Goal: Task Accomplishment & Management: Manage account settings

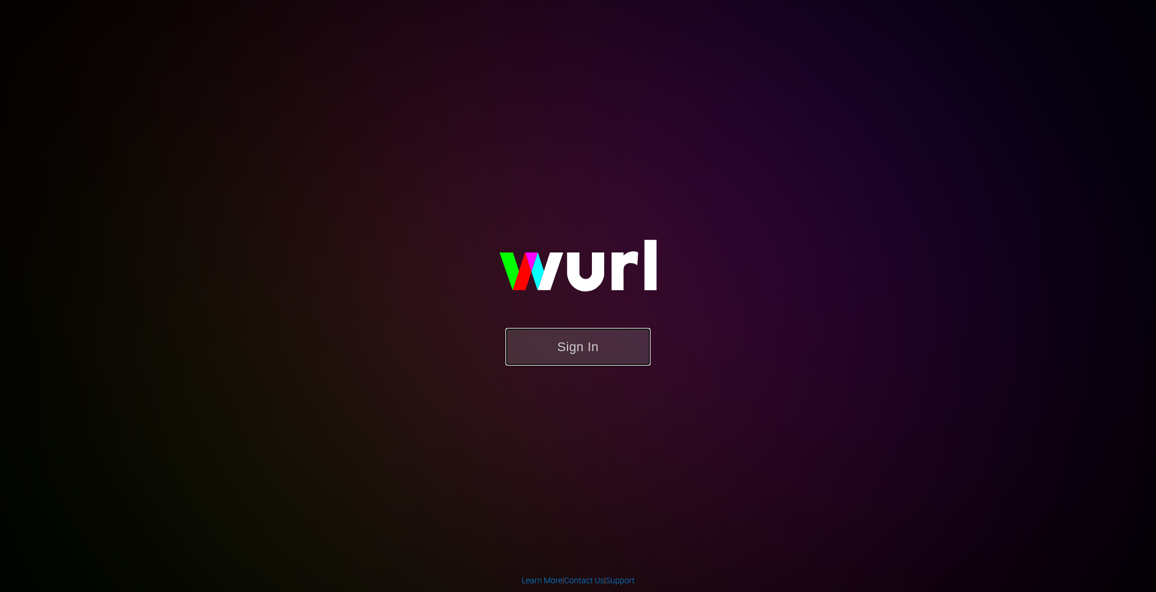
click at [566, 338] on button "Sign In" at bounding box center [577, 347] width 145 height 38
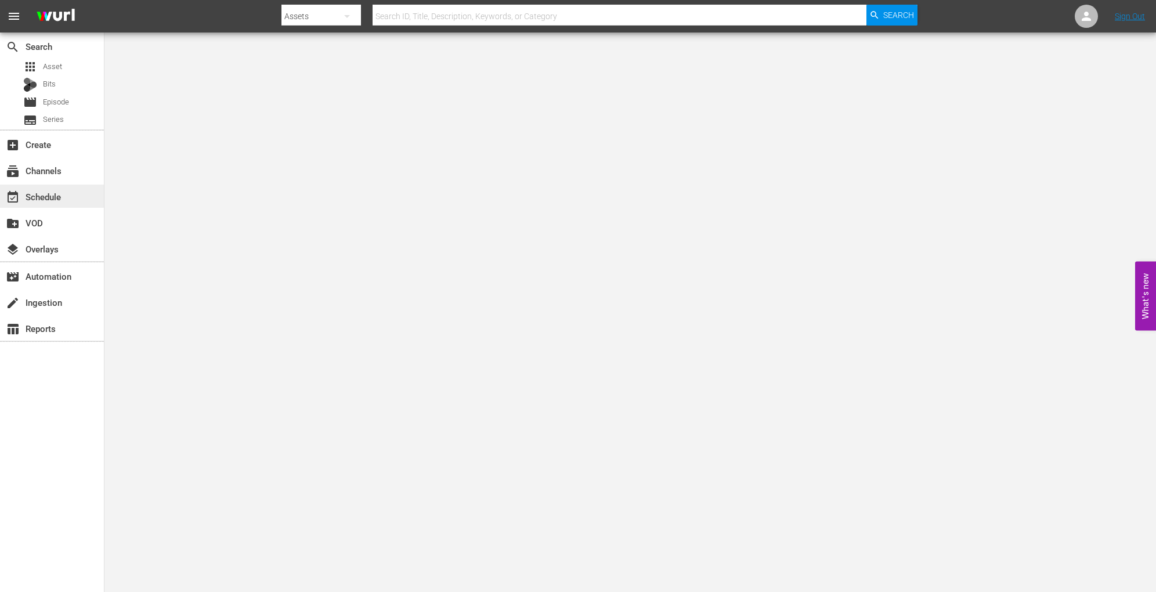
click at [66, 196] on div "event_available Schedule" at bounding box center [52, 196] width 104 height 23
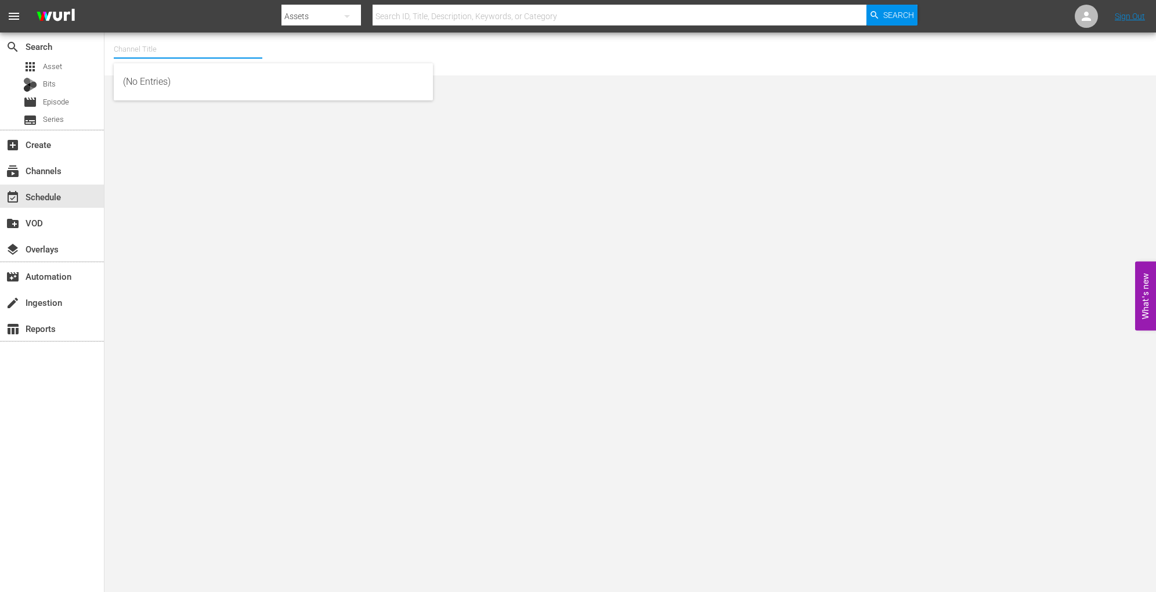
click at [223, 57] on input "text" at bounding box center [188, 49] width 149 height 28
click at [227, 111] on div "Home.Made.Nation (Pluto US) (1703 - aenetworks_homemadenation_1)" at bounding box center [273, 110] width 301 height 28
type input "Home.Made.Nation (Pluto US) (1703 - aenetworks_homemadenation_1)"
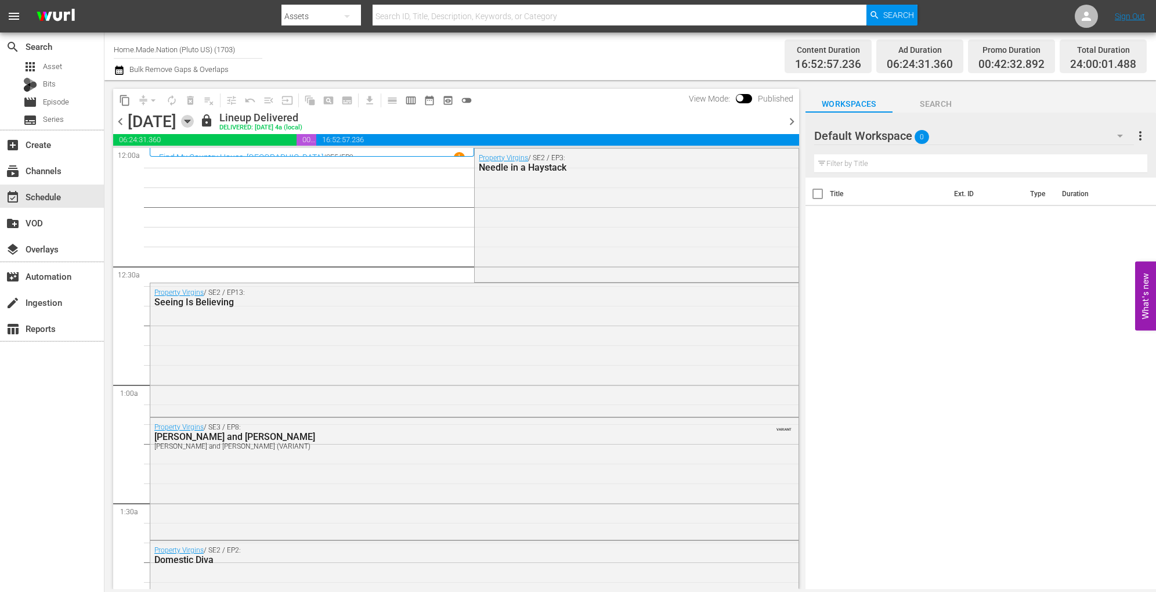
click at [190, 121] on icon "button" at bounding box center [187, 121] width 5 height 3
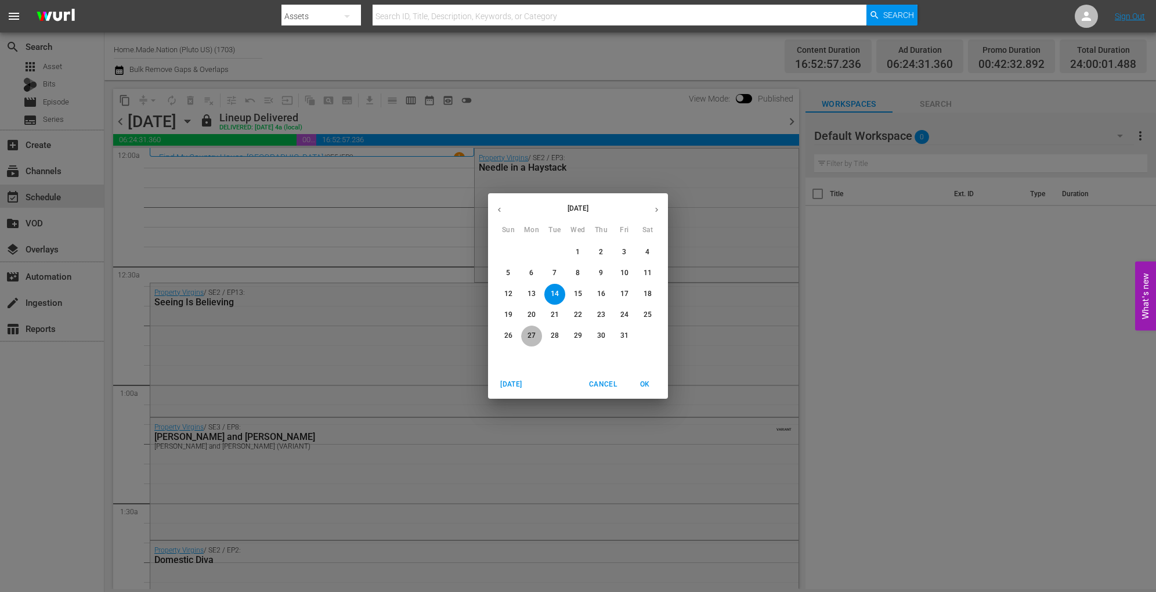
click at [530, 338] on p "27" at bounding box center [532, 336] width 8 height 10
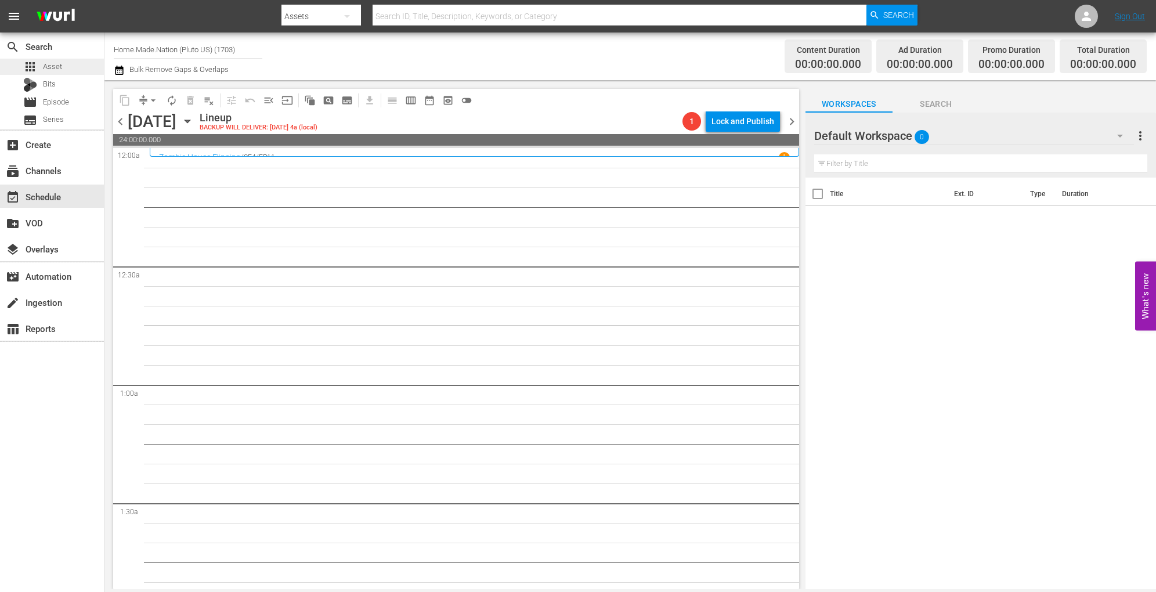
click at [63, 67] on div "apps Asset" at bounding box center [52, 67] width 104 height 16
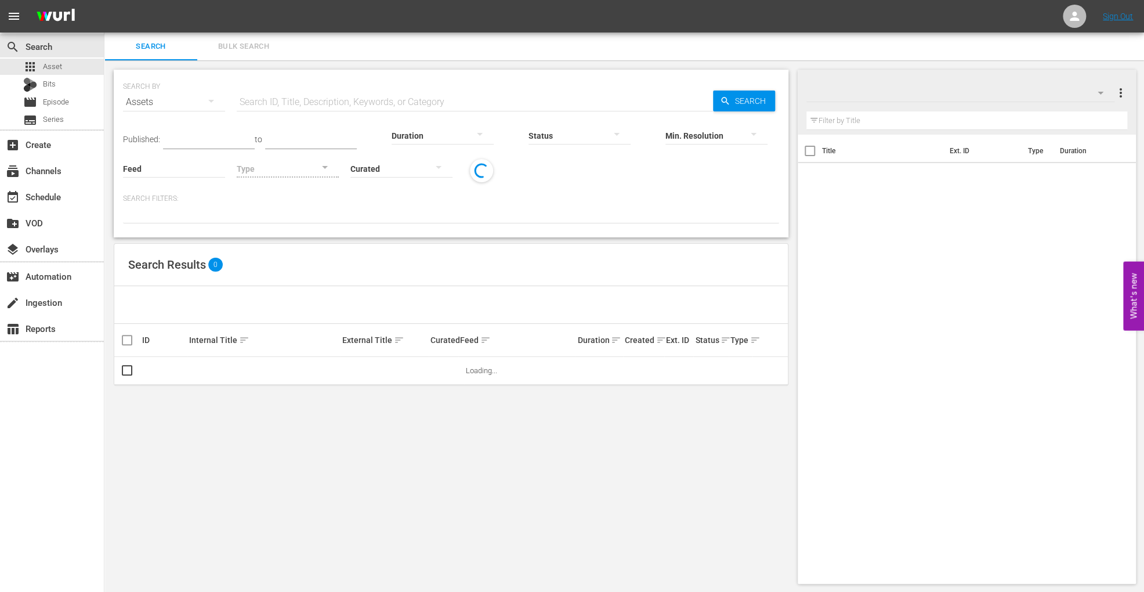
click at [291, 106] on input "text" at bounding box center [475, 102] width 476 height 28
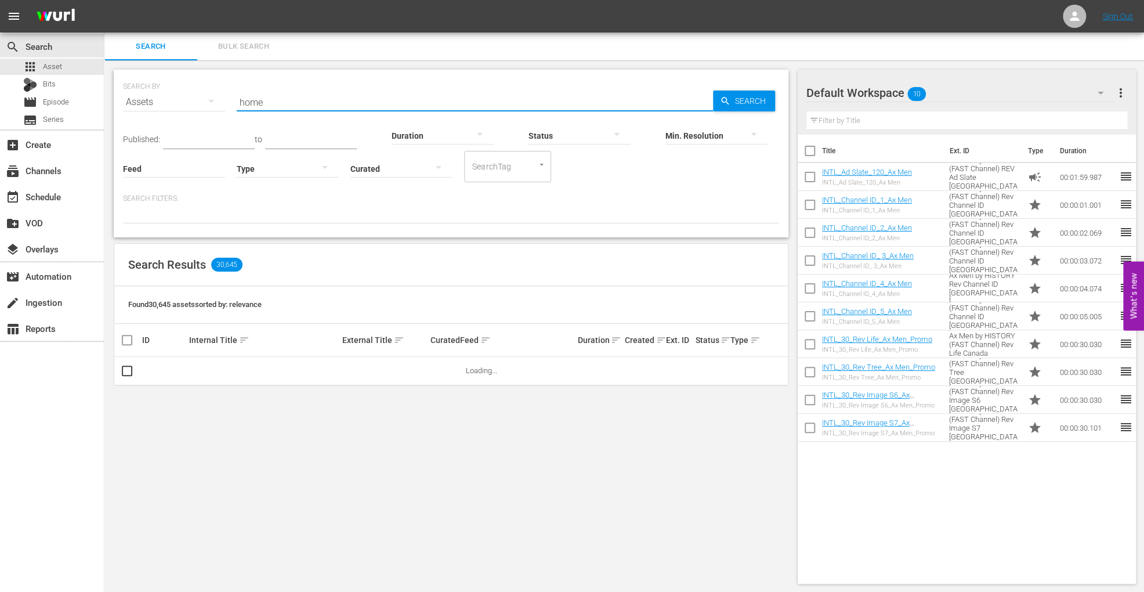
type input "home.made"
click at [279, 170] on div at bounding box center [288, 168] width 102 height 32
click at [274, 236] on div "Promo" at bounding box center [288, 241] width 102 height 19
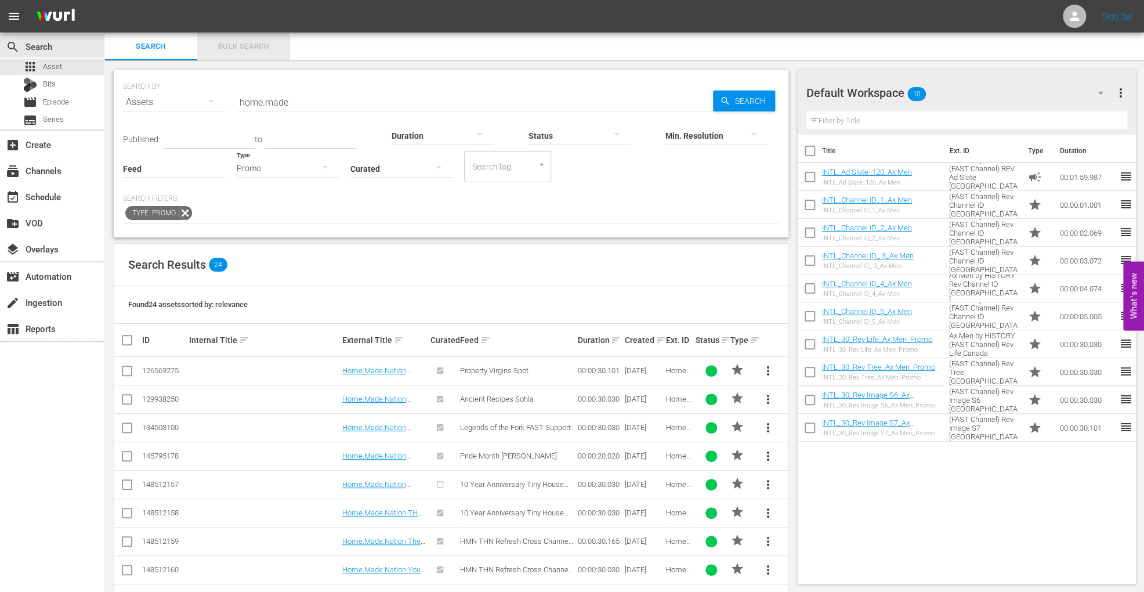
click at [233, 40] on span "Bulk Search" at bounding box center [243, 46] width 79 height 13
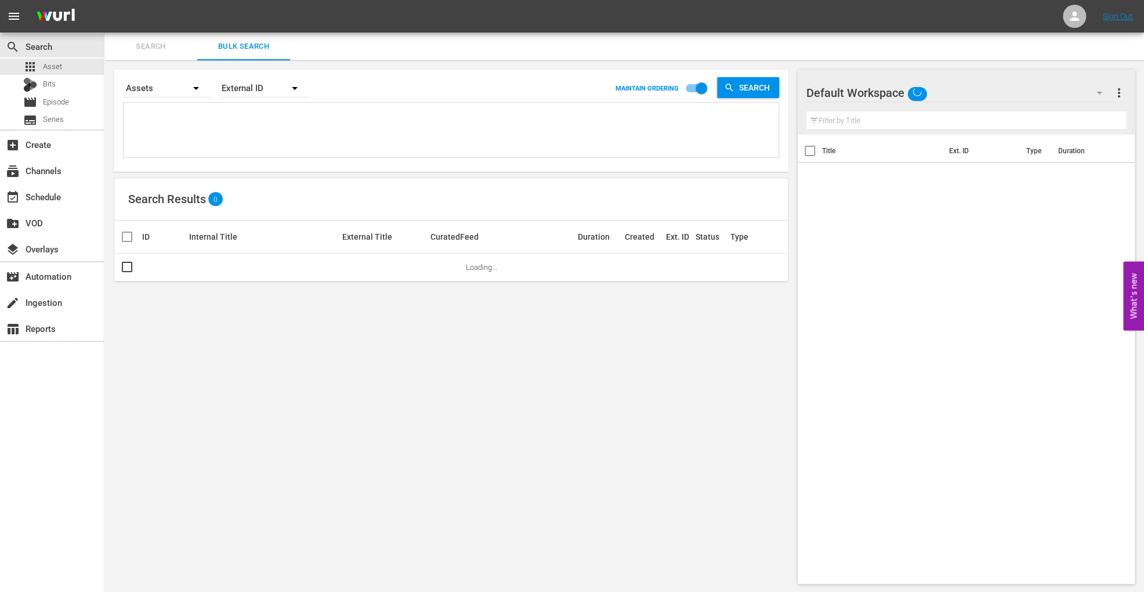
click at [302, 128] on textarea at bounding box center [453, 132] width 652 height 53
paste textarea "Home.Made.Nation (FAST Channel) Property Virgins Spot 126569275 00:30 Trailer H…"
type textarea "Home.Made.Nation (FAST Channel) Property Virgins Spot 126569275 00:30 Trailer H…"
click at [261, 88] on div "External ID" at bounding box center [265, 88] width 87 height 32
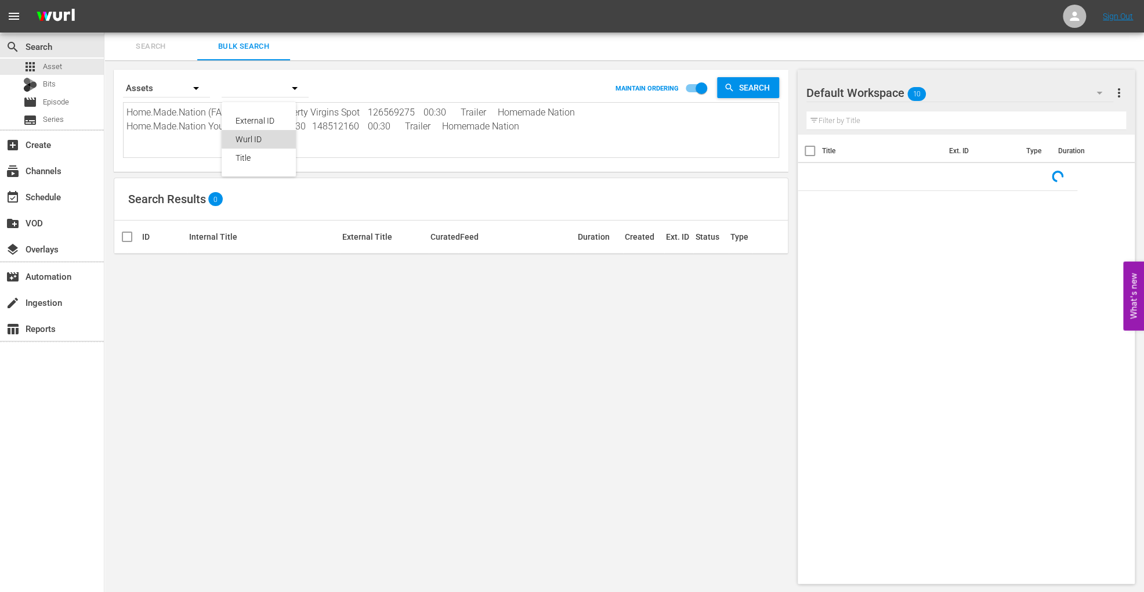
click at [263, 138] on div "Wurl ID" at bounding box center [259, 139] width 46 height 19
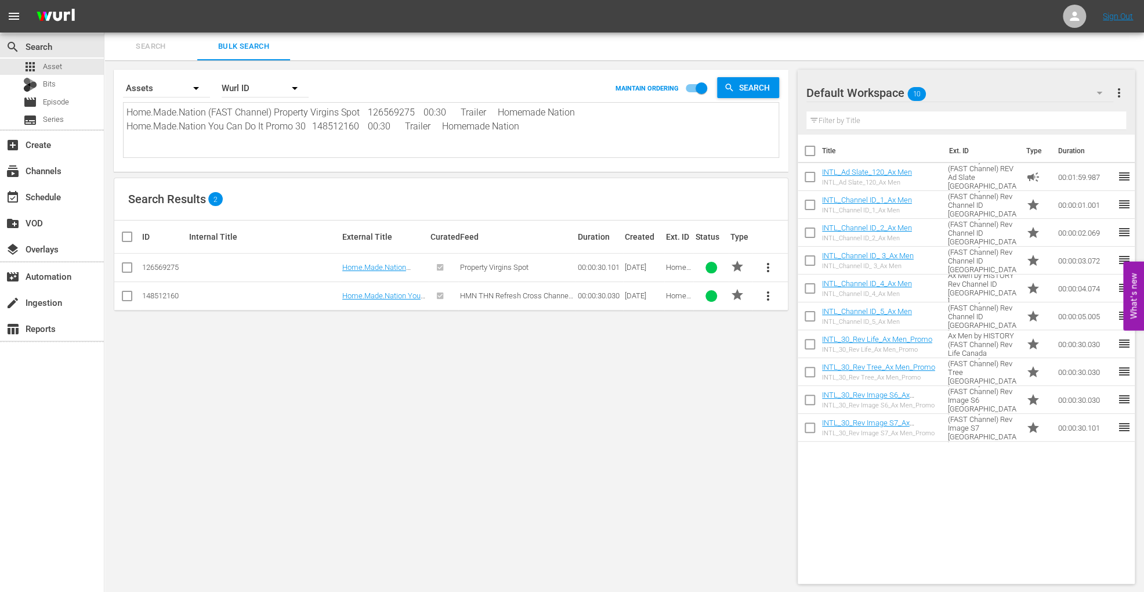
click at [124, 235] on input "checkbox" at bounding box center [131, 237] width 23 height 14
checkbox input "true"
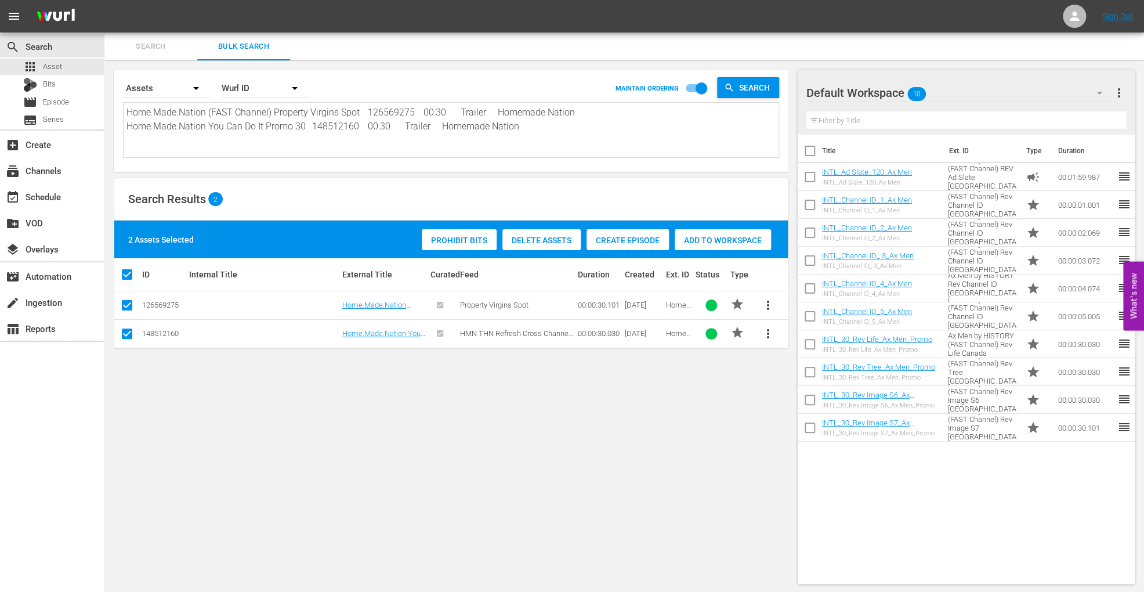
click at [723, 239] on span "Add to Workspace" at bounding box center [723, 240] width 96 height 9
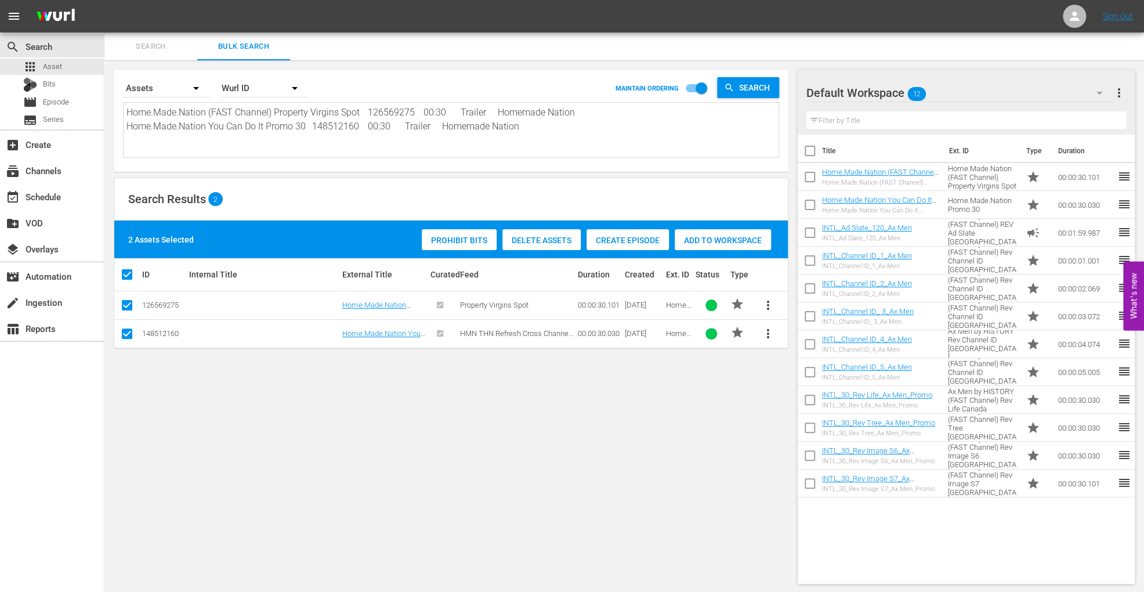
click at [181, 53] on button "Search" at bounding box center [150, 46] width 93 height 28
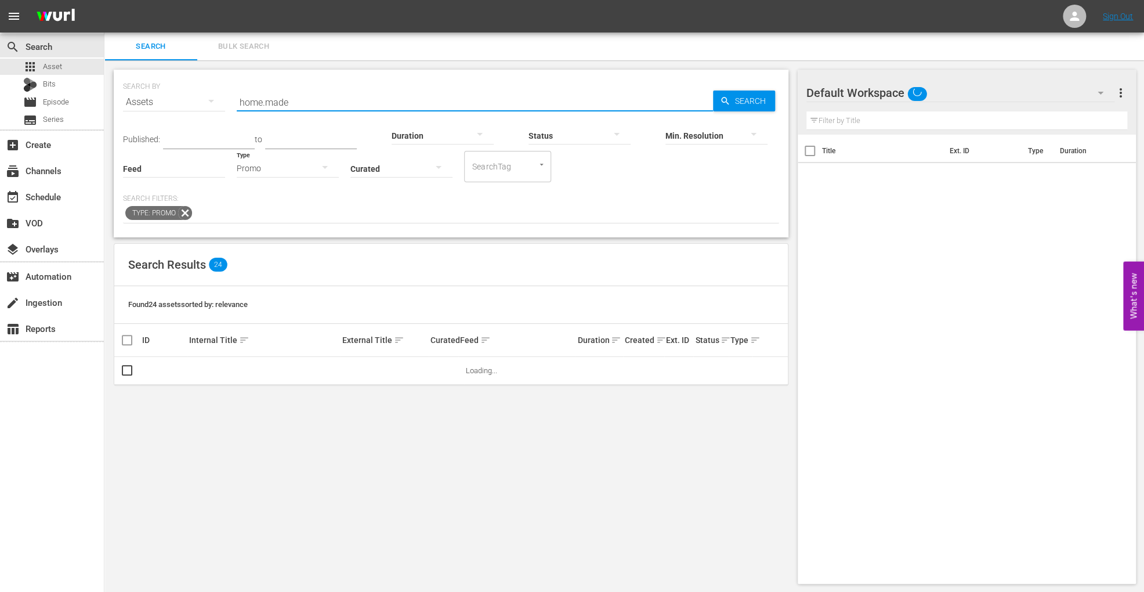
click at [331, 106] on input "home.made" at bounding box center [475, 102] width 476 height 28
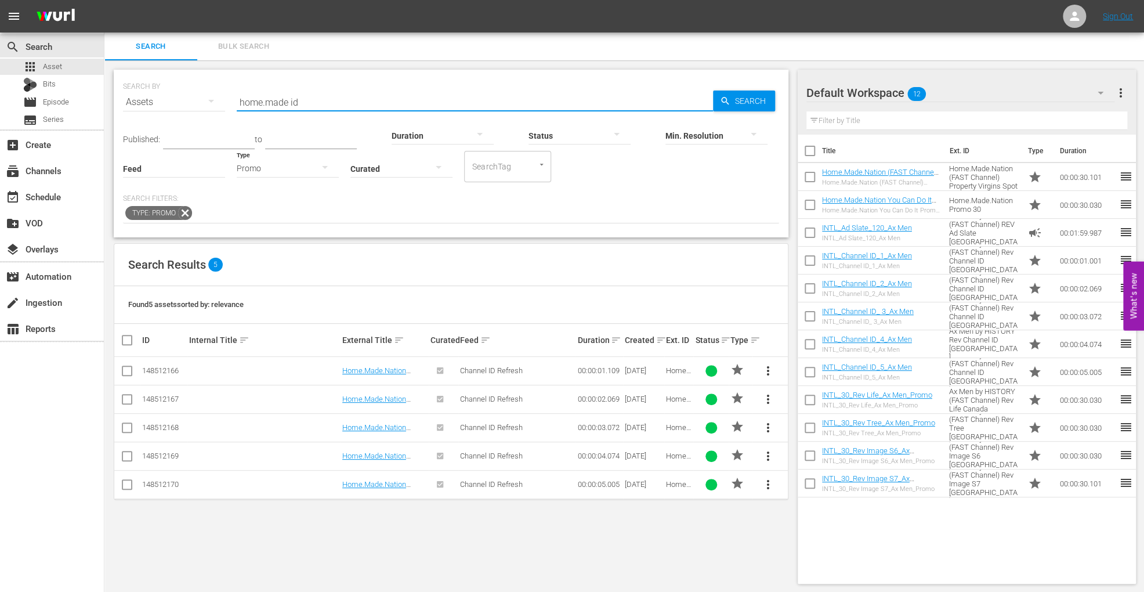
scroll to position [1, 0]
type input "home.made id"
click at [125, 342] on input "checkbox" at bounding box center [131, 340] width 23 height 14
checkbox input "true"
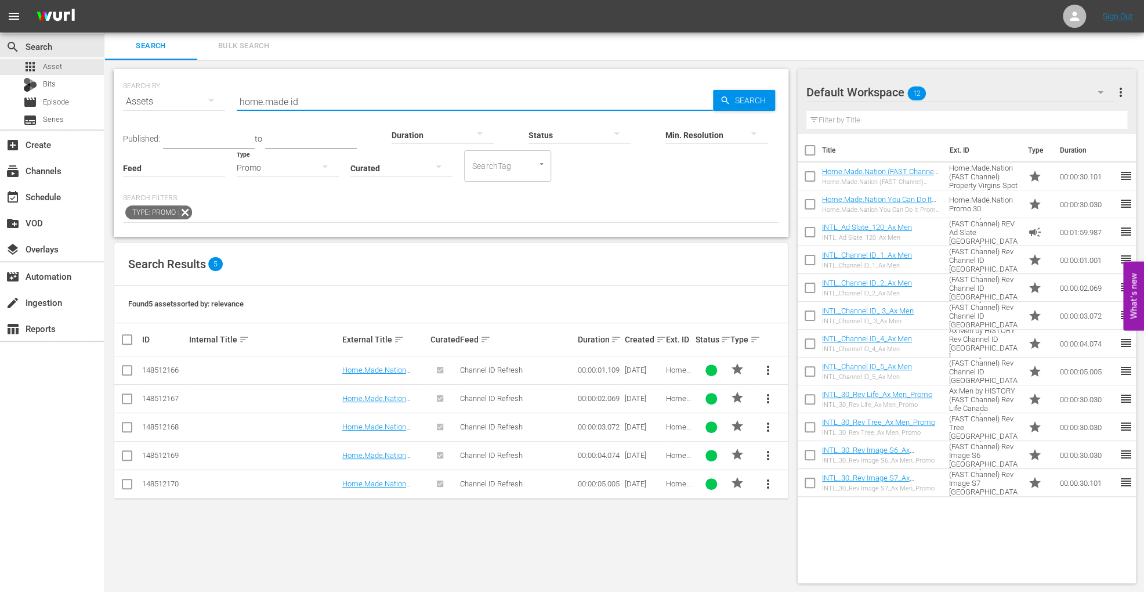
checkbox input "true"
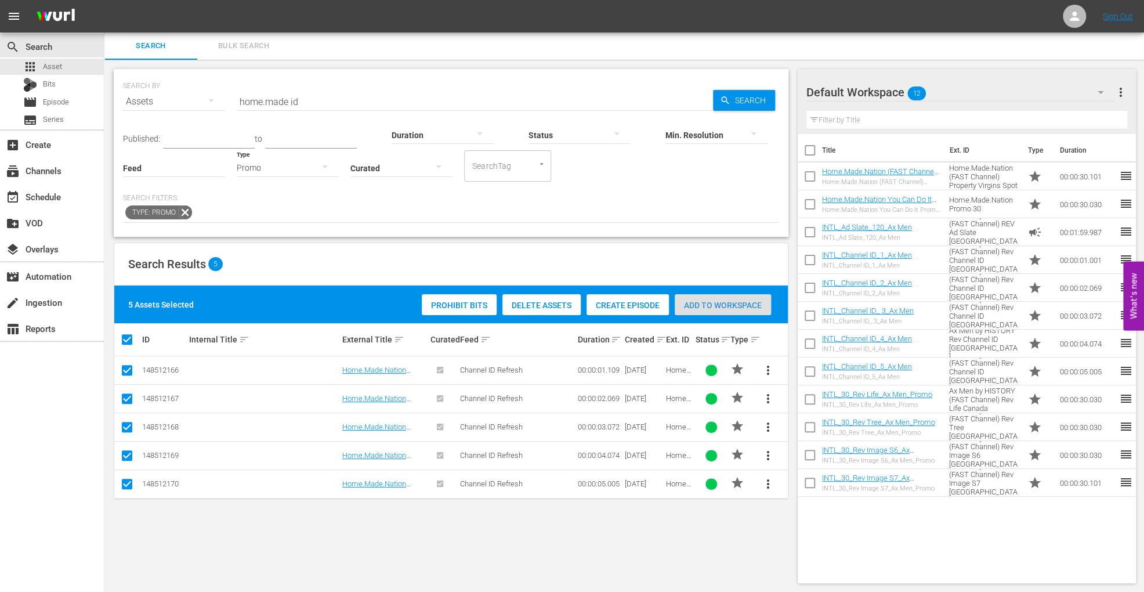
click at [723, 305] on span "Add to Workspace" at bounding box center [723, 305] width 96 height 9
click at [337, 99] on input "home.made id" at bounding box center [475, 102] width 476 height 28
drag, startPoint x: 338, startPoint y: 99, endPoint x: 156, endPoint y: 99, distance: 182.2
click at [156, 99] on div "SEARCH BY Search By Assets Search ID, Title, Description, Keywords, or Category…" at bounding box center [451, 95] width 656 height 42
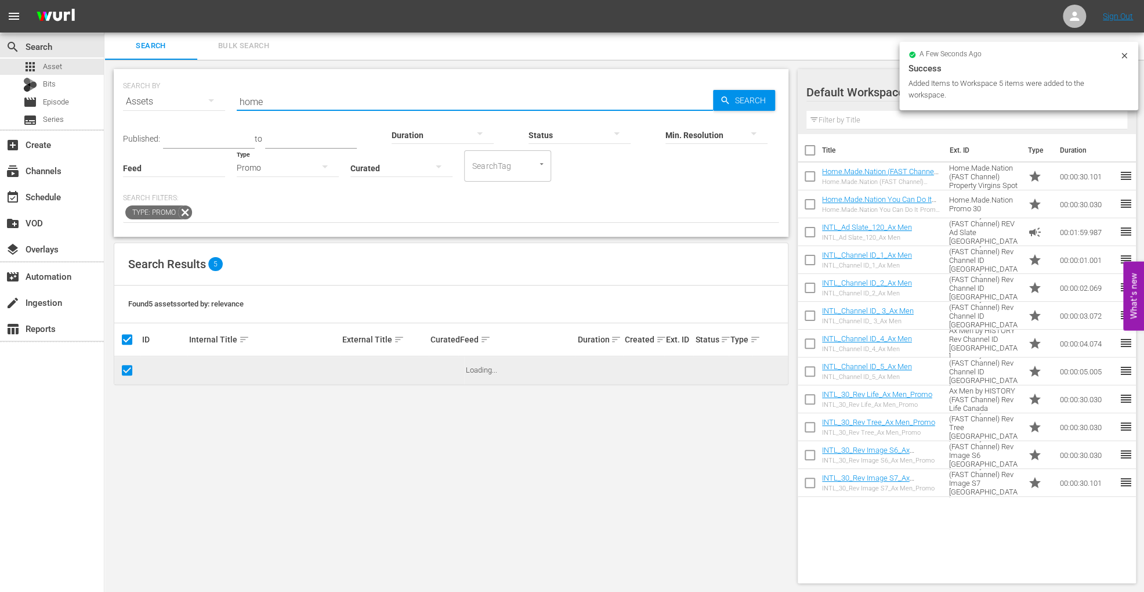
type input "home.made.nation pluto"
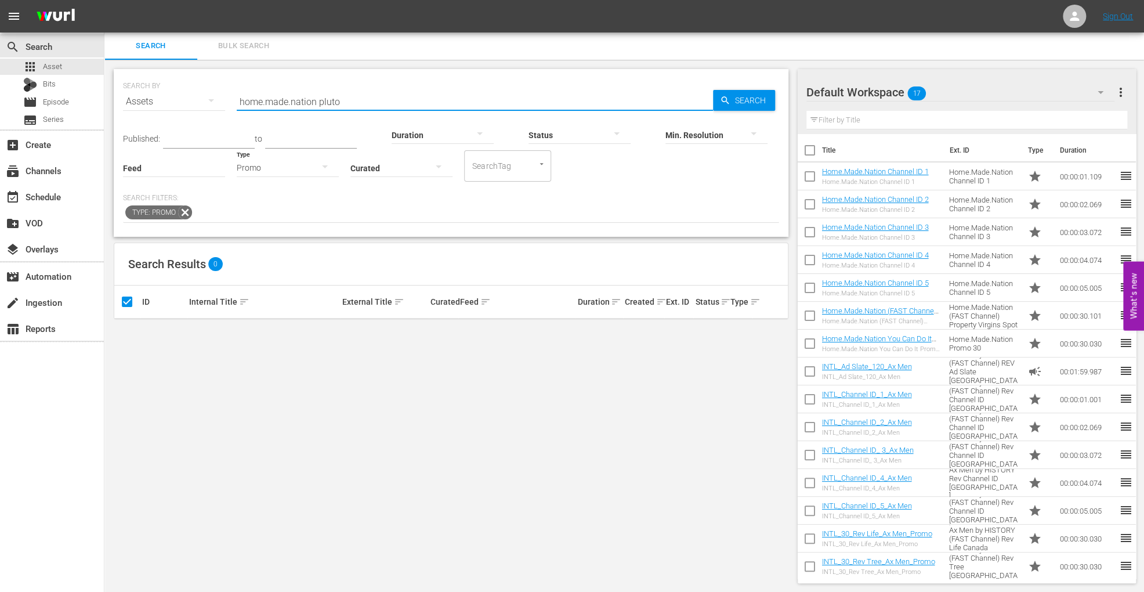
click at [311, 174] on button "button" at bounding box center [325, 167] width 28 height 28
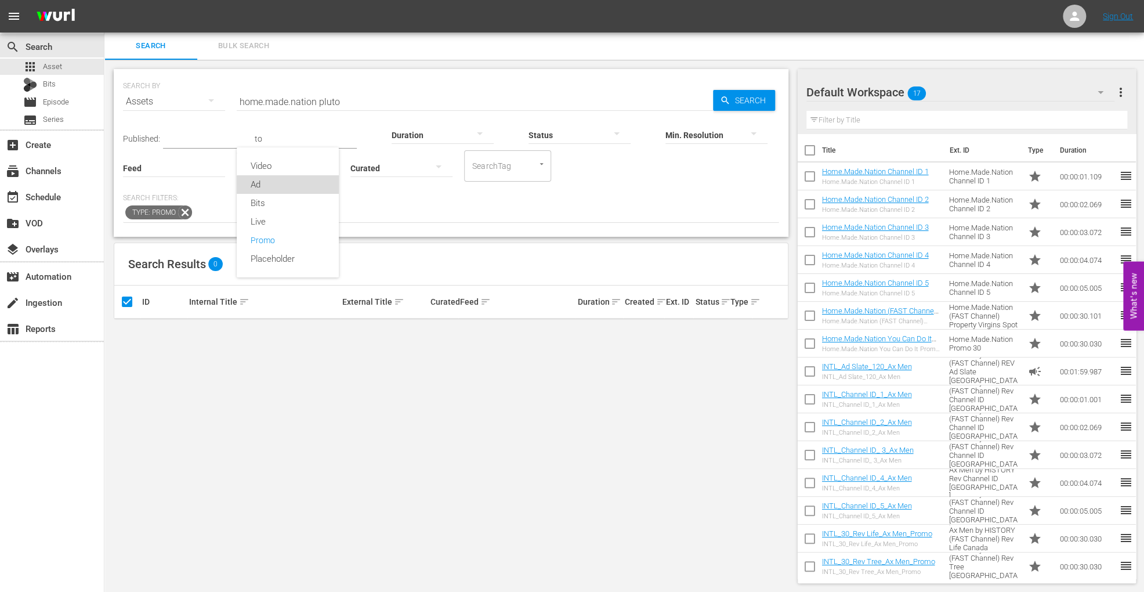
click at [291, 189] on div "Ad" at bounding box center [288, 184] width 102 height 19
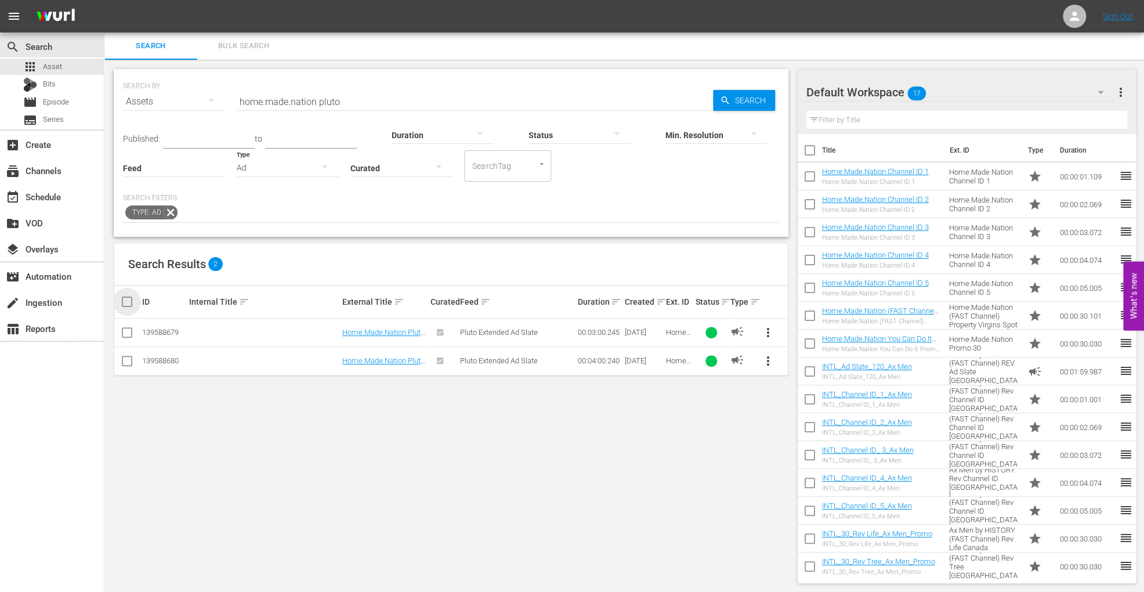
click at [131, 306] on input "checkbox" at bounding box center [131, 302] width 23 height 14
checkbox input "true"
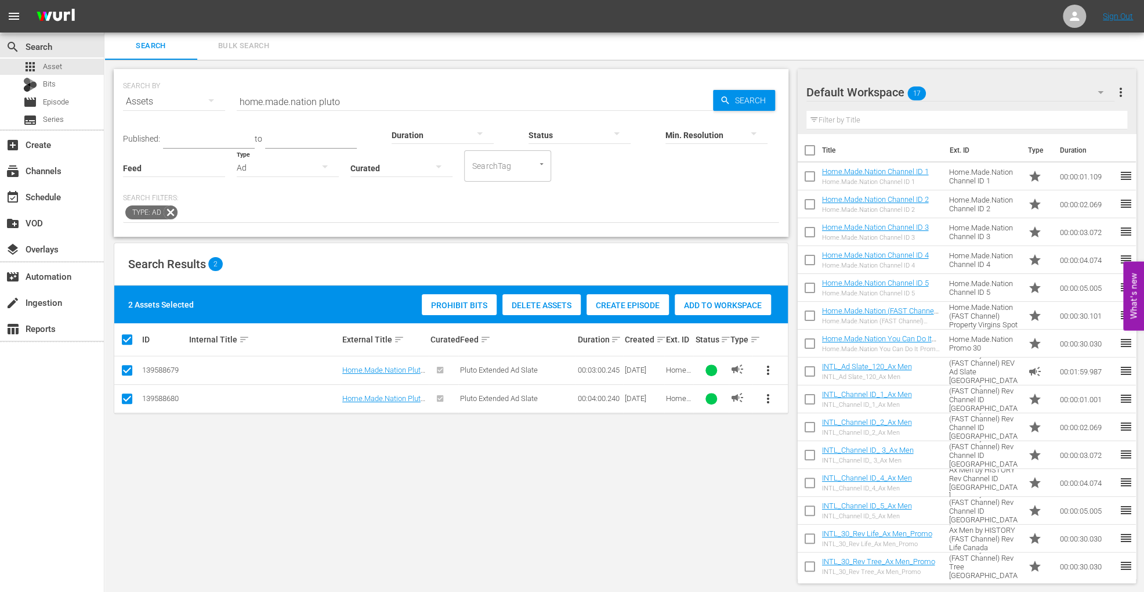
click at [739, 297] on div "Add to Workspace" at bounding box center [723, 305] width 96 height 22
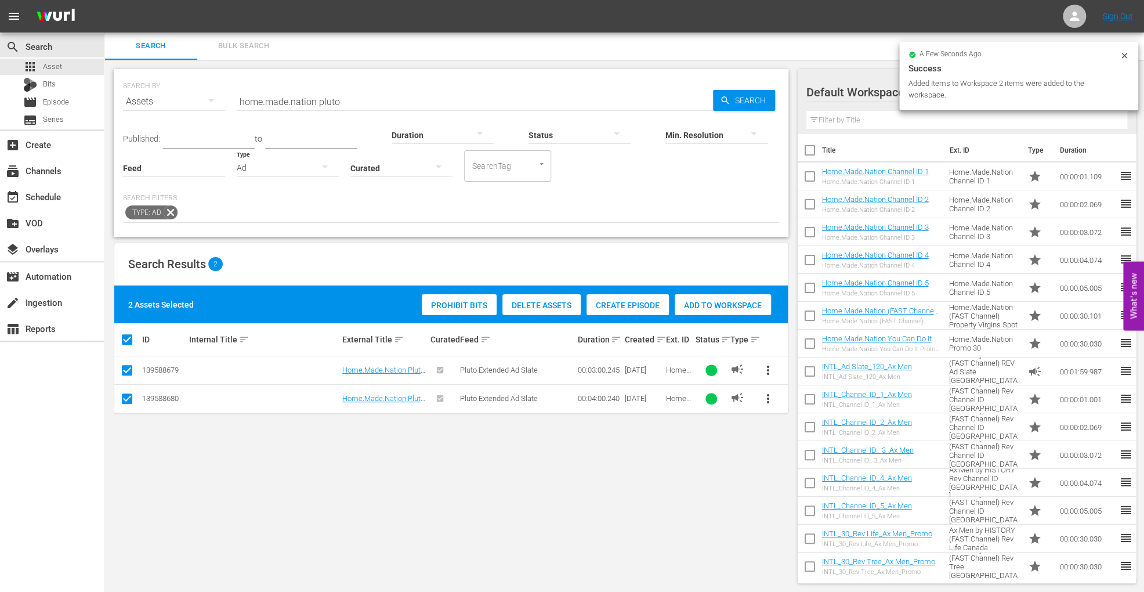
scroll to position [57, 0]
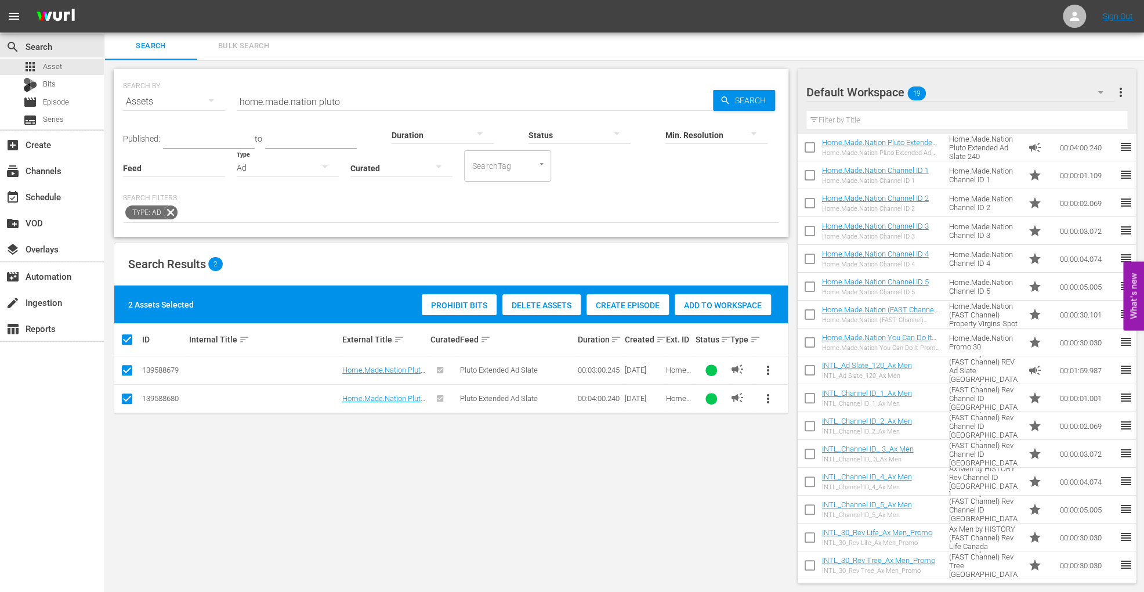
click at [810, 367] on input "checkbox" at bounding box center [810, 372] width 24 height 24
checkbox input "true"
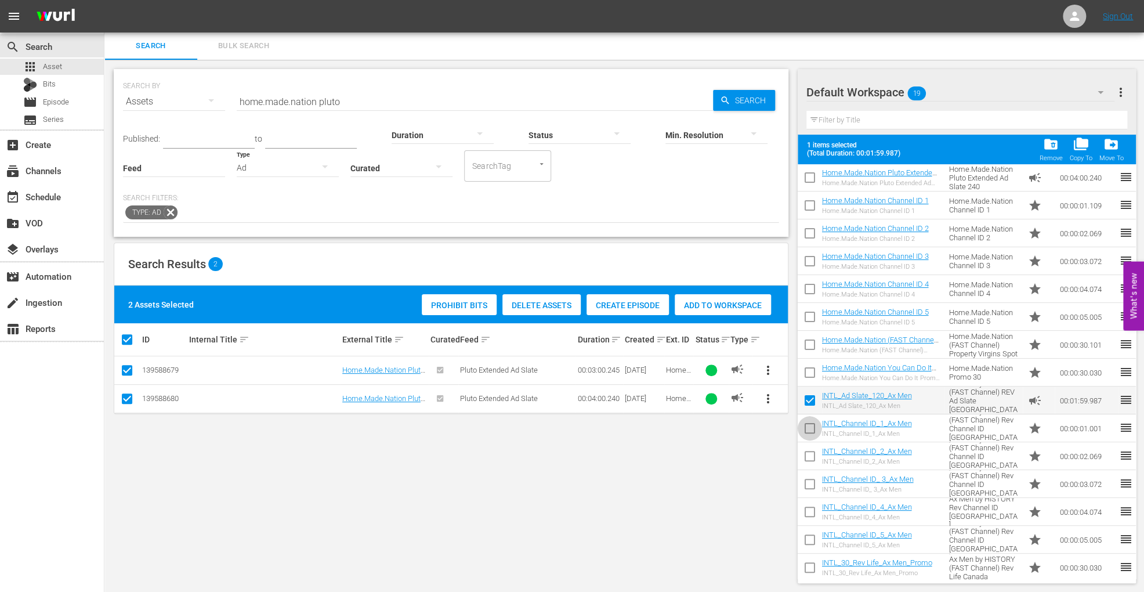
click at [808, 428] on input "checkbox" at bounding box center [810, 430] width 24 height 24
checkbox input "true"
click at [808, 465] on input "checkbox" at bounding box center [810, 458] width 24 height 24
checkbox input "true"
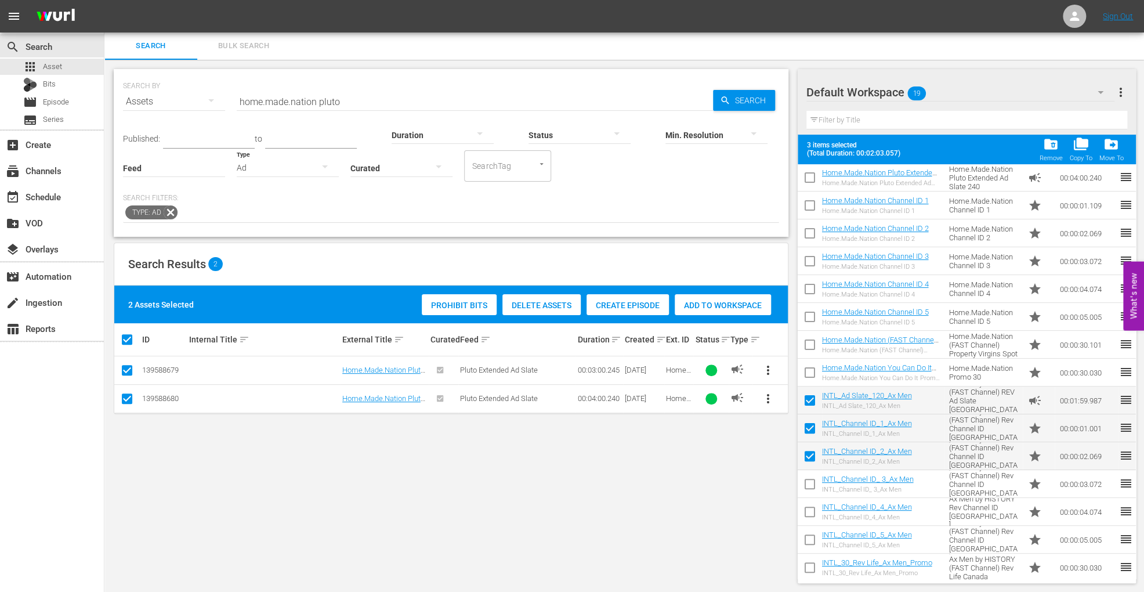
click at [808, 487] on input "checkbox" at bounding box center [810, 486] width 24 height 24
checkbox input "true"
click at [805, 518] on input "checkbox" at bounding box center [810, 514] width 24 height 24
checkbox input "true"
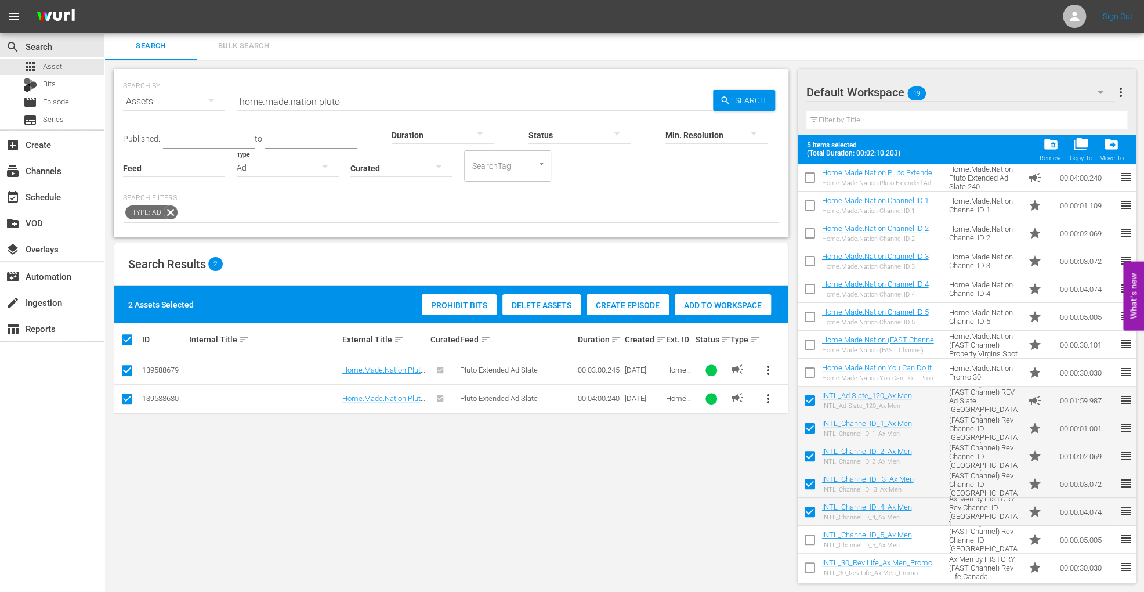
click at [806, 540] on input "checkbox" at bounding box center [810, 542] width 24 height 24
checkbox input "true"
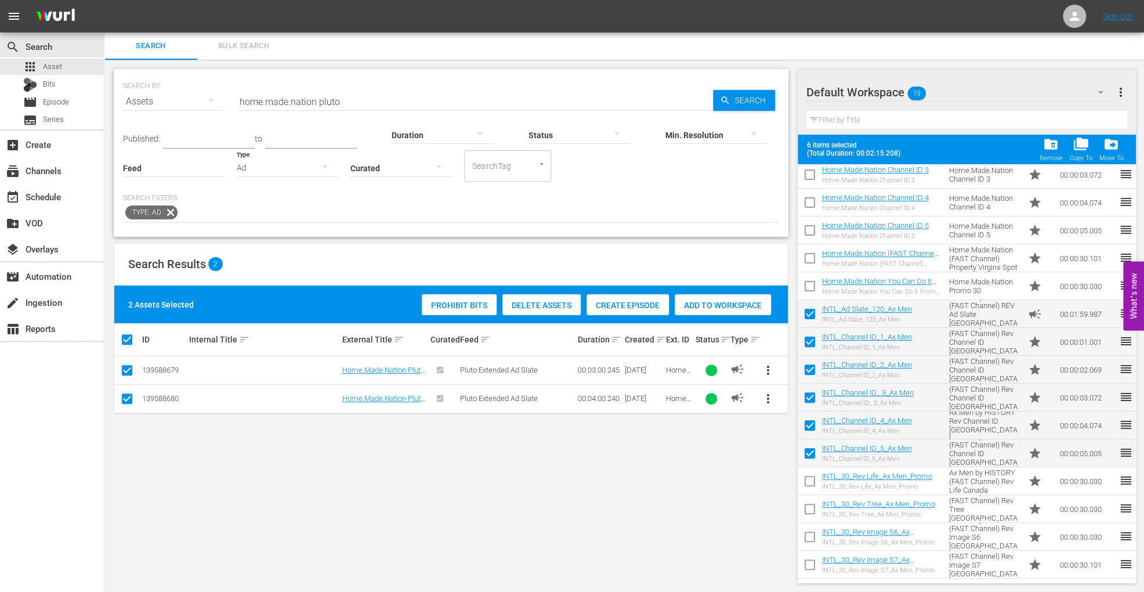
click at [806, 481] on input "checkbox" at bounding box center [810, 483] width 24 height 24
checkbox input "true"
click at [808, 507] on input "checkbox" at bounding box center [810, 511] width 24 height 24
checkbox input "true"
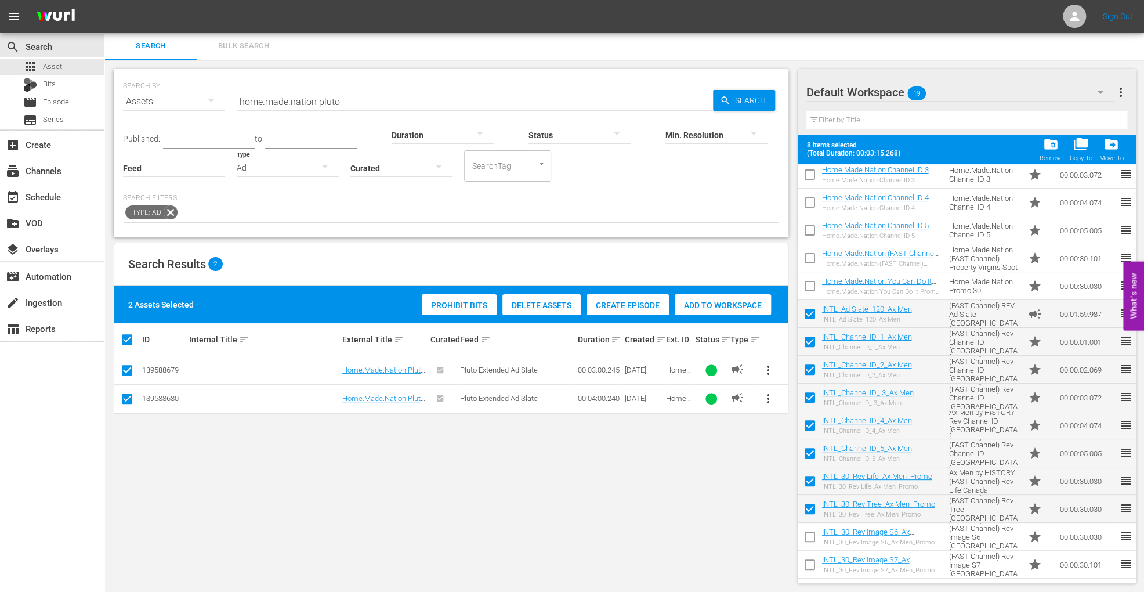
click at [809, 541] on input "checkbox" at bounding box center [810, 539] width 24 height 24
checkbox input "true"
click at [810, 569] on input "checkbox" at bounding box center [810, 567] width 24 height 24
checkbox input "true"
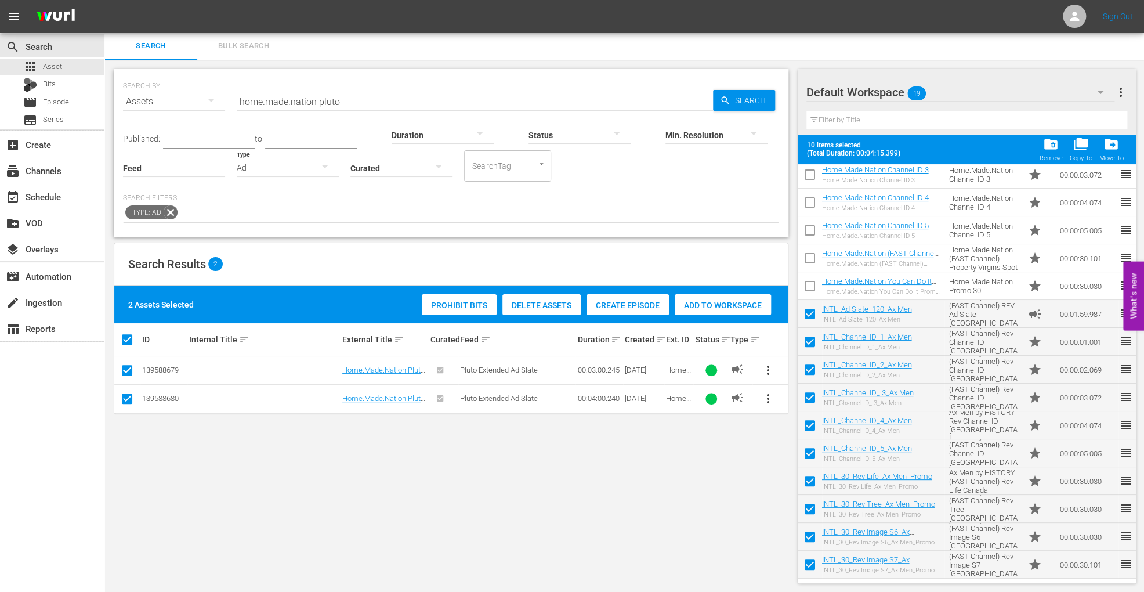
click at [1049, 156] on div "Remove" at bounding box center [1050, 158] width 23 height 8
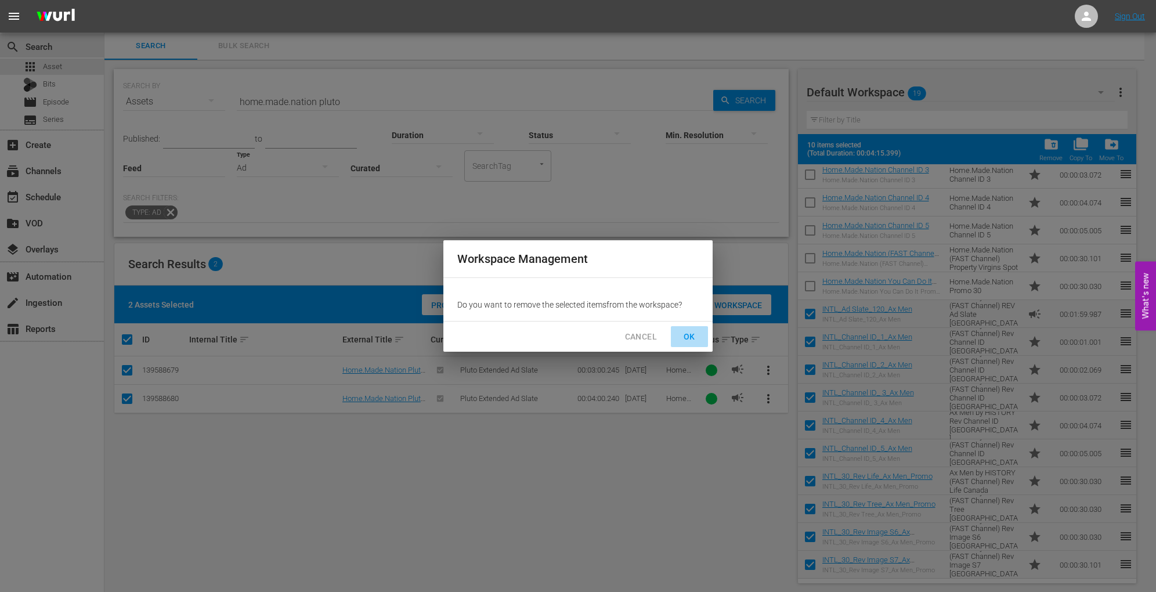
click at [688, 338] on span "OK" at bounding box center [689, 337] width 19 height 15
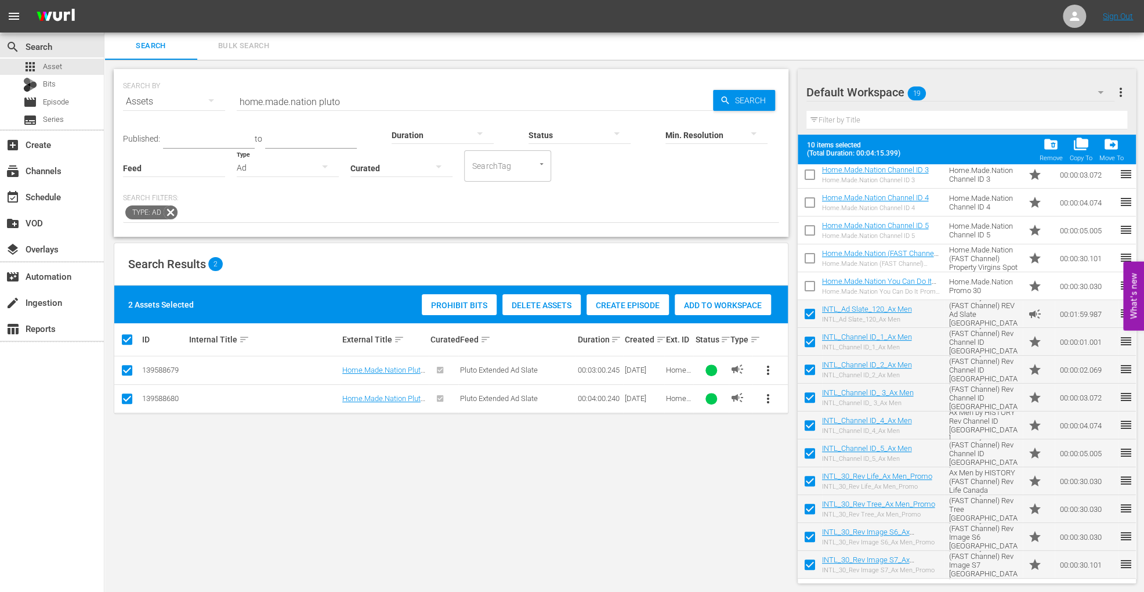
checkbox input "false"
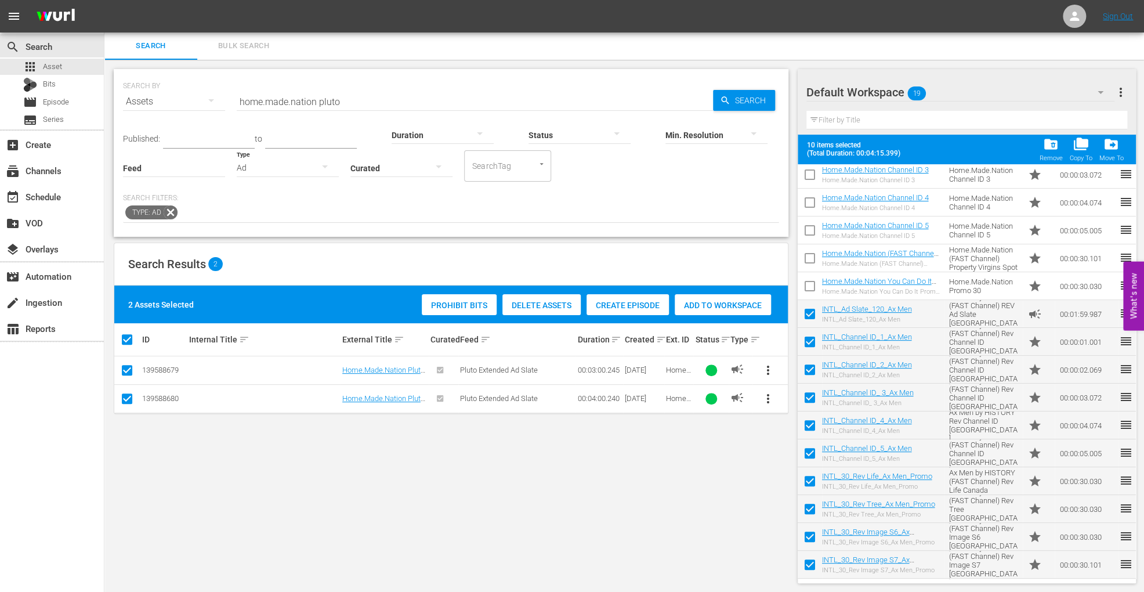
checkbox input "false"
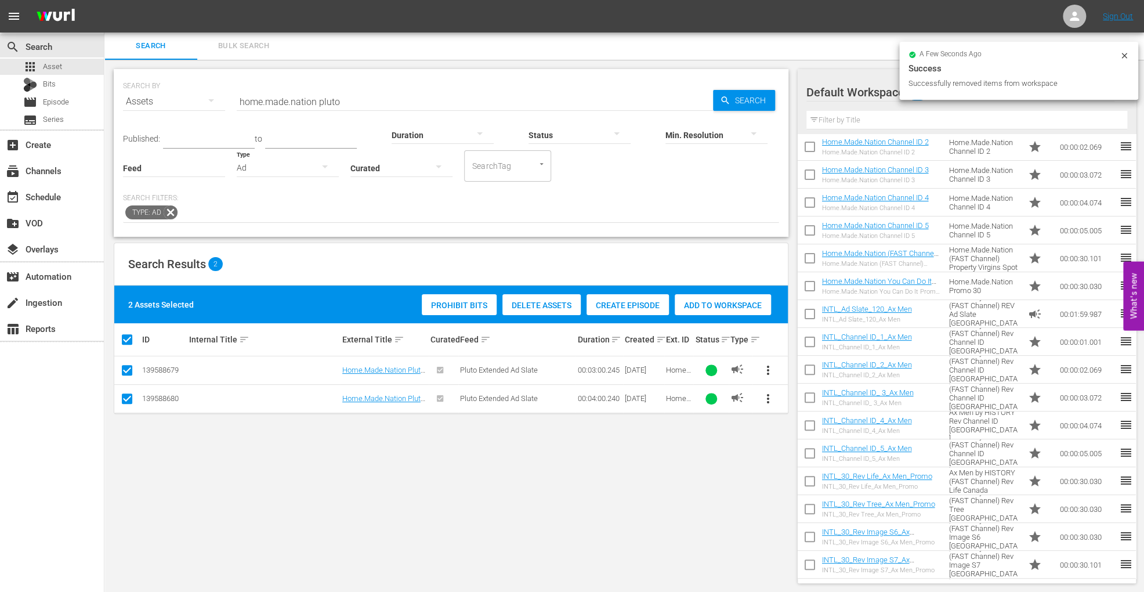
scroll to position [113, 0]
click at [248, 49] on span "Bulk Search" at bounding box center [243, 45] width 79 height 13
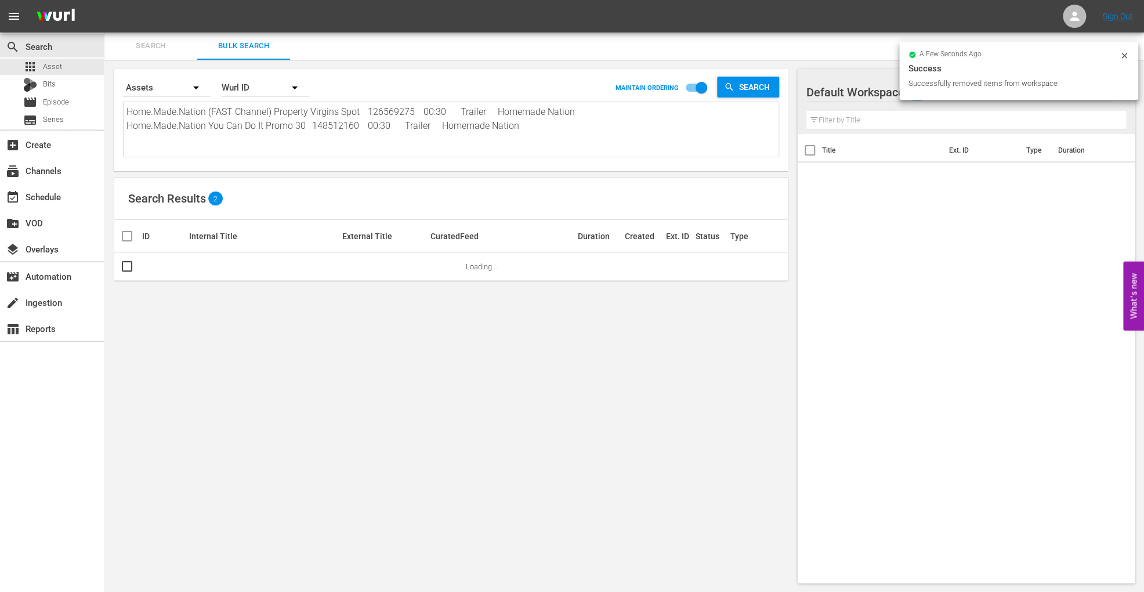
click at [254, 81] on div "Wurl ID" at bounding box center [265, 87] width 87 height 32
click at [250, 121] on div "External ID" at bounding box center [259, 119] width 46 height 19
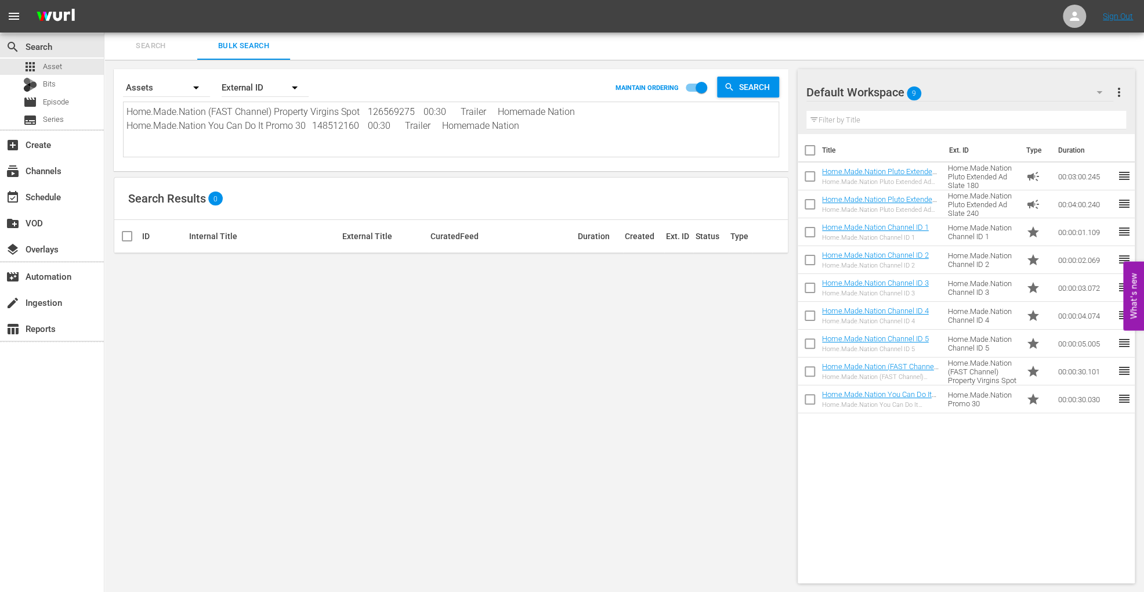
click at [353, 115] on textarea "Home.Made.Nation (FAST Channel) Property Virgins Spot 126569275 00:30 Trailer H…" at bounding box center [453, 131] width 652 height 53
paste textarea "12:00:00 AM 283054 PC460153 00:43:00 4 08:00 00:51:00 02:00 12:53:01 AM 283060 …"
type textarea "12:00:00 AM 283054 PC460153 00:43:00 4 08:00 00:51:00 02:00 12:53:01 AM 283060 …"
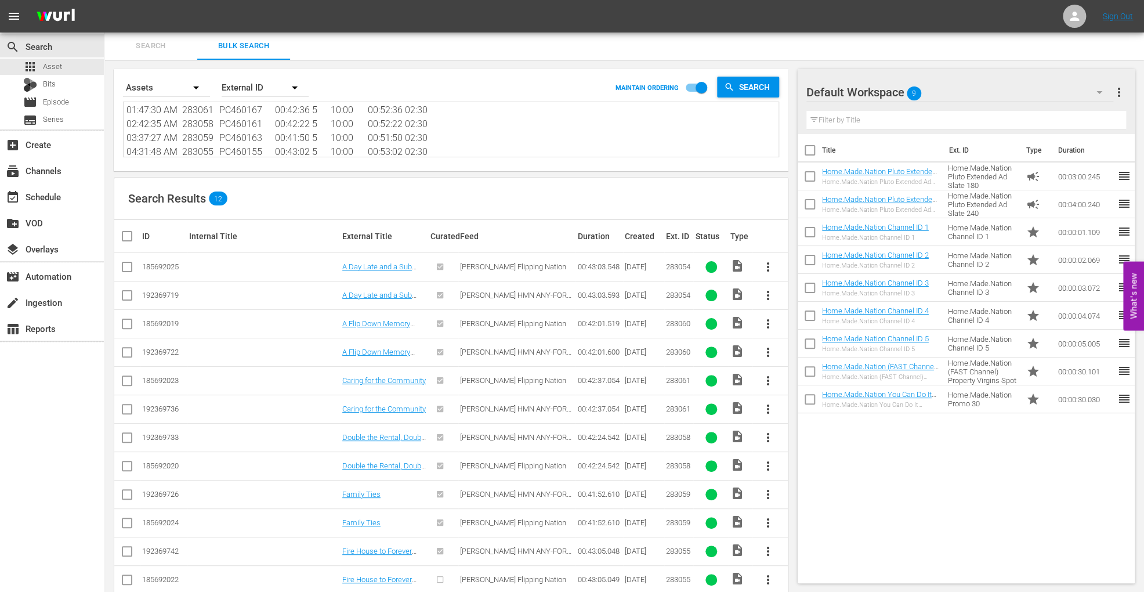
scroll to position [23, 0]
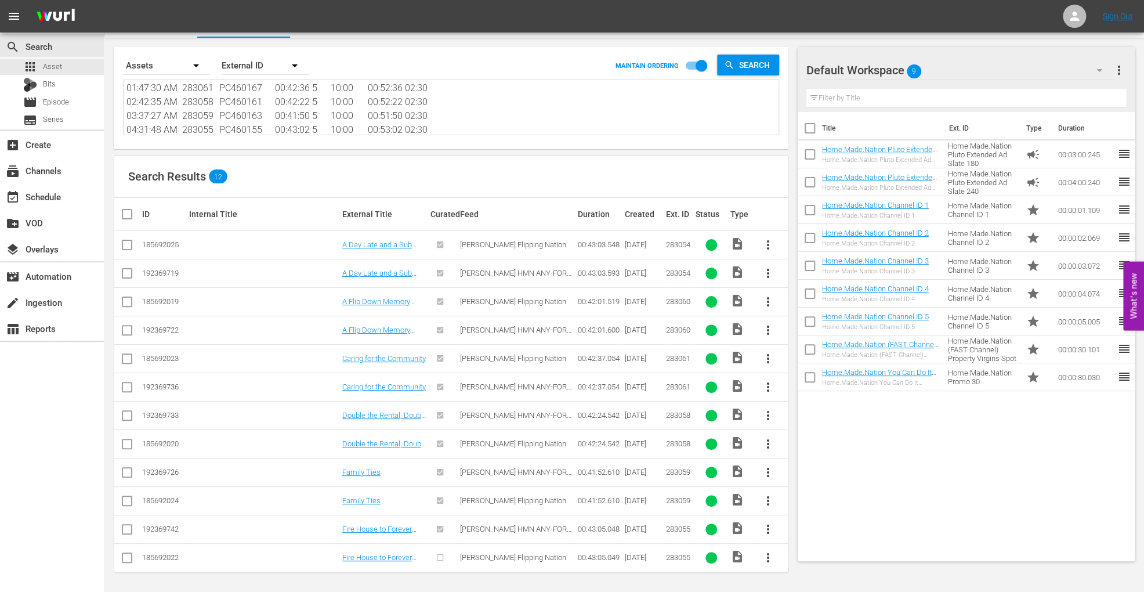
type textarea "12:00:00 AM 283054 PC460153 00:43:00 4 08:00 00:51:00 02:00 12:53:01 AM 283060 …"
click at [124, 275] on input "checkbox" at bounding box center [127, 276] width 14 height 14
checkbox input "true"
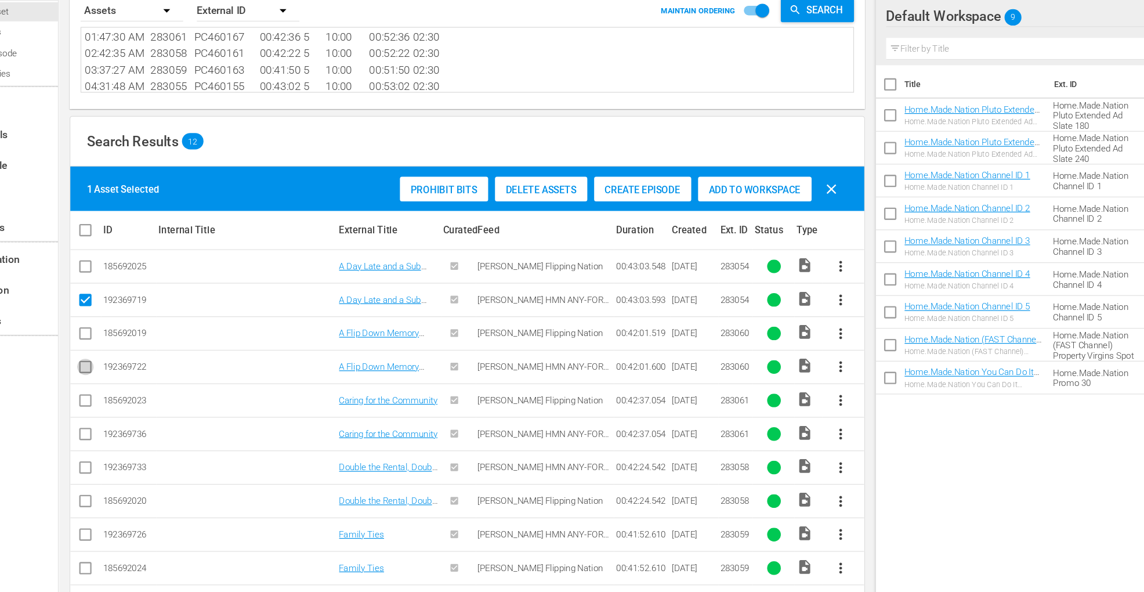
click at [126, 369] on input "checkbox" at bounding box center [127, 370] width 14 height 14
checkbox input "true"
click at [120, 425] on input "checkbox" at bounding box center [127, 427] width 14 height 14
checkbox input "true"
click at [126, 452] on input "checkbox" at bounding box center [127, 456] width 14 height 14
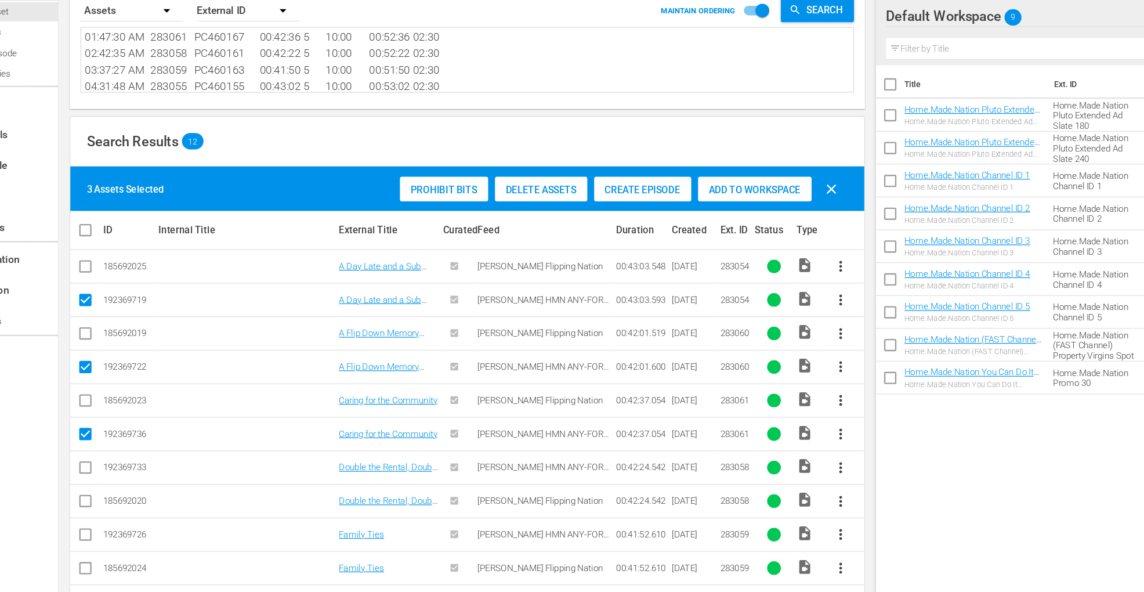
checkbox input "true"
click at [128, 511] on input "checkbox" at bounding box center [127, 512] width 14 height 14
checkbox input "true"
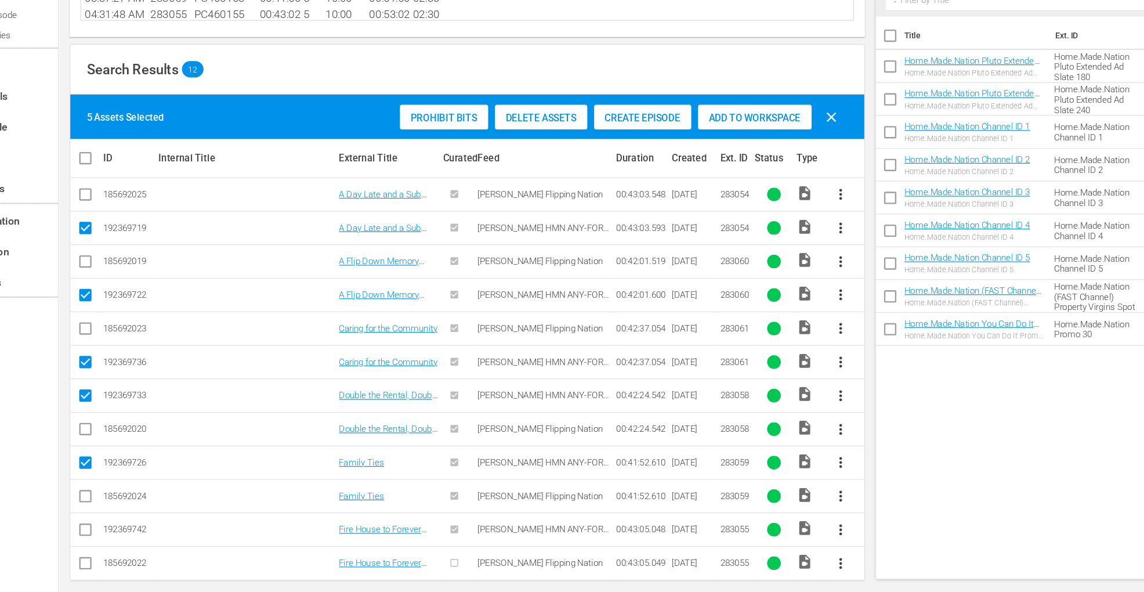
scroll to position [60, 0]
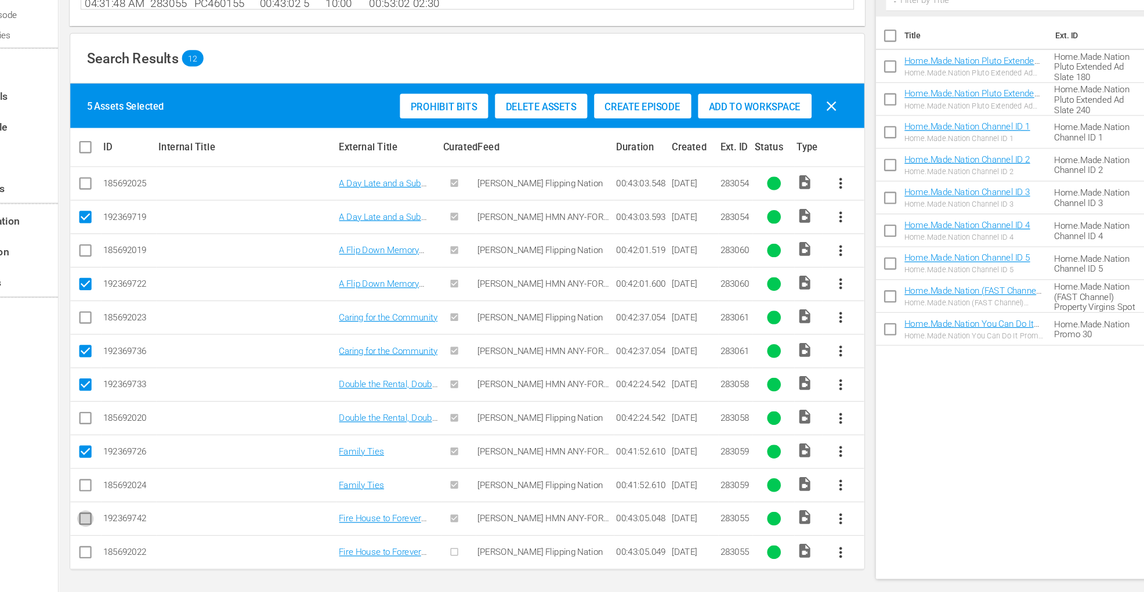
click at [124, 528] on input "checkbox" at bounding box center [127, 532] width 14 height 14
checkbox input "true"
click at [698, 179] on span "Add to Workspace" at bounding box center [695, 179] width 96 height 9
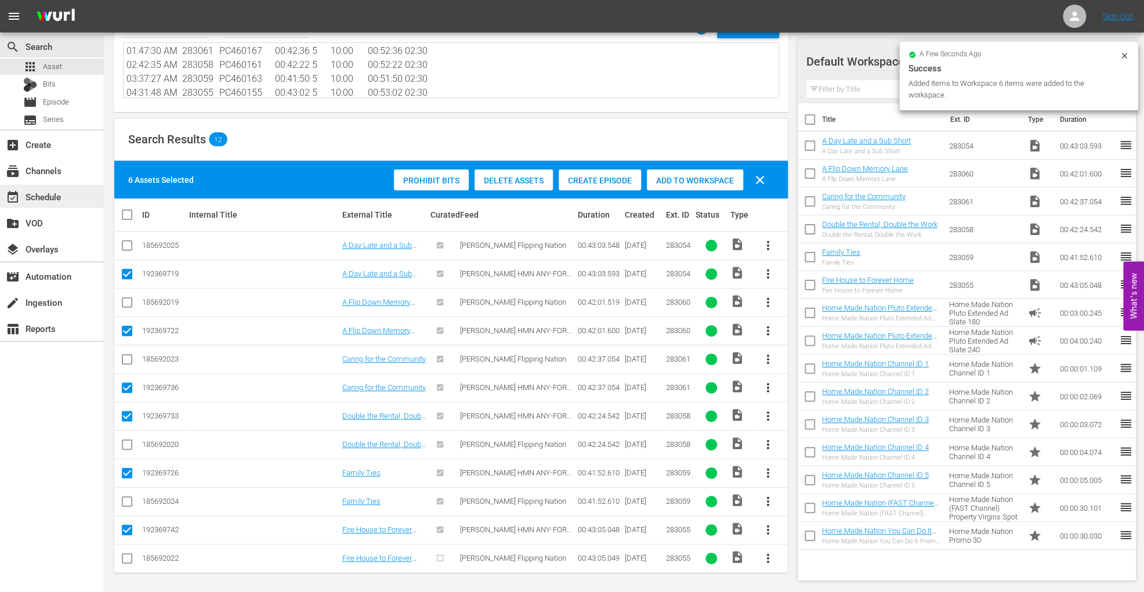
click at [50, 197] on div "event_available Schedule" at bounding box center [32, 195] width 65 height 10
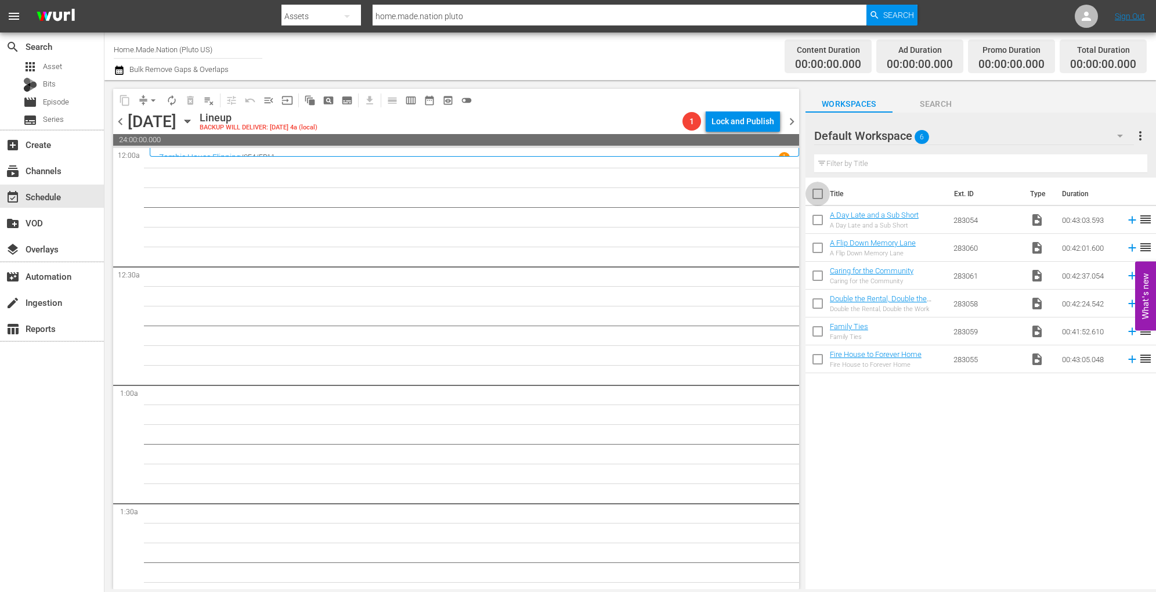
click at [818, 197] on input "checkbox" at bounding box center [818, 196] width 24 height 24
checkbox input "true"
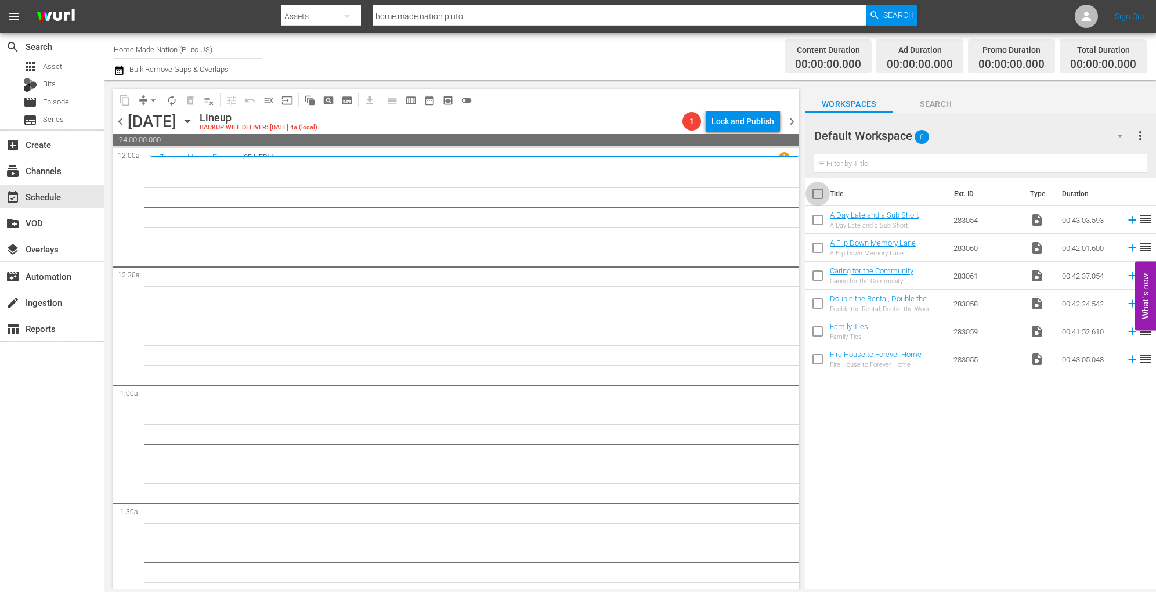
checkbox input "true"
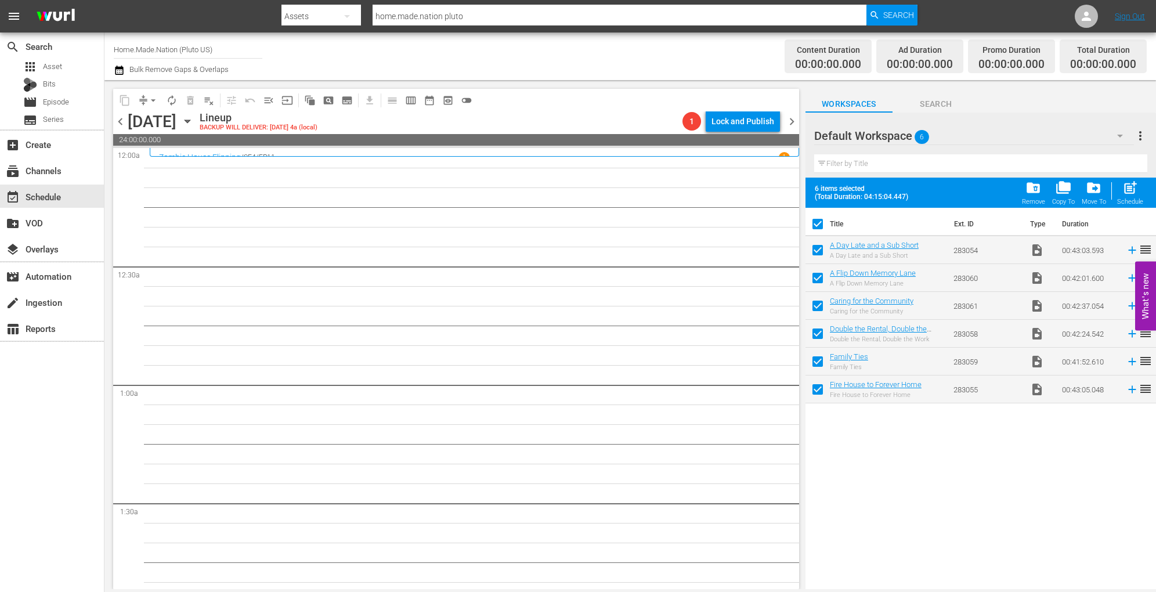
click at [1132, 186] on span "post_add" at bounding box center [1130, 188] width 16 height 16
checkbox input "false"
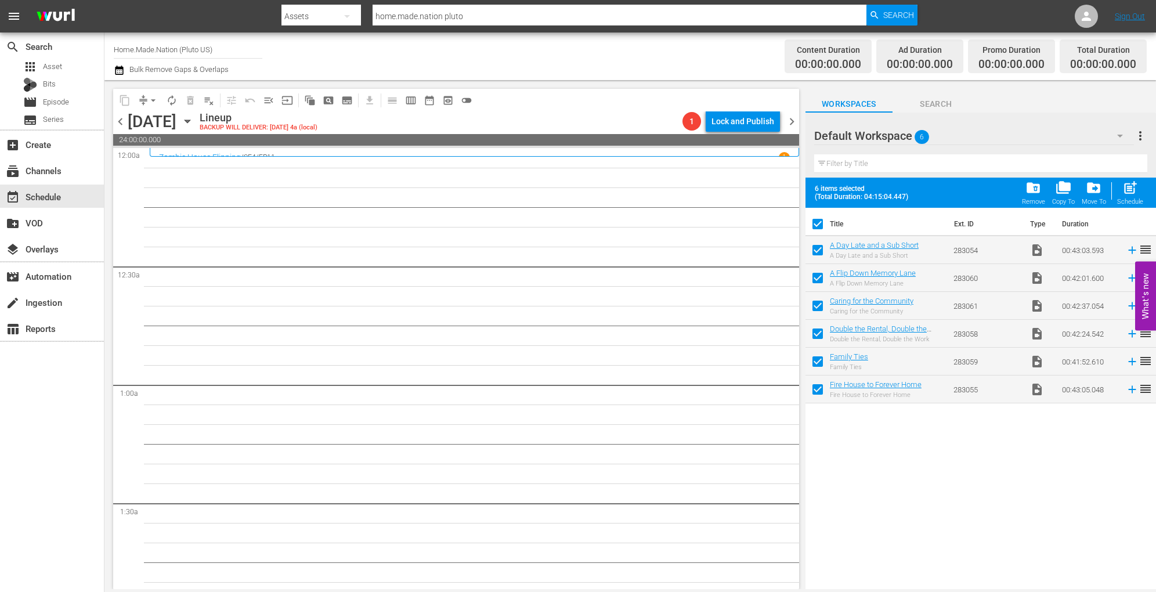
checkbox input "false"
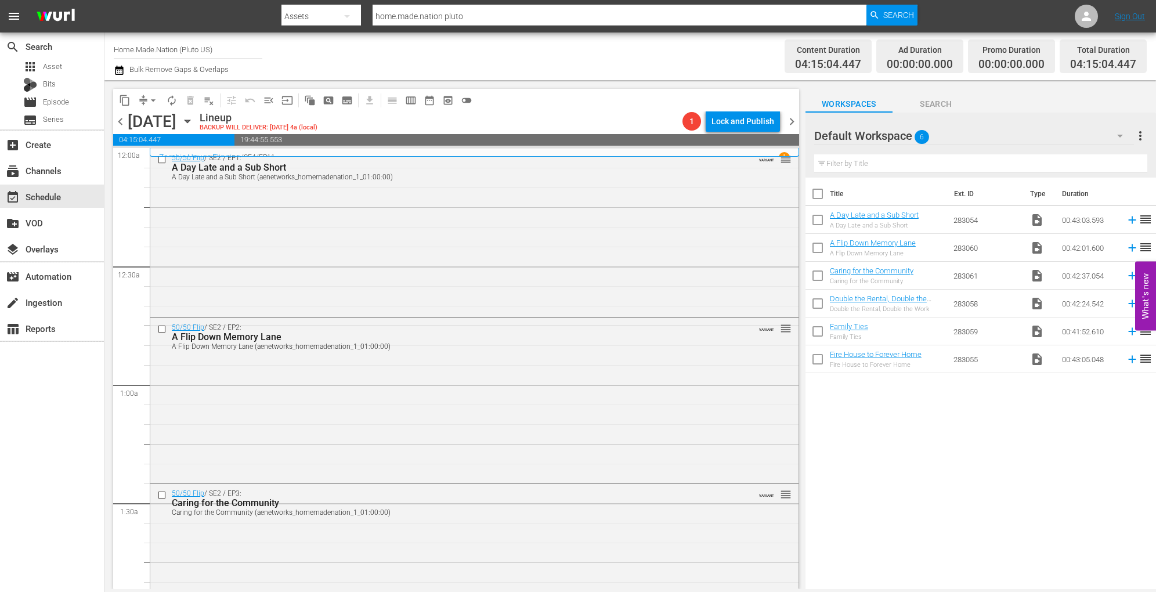
click at [817, 195] on input "checkbox" at bounding box center [818, 196] width 24 height 24
checkbox input "true"
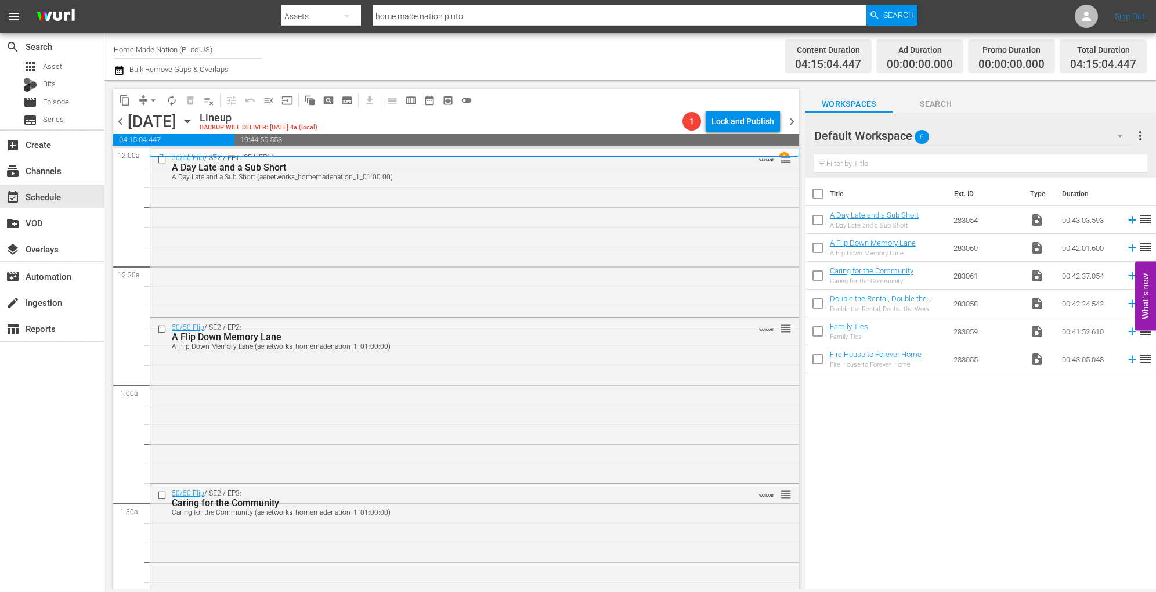
checkbox input "true"
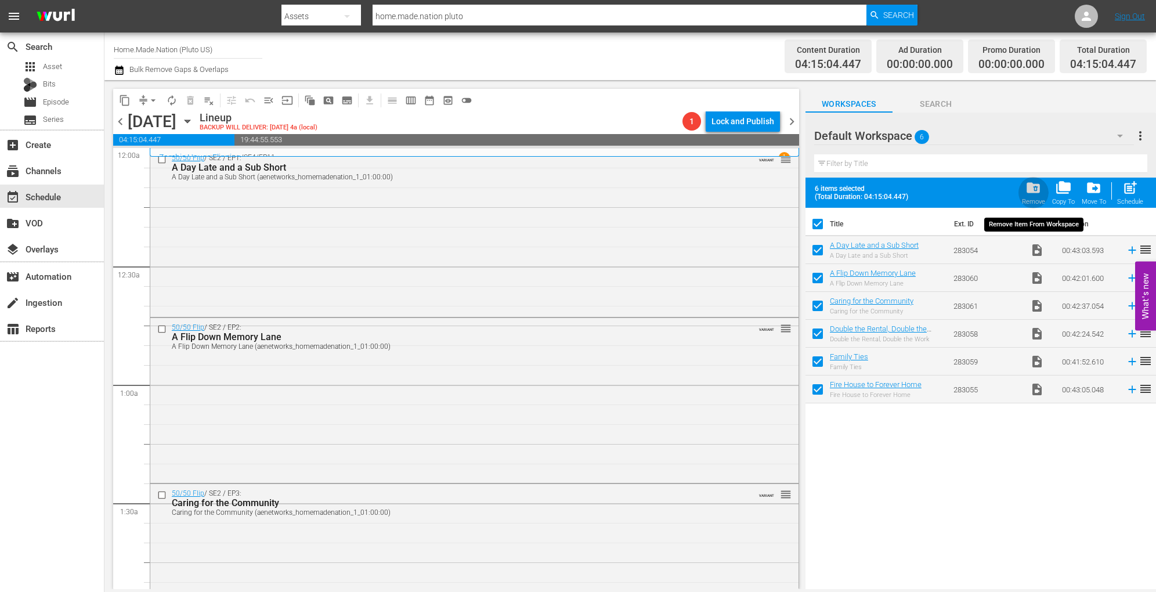
click at [1037, 189] on span "folder_delete" at bounding box center [1033, 188] width 16 height 16
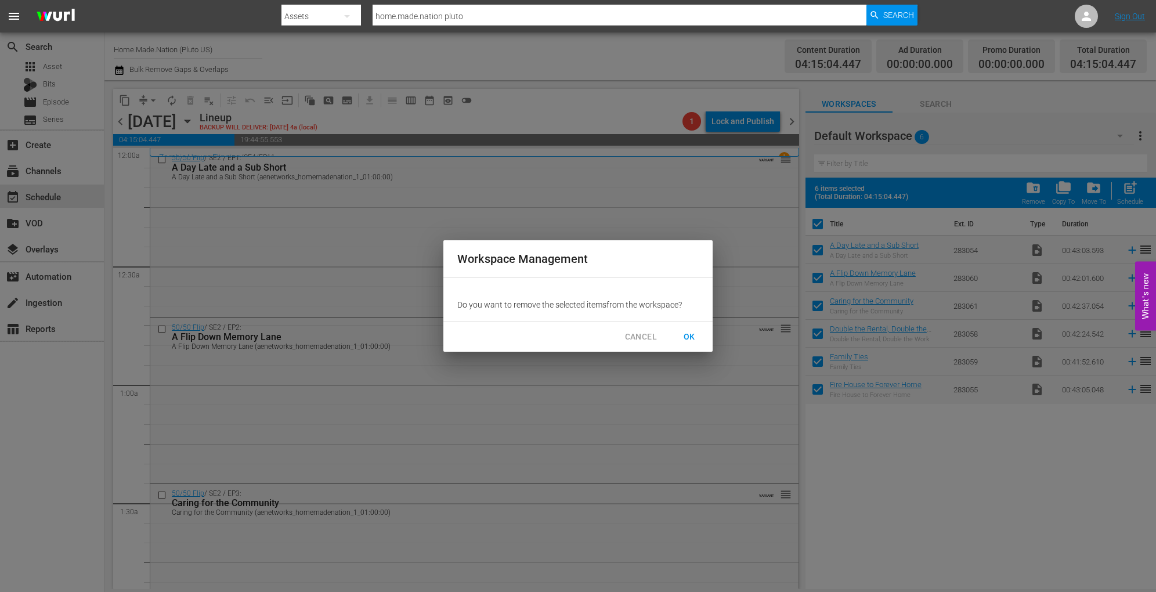
click at [693, 340] on span "OK" at bounding box center [689, 337] width 19 height 15
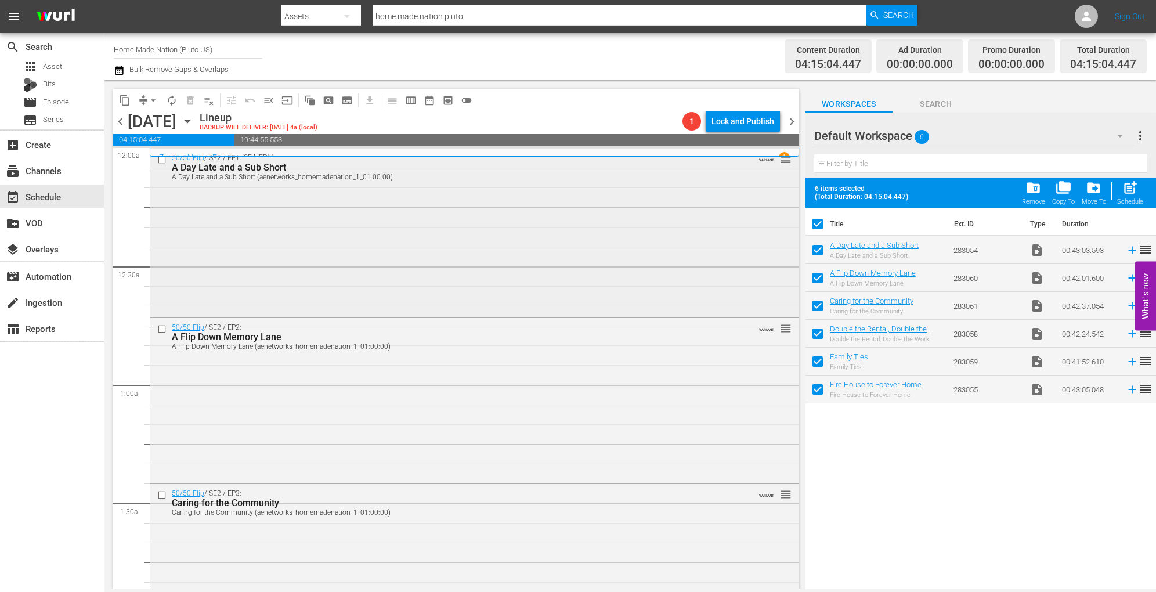
click at [299, 255] on div "50/50 Flip / SE2 / EP1: A Day Late and a Sub Short A Day Late and a Sub Short (…" at bounding box center [474, 232] width 648 height 167
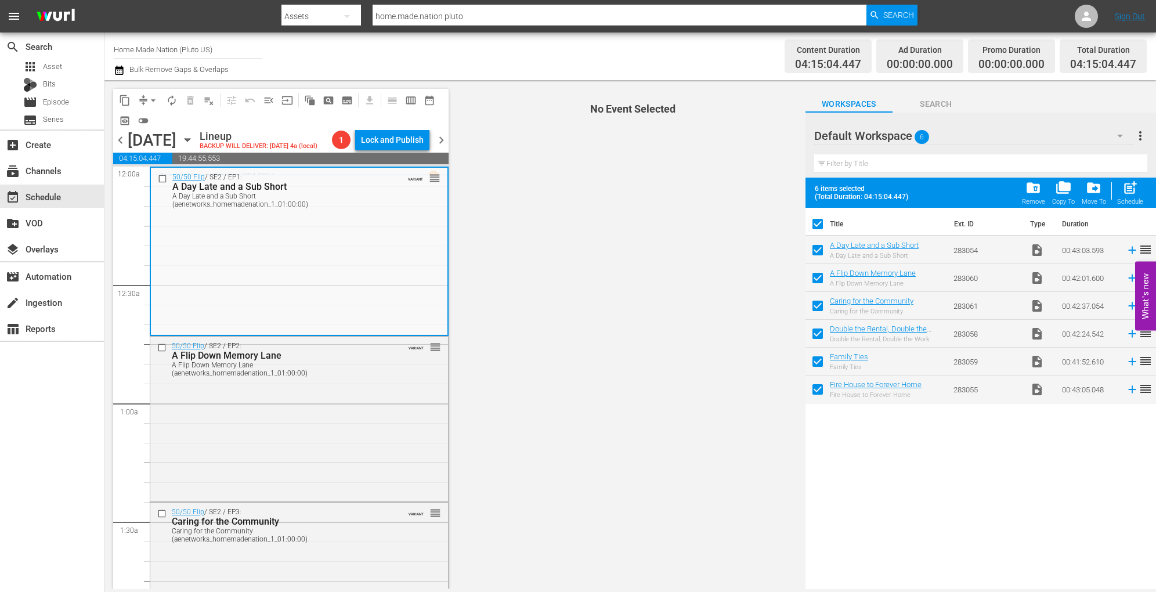
checkbox input "false"
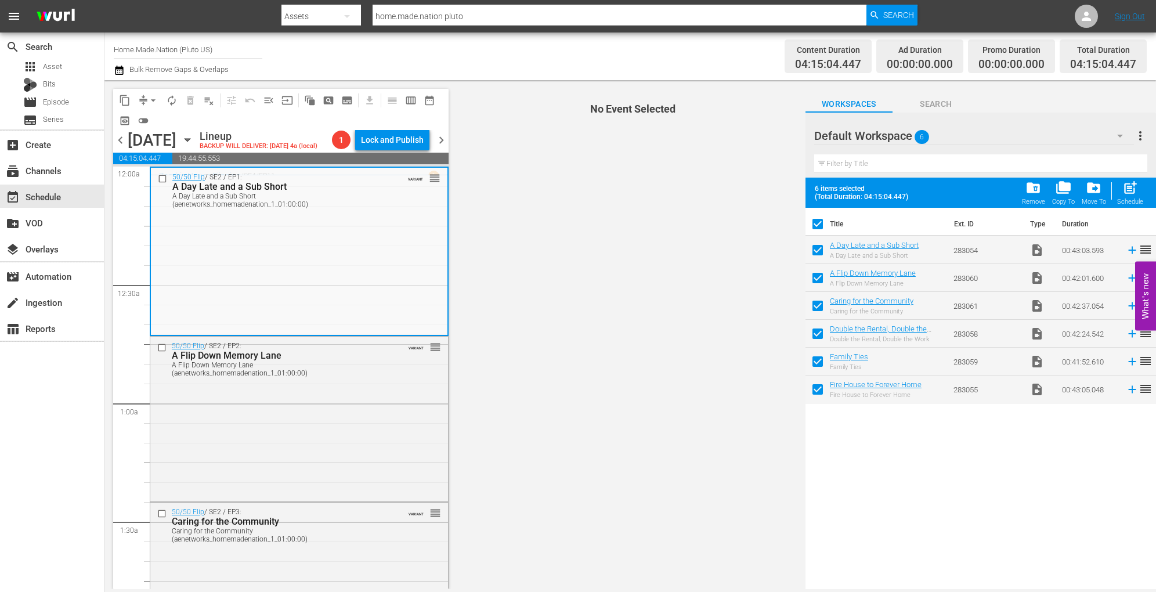
checkbox input "false"
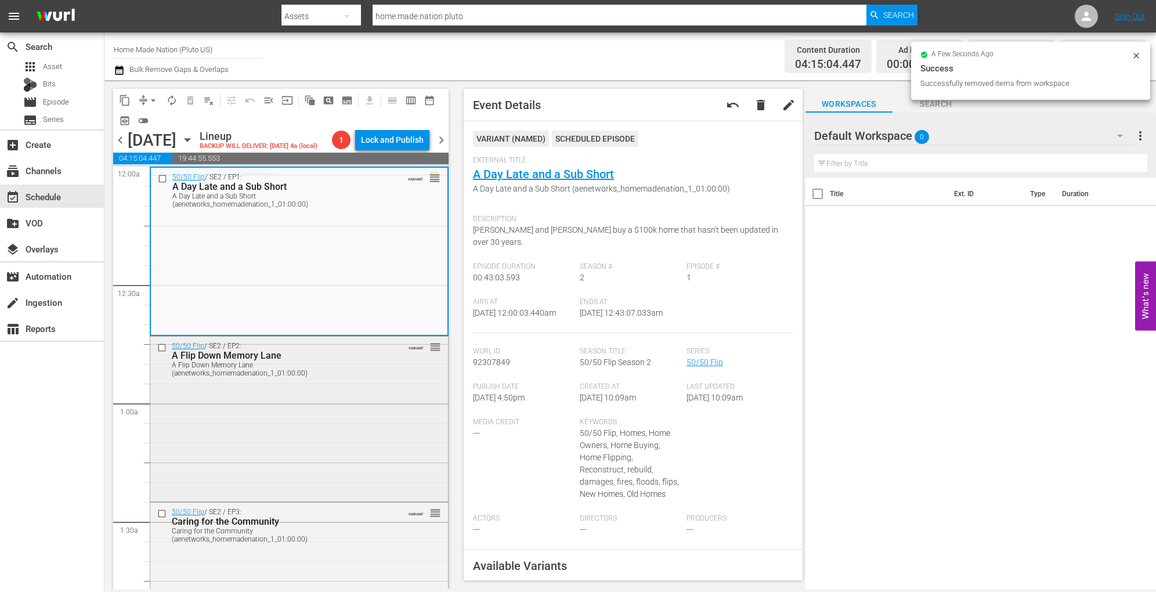
click at [364, 374] on div "A Flip Down Memory Lane (aenetworks_homemadenation_1_01:00:00)" at bounding box center [281, 369] width 218 height 16
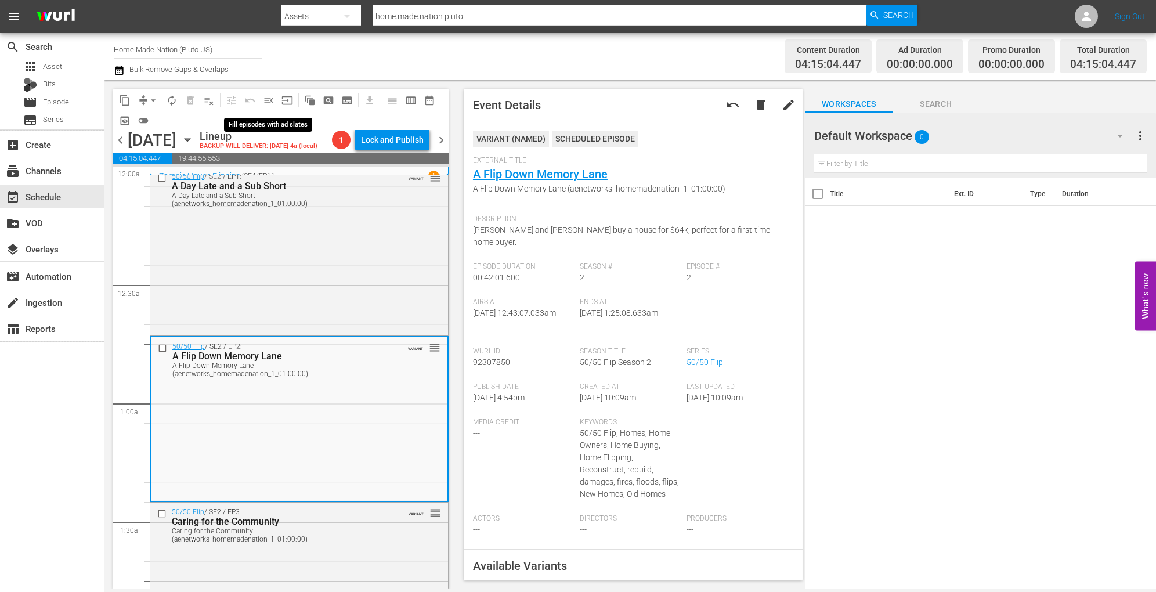
click at [274, 99] on span "menu_open" at bounding box center [269, 101] width 12 height 12
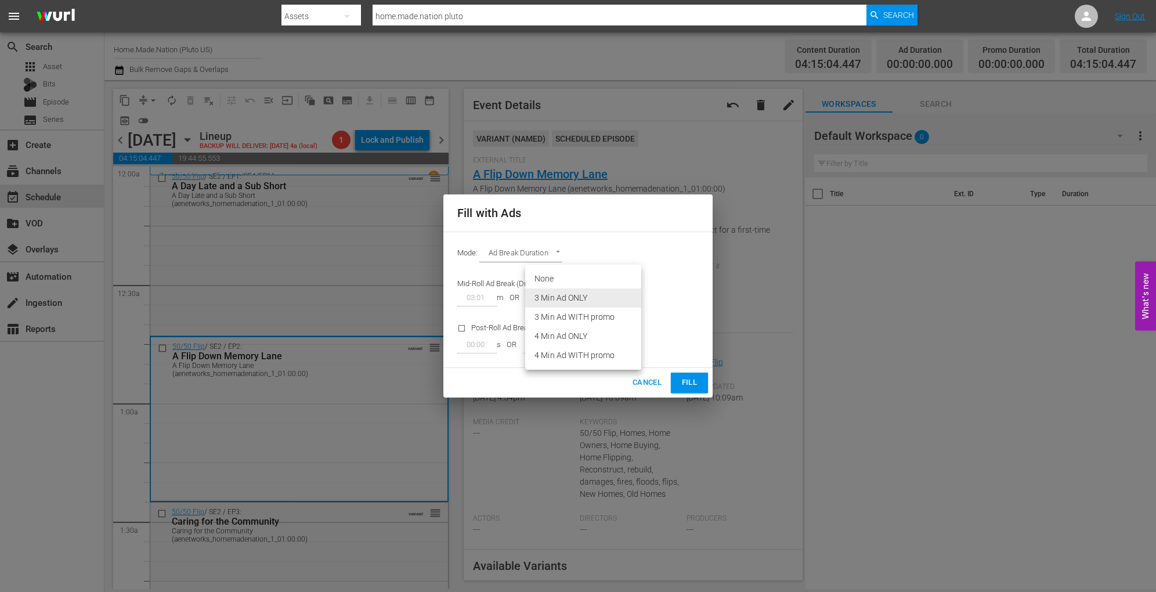
click at [638, 291] on body "menu Search By Assets Search ID, Title, Description, Keywords, or Category home…" at bounding box center [578, 296] width 1156 height 592
click at [604, 319] on li "3 Min Ad WITH promo" at bounding box center [583, 317] width 116 height 19
type input "89"
click at [687, 383] on span "Fill" at bounding box center [689, 382] width 19 height 13
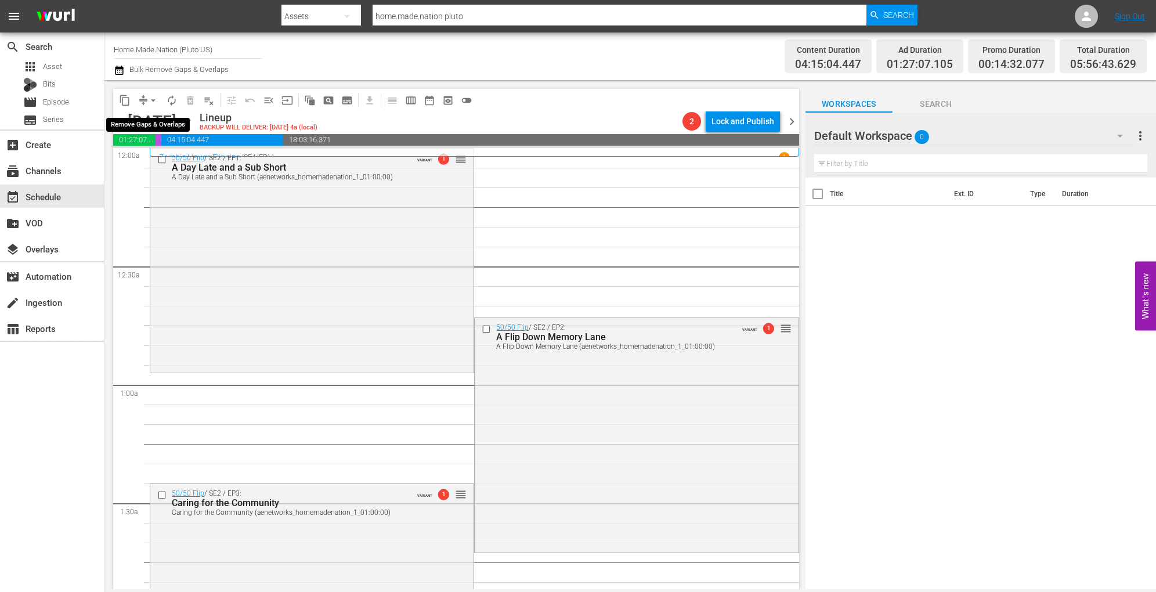
click at [153, 106] on button "arrow_drop_down" at bounding box center [153, 100] width 19 height 19
click at [169, 121] on li "Align to Midnight" at bounding box center [154, 123] width 122 height 19
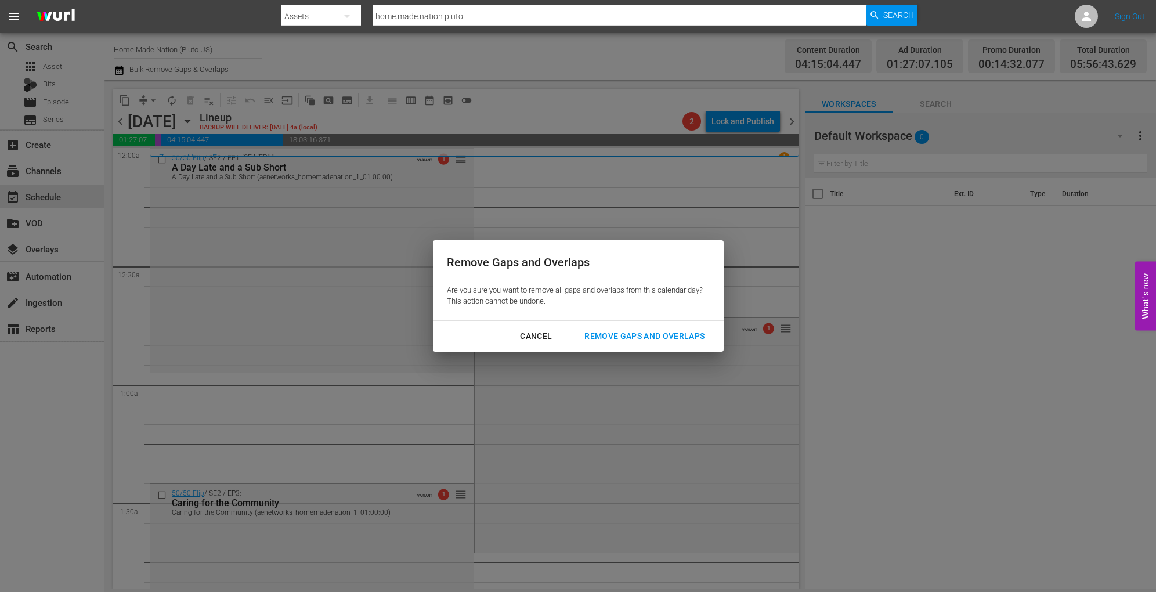
click at [650, 332] on div "Remove Gaps and Overlaps" at bounding box center [644, 336] width 139 height 15
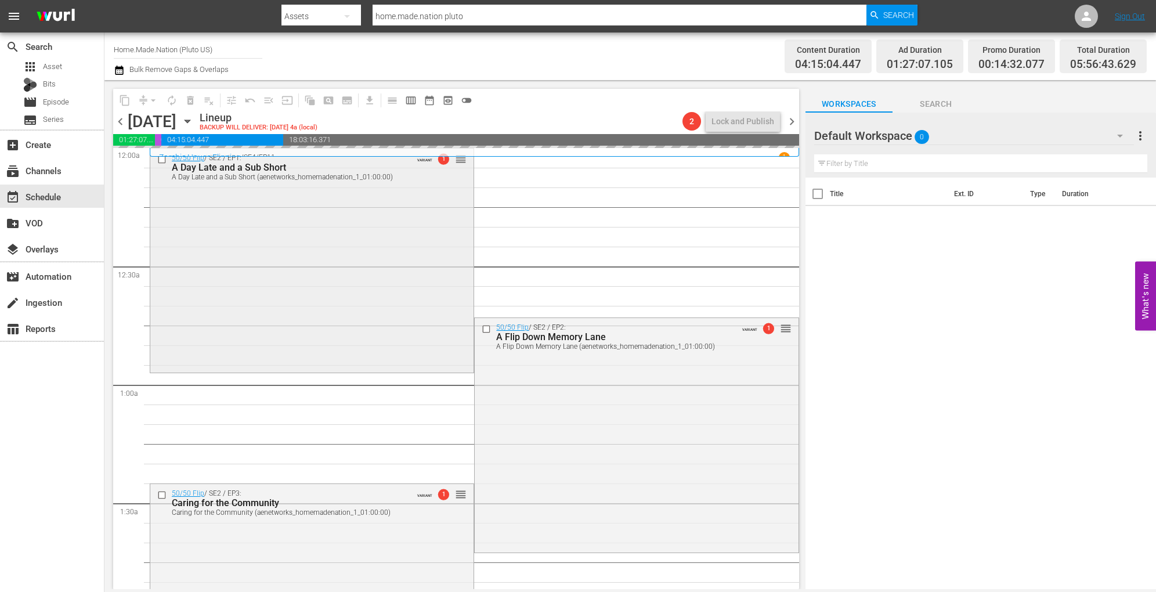
click at [344, 244] on div "50/50 Flip / SE2 / EP1: A Day Late and a Sub Short A Day Late and a Sub Short (…" at bounding box center [311, 260] width 323 height 222
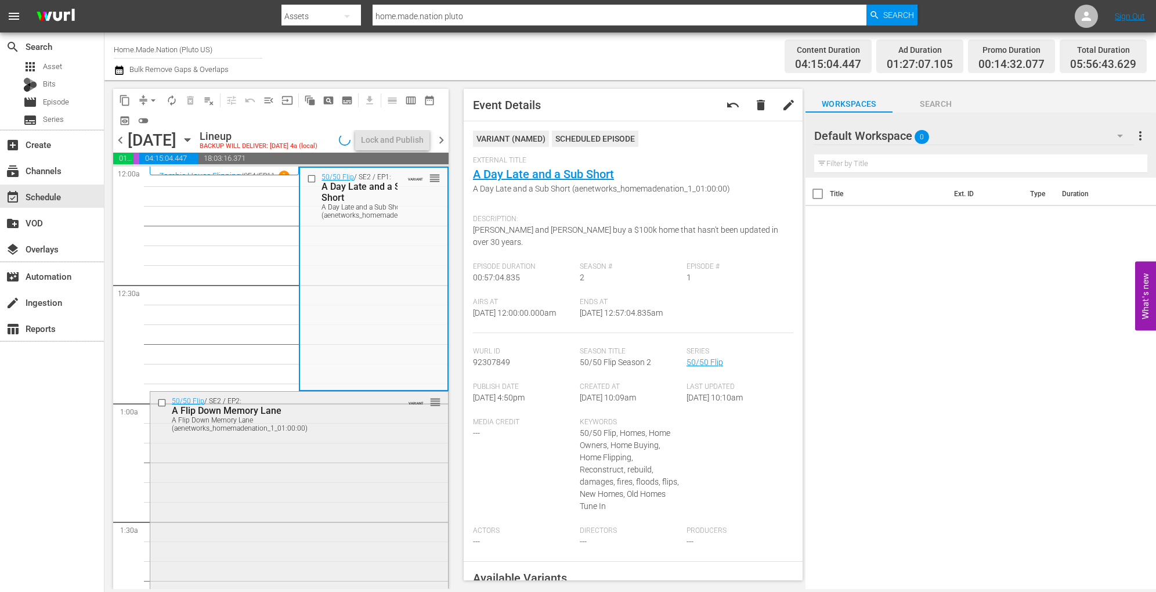
click at [346, 456] on div "50/50 Flip / SE2 / EP2: A Flip Down Memory Lane A Flip Down Memory Lane (aenetw…" at bounding box center [299, 508] width 298 height 232
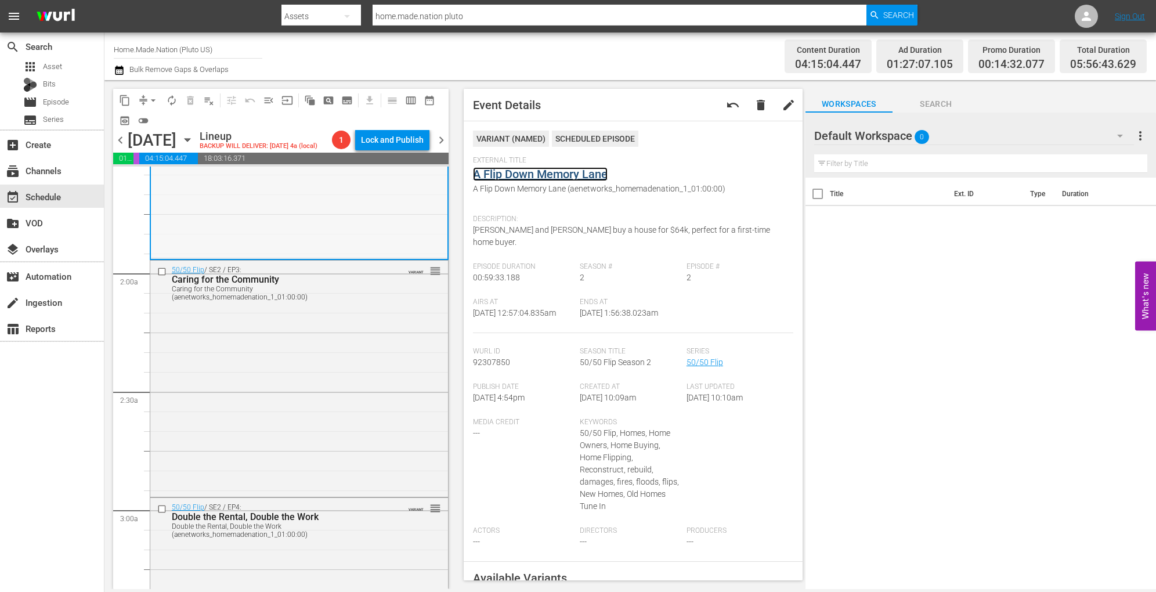
scroll to position [444, 0]
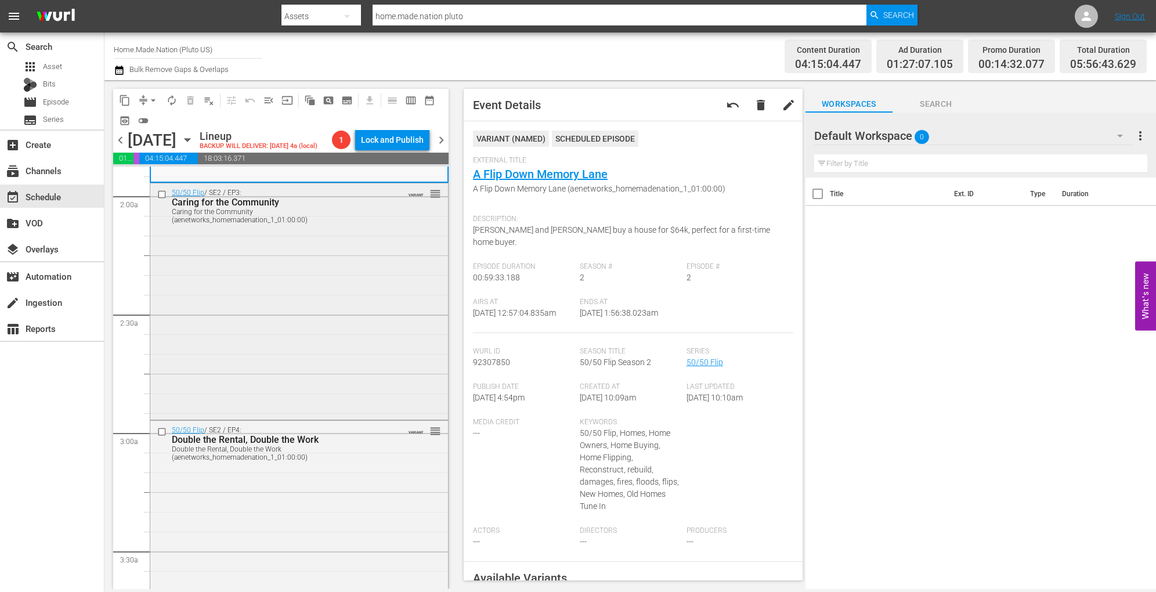
click at [316, 381] on div "50/50 Flip / SE2 / EP3: Caring for the Community Caring for the Community (aene…" at bounding box center [299, 300] width 298 height 234
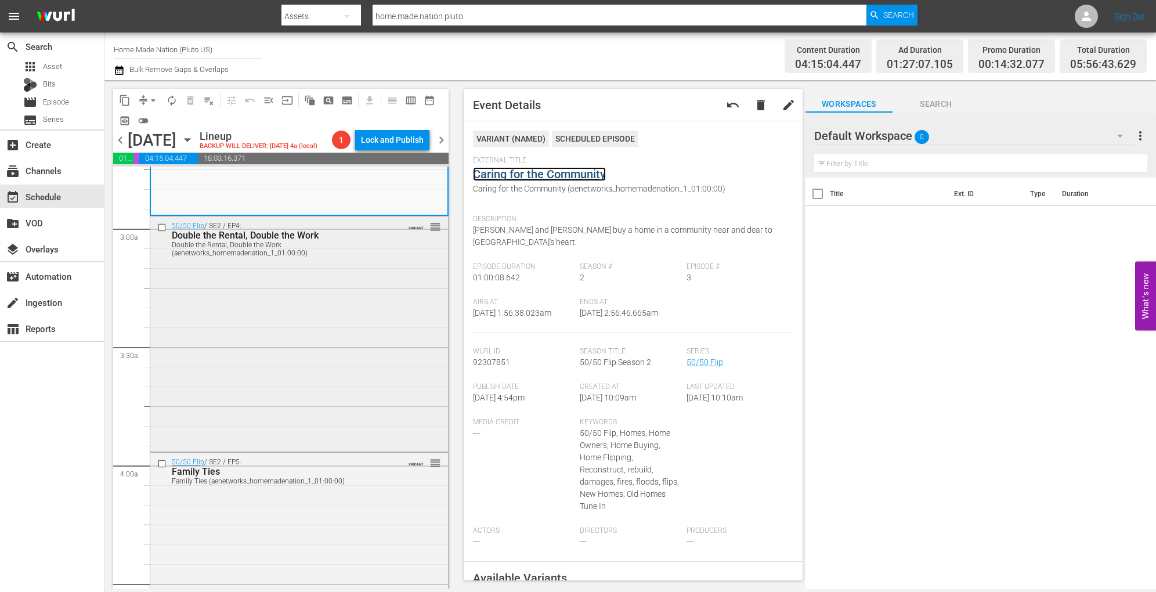
scroll to position [662, 0]
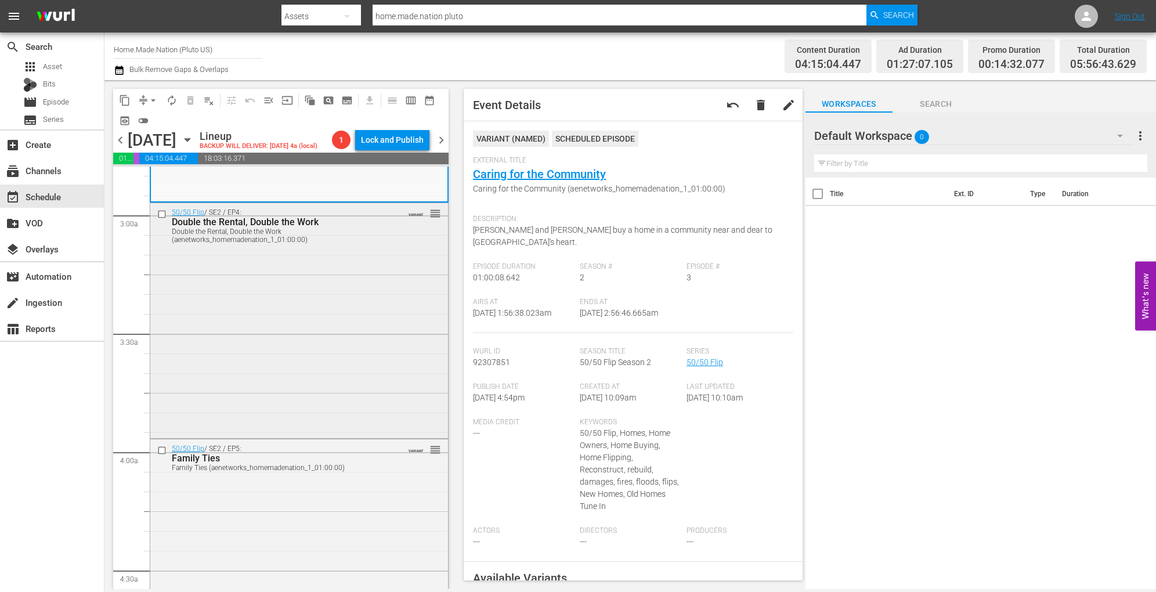
click at [312, 326] on div "50/50 Flip / SE2 / EP4: Double the Rental, Double the Work Double the Rental, D…" at bounding box center [299, 319] width 298 height 233
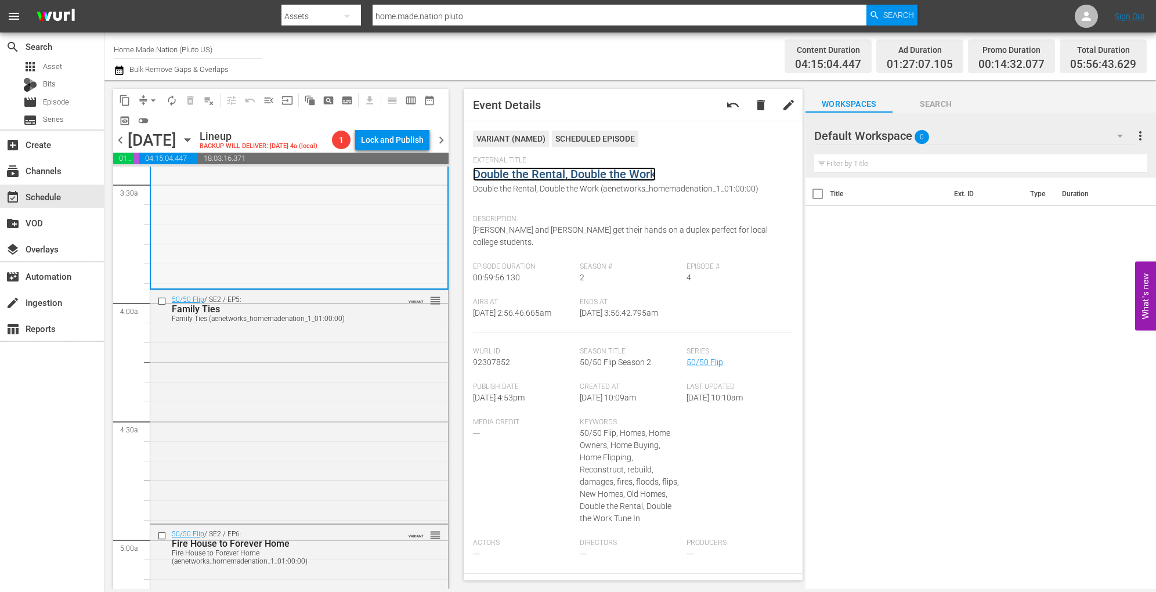
scroll to position [821, 0]
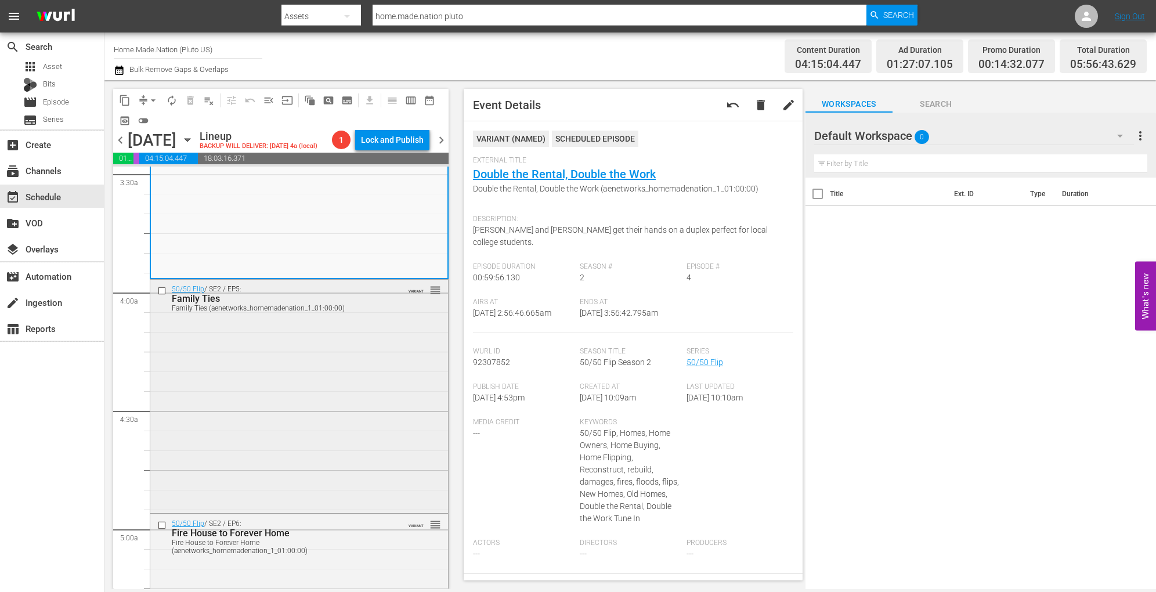
click at [331, 366] on div "50/50 Flip / SE2 / EP5: Family Ties Family Ties (aenetworks_homemadenation_1_01…" at bounding box center [299, 395] width 298 height 231
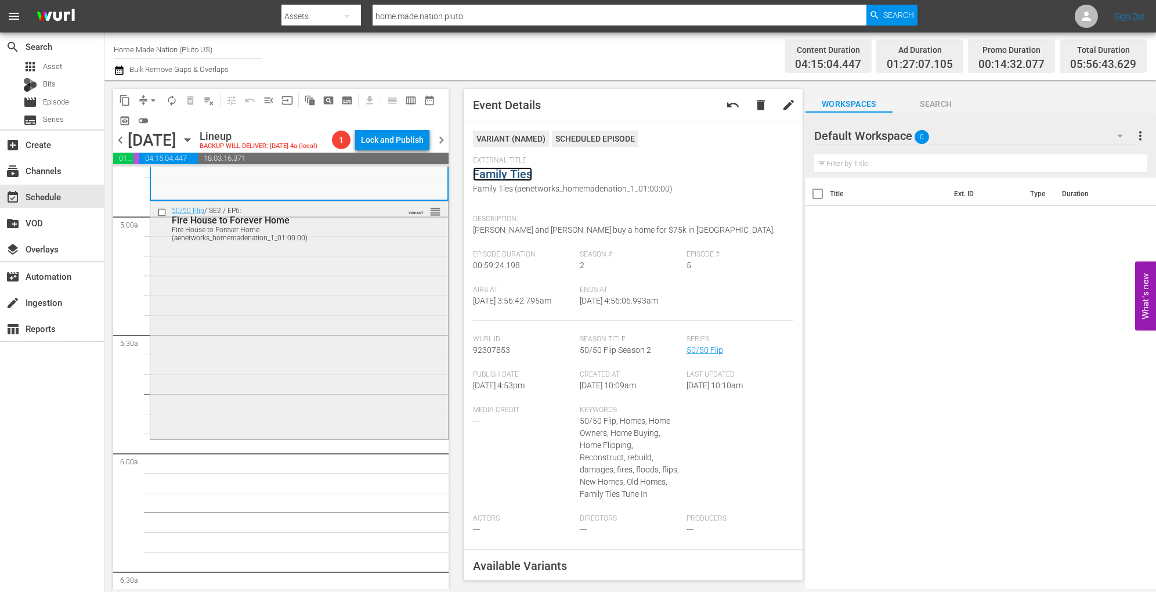
scroll to position [1148, 0]
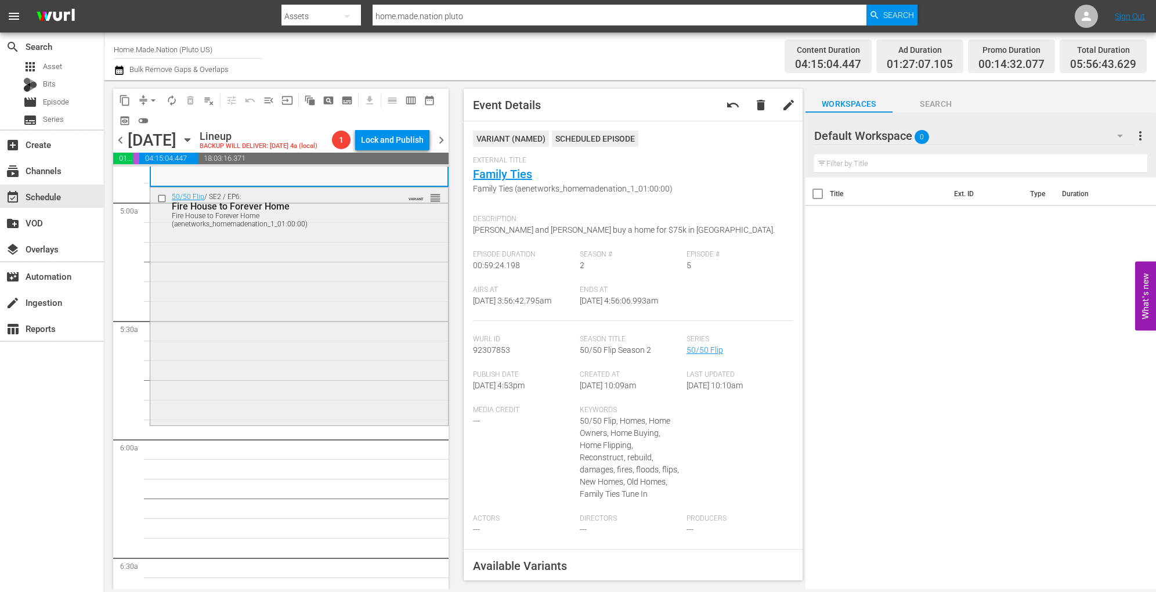
click at [346, 286] on div "50/50 Flip / SE2 / EP6: Fire House to Forever Home Fire House to Forever Home (…" at bounding box center [299, 305] width 298 height 236
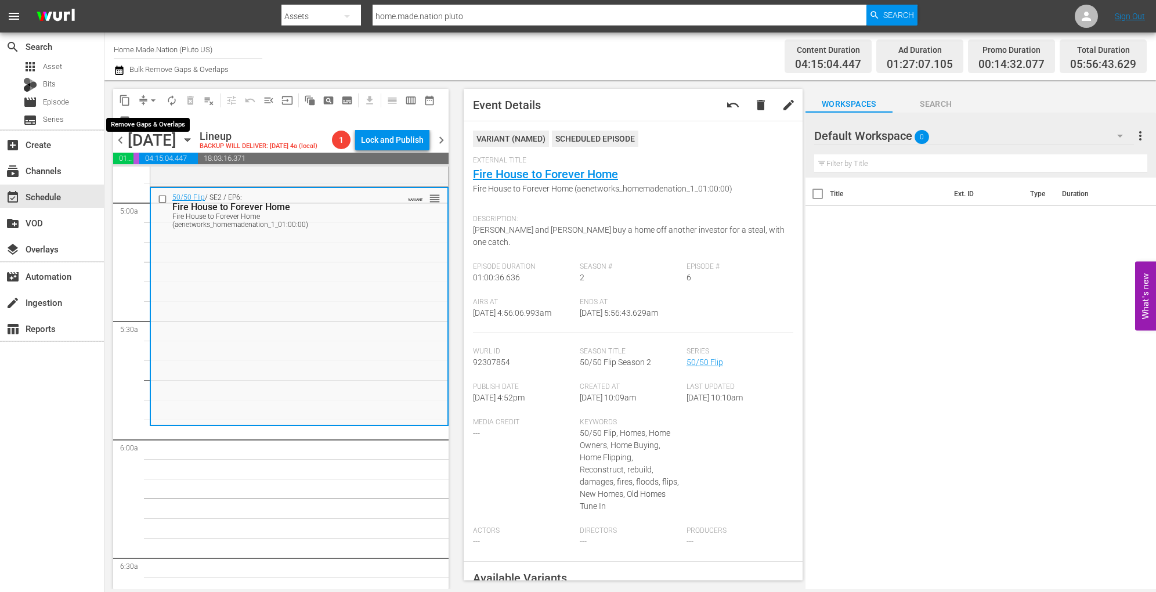
click at [147, 95] on span "arrow_drop_down" at bounding box center [153, 101] width 12 height 12
click at [150, 121] on li "Align to Midnight" at bounding box center [154, 123] width 122 height 19
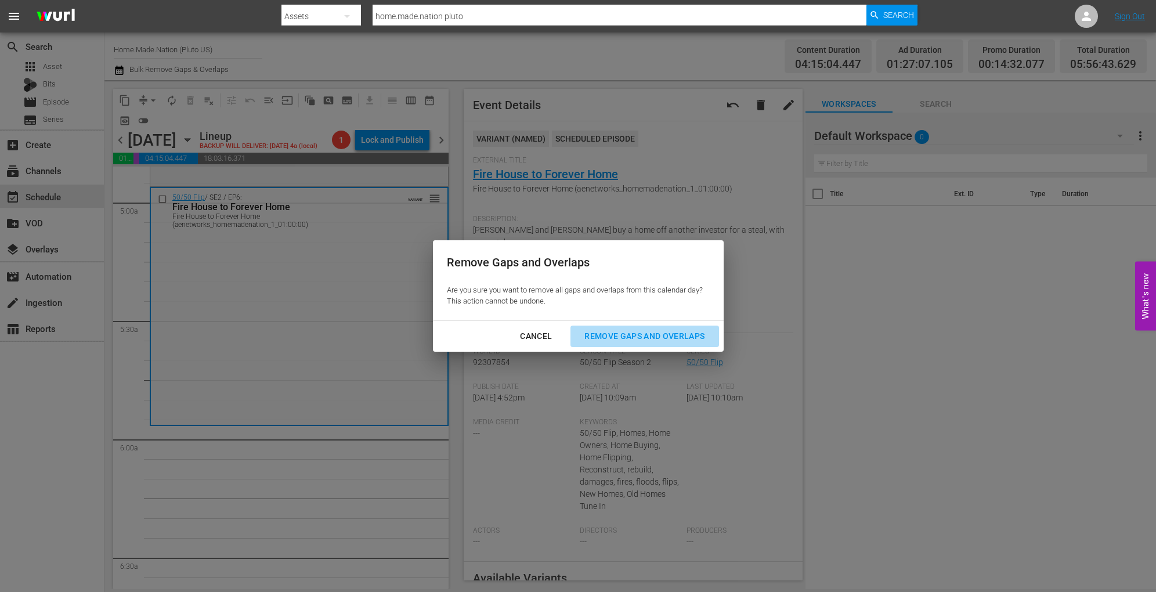
click at [597, 329] on div "Remove Gaps and Overlaps" at bounding box center [644, 336] width 139 height 15
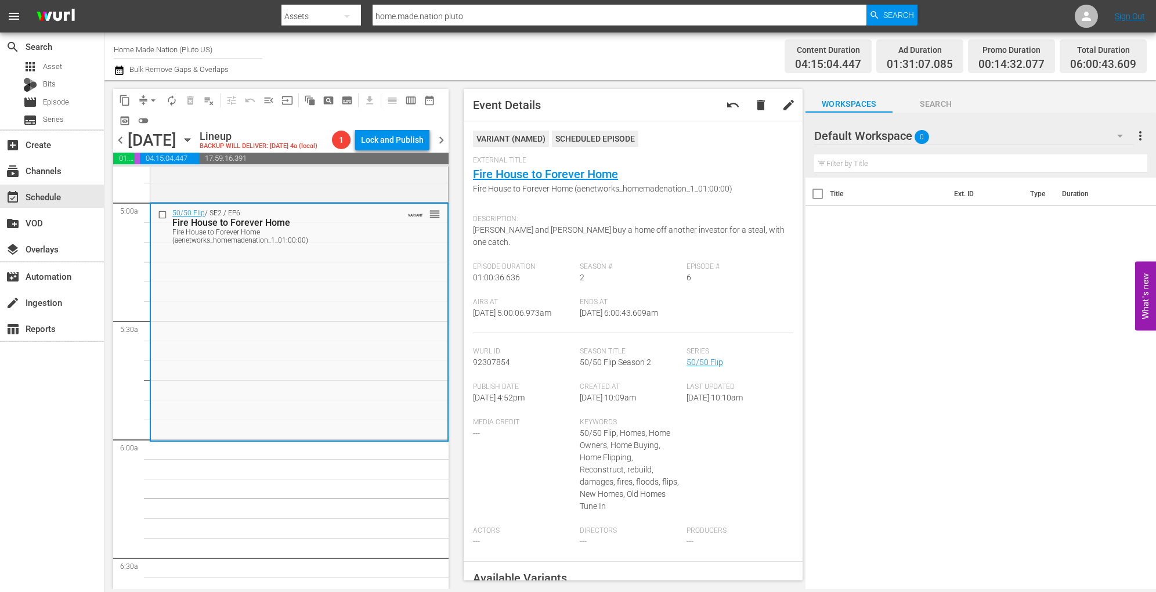
scroll to position [1207, 0]
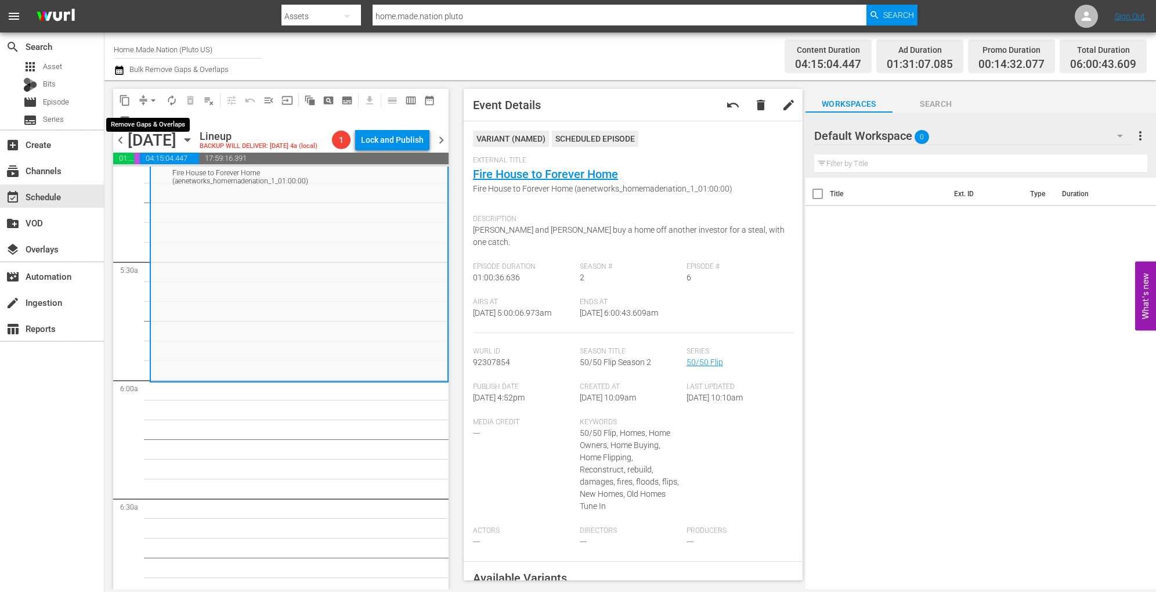
click at [155, 101] on span "arrow_drop_down" at bounding box center [153, 101] width 12 height 12
drag, startPoint x: 175, startPoint y: 133, endPoint x: 186, endPoint y: 121, distance: 16.8
click at [186, 121] on ul "Align to Midnight Align to First Episode Align to End of Previous Day" at bounding box center [154, 143] width 122 height 67
click at [186, 121] on li "Align to Midnight" at bounding box center [154, 123] width 122 height 19
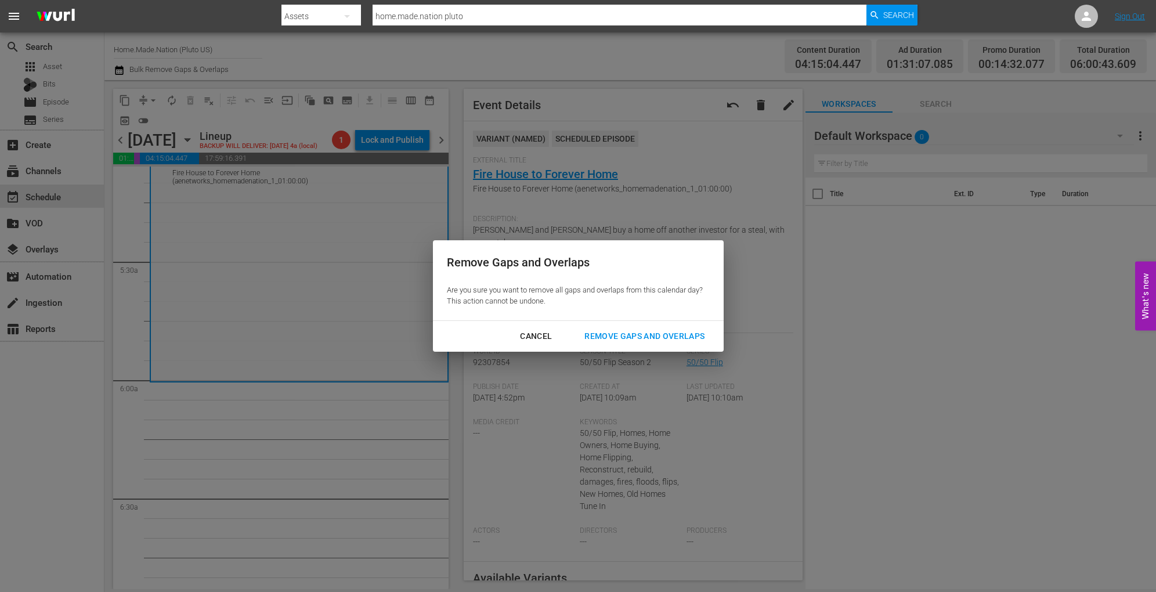
click at [667, 337] on div "Remove Gaps and Overlaps" at bounding box center [644, 336] width 139 height 15
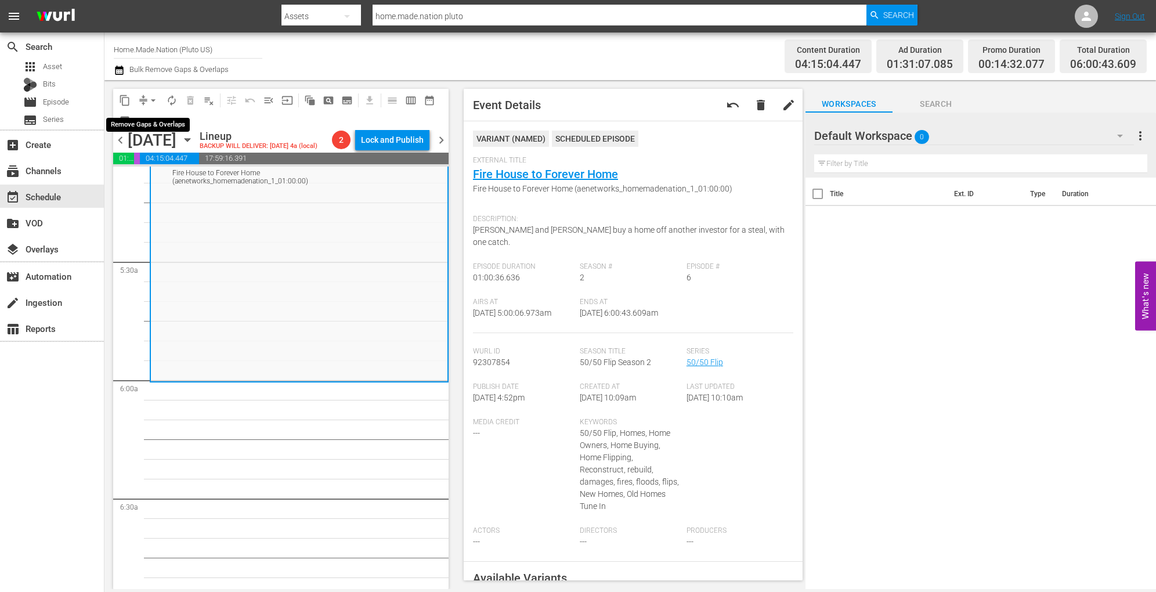
click at [147, 97] on span "arrow_drop_down" at bounding box center [153, 101] width 12 height 12
click at [149, 120] on li "Align to Midnight" at bounding box center [154, 123] width 122 height 19
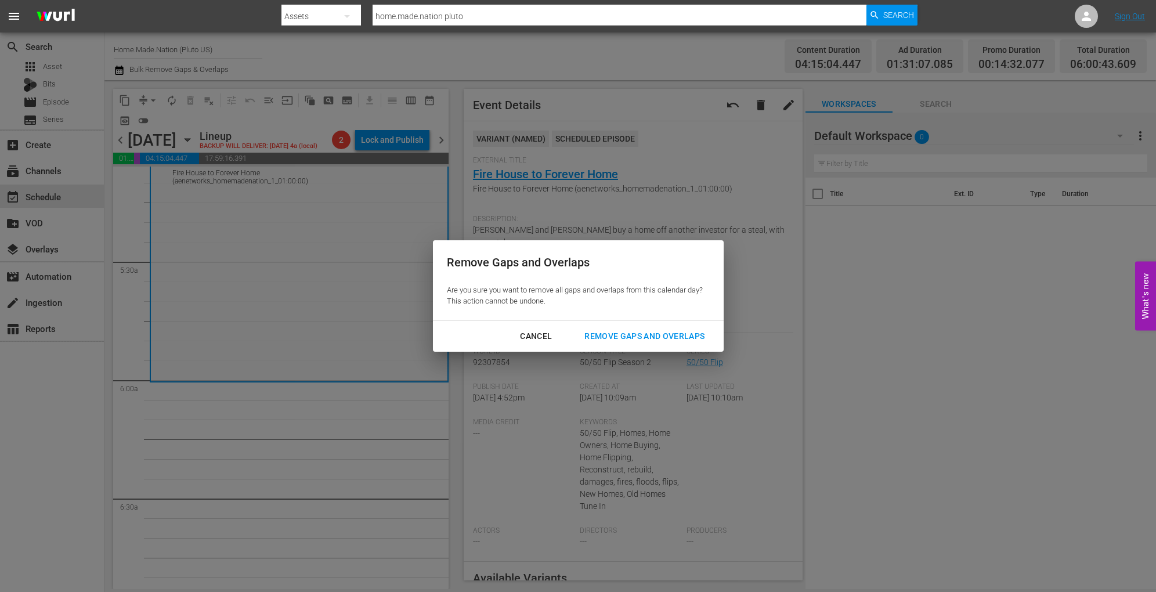
click at [658, 339] on div "Remove Gaps and Overlaps" at bounding box center [644, 336] width 139 height 15
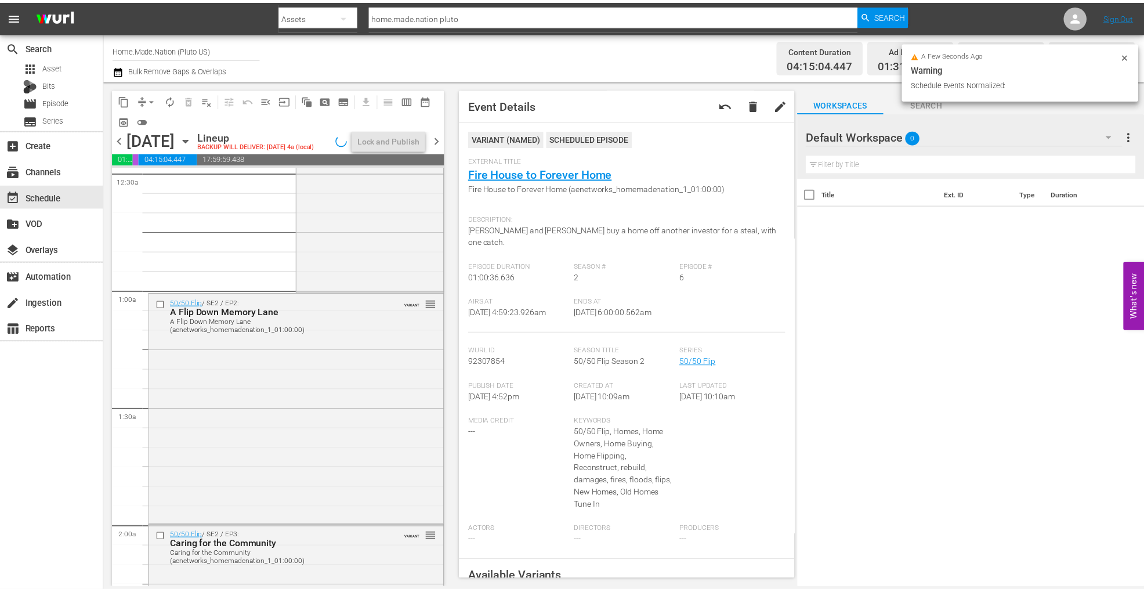
scroll to position [0, 0]
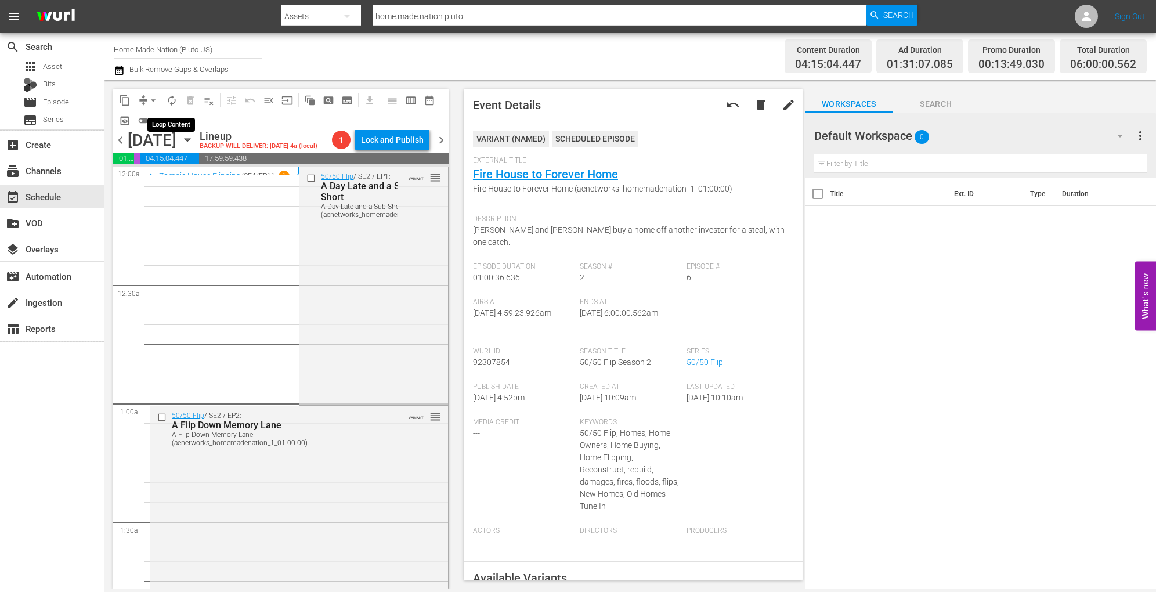
click at [175, 109] on button "autorenew_outlined" at bounding box center [171, 100] width 19 height 19
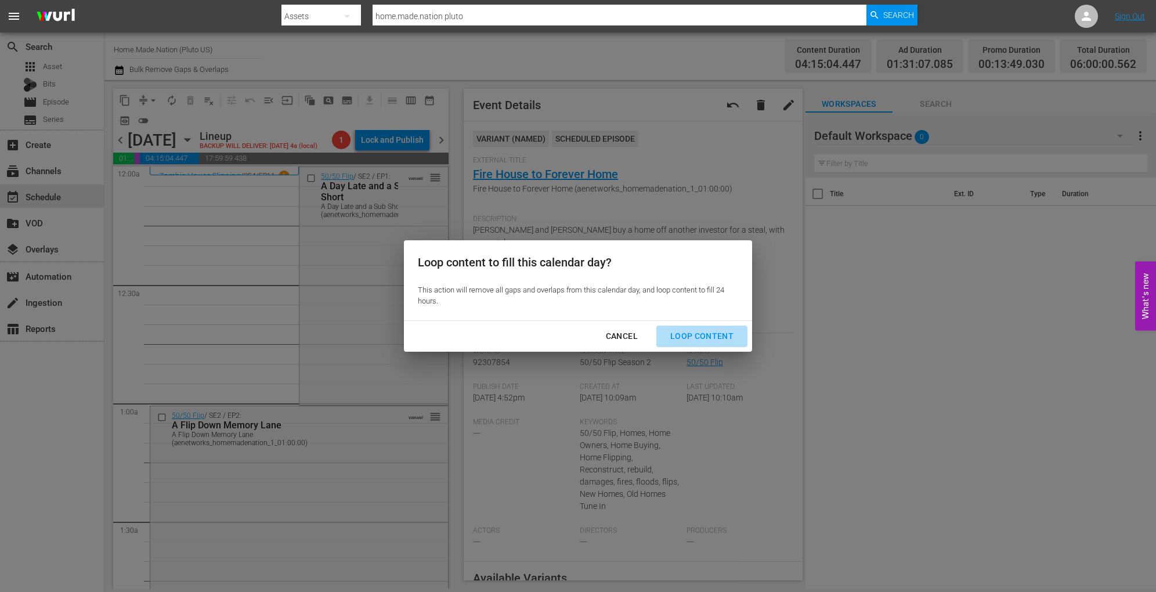
click at [704, 331] on div "Loop Content" at bounding box center [702, 336] width 82 height 15
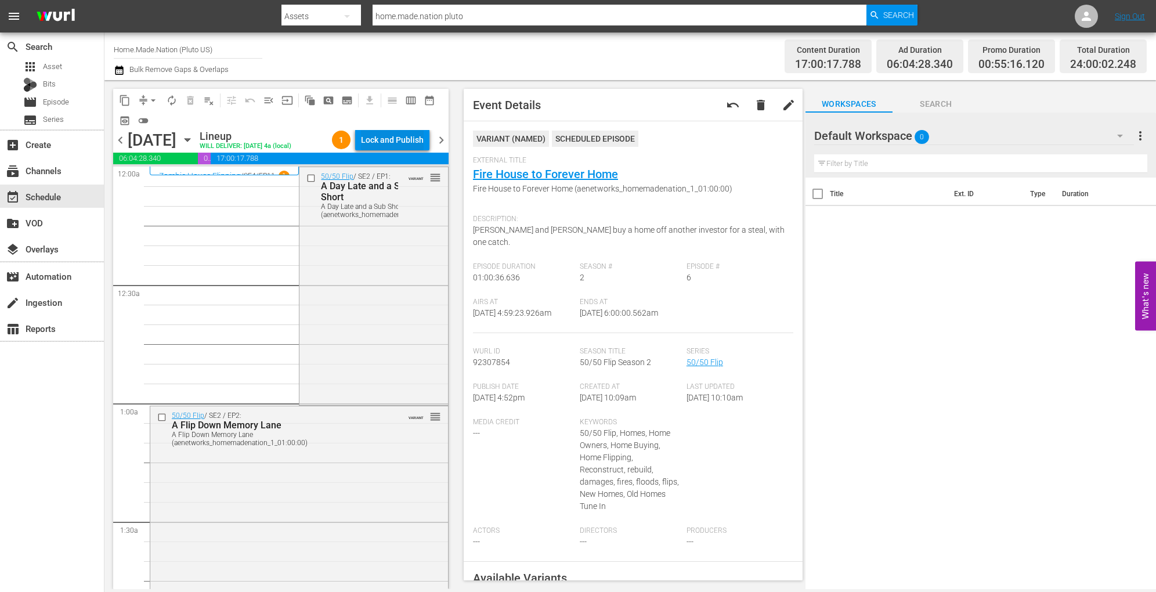
click at [402, 138] on div "Lock and Publish" at bounding box center [392, 139] width 63 height 21
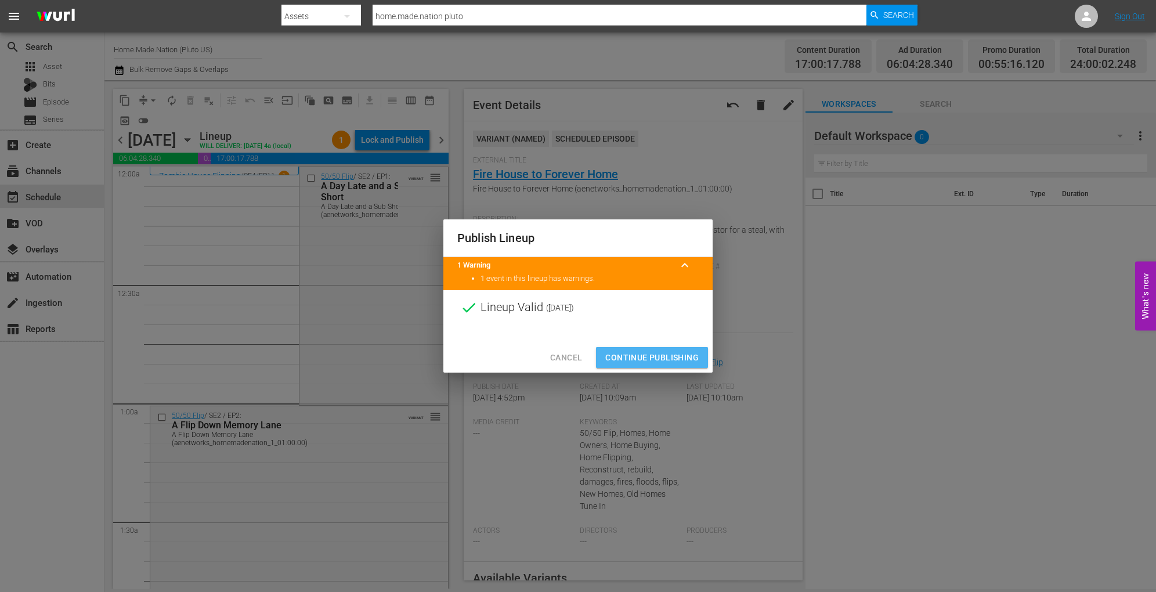
click at [656, 353] on span "Continue Publishing" at bounding box center [651, 358] width 93 height 15
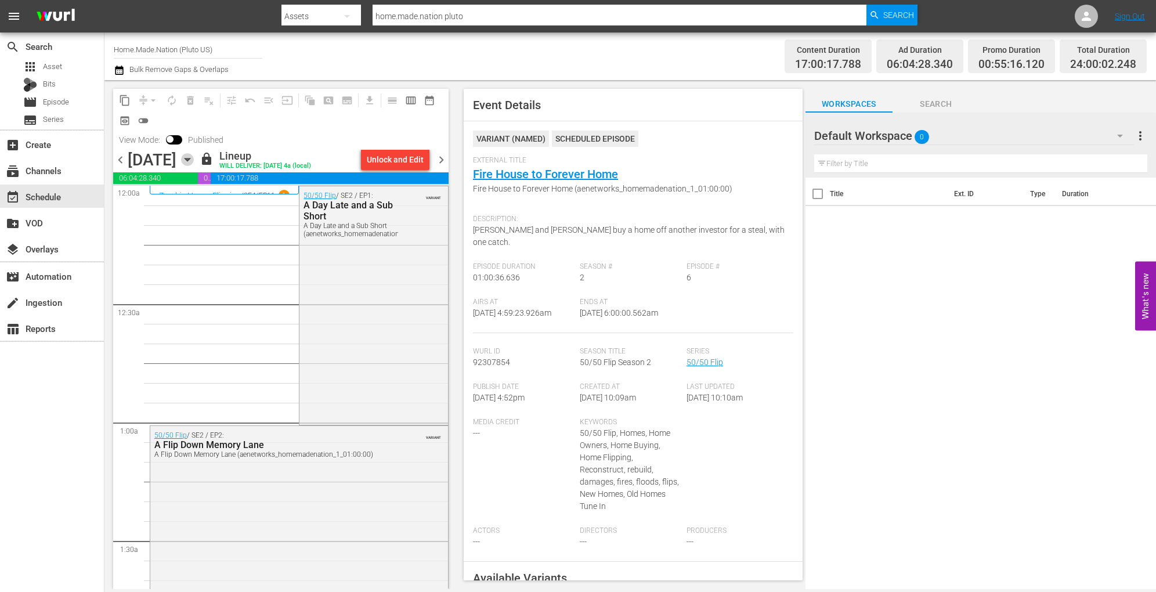
click at [194, 156] on icon "button" at bounding box center [187, 159] width 13 height 13
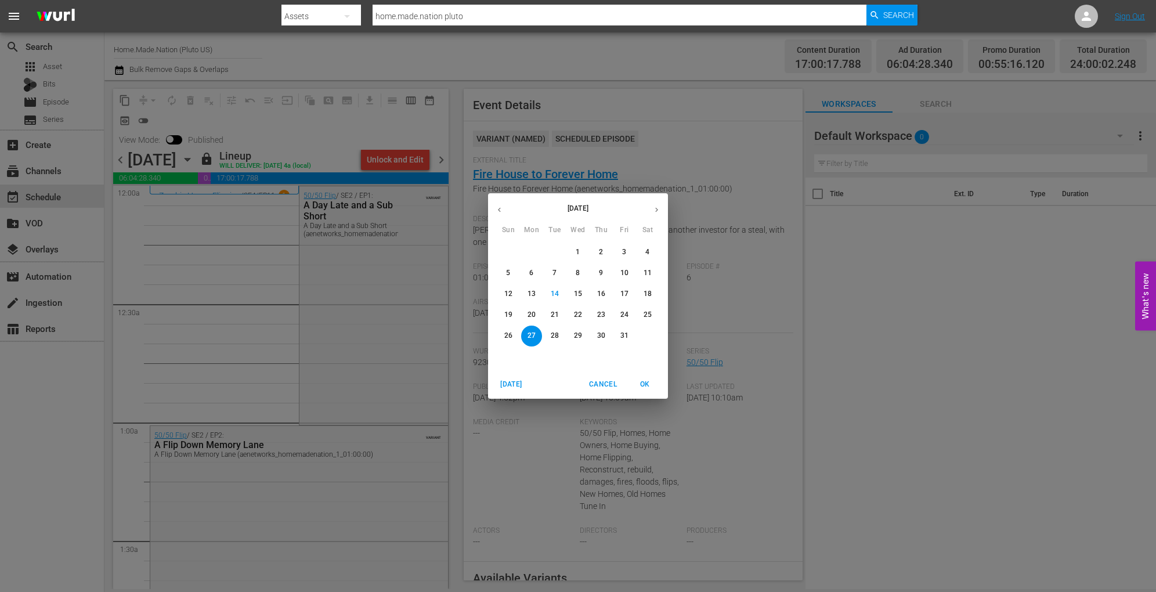
click at [557, 336] on p "28" at bounding box center [555, 336] width 8 height 10
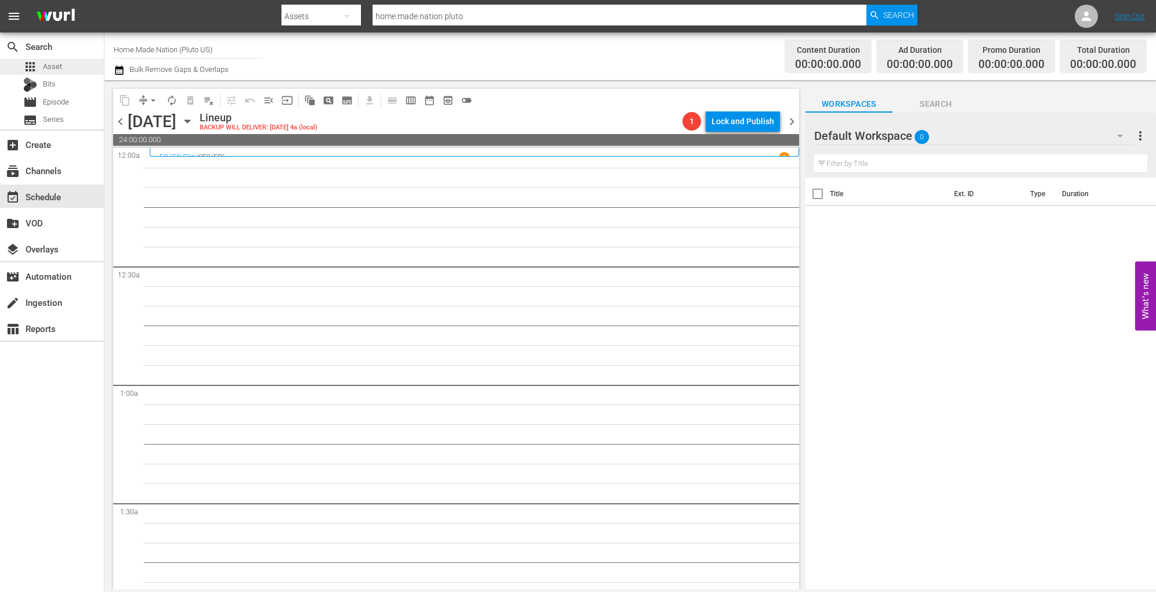
click at [63, 68] on div "apps Asset" at bounding box center [52, 67] width 104 height 16
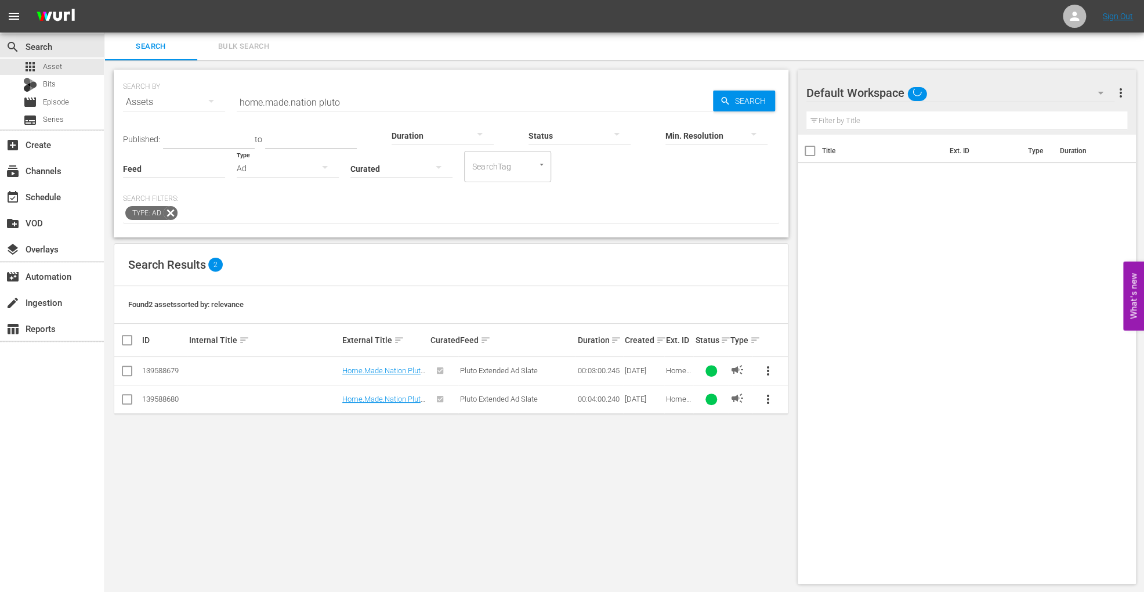
click at [261, 47] on span "Bulk Search" at bounding box center [243, 46] width 79 height 13
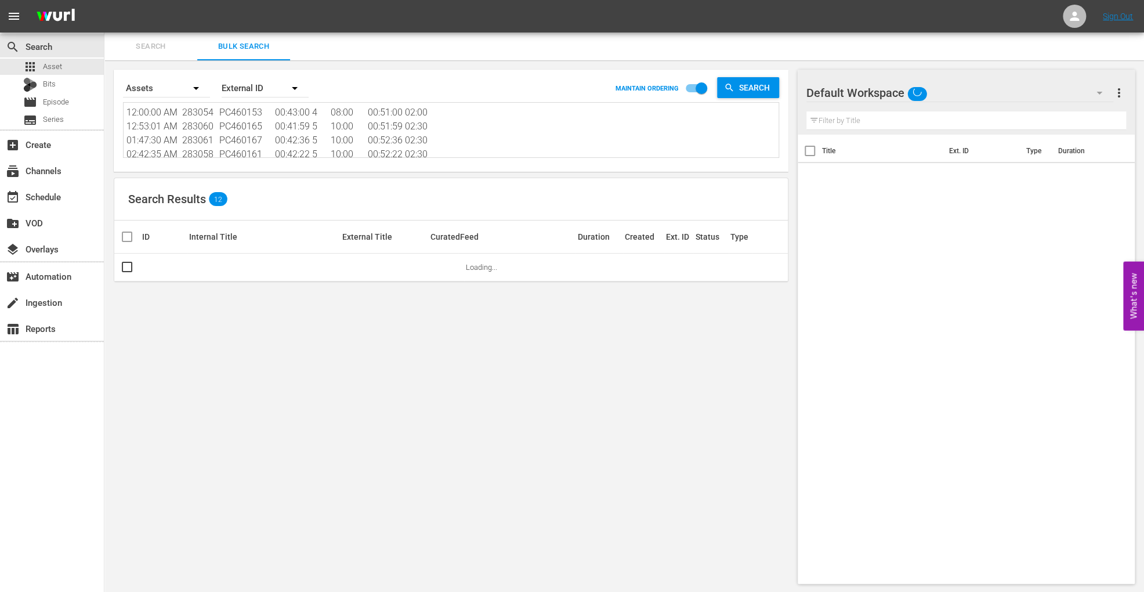
click at [275, 139] on textarea "12:00:00 AM 283054 PC460153 00:43:00 4 08:00 00:51:00 02:00 12:53:01 AM 283060 …" at bounding box center [453, 132] width 652 height 53
paste textarea "90053 PC468376 00:23:36 3 06:00 00:29:36 01:30 12:31:07 AM 290052 PC468374 00:2…"
type textarea "12:00:00 AM 290053 PC468376 00:23:36 3 06:00 00:29:36 01:30 12:31:07 AM 290052 …"
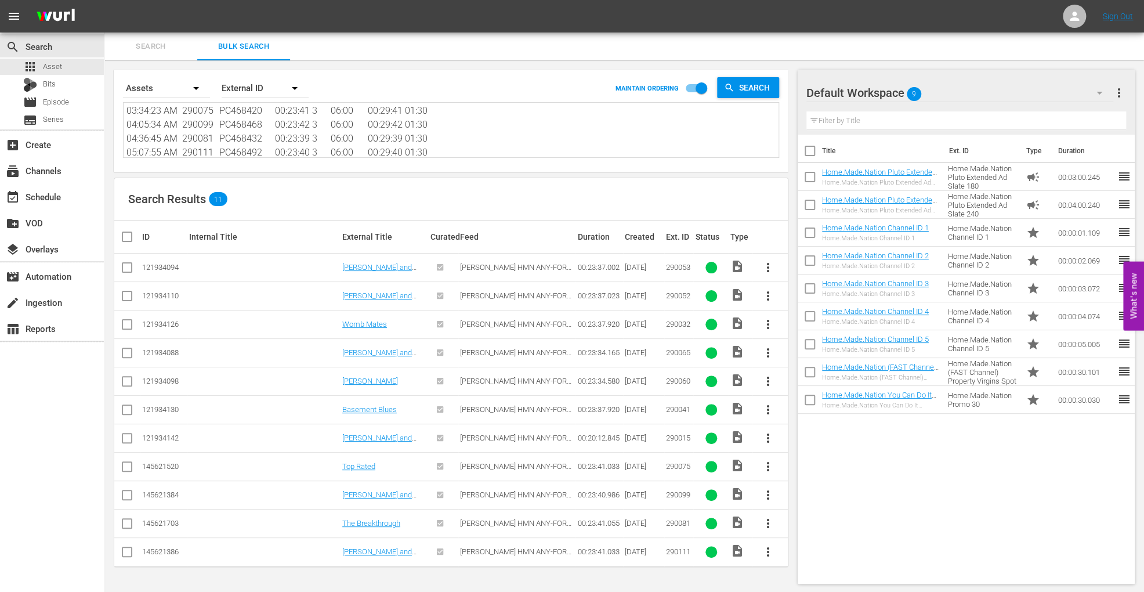
scroll to position [1, 0]
type textarea "12:00:00 AM 290053 PC468376 00:23:36 3 06:00 00:29:36 01:30 12:31:07 AM 290052 …"
click at [129, 237] on input "checkbox" at bounding box center [131, 236] width 23 height 14
checkbox input "true"
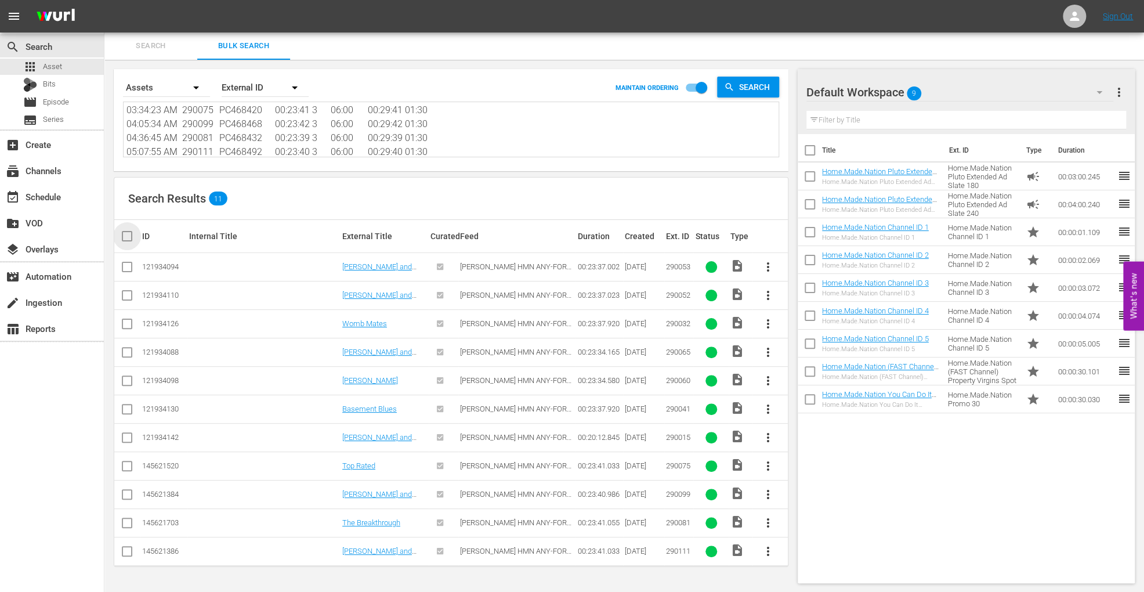
checkbox input "true"
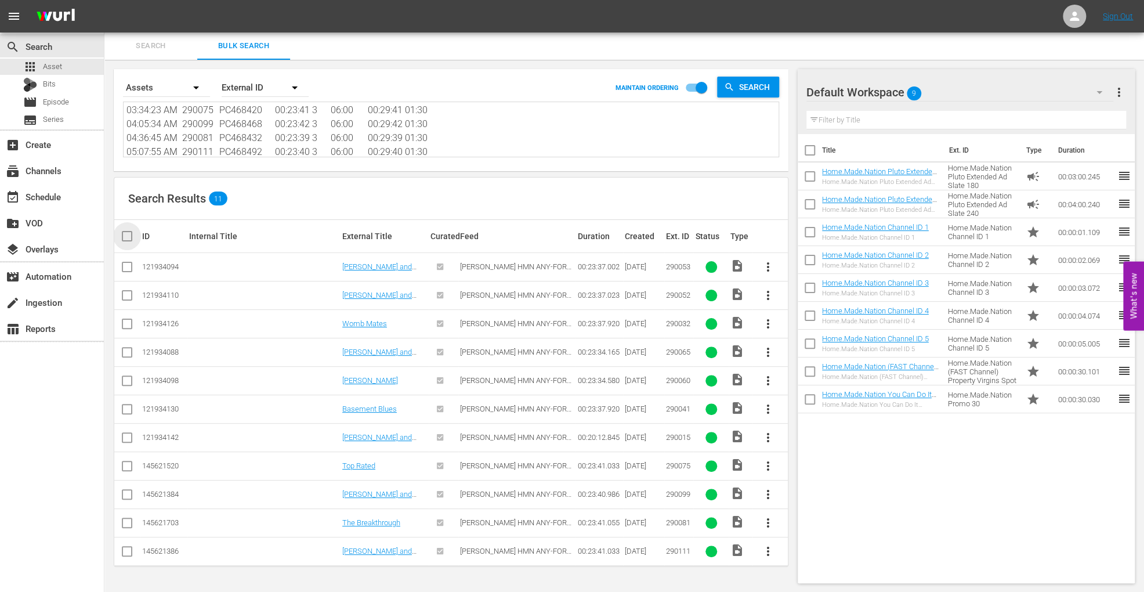
checkbox input "true"
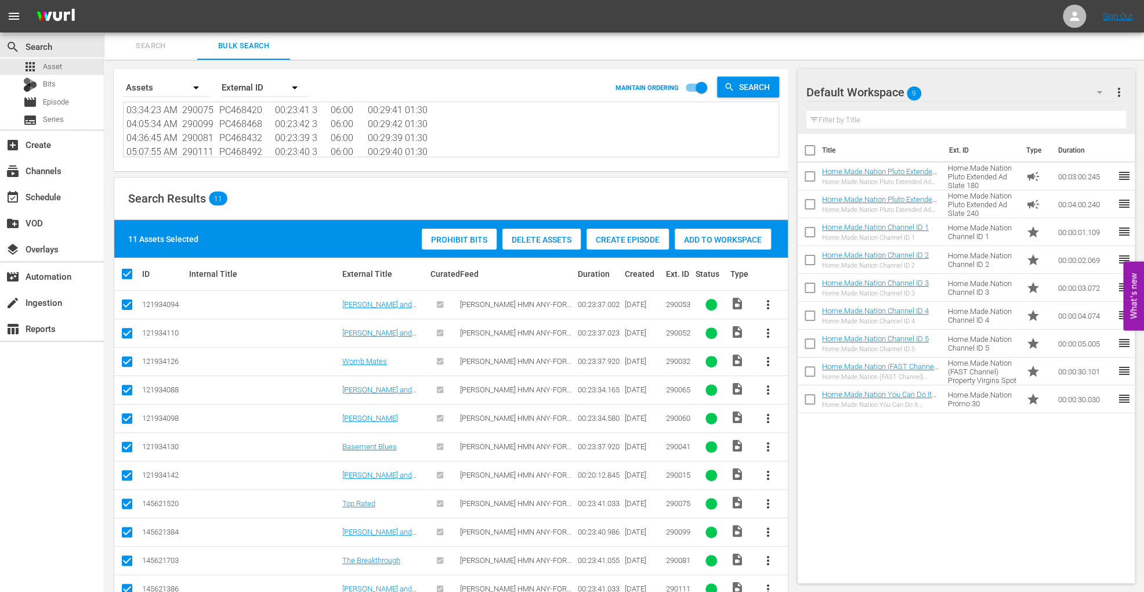
scroll to position [32, 0]
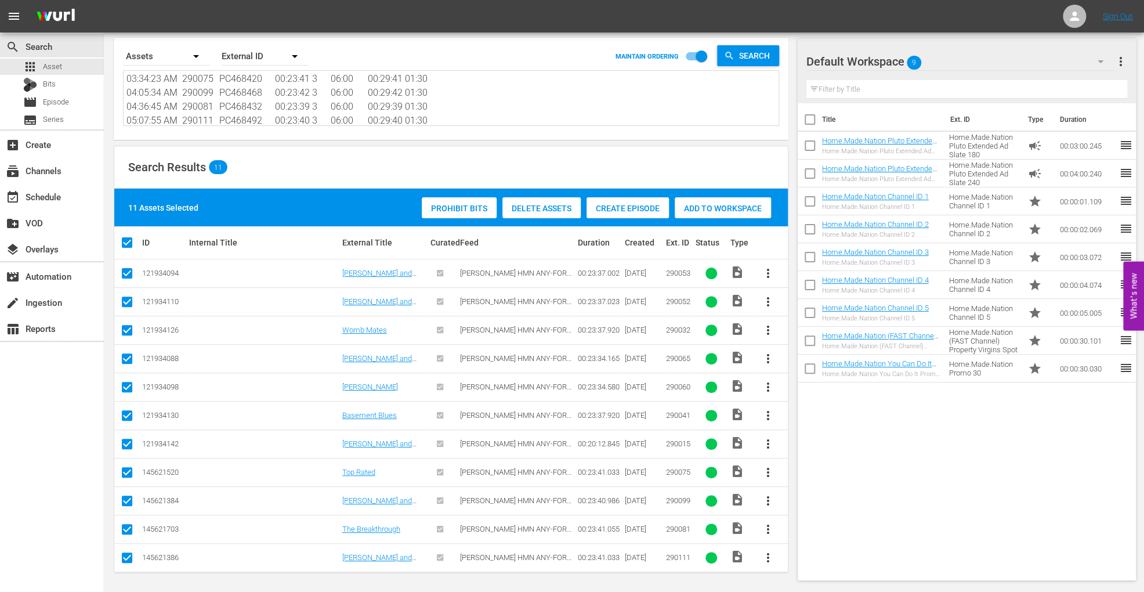
click at [713, 204] on span "Add to Workspace" at bounding box center [723, 208] width 96 height 9
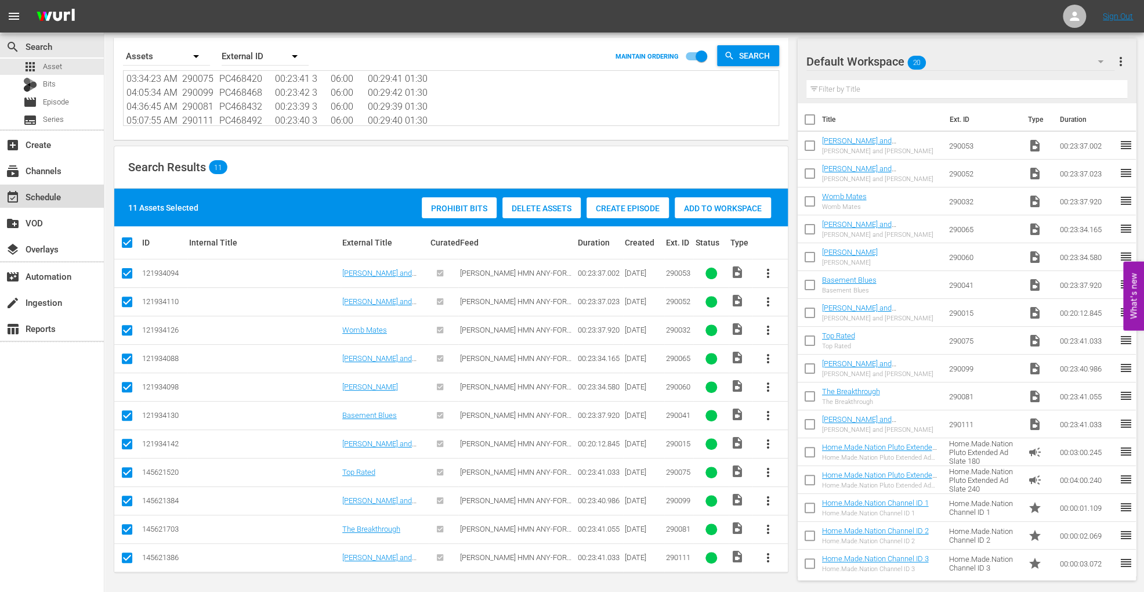
click at [70, 197] on div "event_available Schedule" at bounding box center [52, 196] width 104 height 23
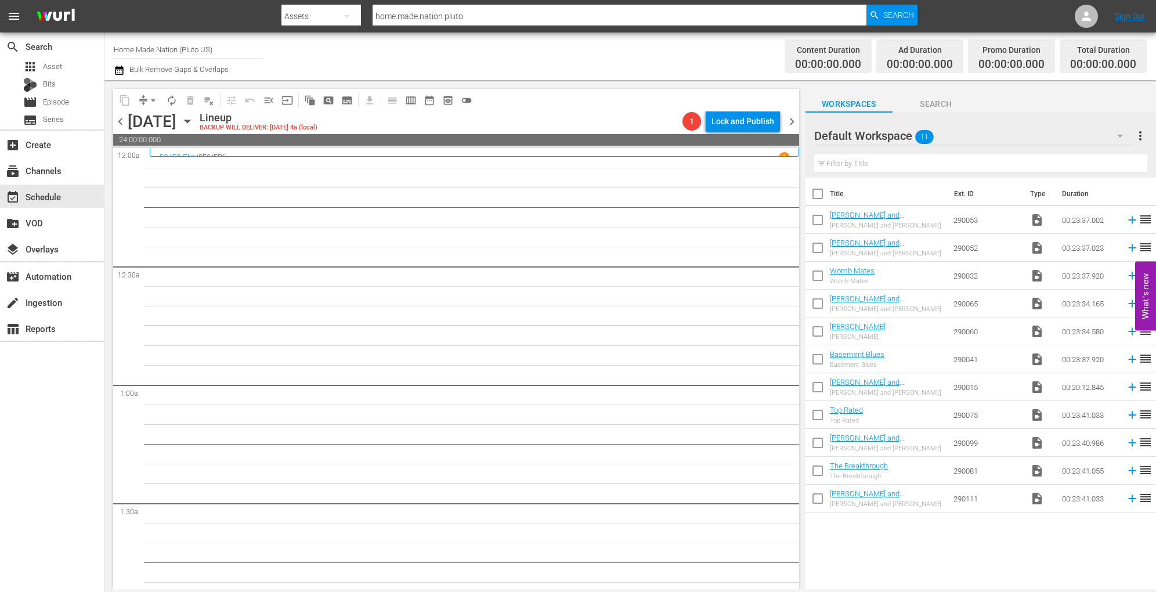
click at [817, 196] on input "checkbox" at bounding box center [818, 196] width 24 height 24
checkbox input "true"
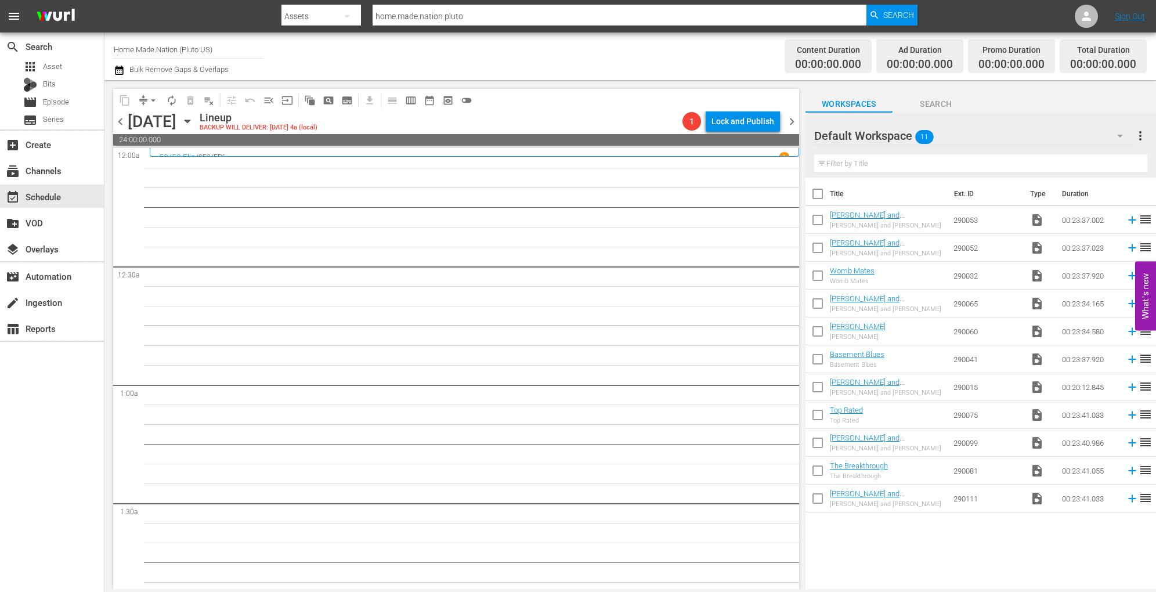
checkbox input "true"
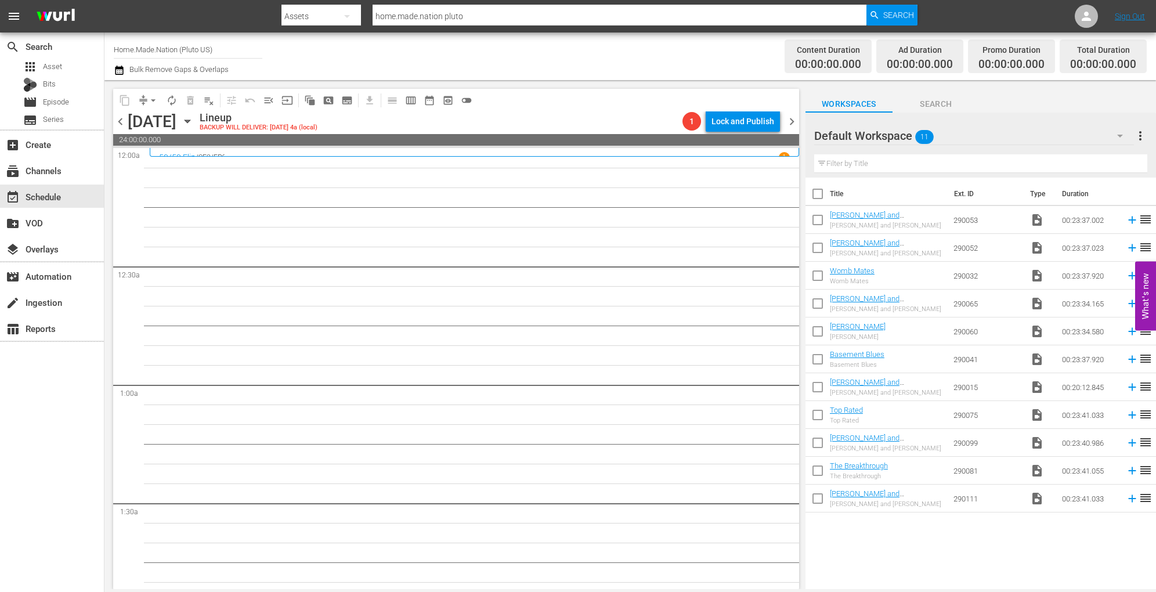
checkbox input "true"
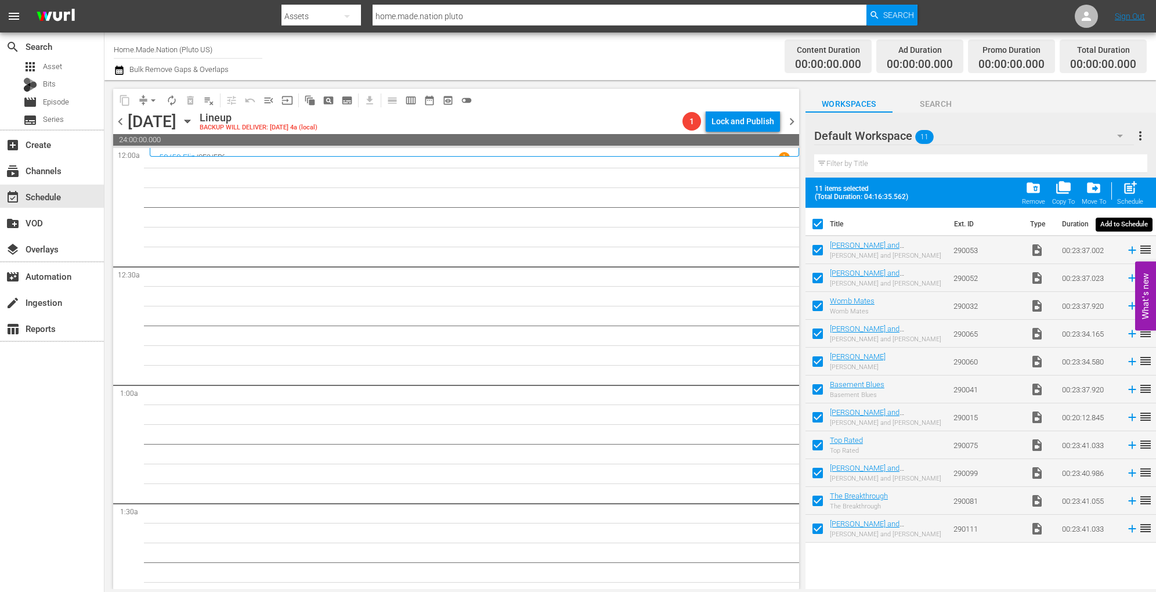
click at [1129, 193] on span "post_add" at bounding box center [1130, 188] width 16 height 16
checkbox input "false"
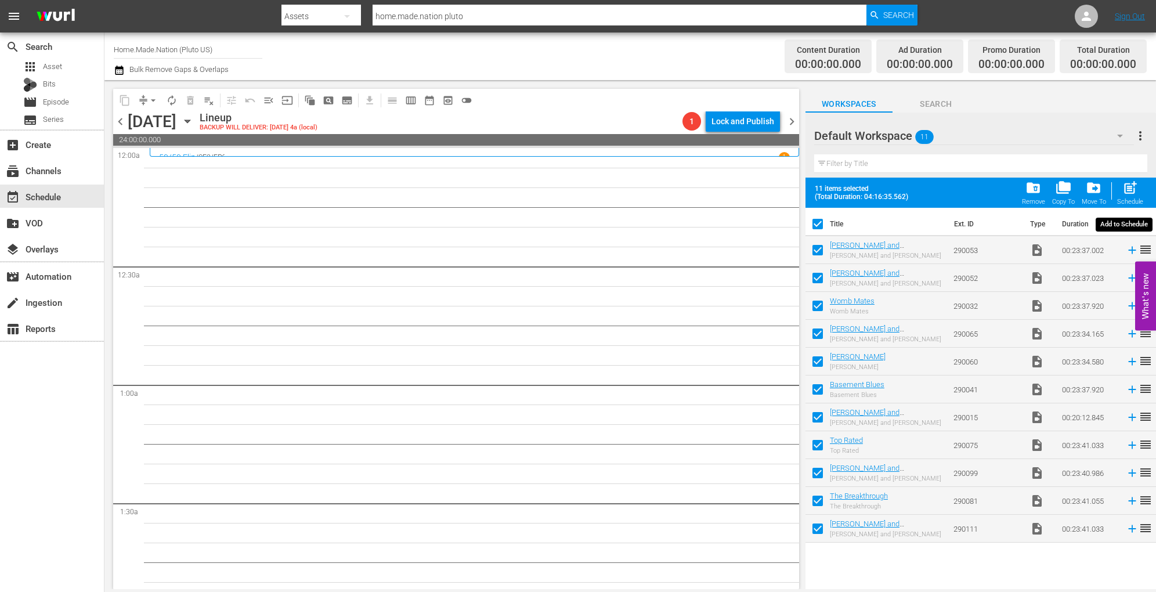
checkbox input "false"
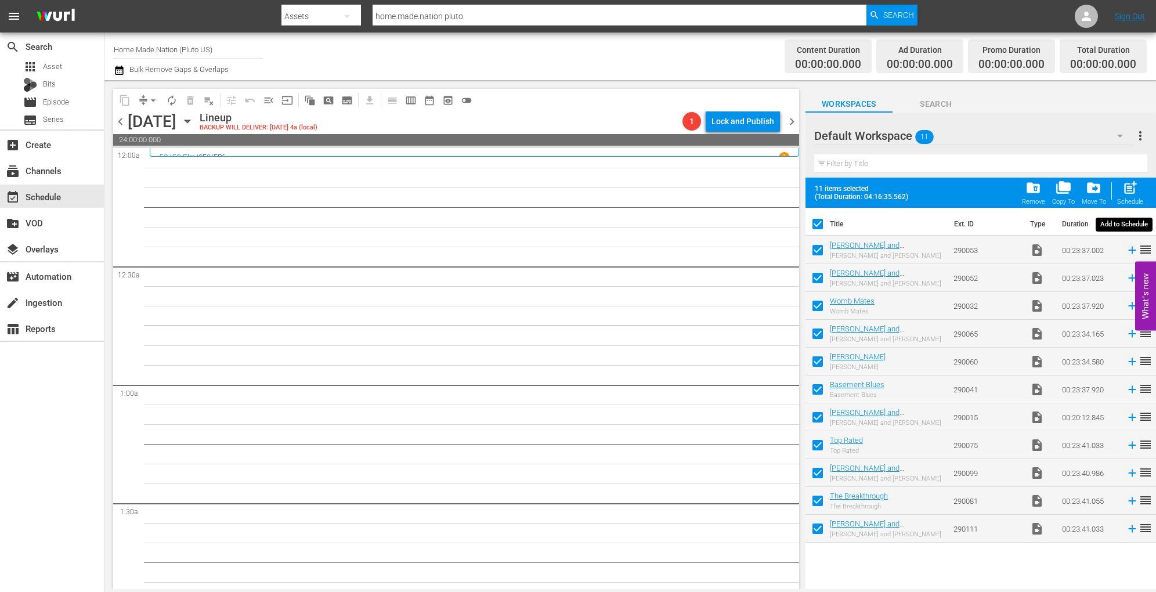
checkbox input "false"
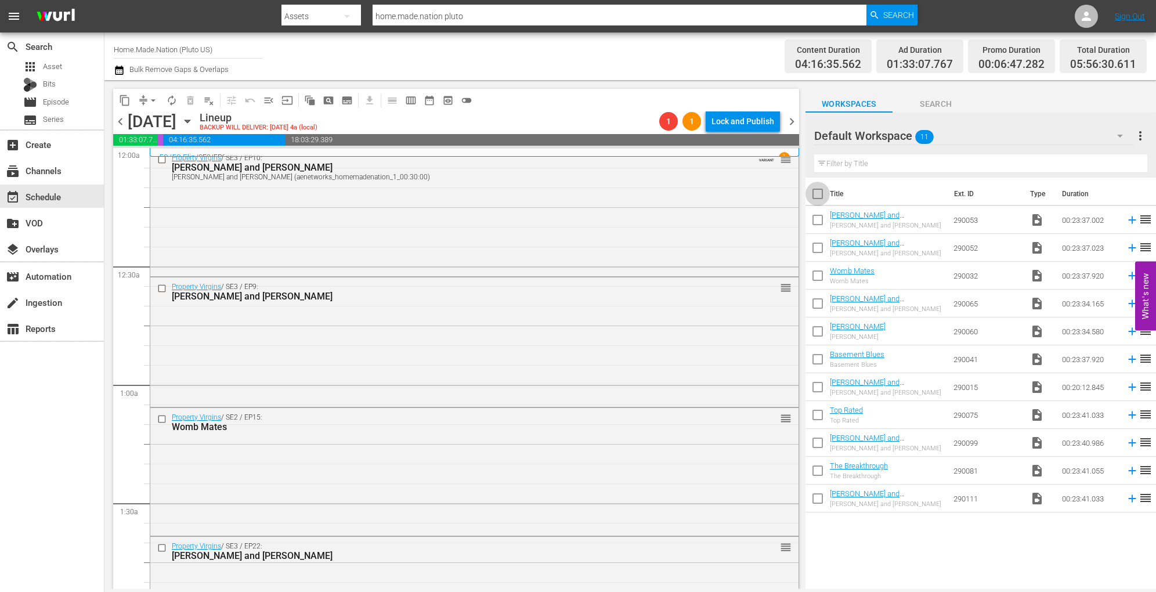
click at [818, 188] on input "checkbox" at bounding box center [818, 196] width 24 height 24
checkbox input "true"
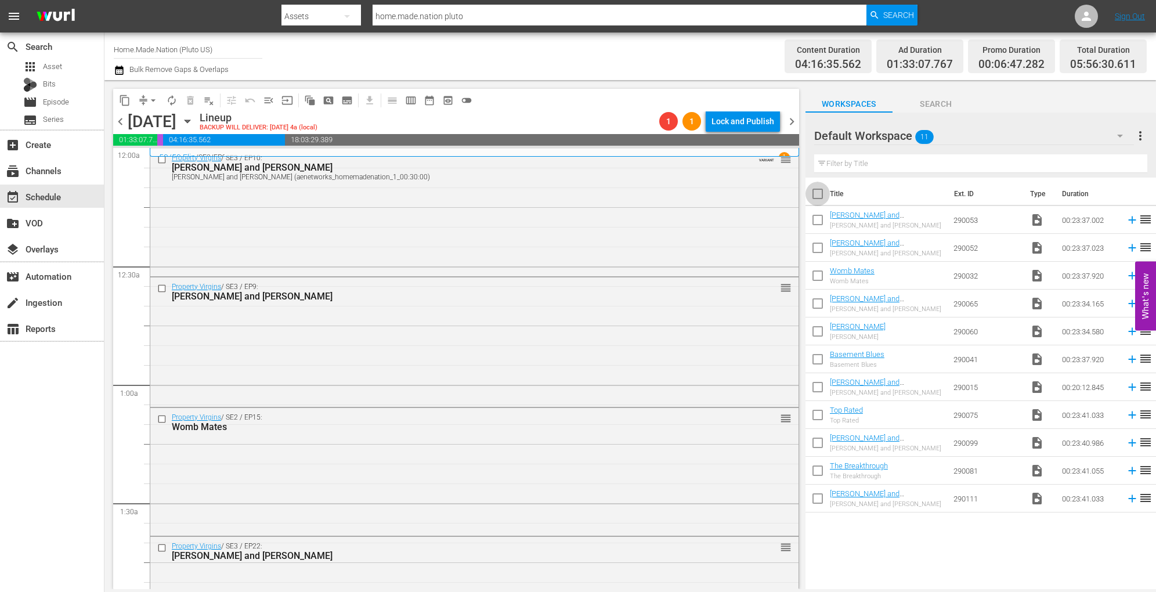
checkbox input "true"
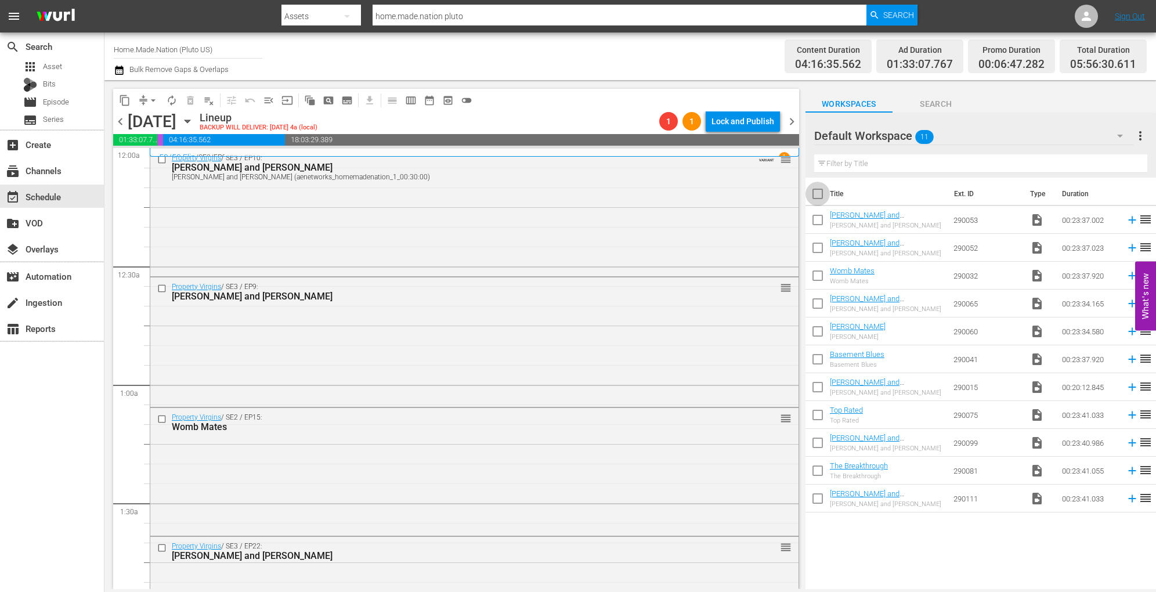
checkbox input "true"
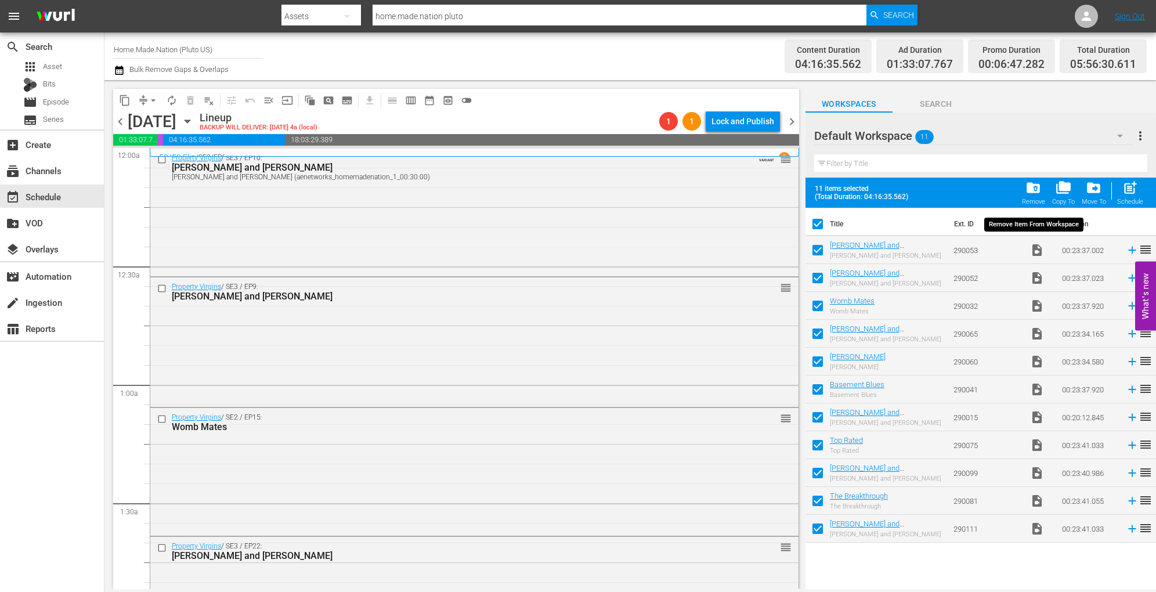
click at [1032, 186] on span "folder_delete" at bounding box center [1033, 188] width 16 height 16
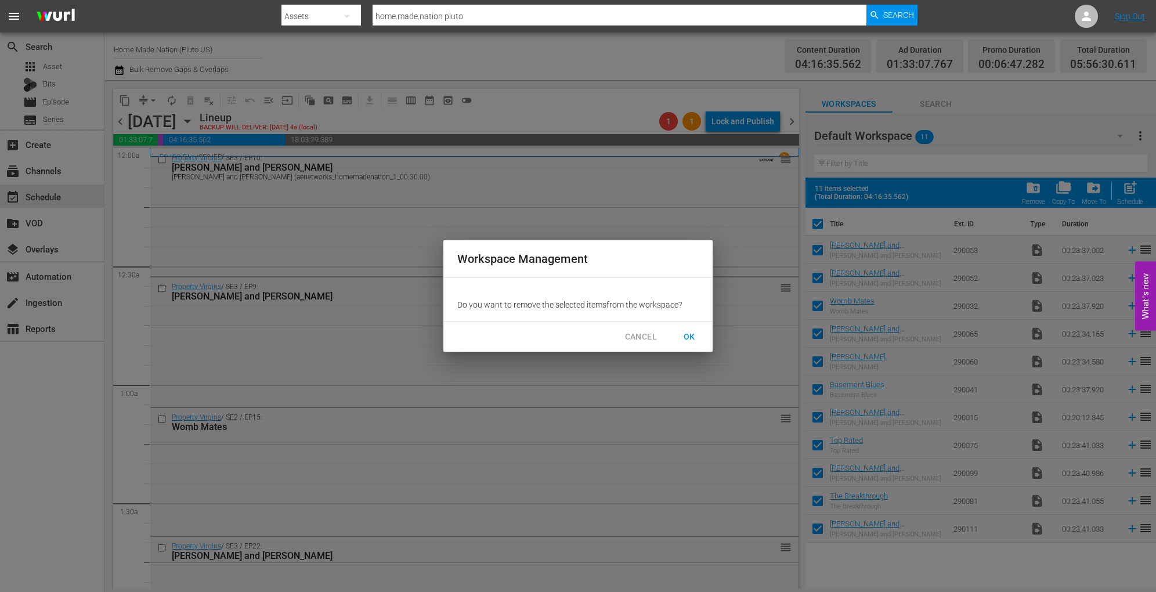
click at [693, 341] on span "OK" at bounding box center [689, 337] width 19 height 15
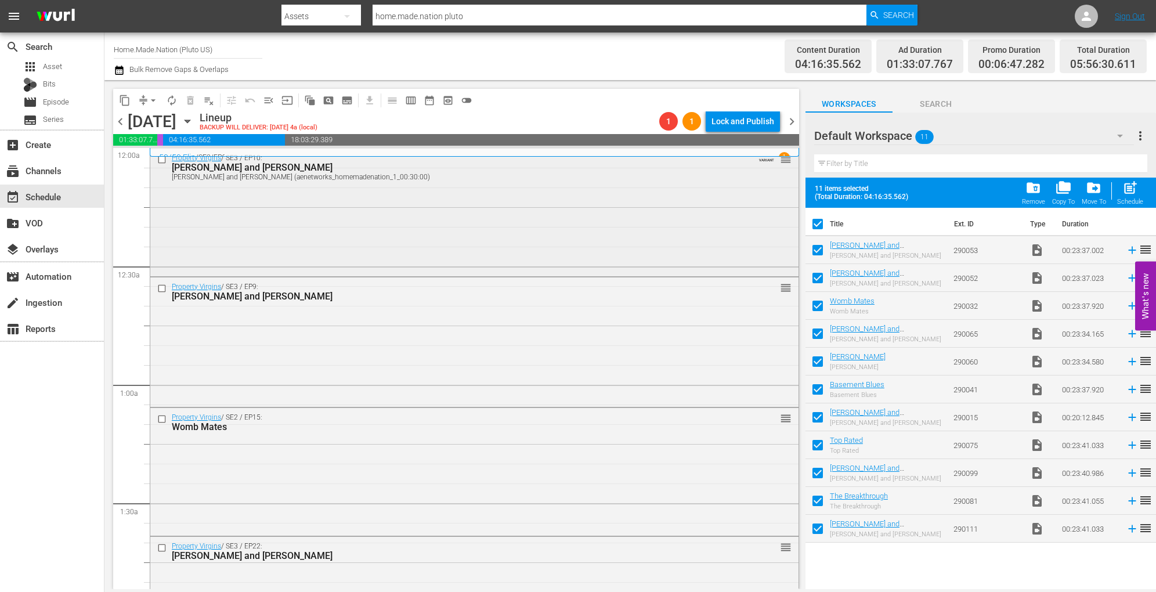
click at [398, 252] on div "Property Virgins / SE3 / EP10: Emily and Chris Emily and Chris (aenetworks_home…" at bounding box center [474, 211] width 648 height 125
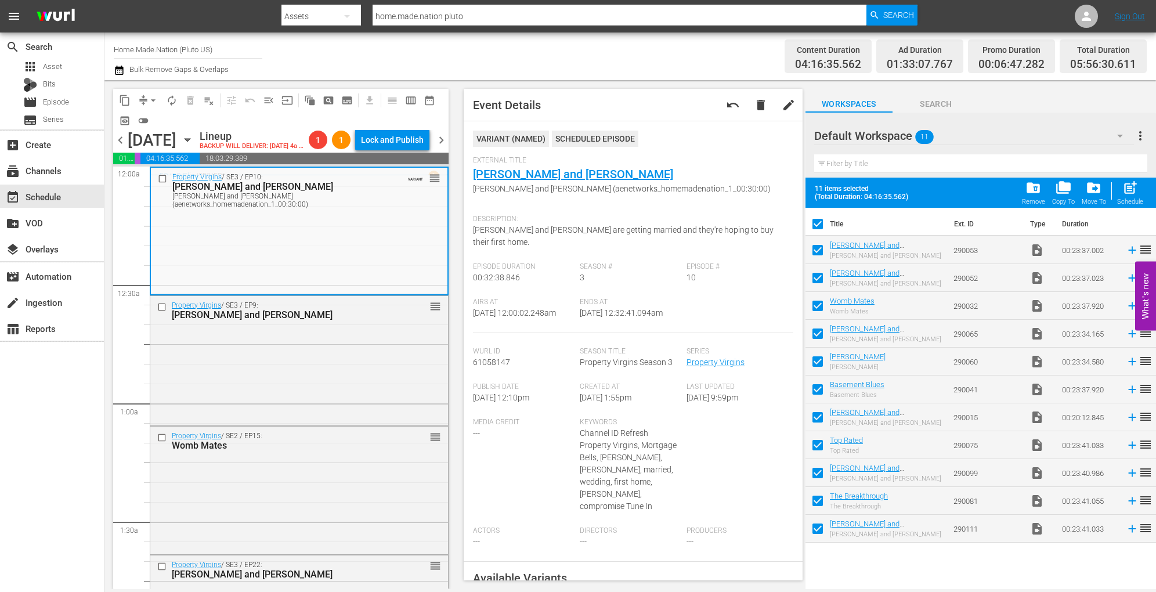
checkbox input "false"
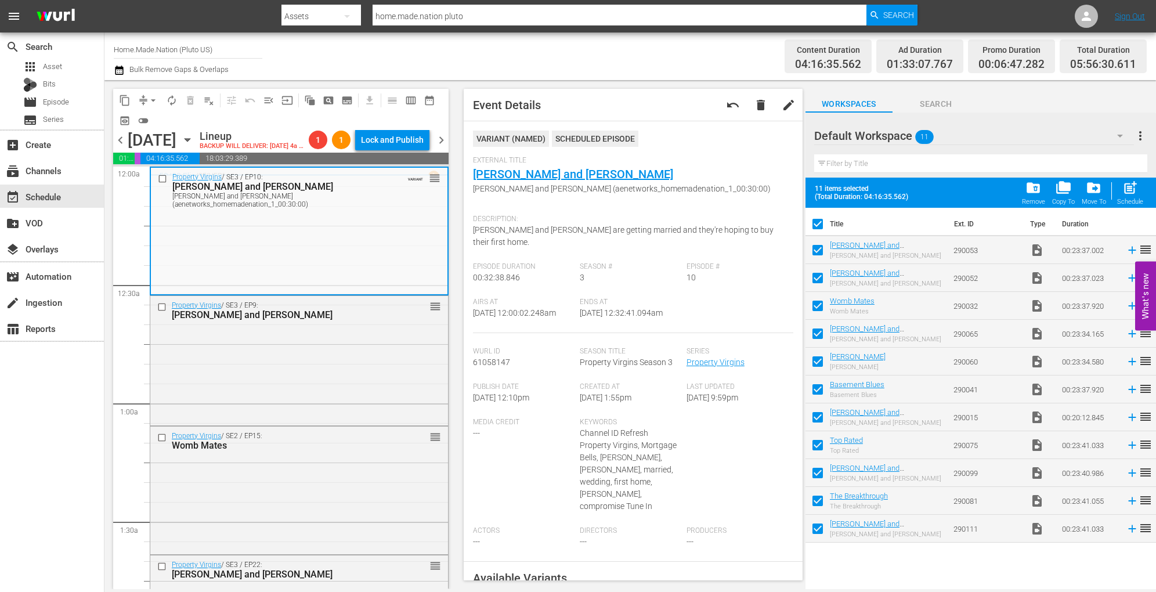
checkbox input "false"
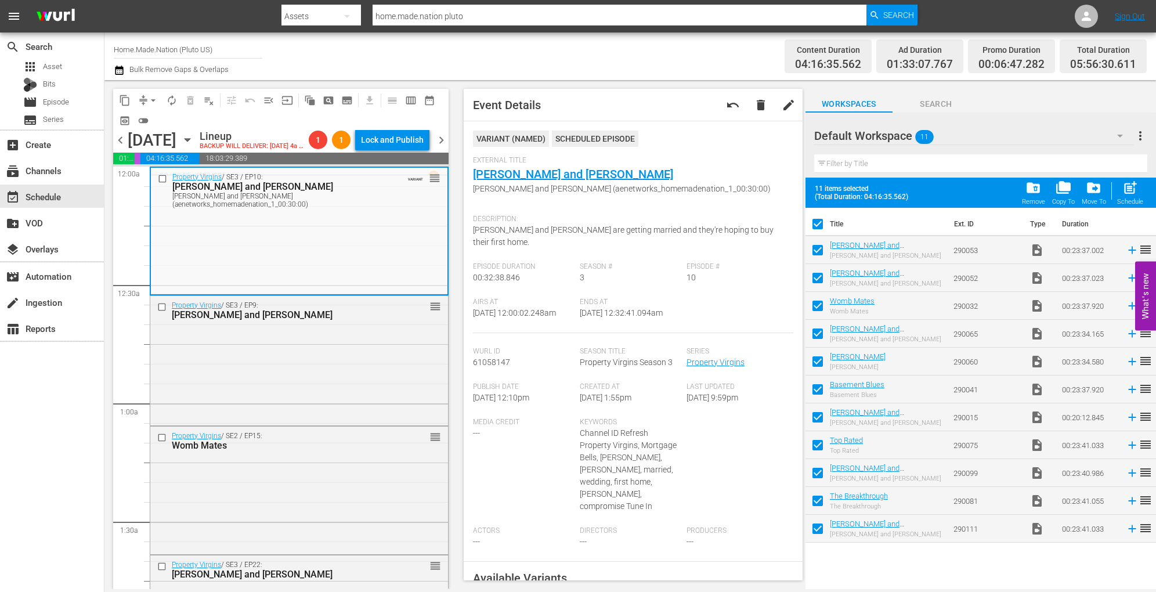
checkbox input "false"
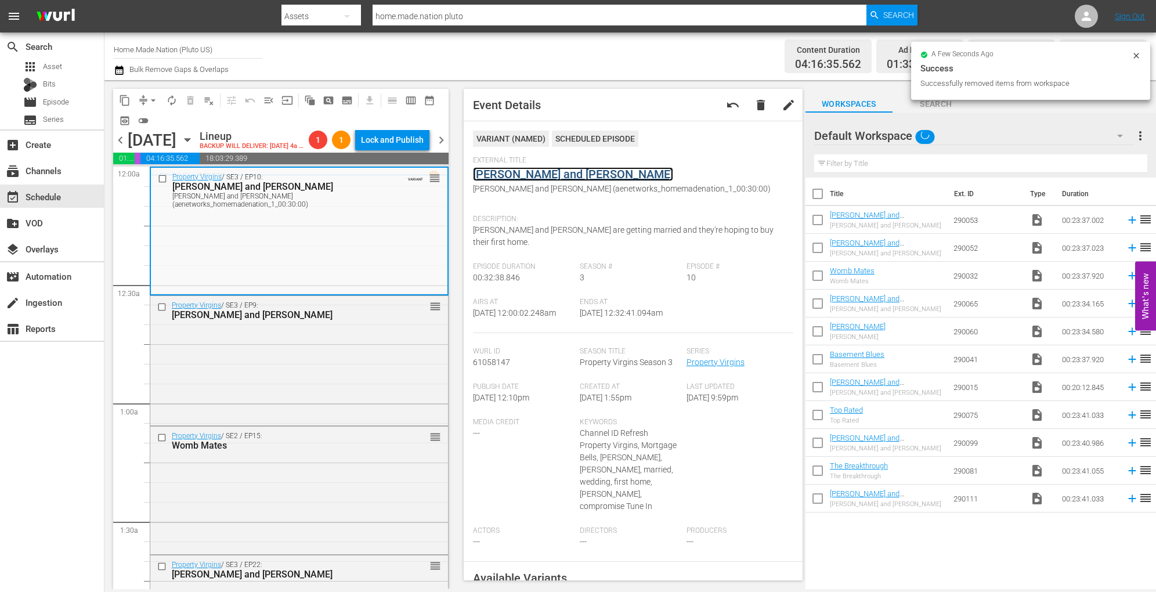
drag, startPoint x: 519, startPoint y: 186, endPoint x: 497, endPoint y: 176, distance: 24.2
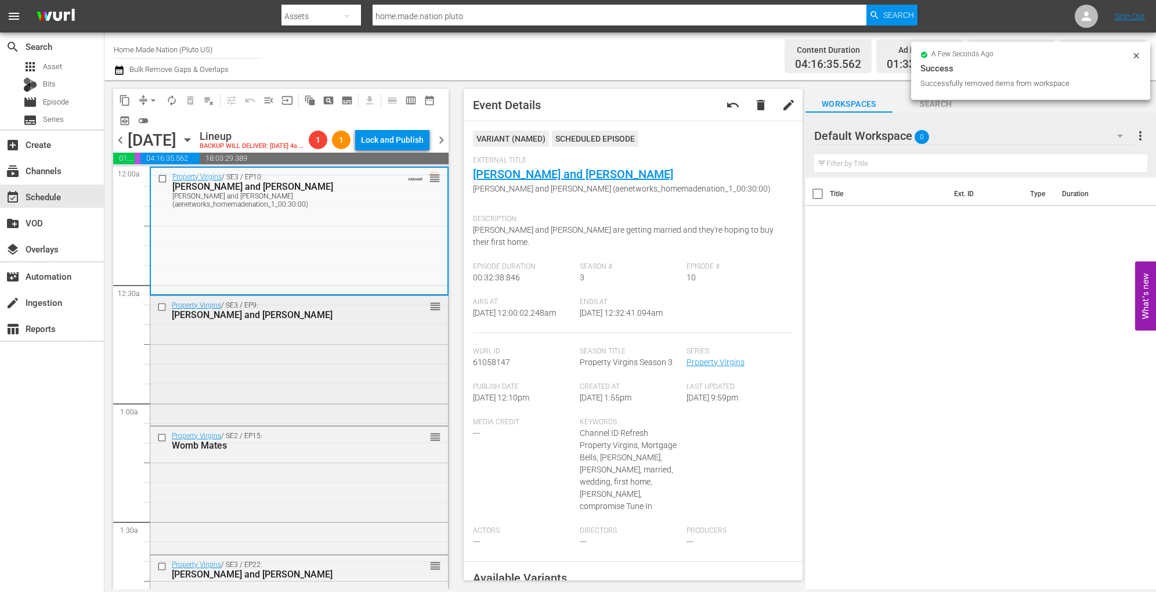
click at [343, 375] on div "Property Virgins / SE3 / EP9: Rick and Patricia reorder" at bounding box center [299, 359] width 298 height 127
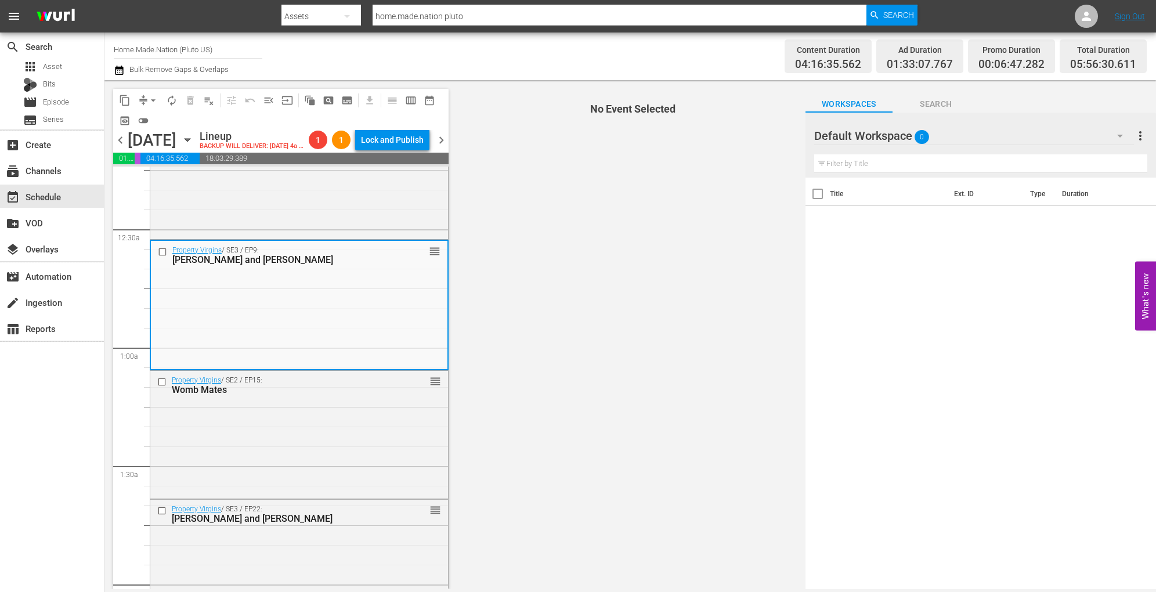
scroll to position [56, 0]
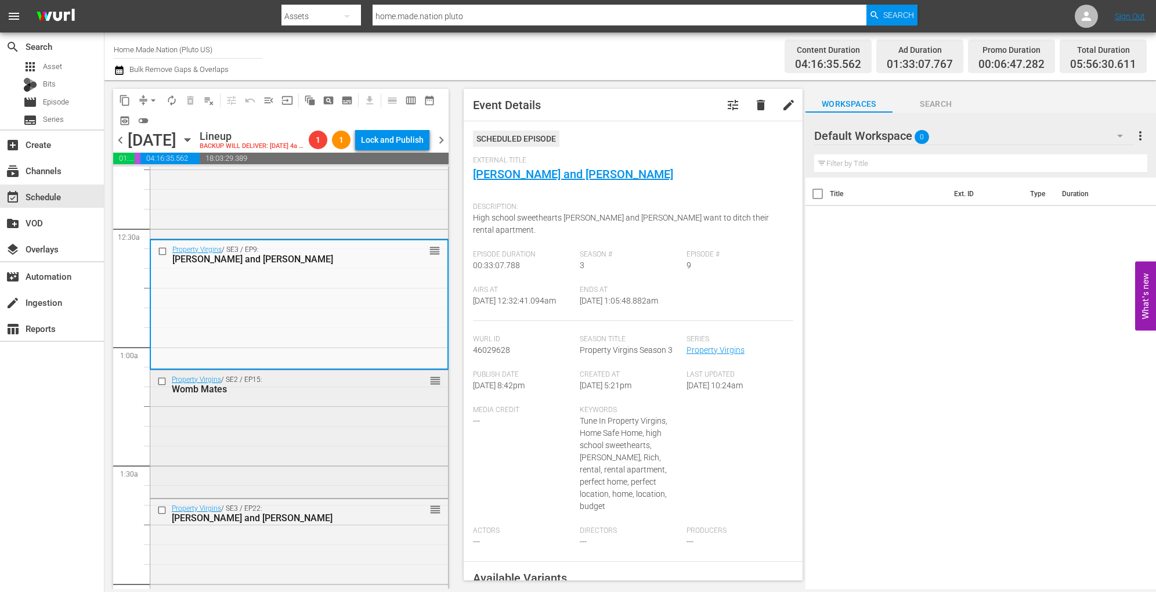
click at [346, 489] on div "Property Virgins / SE2 / EP15: Womb Mates reorder" at bounding box center [299, 432] width 298 height 125
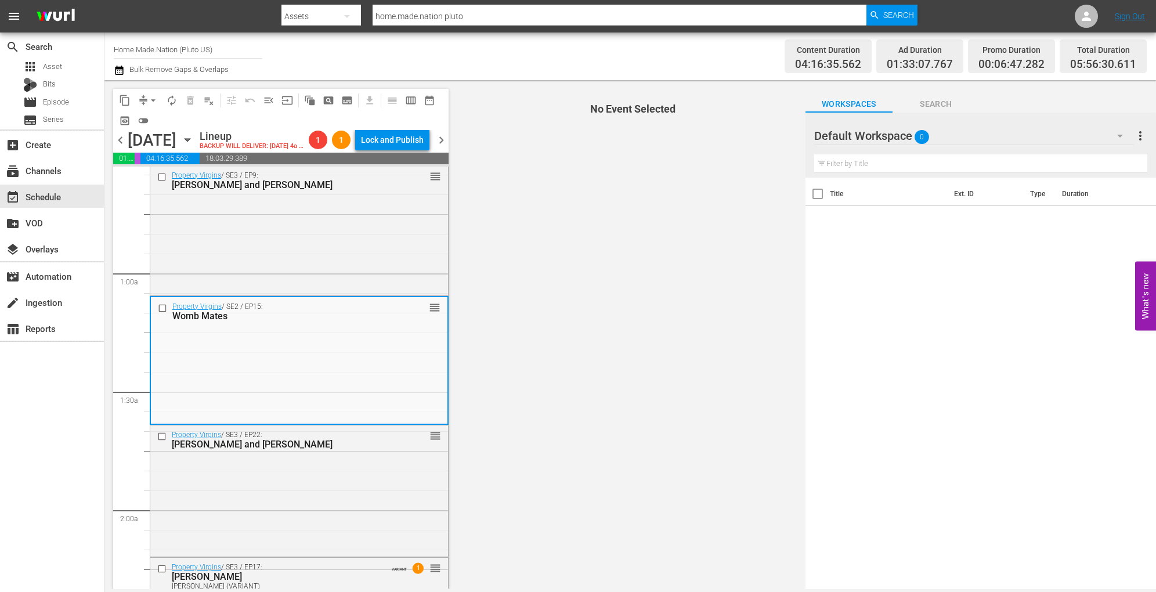
scroll to position [131, 0]
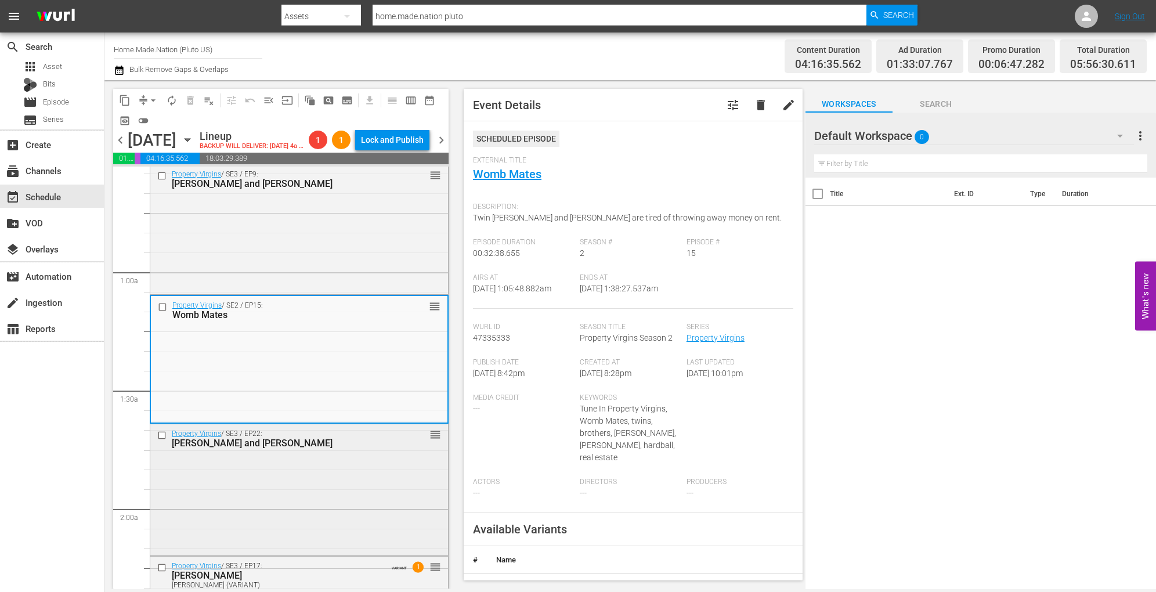
click at [366, 487] on div "Property Virgins / SE3 / EP22: Dan and Leigh reorder" at bounding box center [299, 488] width 298 height 129
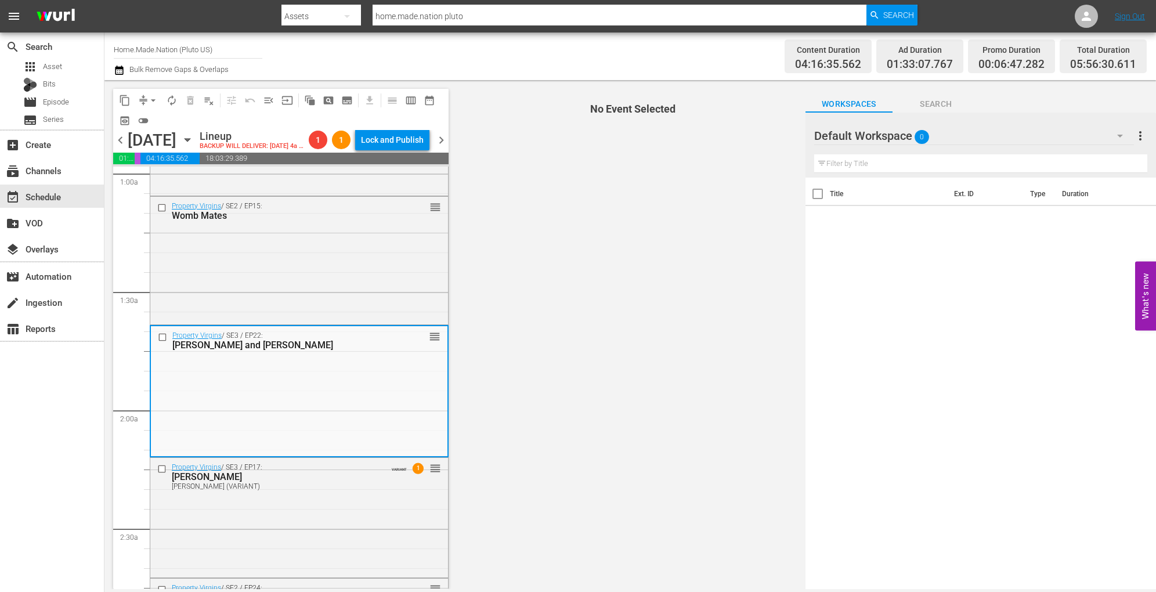
scroll to position [305, 0]
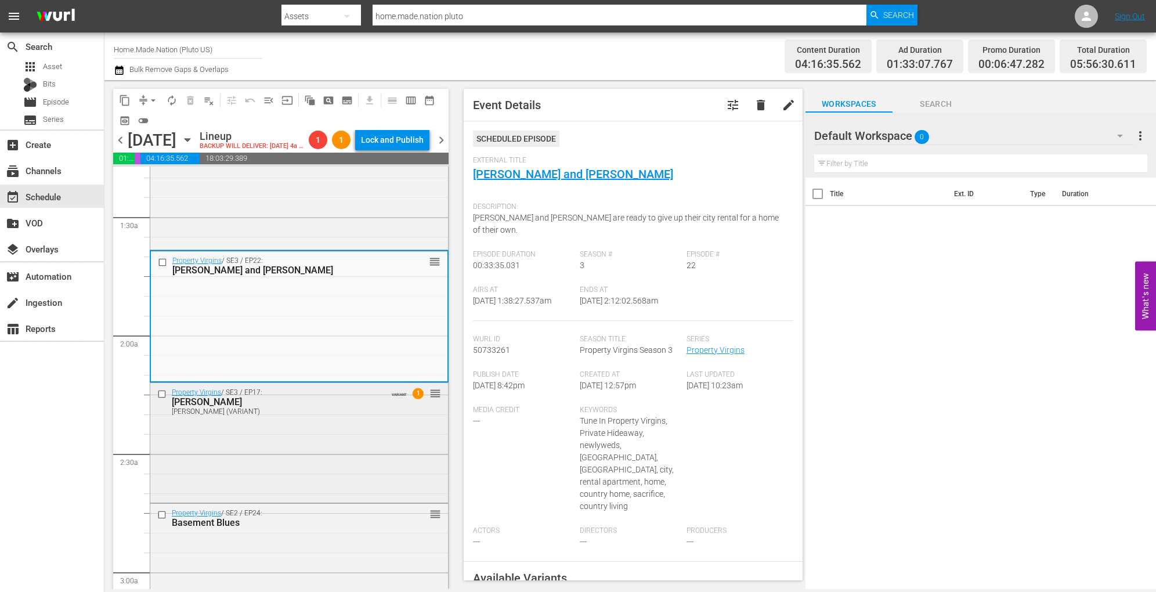
click at [384, 420] on div "Property Virgins / SE3 / EP17: Josh Josh (VARIANT) VARIANT 1 reorder" at bounding box center [299, 401] width 298 height 37
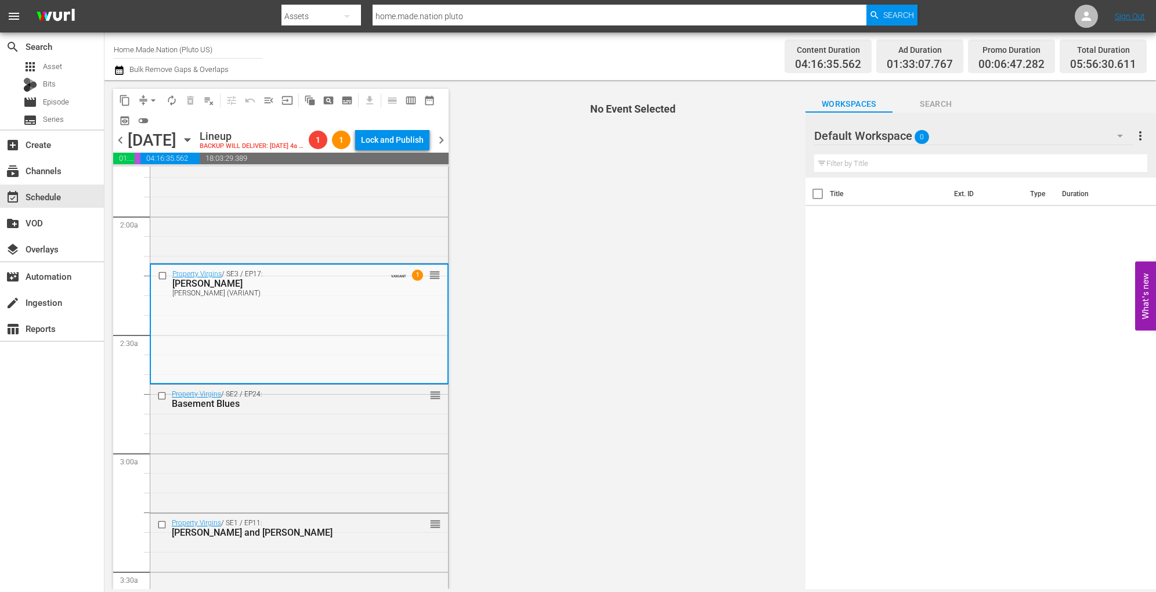
scroll to position [425, 0]
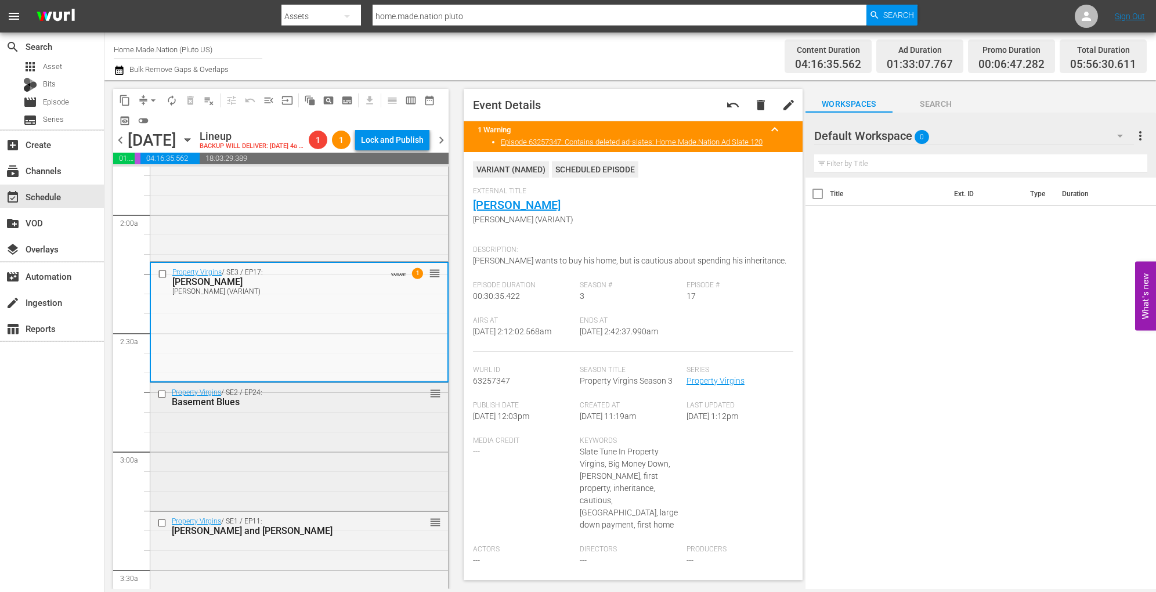
click at [311, 493] on div "Property Virgins / SE2 / EP24: Basement Blues reorder" at bounding box center [299, 445] width 298 height 125
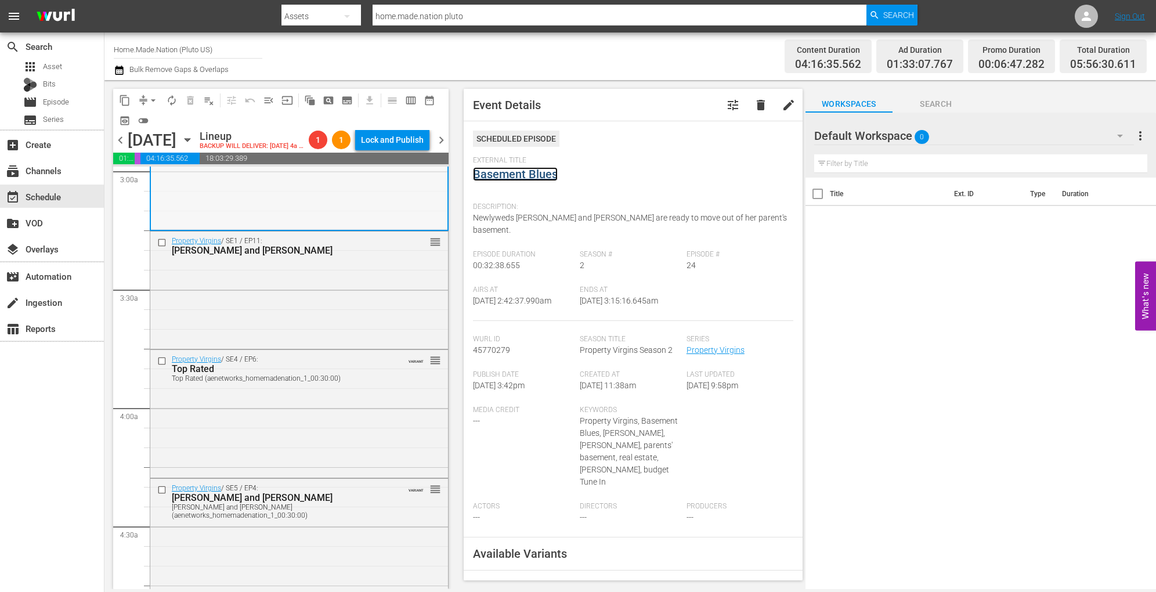
scroll to position [710, 0]
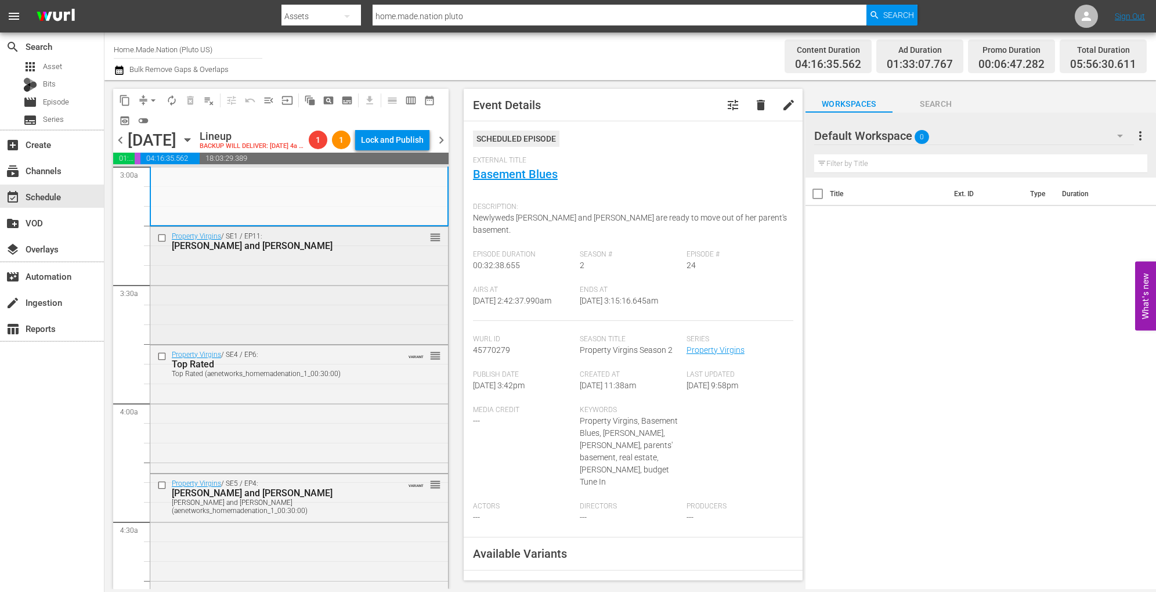
click at [335, 333] on div "Property Virgins / SE1 / EP11: Jacquie and Blair reorder" at bounding box center [299, 284] width 298 height 114
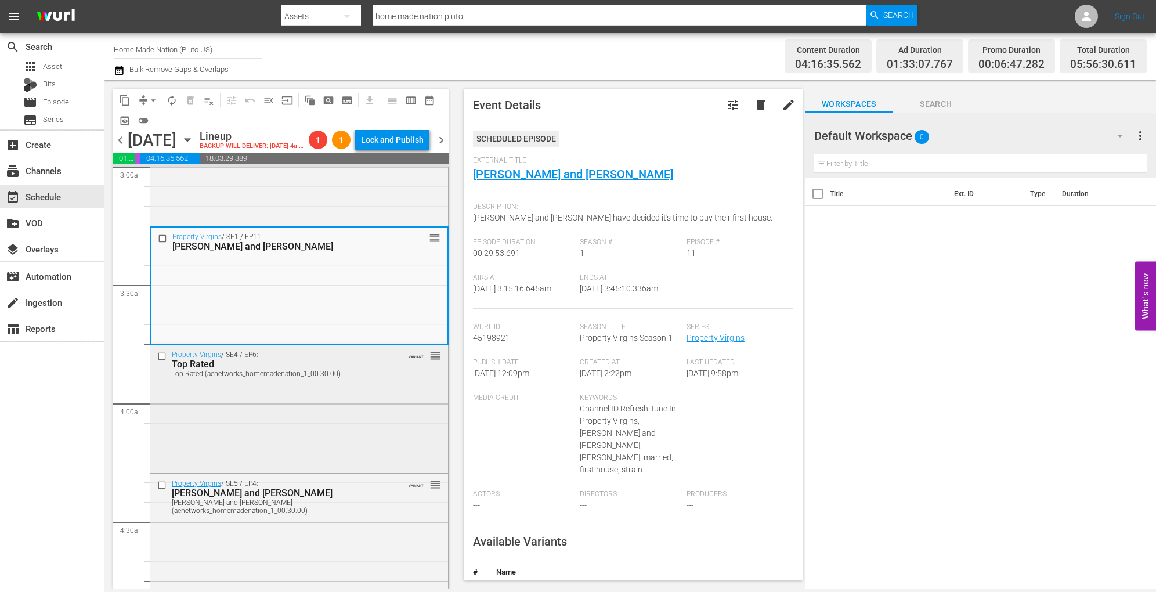
click at [370, 416] on div "Property Virgins / SE4 / EP6: Top Rated Top Rated (aenetworks_homemadenation_1_…" at bounding box center [299, 407] width 298 height 125
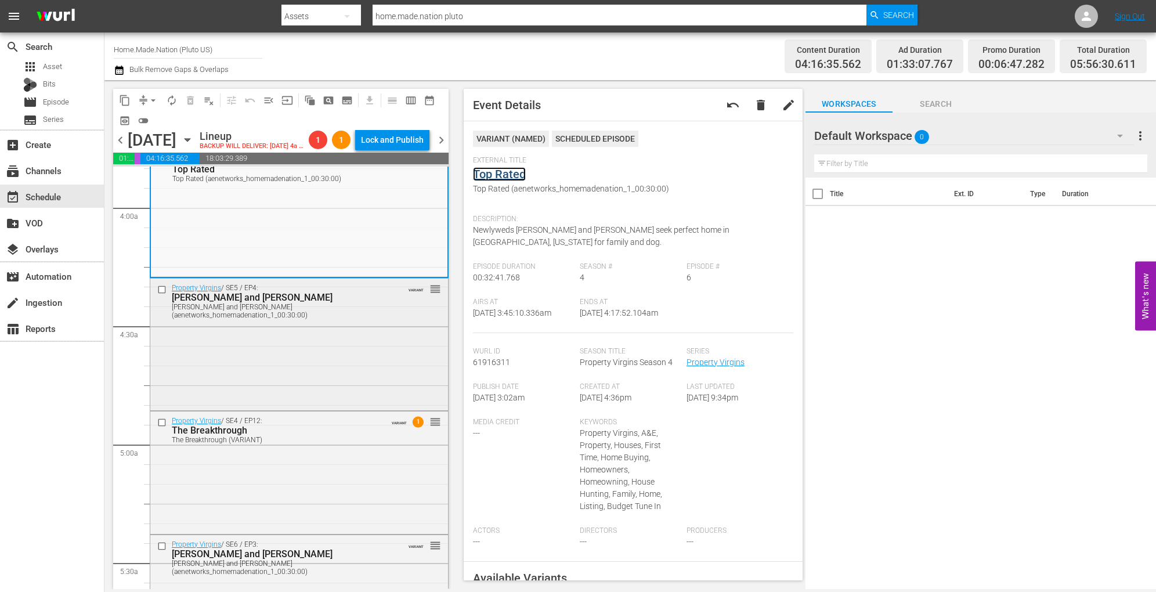
scroll to position [907, 0]
click at [349, 343] on div "Property Virgins / SE5 / EP4: Rodney and Brenda Rodney and Brenda (aenetworks_h…" at bounding box center [299, 342] width 298 height 129
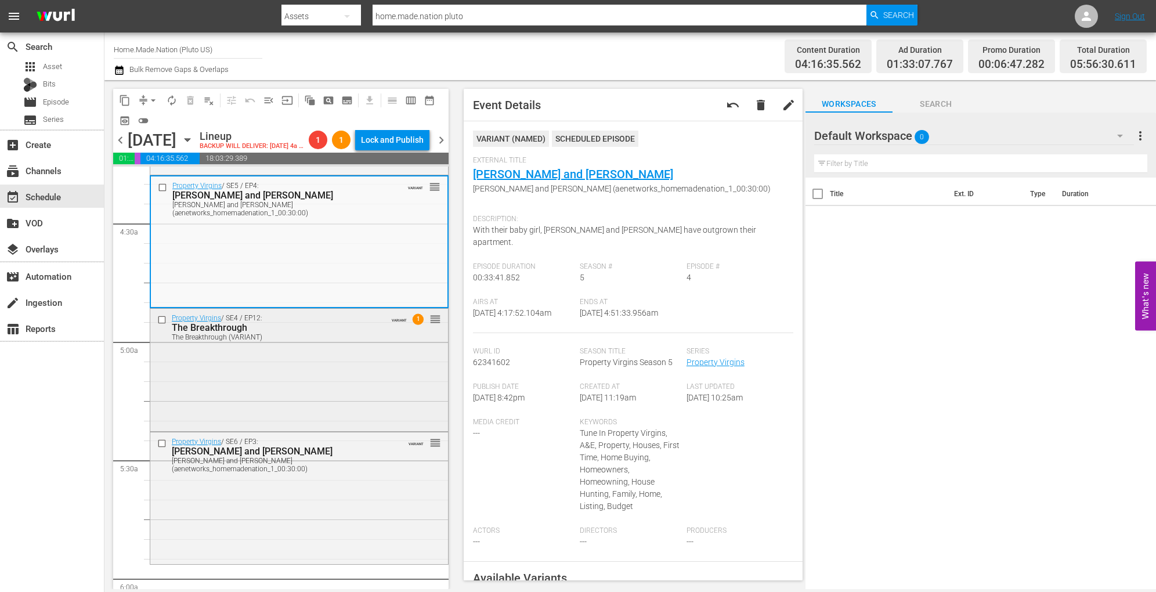
click at [347, 388] on div "Property Virgins / SE4 / EP12: The Breakthrough The Breakthrough (VARIANT) VARI…" at bounding box center [299, 369] width 298 height 120
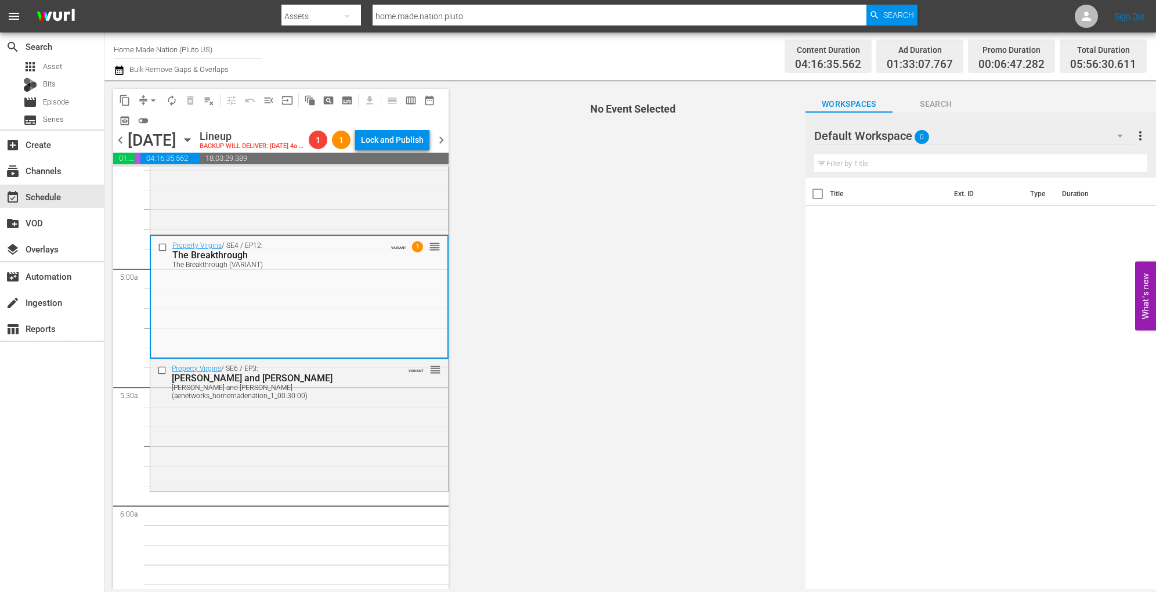
scroll to position [1089, 0]
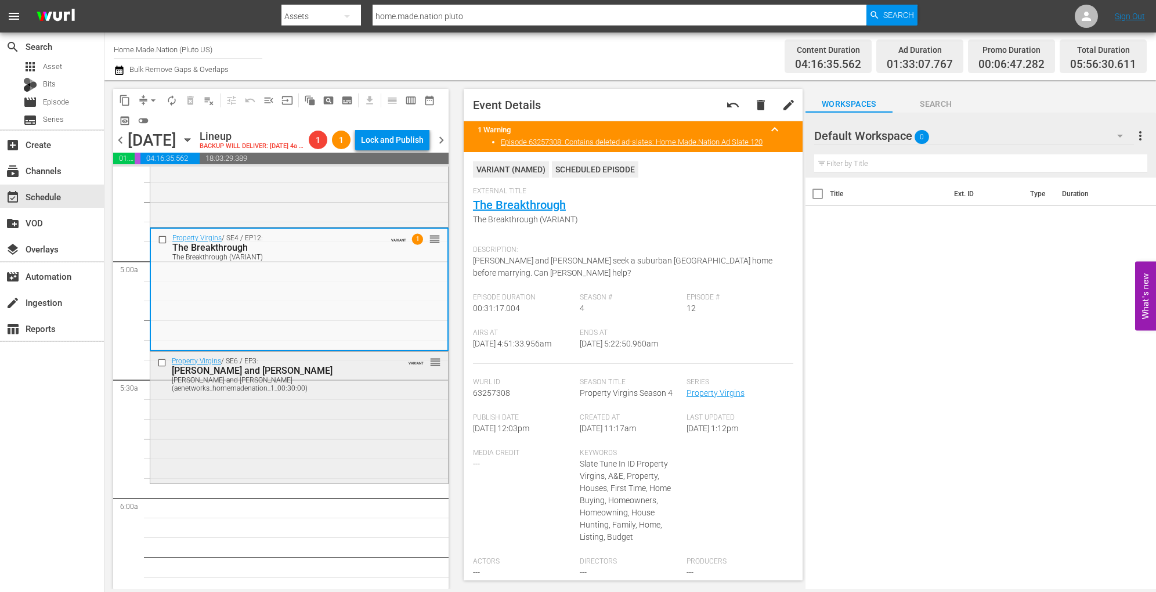
click at [379, 446] on div "Property Virgins / SE6 / EP3: Tracy and Paul Tracy and Paul (aenetworks_homemad…" at bounding box center [299, 416] width 298 height 129
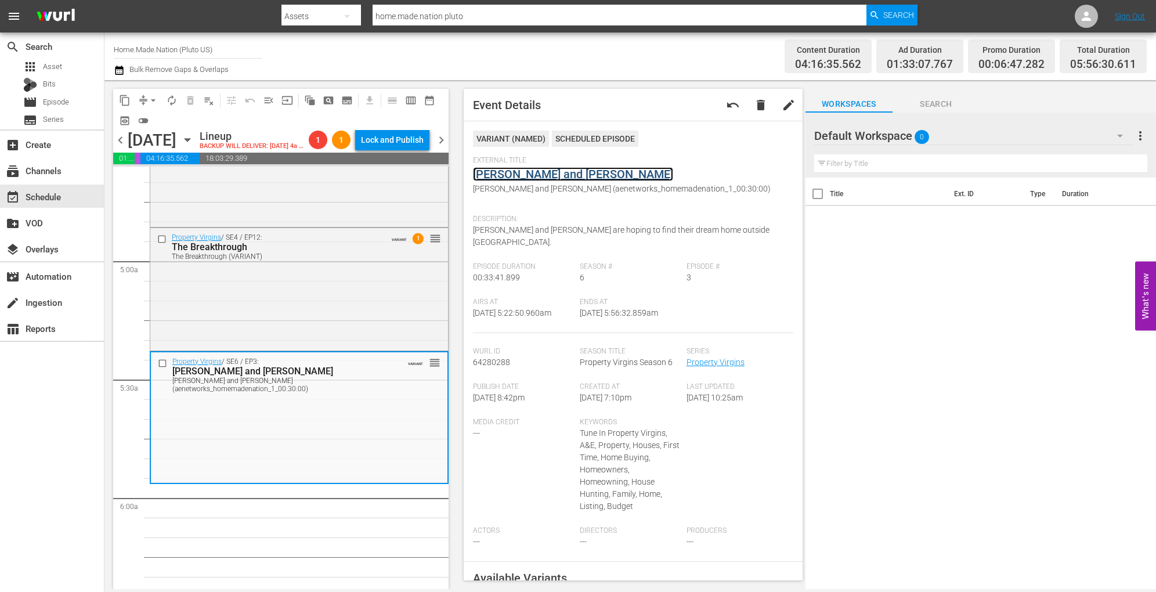
drag, startPoint x: 526, startPoint y: 183, endPoint x: 519, endPoint y: 174, distance: 11.5
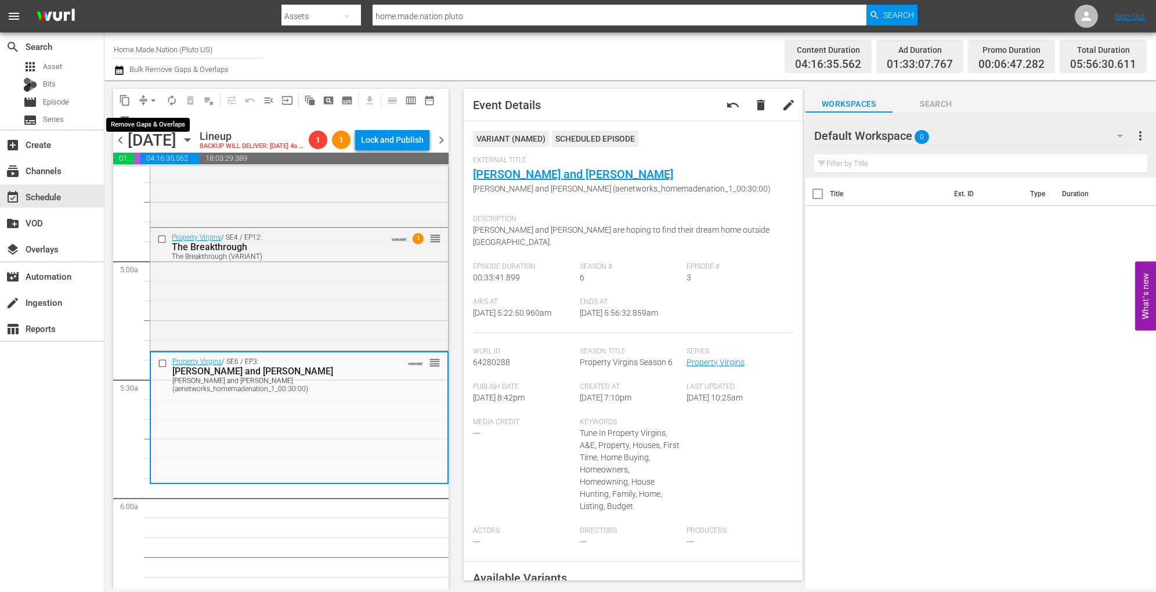
click at [151, 95] on span "arrow_drop_down" at bounding box center [153, 101] width 12 height 12
click at [151, 118] on li "Align to Midnight" at bounding box center [154, 123] width 122 height 19
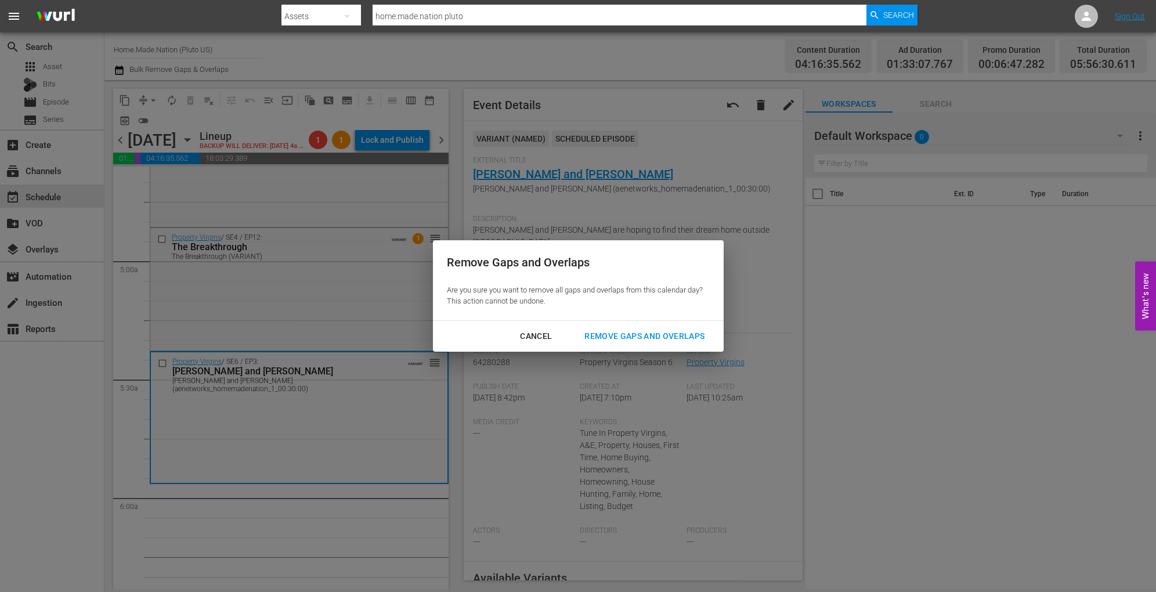
click at [590, 332] on div "Remove Gaps and Overlaps" at bounding box center [644, 336] width 139 height 15
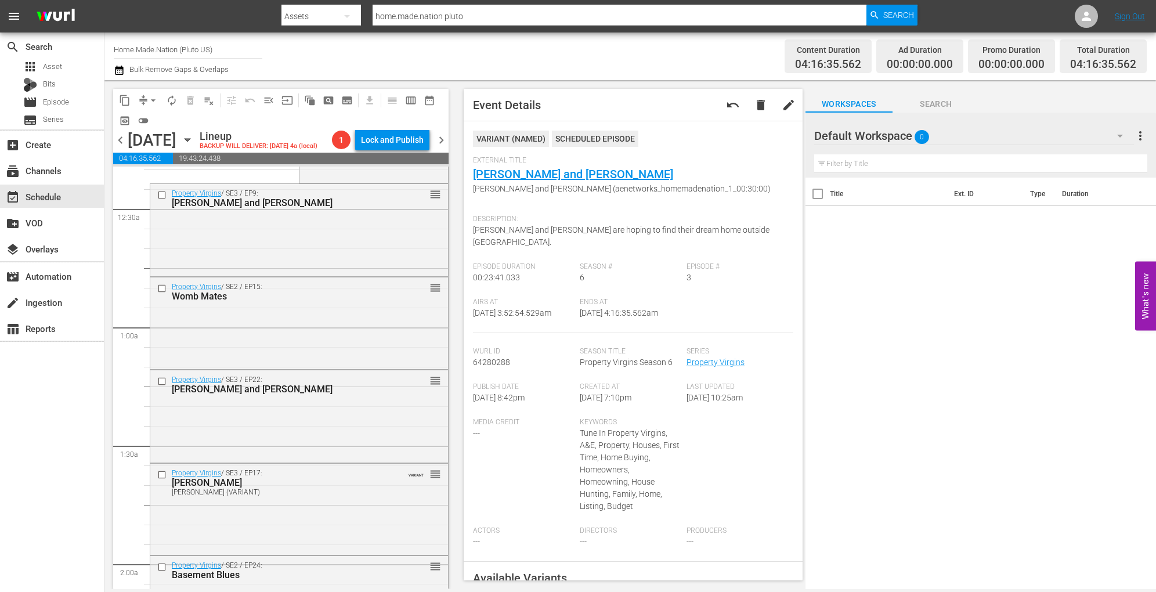
scroll to position [0, 0]
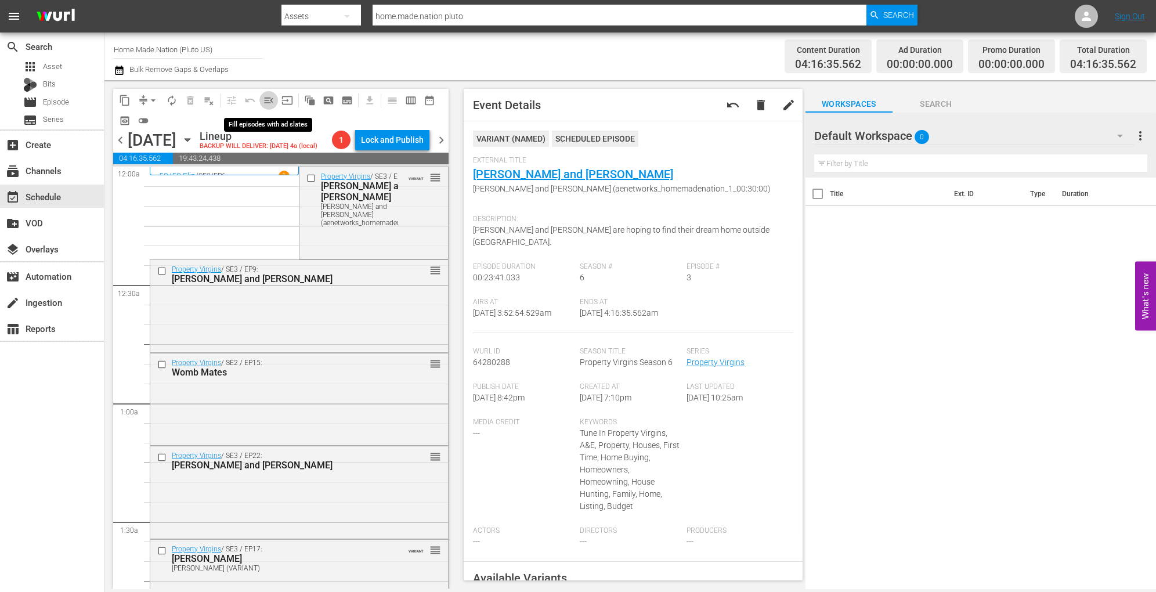
click at [269, 99] on span "menu_open" at bounding box center [269, 101] width 12 height 12
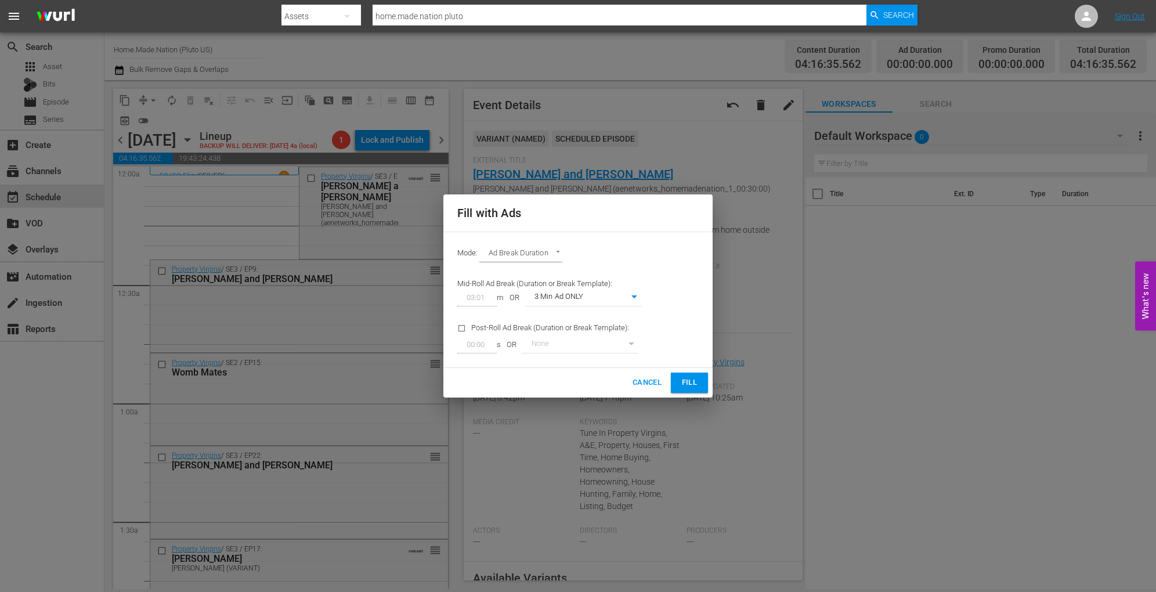
click at [682, 381] on span "Fill" at bounding box center [689, 382] width 19 height 13
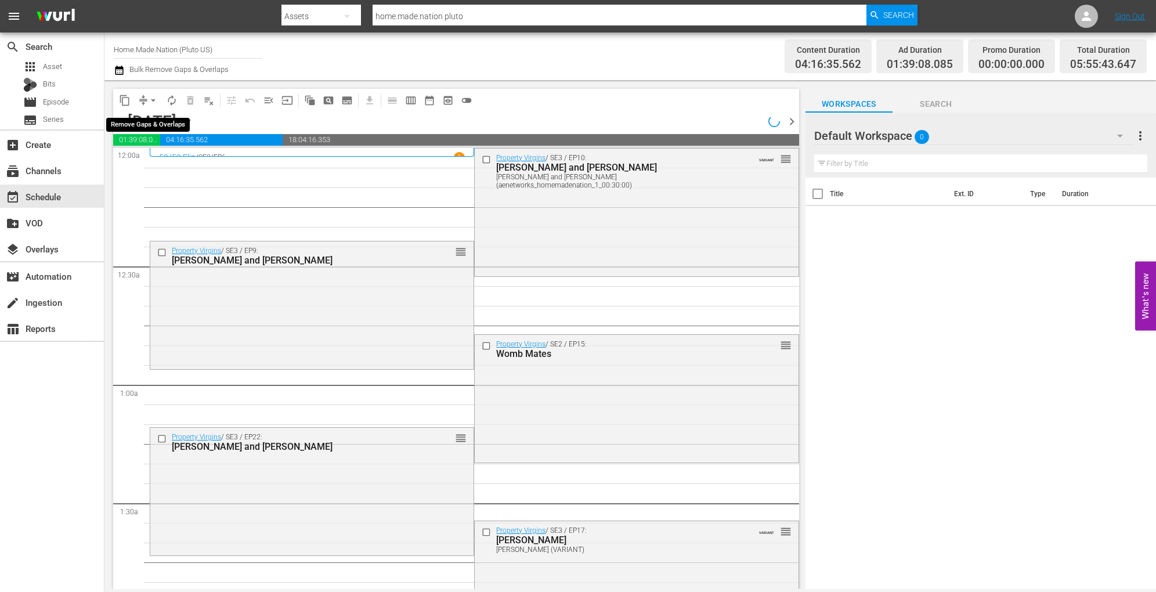
click at [152, 104] on span "arrow_drop_down" at bounding box center [153, 101] width 12 height 12
click at [154, 118] on li "Align to Midnight" at bounding box center [154, 123] width 122 height 19
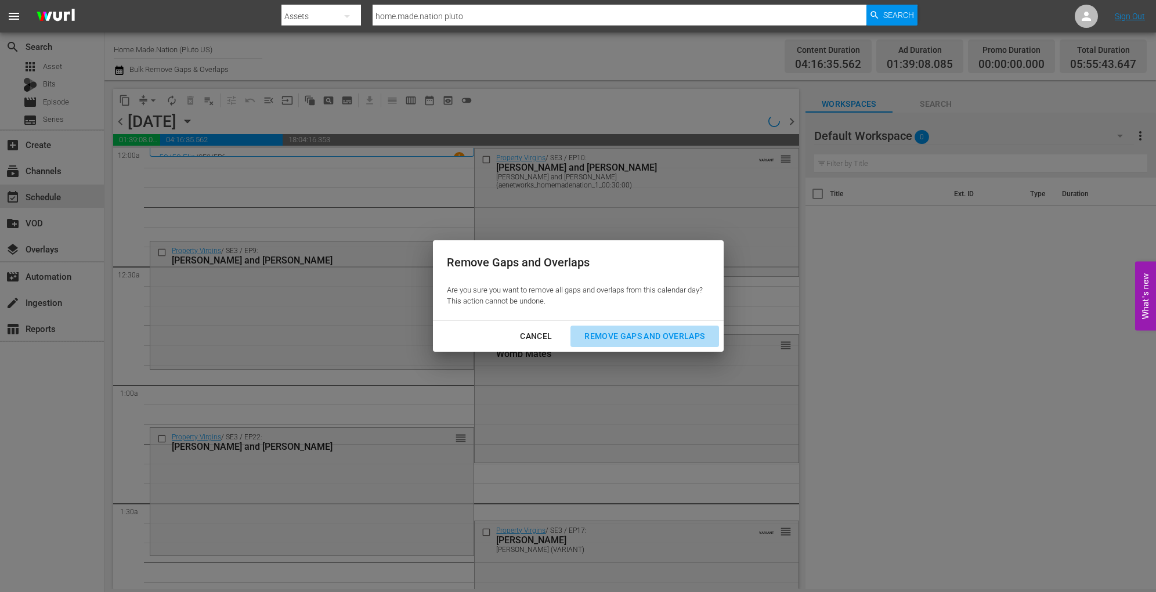
click at [684, 339] on div "Remove Gaps and Overlaps" at bounding box center [644, 336] width 139 height 15
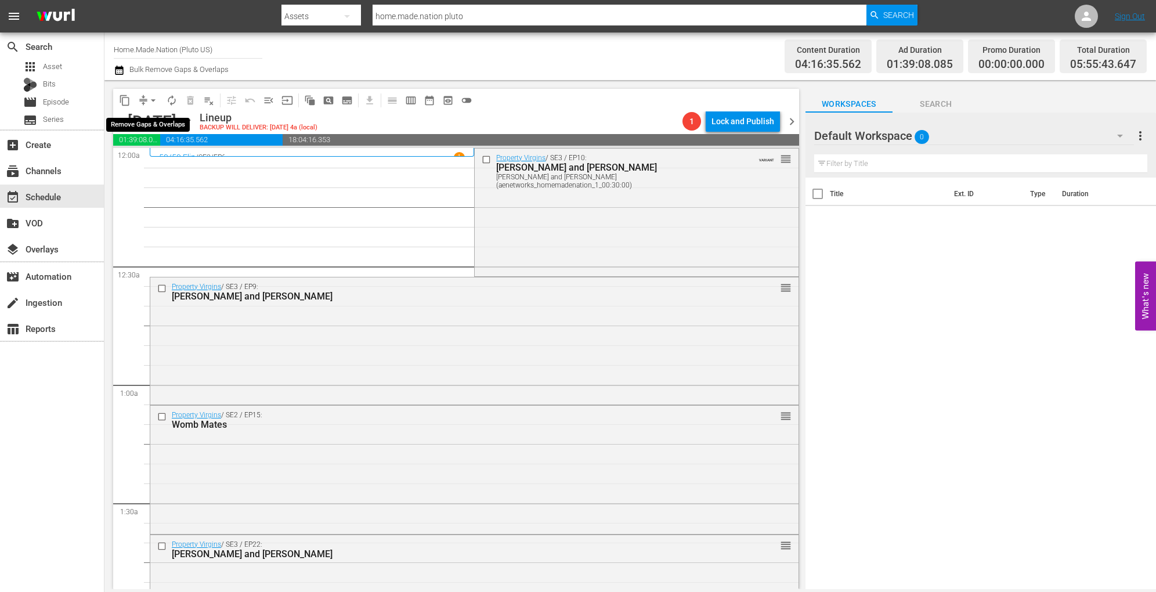
click at [150, 95] on span "arrow_drop_down" at bounding box center [153, 101] width 12 height 12
click at [158, 123] on li "Align to Midnight" at bounding box center [154, 123] width 122 height 19
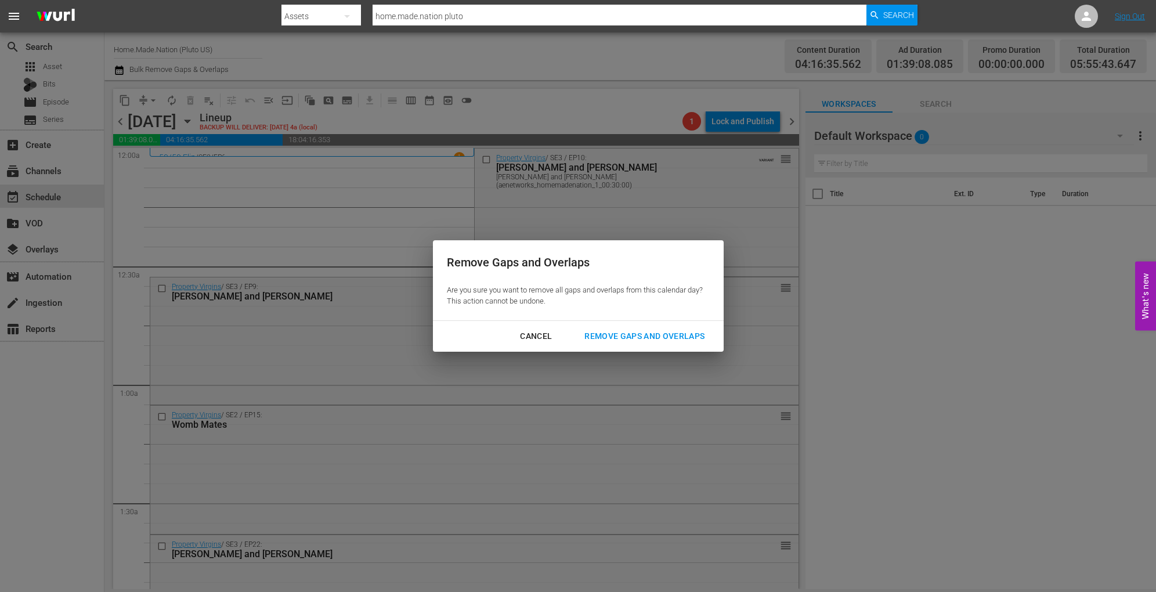
click at [644, 341] on div "Remove Gaps and Overlaps" at bounding box center [644, 336] width 139 height 15
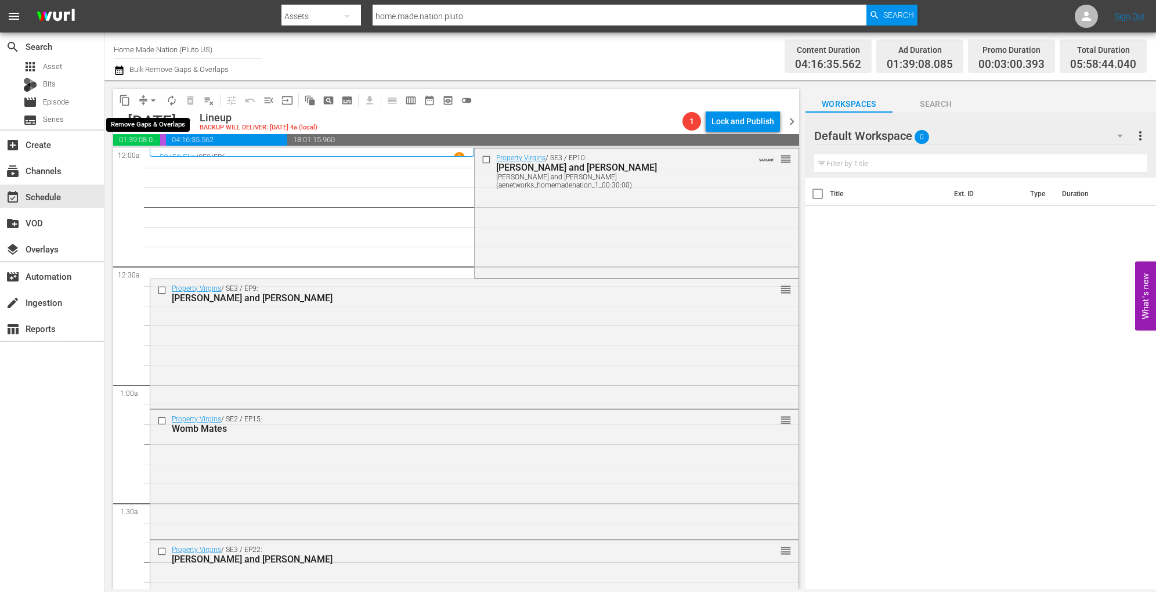
click at [154, 104] on span "arrow_drop_down" at bounding box center [153, 101] width 12 height 12
click at [156, 121] on li "Align to Midnight" at bounding box center [154, 123] width 122 height 19
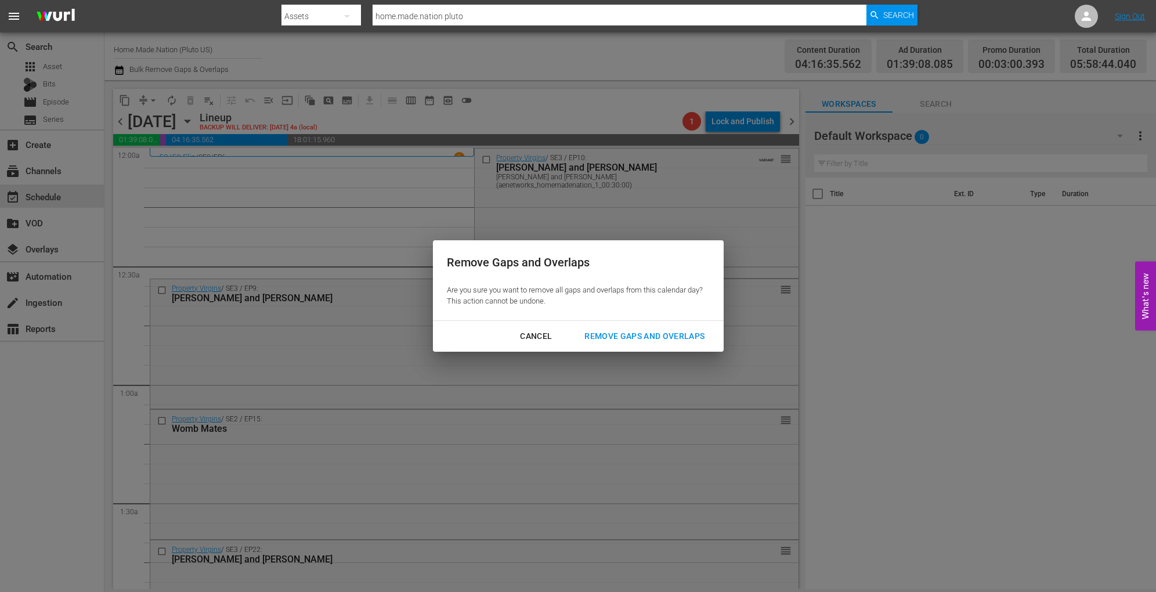
click at [673, 337] on div "Remove Gaps and Overlaps" at bounding box center [644, 336] width 139 height 15
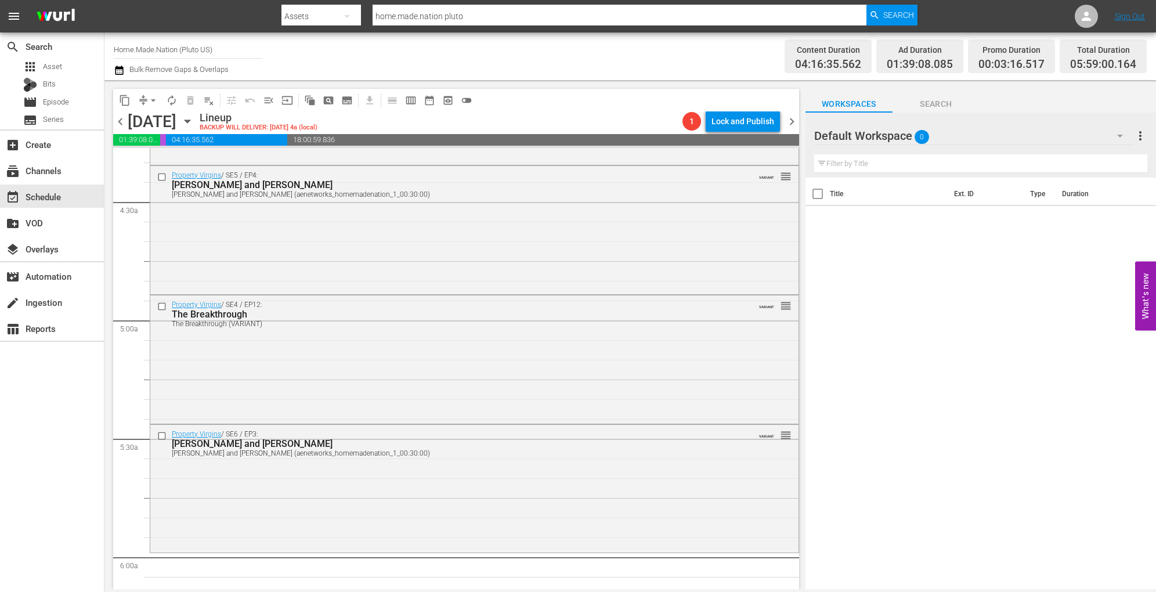
scroll to position [1012, 0]
click at [364, 341] on div "Property Virgins / SE4 / EP12: The Breakthrough The Breakthrough (VARIANT) VARI…" at bounding box center [474, 357] width 648 height 125
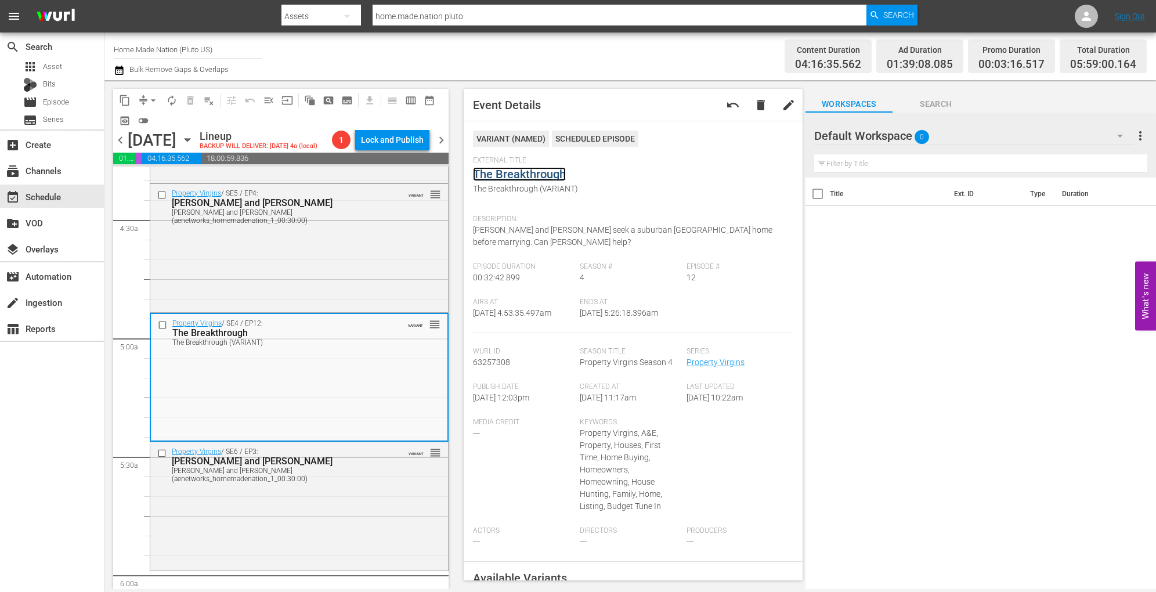
drag, startPoint x: 501, startPoint y: 182, endPoint x: 499, endPoint y: 172, distance: 9.6
click at [327, 541] on div "Property Virgins / SE6 / EP3: Tracy and Paul Tracy and Paul (aenetworks_homemad…" at bounding box center [299, 504] width 298 height 125
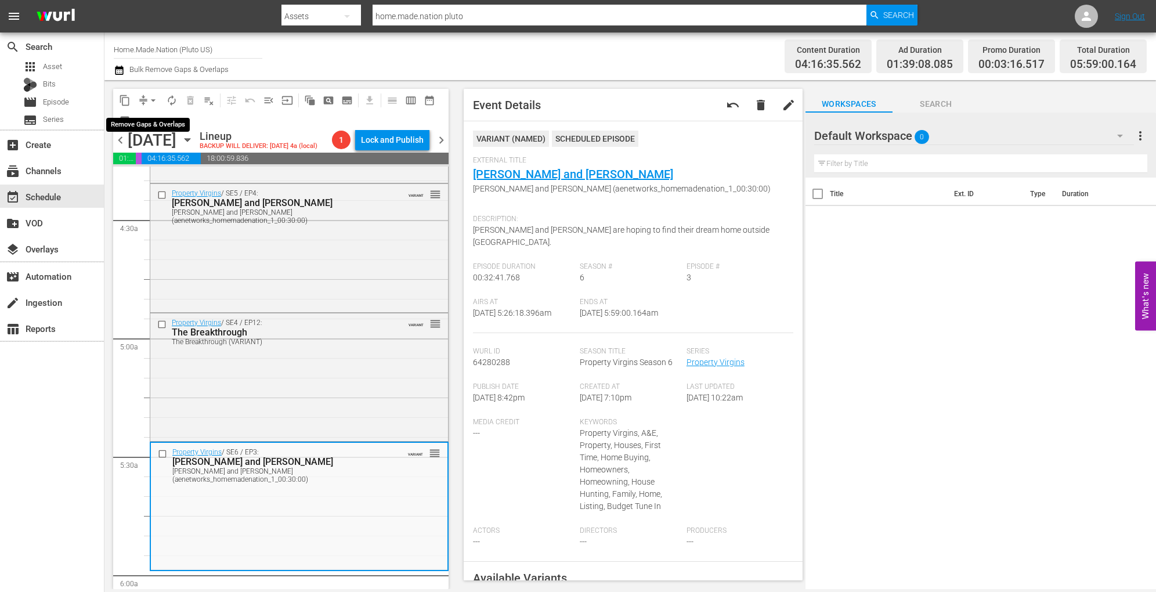
click at [149, 100] on span "arrow_drop_down" at bounding box center [153, 101] width 12 height 12
click at [159, 124] on li "Align to Midnight" at bounding box center [154, 123] width 122 height 19
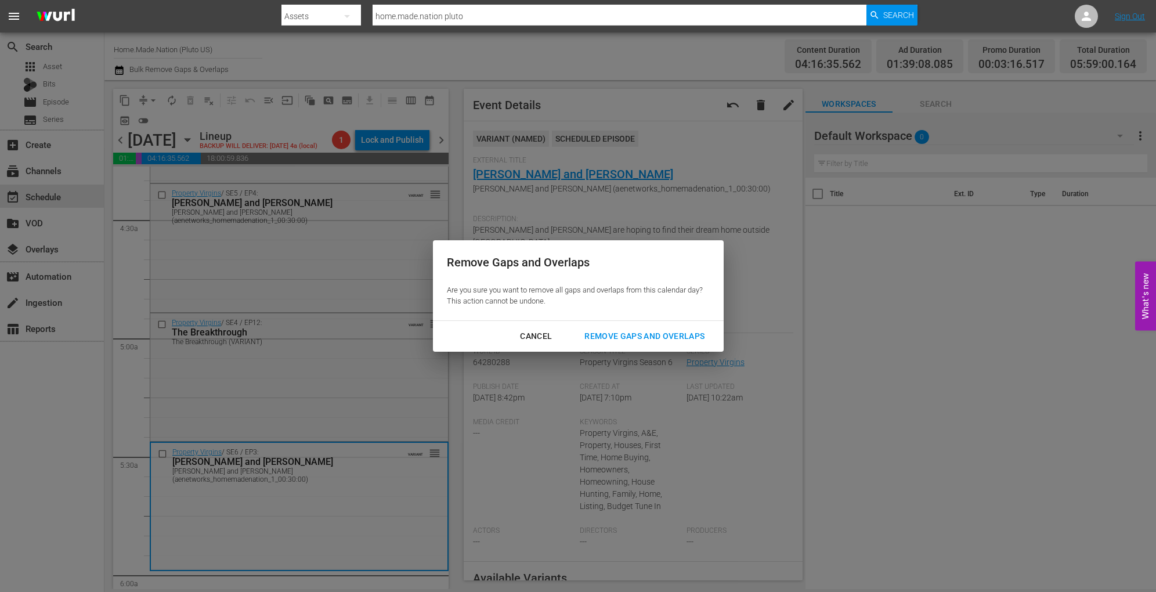
click at [635, 340] on div "Remove Gaps and Overlaps" at bounding box center [644, 336] width 139 height 15
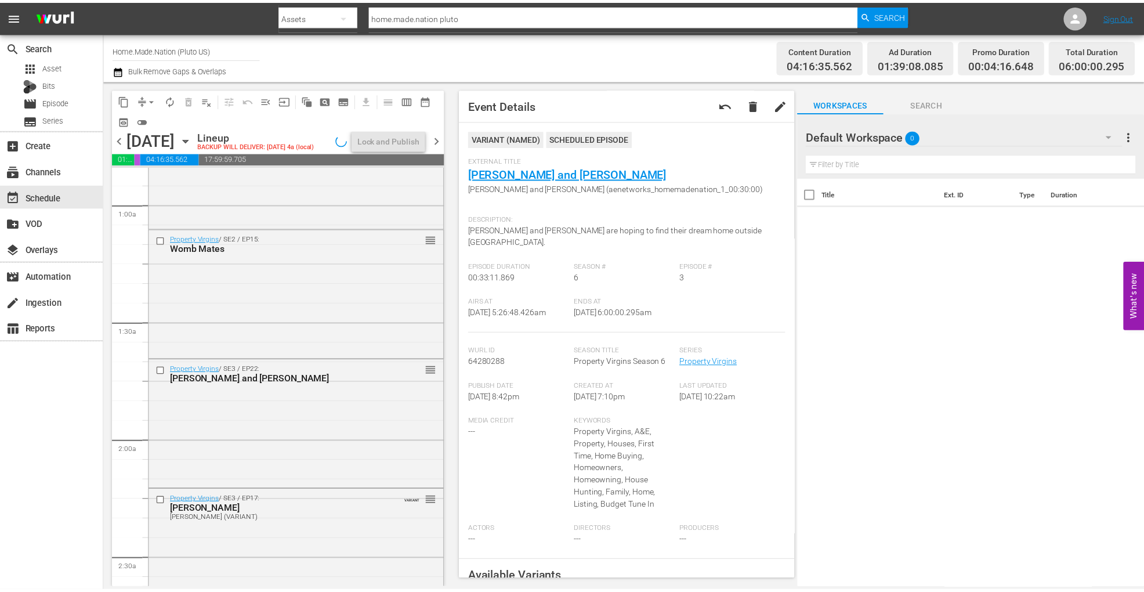
scroll to position [0, 0]
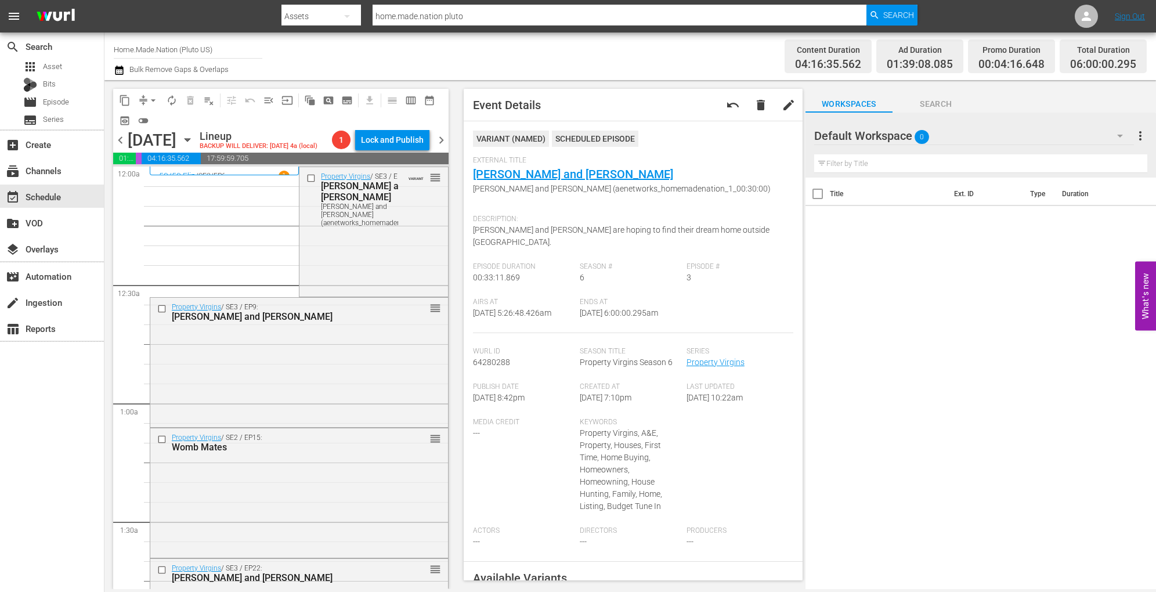
click at [174, 107] on button "autorenew_outlined" at bounding box center [171, 100] width 19 height 19
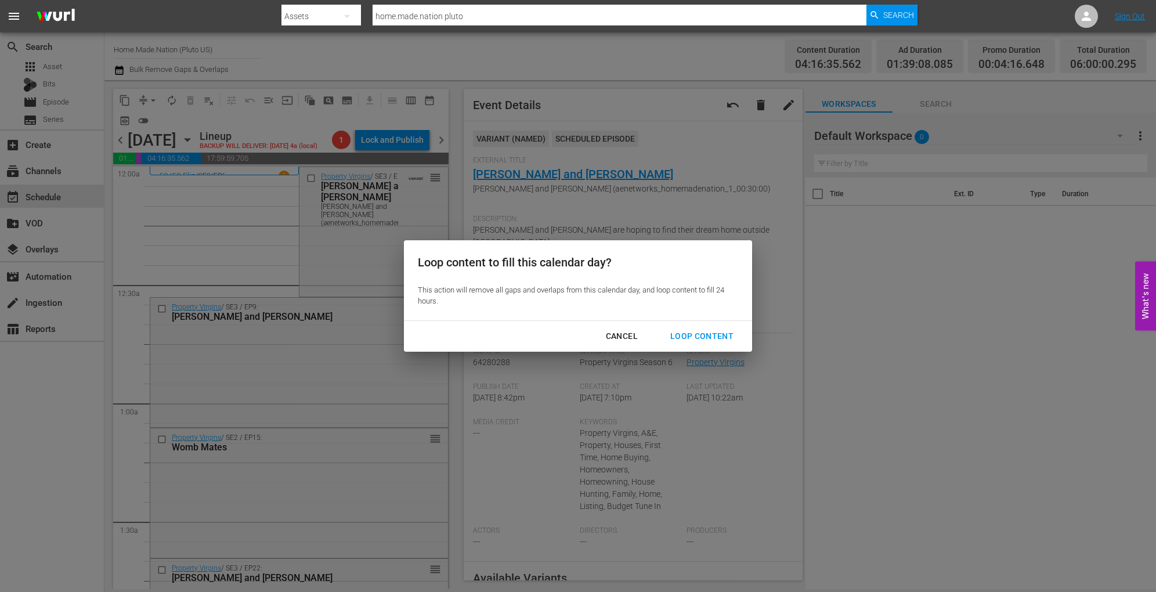
click at [688, 336] on div "Loop Content" at bounding box center [702, 336] width 82 height 15
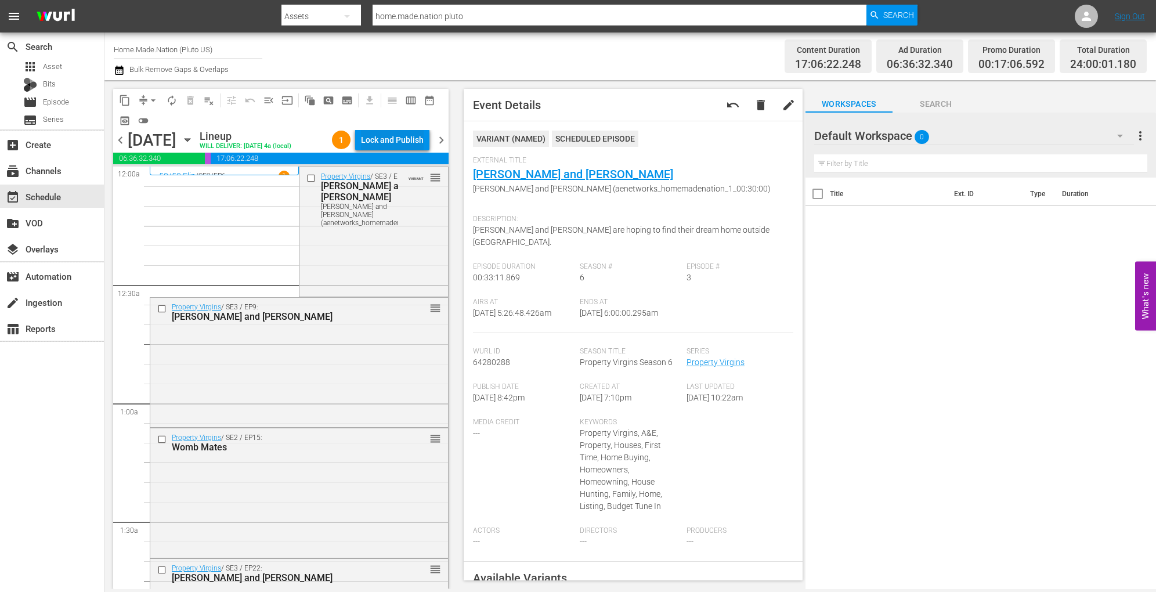
click at [390, 142] on div "Lock and Publish" at bounding box center [392, 139] width 63 height 21
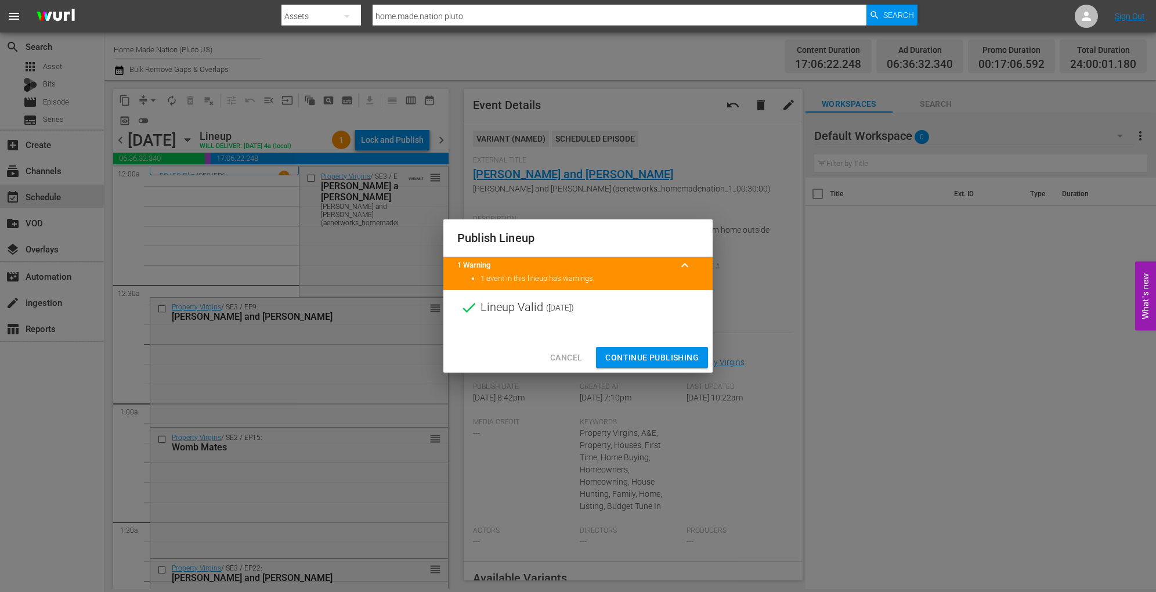
click at [633, 363] on span "Continue Publishing" at bounding box center [651, 358] width 93 height 15
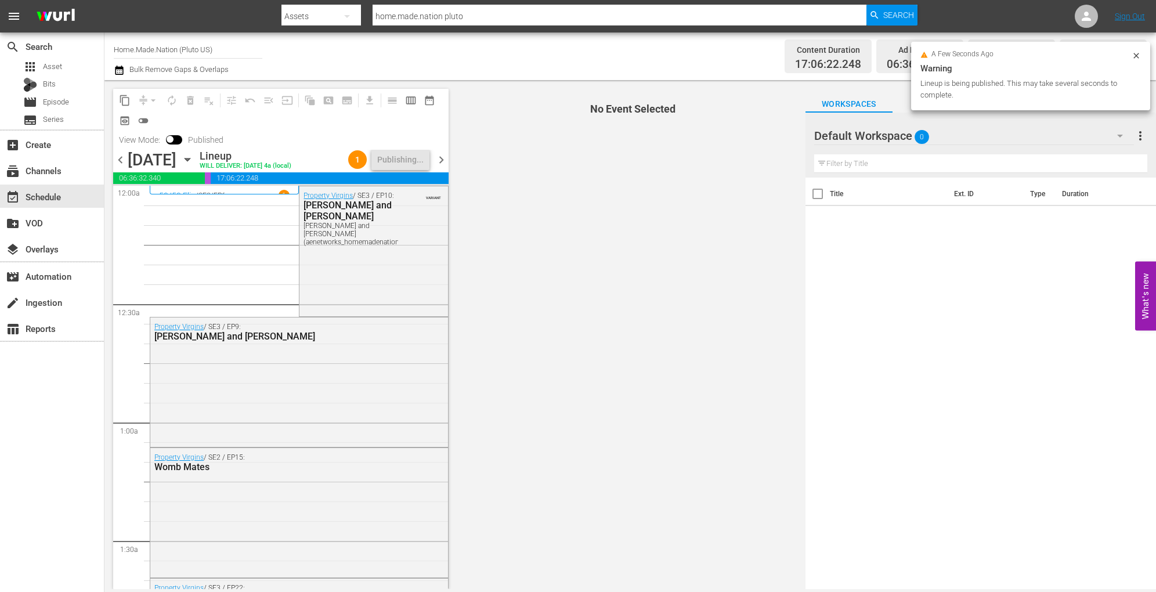
click at [194, 161] on icon "button" at bounding box center [187, 159] width 13 height 13
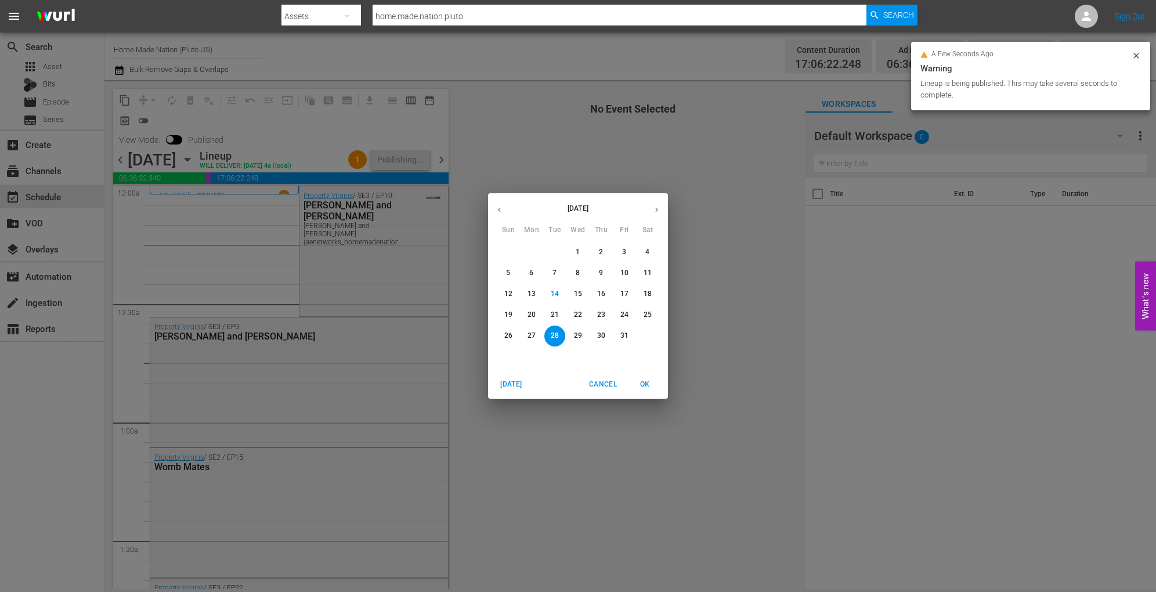
click at [570, 334] on span "29" at bounding box center [578, 336] width 21 height 10
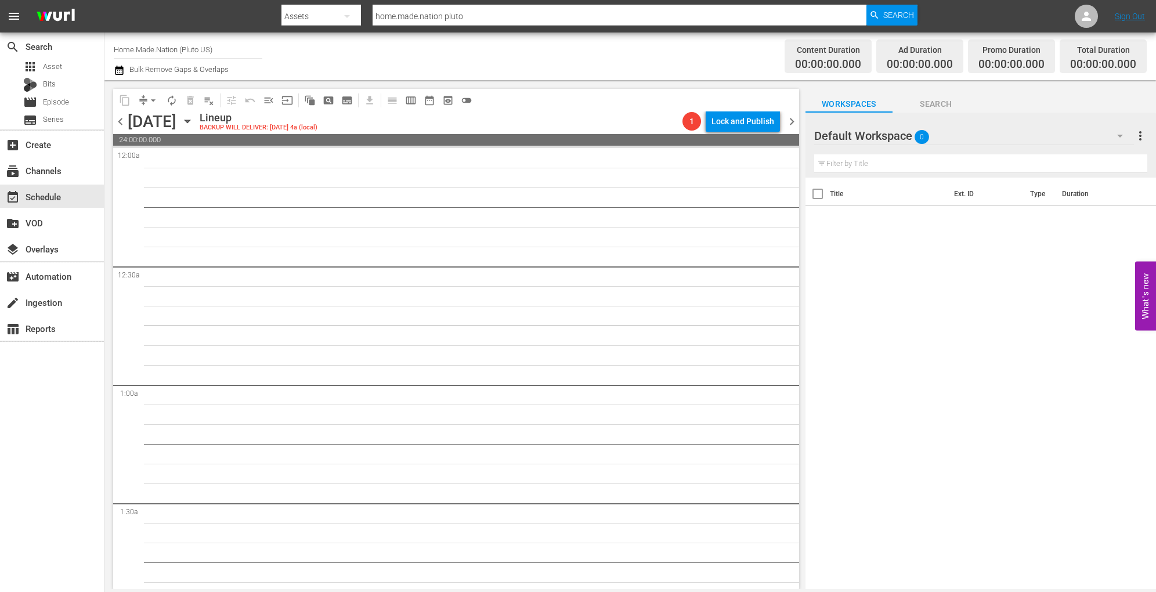
click at [197, 128] on div "Wednesday, October 29th October 29th" at bounding box center [162, 121] width 69 height 19
click at [194, 125] on icon "button" at bounding box center [187, 121] width 13 height 13
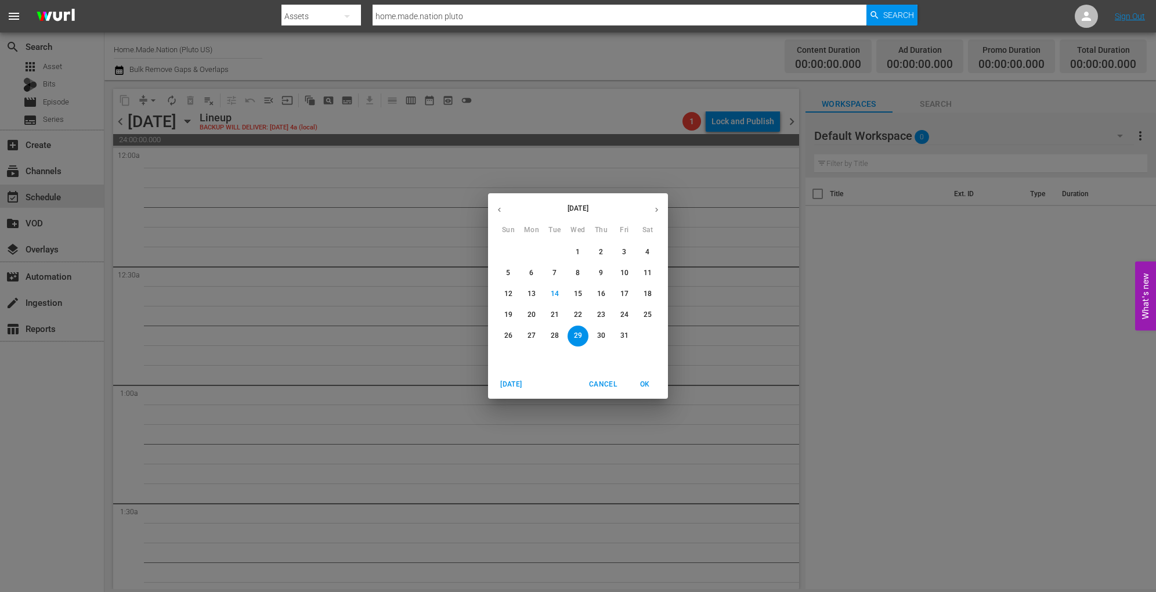
click at [558, 337] on p "28" at bounding box center [555, 336] width 8 height 10
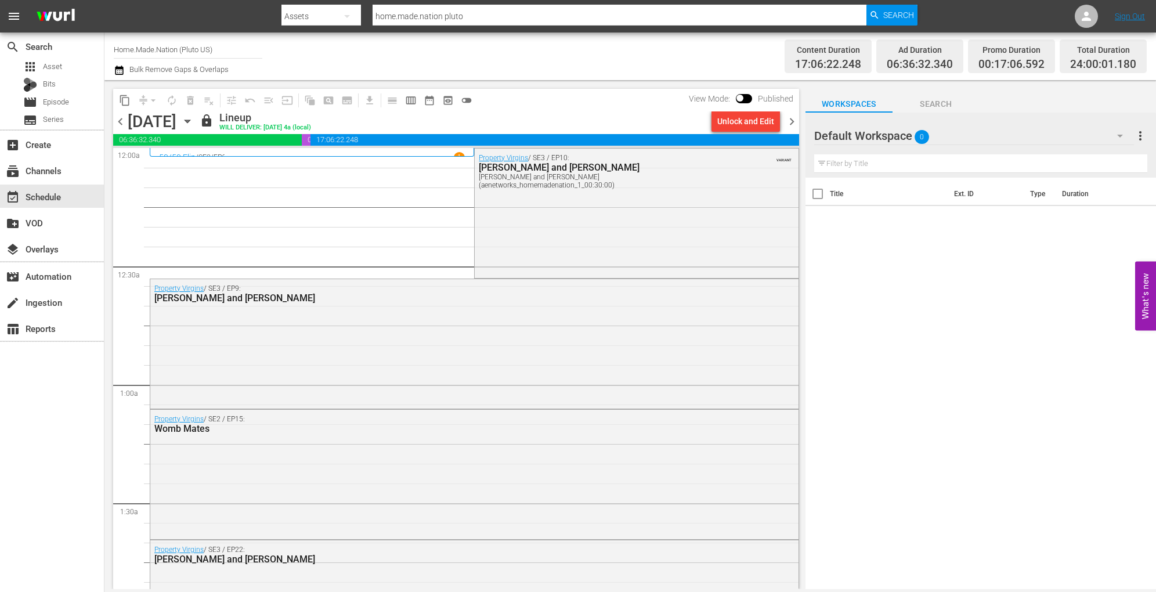
click at [197, 123] on div "Tuesday, October 28th October 28th" at bounding box center [162, 121] width 69 height 19
click at [194, 118] on icon "button" at bounding box center [187, 121] width 13 height 13
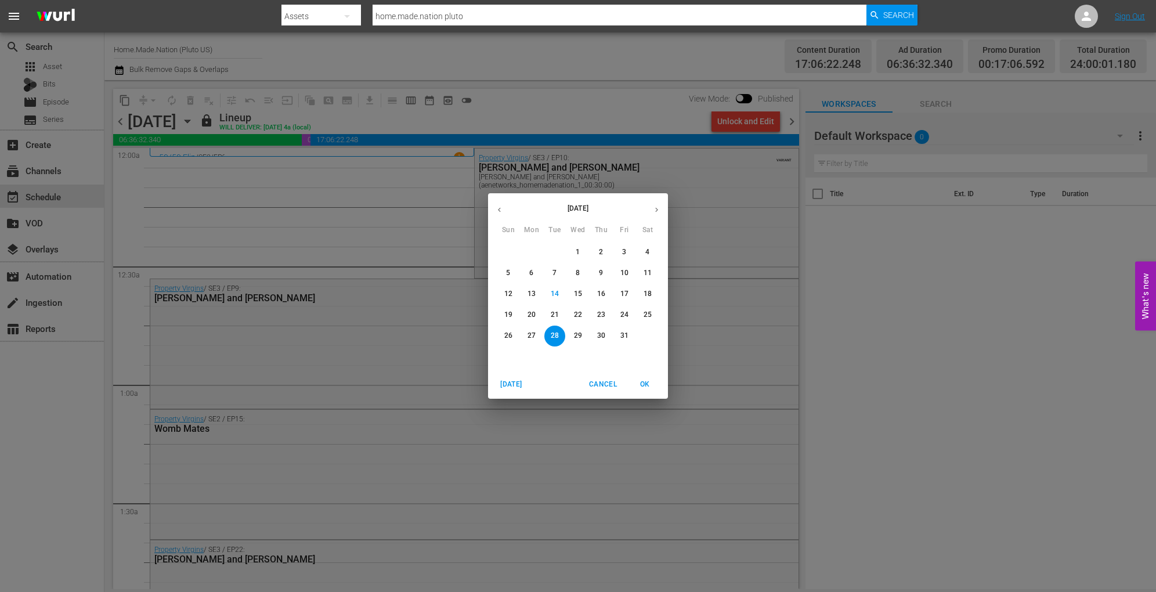
click at [577, 337] on p "29" at bounding box center [578, 336] width 8 height 10
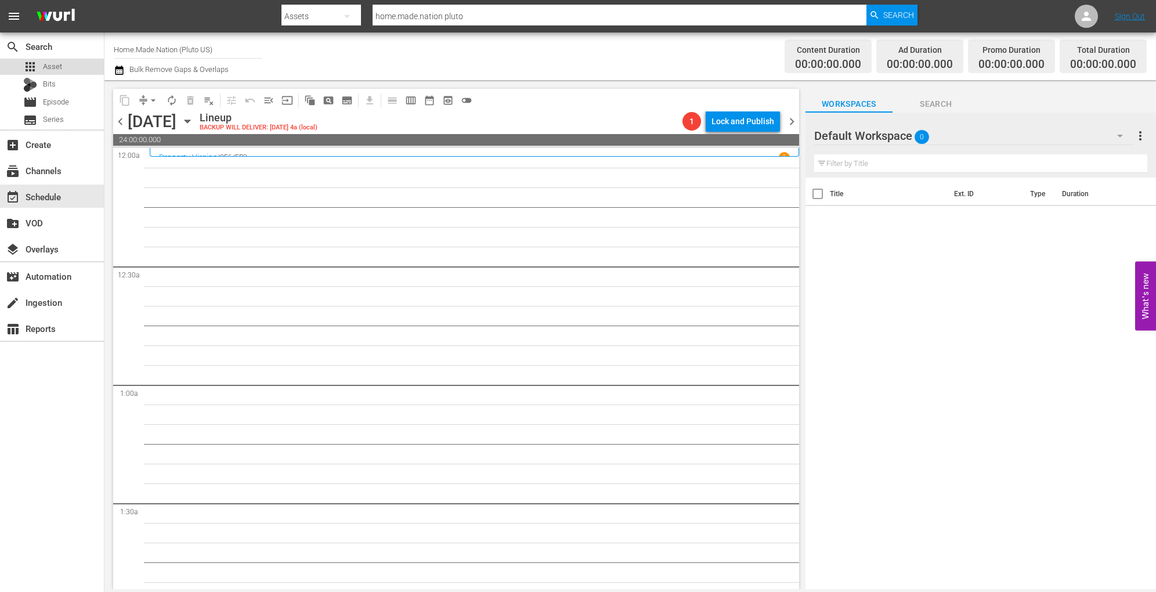
click at [53, 70] on span "Asset" at bounding box center [52, 67] width 19 height 12
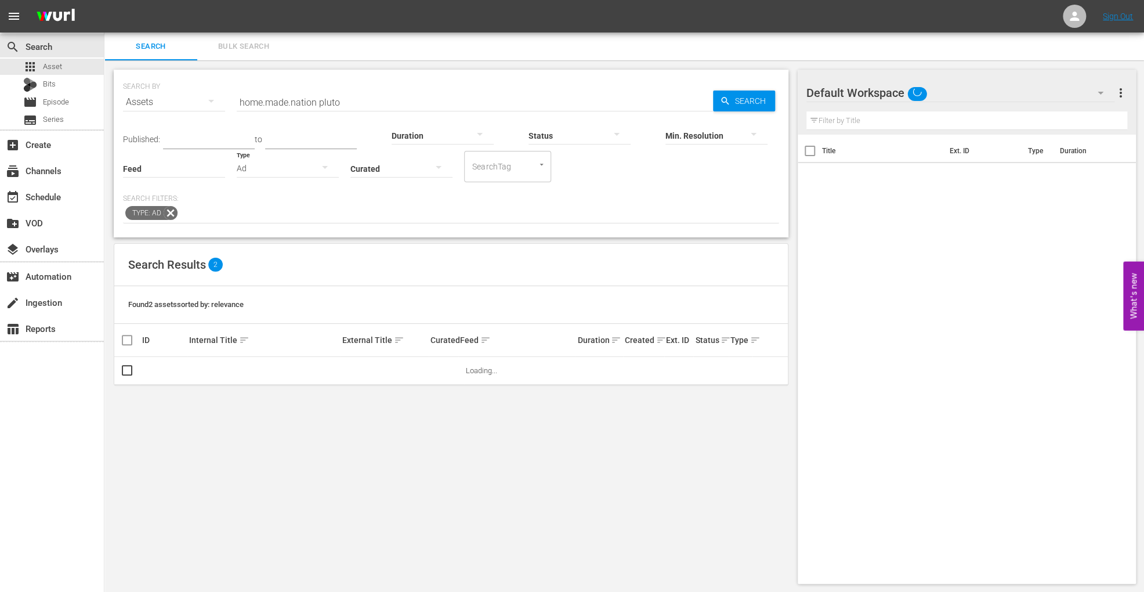
click at [239, 40] on span "Bulk Search" at bounding box center [243, 46] width 79 height 13
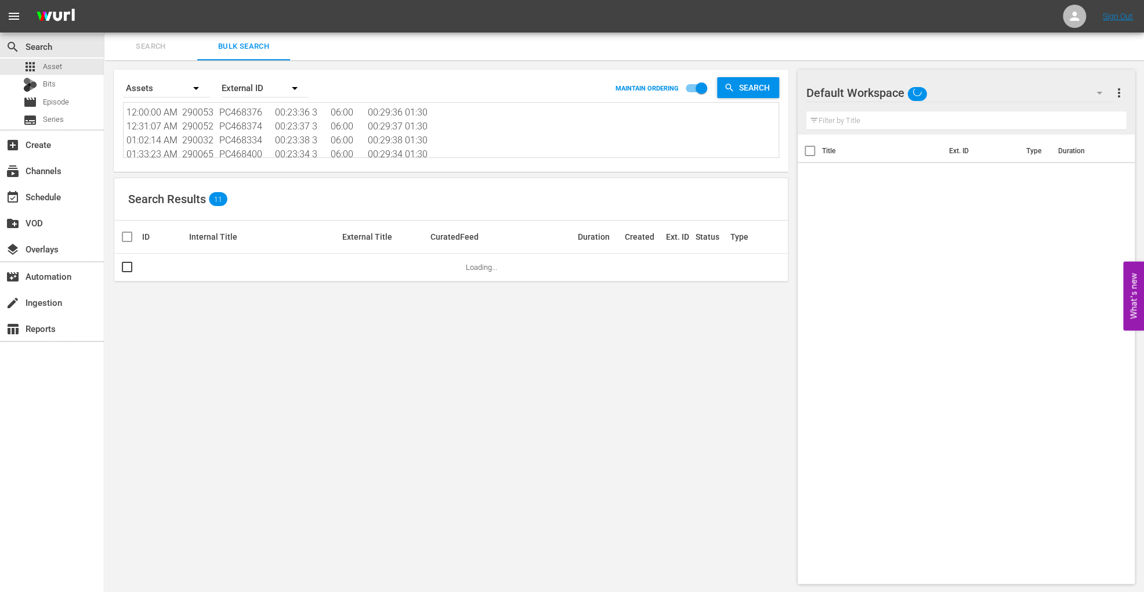
click at [210, 127] on textarea "12:00:00 AM 290053 PC468376 00:23:36 3 06:00 00:29:36 01:30 12:31:07 AM 290052 …" at bounding box center [453, 132] width 652 height 53
paste textarea "171809 PC287662 00:42:17 5 10:00 00:52:17 02:30 12:54:47 AM 161952 PC257185 00:…"
type textarea "12:00:00 AM 171809 PC287662 00:42:17 5 10:00 00:52:17 02:30 12:54:47 AM 161952 …"
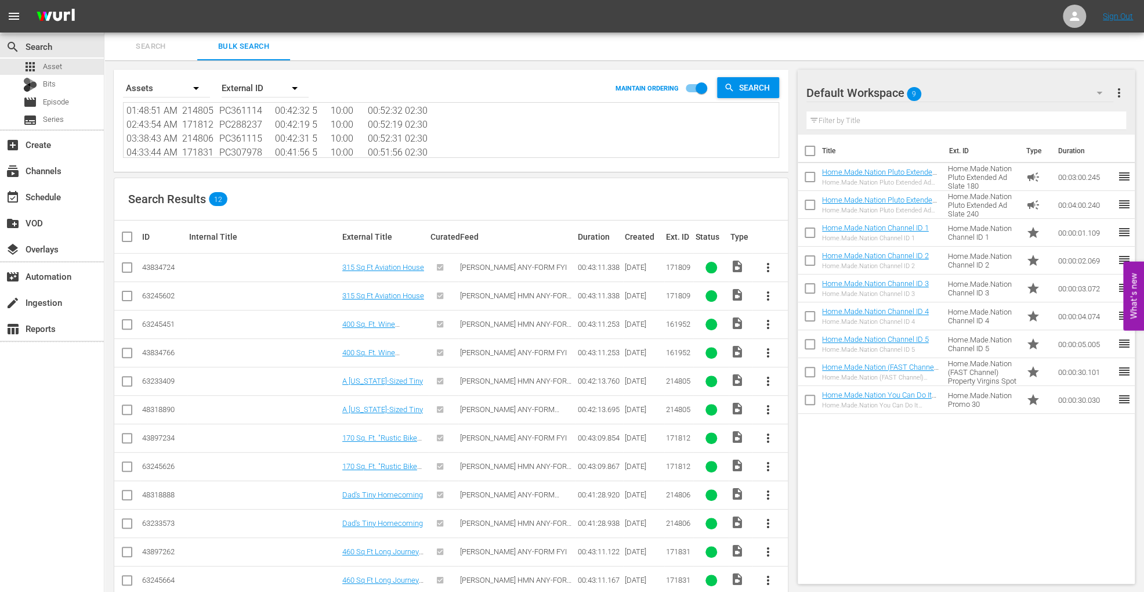
type textarea "12:00:00 AM 171809 PC287662 00:42:17 5 10:00 00:52:17 02:30 12:54:47 AM 161952 …"
click at [126, 299] on input "checkbox" at bounding box center [127, 298] width 14 height 14
checkbox input "true"
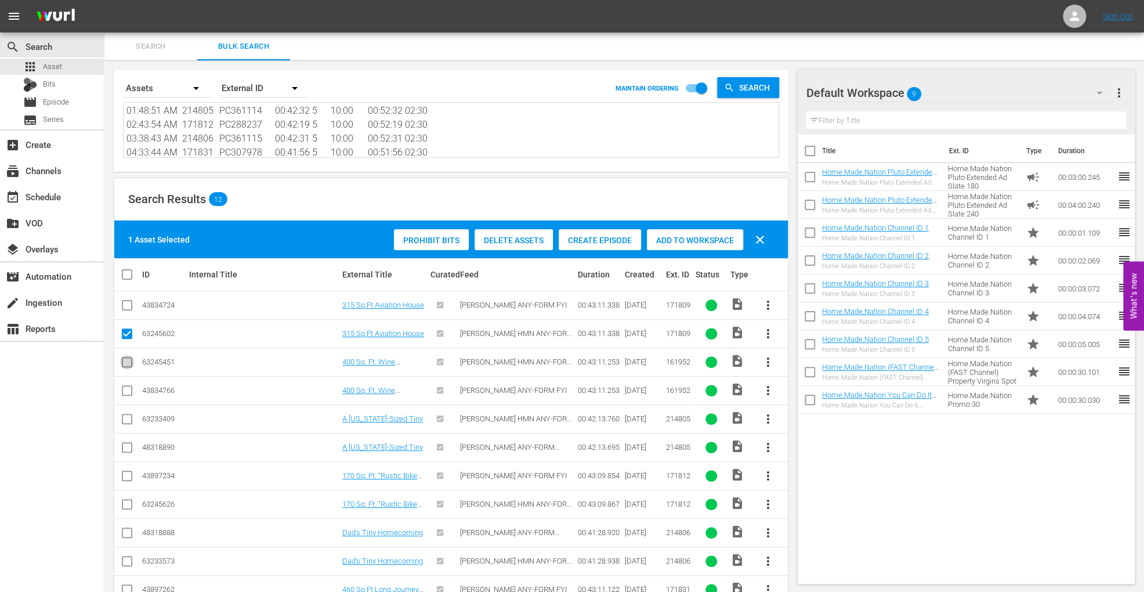
click at [129, 361] on input "checkbox" at bounding box center [127, 364] width 14 height 14
checkbox input "true"
click at [131, 418] on input "checkbox" at bounding box center [127, 421] width 14 height 14
checkbox input "true"
click at [127, 504] on input "checkbox" at bounding box center [127, 507] width 14 height 14
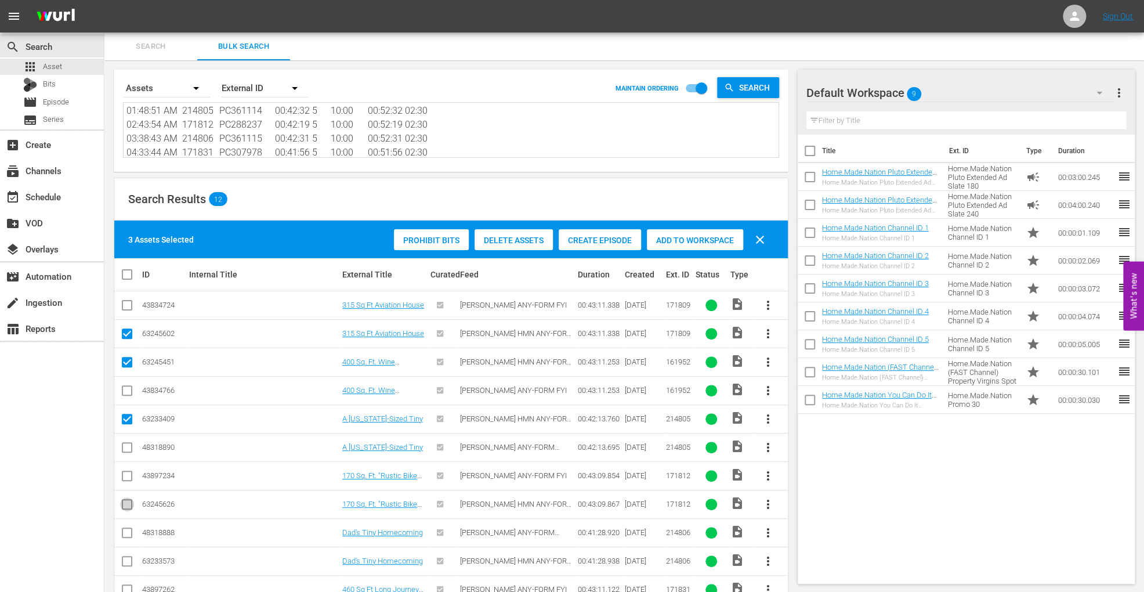
checkbox input "true"
click at [126, 561] on input "checkbox" at bounding box center [127, 564] width 14 height 14
checkbox input "true"
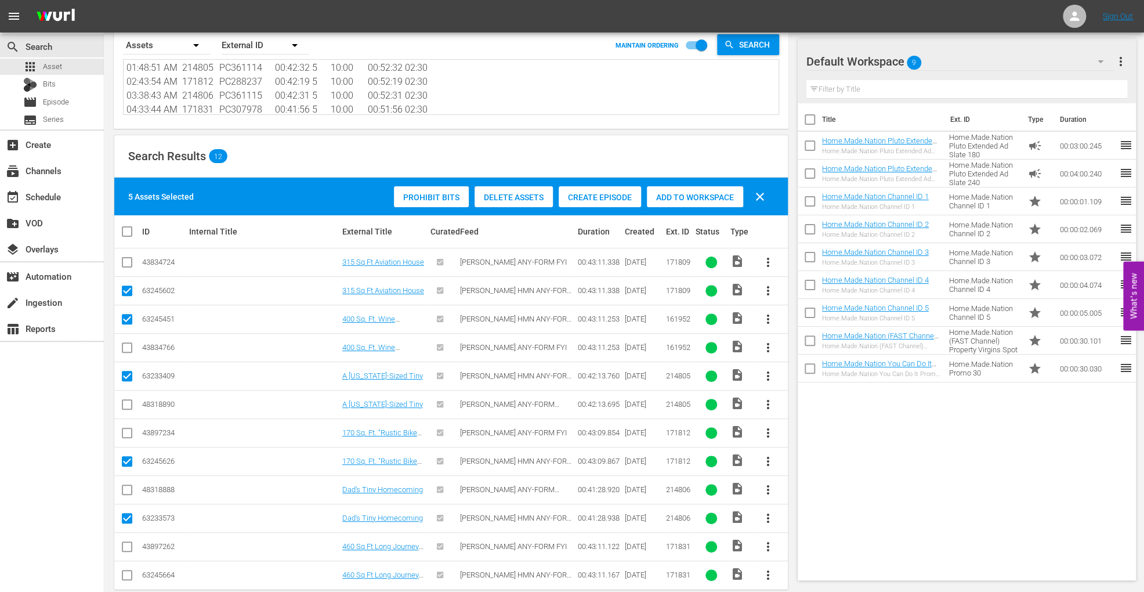
scroll to position [60, 0]
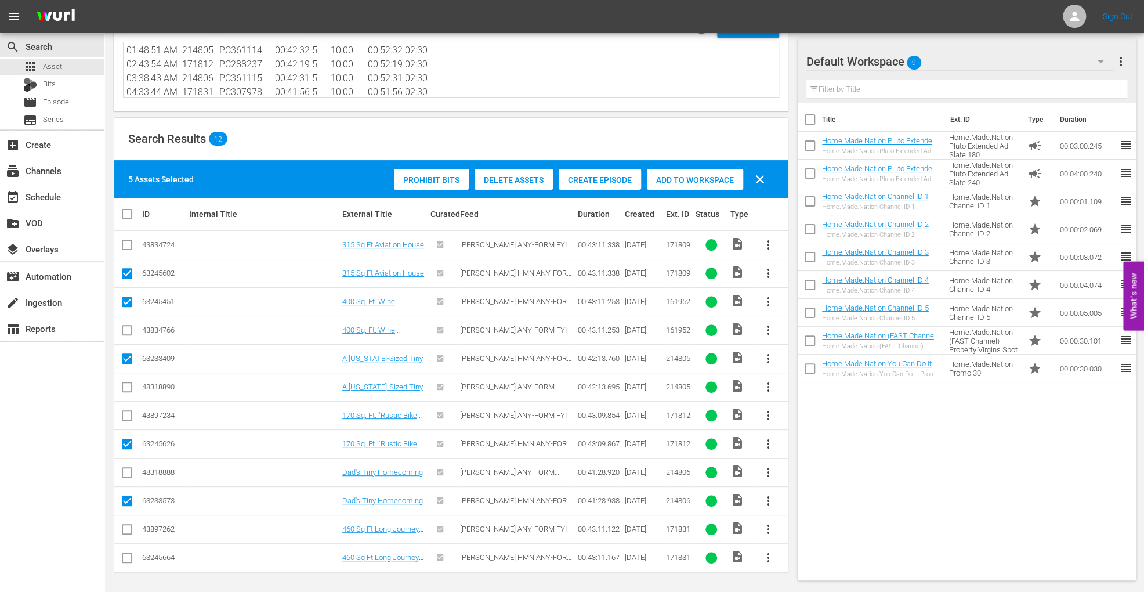
click at [124, 555] on input "checkbox" at bounding box center [127, 560] width 14 height 14
checkbox input "true"
click at [720, 183] on span "Add to Workspace" at bounding box center [695, 179] width 96 height 9
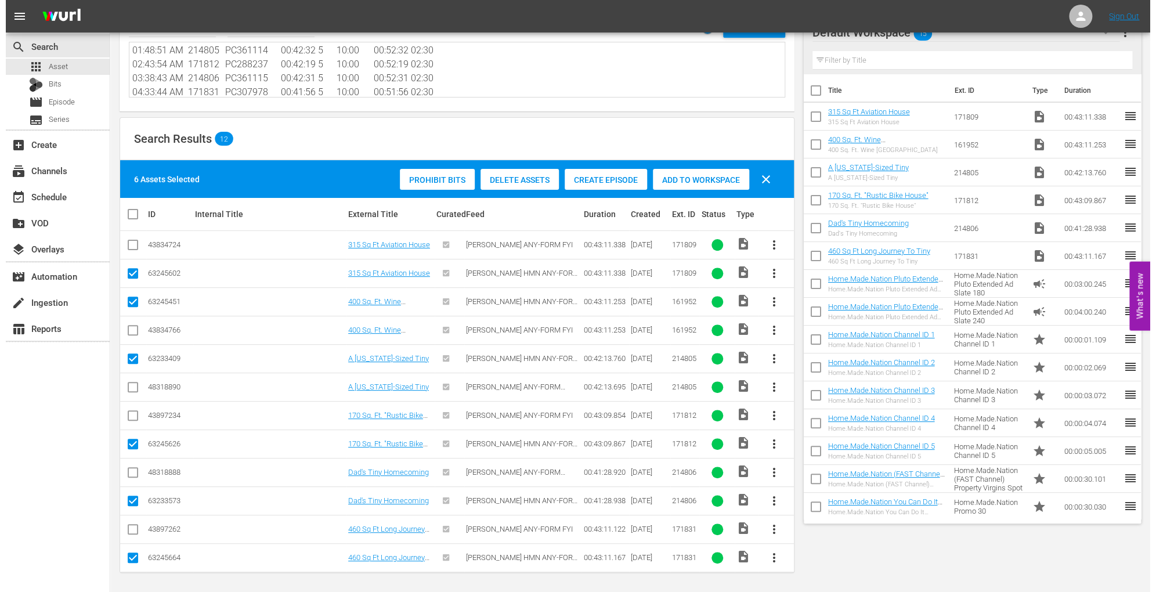
scroll to position [0, 0]
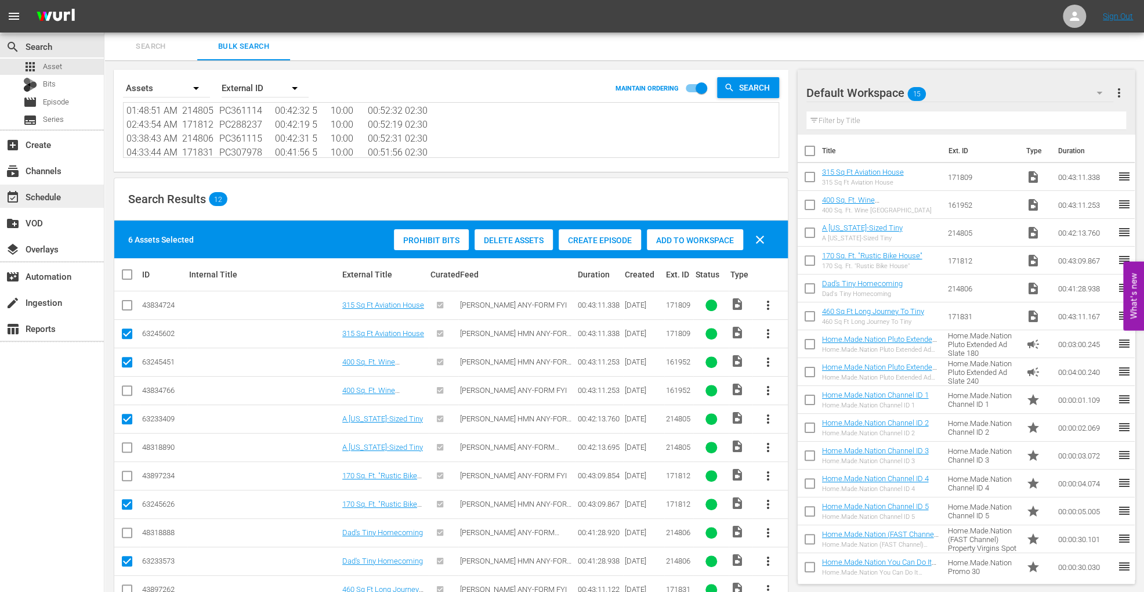
click at [65, 191] on div "event_available Schedule" at bounding box center [52, 196] width 104 height 23
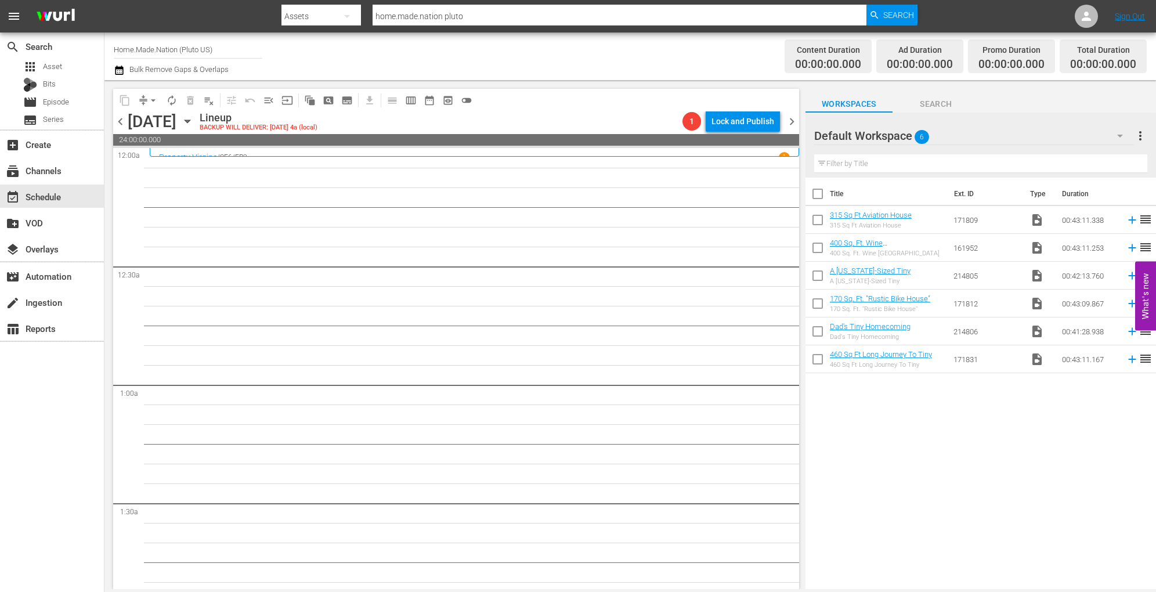
click at [811, 193] on input "checkbox" at bounding box center [818, 196] width 24 height 24
checkbox input "true"
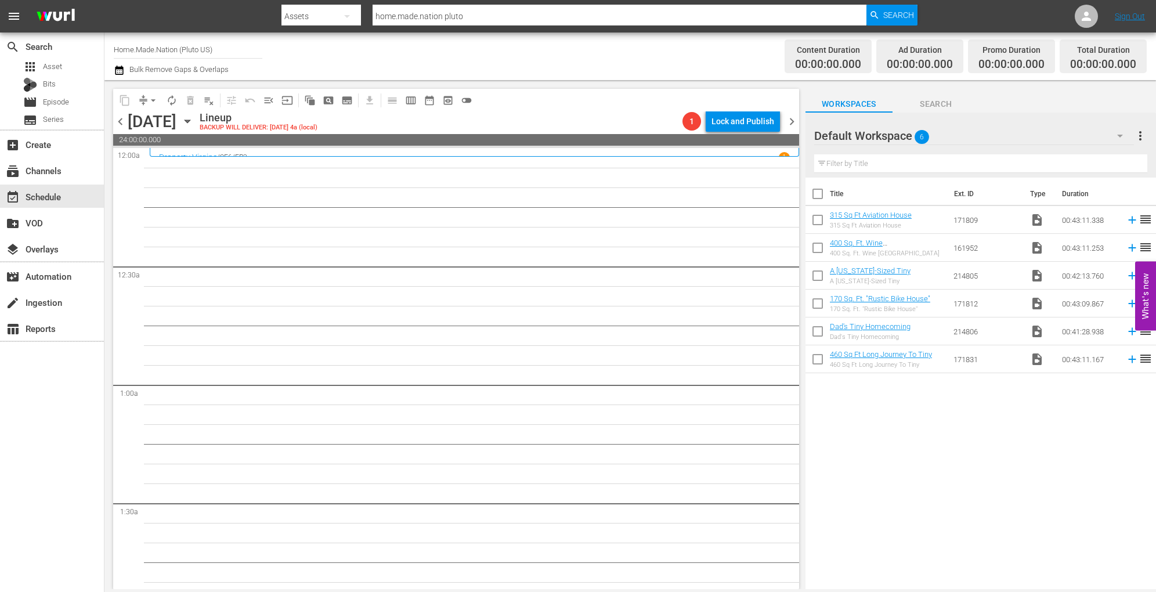
checkbox input "true"
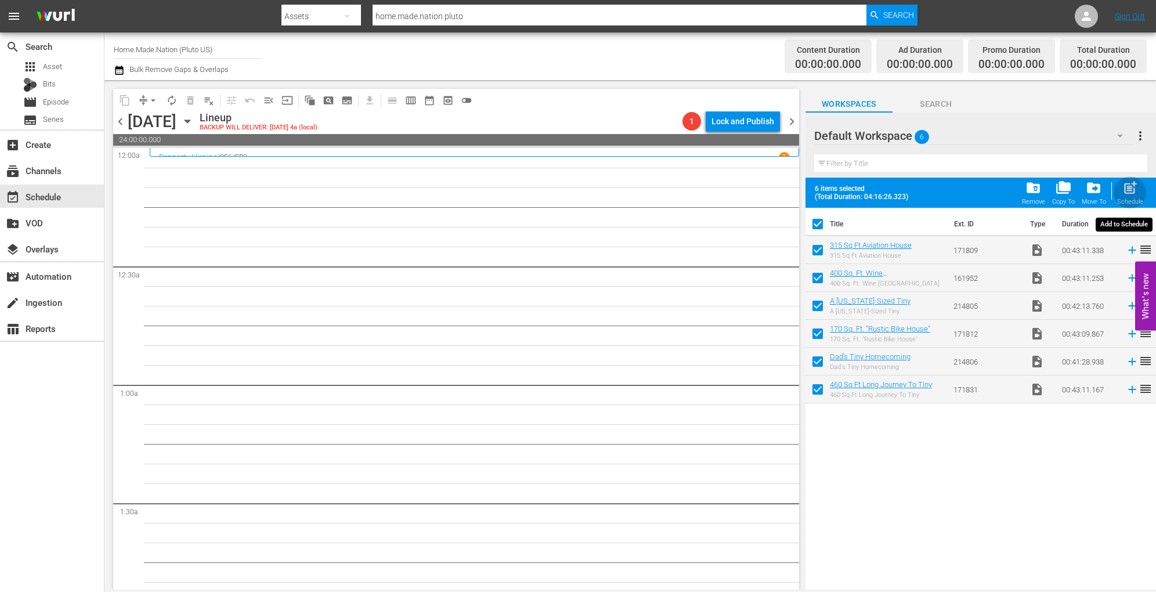
click at [1134, 190] on span "post_add" at bounding box center [1130, 188] width 16 height 16
checkbox input "false"
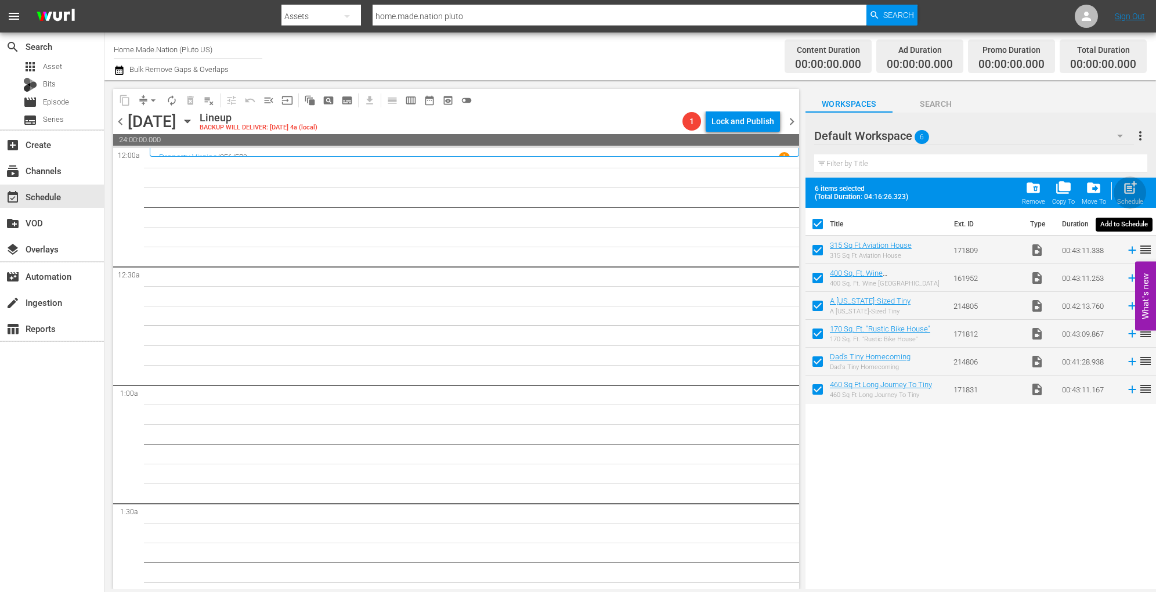
checkbox input "false"
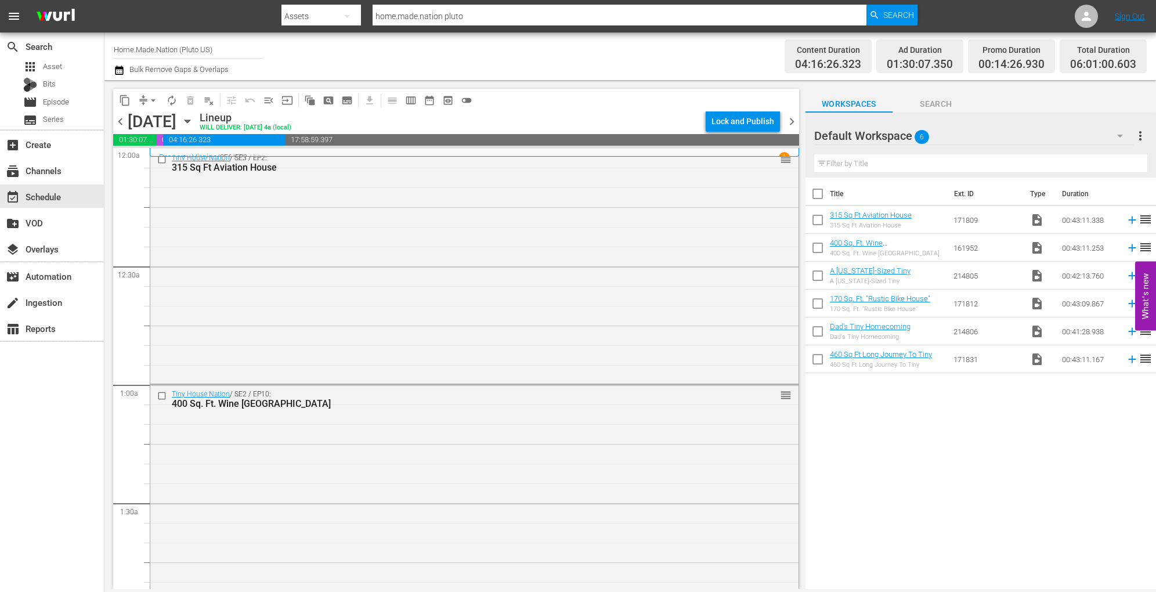
click at [819, 194] on input "checkbox" at bounding box center [818, 196] width 24 height 24
checkbox input "true"
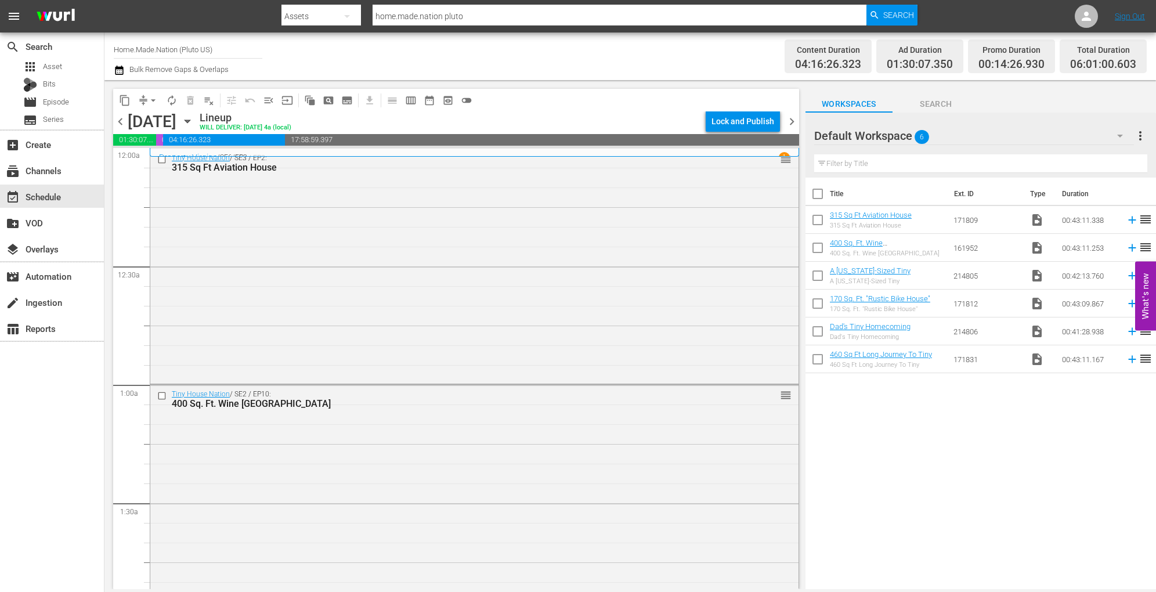
checkbox input "true"
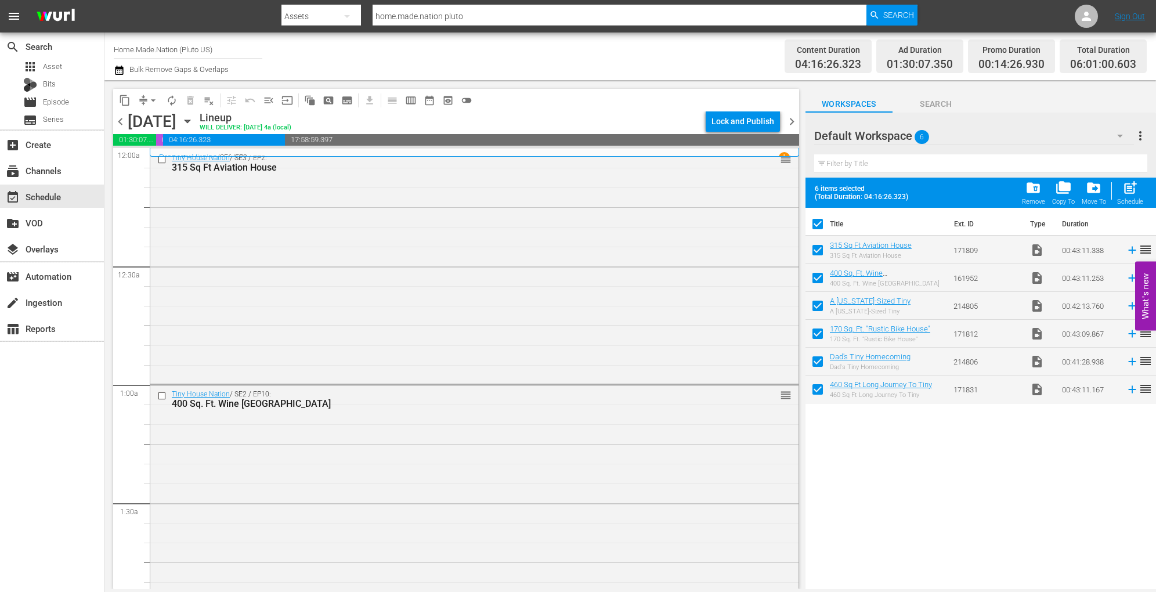
click at [1036, 197] on div "folder_delete Remove" at bounding box center [1033, 193] width 23 height 26
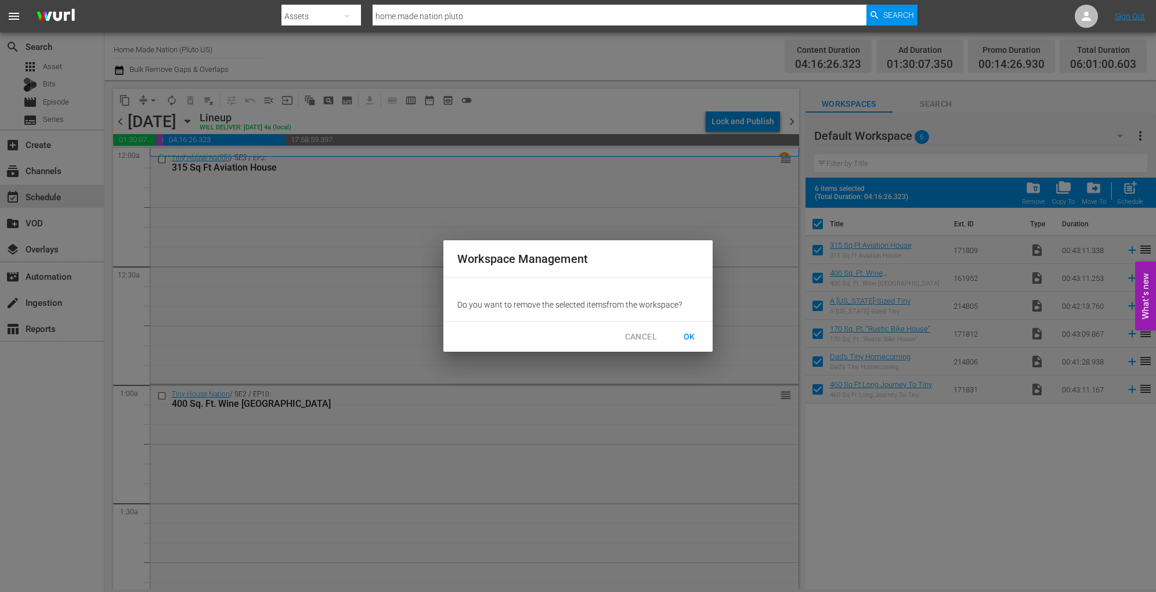
click at [682, 344] on button "OK" at bounding box center [689, 336] width 37 height 21
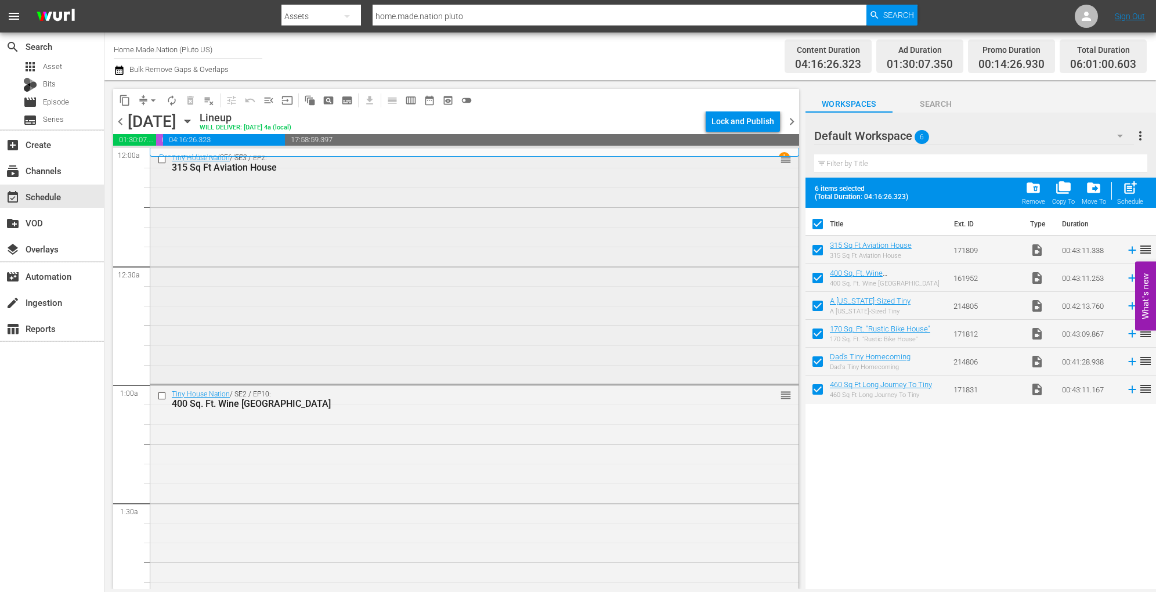
click at [288, 250] on div "Tiny House Nation / SE3 / EP2: 315 Sq Ft Aviation House reorder" at bounding box center [474, 265] width 648 height 233
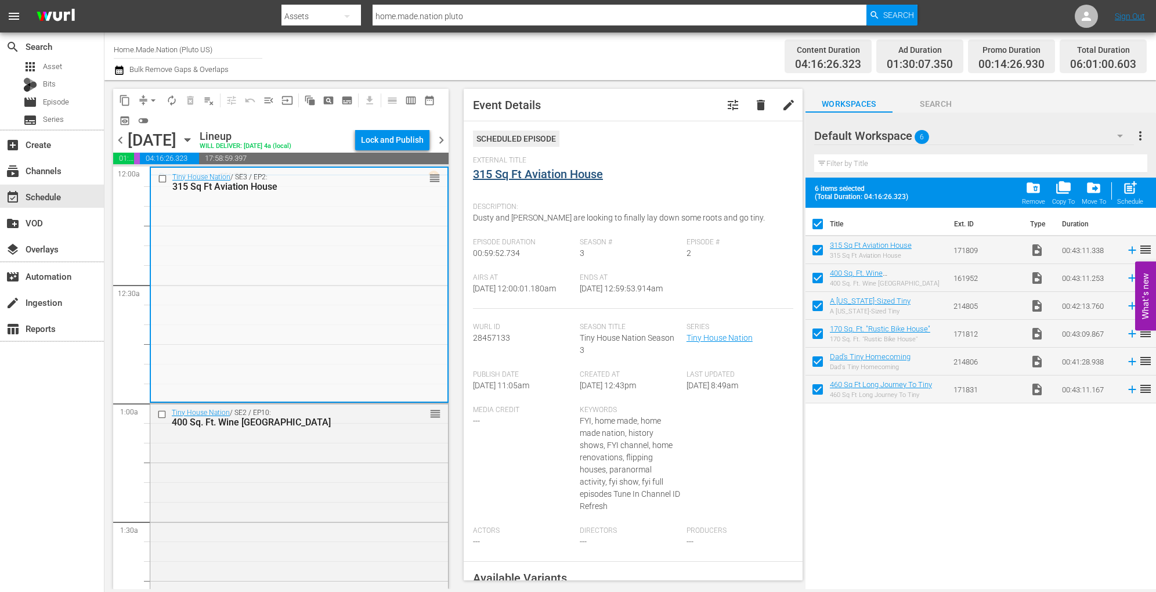
checkbox input "false"
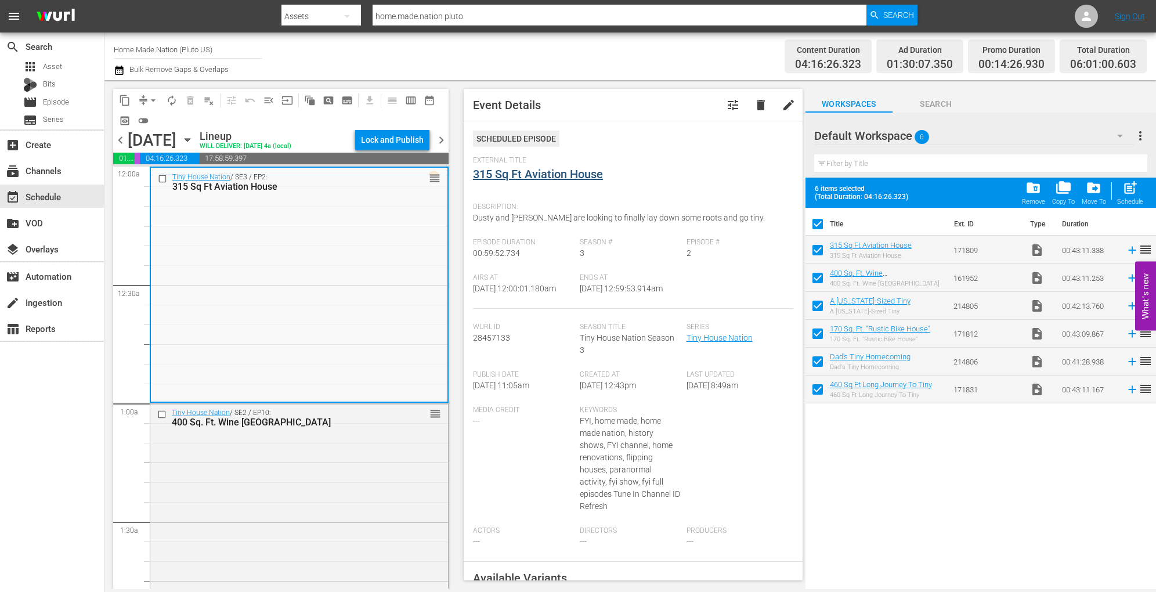
checkbox input "false"
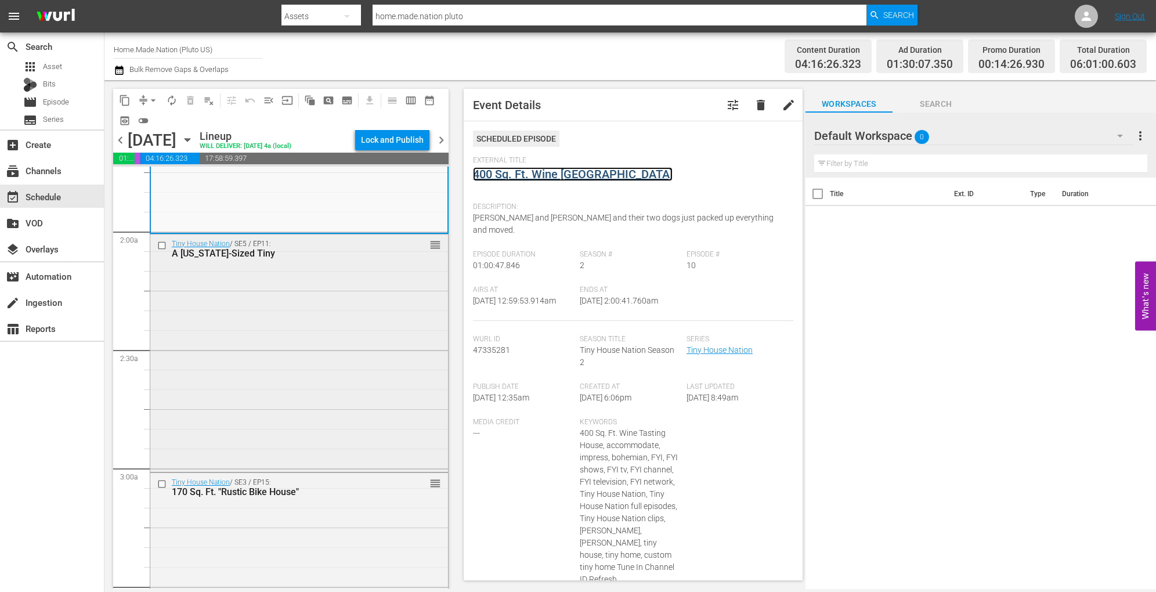
scroll to position [410, 0]
click at [272, 350] on div "Tiny House Nation / SE5 / EP11: A Texas-Sized Tiny reorder" at bounding box center [299, 350] width 298 height 235
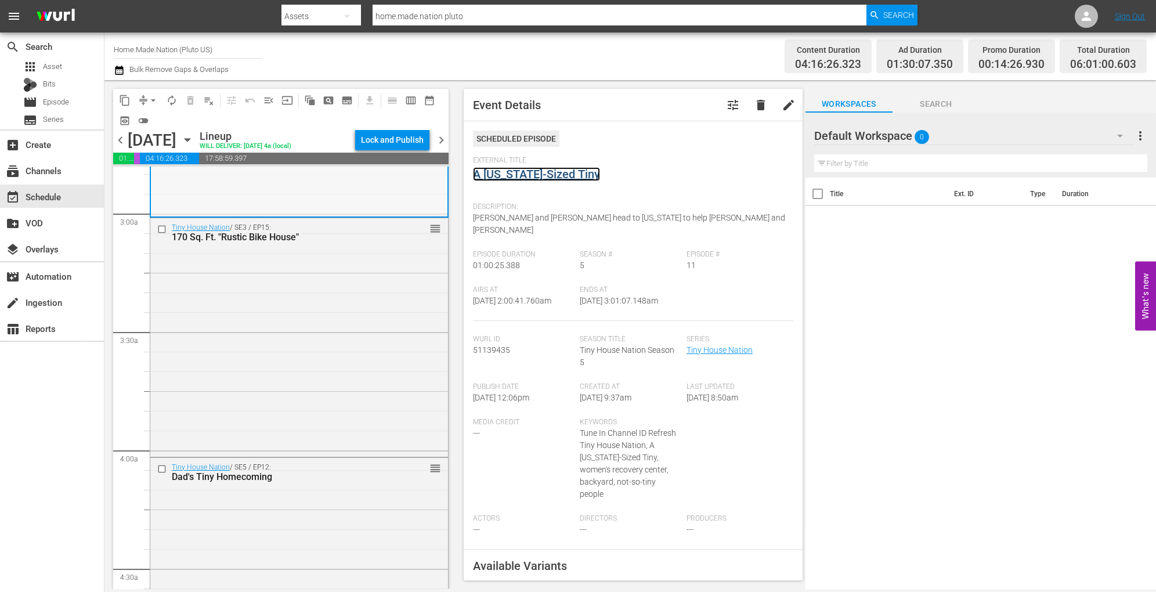
scroll to position [692, 0]
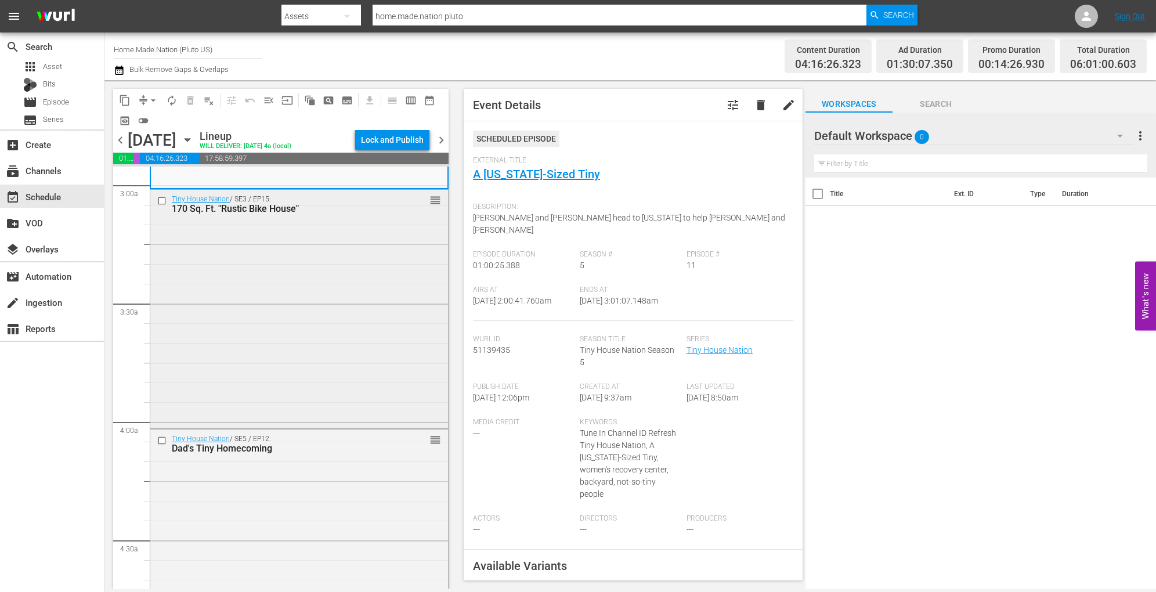
click at [297, 296] on div "Tiny House Nation / SE3 / EP15: 170 Sq. Ft. "Rustic Bike House" reorder" at bounding box center [299, 308] width 298 height 236
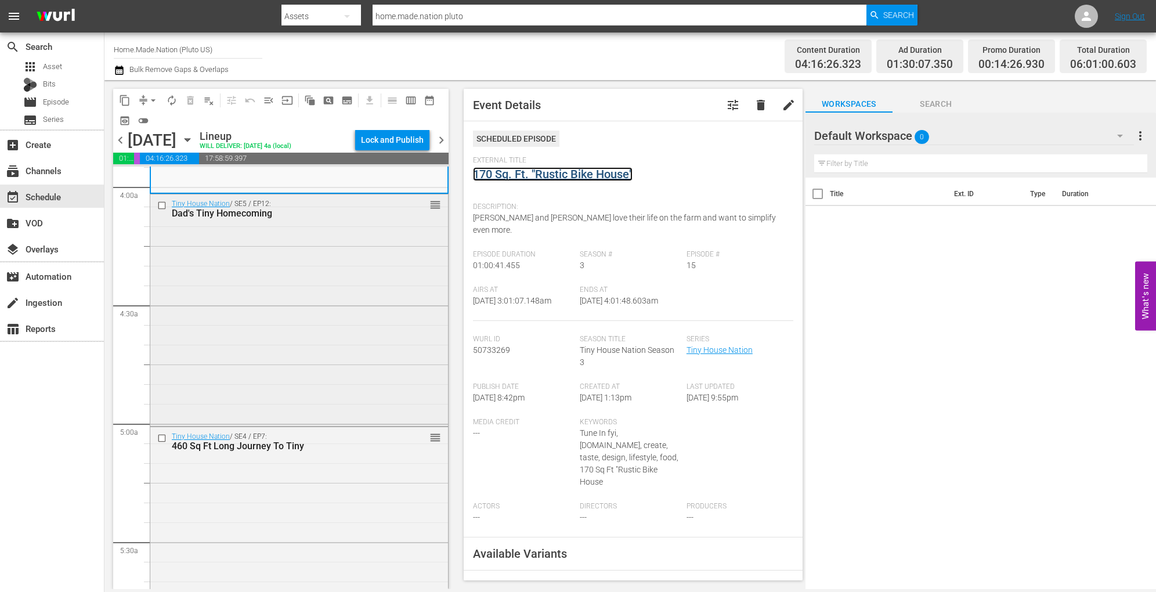
scroll to position [931, 0]
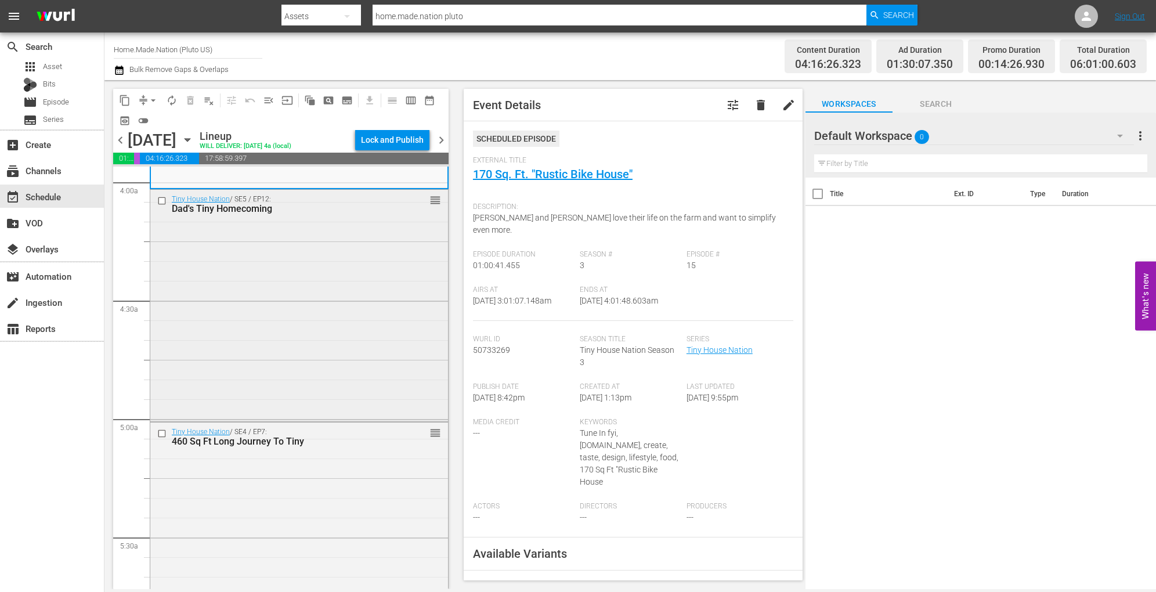
click at [306, 303] on div "Tiny House Nation / SE5 / EP12: Dad's Tiny Homecoming reorder" at bounding box center [299, 304] width 298 height 229
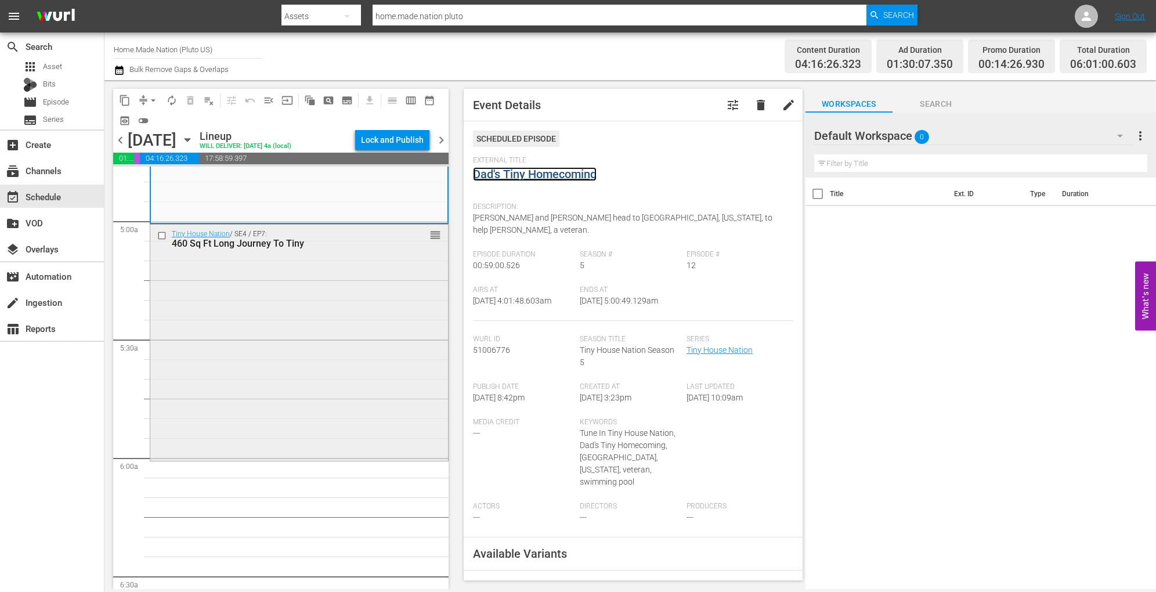
scroll to position [1131, 0]
click at [351, 316] on div "Tiny House Nation / SE4 / EP7: 460 Sq Ft Long Journey To Tiny reorder" at bounding box center [299, 340] width 298 height 234
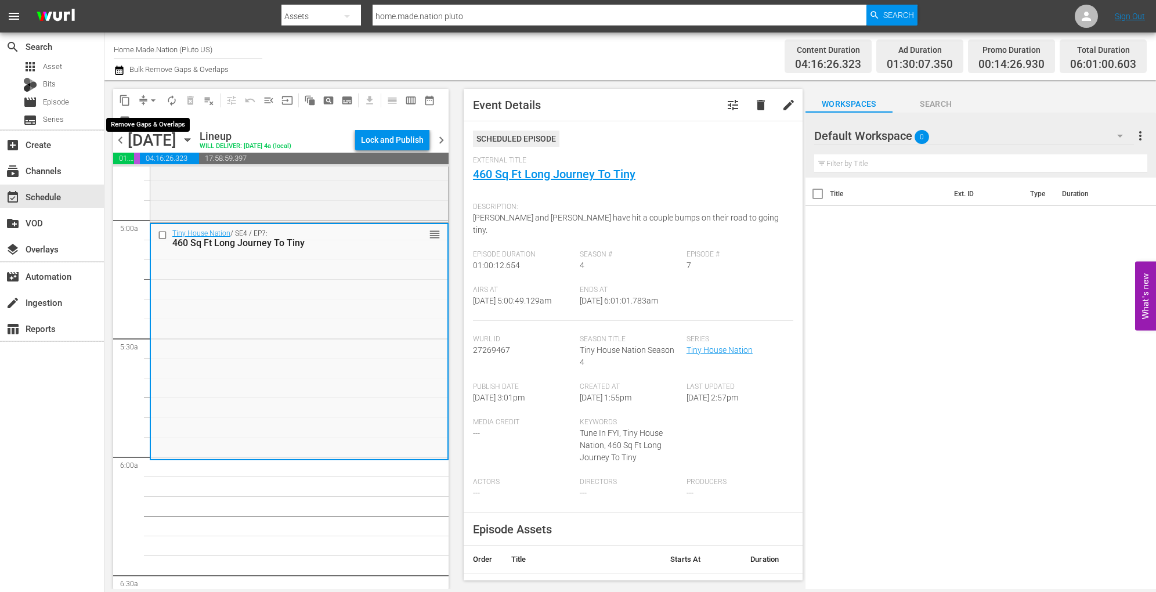
click at [146, 97] on button "arrow_drop_down" at bounding box center [153, 100] width 19 height 19
click at [149, 116] on li "Align to Midnight" at bounding box center [154, 123] width 122 height 19
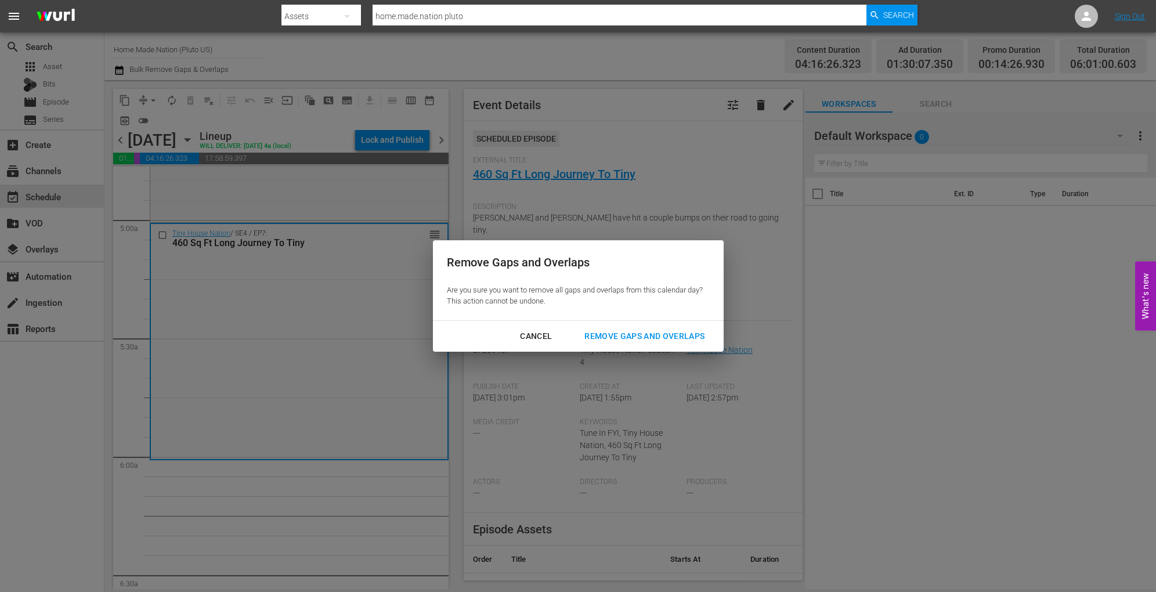
click at [606, 332] on div "Remove Gaps and Overlaps" at bounding box center [644, 336] width 139 height 15
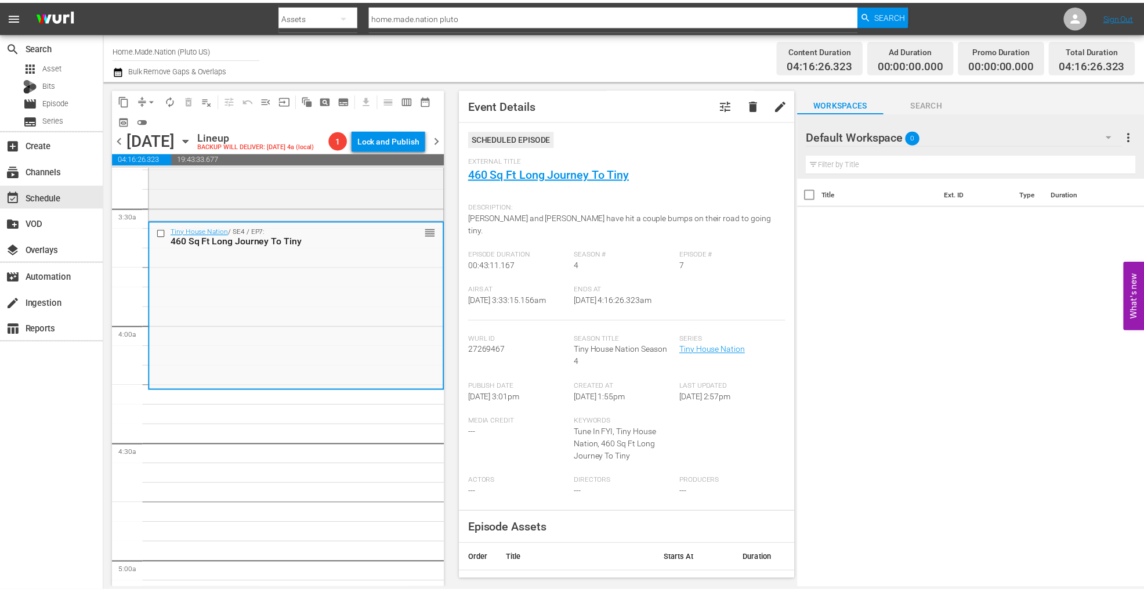
scroll to position [0, 0]
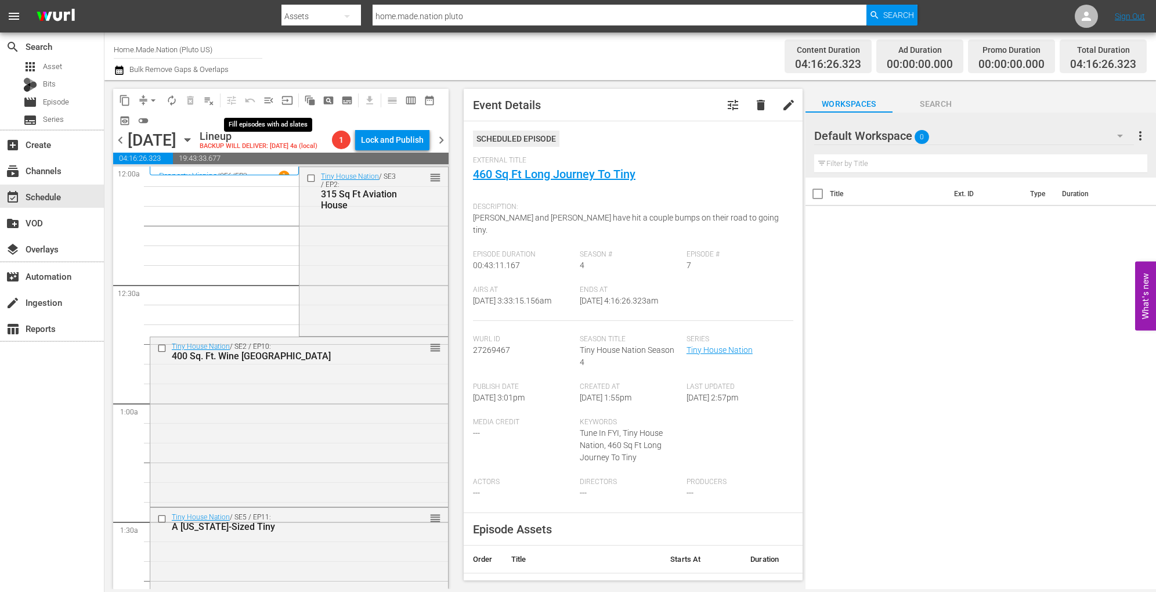
click at [271, 100] on span "menu_open" at bounding box center [269, 101] width 12 height 12
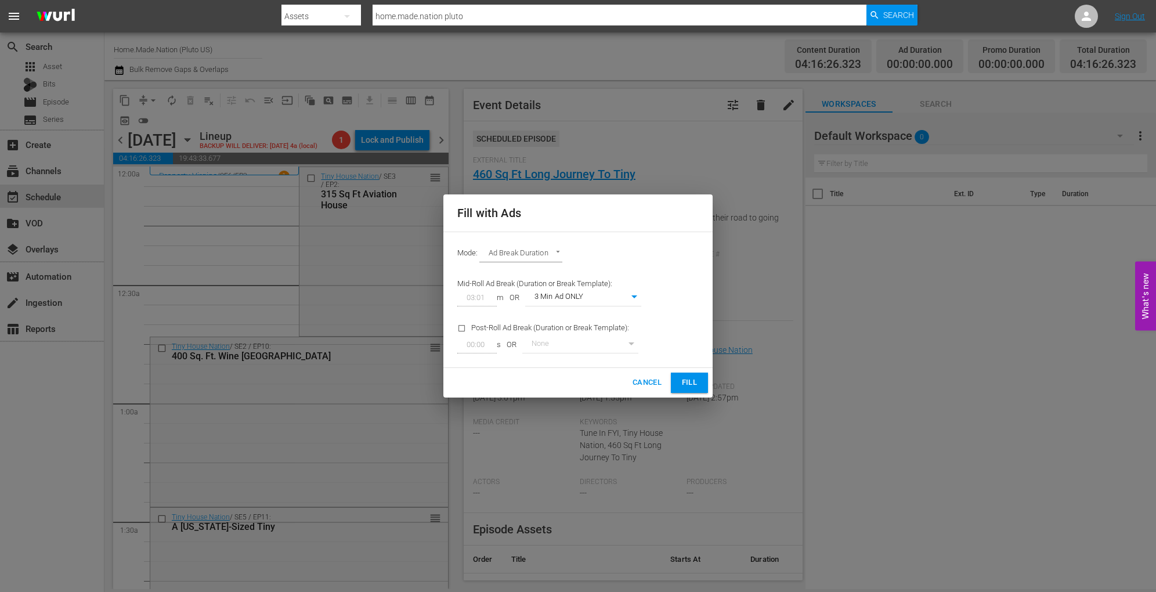
click at [636, 295] on body "menu Search By Assets Search ID, Title, Description, Keywords, or Category home…" at bounding box center [578, 296] width 1156 height 592
click at [606, 313] on li "3 Min Ad WITH promo" at bounding box center [583, 317] width 116 height 19
type input "89"
click at [688, 383] on span "Fill" at bounding box center [689, 382] width 19 height 13
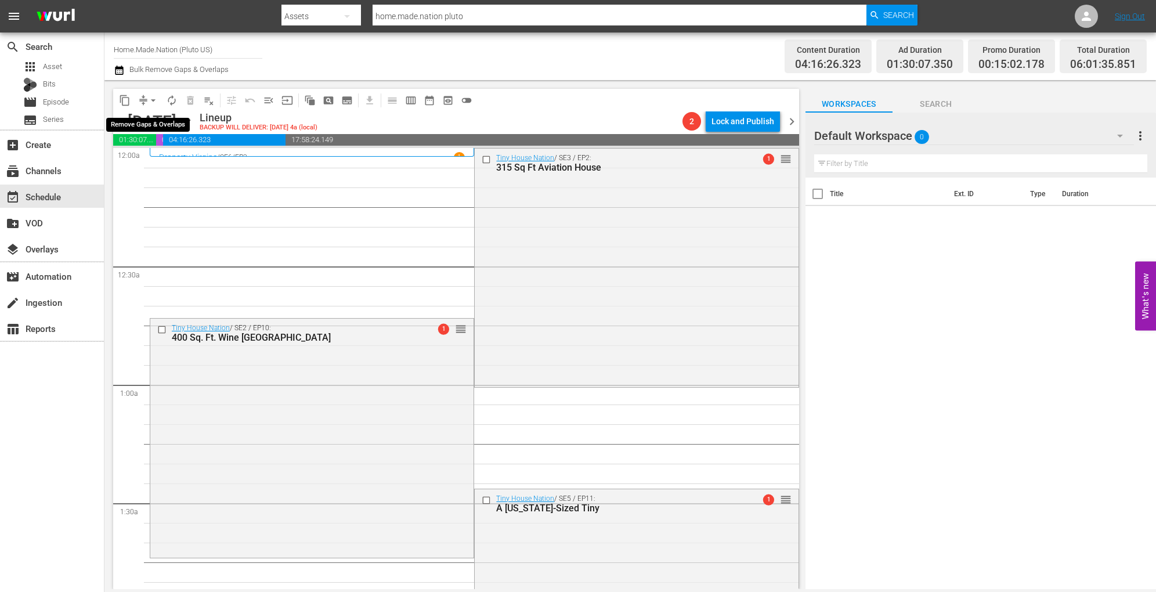
click at [154, 105] on span "arrow_drop_down" at bounding box center [153, 101] width 12 height 12
click at [165, 128] on li "Align to Midnight" at bounding box center [154, 123] width 122 height 19
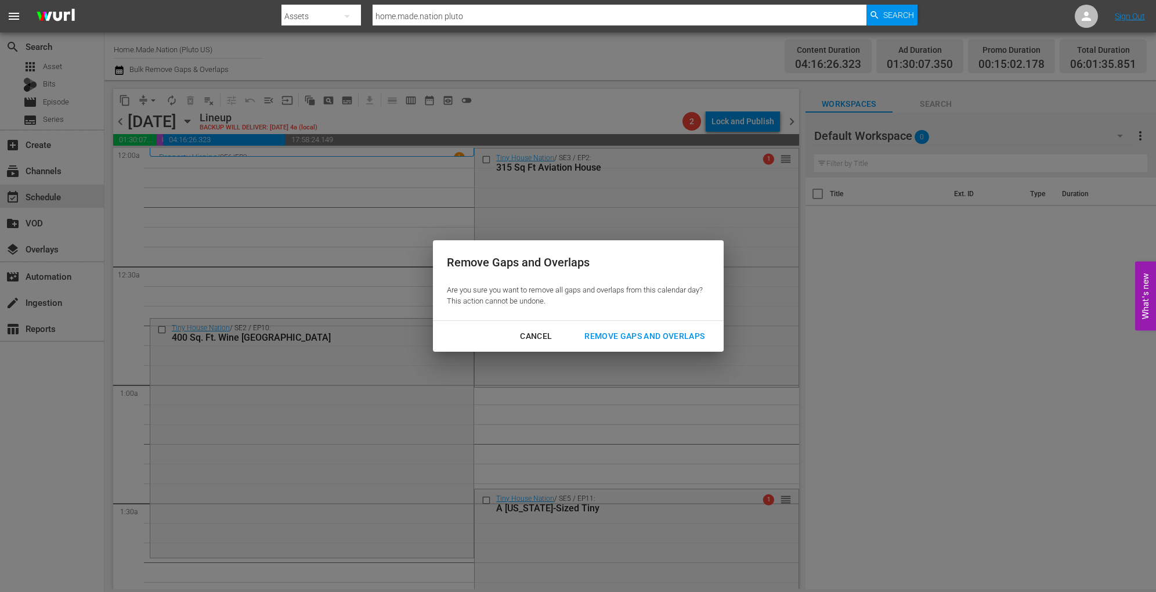
click at [651, 340] on div "Remove Gaps and Overlaps" at bounding box center [644, 336] width 139 height 15
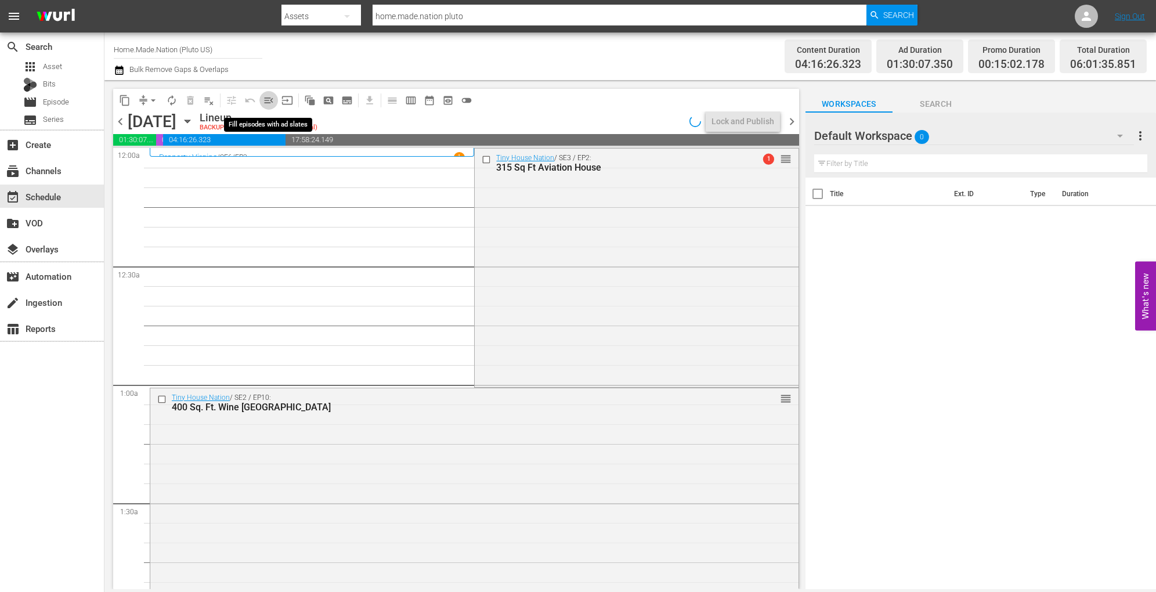
click at [271, 101] on span "menu_open" at bounding box center [269, 101] width 12 height 12
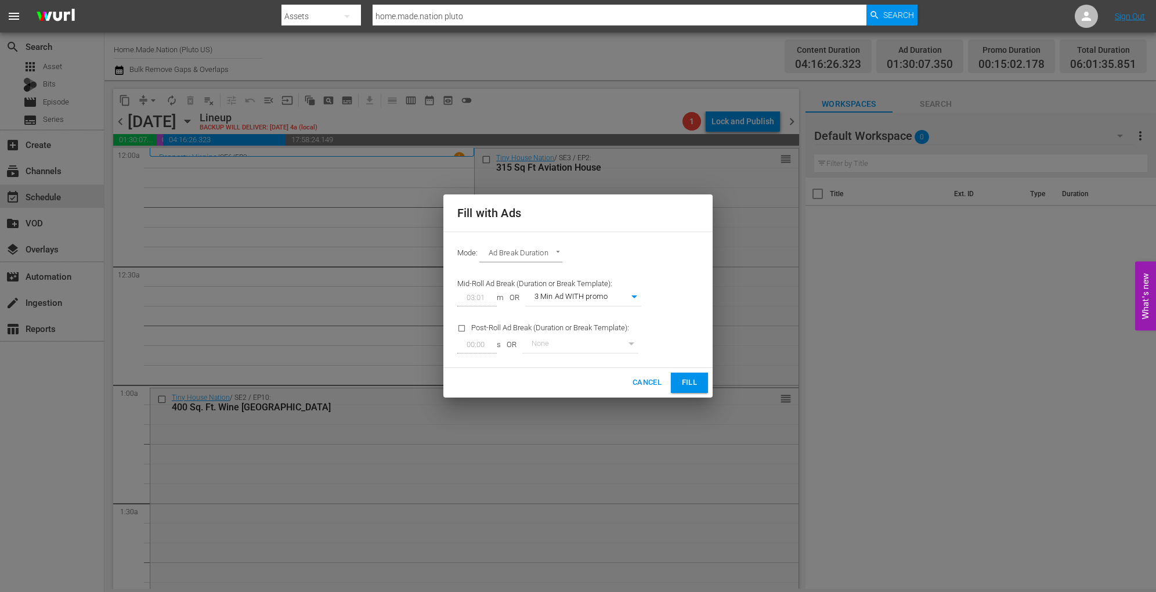
click at [649, 379] on span "Cancel" at bounding box center [647, 382] width 29 height 13
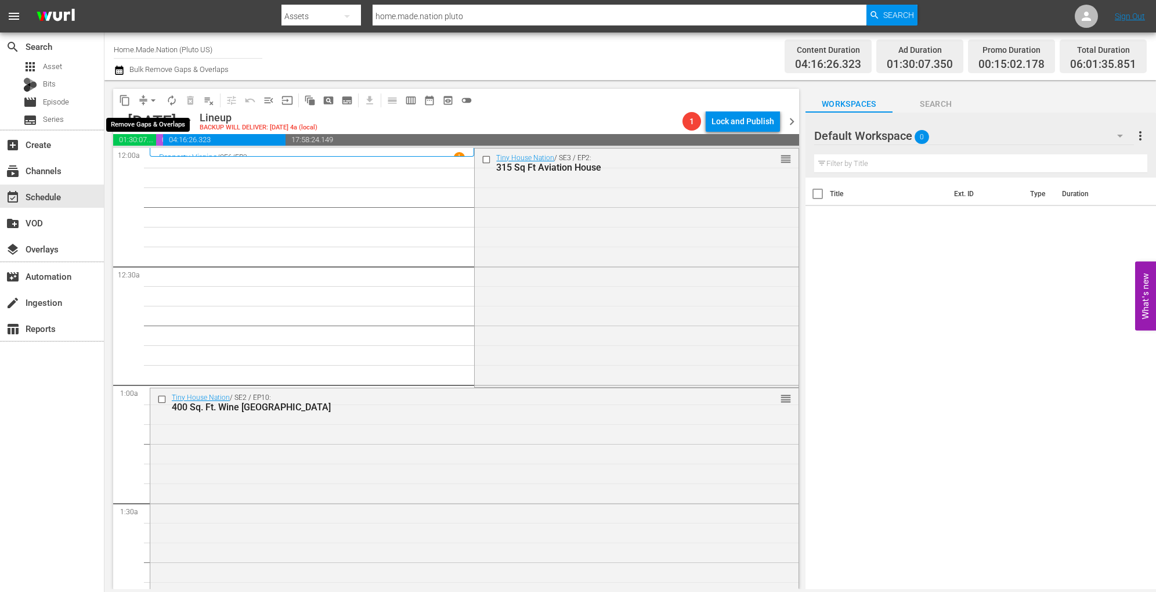
click at [155, 100] on span "arrow_drop_down" at bounding box center [153, 101] width 12 height 12
click at [154, 120] on li "Align to Midnight" at bounding box center [154, 123] width 122 height 19
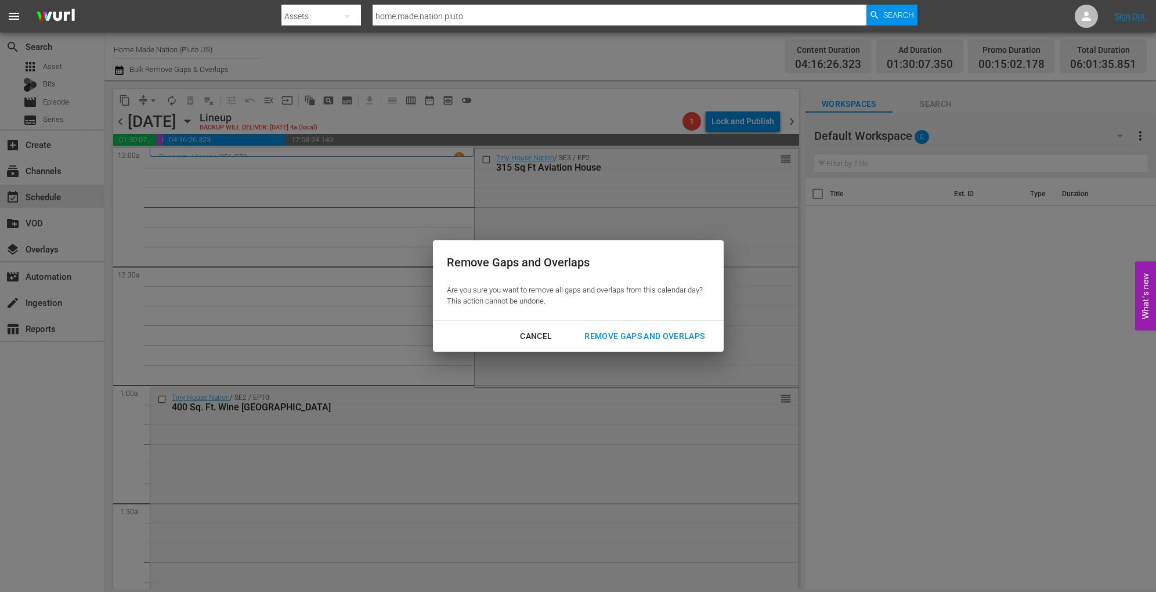
click at [635, 338] on div "Remove Gaps and Overlaps" at bounding box center [644, 336] width 139 height 15
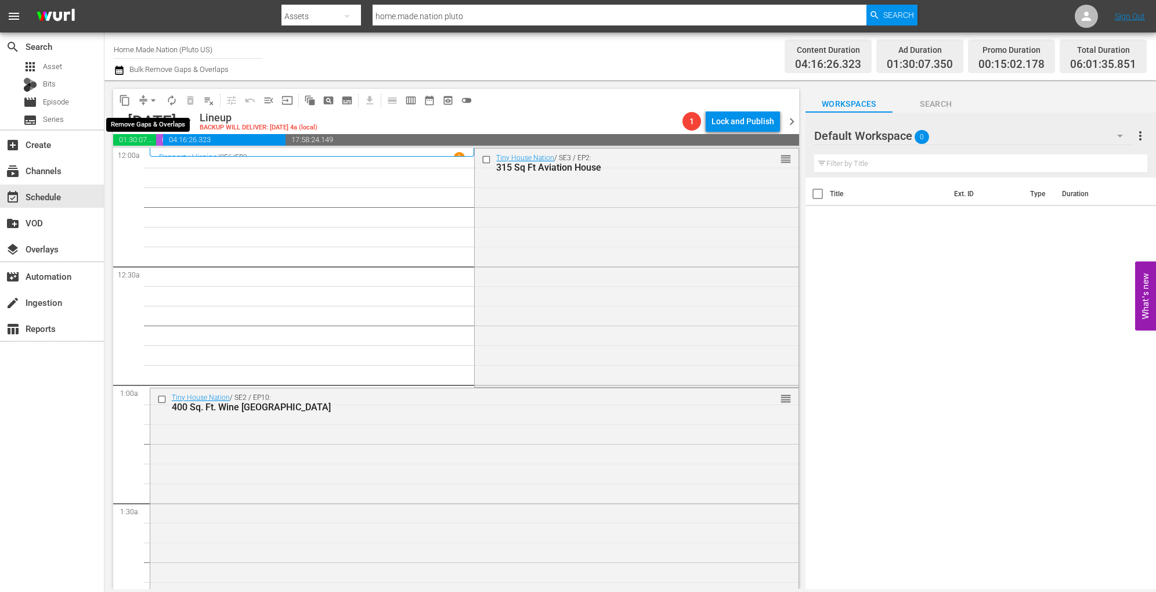
click at [150, 95] on span "arrow_drop_down" at bounding box center [153, 101] width 12 height 12
click at [151, 116] on li "Align to Midnight" at bounding box center [154, 123] width 122 height 19
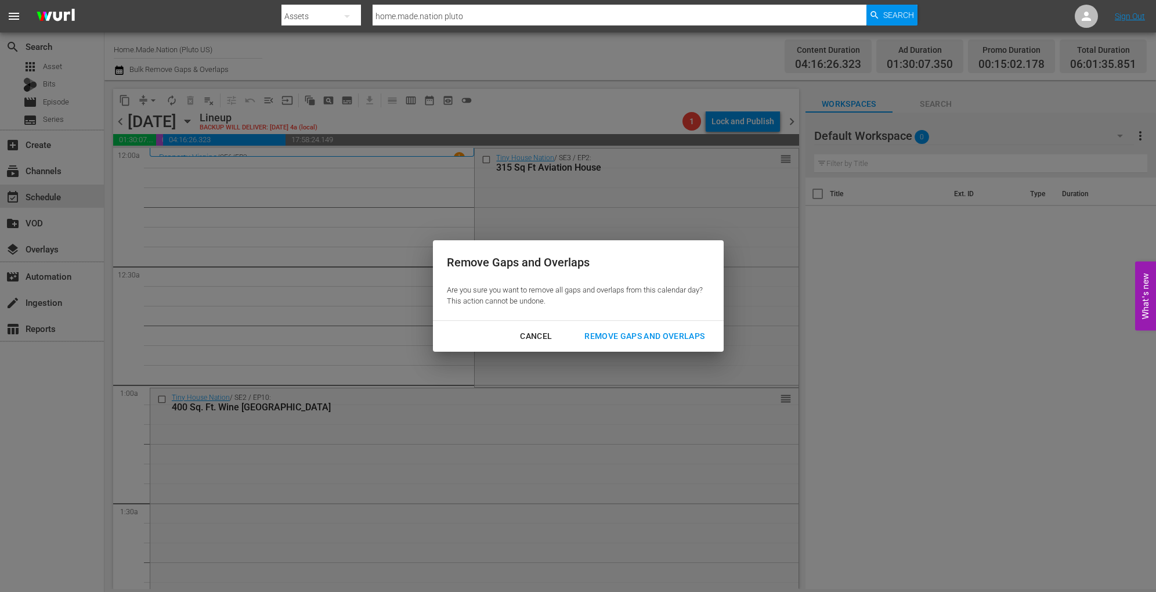
click at [612, 340] on div "Remove Gaps and Overlaps" at bounding box center [644, 336] width 139 height 15
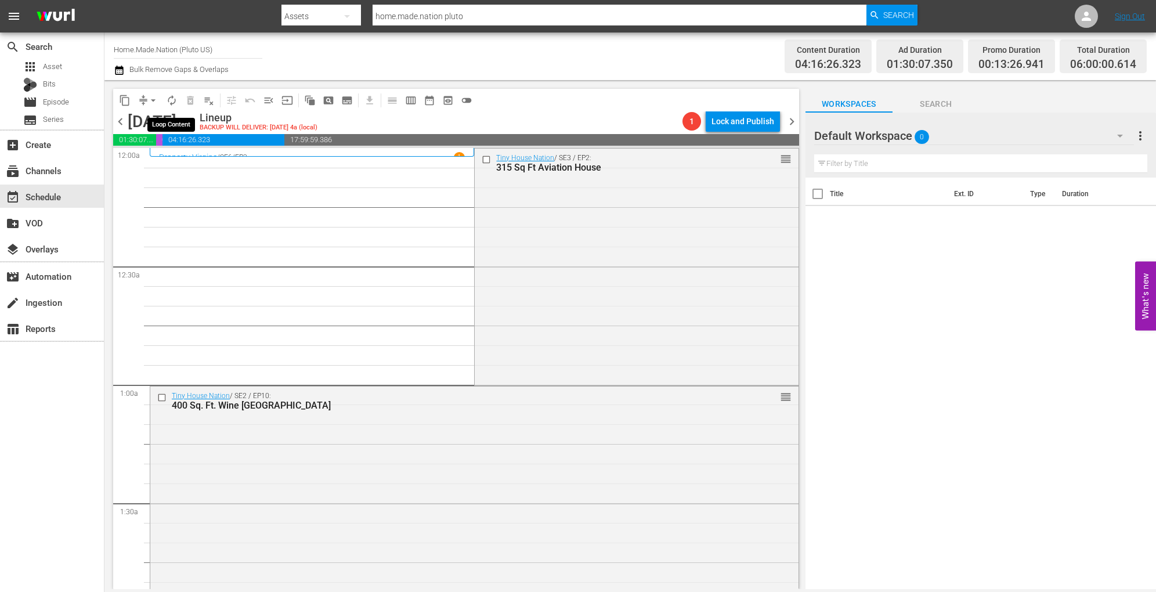
click at [174, 104] on span "autorenew_outlined" at bounding box center [172, 101] width 12 height 12
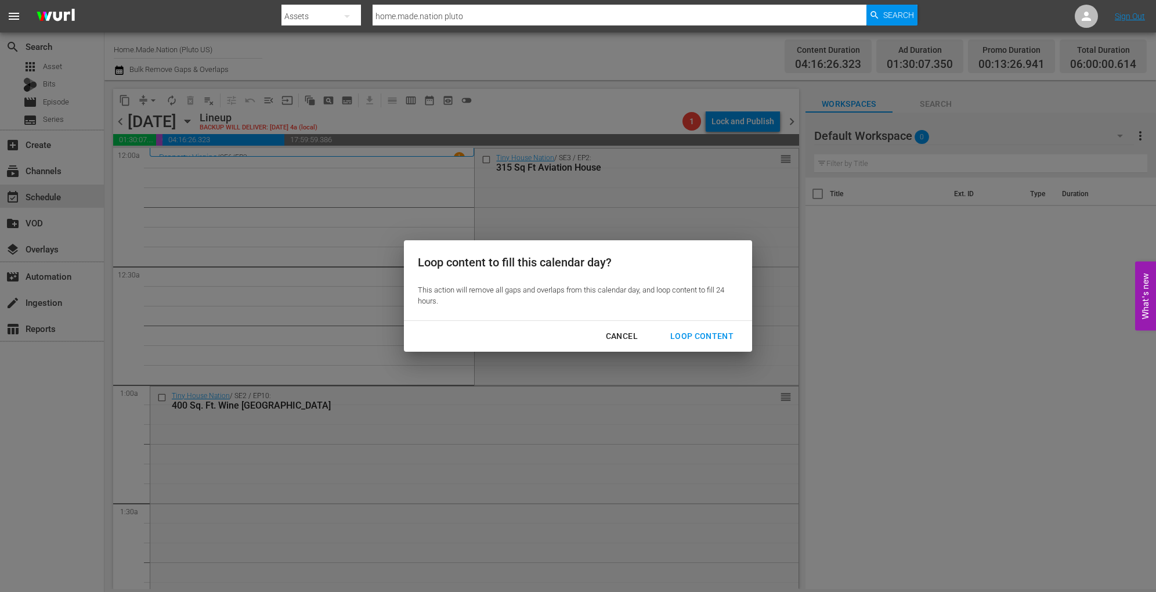
click at [695, 339] on div "Loop Content" at bounding box center [702, 336] width 82 height 15
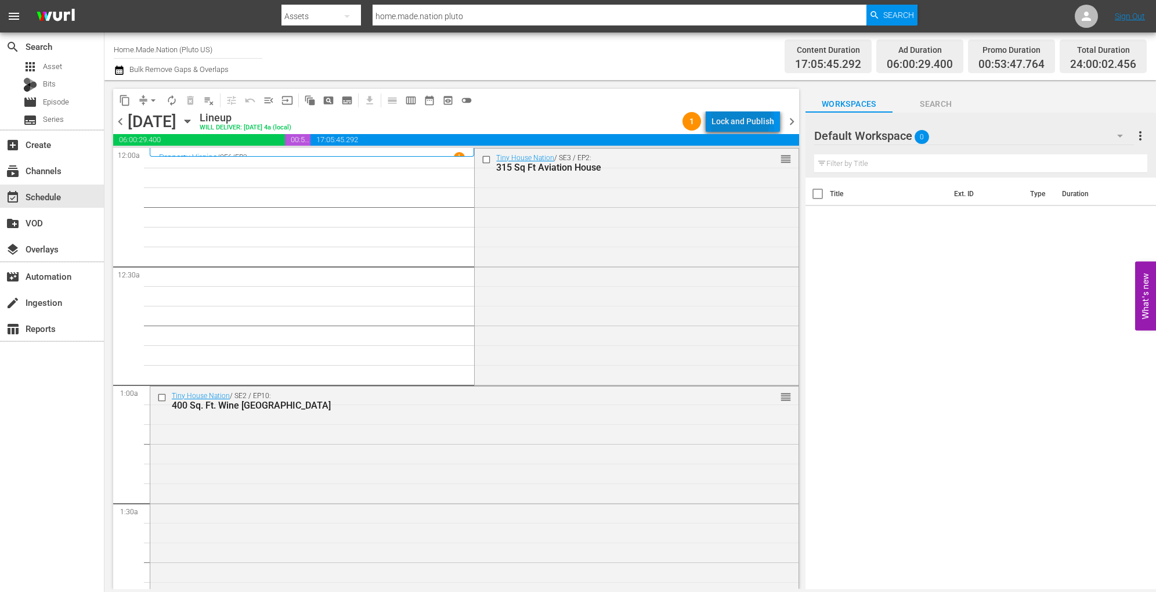
click at [734, 115] on div "Lock and Publish" at bounding box center [743, 121] width 63 height 21
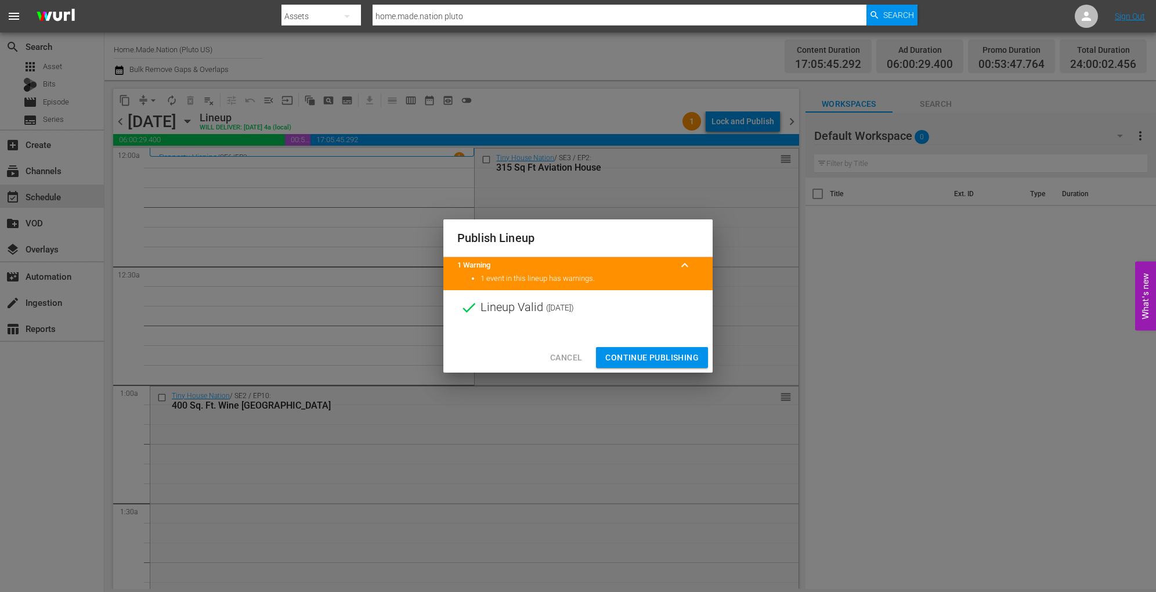
click at [641, 355] on span "Continue Publishing" at bounding box center [651, 358] width 93 height 15
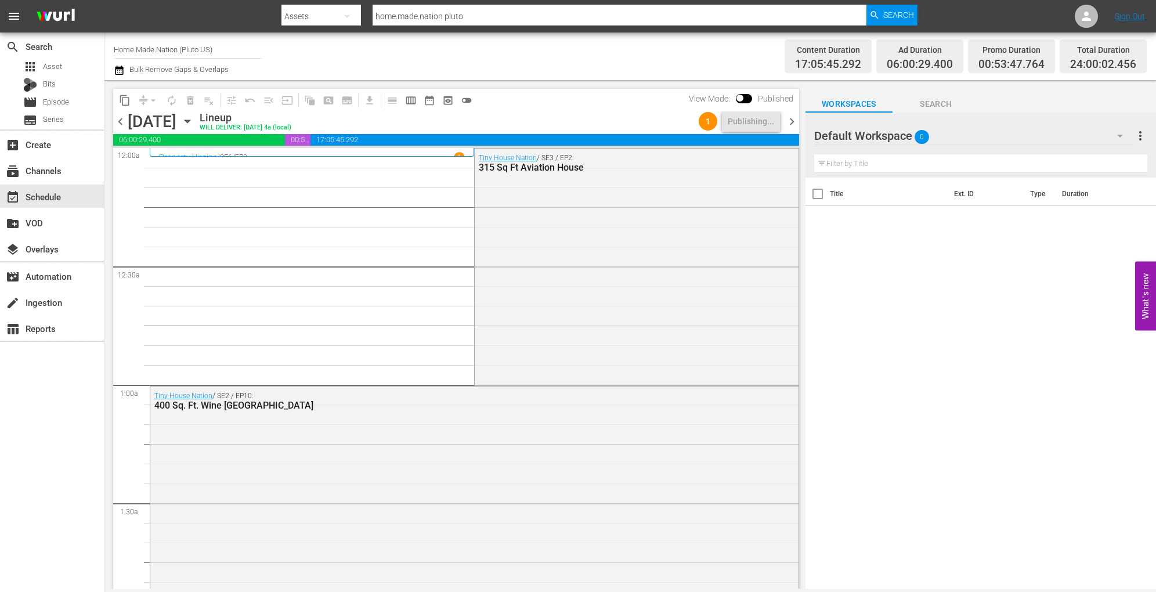
drag, startPoint x: 299, startPoint y: 2, endPoint x: 557, endPoint y: 102, distance: 276.9
click at [557, 102] on div "content_copy compress arrow_drop_down autorenew_outlined delete_forever_outline…" at bounding box center [456, 100] width 686 height 23
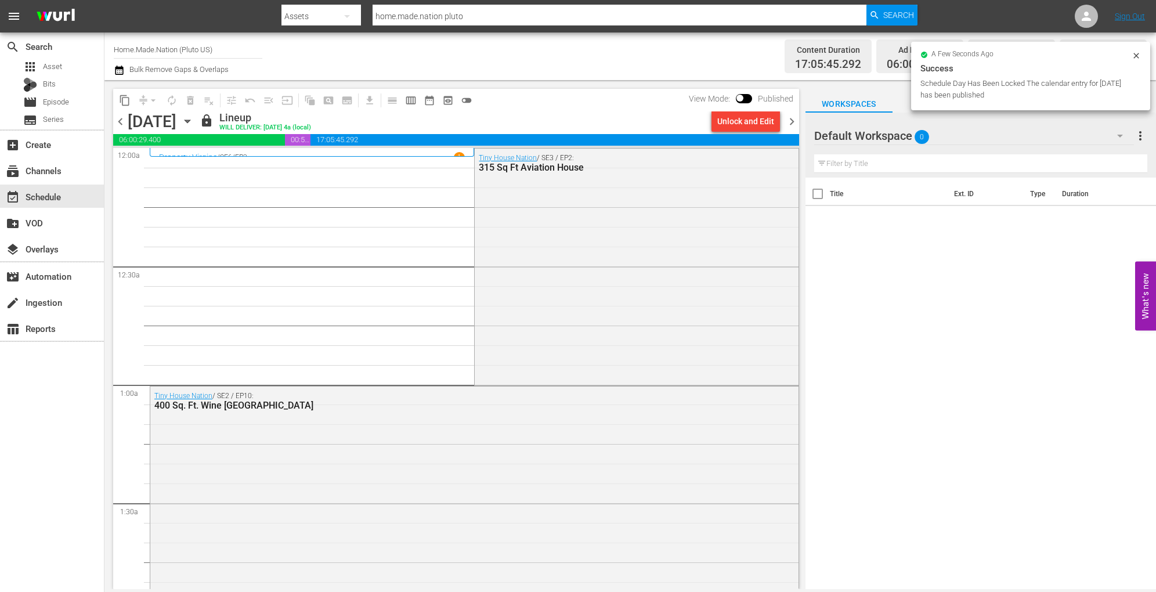
click at [190, 121] on icon "button" at bounding box center [187, 121] width 5 height 3
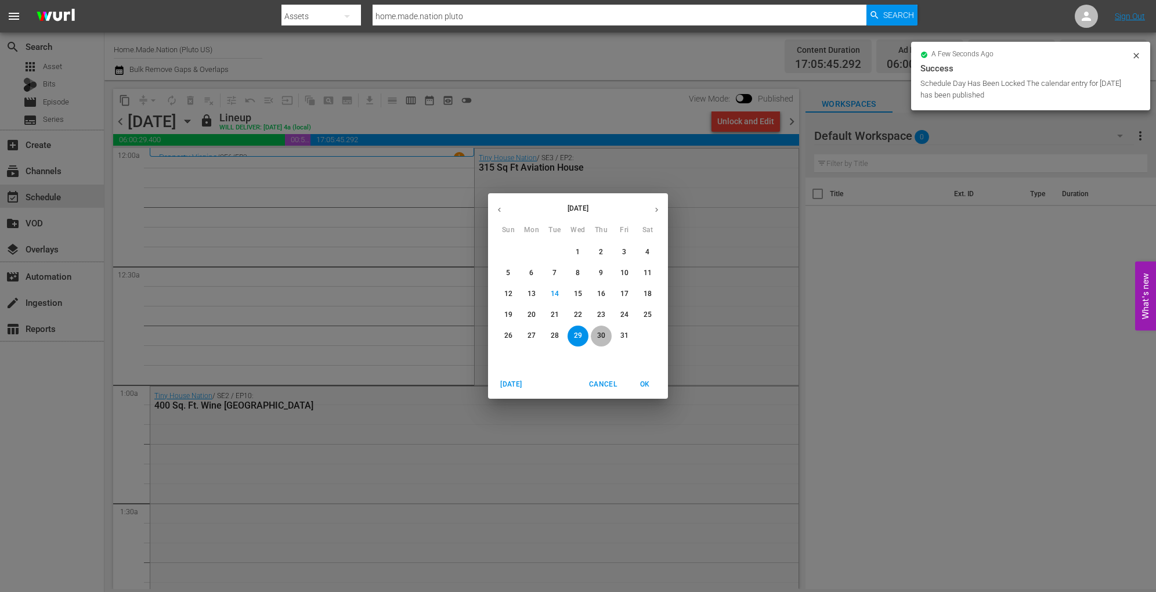
click at [595, 335] on span "30" at bounding box center [601, 336] width 21 height 10
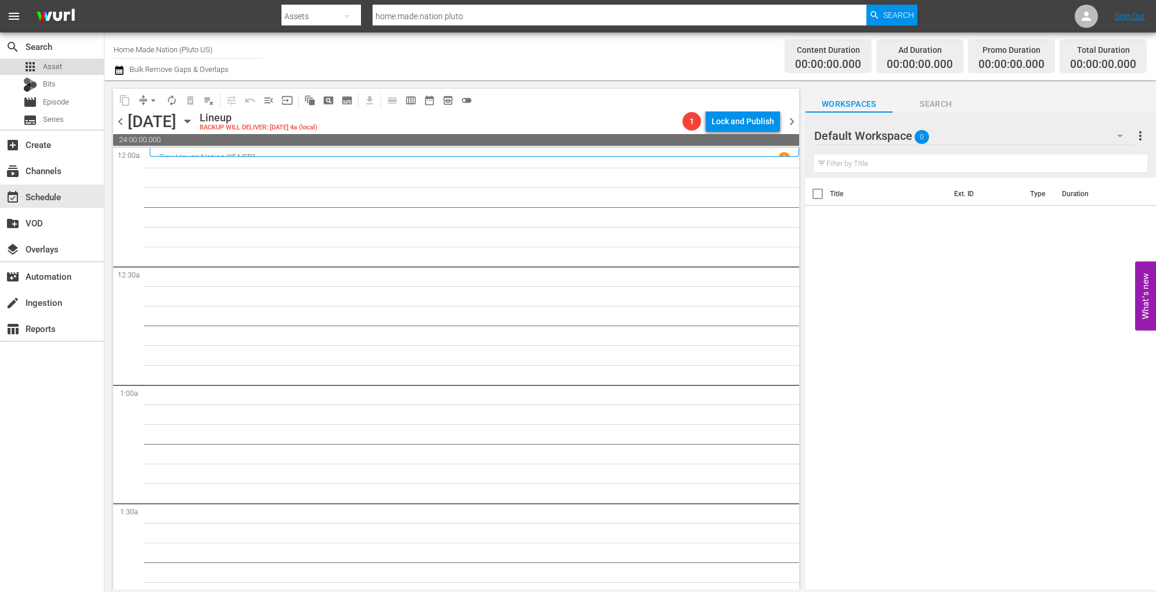
click at [67, 64] on div "apps Asset" at bounding box center [52, 67] width 104 height 16
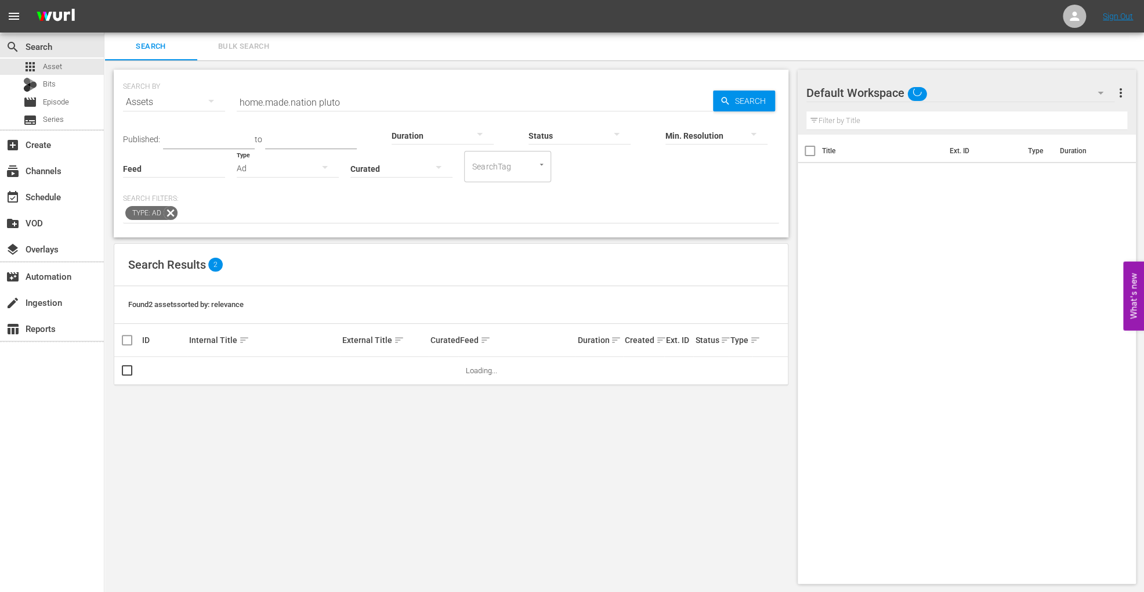
click at [244, 52] on span "Bulk Search" at bounding box center [243, 46] width 79 height 13
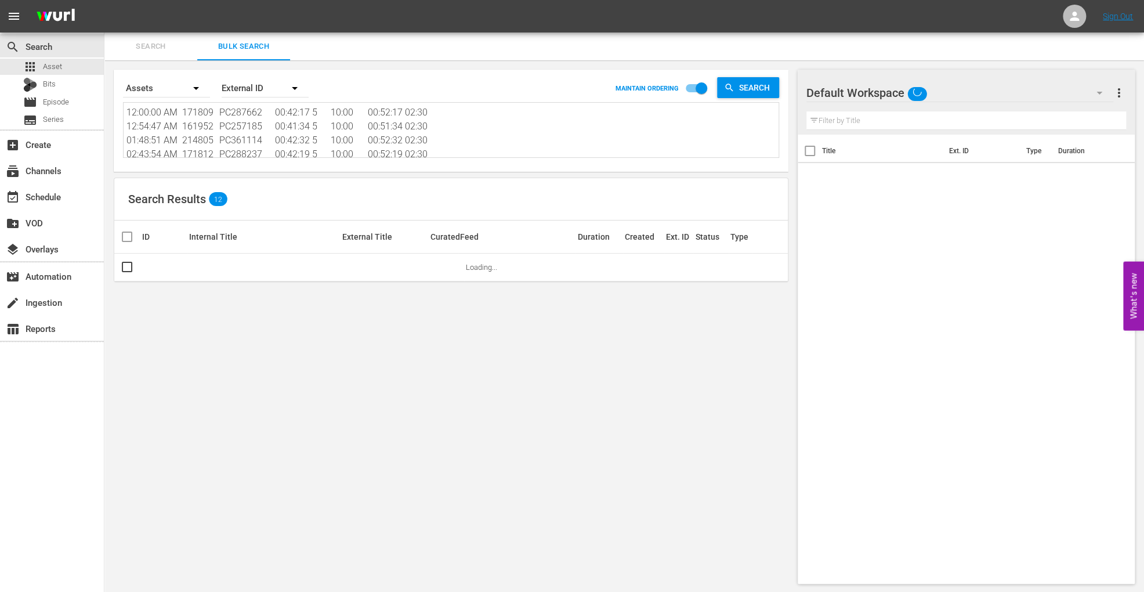
click at [246, 118] on textarea "12:00:00 AM 171809 PC287662 00:42:17 5 10:00 00:52:17 02:30 12:54:47 AM 161952 …" at bounding box center [453, 132] width 652 height 53
paste textarea "53730 PC234901 00:41:54 5 10:00 00:51:54 02:30 12:54:24 AM 161958 PC266325 00:4…"
type textarea "12:00:00 AM 153730 PC234901 00:41:54 5 10:00 00:51:54 02:30 12:54:24 AM 161958 …"
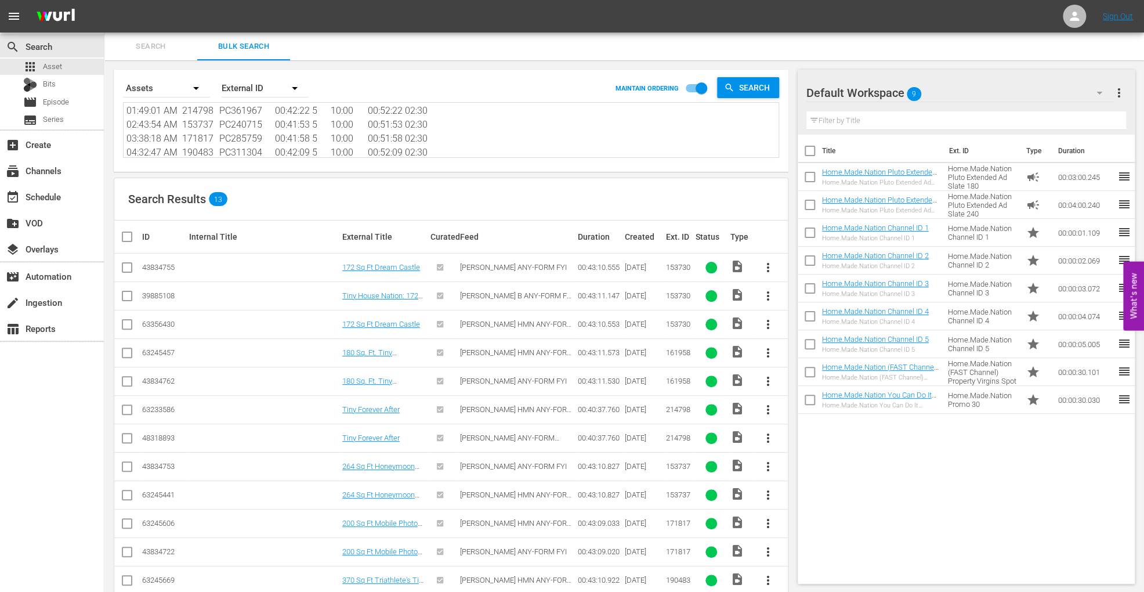
type textarea "12:00:00 AM 153730 PC234901 00:41:54 5 10:00 00:51:54 02:30 12:54:24 AM 161958 …"
click at [130, 324] on input "checkbox" at bounding box center [127, 327] width 14 height 14
checkbox input "true"
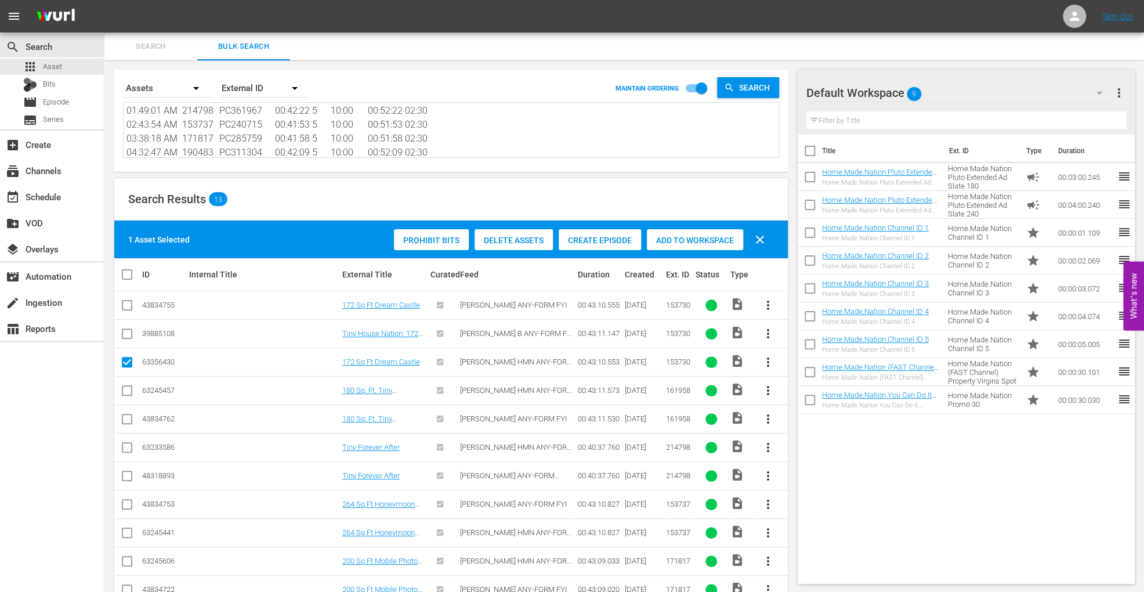
click at [124, 386] on input "checkbox" at bounding box center [127, 393] width 14 height 14
checkbox input "true"
click at [130, 450] on input "checkbox" at bounding box center [127, 450] width 14 height 14
checkbox input "true"
click at [131, 532] on input "checkbox" at bounding box center [127, 535] width 14 height 14
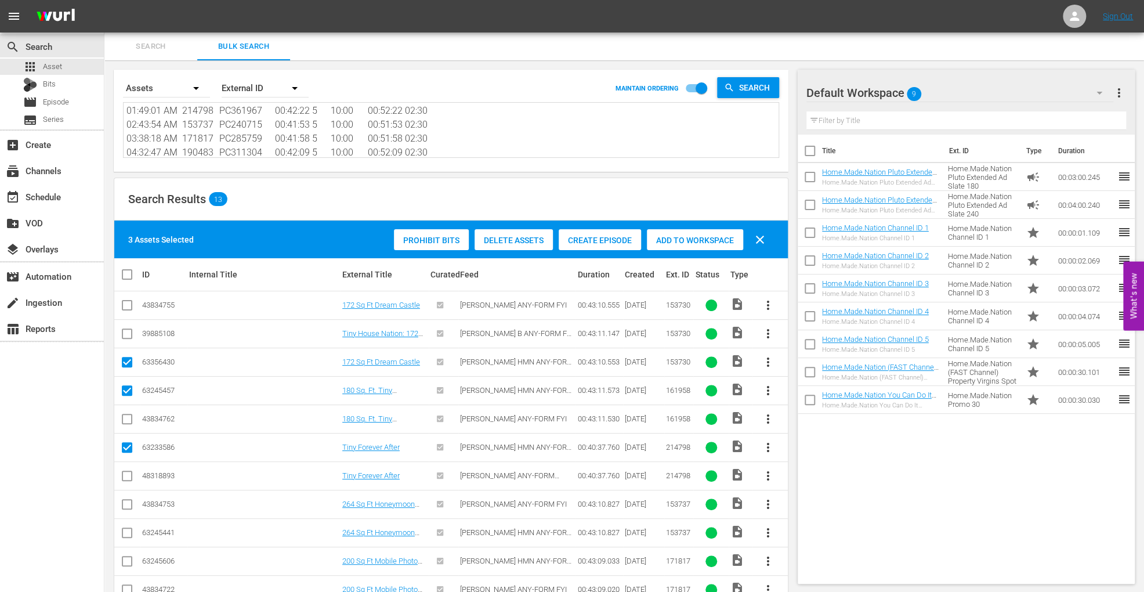
checkbox input "true"
click at [125, 564] on input "checkbox" at bounding box center [127, 564] width 14 height 14
checkbox input "true"
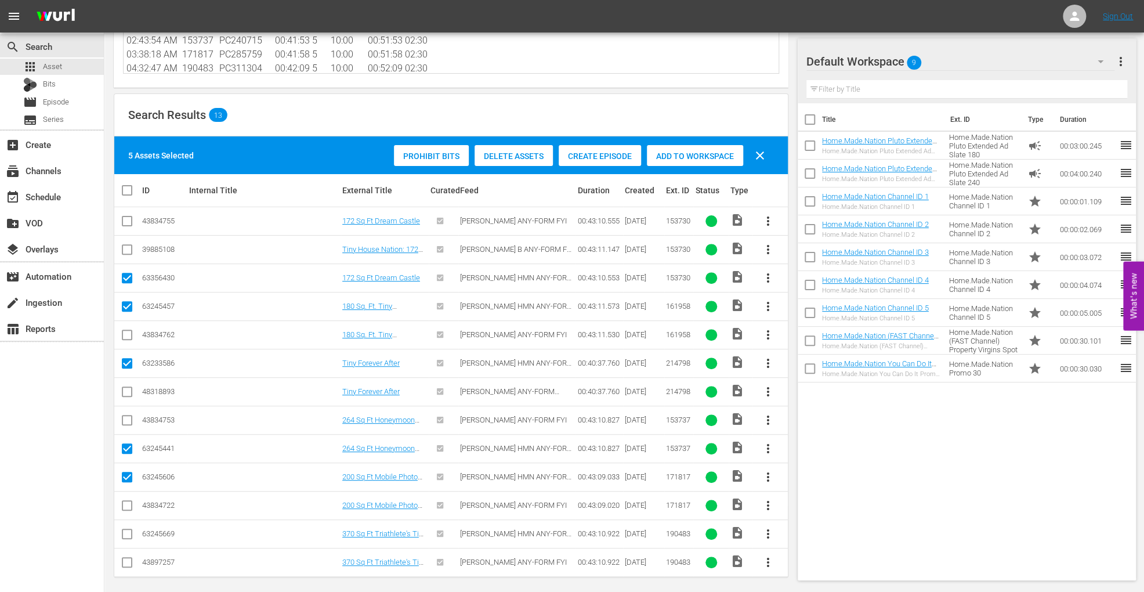
scroll to position [88, 0]
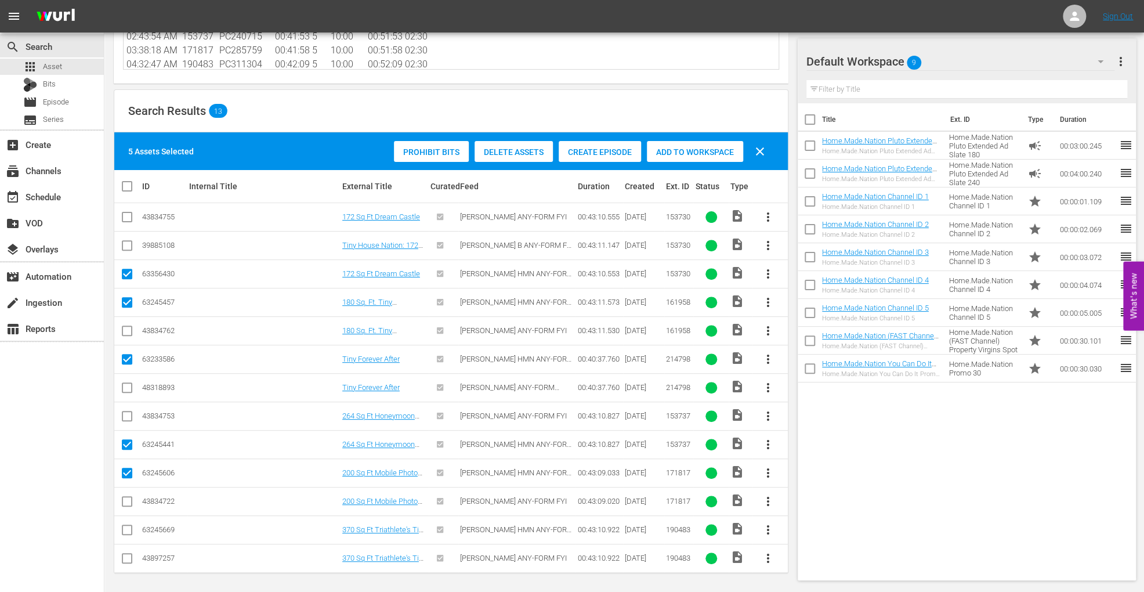
click at [127, 526] on input "checkbox" at bounding box center [127, 532] width 14 height 14
checkbox input "true"
click at [692, 151] on span "Add to Workspace" at bounding box center [695, 151] width 96 height 9
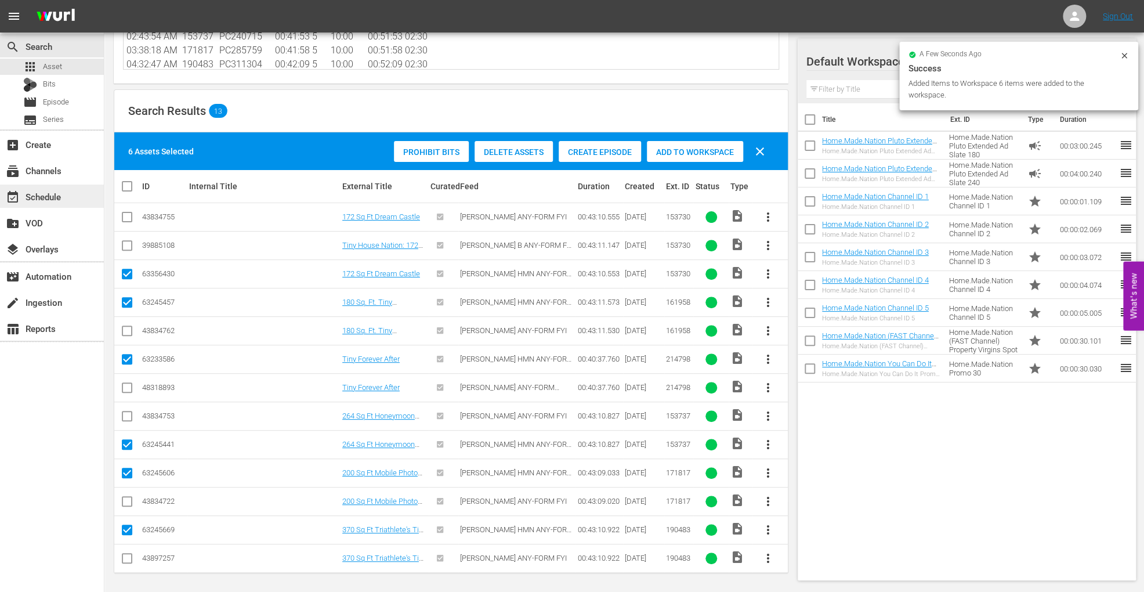
click at [60, 197] on div "event_available Schedule" at bounding box center [32, 195] width 65 height 10
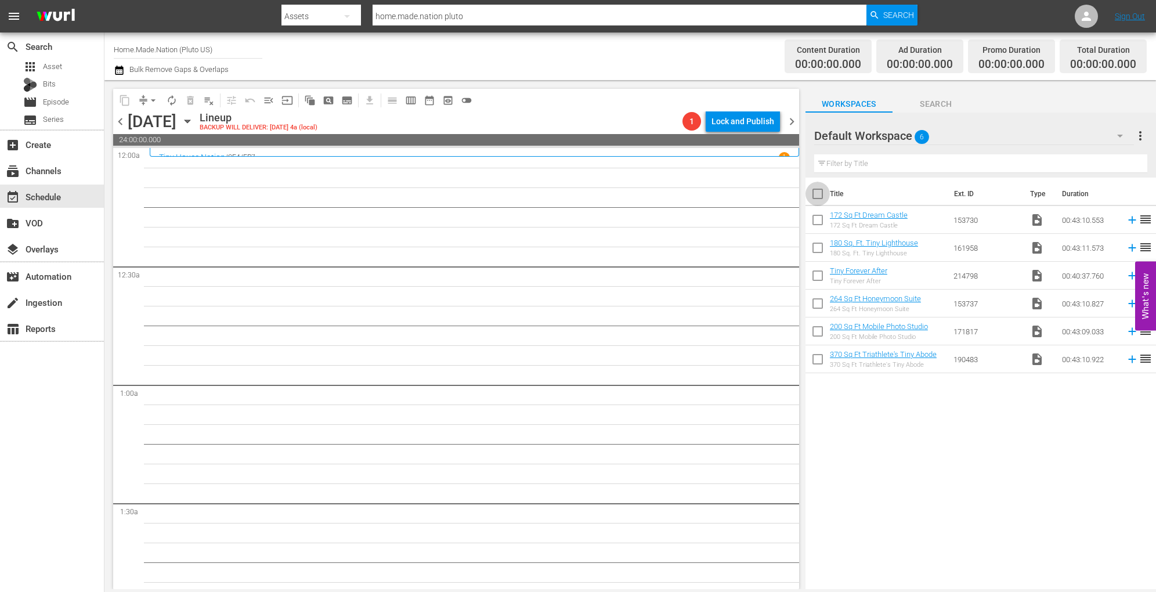
click at [818, 189] on input "checkbox" at bounding box center [818, 196] width 24 height 24
checkbox input "true"
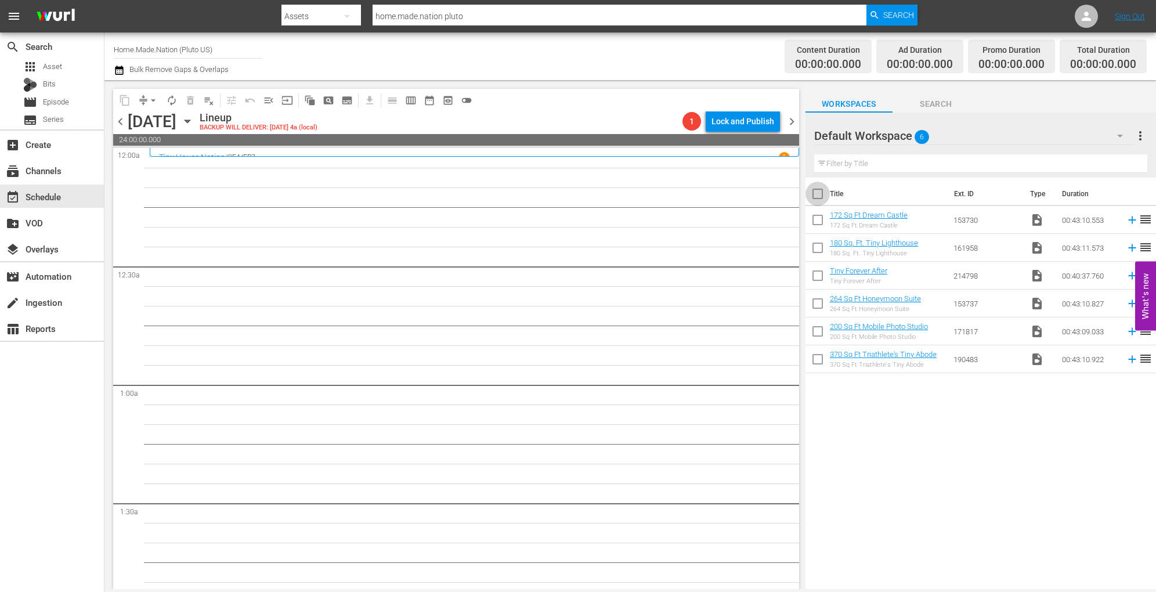
checkbox input "true"
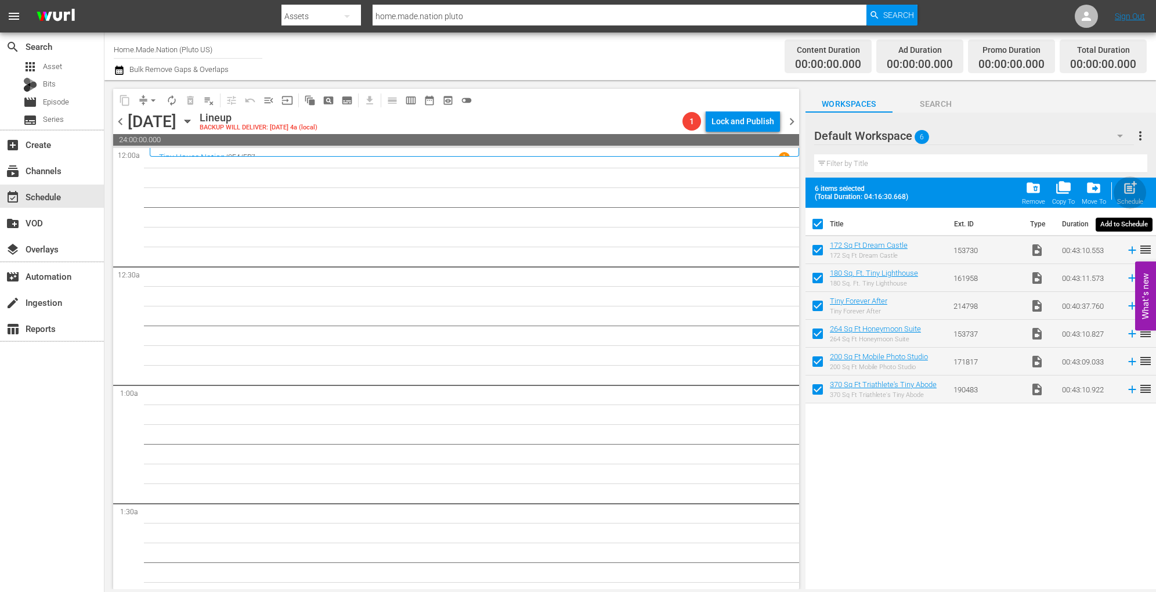
click at [1125, 189] on span "post_add" at bounding box center [1130, 188] width 16 height 16
checkbox input "false"
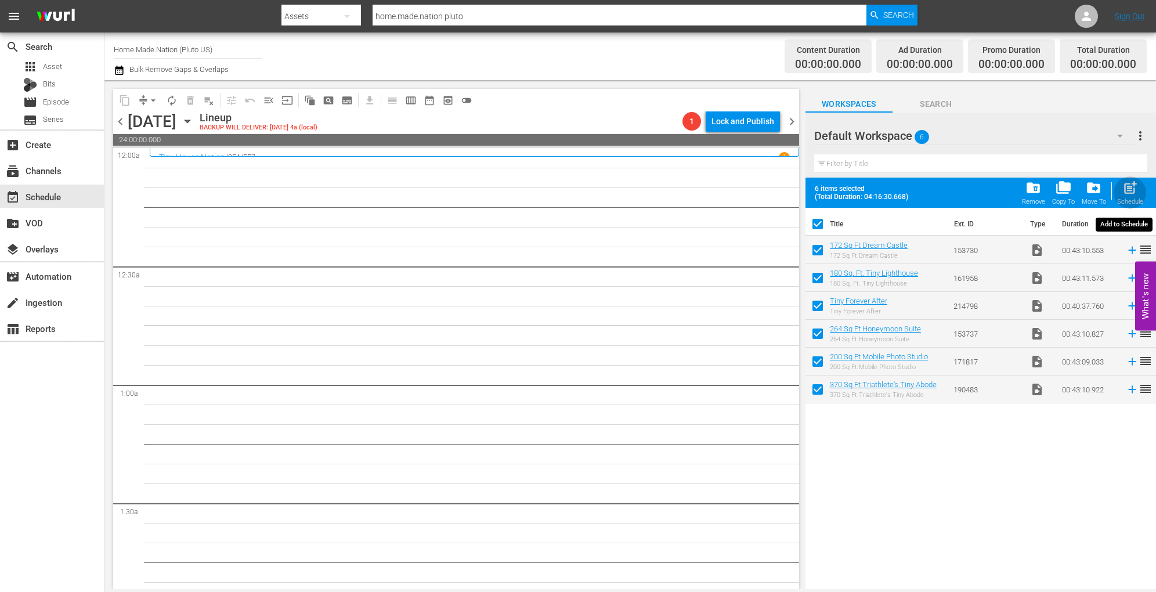
checkbox input "false"
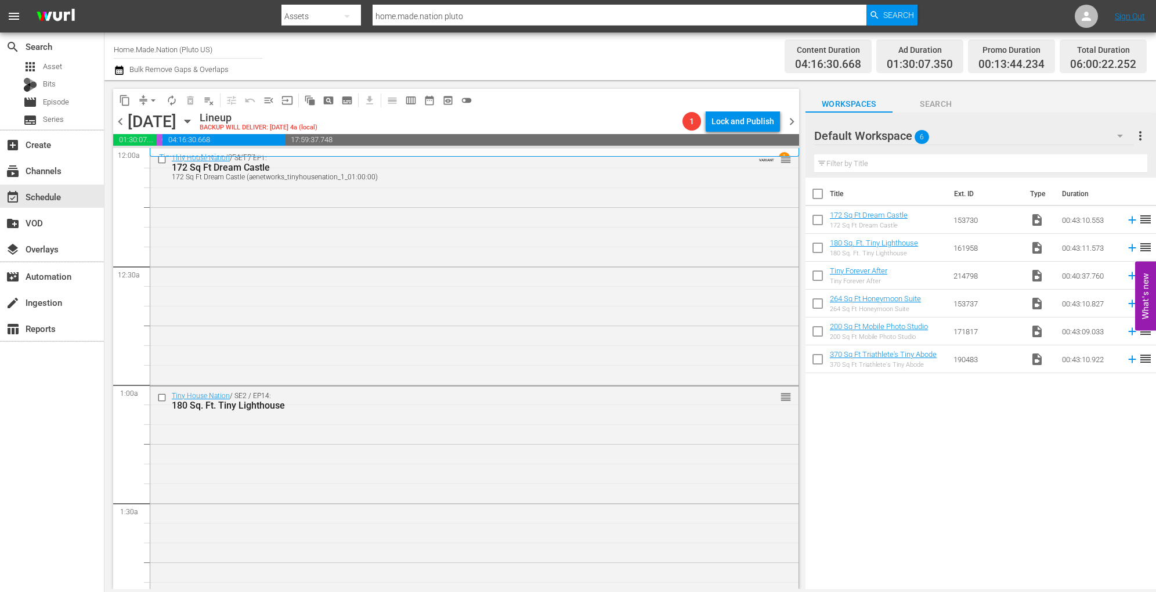
click at [819, 192] on input "checkbox" at bounding box center [818, 196] width 24 height 24
checkbox input "true"
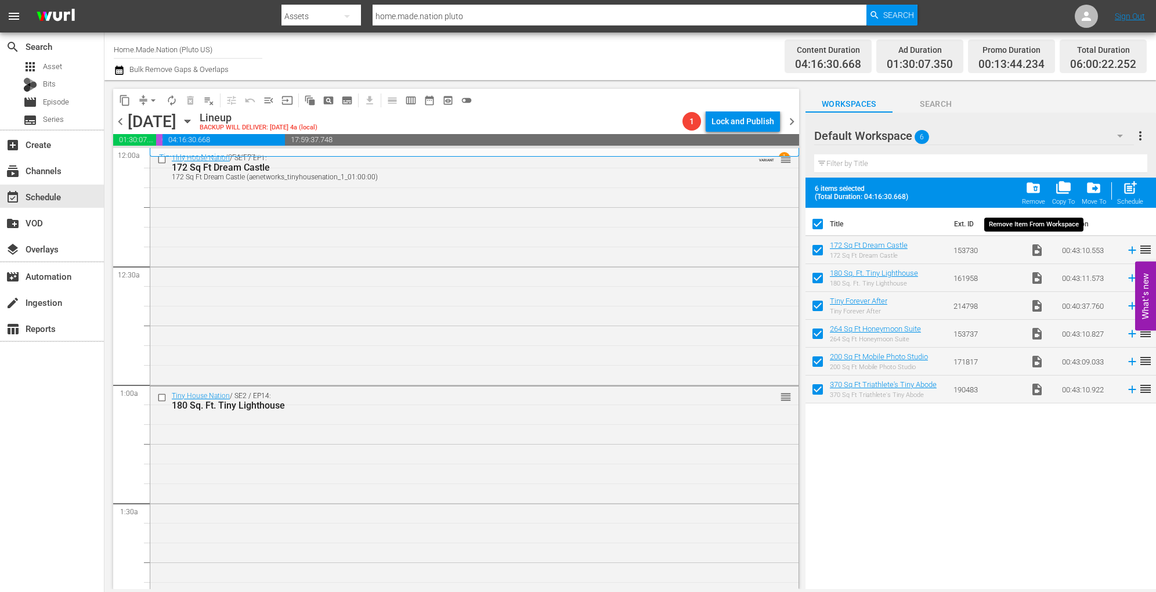
click at [1028, 192] on span "folder_delete" at bounding box center [1033, 188] width 16 height 16
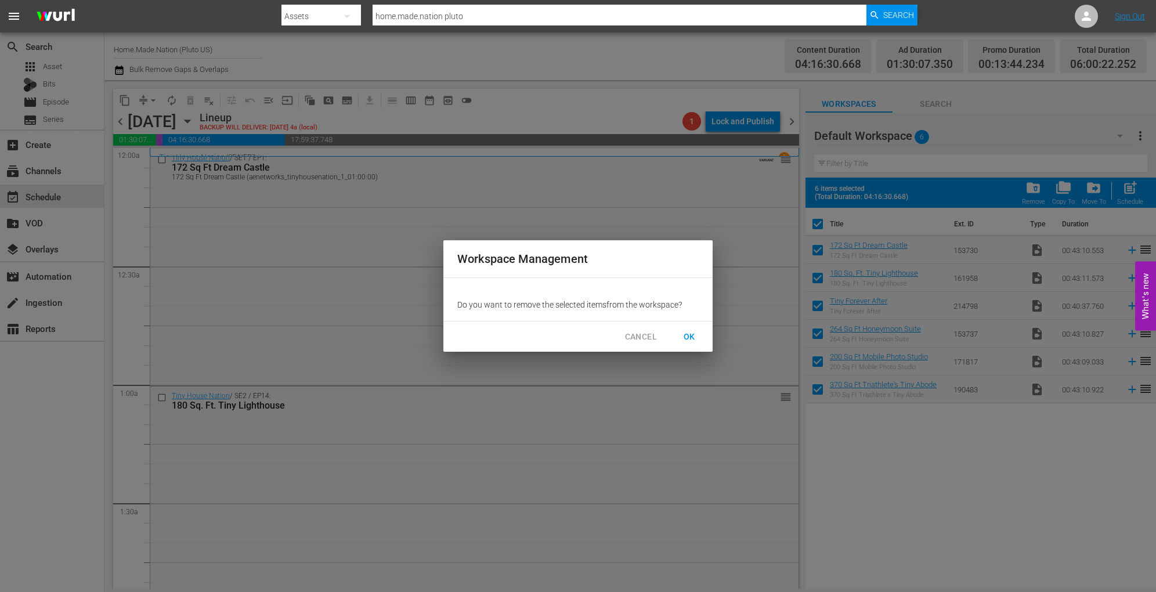
click at [688, 331] on span "OK" at bounding box center [689, 337] width 19 height 15
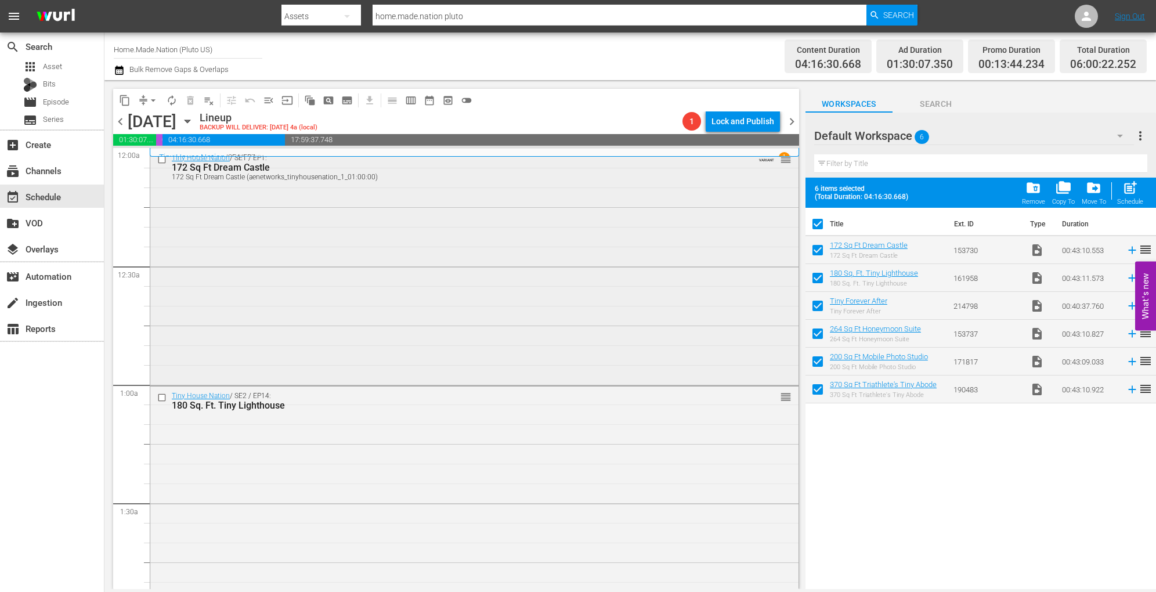
click at [304, 289] on div "Tiny House Nation / SE1 / EP1: 172 Sq Ft Dream Castle 172 Sq Ft Dream Castle (a…" at bounding box center [474, 266] width 648 height 234
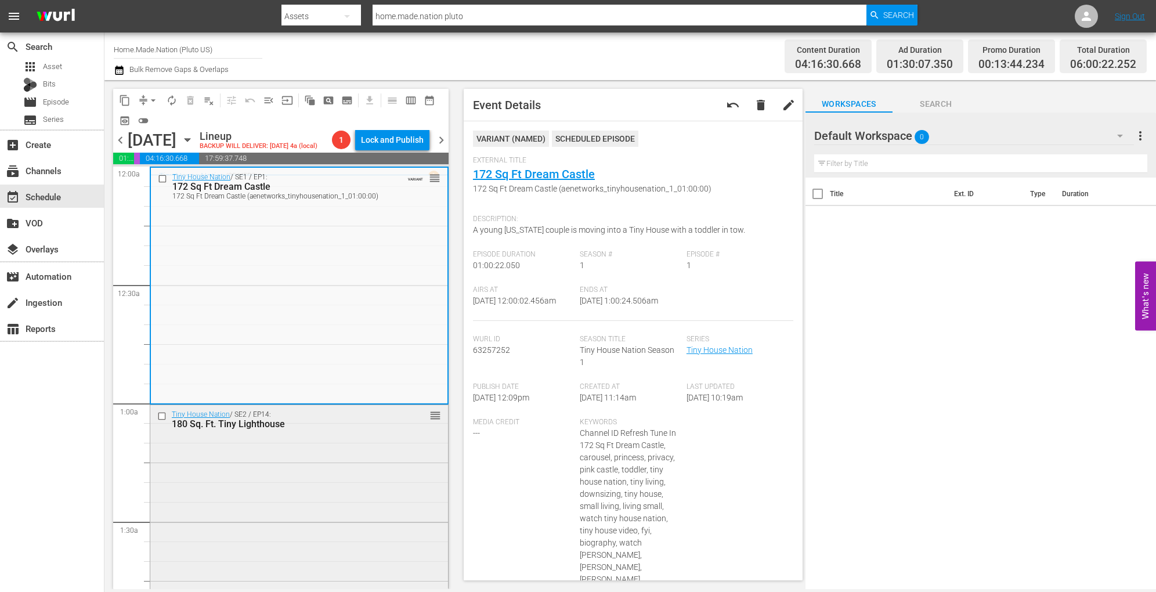
click at [304, 489] on div "Tiny House Nation / SE2 / EP14: 180 Sq. Ft. Tiny Lighthouse reorder" at bounding box center [299, 523] width 298 height 236
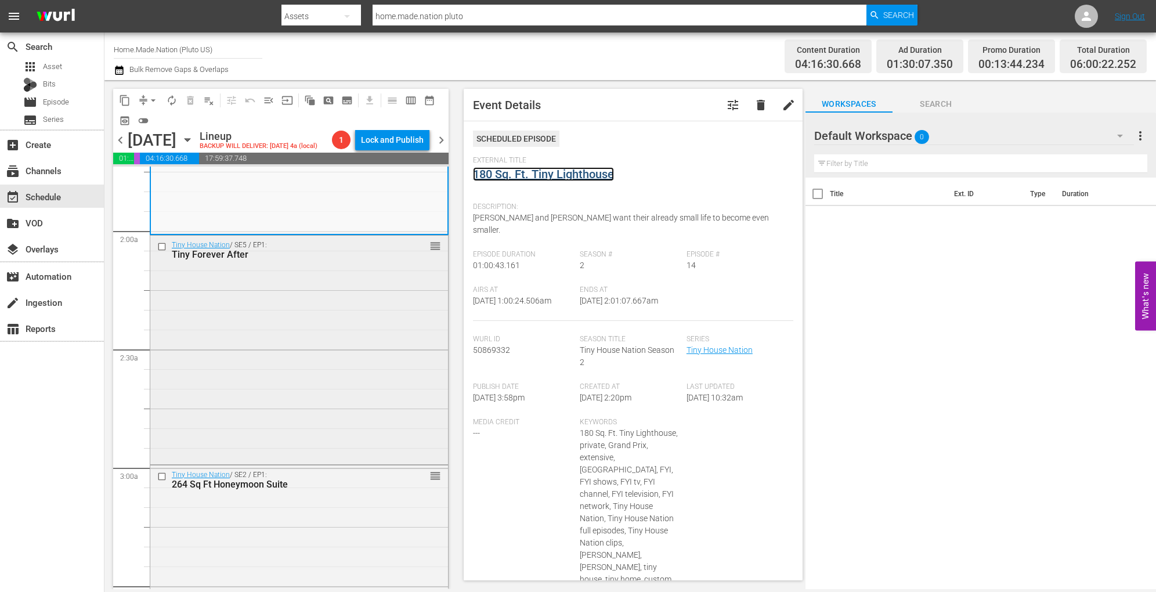
scroll to position [422, 0]
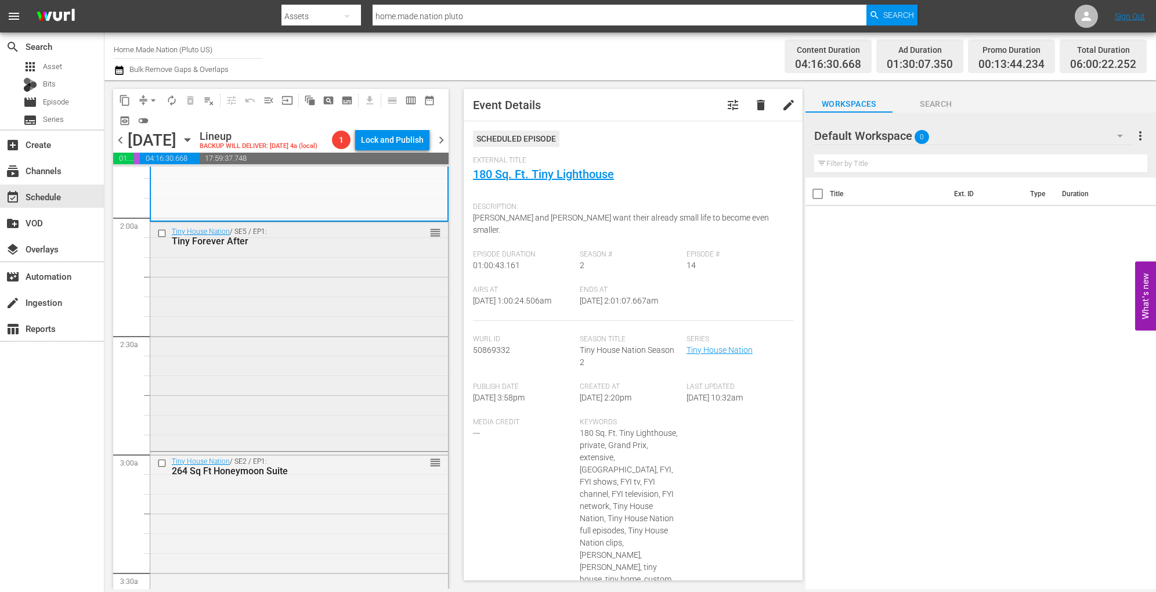
click at [345, 329] on div "Tiny House Nation / SE5 / EP1: Tiny Forever After reorder" at bounding box center [299, 335] width 298 height 226
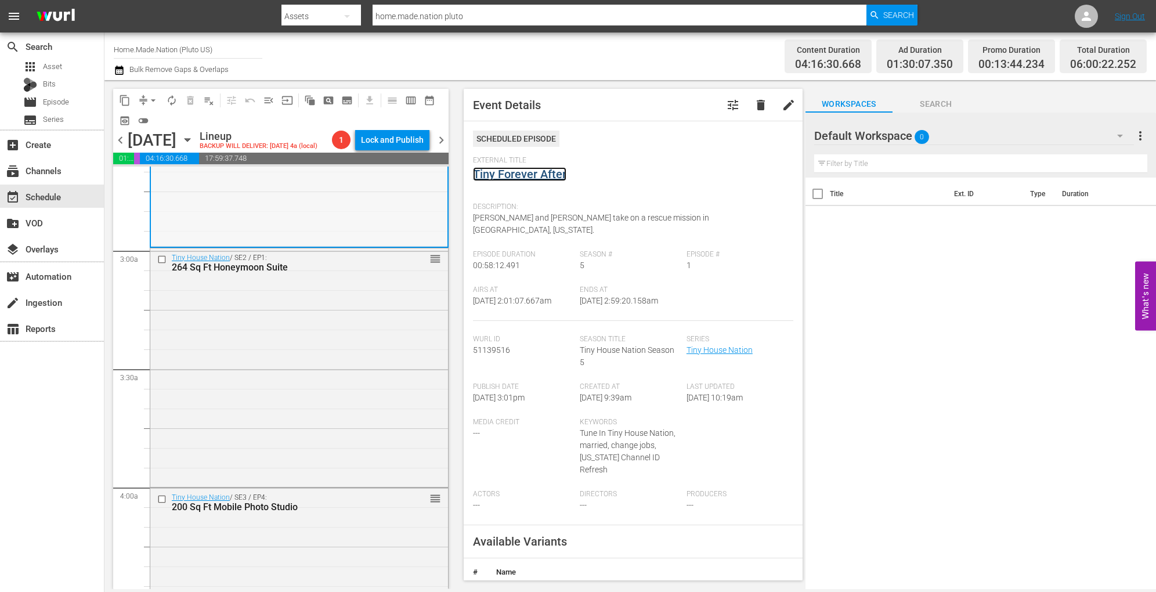
scroll to position [632, 0]
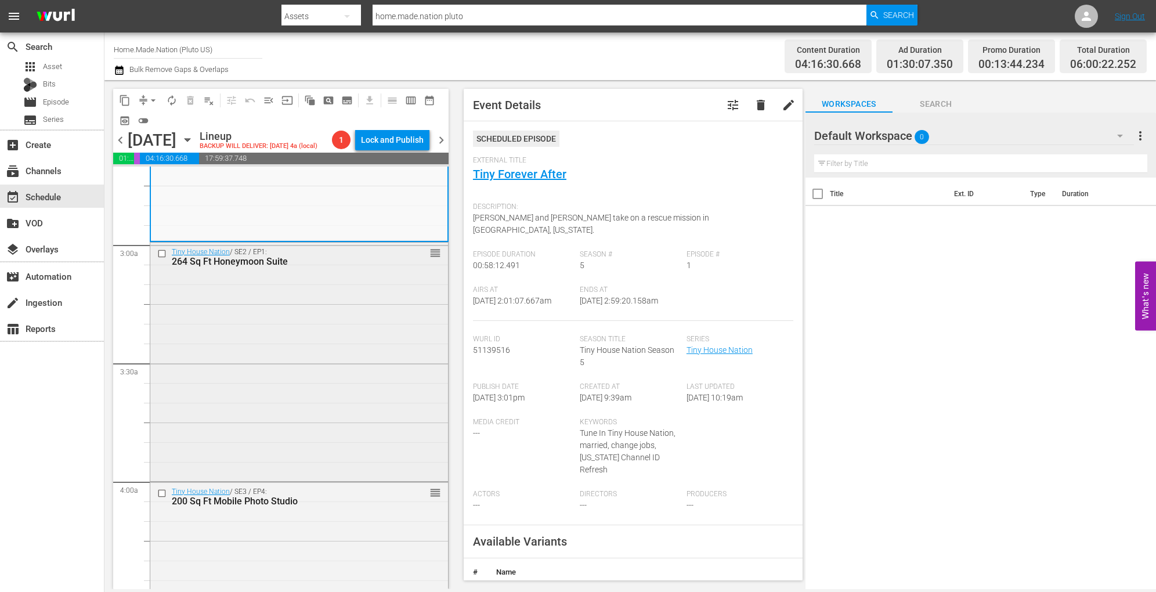
click at [334, 341] on div "Tiny House Nation / SE2 / EP1: 264 Sq Ft Honeymoon Suite reorder" at bounding box center [299, 361] width 298 height 236
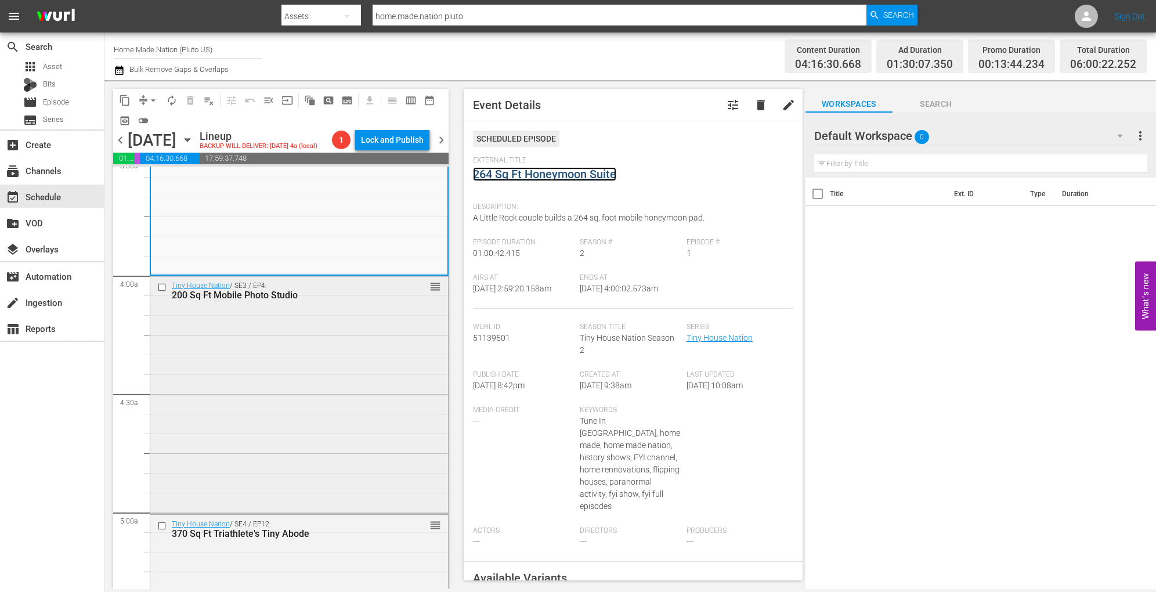
scroll to position [853, 0]
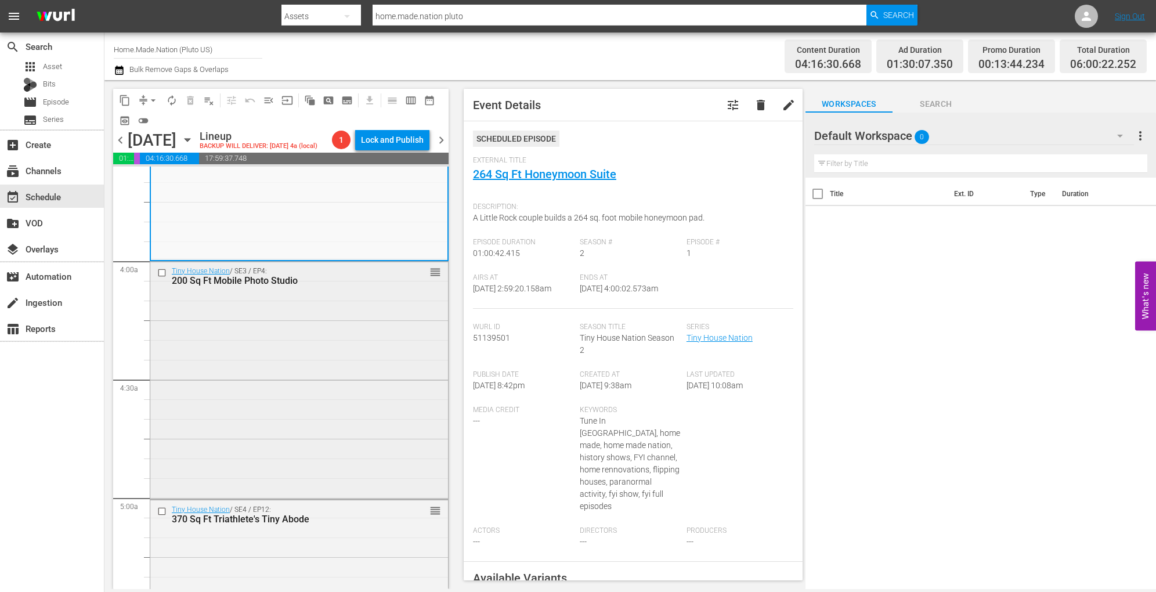
click at [312, 343] on div "Tiny House Nation / SE3 / EP4: 200 Sq Ft Mobile Photo Studio reorder" at bounding box center [299, 380] width 298 height 236
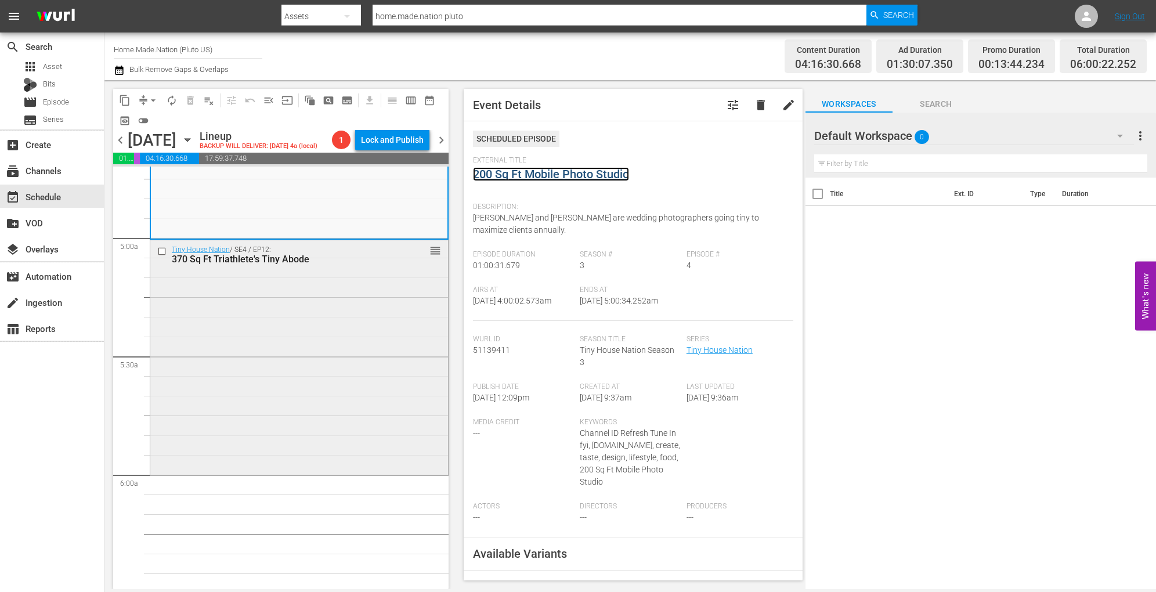
scroll to position [1124, 0]
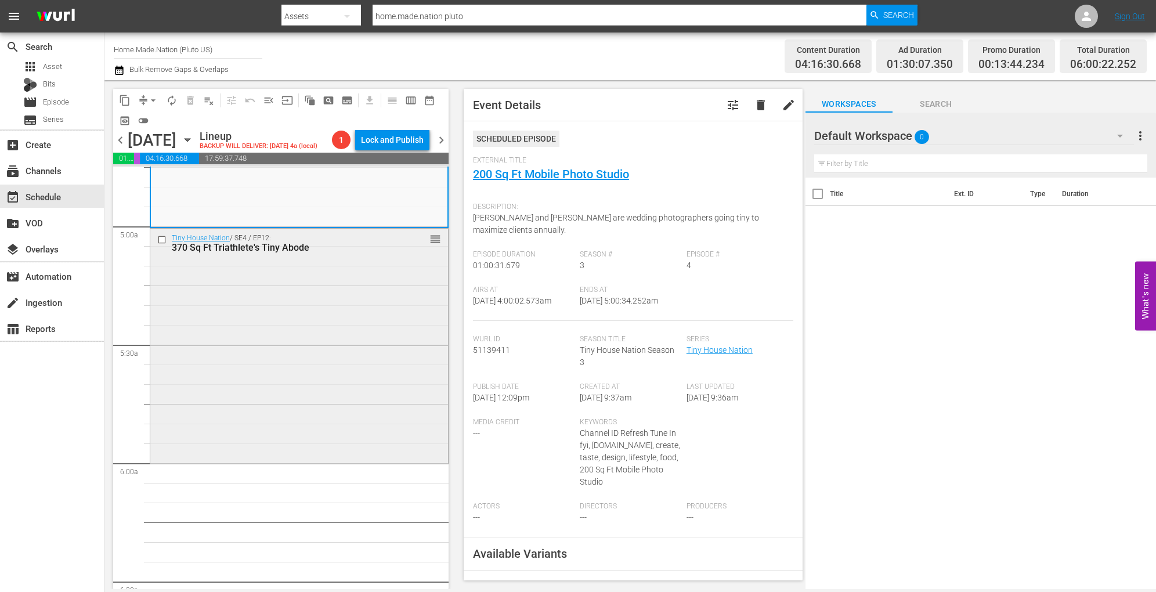
click at [340, 341] on div "Tiny House Nation / SE4 / EP12: 370 Sq Ft Triathlete's Tiny Abode reorder" at bounding box center [299, 345] width 298 height 233
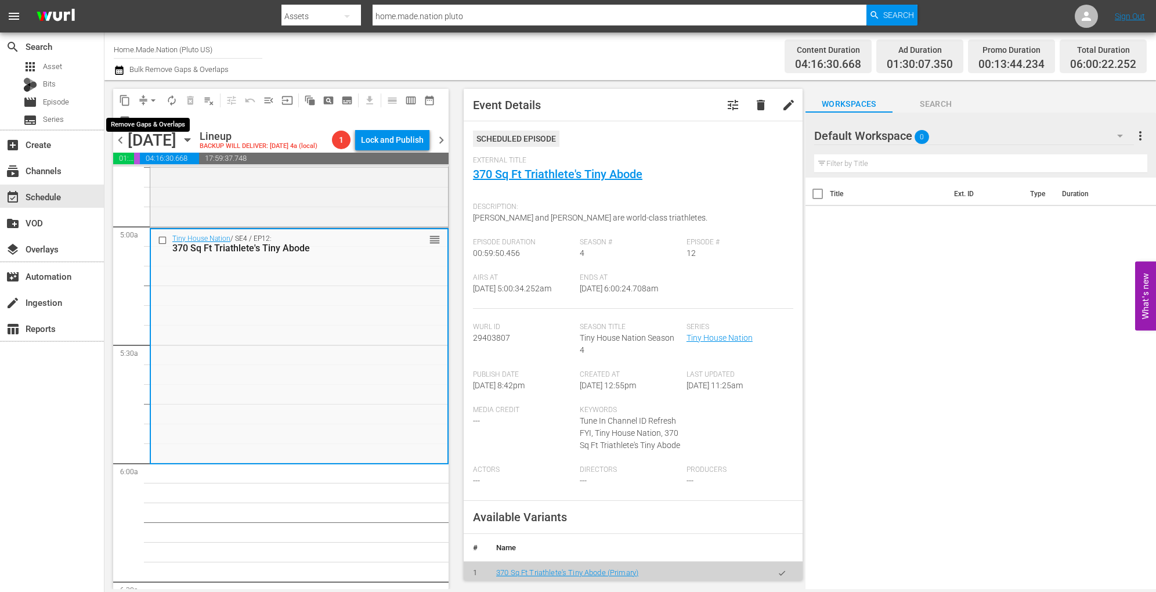
click at [160, 93] on div "arrow_drop_down" at bounding box center [153, 100] width 19 height 19
click at [153, 96] on span "arrow_drop_down" at bounding box center [153, 101] width 12 height 12
click at [153, 121] on li "Align to Midnight" at bounding box center [154, 123] width 122 height 19
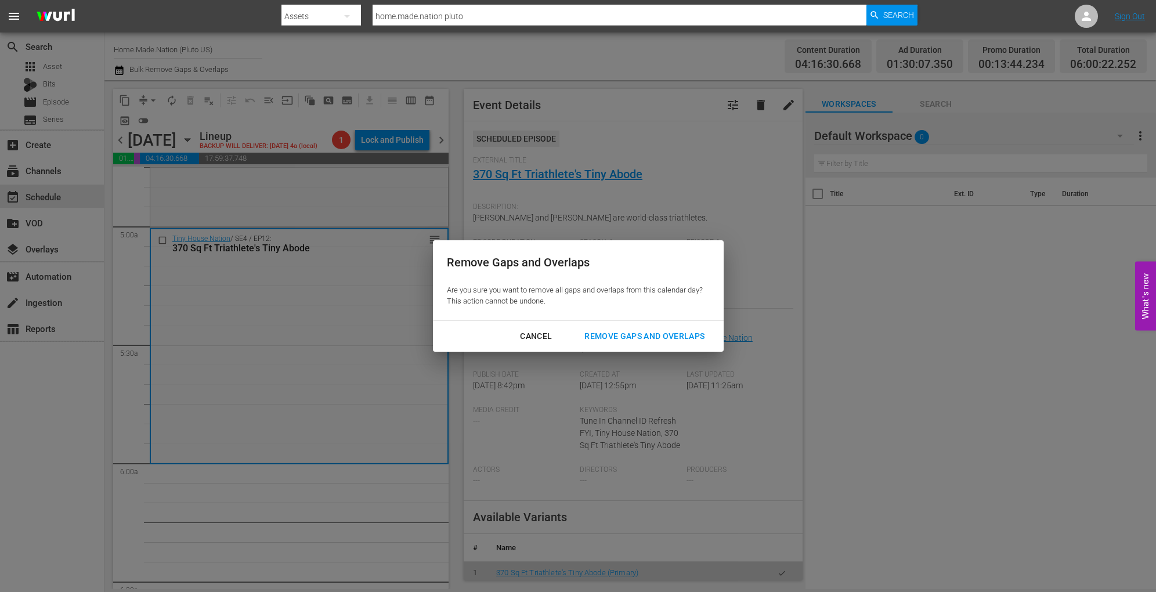
click at [614, 332] on div "Remove Gaps and Overlaps" at bounding box center [644, 336] width 139 height 15
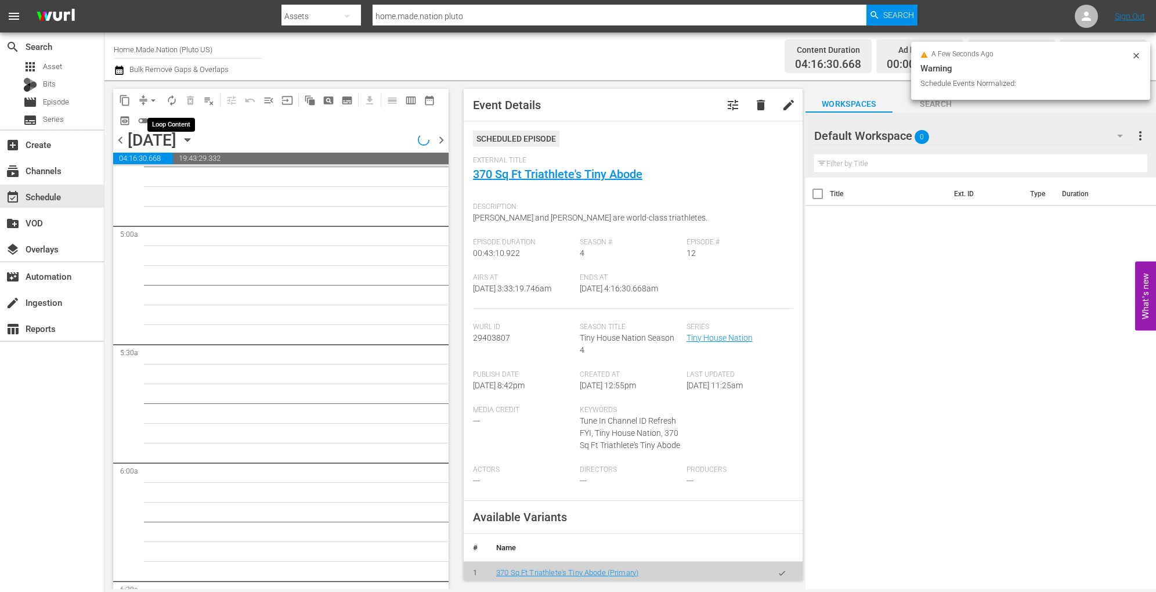
scroll to position [1045, 0]
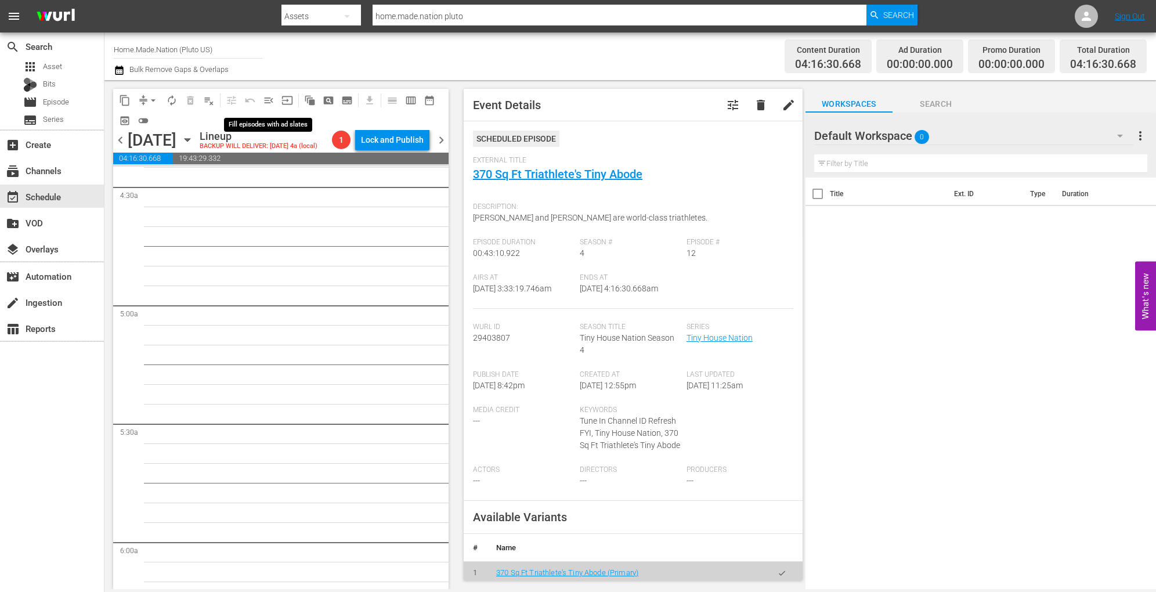
click at [269, 102] on span "menu_open" at bounding box center [269, 101] width 12 height 12
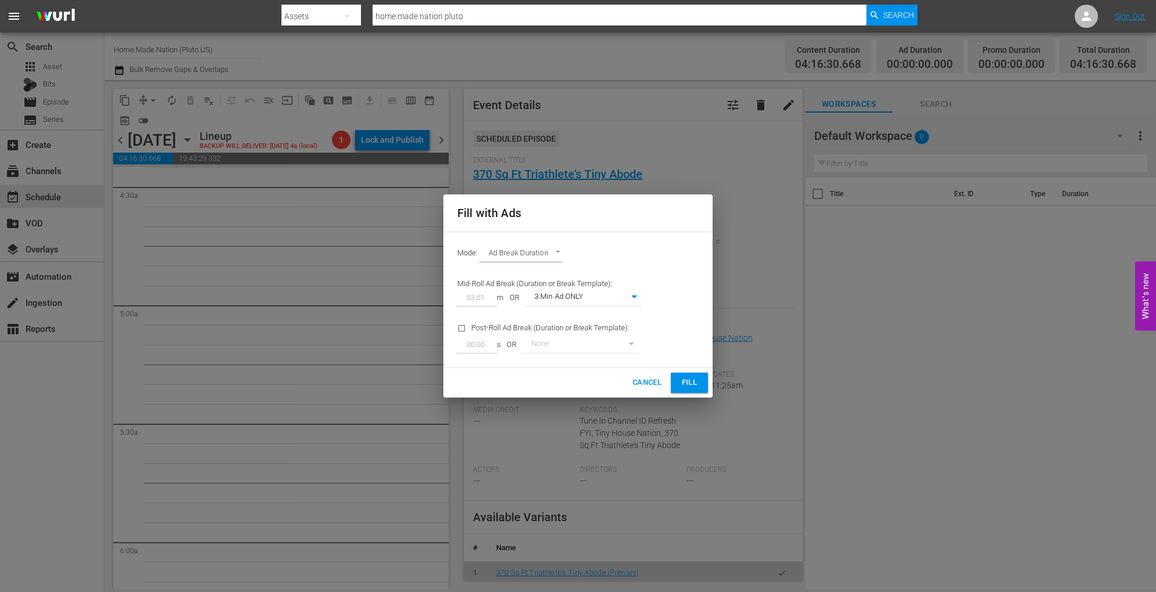
click at [606, 299] on body "menu Search By Assets Search ID, Title, Description, Keywords, or Category home…" at bounding box center [578, 296] width 1156 height 592
click at [586, 320] on li "3 Min Ad WITH promo" at bounding box center [583, 317] width 116 height 19
click at [699, 391] on button "Fill" at bounding box center [689, 383] width 37 height 20
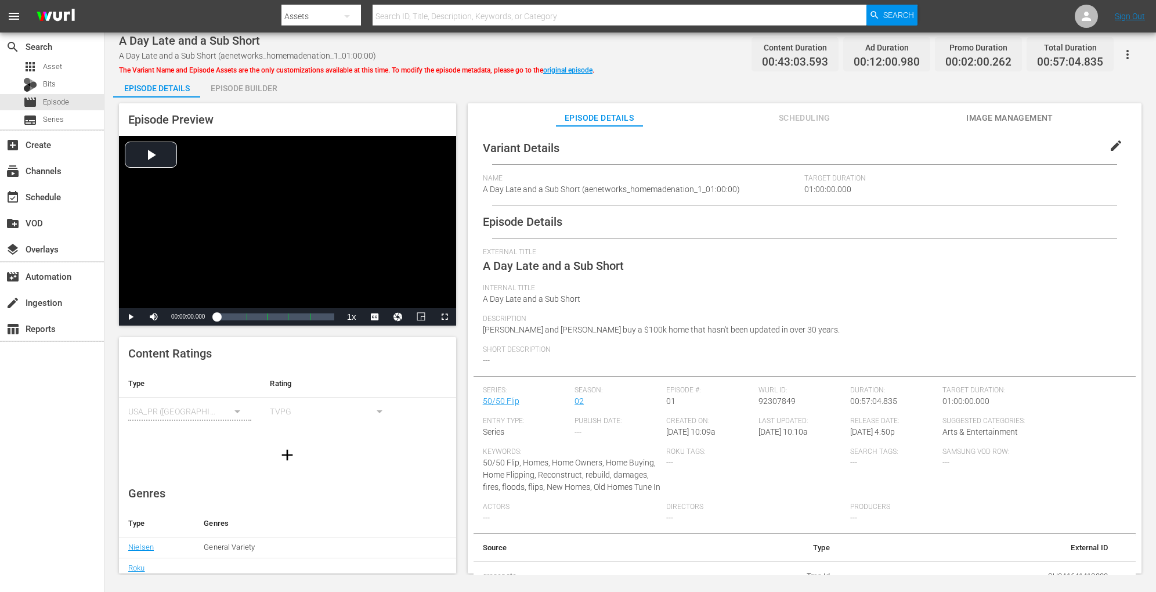
click at [243, 88] on div "Episode Builder" at bounding box center [243, 88] width 87 height 28
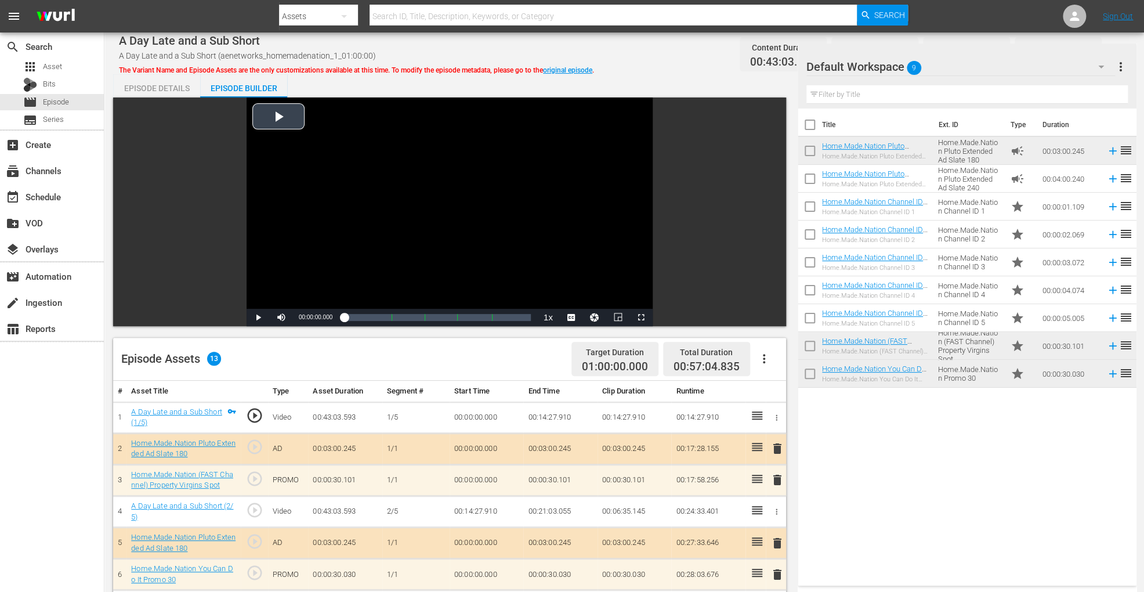
scroll to position [302, 0]
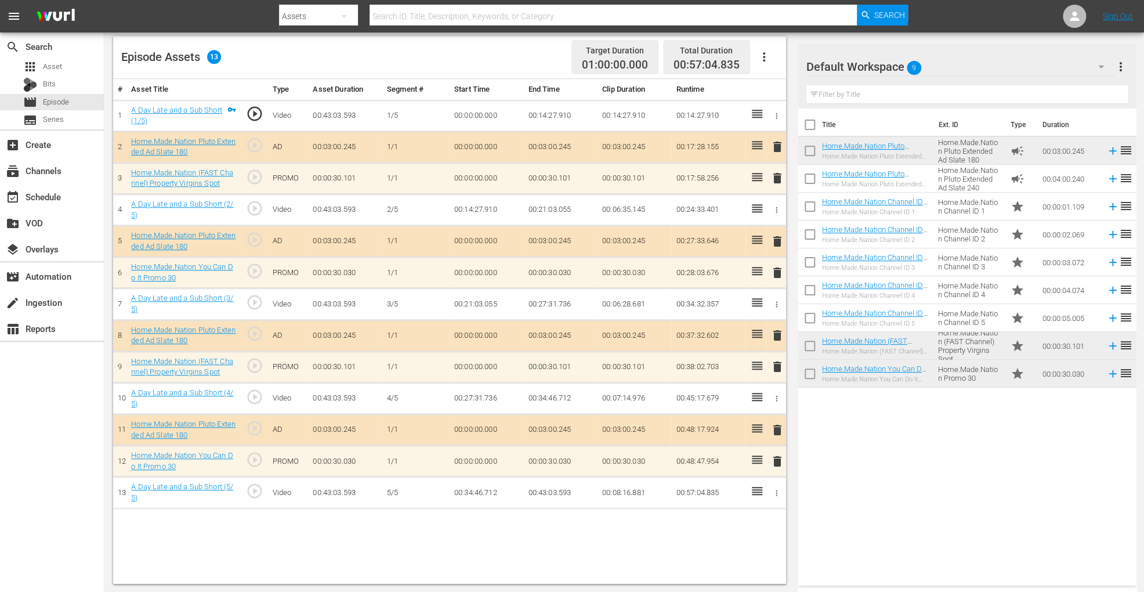
click at [775, 432] on span "delete" at bounding box center [778, 430] width 14 height 14
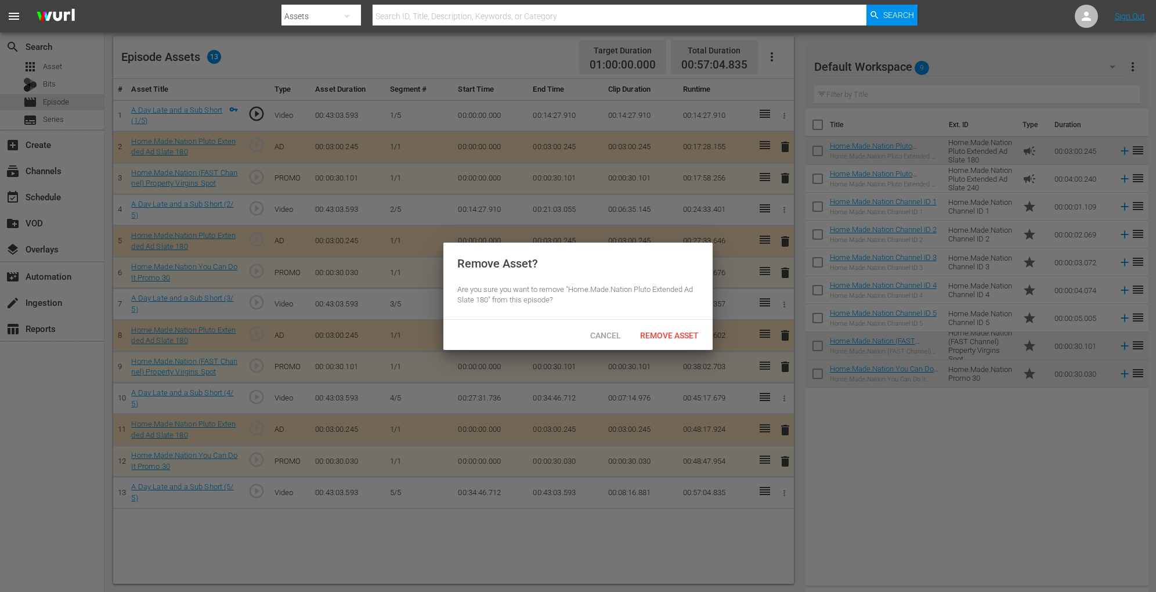
click at [696, 350] on div at bounding box center [578, 296] width 1156 height 592
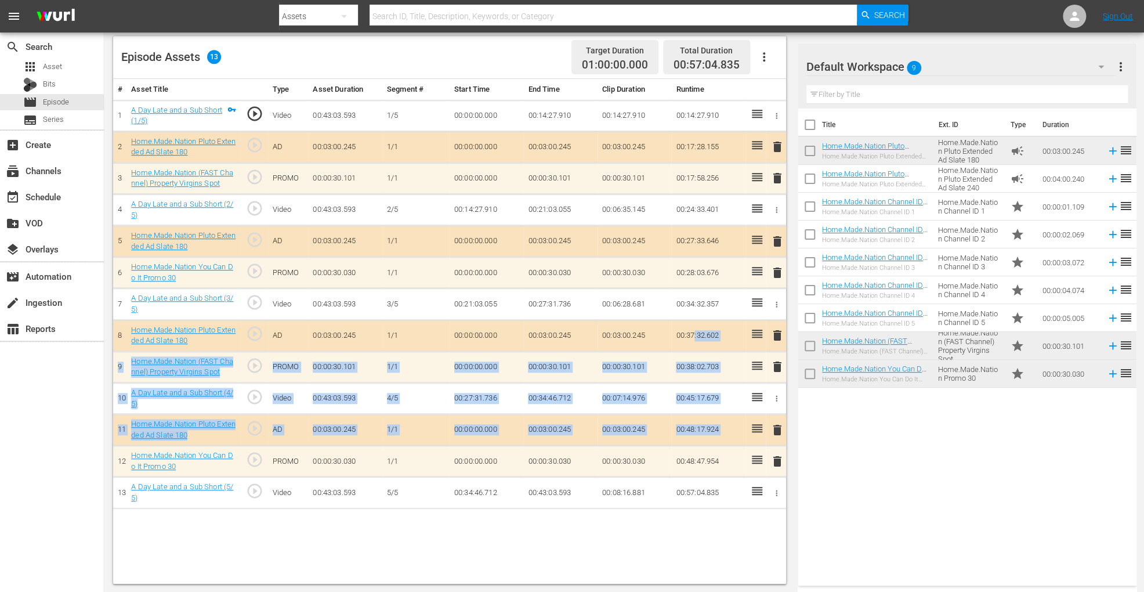
drag, startPoint x: 694, startPoint y: 343, endPoint x: 753, endPoint y: 441, distance: 114.6
click at [779, 428] on span "delete" at bounding box center [778, 430] width 14 height 14
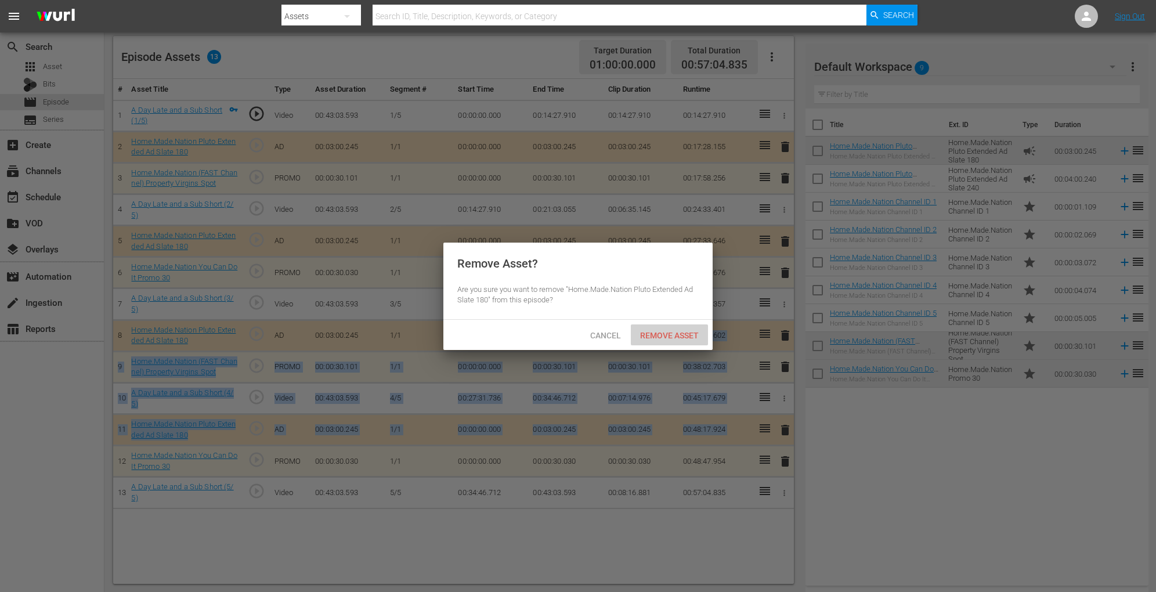
click at [685, 333] on span "Remove Asset" at bounding box center [669, 335] width 77 height 9
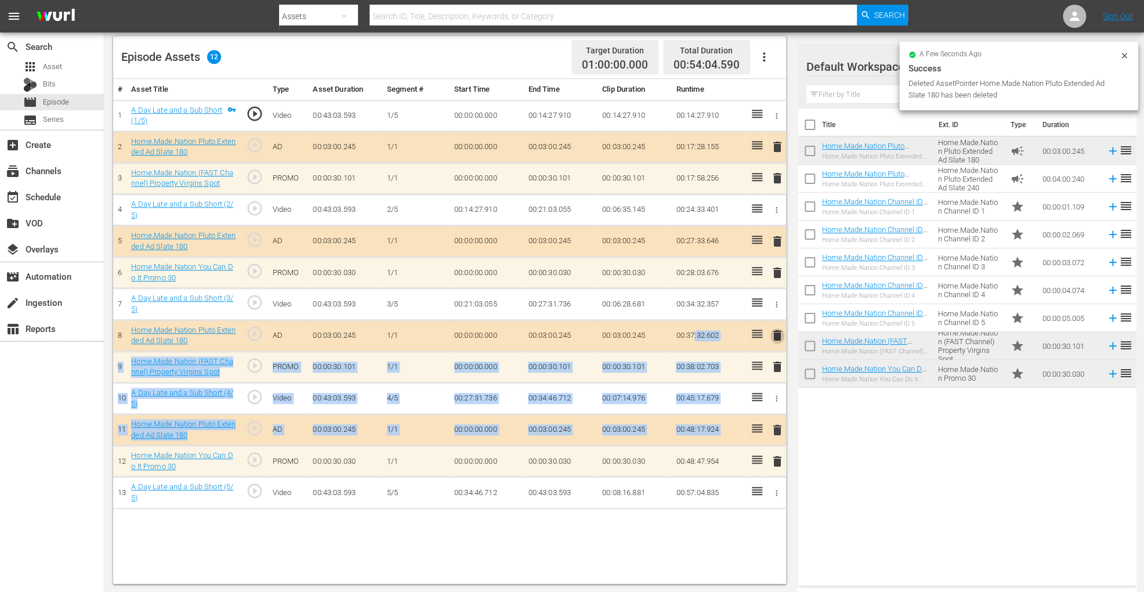
click at [775, 329] on span "delete" at bounding box center [778, 335] width 14 height 14
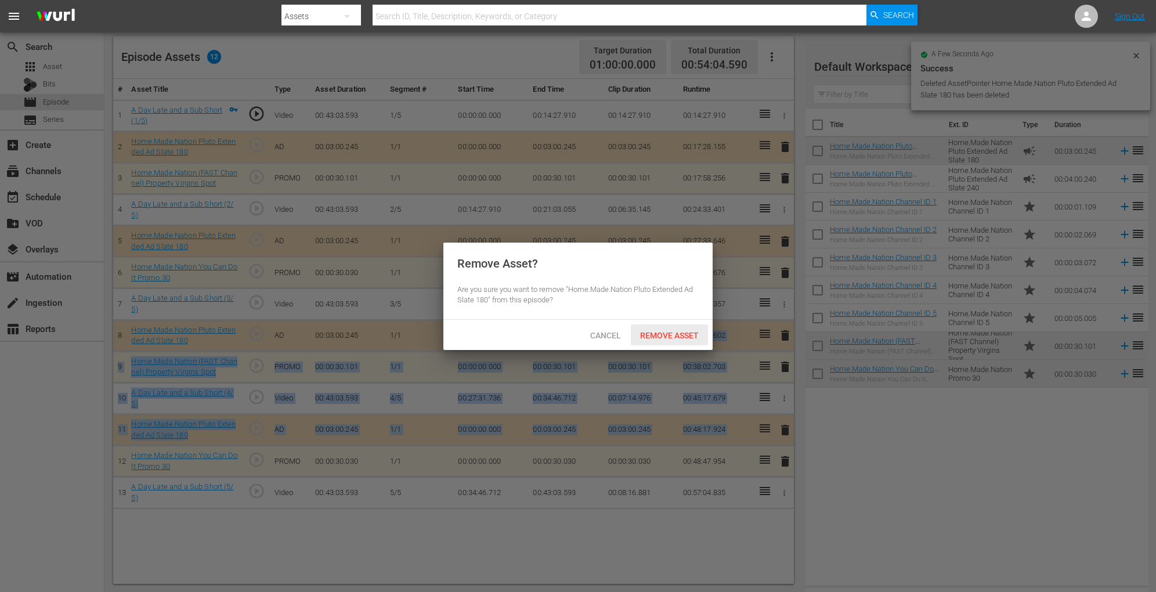
click at [687, 338] on span "Remove Asset" at bounding box center [669, 335] width 77 height 9
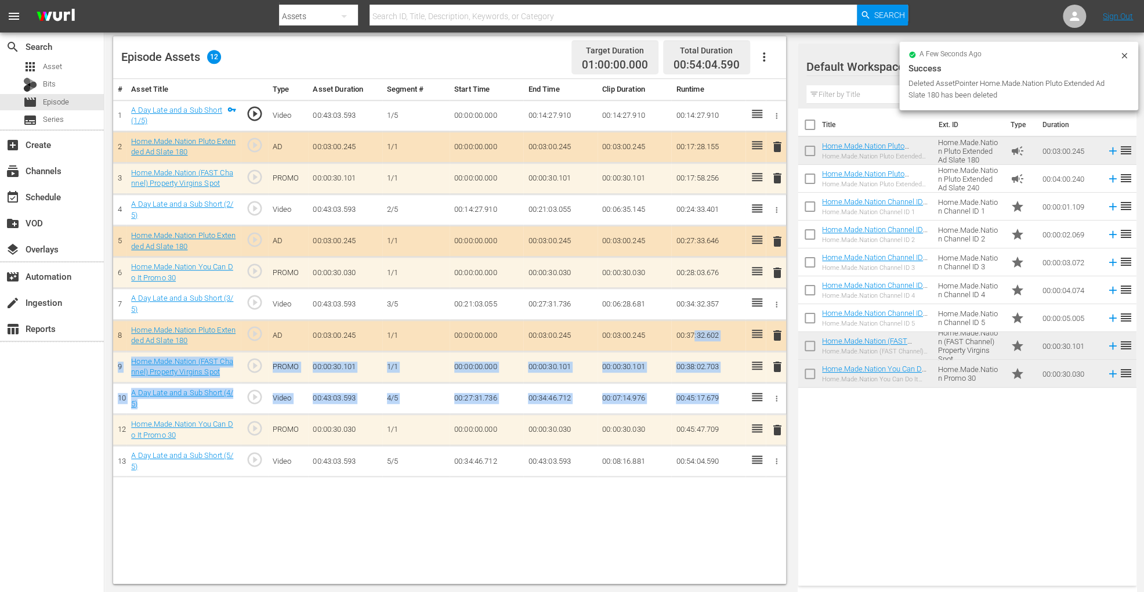
click at [777, 239] on span "delete" at bounding box center [778, 241] width 14 height 14
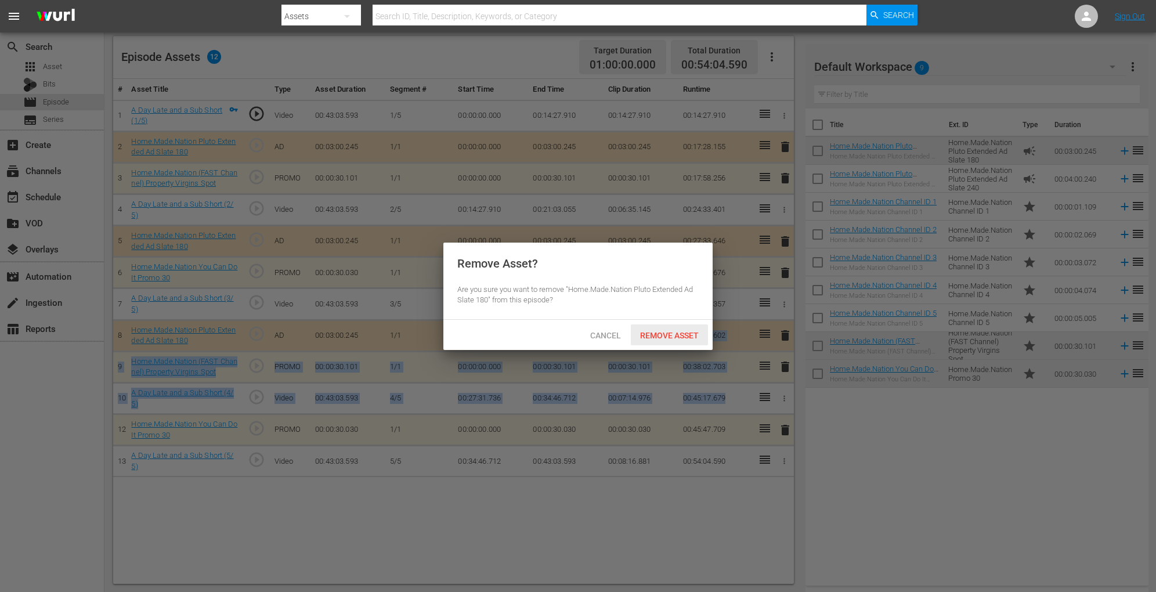
click at [699, 332] on span "Remove Asset" at bounding box center [669, 335] width 77 height 9
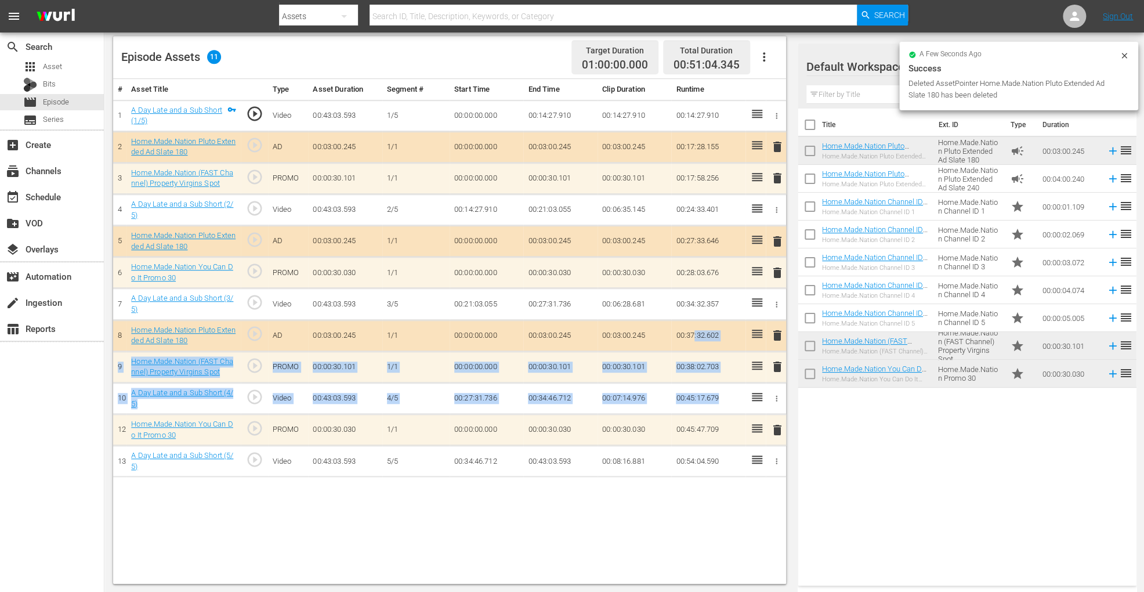
click at [777, 147] on span "delete" at bounding box center [778, 147] width 14 height 14
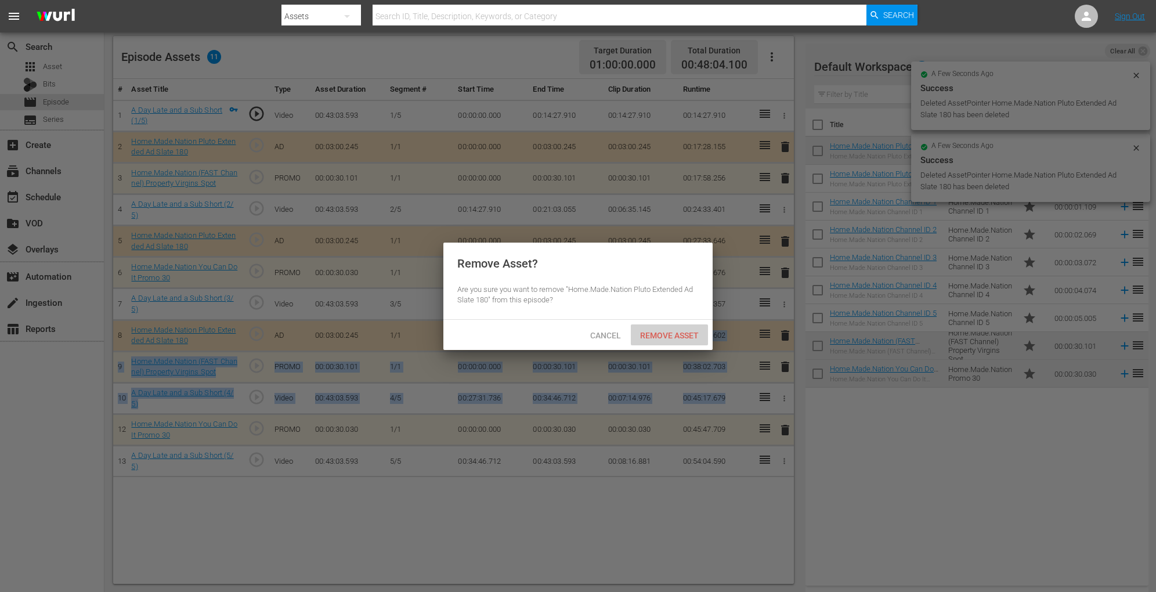
click at [671, 341] on div "Remove Asset" at bounding box center [669, 334] width 77 height 21
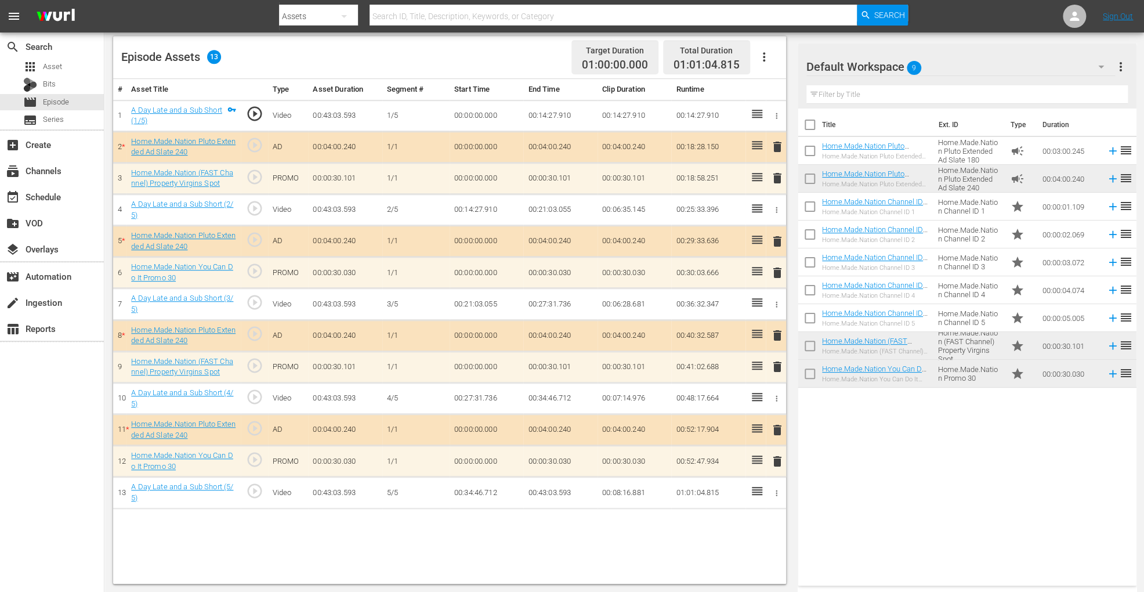
click at [777, 365] on span "delete" at bounding box center [778, 367] width 14 height 14
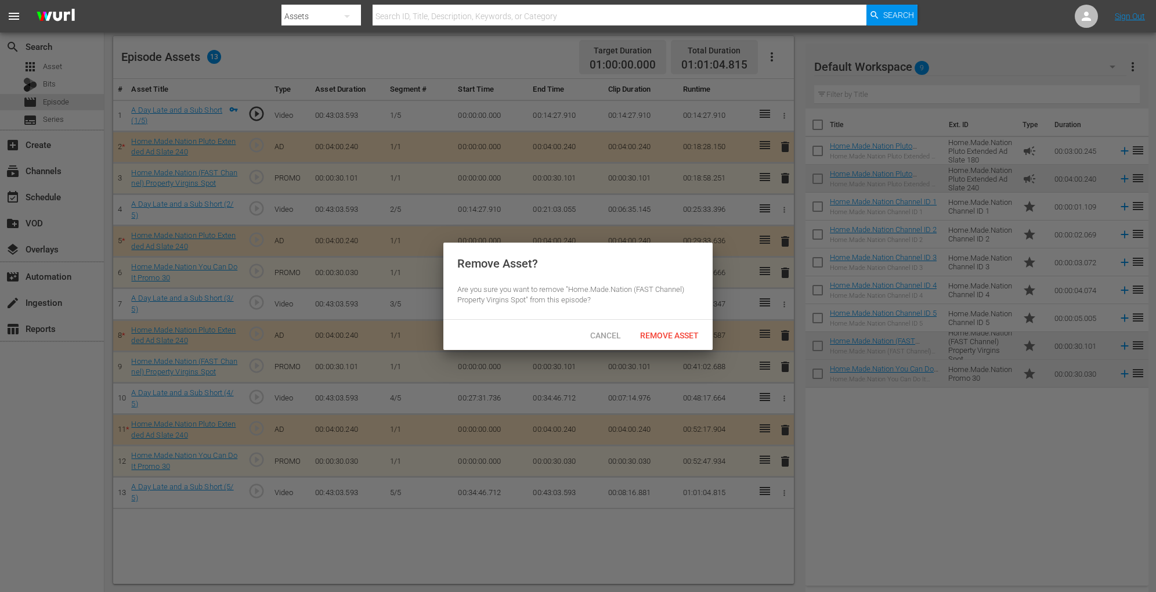
click at [689, 345] on div "Cancel Remove Asset" at bounding box center [577, 335] width 269 height 30
click at [680, 331] on span "Remove Asset" at bounding box center [669, 335] width 77 height 9
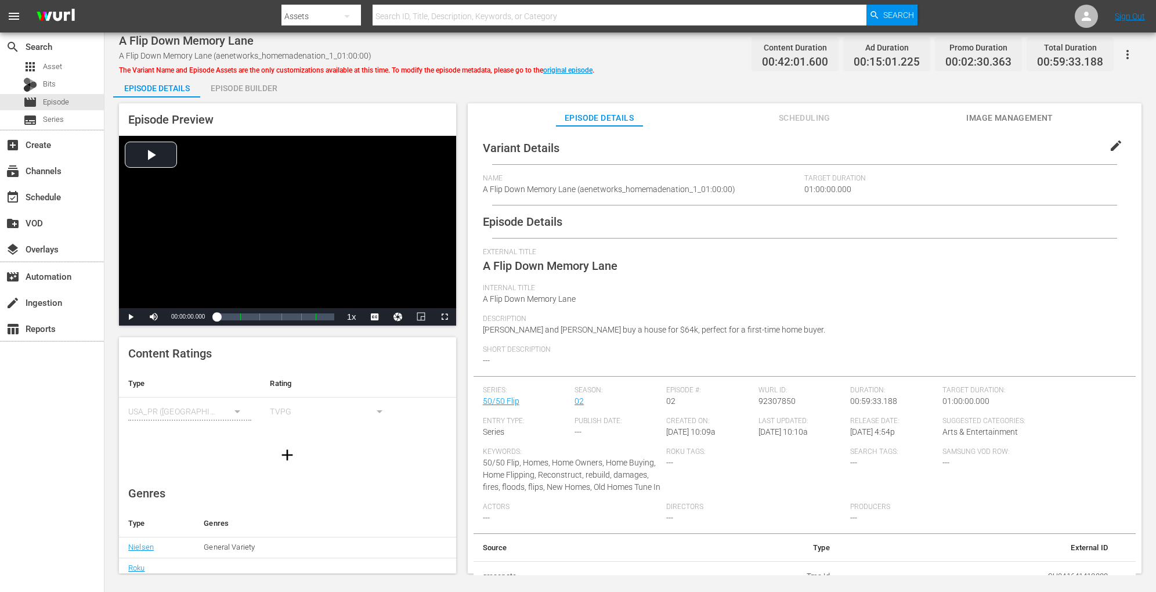
click at [265, 82] on div "Episode Builder" at bounding box center [243, 88] width 87 height 28
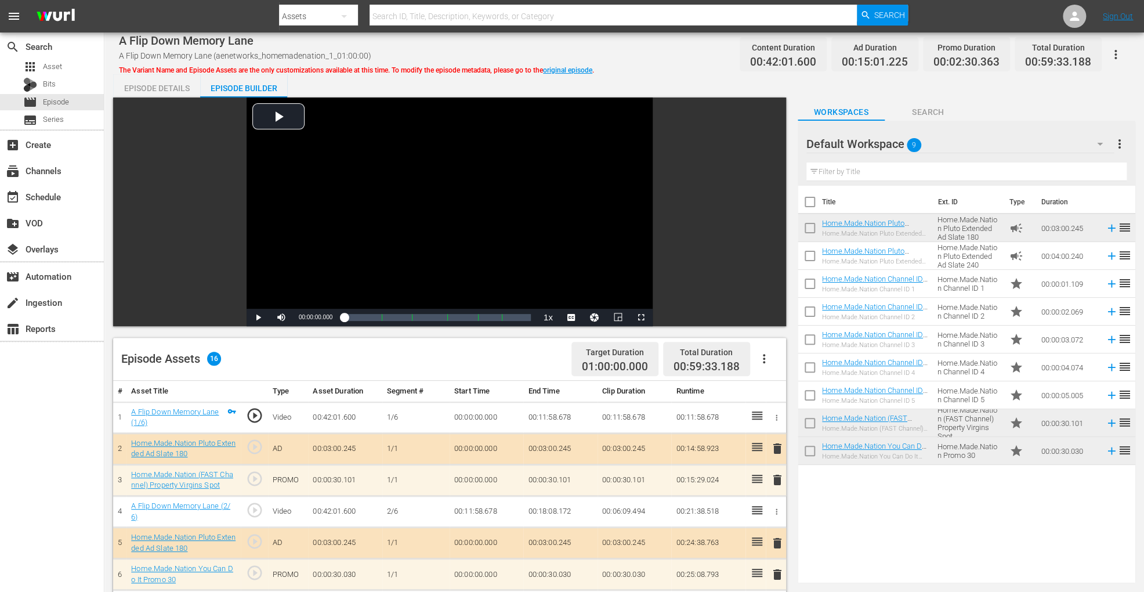
scroll to position [320, 0]
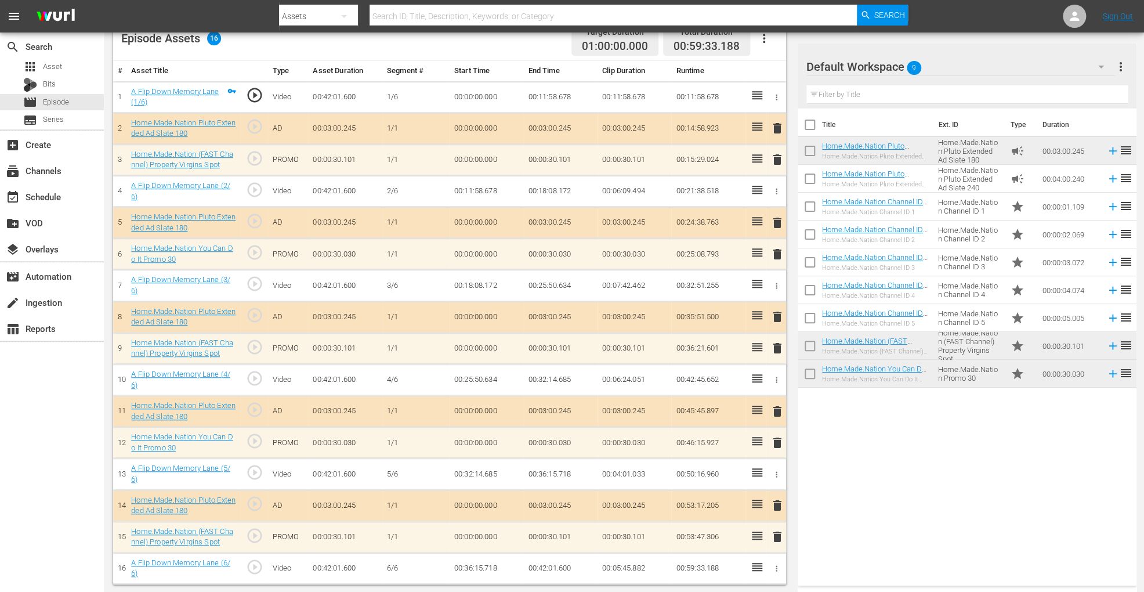
click at [779, 443] on span "delete" at bounding box center [778, 443] width 14 height 14
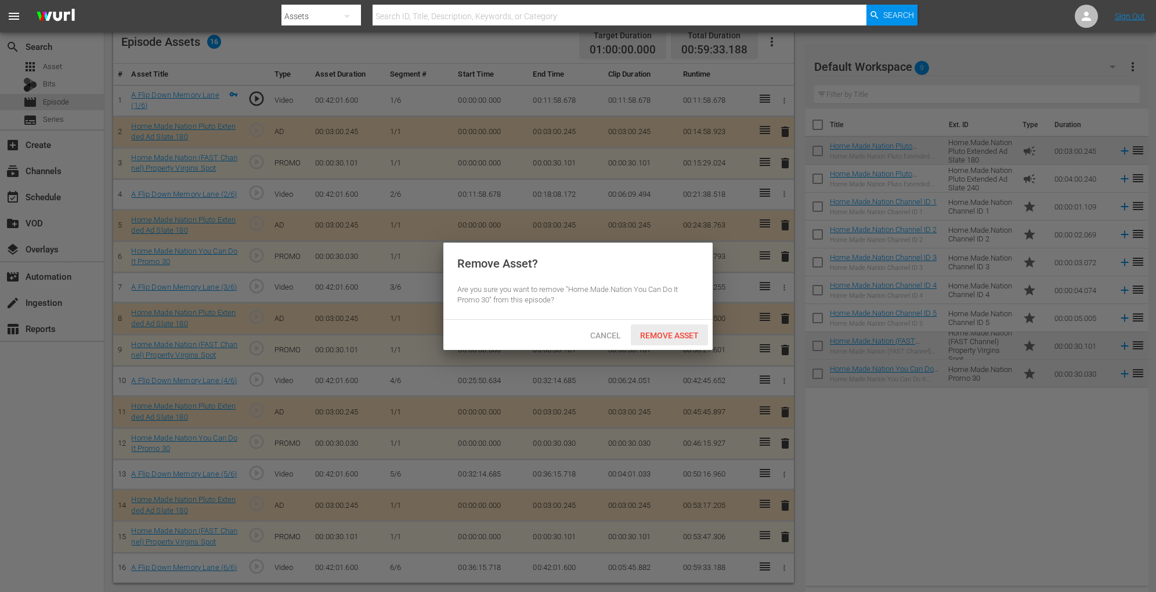
click at [686, 332] on span "Remove Asset" at bounding box center [669, 335] width 77 height 9
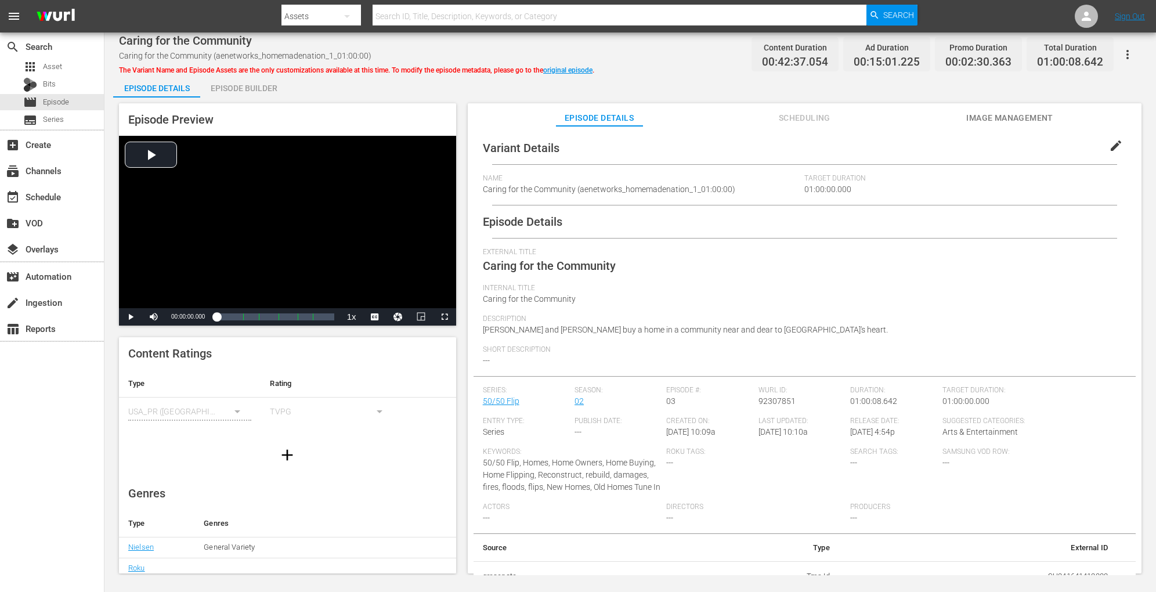
click at [233, 88] on div "Episode Builder" at bounding box center [243, 88] width 87 height 28
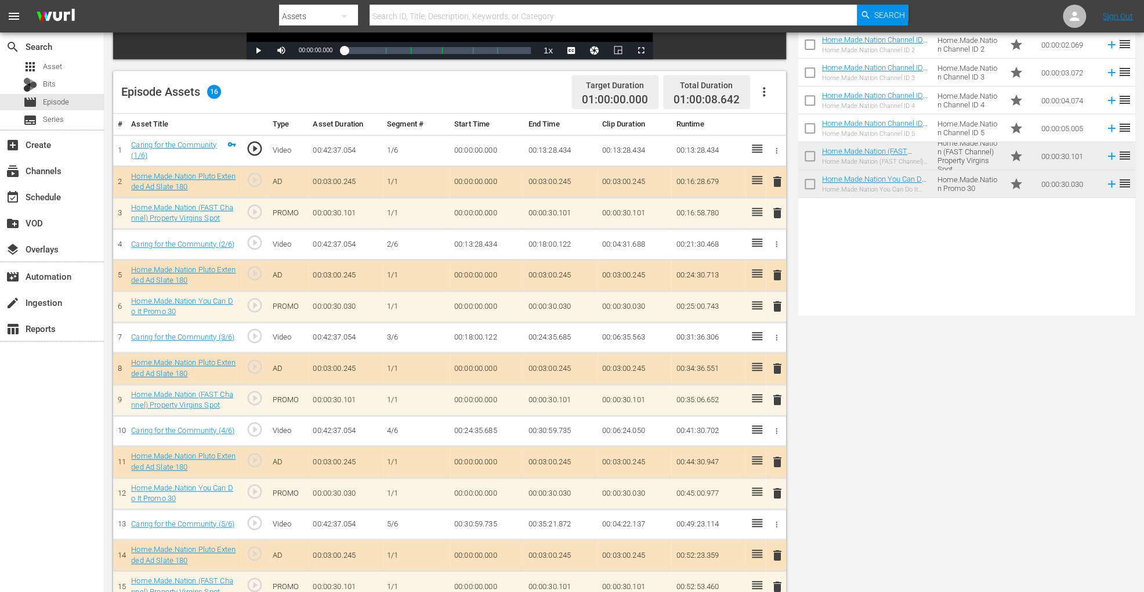
scroll to position [320, 0]
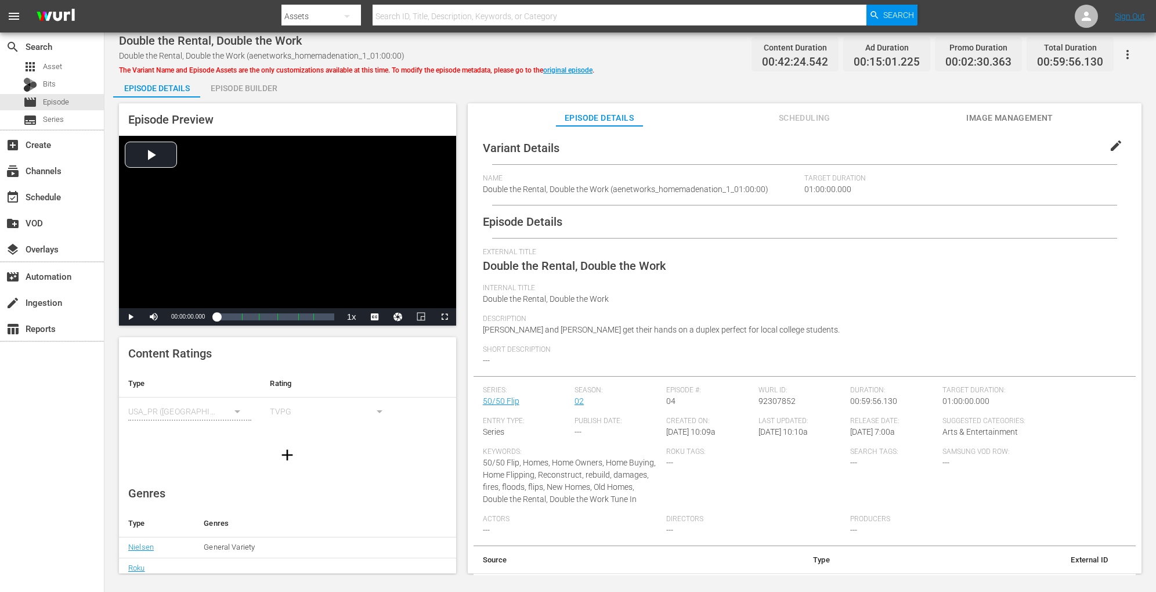
click at [230, 85] on div "Episode Builder" at bounding box center [243, 88] width 87 height 28
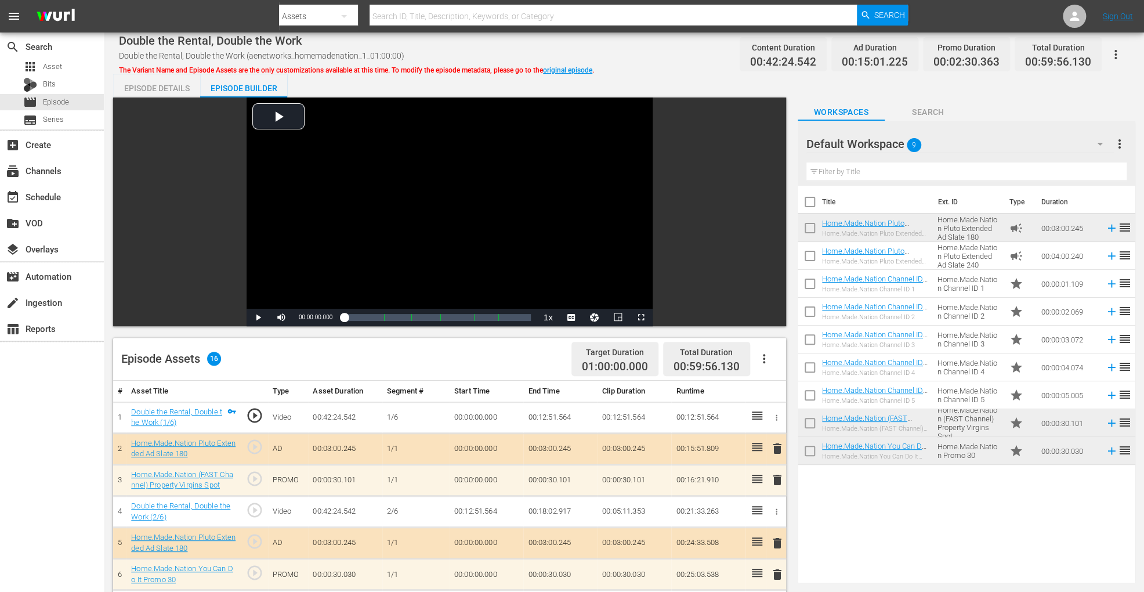
scroll to position [320, 0]
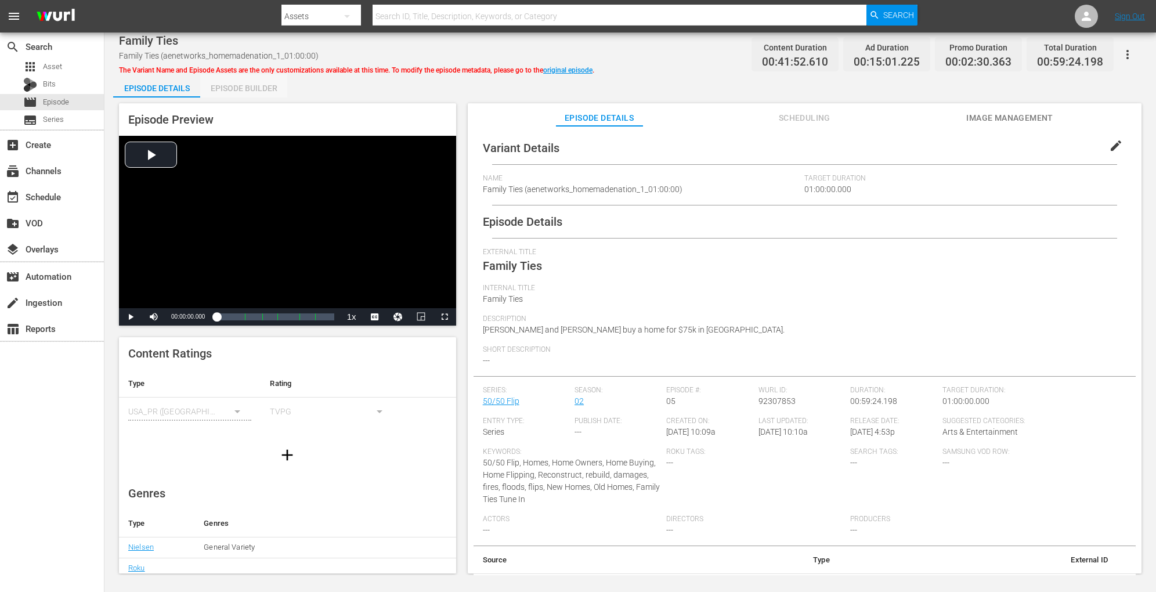
click at [245, 91] on div "Episode Builder" at bounding box center [243, 88] width 87 height 28
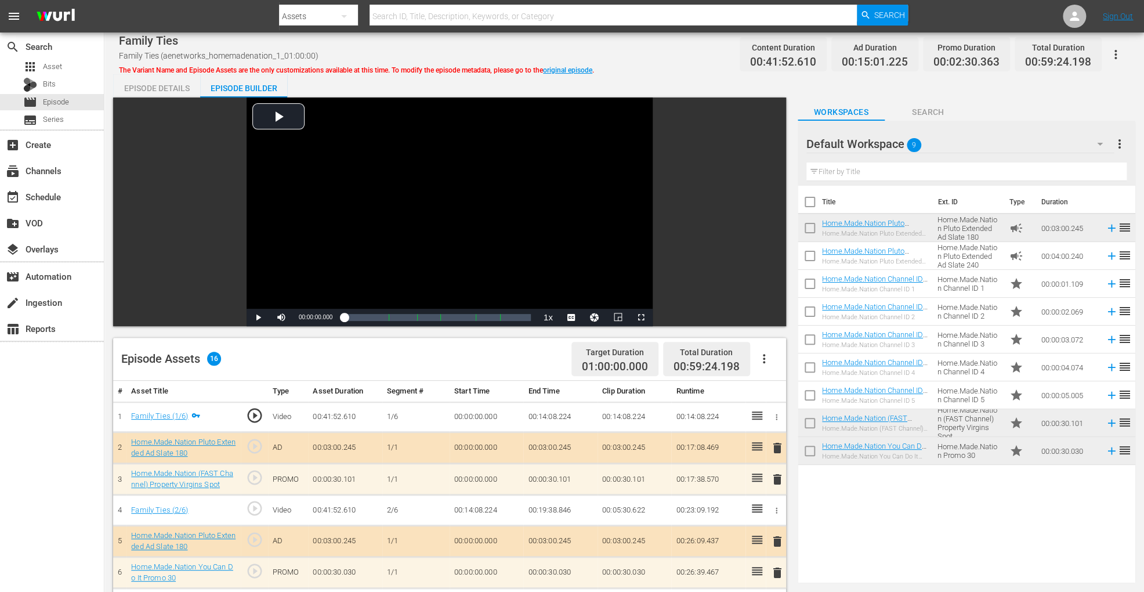
scroll to position [311, 0]
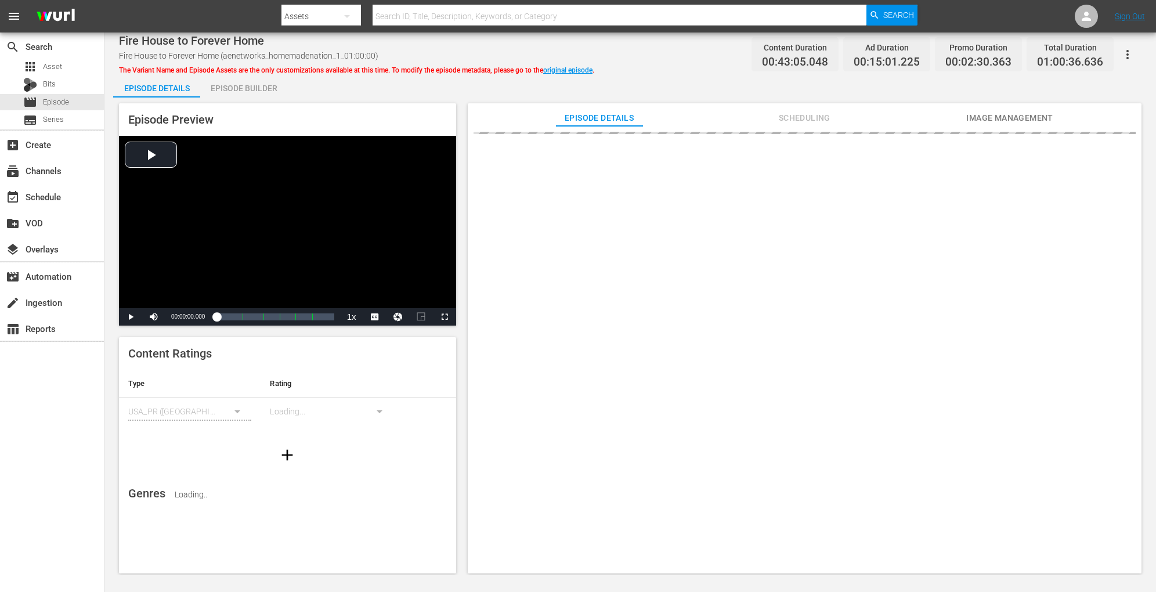
click at [243, 85] on div "Episode Builder" at bounding box center [243, 88] width 87 height 28
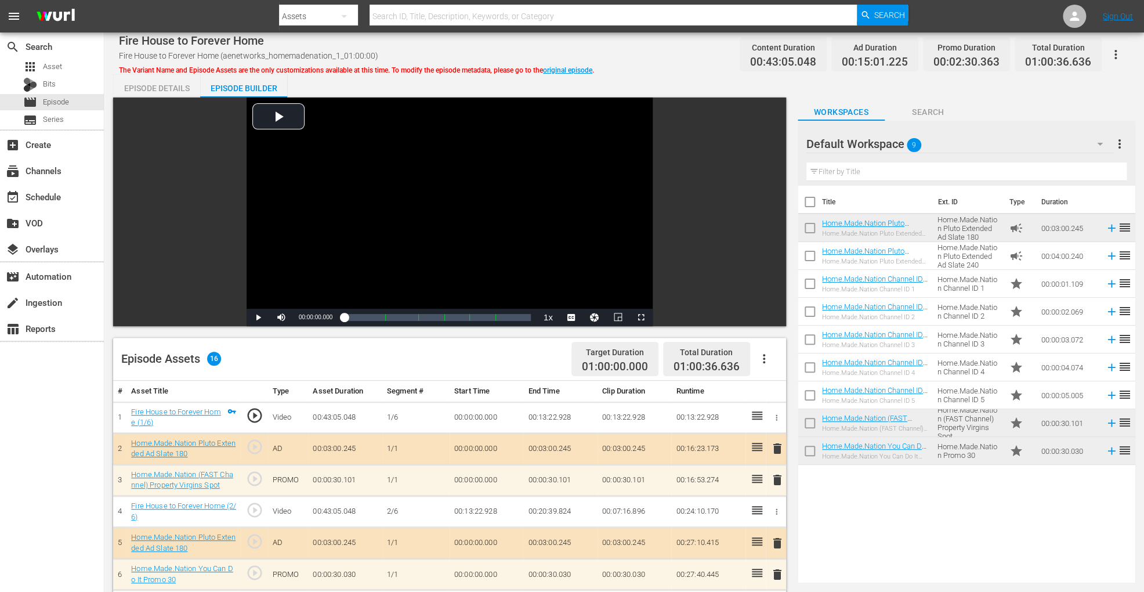
scroll to position [320, 0]
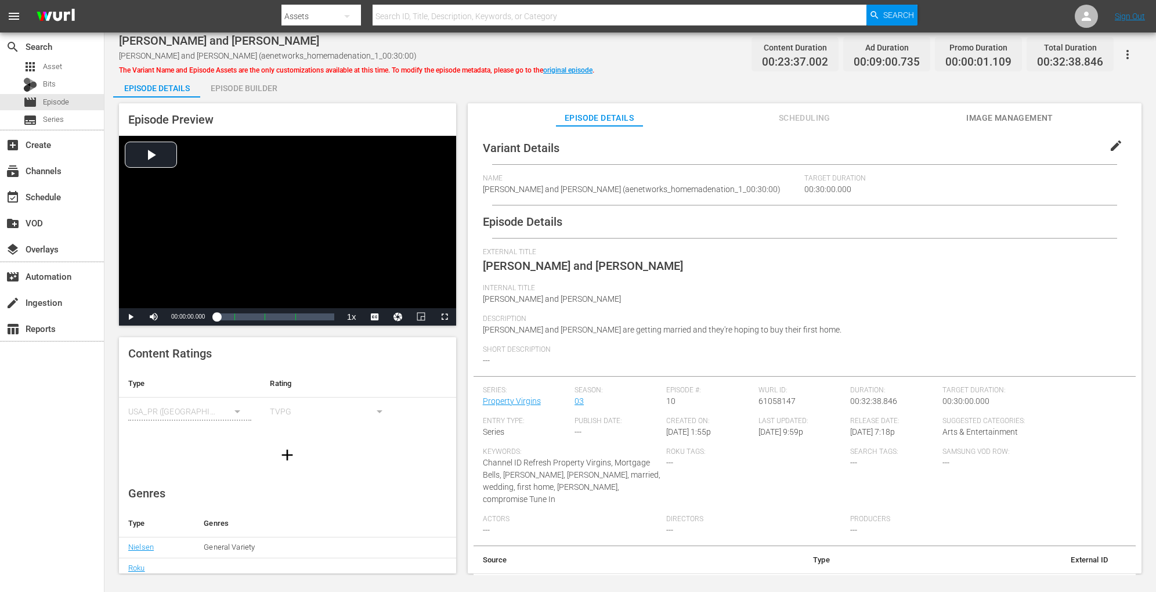
click at [235, 80] on div "Episode Builder" at bounding box center [243, 88] width 87 height 28
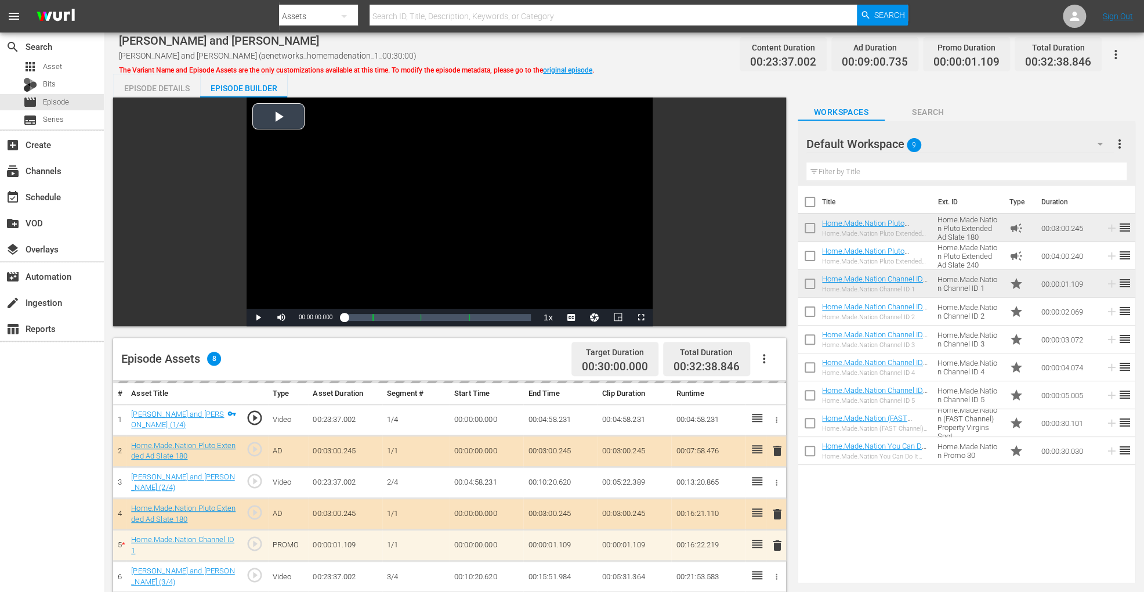
scroll to position [302, 0]
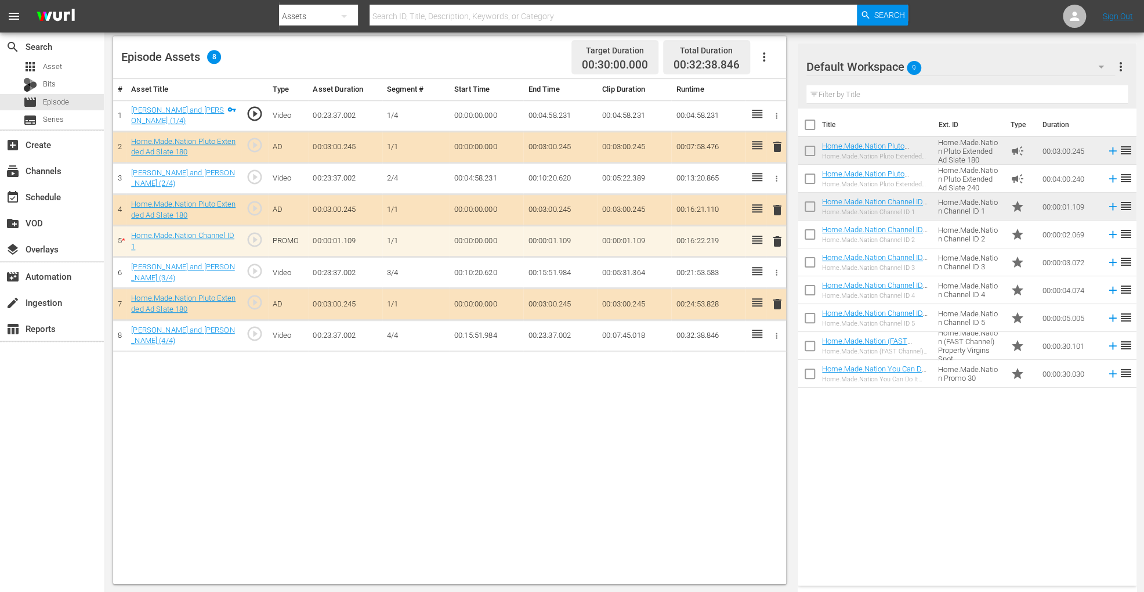
click at [763, 60] on icon "button" at bounding box center [764, 56] width 2 height 9
click at [772, 91] on div "Clear Ads" at bounding box center [798, 89] width 79 height 28
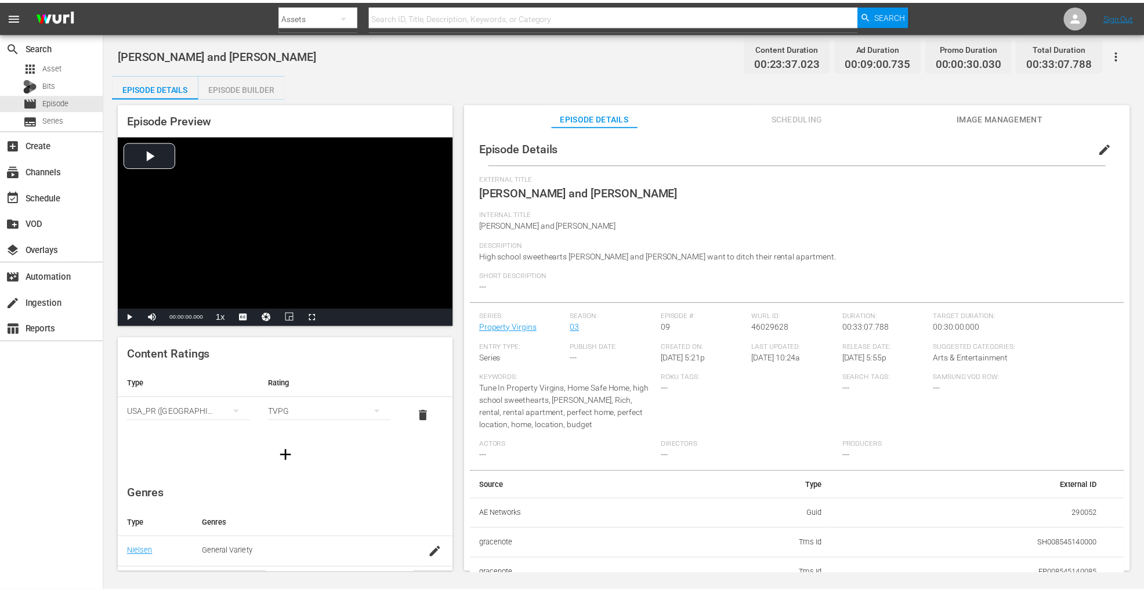
scroll to position [10, 0]
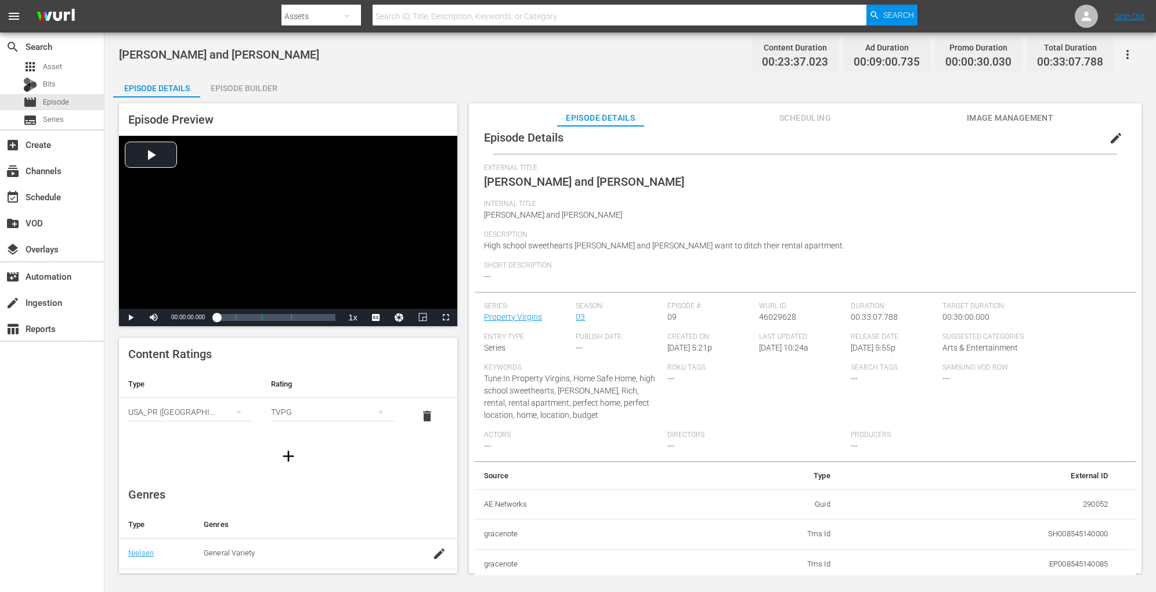
click at [241, 85] on div "Episode Builder" at bounding box center [243, 88] width 87 height 28
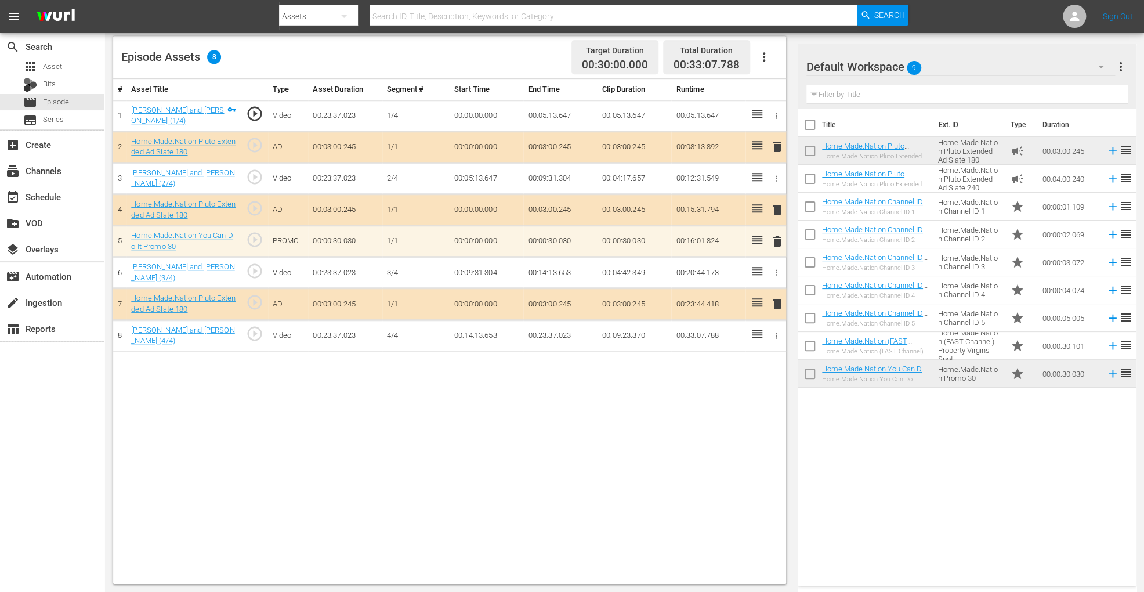
click at [768, 55] on icon "button" at bounding box center [764, 57] width 14 height 14
click at [773, 84] on div "Clear Ads" at bounding box center [798, 89] width 79 height 28
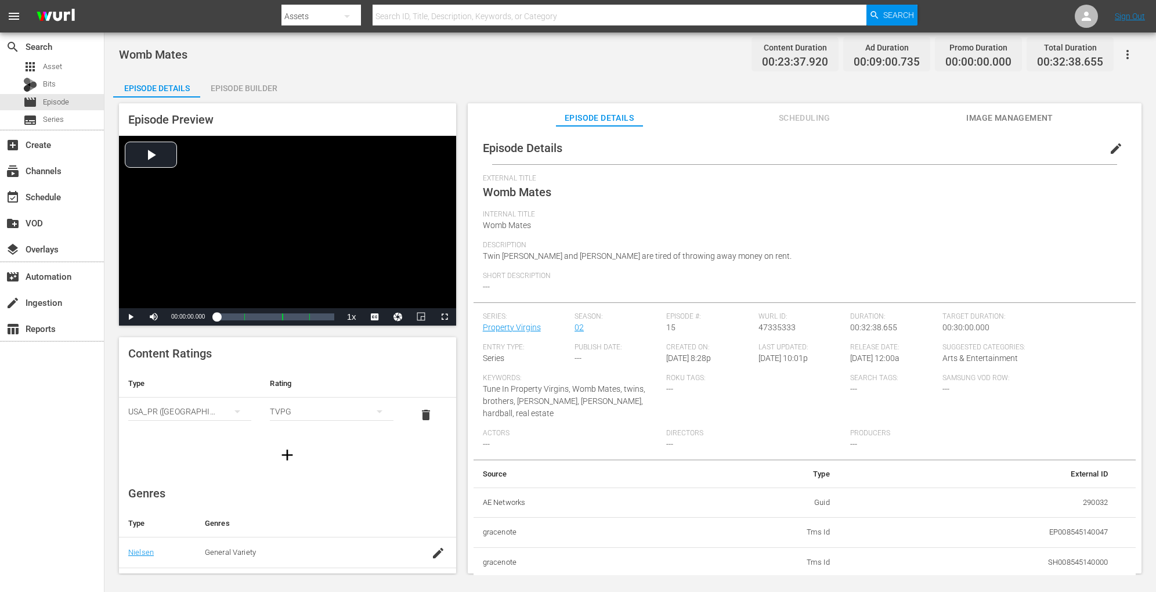
click at [222, 81] on div "Episode Builder" at bounding box center [243, 88] width 87 height 28
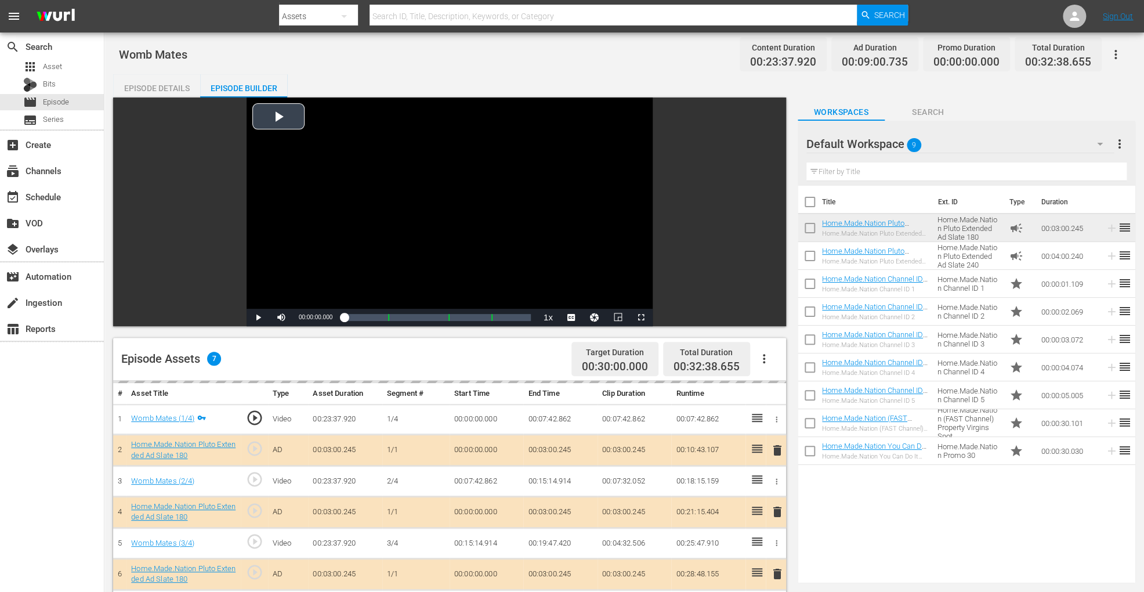
scroll to position [302, 0]
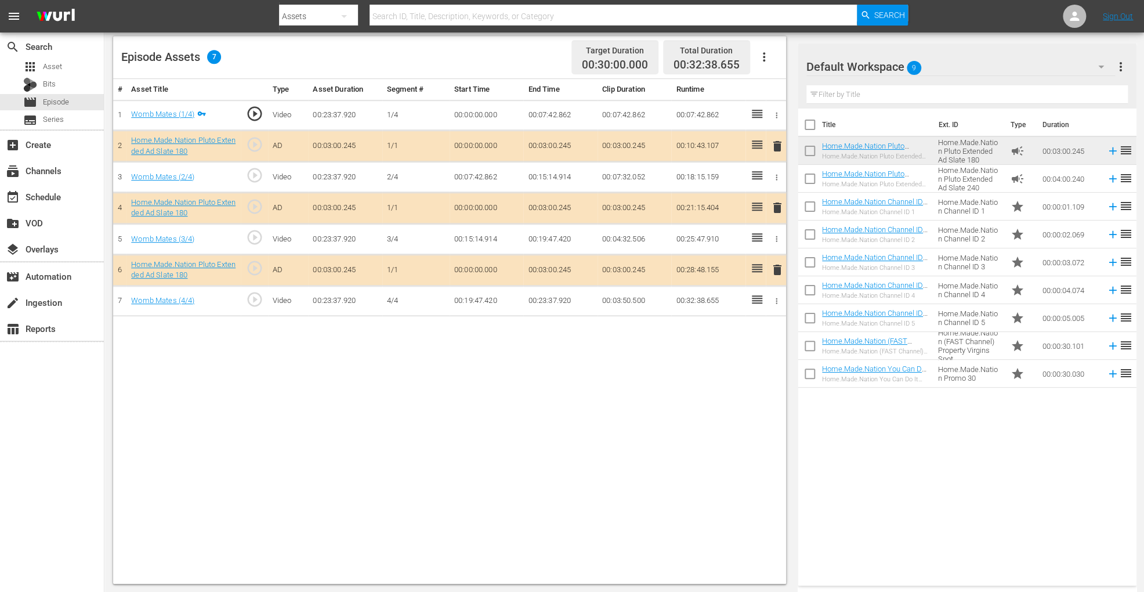
click at [761, 63] on icon "button" at bounding box center [764, 57] width 14 height 14
click at [771, 93] on div "Clear Ads" at bounding box center [798, 89] width 79 height 28
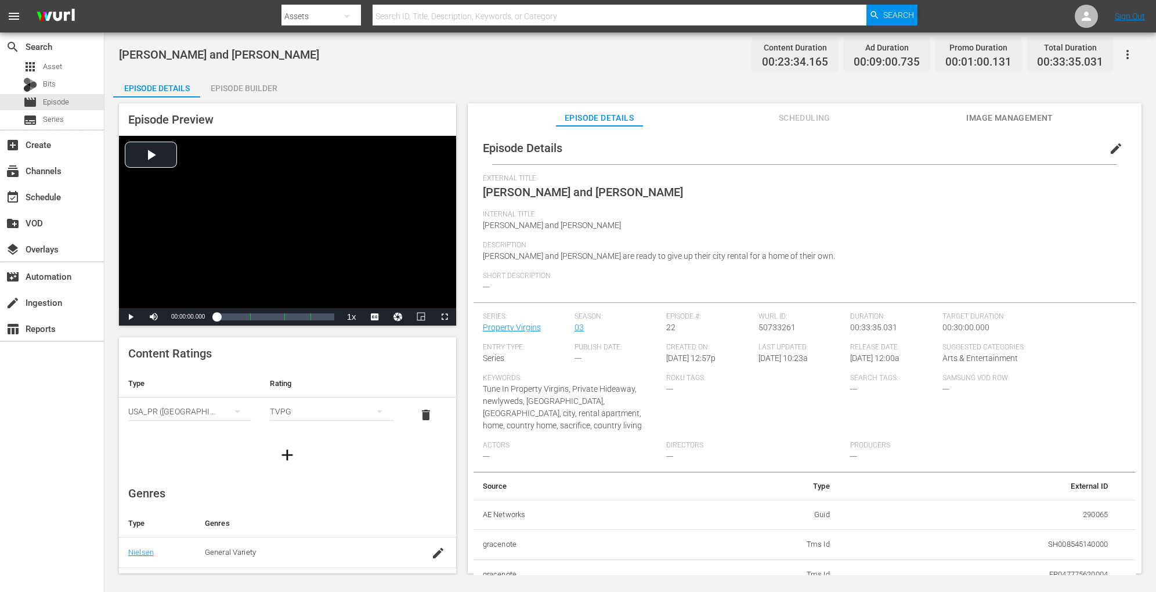
click at [251, 84] on div "Episode Builder" at bounding box center [243, 88] width 87 height 28
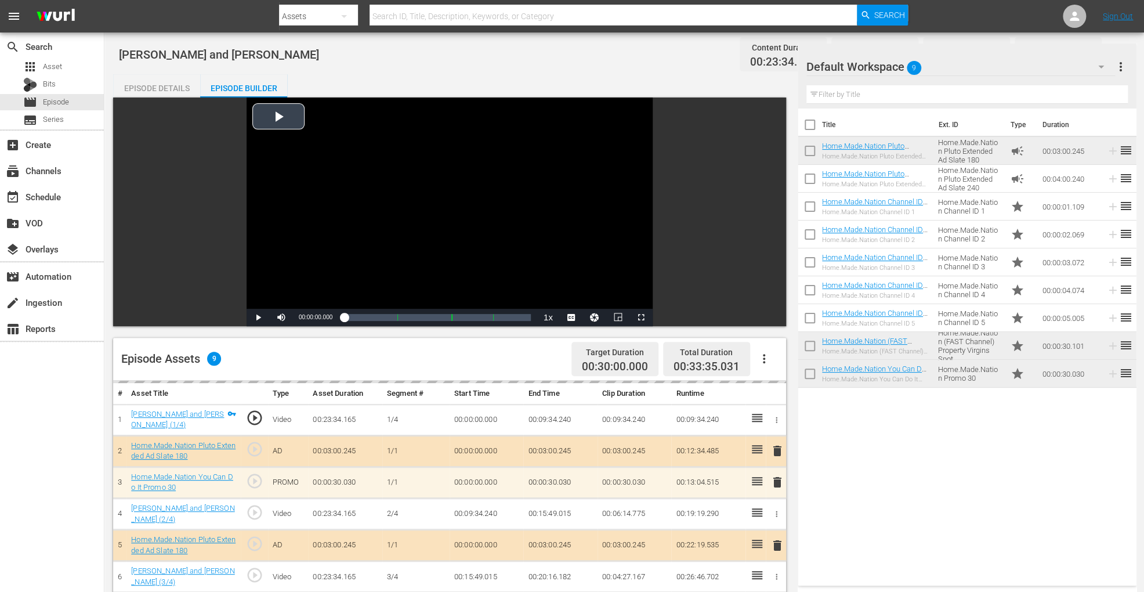
scroll to position [302, 0]
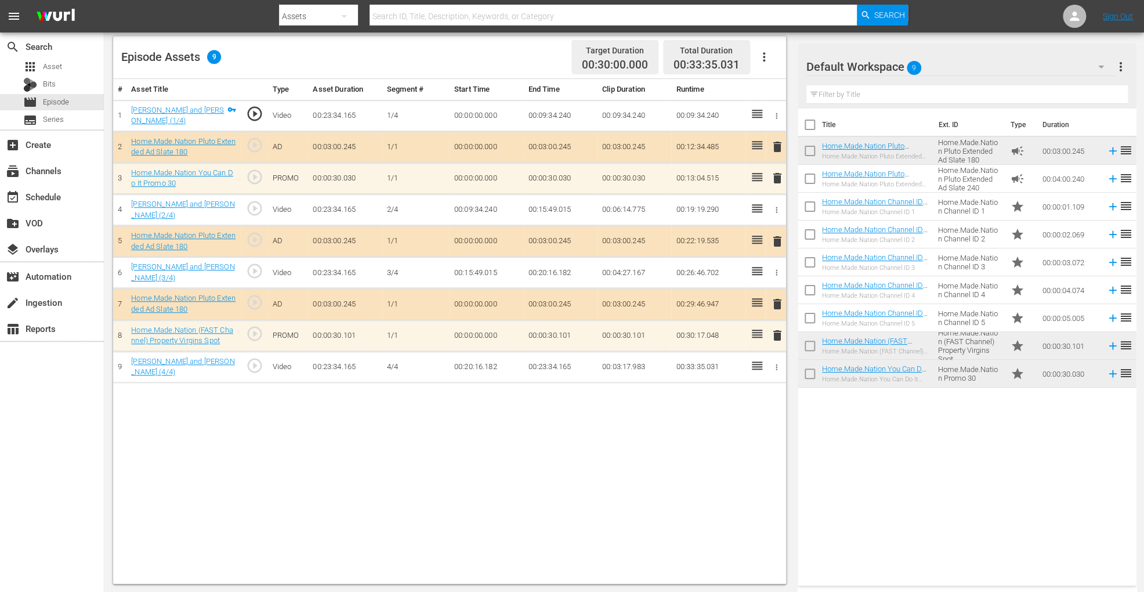
click at [765, 66] on button "button" at bounding box center [764, 57] width 28 height 28
click at [771, 86] on div "Clear Ads" at bounding box center [798, 89] width 79 height 28
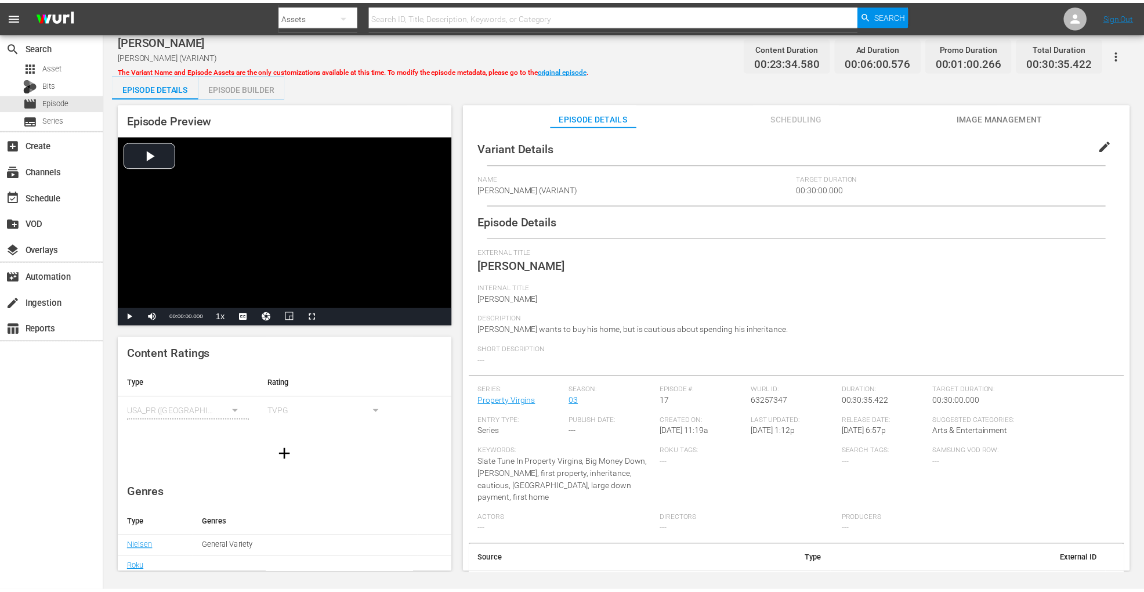
scroll to position [72, 0]
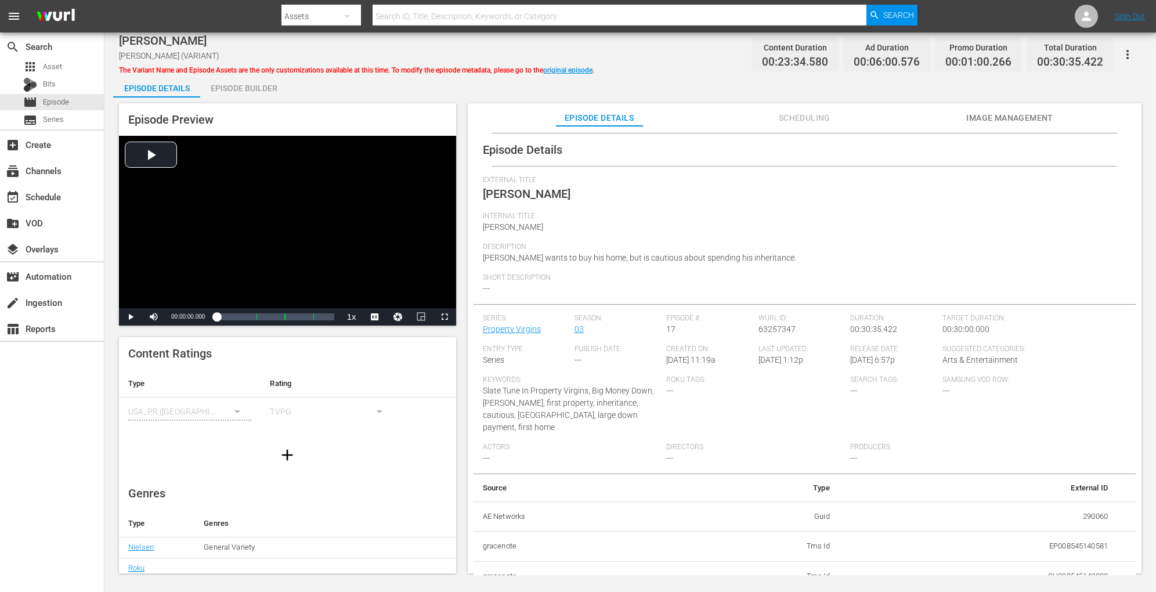
click at [271, 100] on div "Episode Preview Video Player is loading. Play Video Play Mute Current Time 00:0…" at bounding box center [630, 339] width 1034 height 485
click at [268, 89] on div "Episode Builder" at bounding box center [243, 88] width 87 height 28
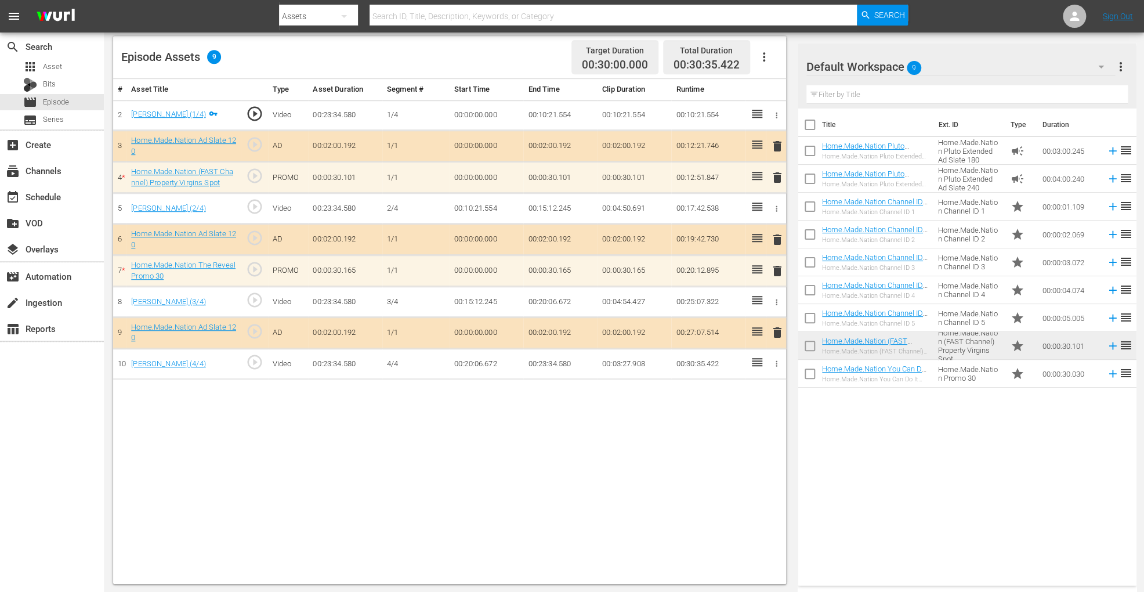
click at [763, 54] on icon "button" at bounding box center [764, 56] width 2 height 9
click at [768, 82] on div "Clear Ads" at bounding box center [798, 89] width 79 height 28
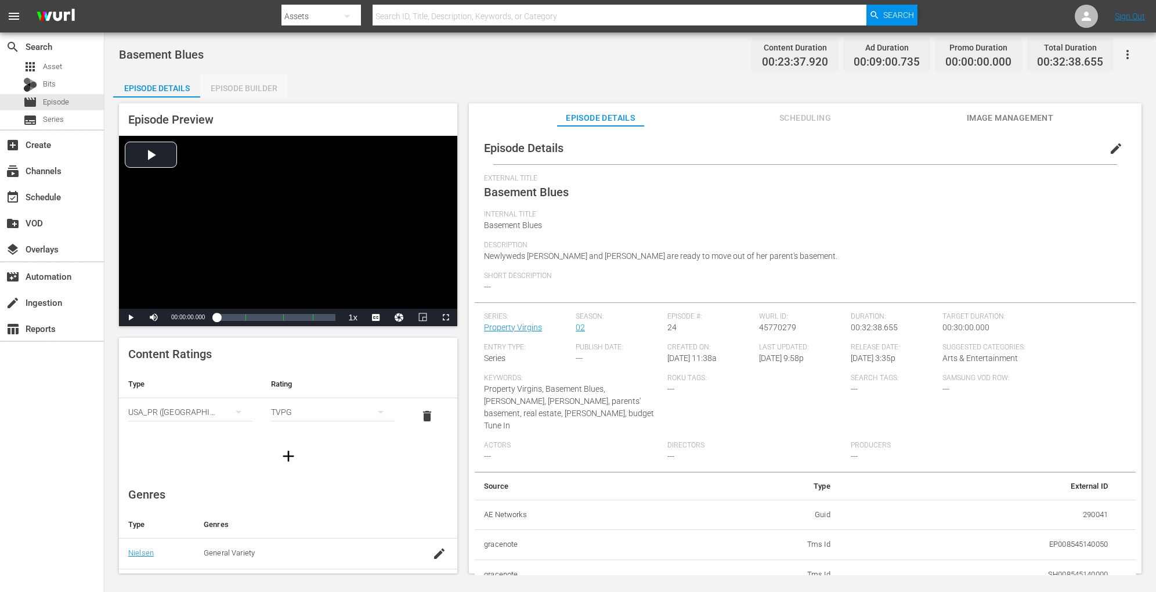
click at [247, 84] on div "Episode Builder" at bounding box center [243, 88] width 87 height 28
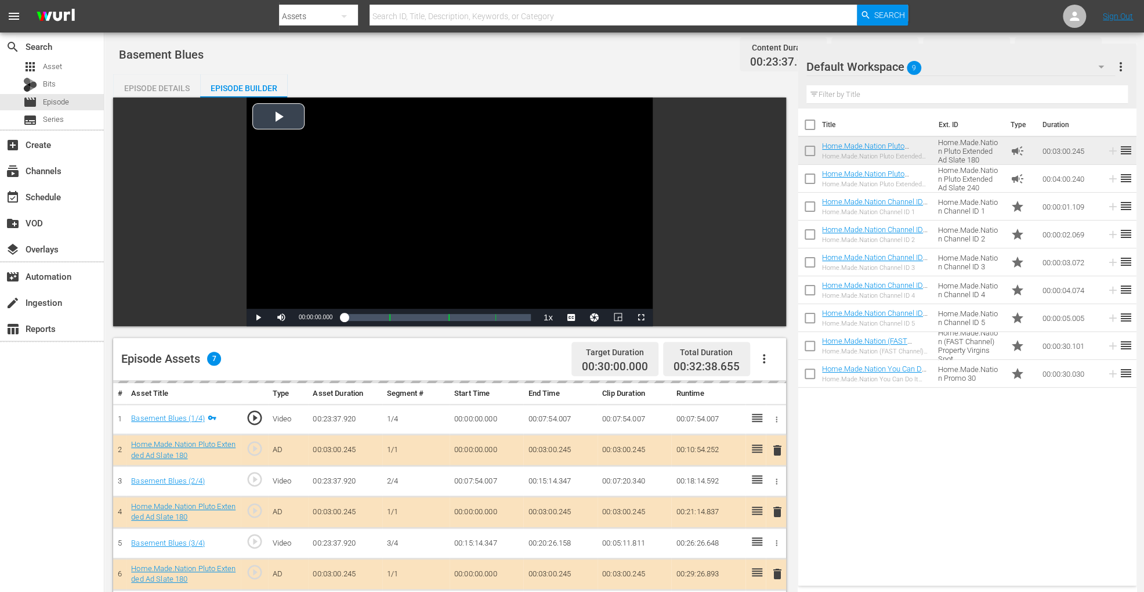
scroll to position [302, 0]
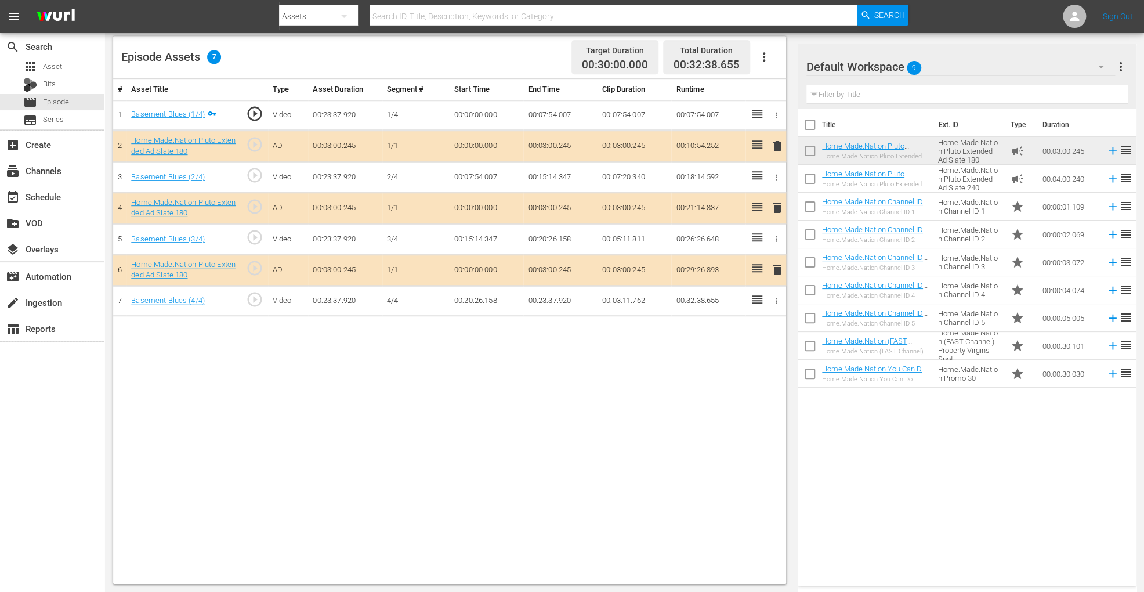
click at [766, 66] on button "button" at bounding box center [764, 57] width 28 height 28
click at [769, 90] on div "Clear Ads" at bounding box center [798, 89] width 79 height 28
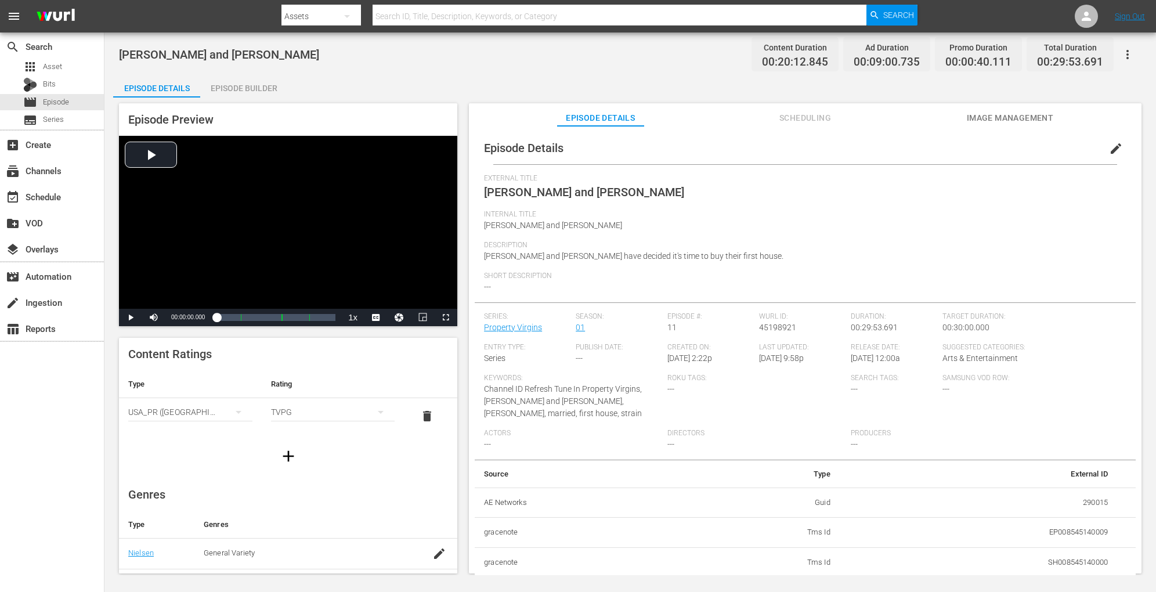
click at [252, 85] on div "Episode Builder" at bounding box center [243, 88] width 87 height 28
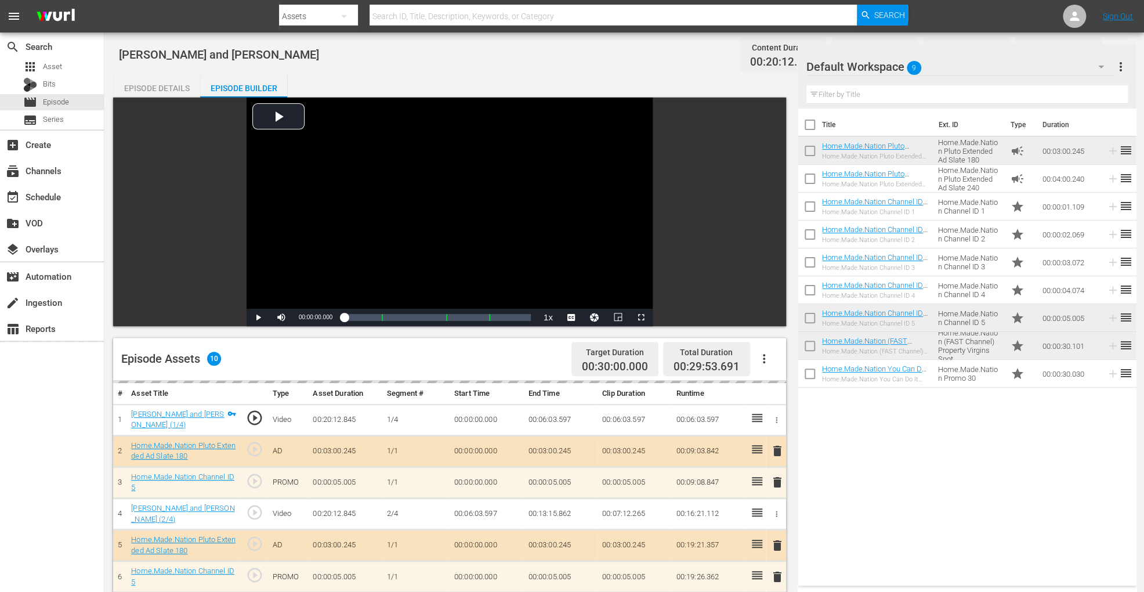
scroll to position [302, 0]
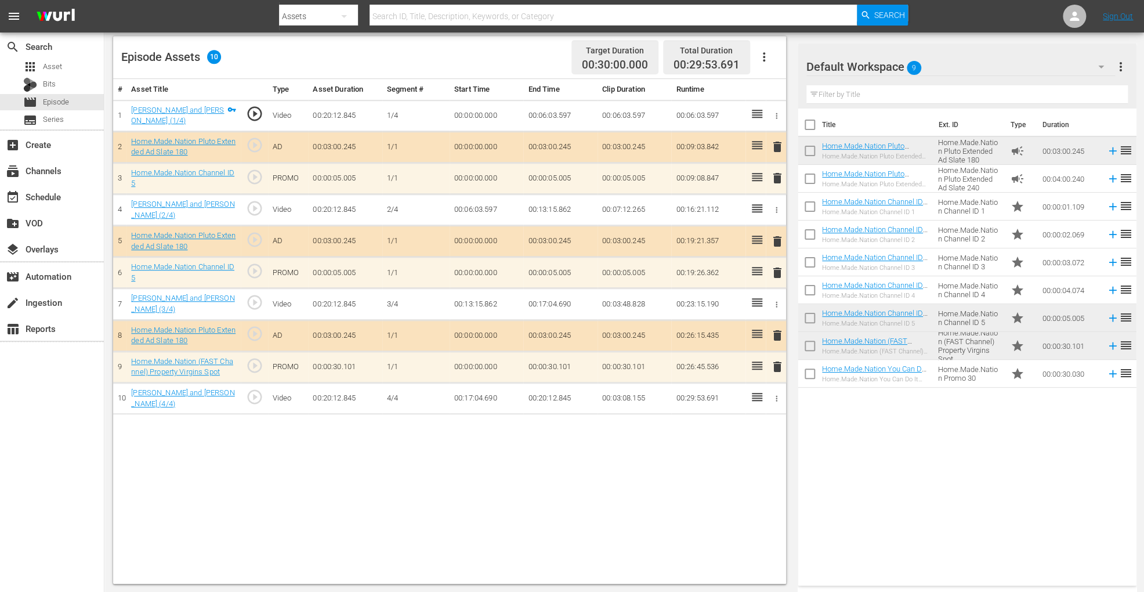
click at [763, 64] on button "button" at bounding box center [764, 57] width 28 height 28
click at [770, 91] on div "Clear Ads" at bounding box center [798, 89] width 79 height 28
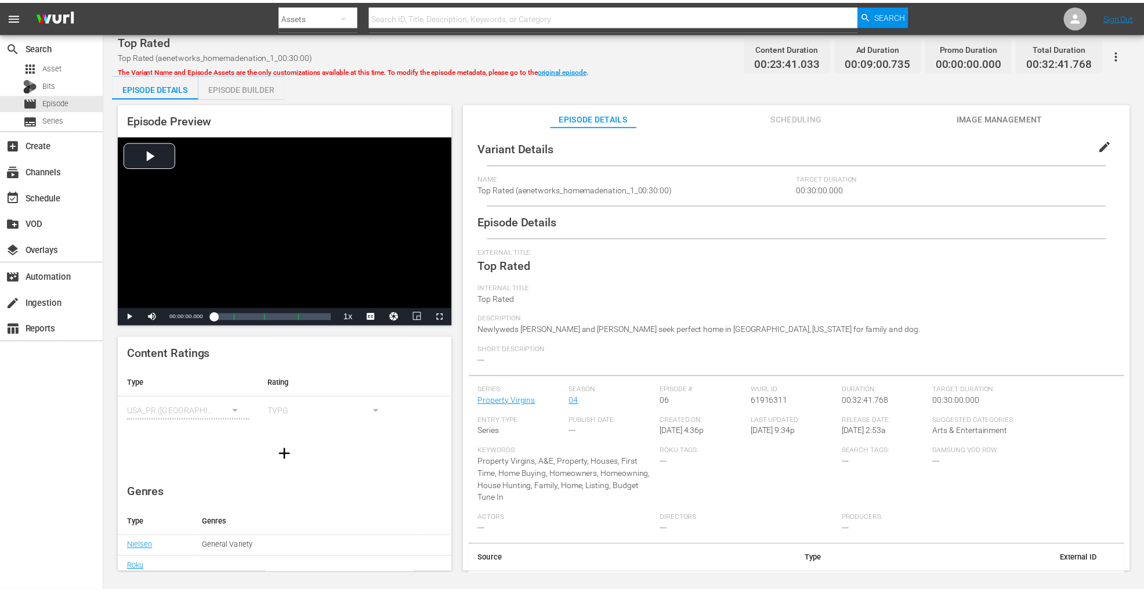
scroll to position [84, 0]
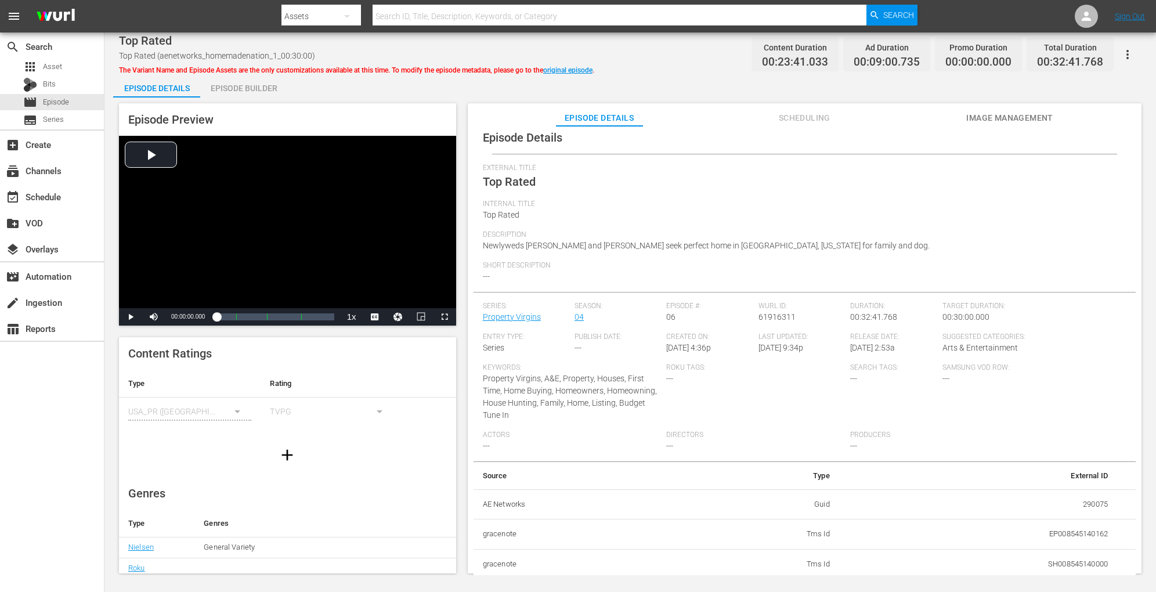
click at [263, 84] on div "Episode Builder" at bounding box center [243, 88] width 87 height 28
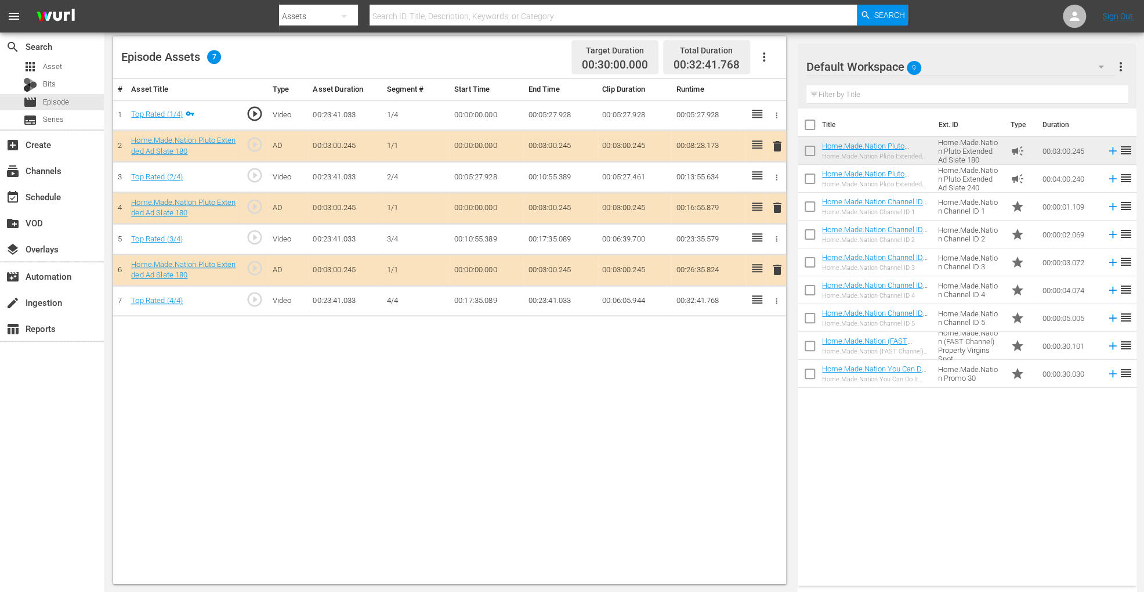
click at [759, 53] on icon "button" at bounding box center [764, 57] width 14 height 14
click at [775, 86] on div "Clear Ads" at bounding box center [798, 89] width 79 height 28
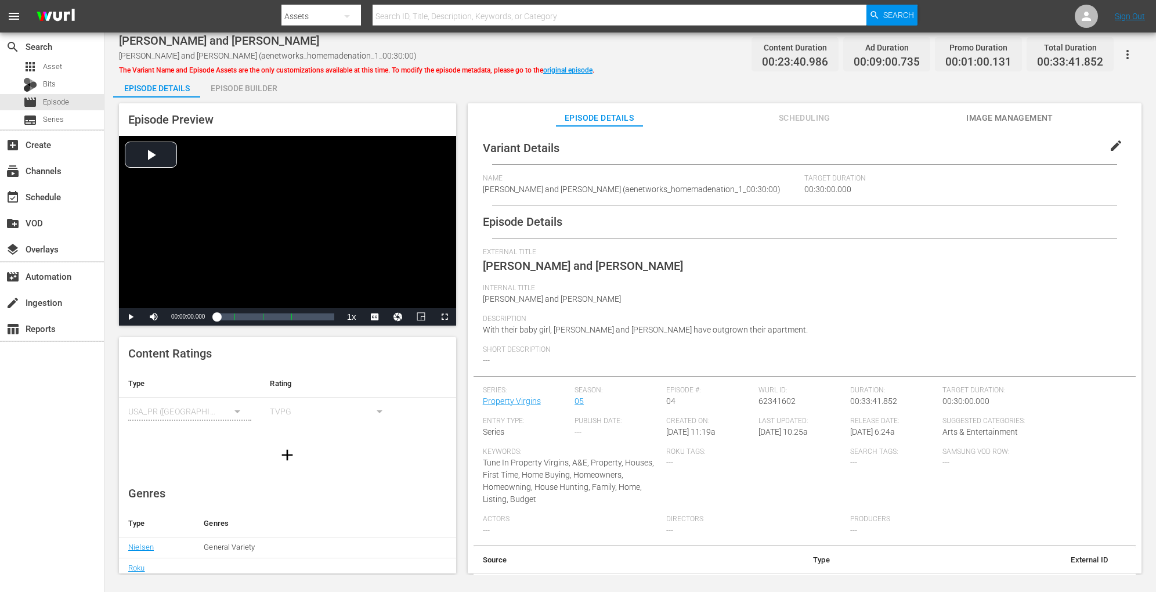
click at [251, 81] on div "Episode Builder" at bounding box center [243, 88] width 87 height 28
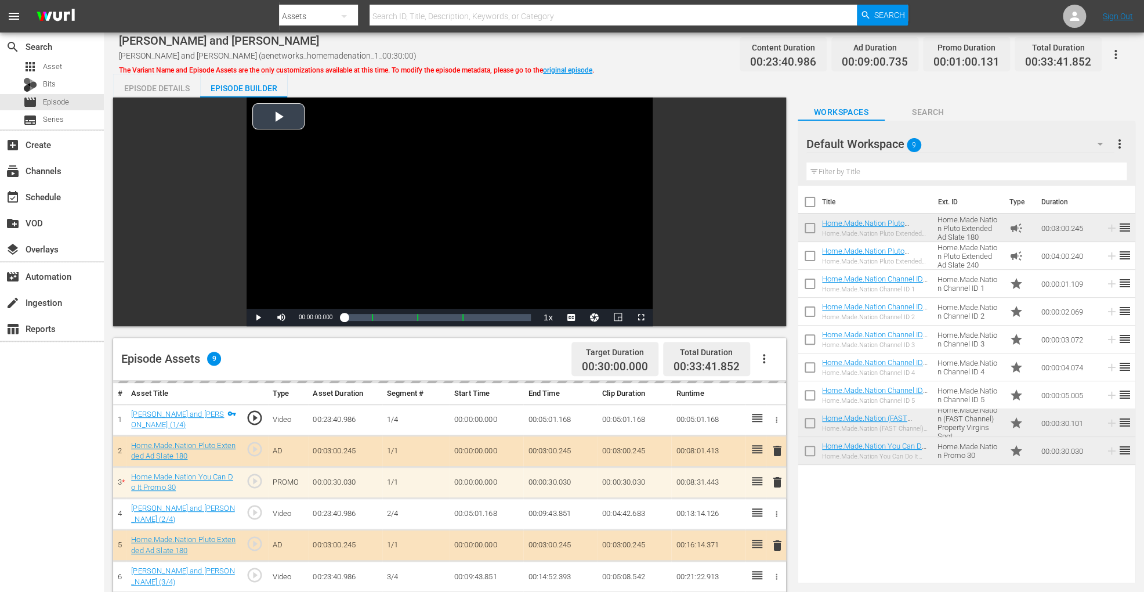
scroll to position [302, 0]
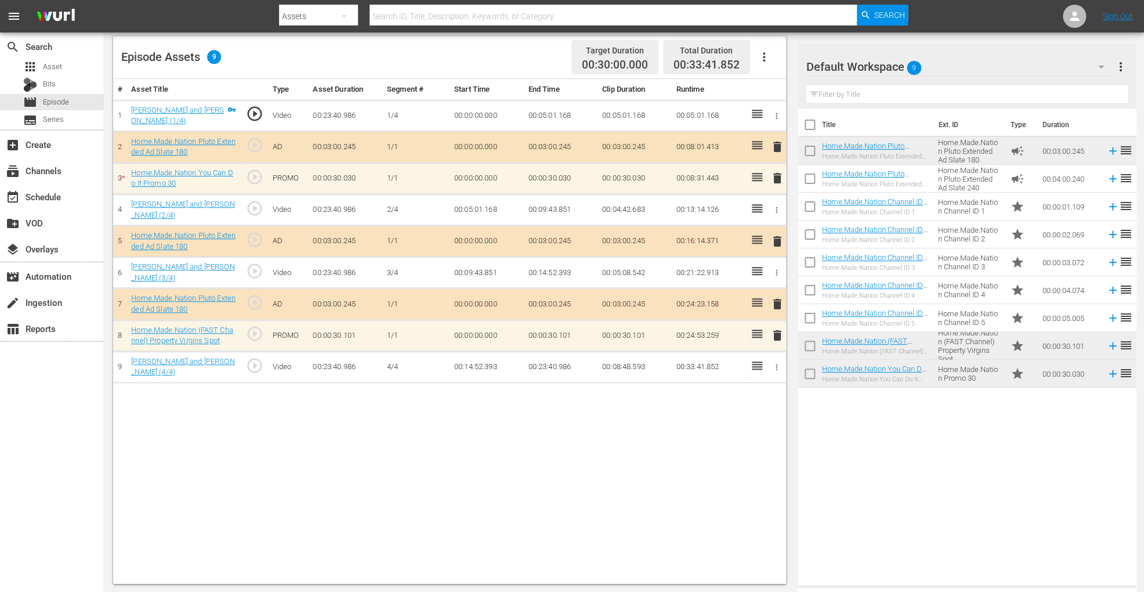
click at [765, 58] on icon "button" at bounding box center [764, 57] width 14 height 14
click at [771, 90] on div "Clear Ads" at bounding box center [798, 89] width 79 height 28
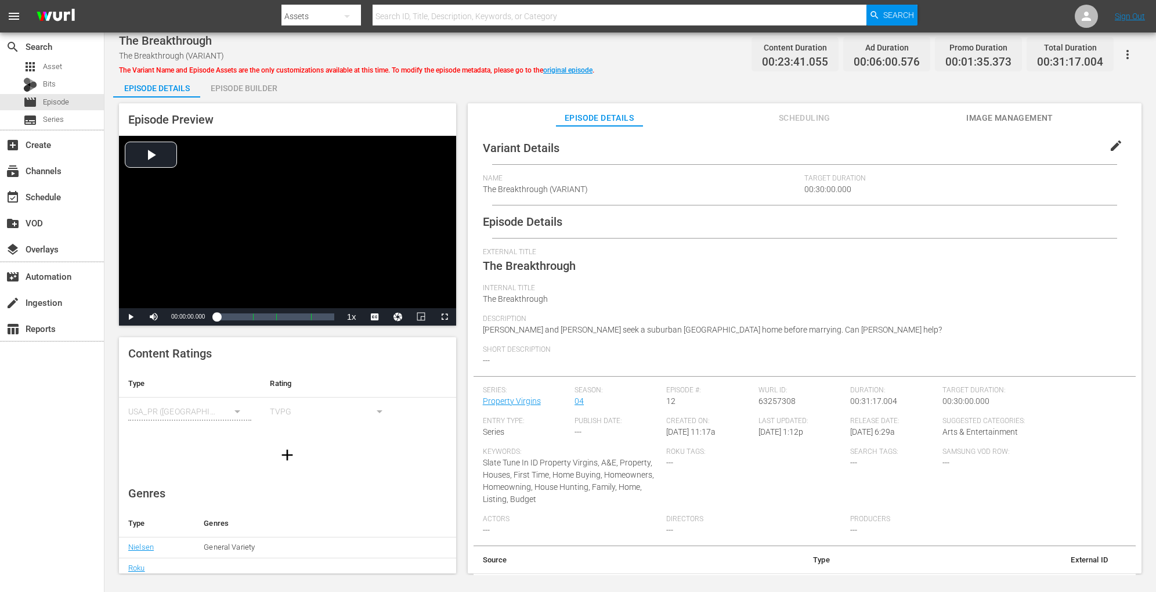
click at [227, 95] on div "Episode Builder" at bounding box center [243, 88] width 87 height 28
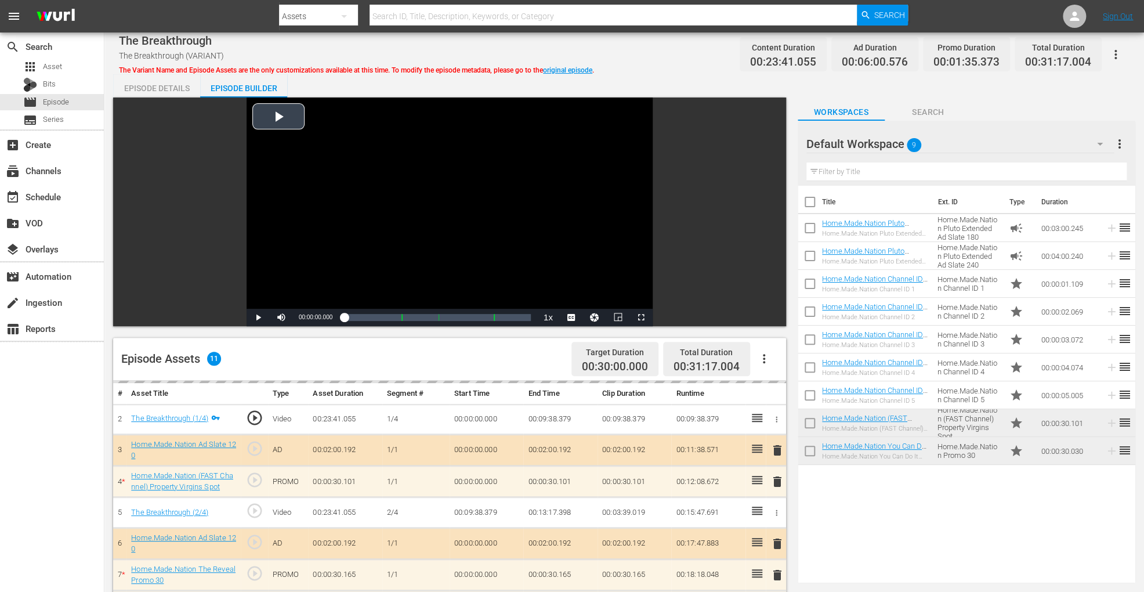
scroll to position [302, 0]
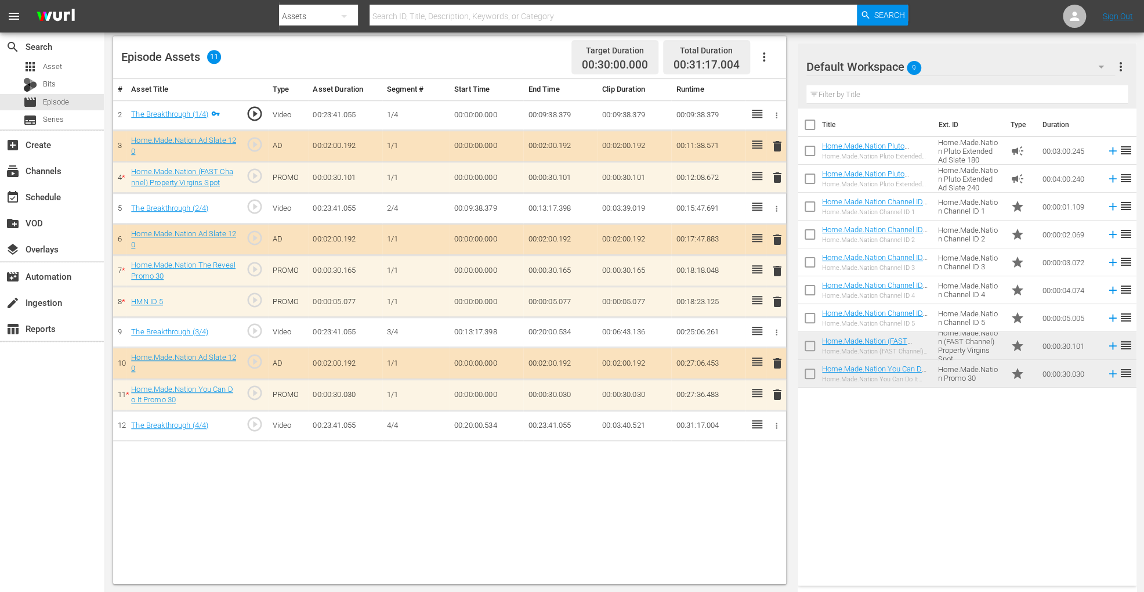
click at [768, 53] on icon "button" at bounding box center [764, 57] width 14 height 14
click at [777, 91] on div "Clear Ads" at bounding box center [798, 89] width 79 height 28
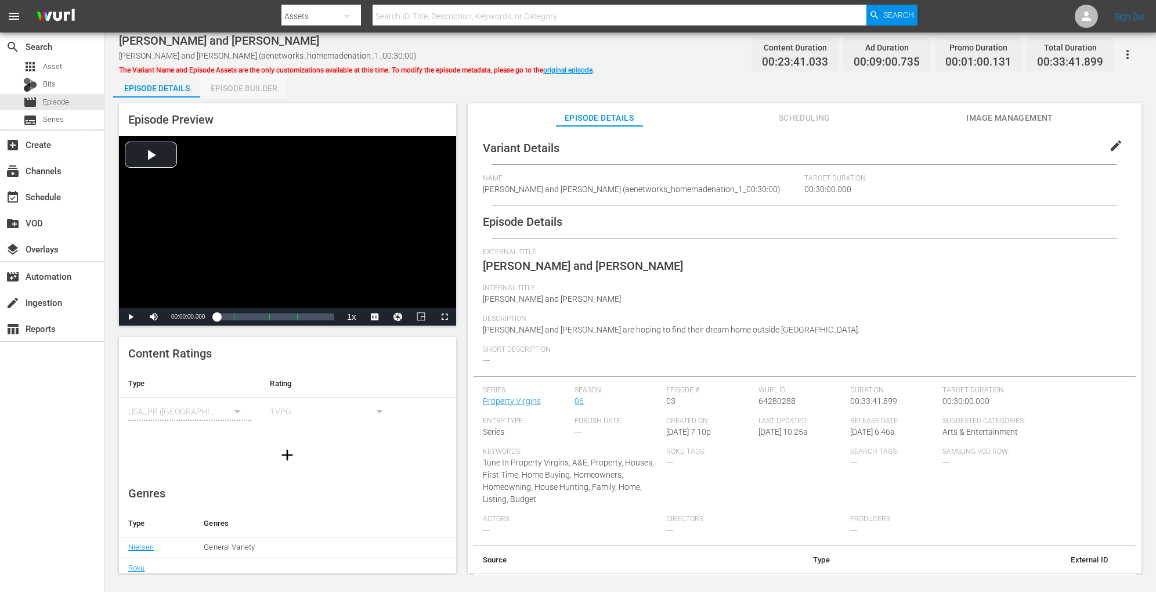
click at [239, 75] on div "Episode Builder" at bounding box center [243, 88] width 87 height 28
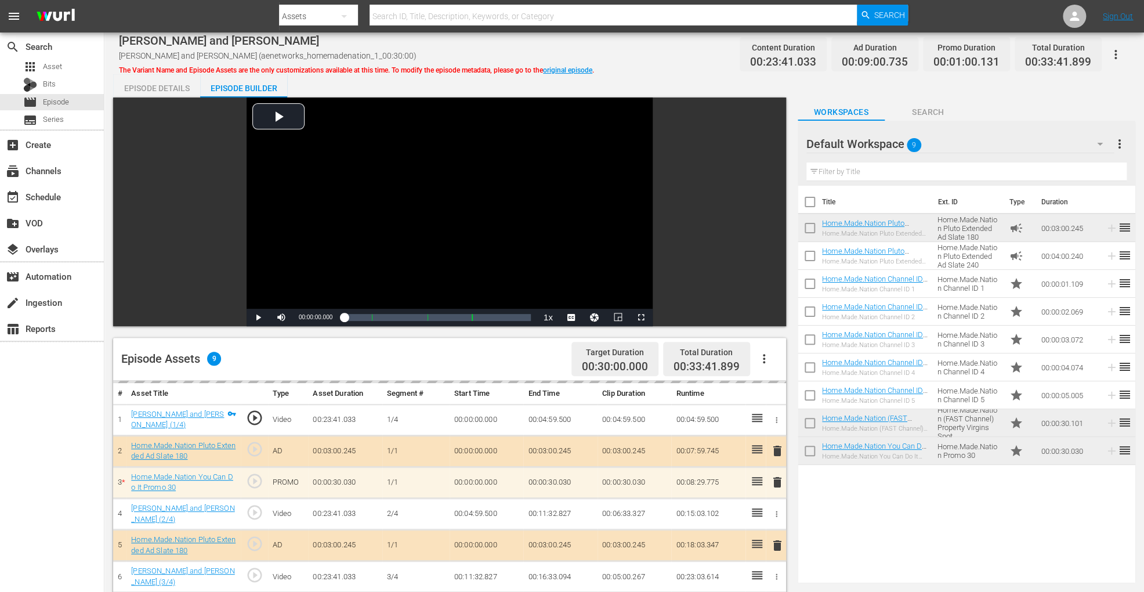
scroll to position [302, 0]
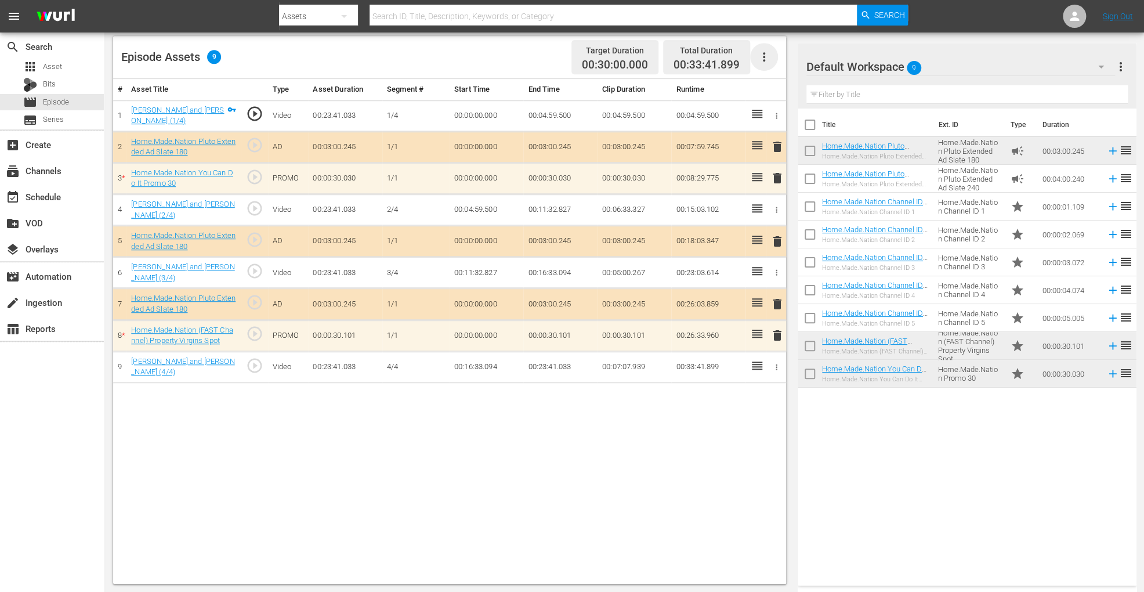
click at [766, 61] on icon "button" at bounding box center [764, 57] width 14 height 14
click at [772, 93] on div "Clear Ads" at bounding box center [798, 89] width 79 height 28
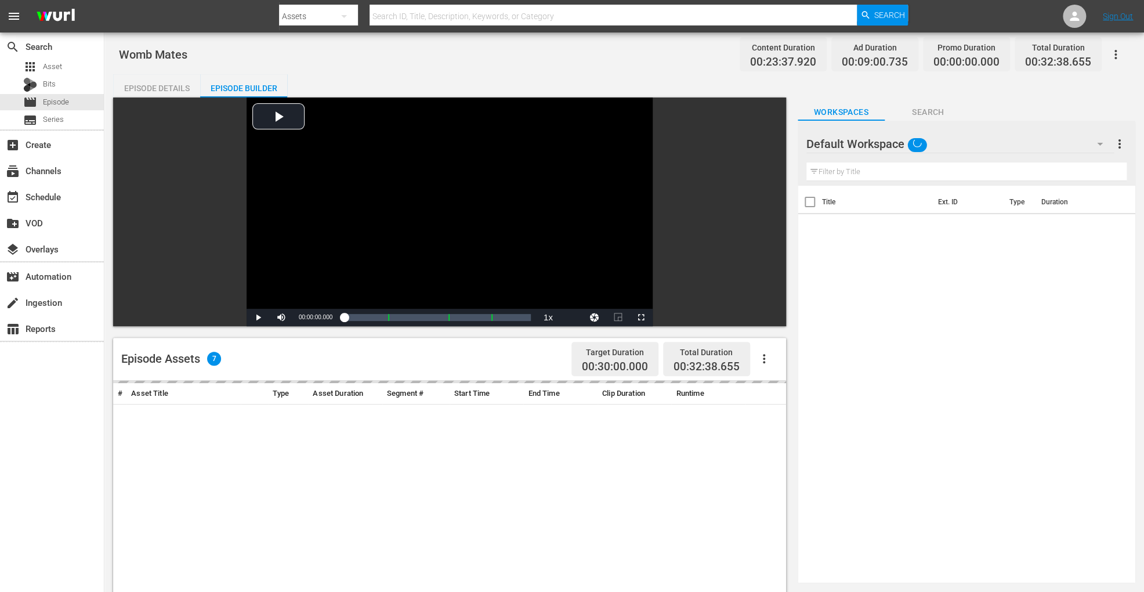
scroll to position [302, 0]
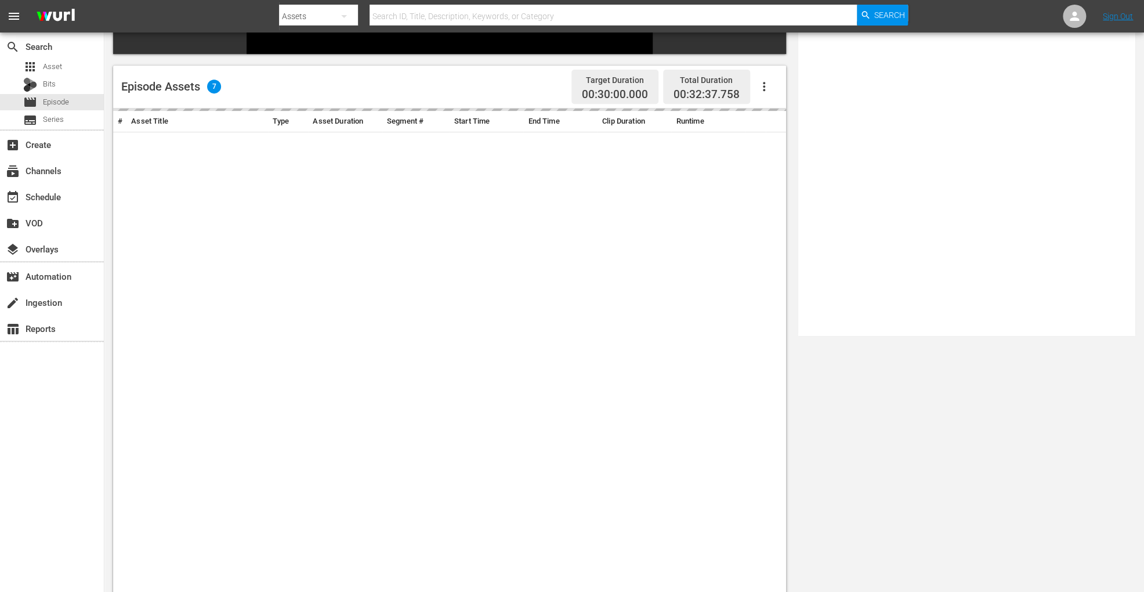
scroll to position [276, 0]
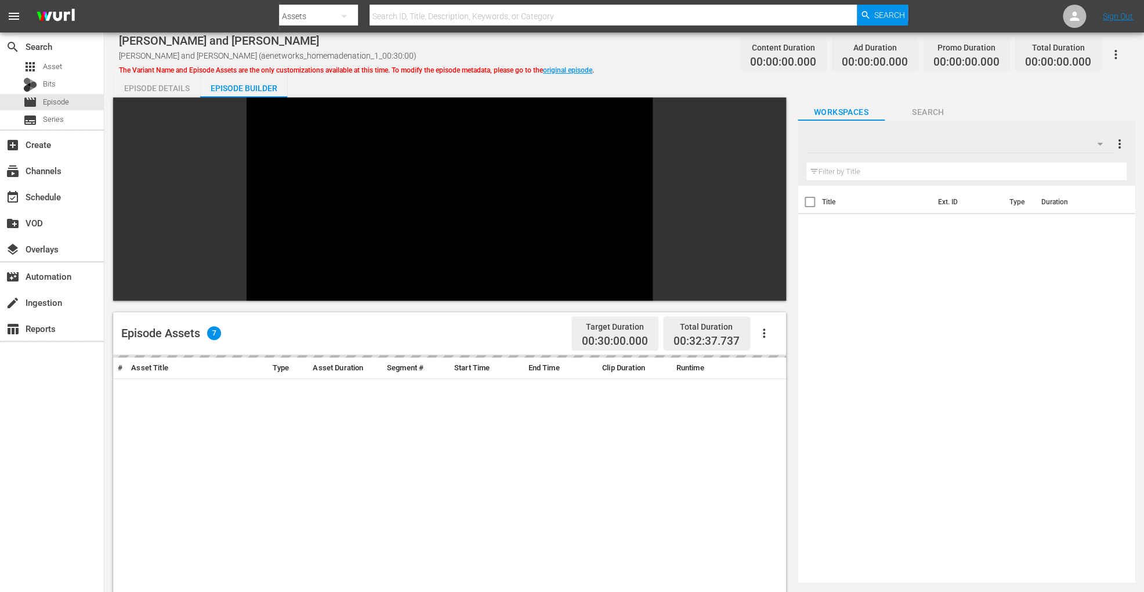
scroll to position [276, 0]
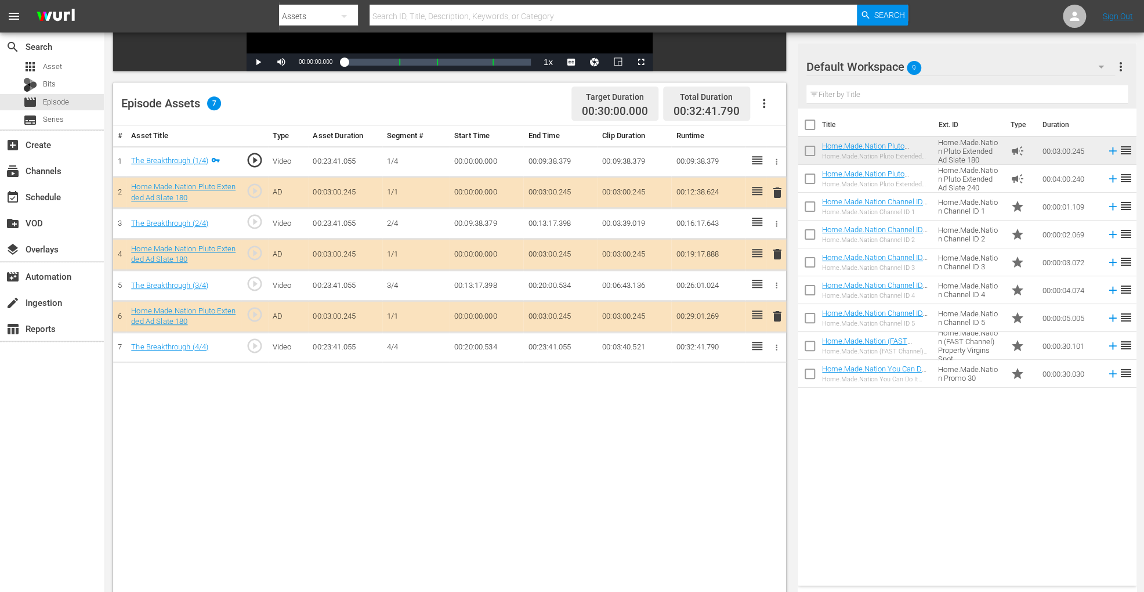
scroll to position [274, 0]
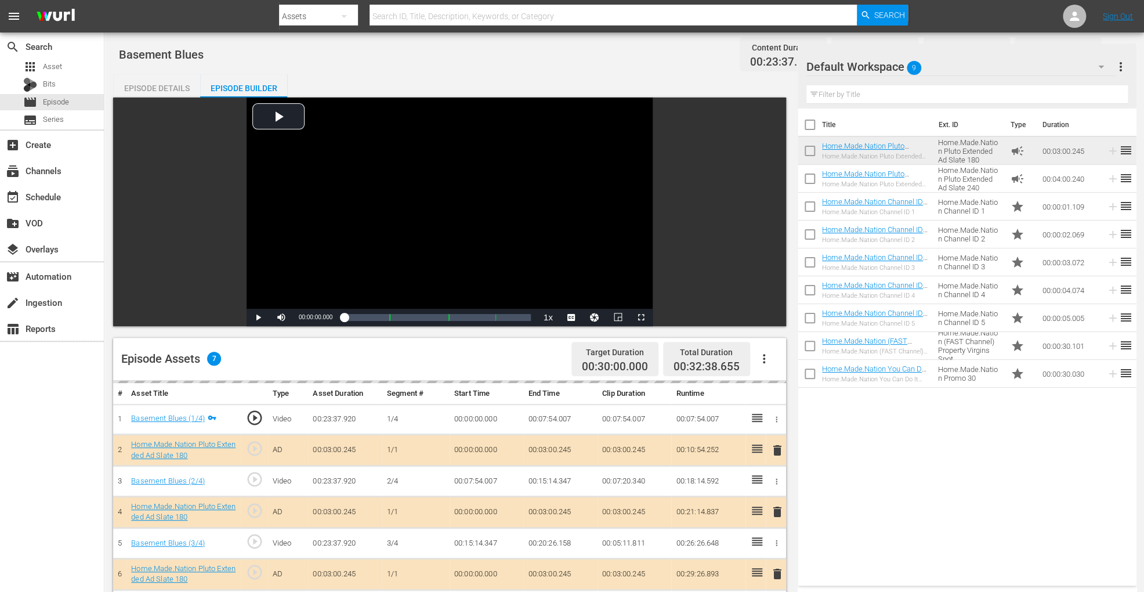
scroll to position [302, 0]
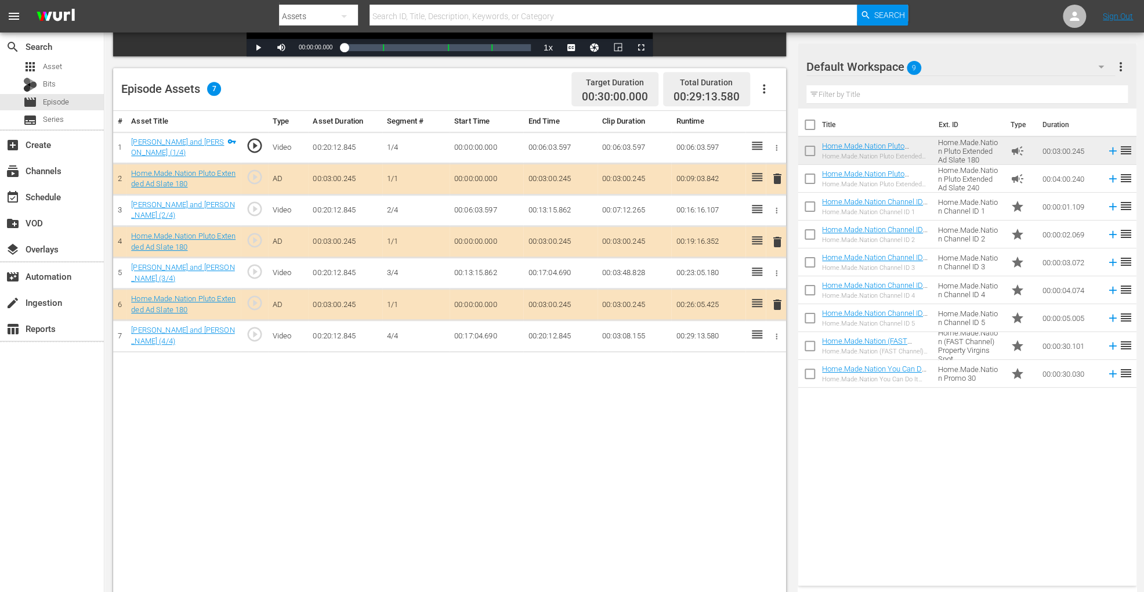
scroll to position [302, 0]
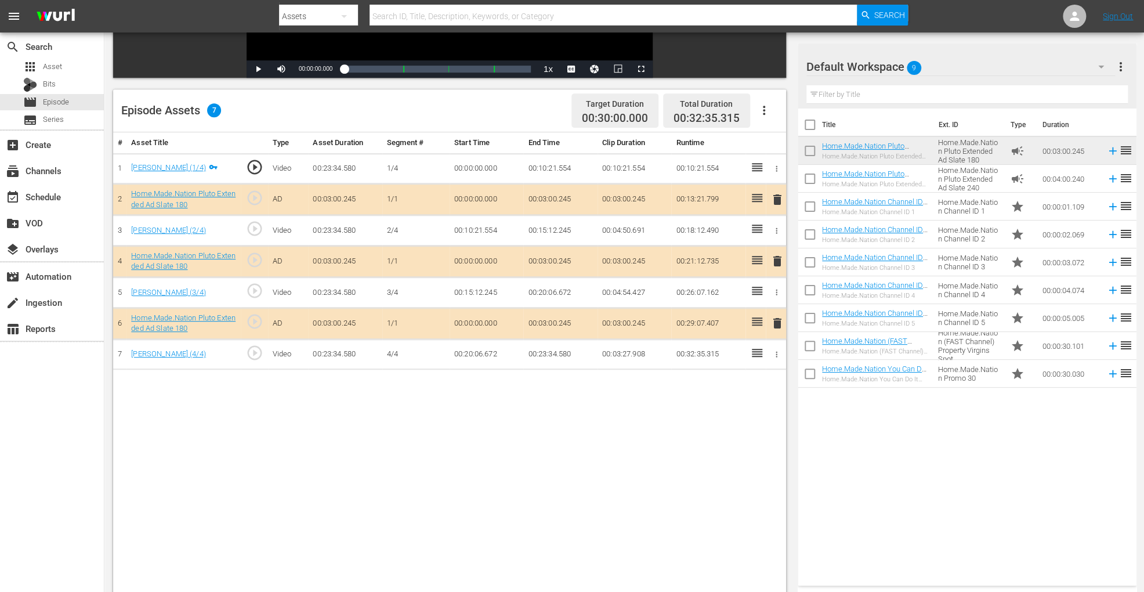
scroll to position [260, 0]
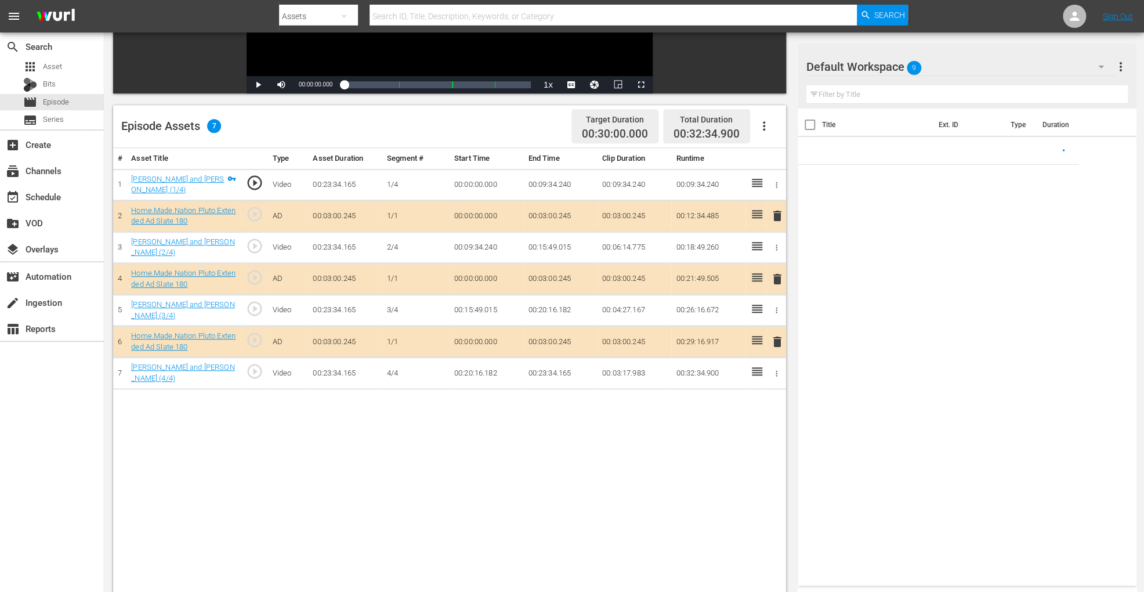
scroll to position [302, 0]
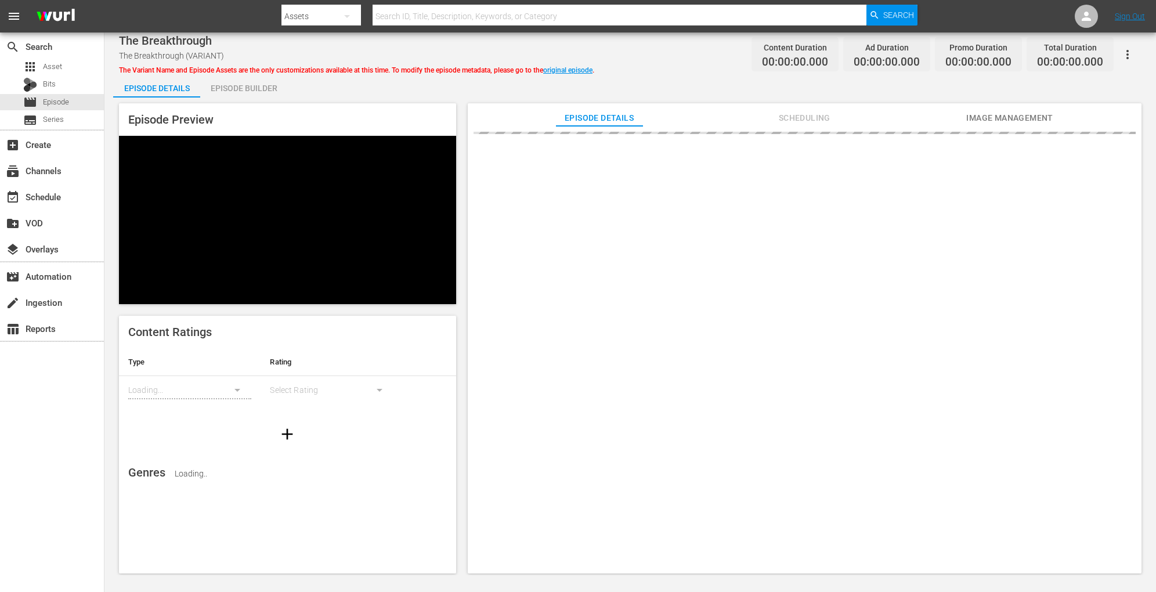
click at [266, 89] on div "Episode Builder" at bounding box center [243, 88] width 87 height 28
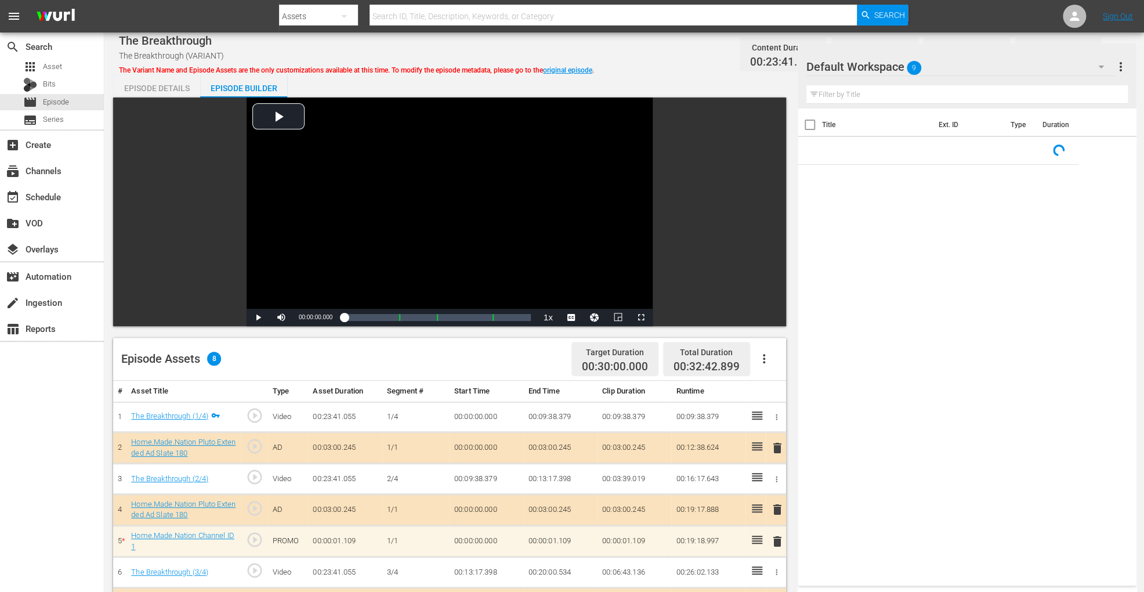
scroll to position [302, 0]
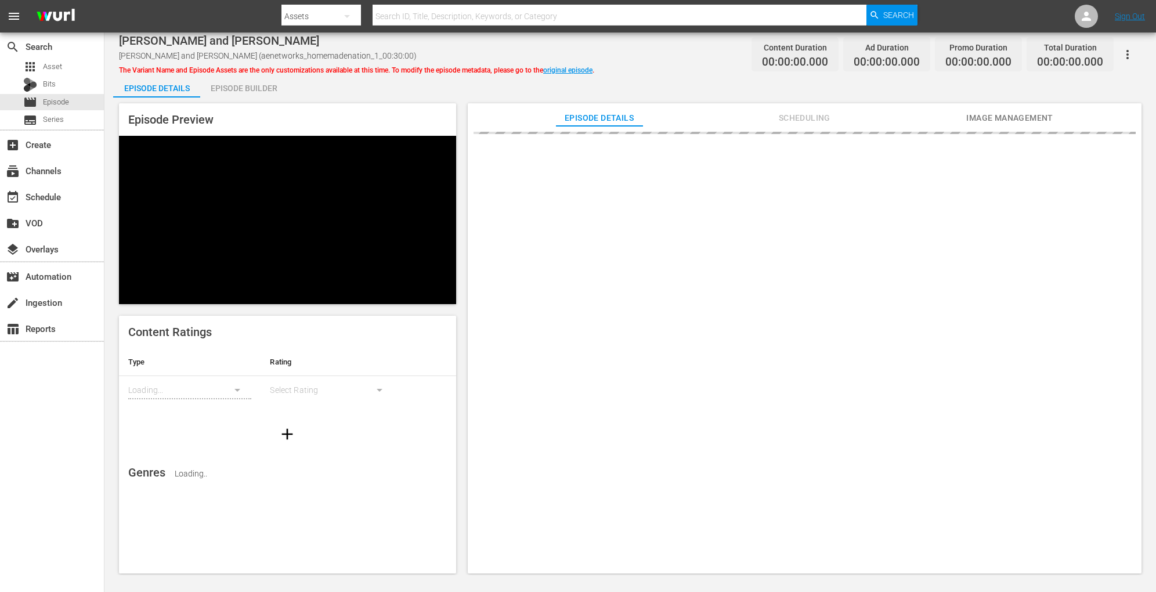
click at [237, 84] on div "Episode Builder" at bounding box center [243, 88] width 87 height 28
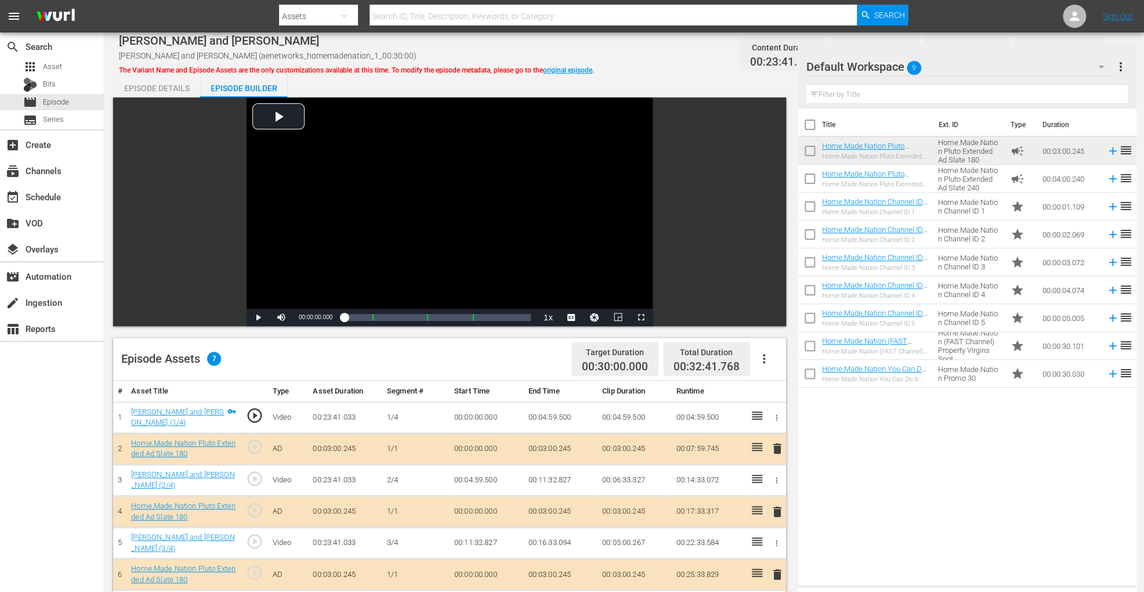
scroll to position [302, 0]
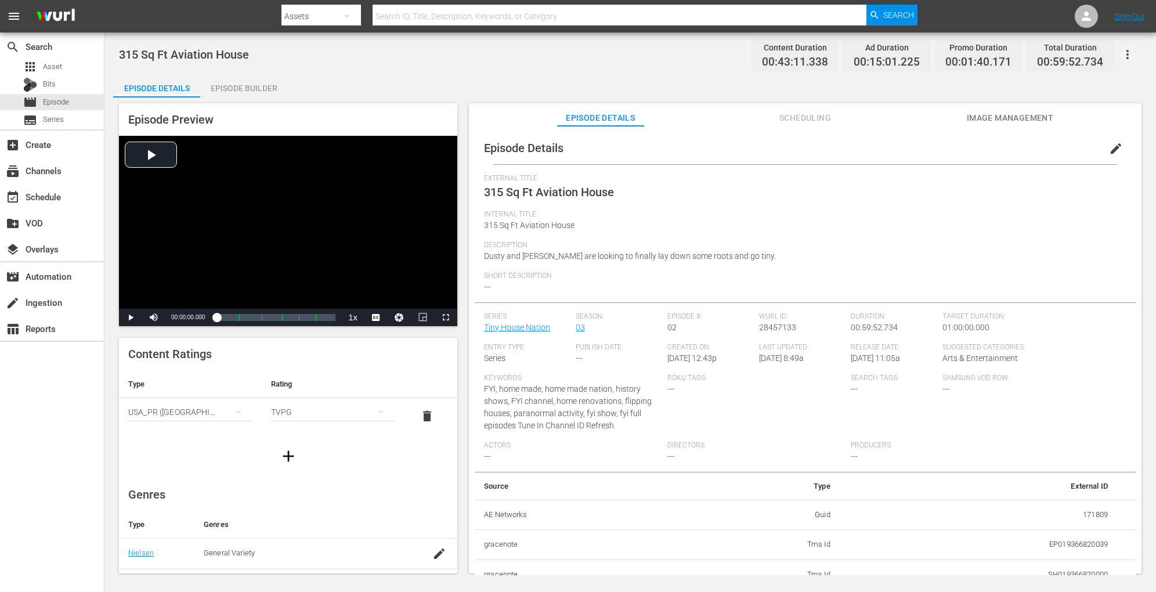
click at [243, 79] on div "Episode Builder" at bounding box center [243, 88] width 87 height 28
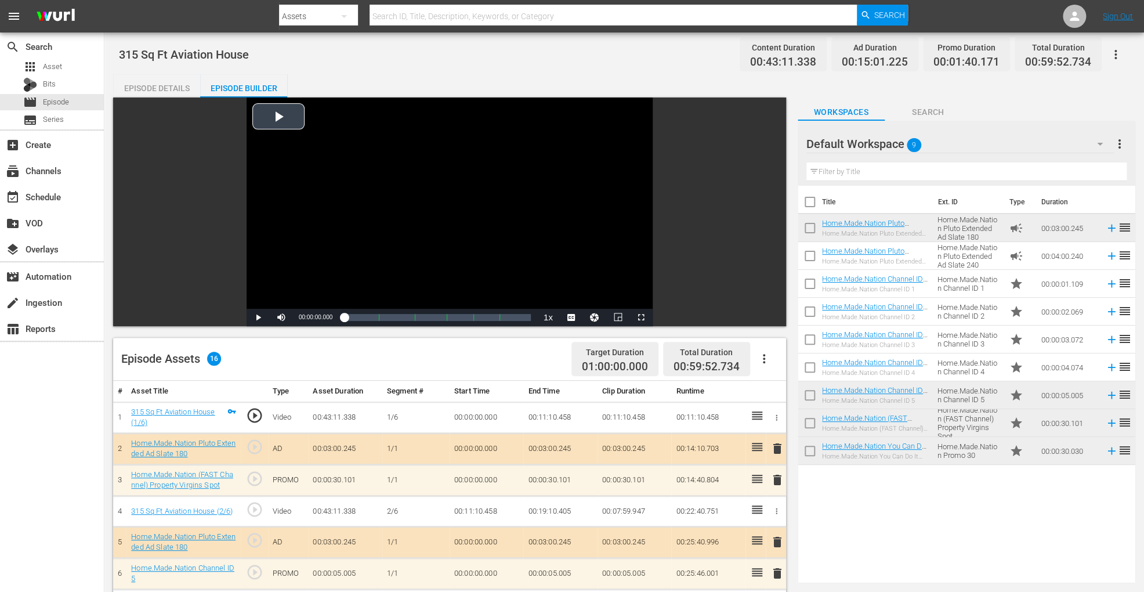
scroll to position [312, 0]
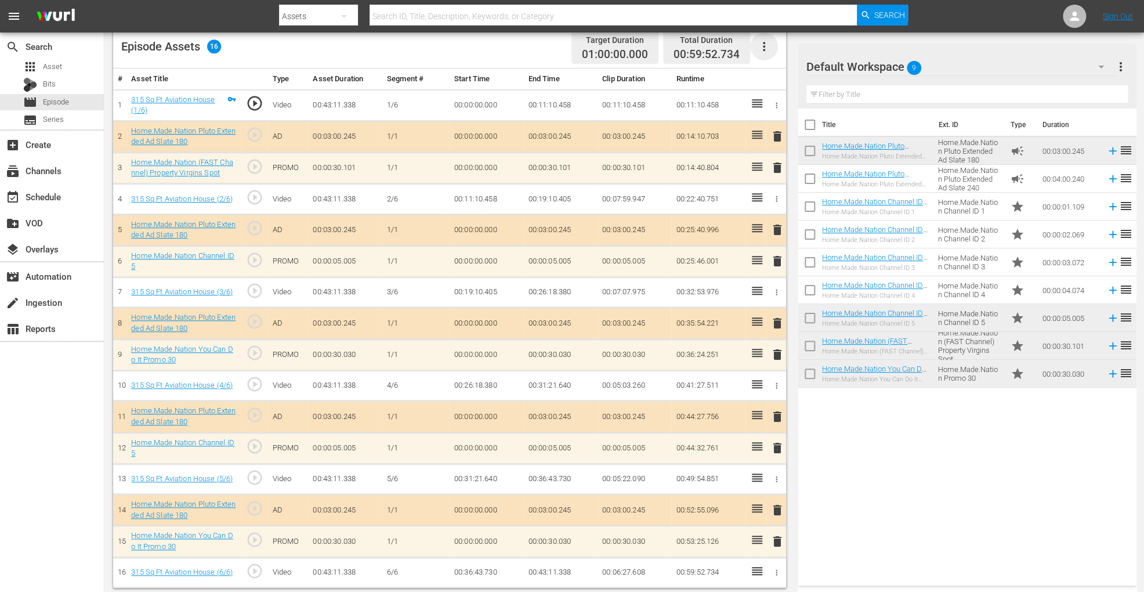
click at [765, 44] on icon "button" at bounding box center [764, 46] width 14 height 14
click at [774, 76] on div "Clear Ads" at bounding box center [798, 78] width 79 height 28
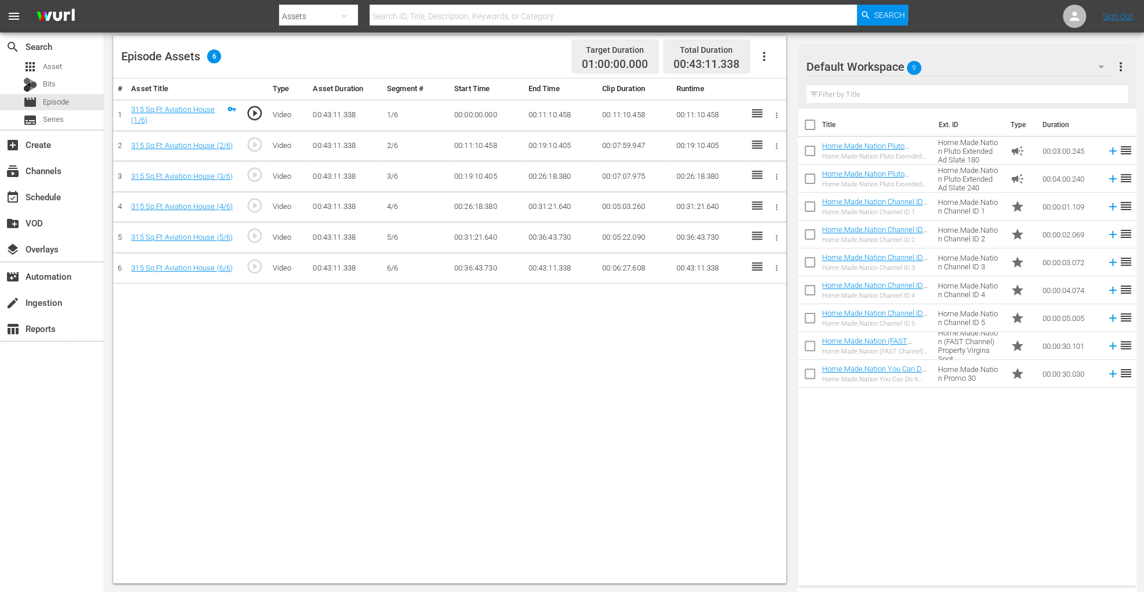
scroll to position [302, 0]
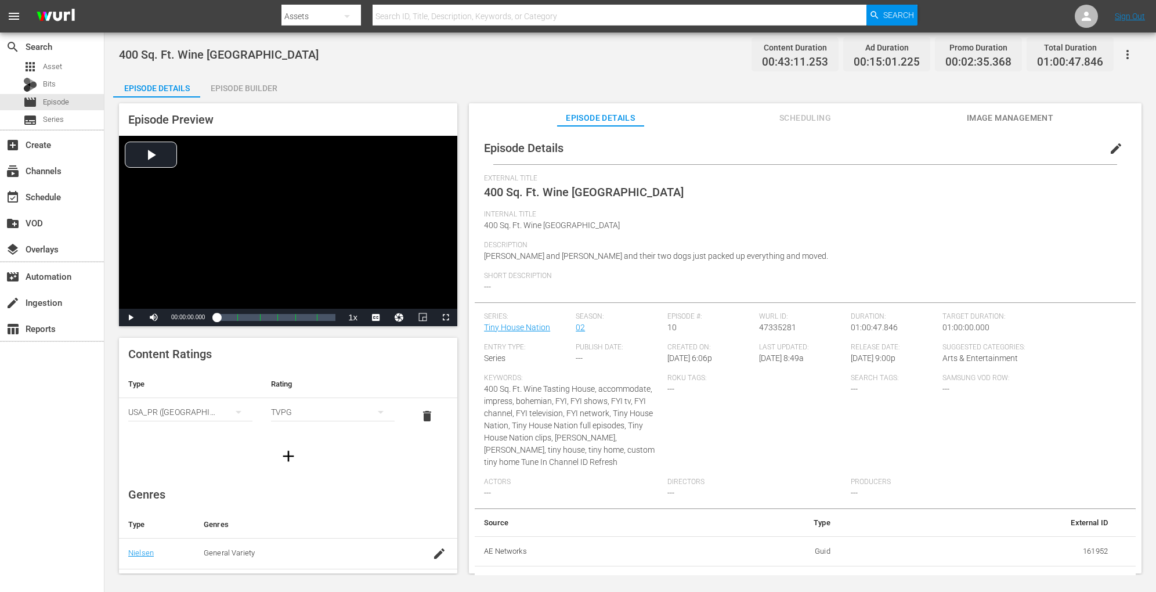
click at [238, 80] on div "Episode Builder" at bounding box center [243, 88] width 87 height 28
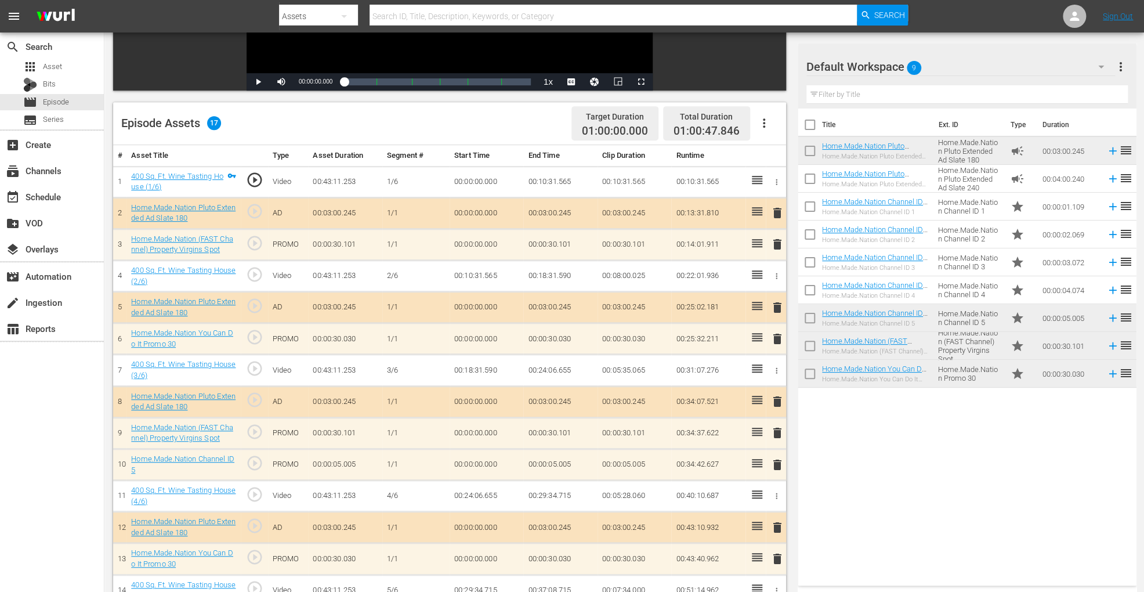
scroll to position [232, 0]
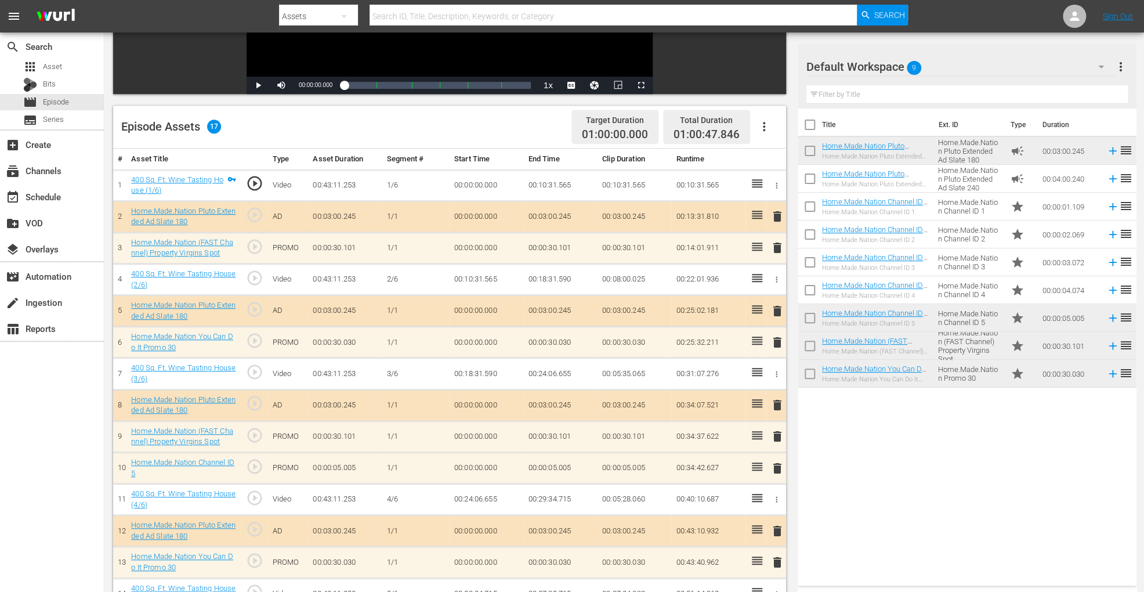
click at [767, 127] on icon "button" at bounding box center [764, 127] width 14 height 14
click at [771, 155] on div "Clear Ads" at bounding box center [798, 159] width 79 height 28
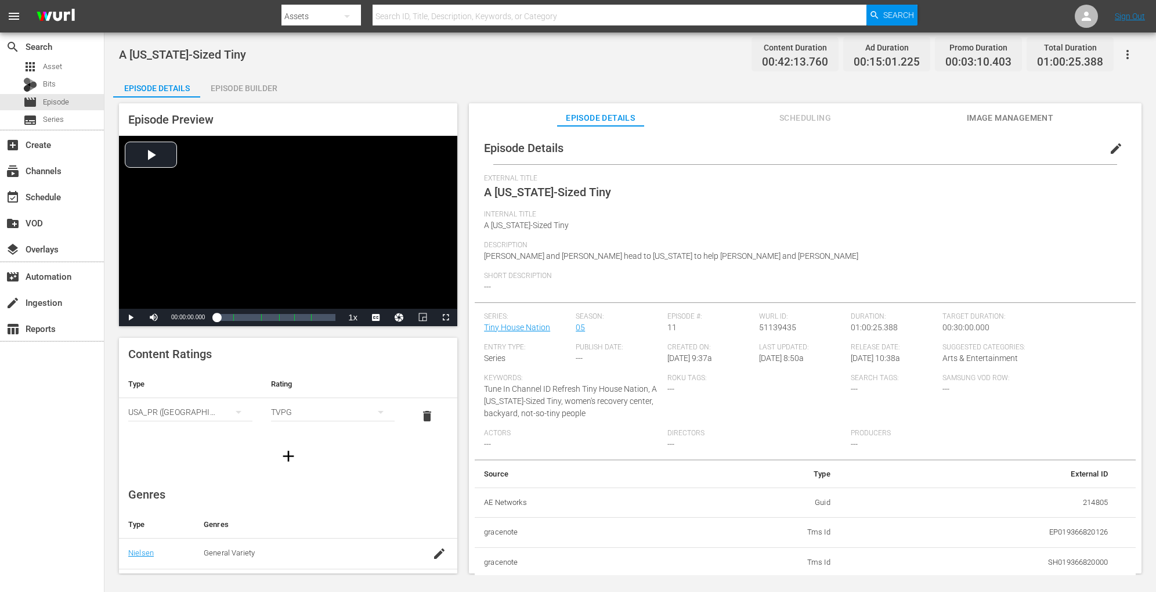
click at [255, 87] on div "Episode Builder" at bounding box center [243, 88] width 87 height 28
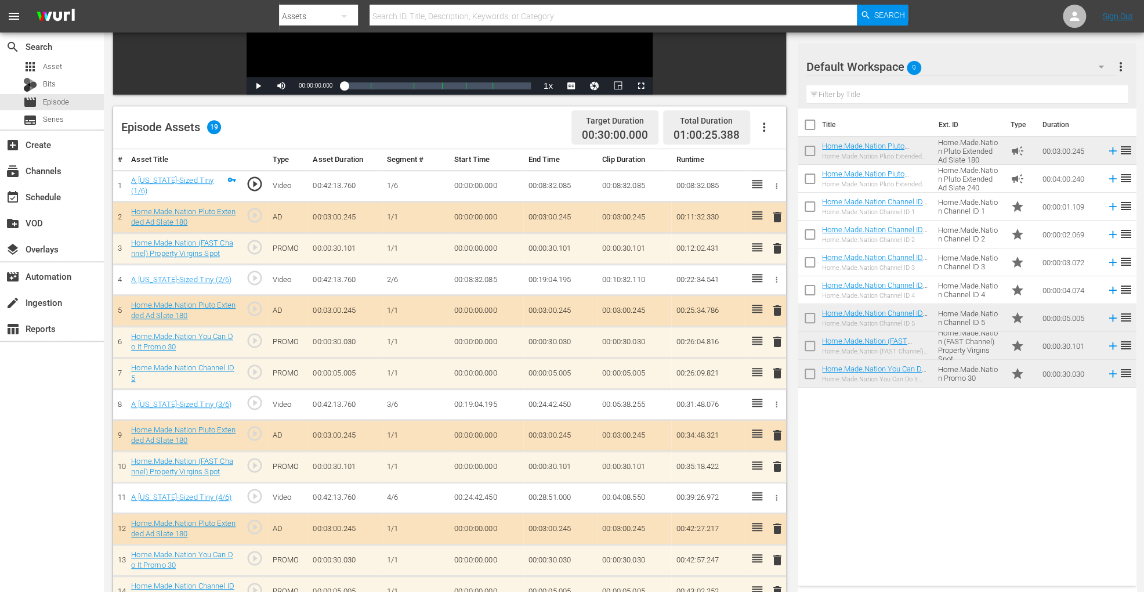
scroll to position [230, 0]
click at [765, 123] on icon "button" at bounding box center [764, 128] width 14 height 14
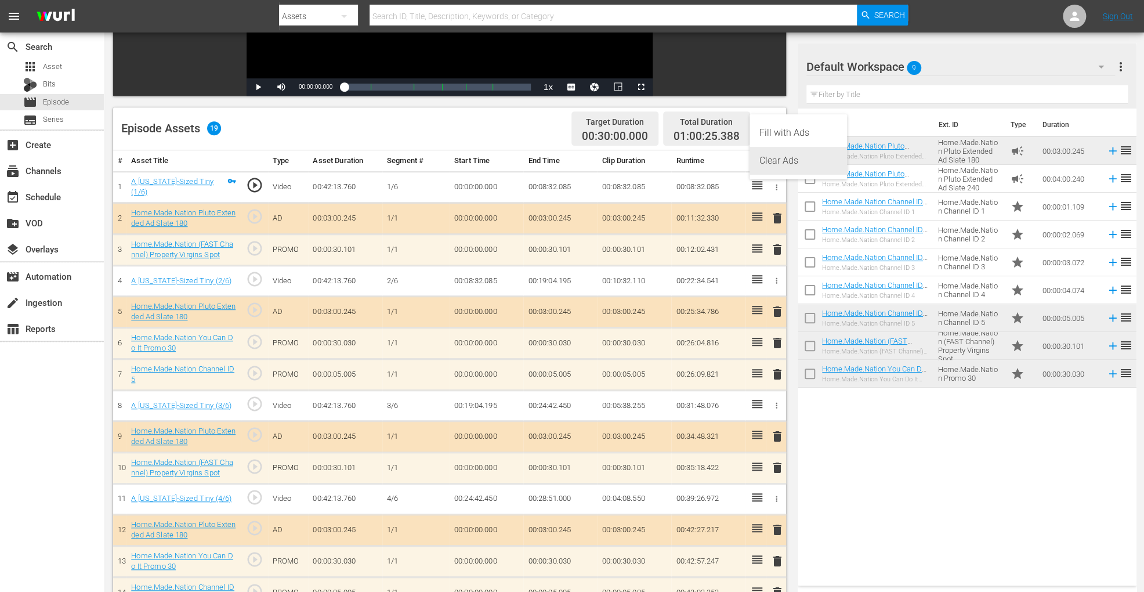
click at [771, 154] on div "Clear Ads" at bounding box center [798, 161] width 79 height 28
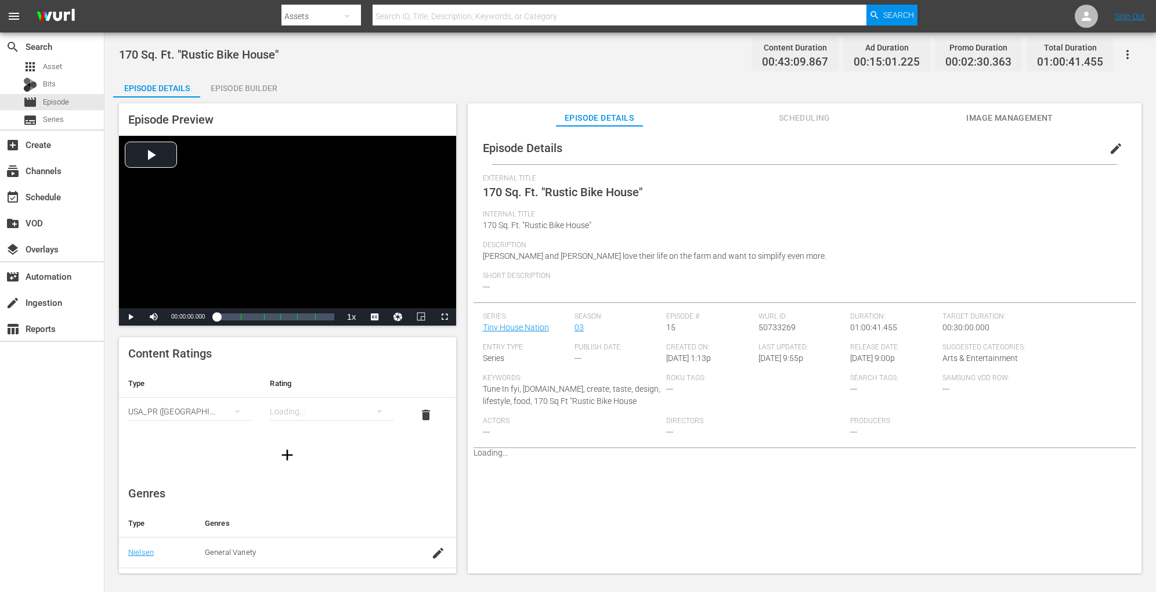
click at [262, 86] on div "Episode Builder" at bounding box center [243, 88] width 87 height 28
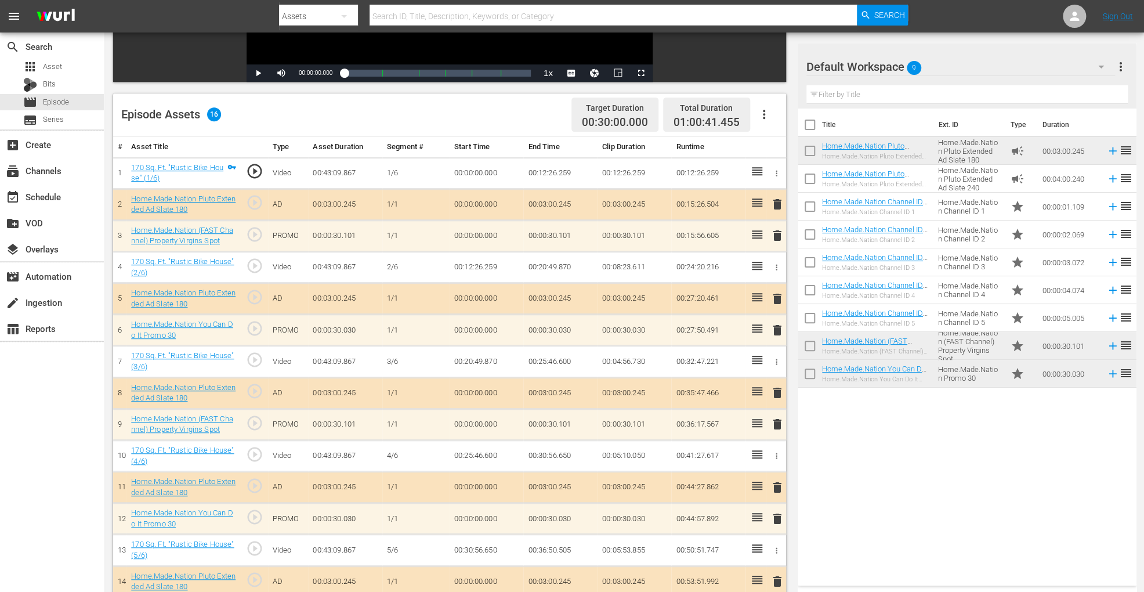
scroll to position [320, 0]
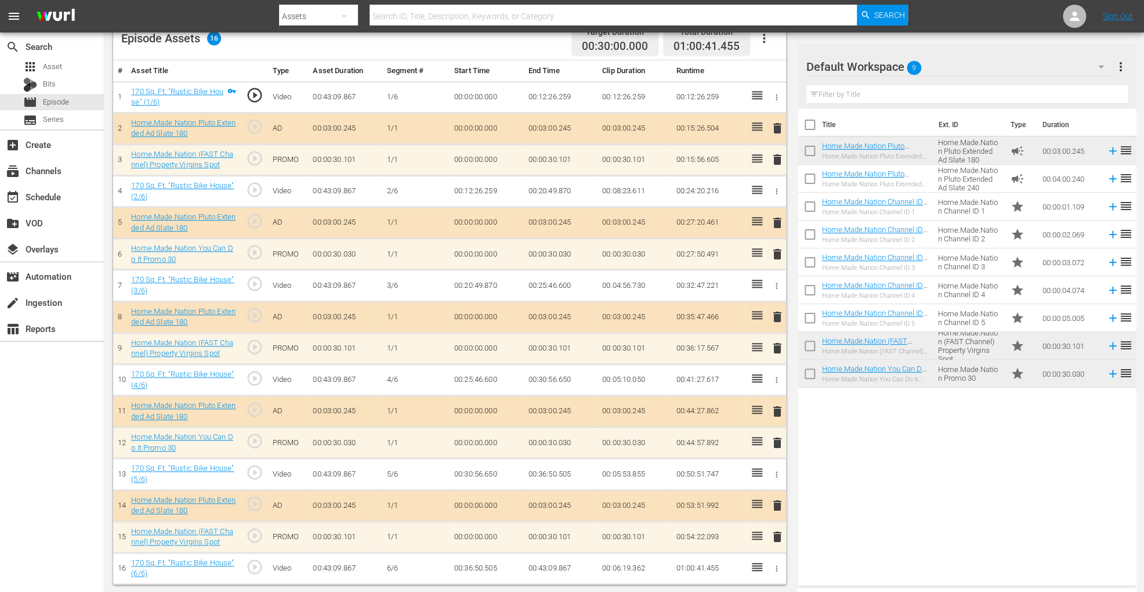
click at [774, 32] on button "button" at bounding box center [764, 38] width 28 height 28
click at [775, 64] on div "Clear Ads" at bounding box center [798, 71] width 79 height 28
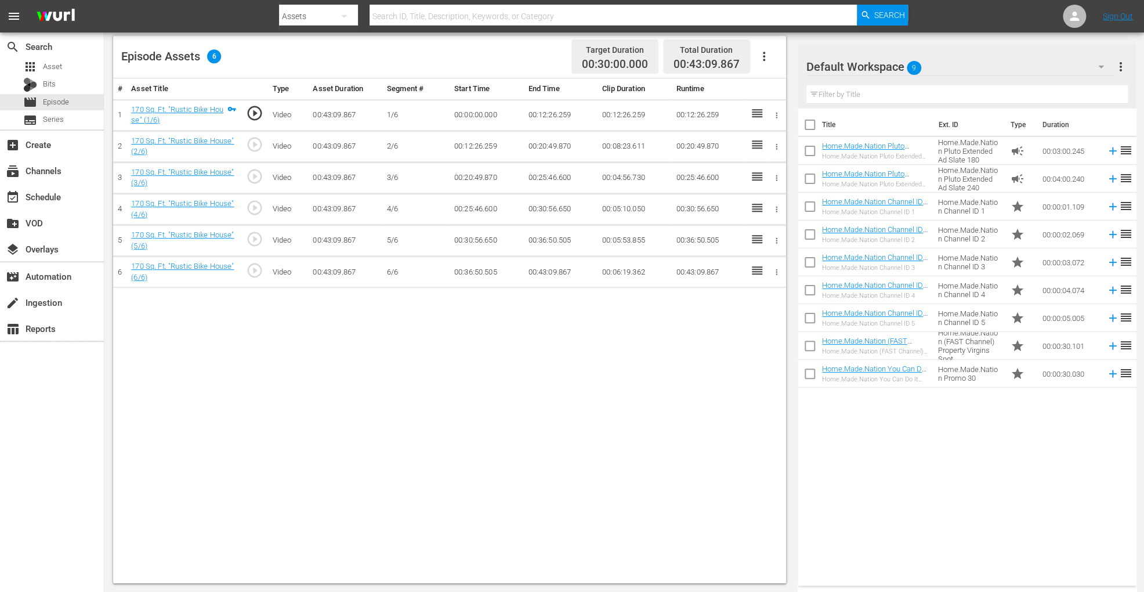
scroll to position [302, 0]
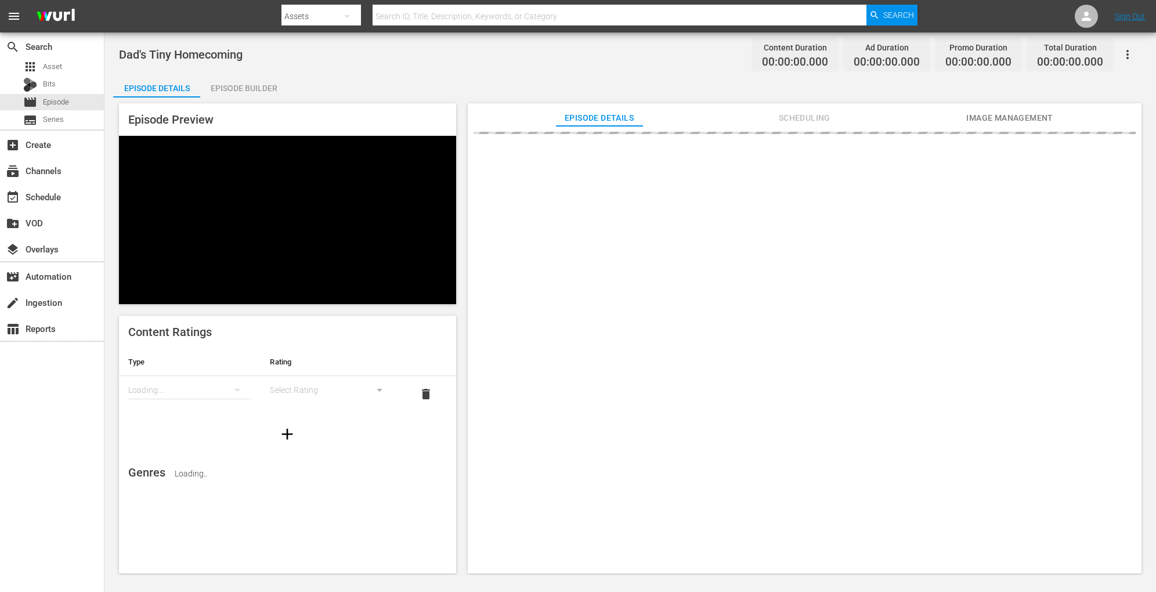
click at [229, 91] on div "Episode Builder" at bounding box center [243, 88] width 87 height 28
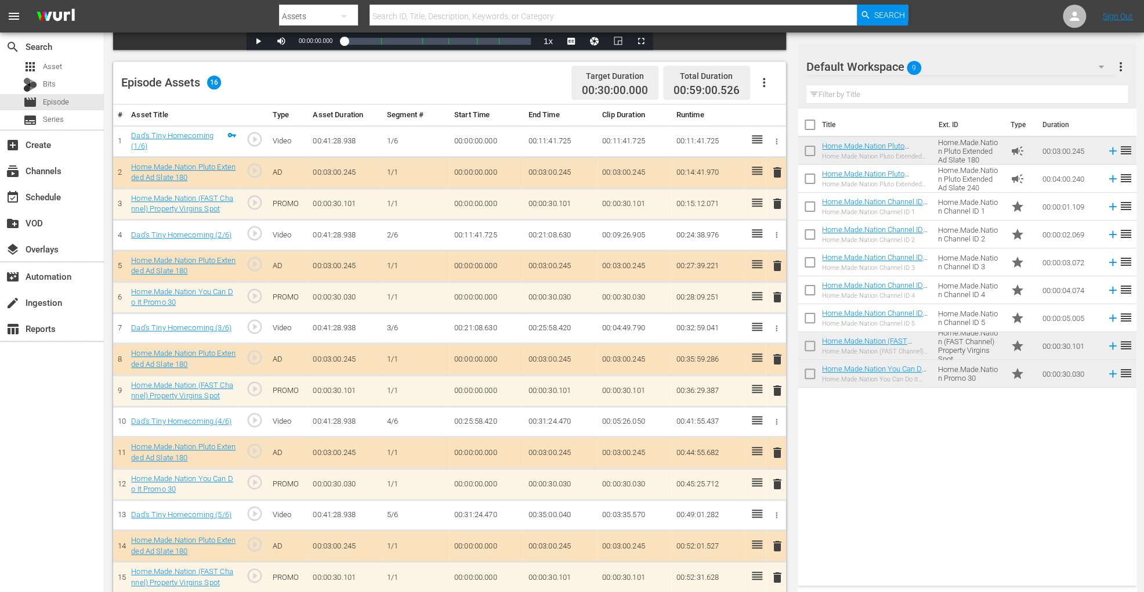
scroll to position [312, 0]
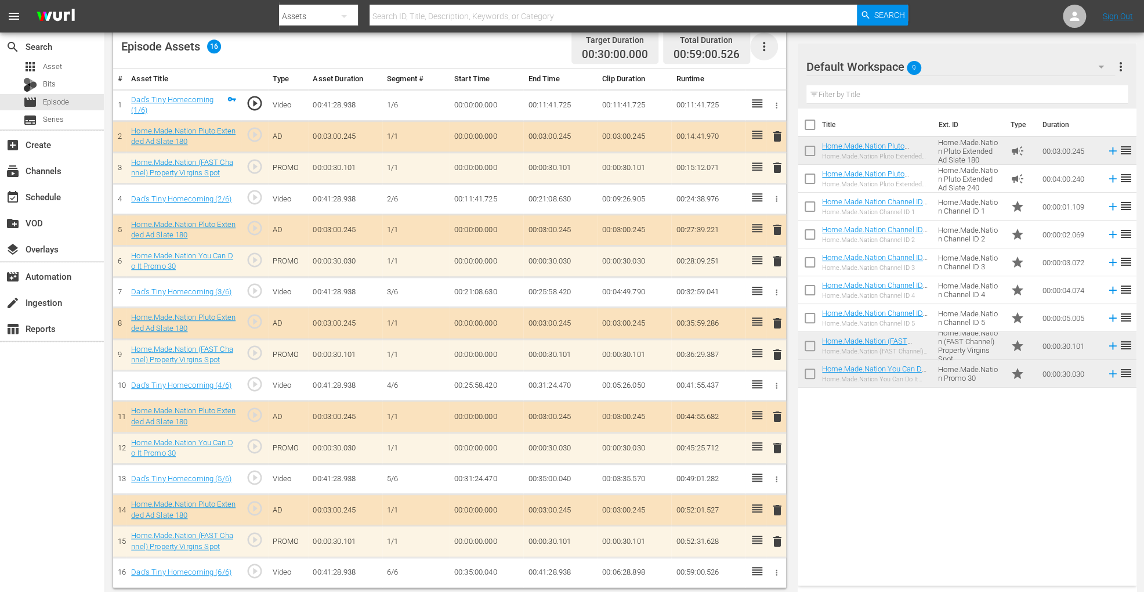
click at [771, 43] on icon "button" at bounding box center [764, 46] width 14 height 14
click at [774, 72] on div "Clear Ads" at bounding box center [798, 78] width 79 height 28
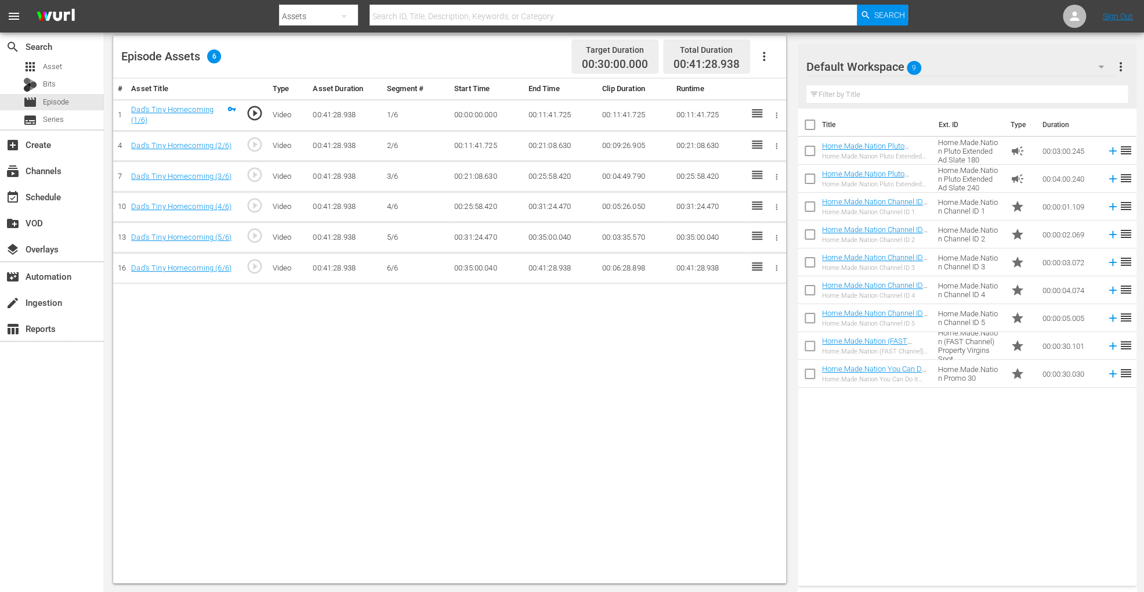
scroll to position [302, 0]
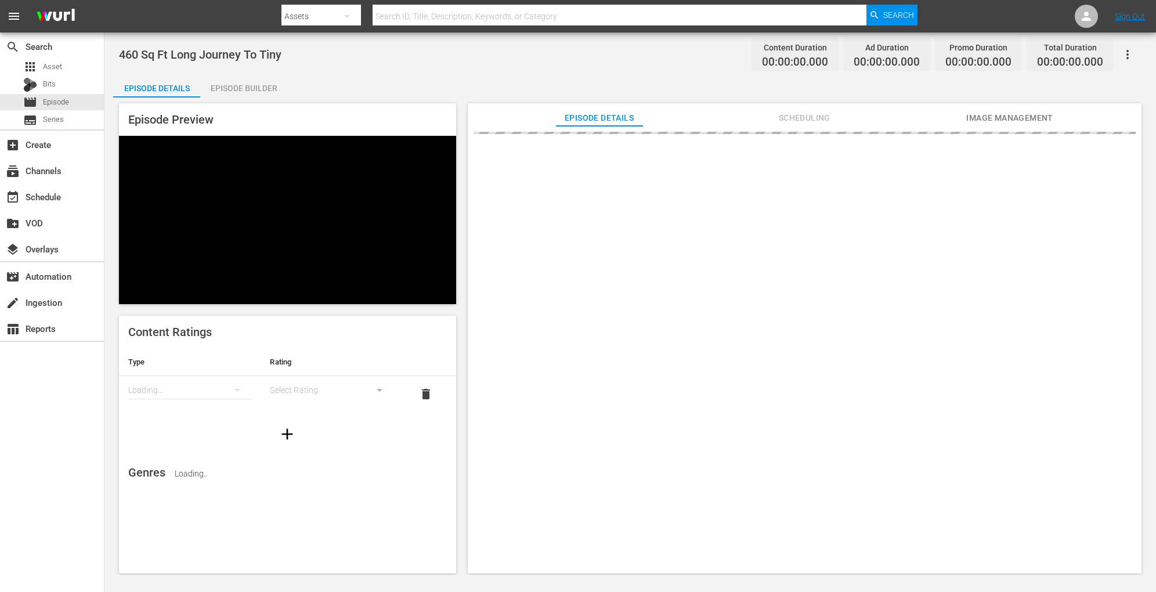
click at [258, 84] on div "Episode Builder" at bounding box center [243, 88] width 87 height 28
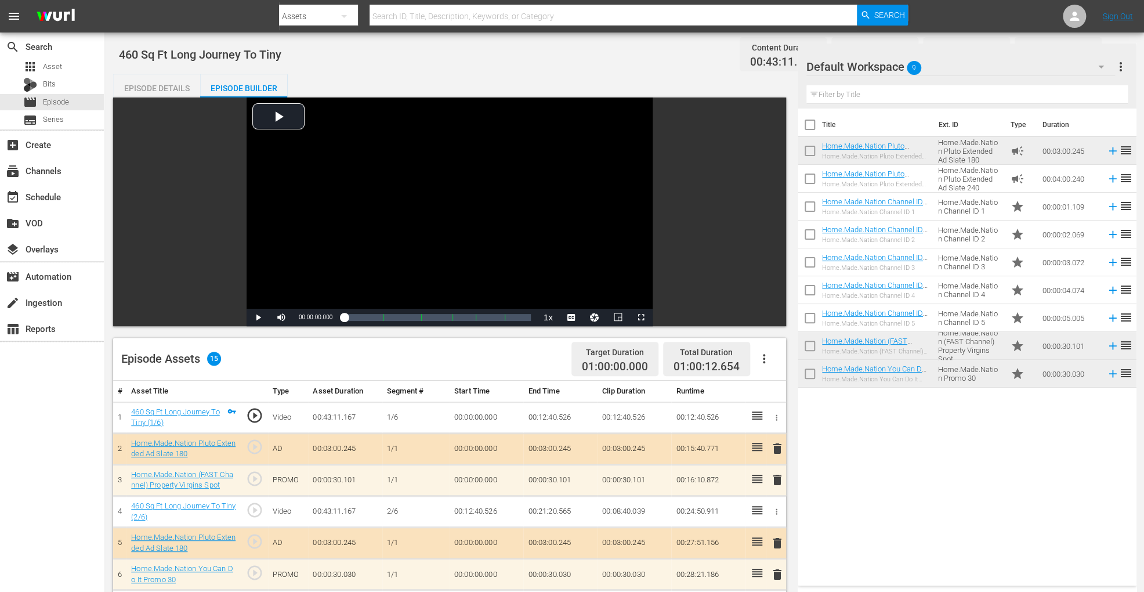
scroll to position [302, 0]
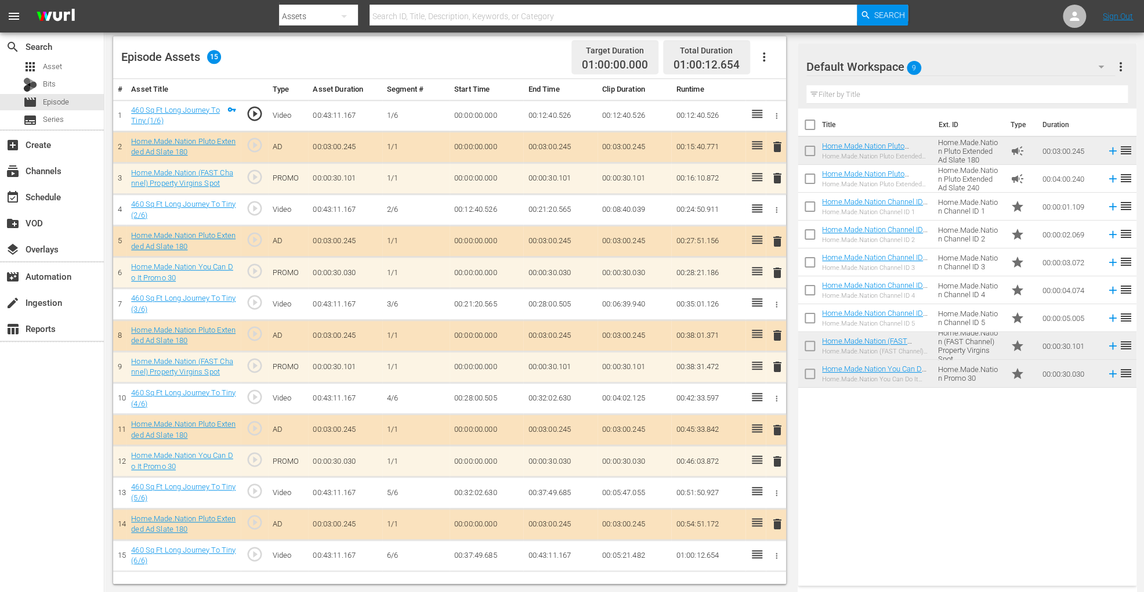
click at [766, 55] on icon "button" at bounding box center [764, 57] width 14 height 14
click at [773, 85] on div "Clear Ads" at bounding box center [798, 89] width 79 height 28
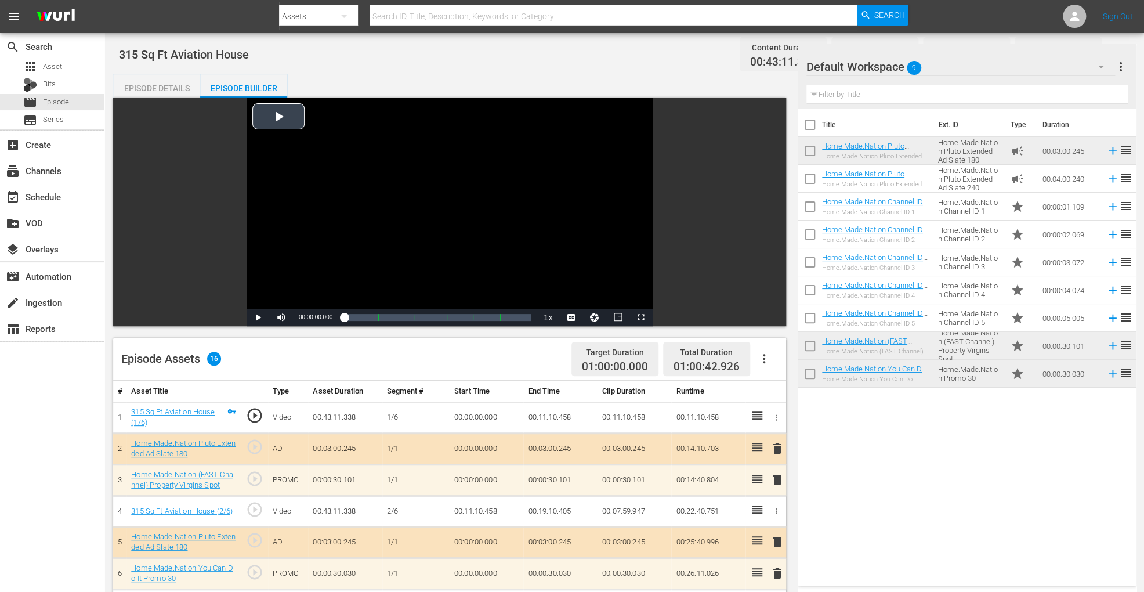
scroll to position [312, 0]
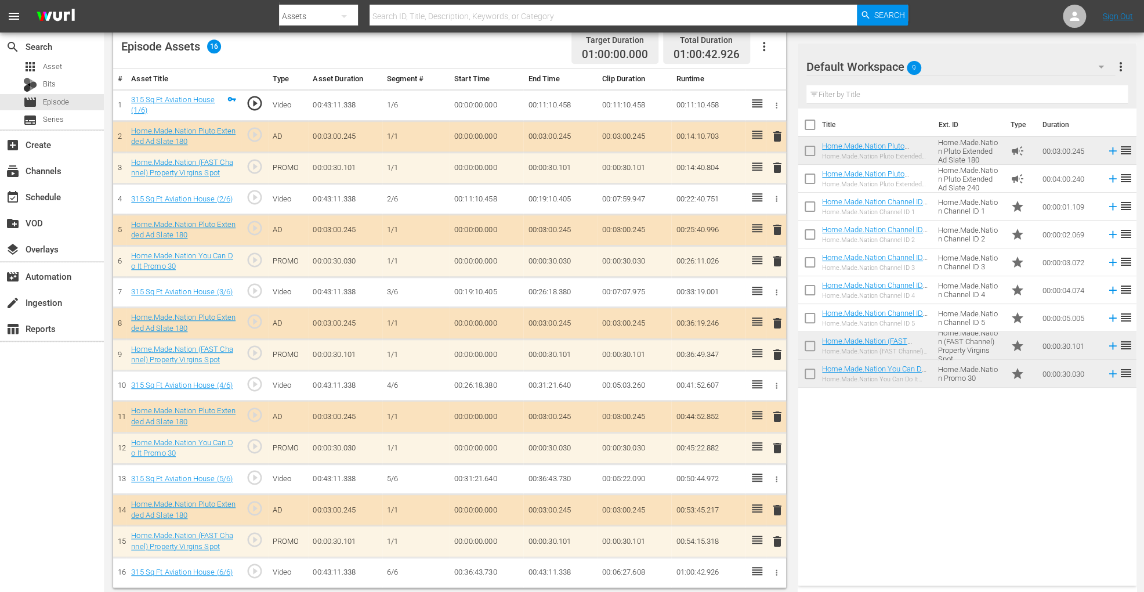
click at [778, 360] on button "delete" at bounding box center [778, 354] width 14 height 17
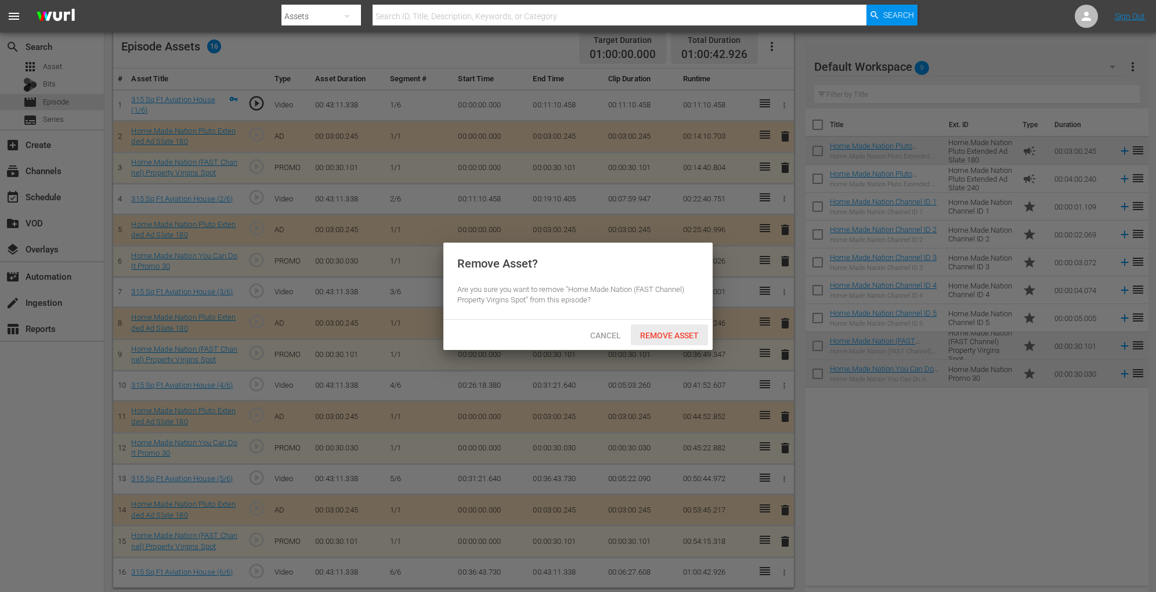
click at [682, 340] on div "Remove Asset" at bounding box center [669, 334] width 77 height 21
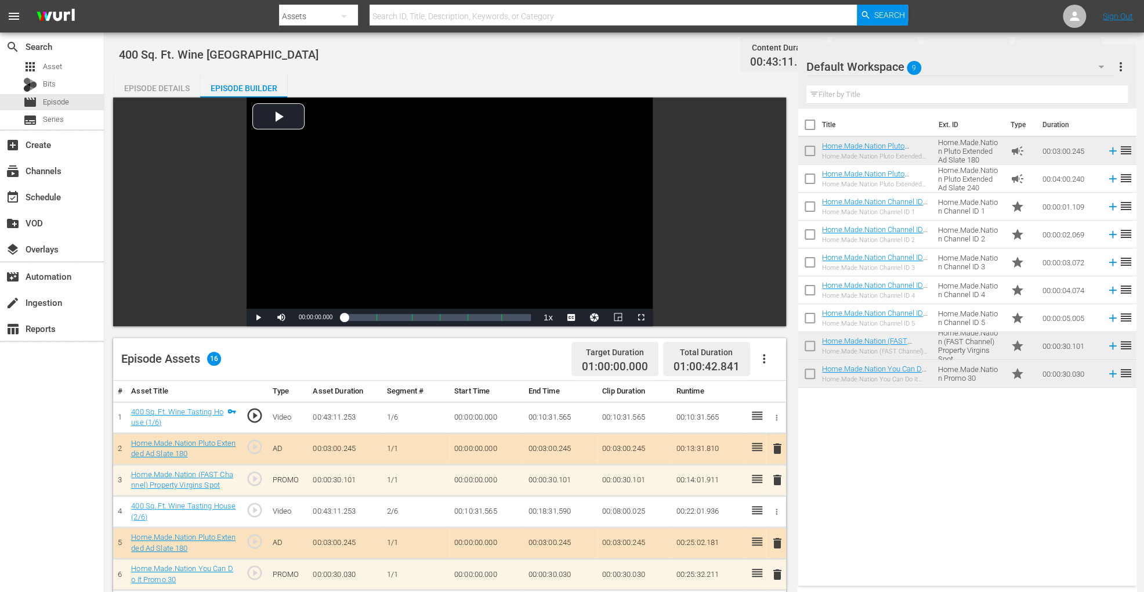
scroll to position [320, 0]
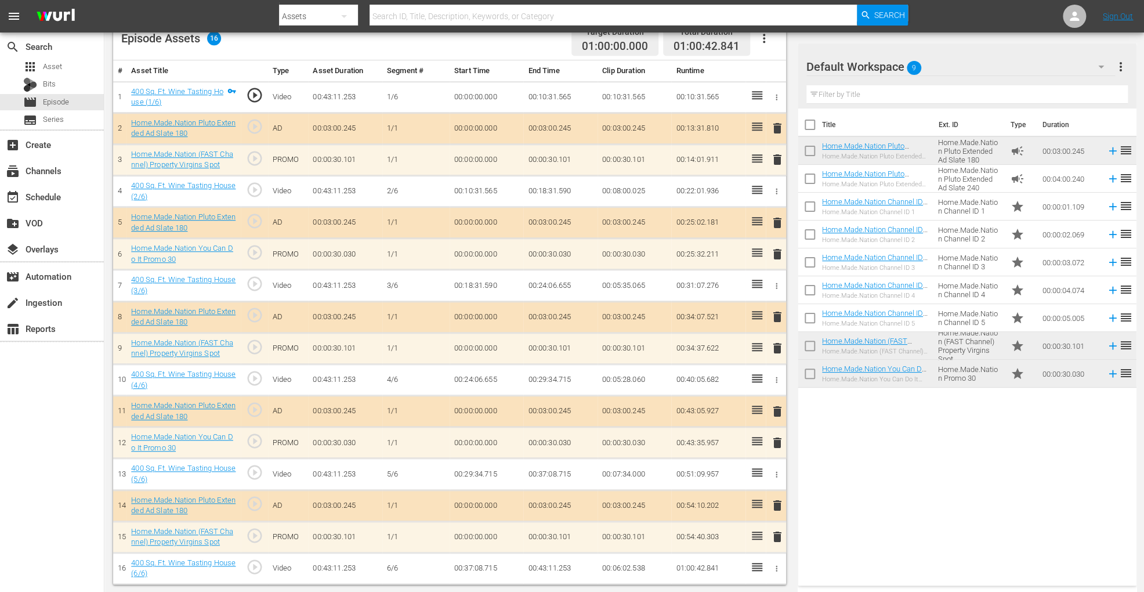
click at [775, 254] on span "delete" at bounding box center [778, 254] width 14 height 14
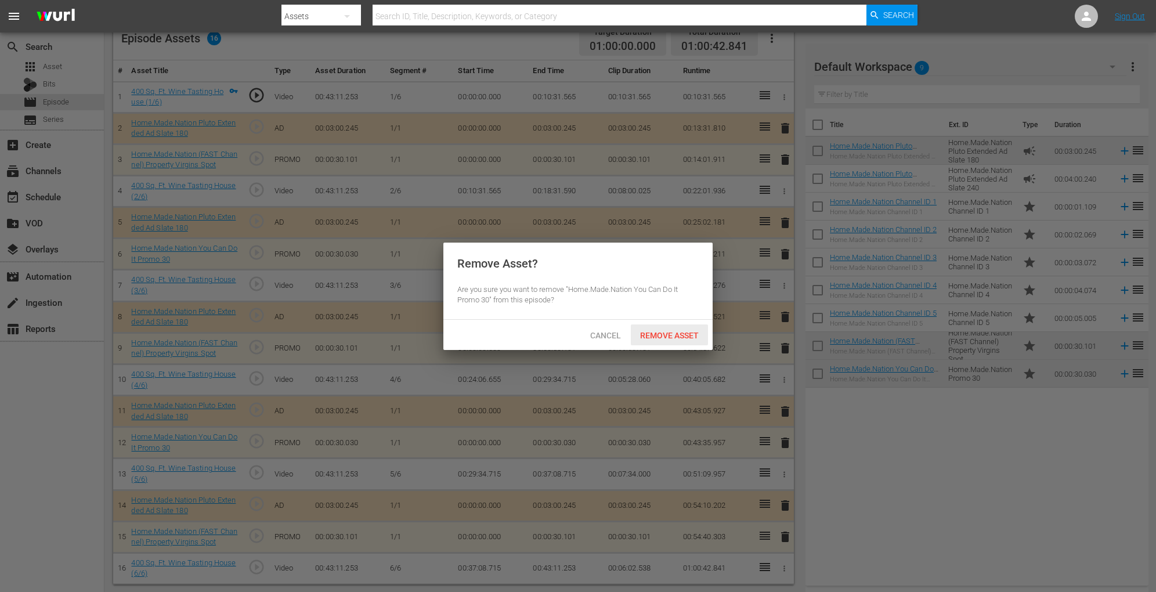
click at [654, 331] on span "Remove Asset" at bounding box center [669, 335] width 77 height 9
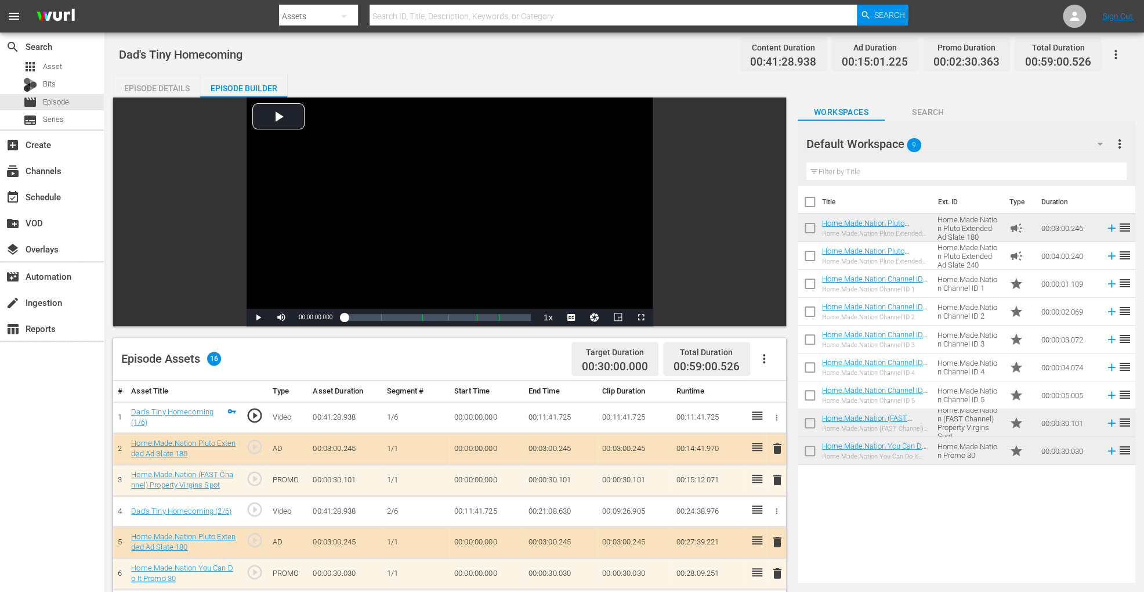
scroll to position [312, 0]
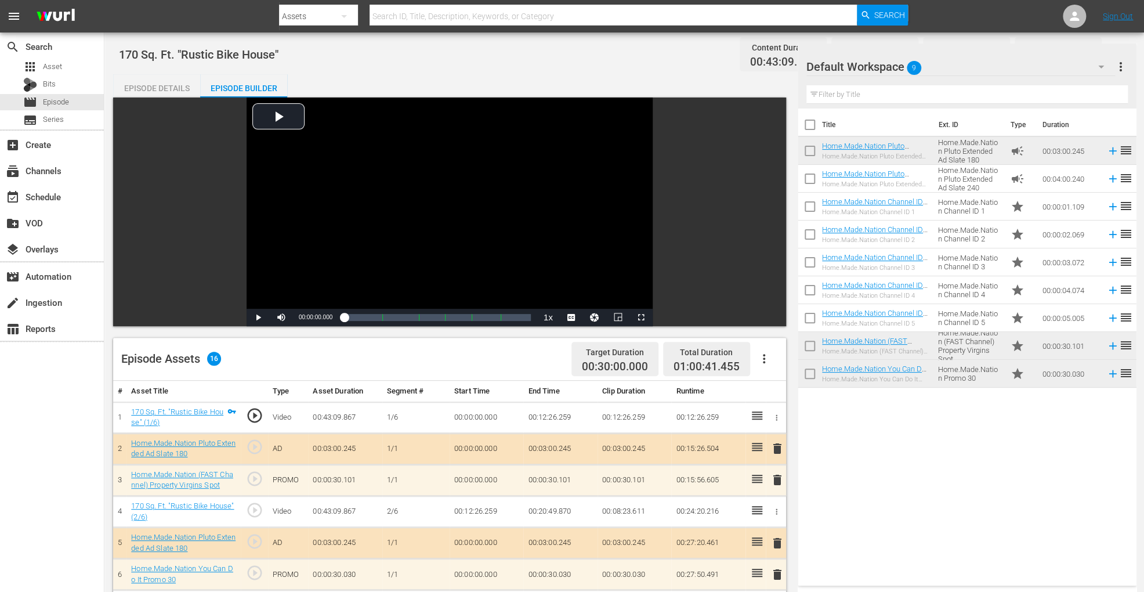
scroll to position [320, 0]
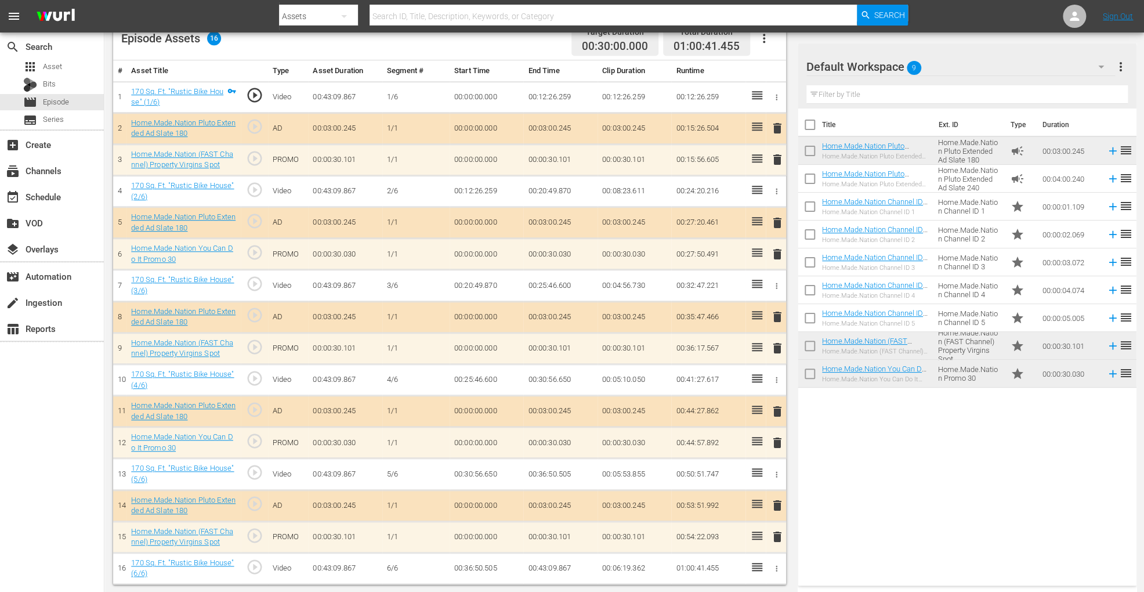
click at [779, 346] on span "delete" at bounding box center [778, 348] width 14 height 14
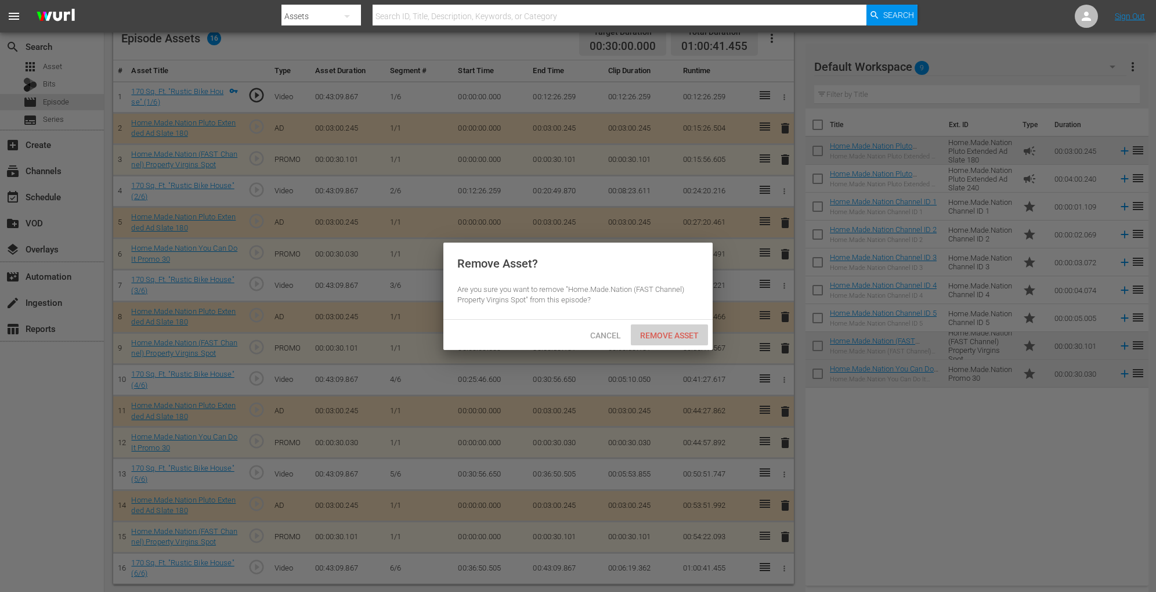
click at [677, 333] on span "Remove Asset" at bounding box center [669, 335] width 77 height 9
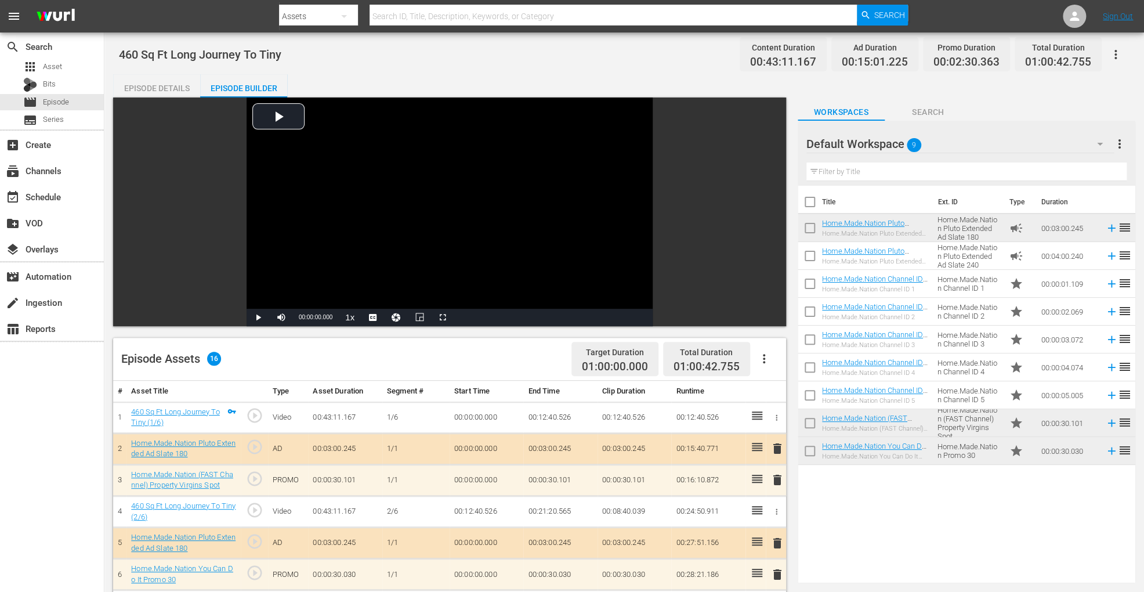
scroll to position [320, 0]
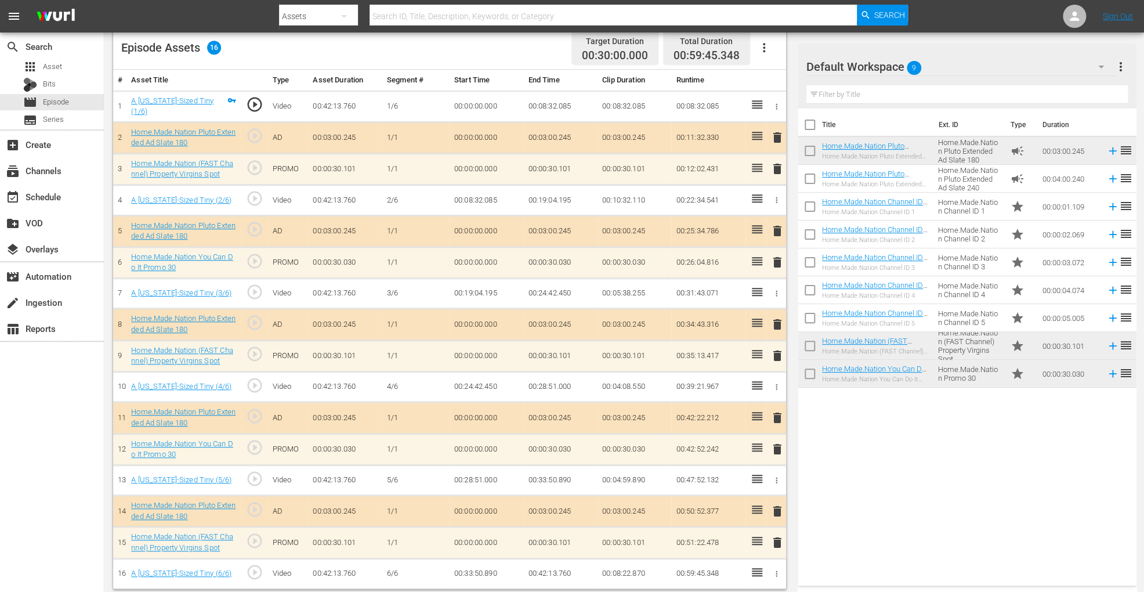
click at [776, 447] on span "delete" at bounding box center [778, 449] width 14 height 14
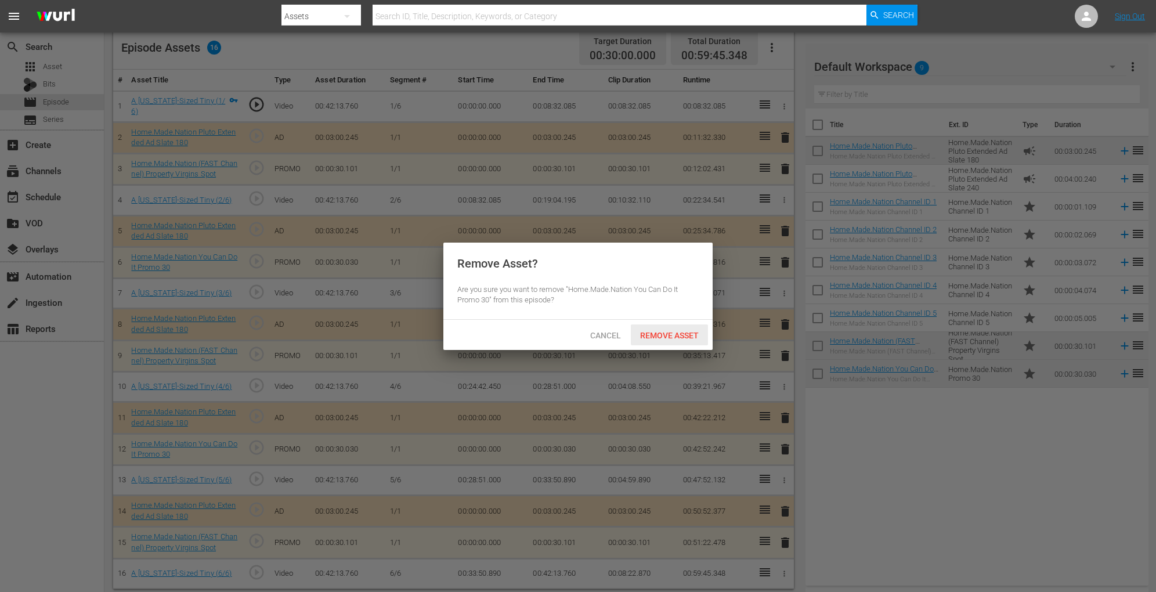
click at [673, 334] on span "Remove Asset" at bounding box center [669, 335] width 77 height 9
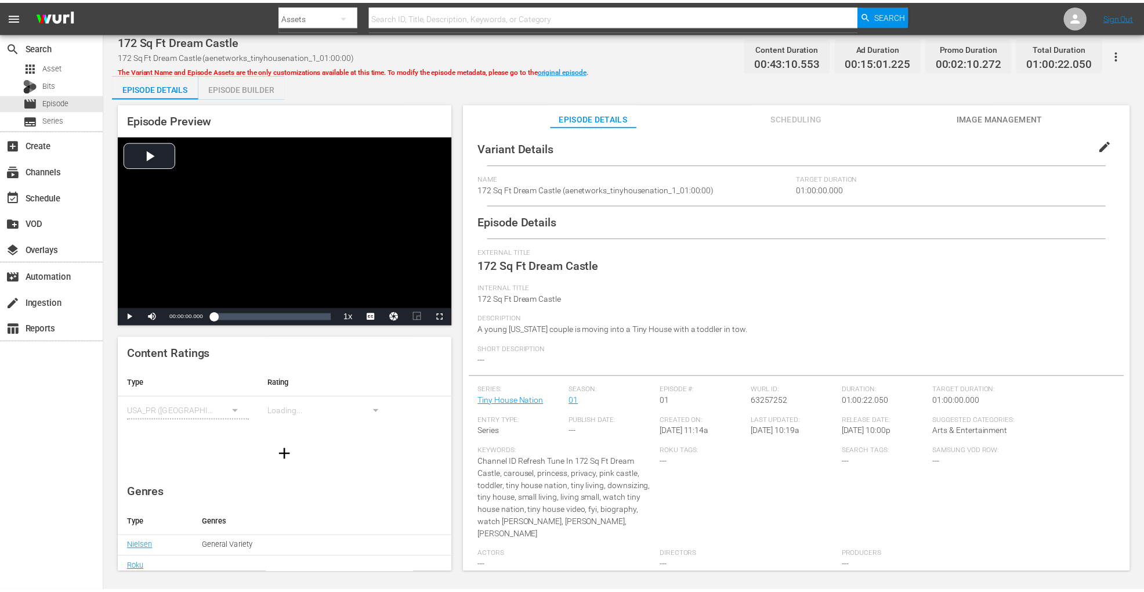
scroll to position [139, 0]
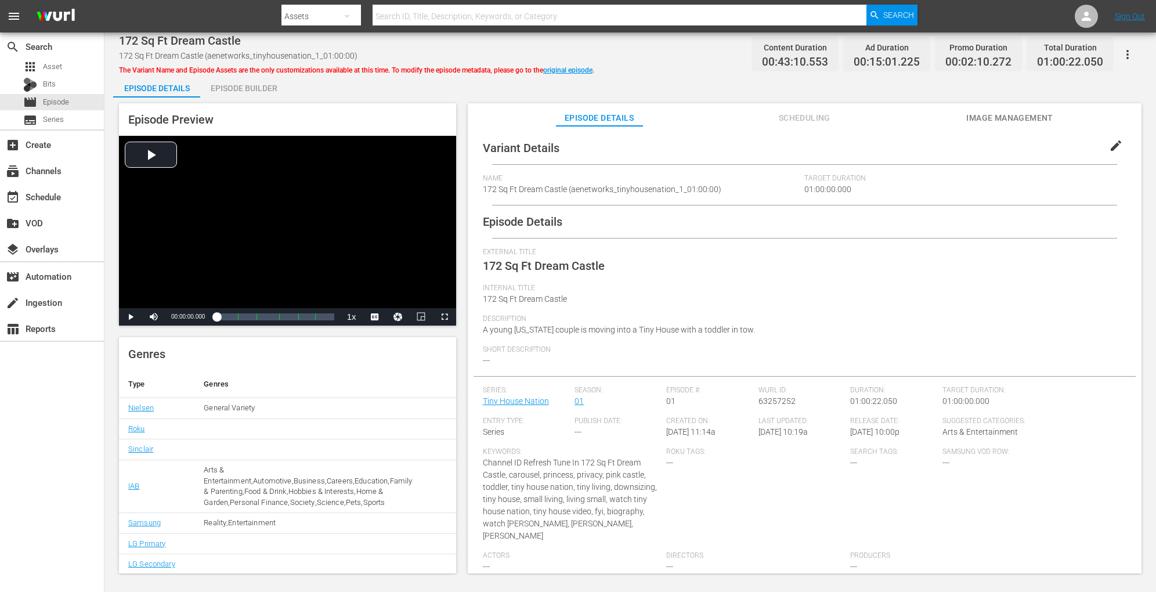
click at [252, 97] on div "Episode Preview Video Player is loading. Play Video Play Mute Current Time 00:0…" at bounding box center [630, 339] width 1034 height 485
click at [254, 92] on div "Episode Builder" at bounding box center [243, 88] width 87 height 28
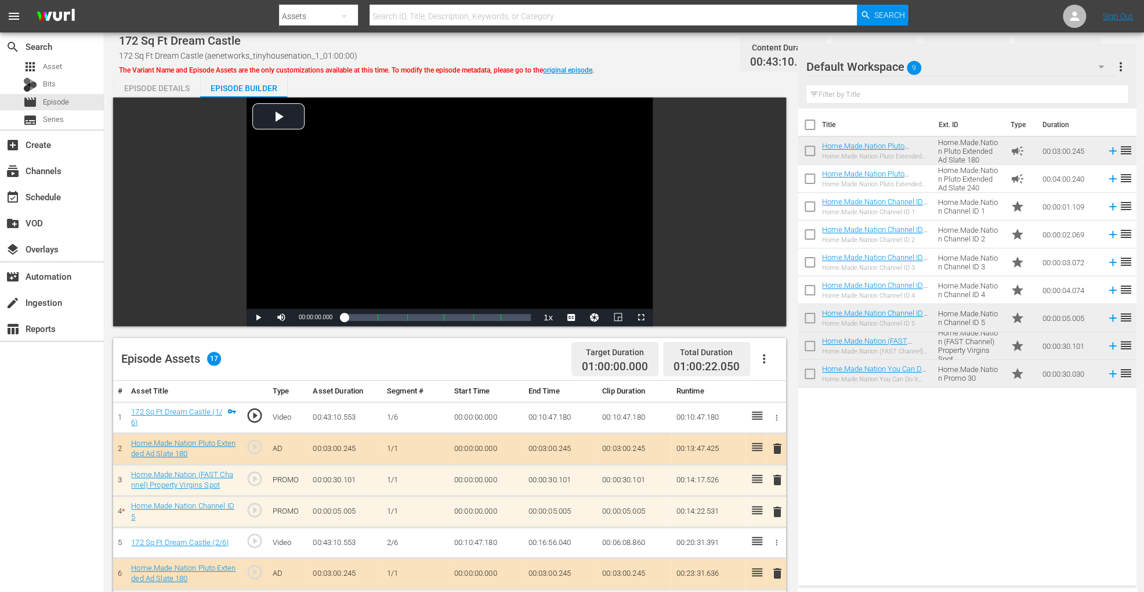
scroll to position [122, 0]
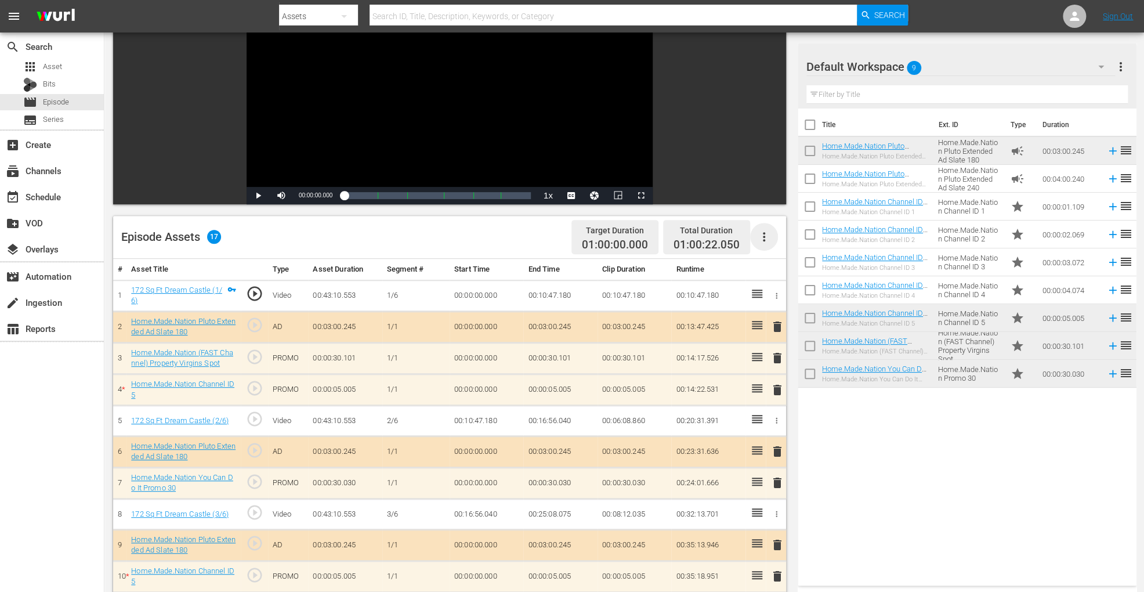
click at [760, 232] on icon "button" at bounding box center [764, 237] width 14 height 14
click at [774, 266] on div "Clear Ads" at bounding box center [798, 269] width 79 height 28
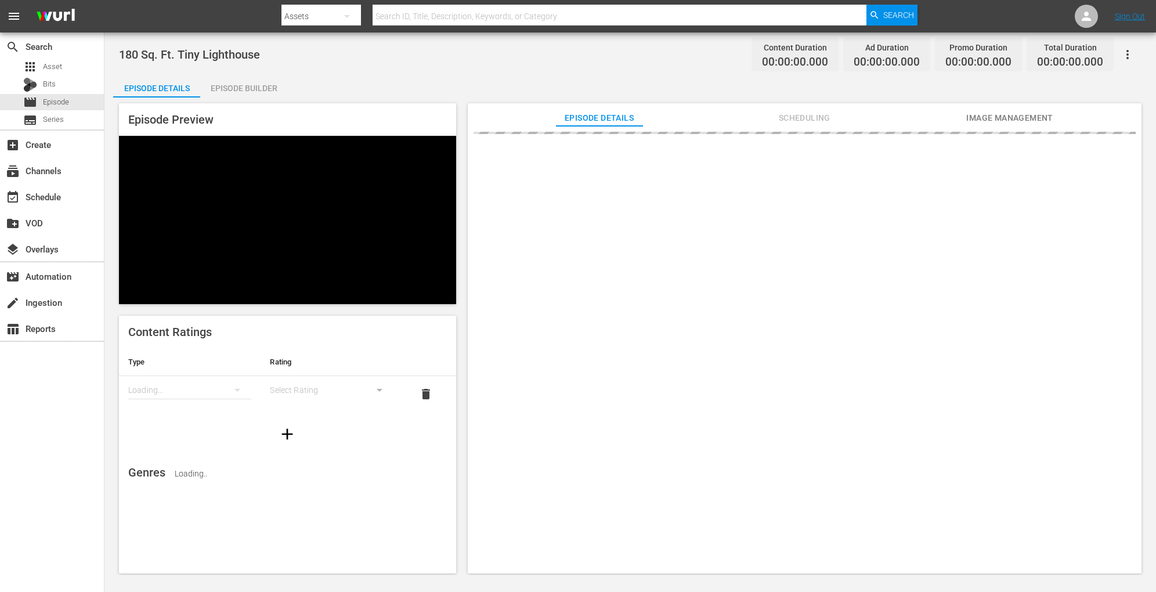
click at [267, 97] on div "Episode Preview Content Ratings Type Rating Loading... Select Rating delete Gen…" at bounding box center [630, 339] width 1034 height 485
click at [272, 80] on div "Episode Builder" at bounding box center [243, 88] width 87 height 28
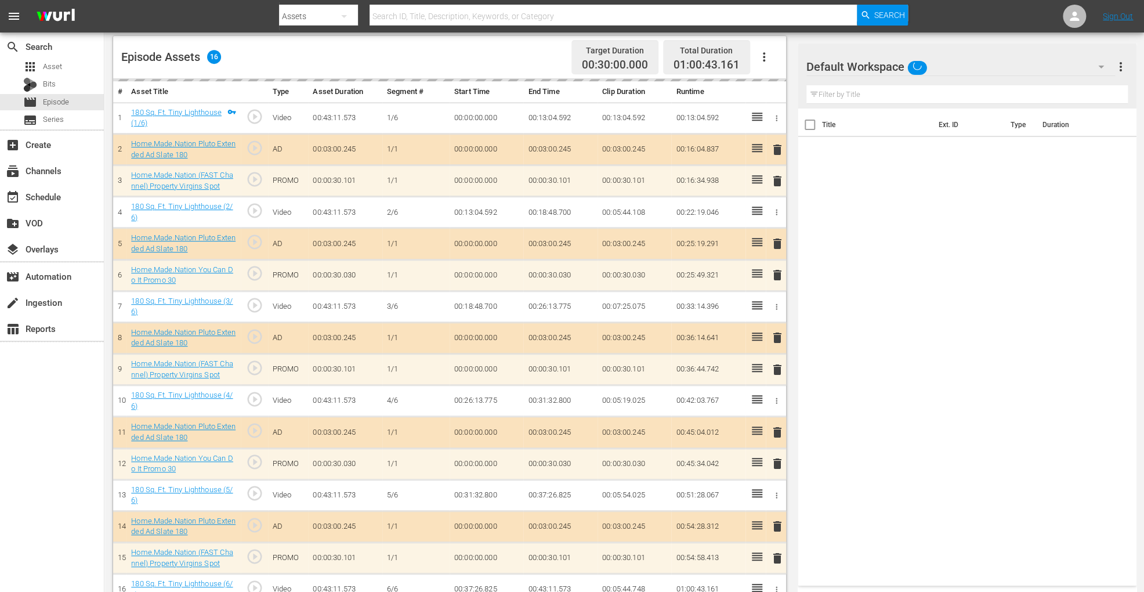
scroll to position [297, 0]
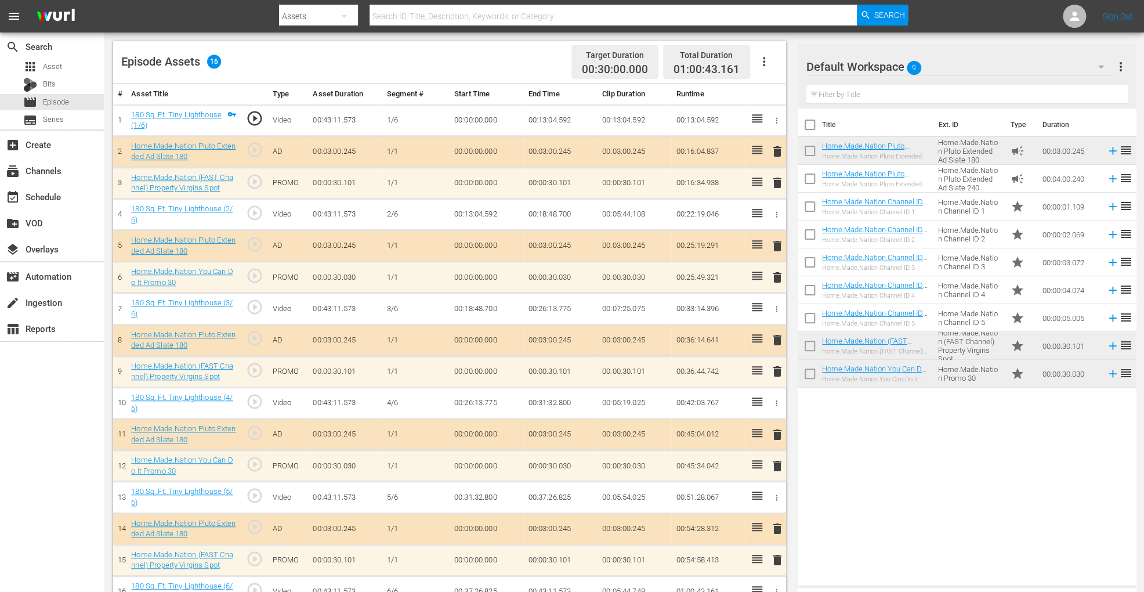
click at [759, 45] on div "Target Duration 00:30:00.000 Total Duration 01:00:43.161" at bounding box center [672, 62] width 211 height 34
click at [760, 53] on button "button" at bounding box center [764, 62] width 28 height 28
click at [766, 87] on div "Clear Ads" at bounding box center [798, 94] width 79 height 28
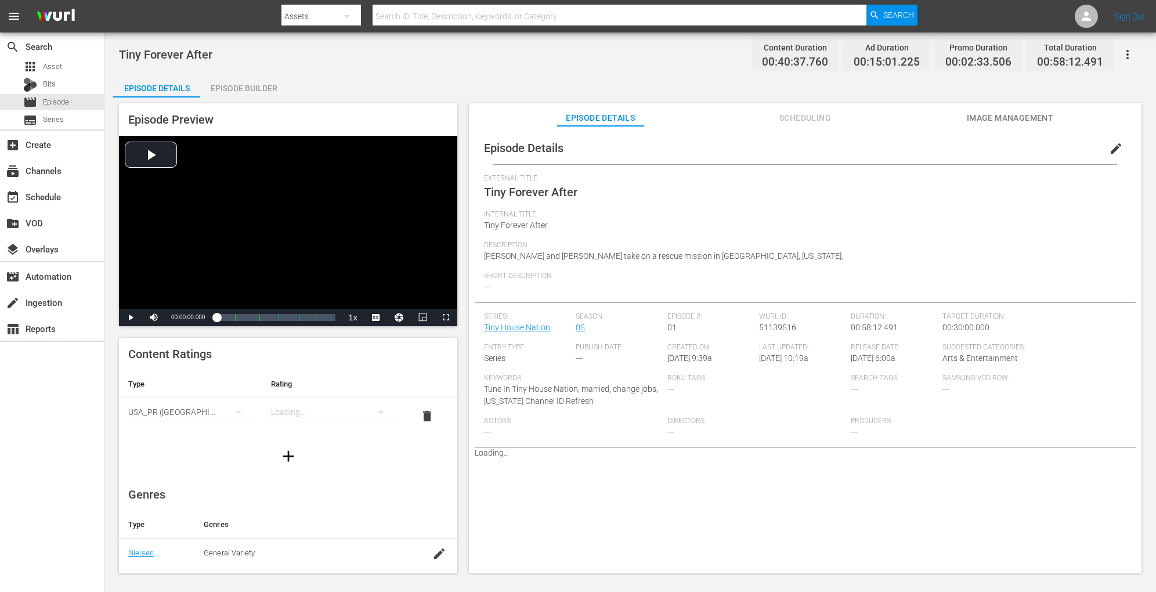
click at [244, 83] on div "Episode Builder" at bounding box center [243, 88] width 87 height 28
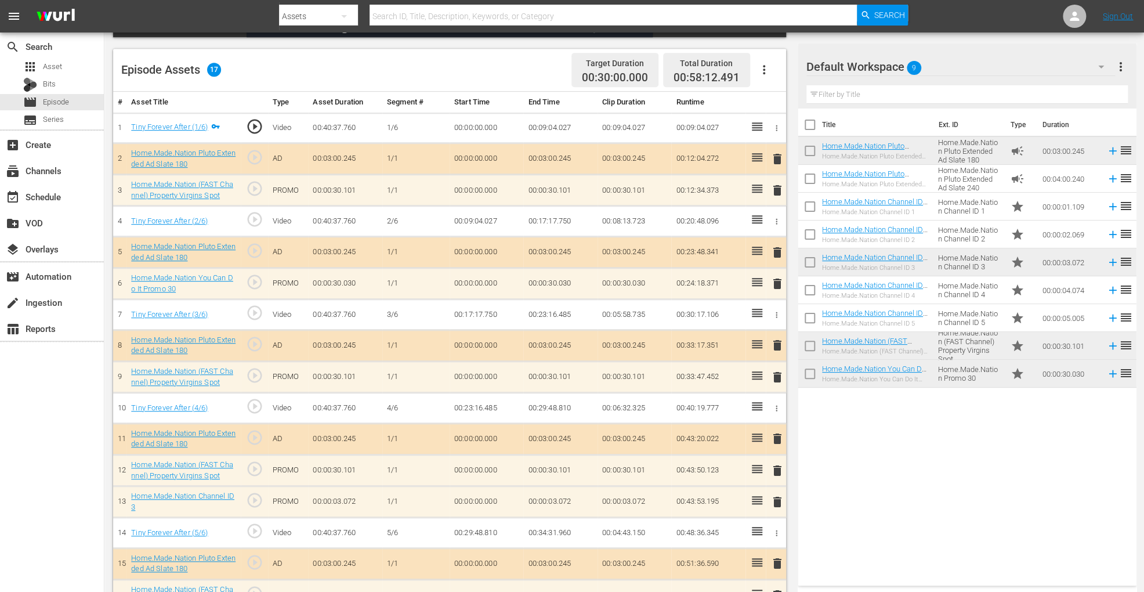
scroll to position [288, 0]
click at [765, 73] on icon "button" at bounding box center [764, 71] width 14 height 14
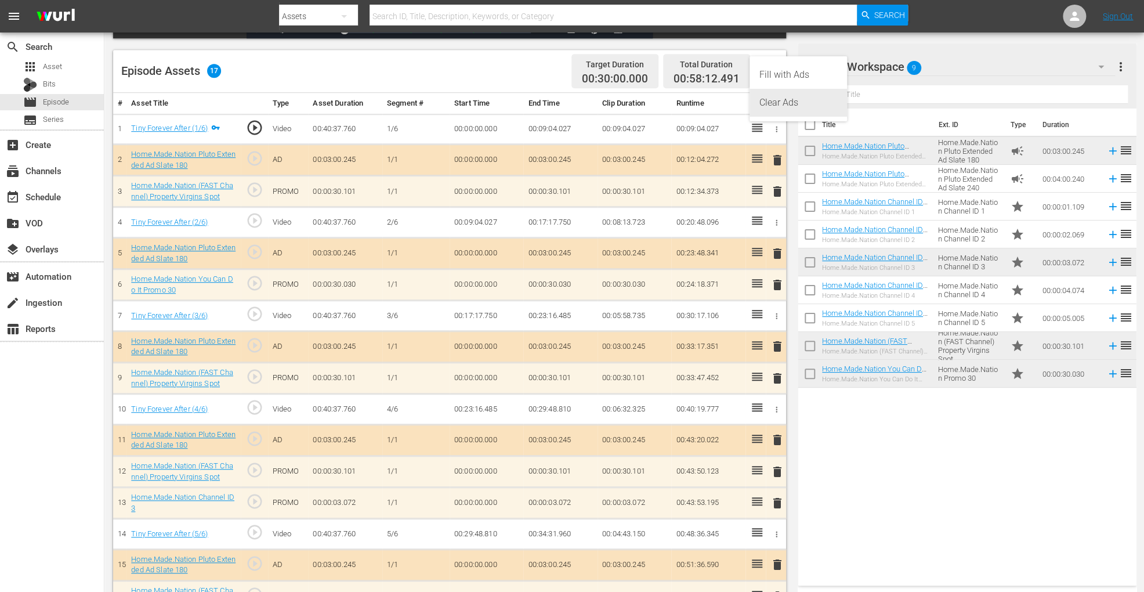
click at [774, 99] on div "Clear Ads" at bounding box center [798, 103] width 79 height 28
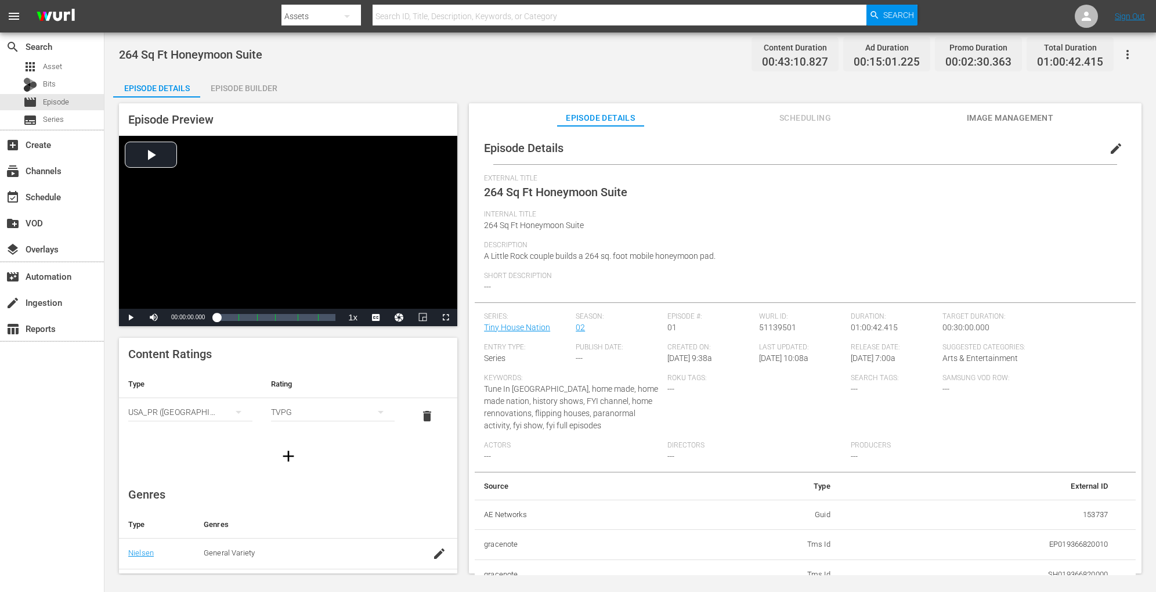
click at [263, 86] on div "Episode Builder" at bounding box center [243, 88] width 87 height 28
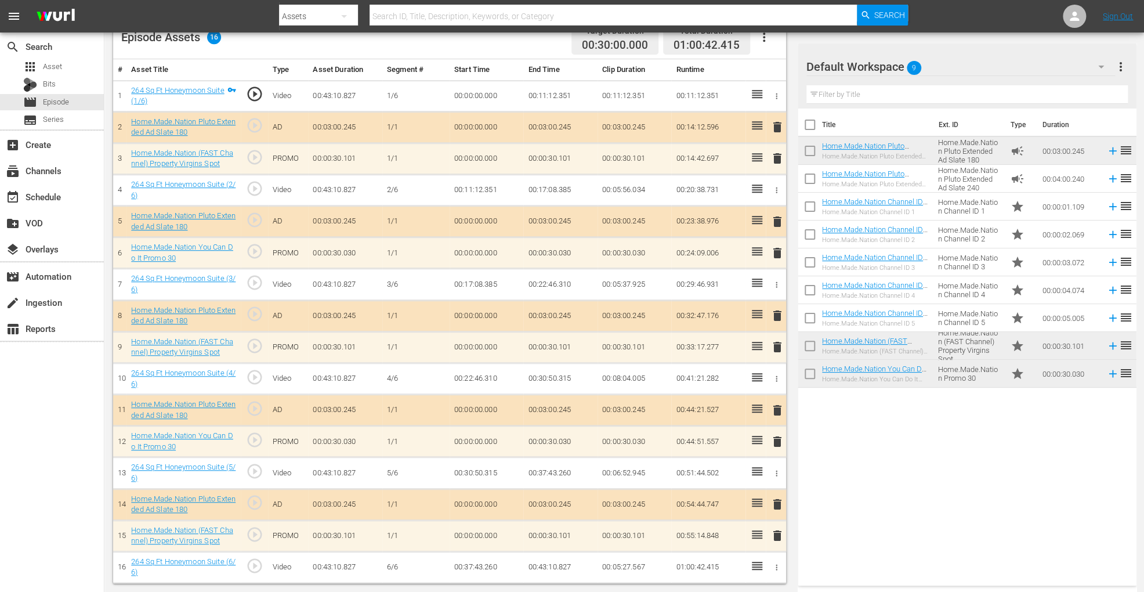
scroll to position [320, 0]
click at [767, 39] on icon "button" at bounding box center [764, 38] width 14 height 14
click at [772, 68] on div "Clear Ads" at bounding box center [798, 71] width 79 height 28
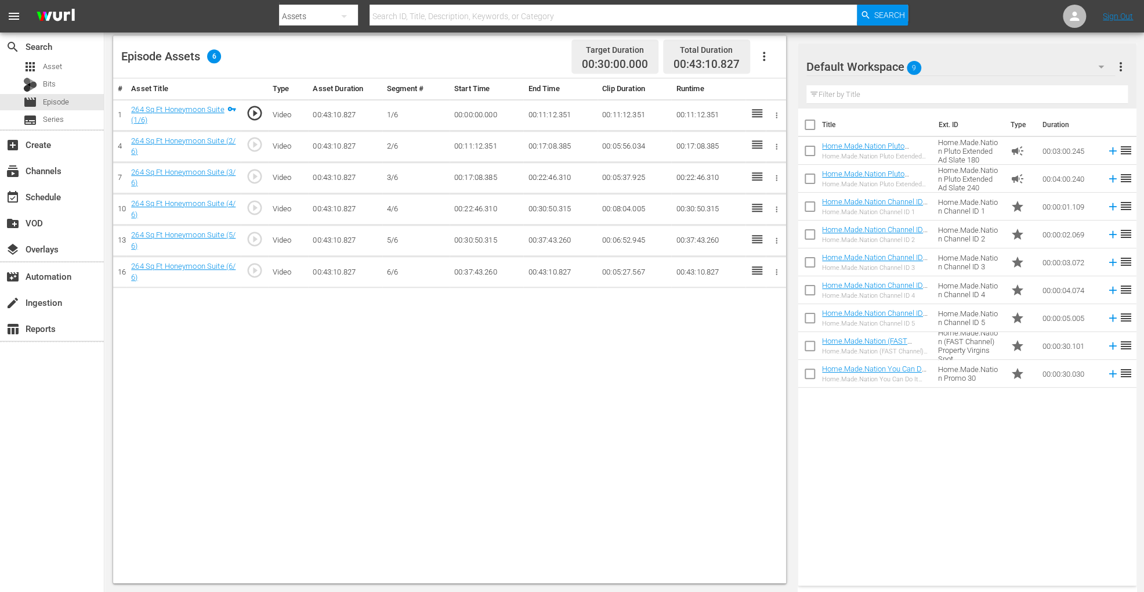
scroll to position [302, 0]
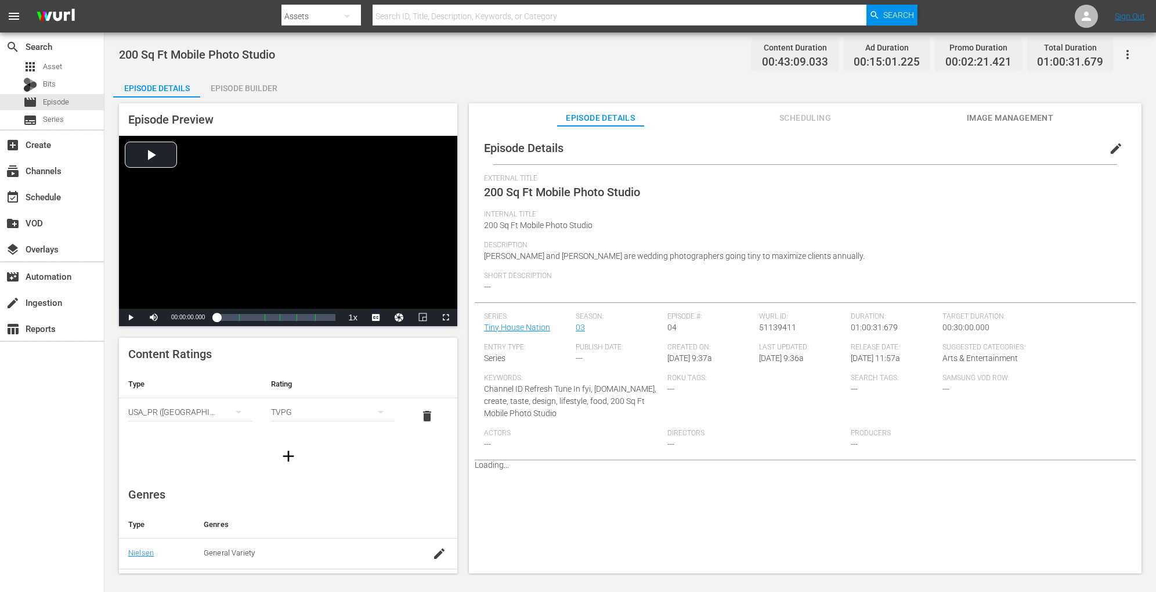
click at [266, 88] on div "Episode Builder" at bounding box center [243, 88] width 87 height 28
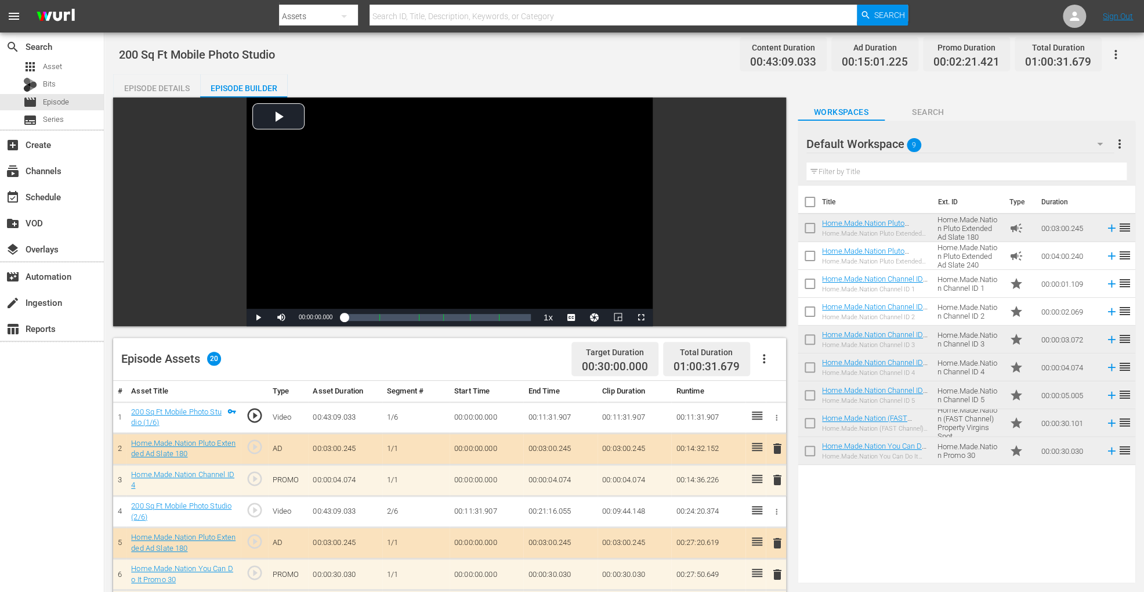
click at [769, 357] on icon "button" at bounding box center [764, 359] width 14 height 14
click at [784, 389] on div "Clear Ads" at bounding box center [798, 391] width 79 height 28
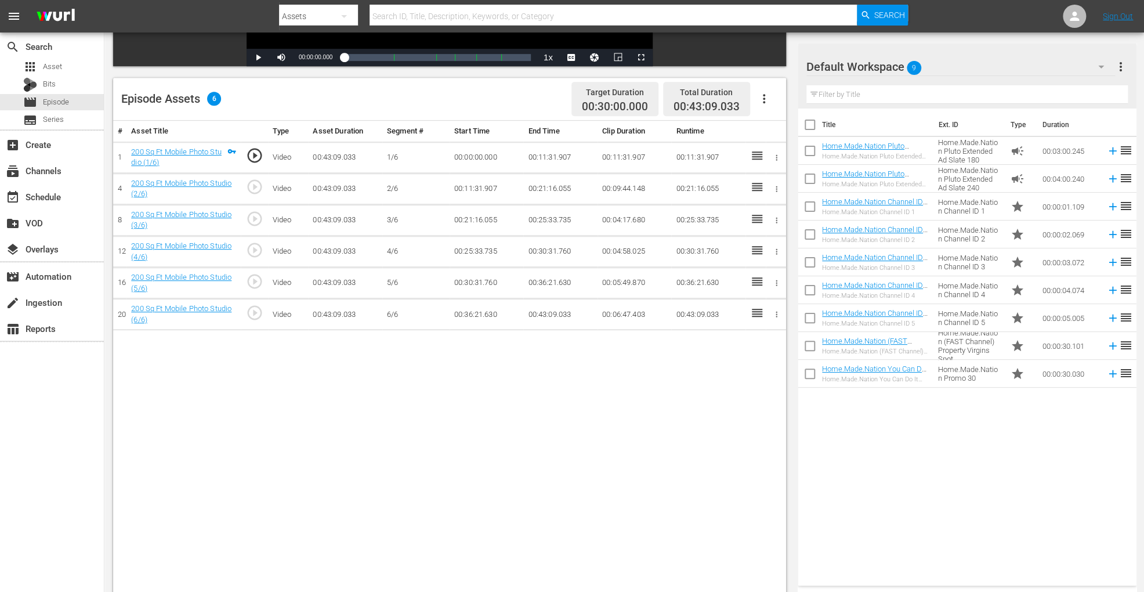
scroll to position [261, 0]
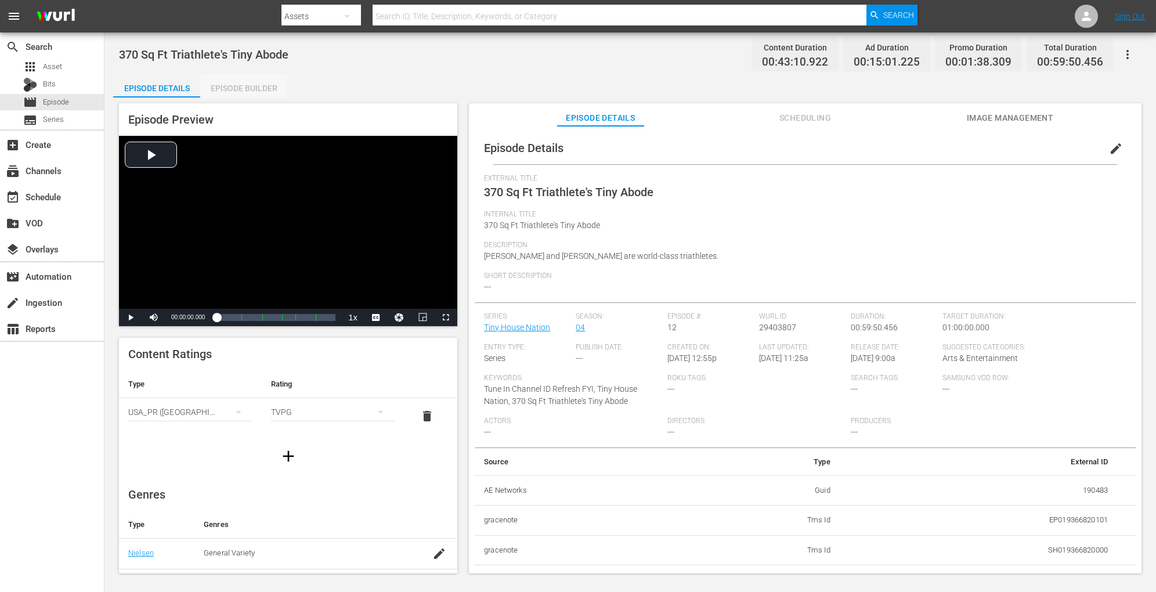
click at [265, 89] on div "Episode Builder" at bounding box center [243, 88] width 87 height 28
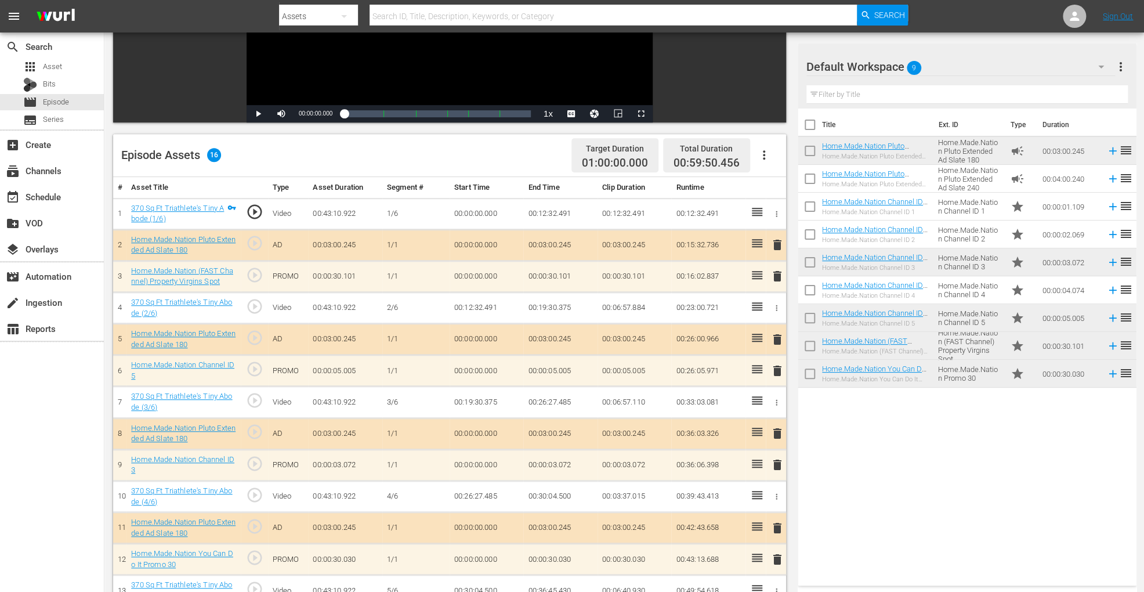
scroll to position [200, 0]
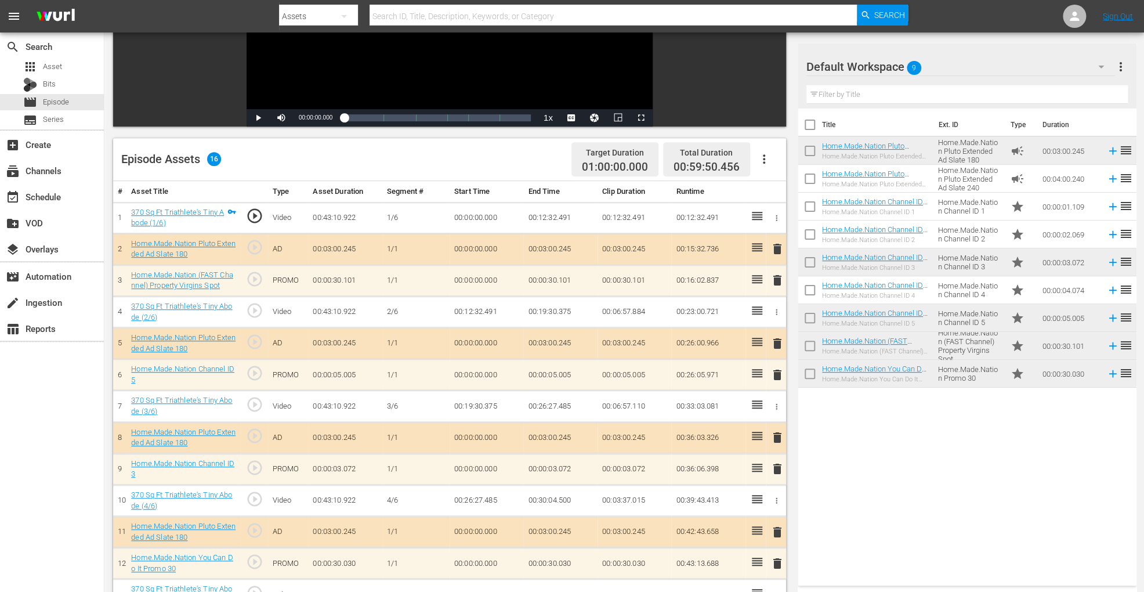
click at [768, 156] on icon "button" at bounding box center [764, 159] width 14 height 14
click at [774, 190] on div "Clear Ads" at bounding box center [798, 192] width 79 height 28
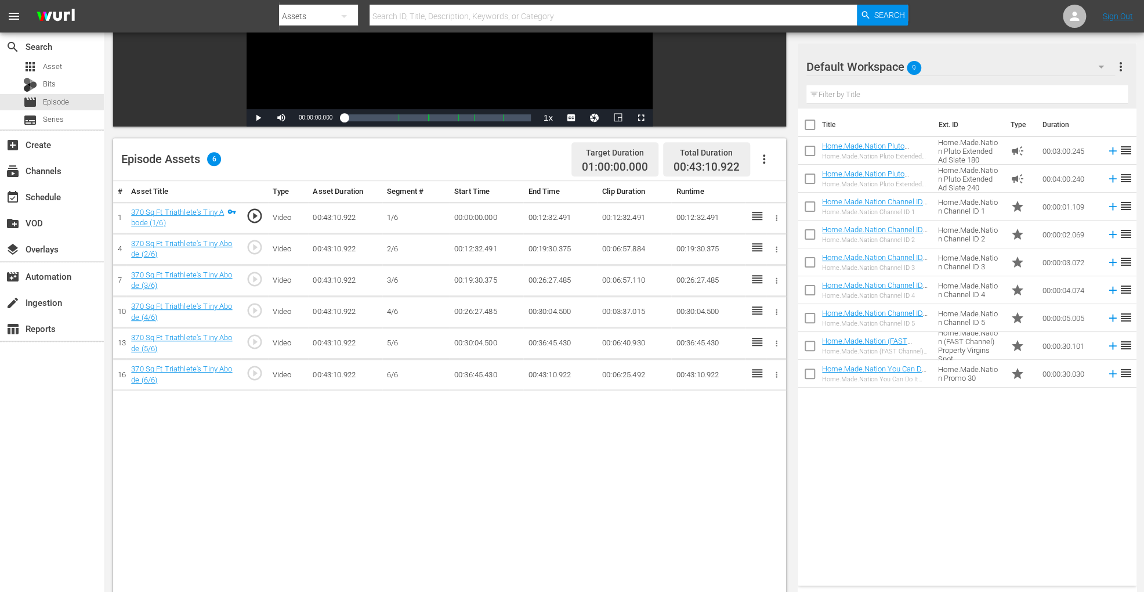
scroll to position [302, 0]
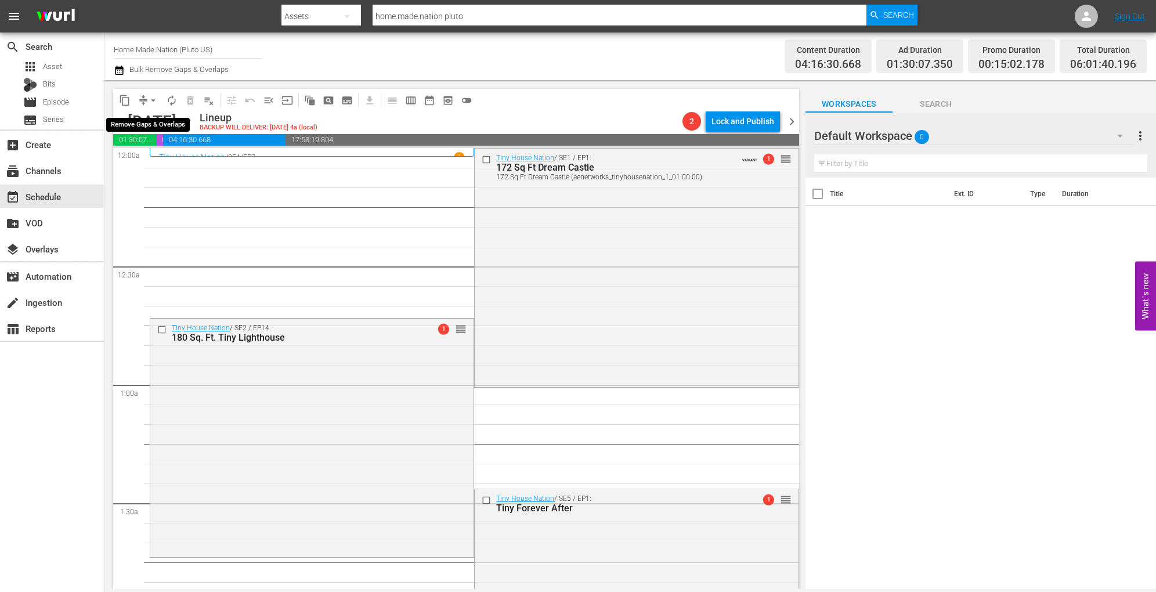
click at [150, 95] on span "arrow_drop_down" at bounding box center [153, 101] width 12 height 12
click at [143, 117] on li "Align to Midnight" at bounding box center [154, 123] width 122 height 19
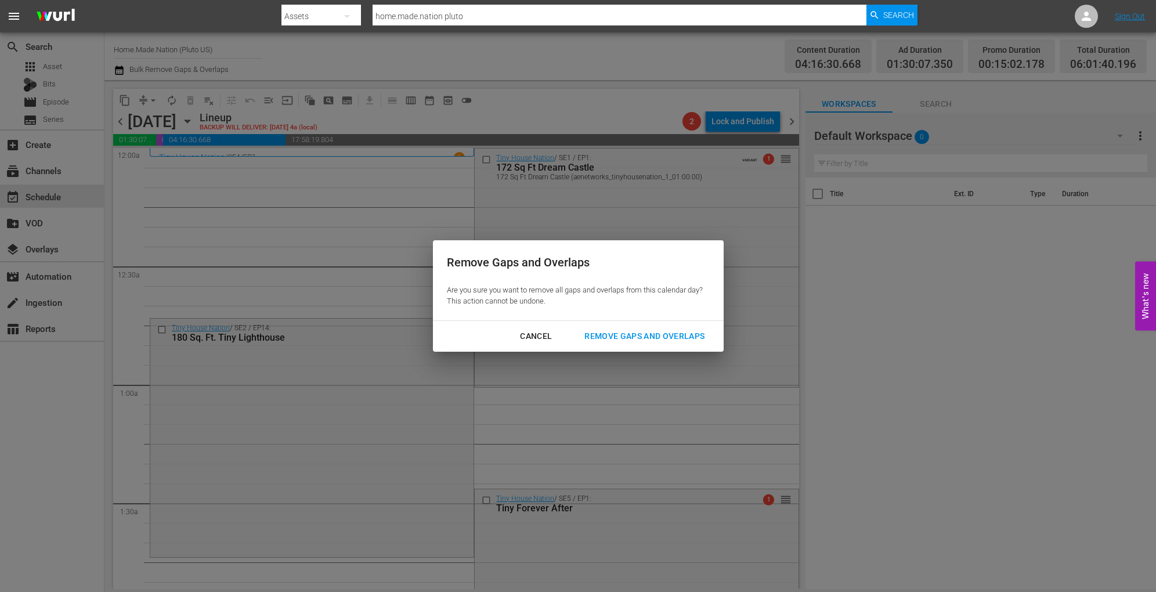
click at [589, 333] on div "Remove Gaps and Overlaps" at bounding box center [644, 336] width 139 height 15
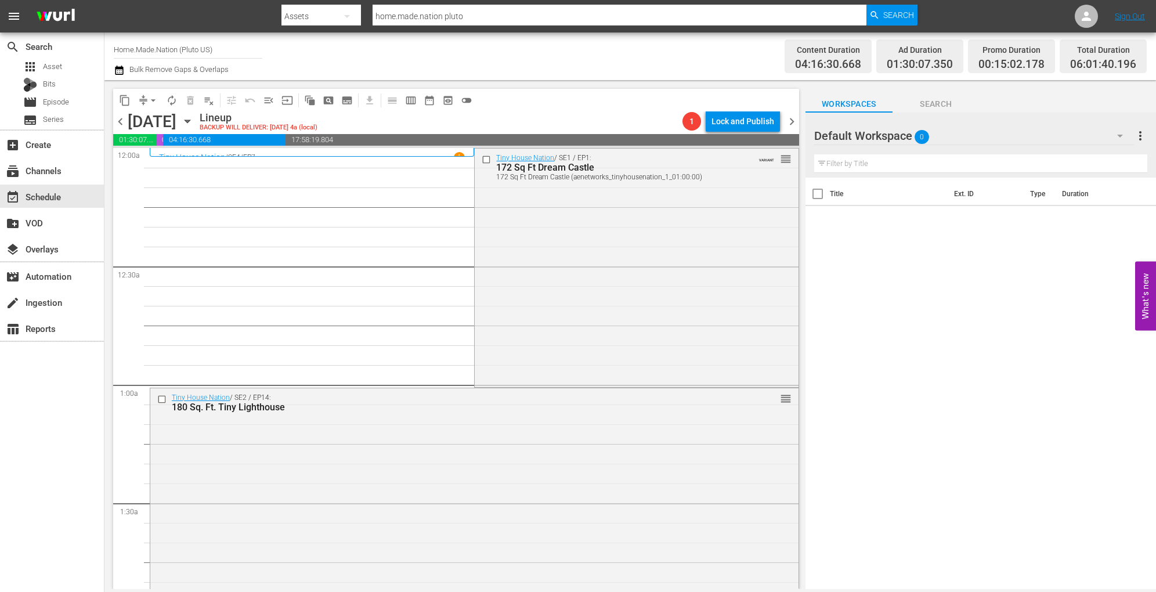
click at [151, 112] on div "[DATE]" at bounding box center [152, 121] width 49 height 19
click at [151, 100] on span "arrow_drop_down" at bounding box center [153, 101] width 12 height 12
click at [153, 118] on li "Align to Midnight" at bounding box center [154, 123] width 122 height 19
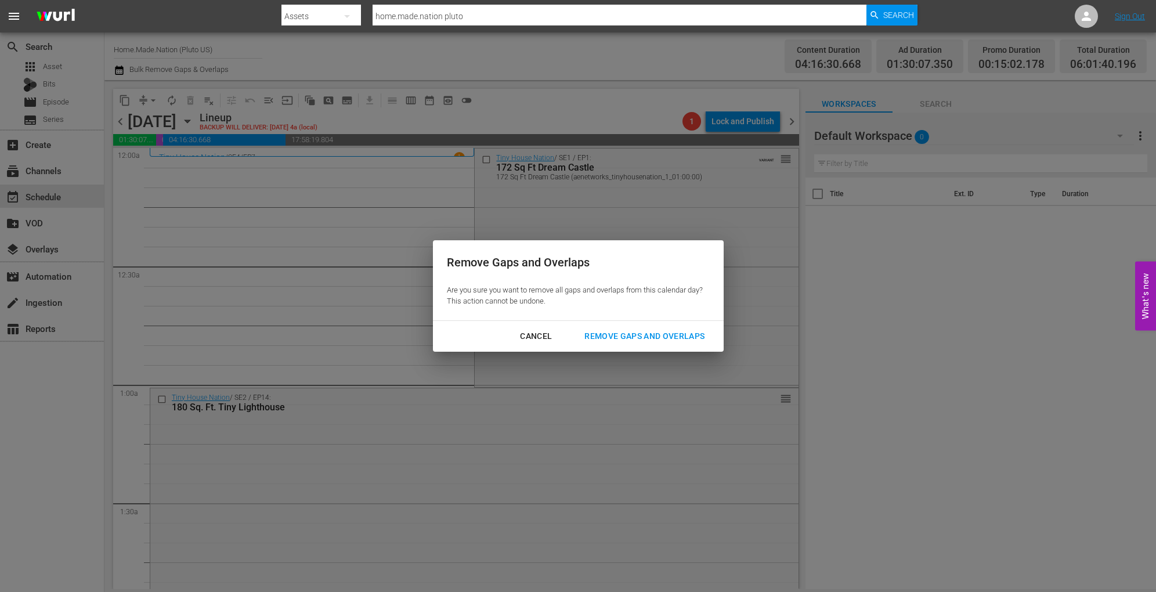
click at [640, 339] on div "Remove Gaps and Overlaps" at bounding box center [644, 336] width 139 height 15
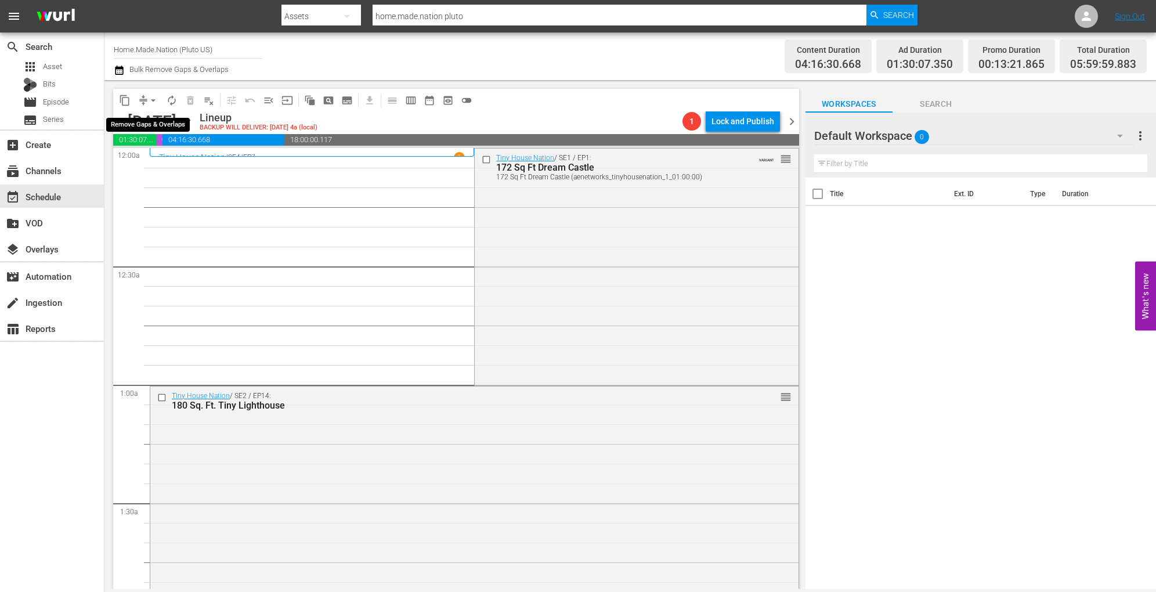
click at [151, 98] on span "arrow_drop_down" at bounding box center [153, 101] width 12 height 12
click at [156, 114] on li "Align to Midnight" at bounding box center [154, 123] width 122 height 19
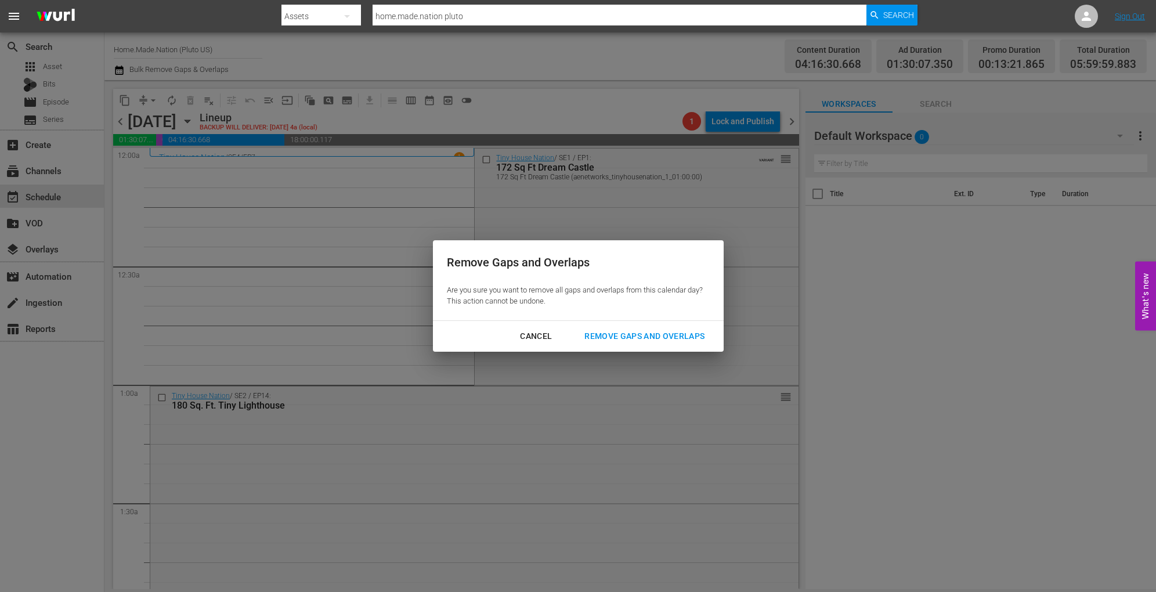
click at [624, 337] on div "Remove Gaps and Overlaps" at bounding box center [644, 336] width 139 height 15
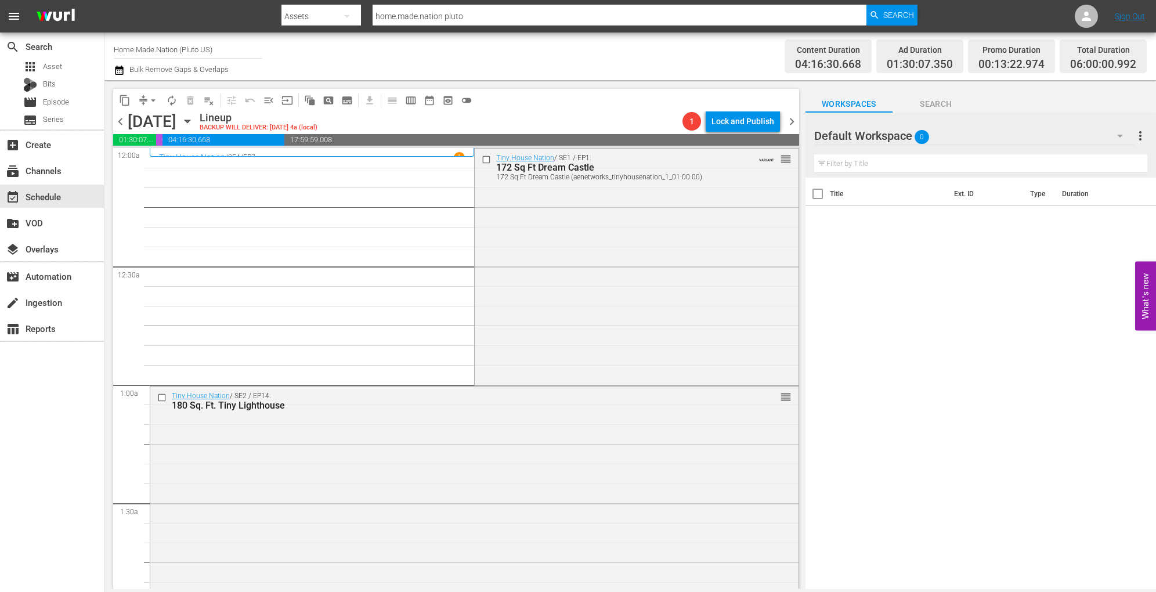
click at [171, 98] on span "autorenew_outlined" at bounding box center [172, 101] width 12 height 12
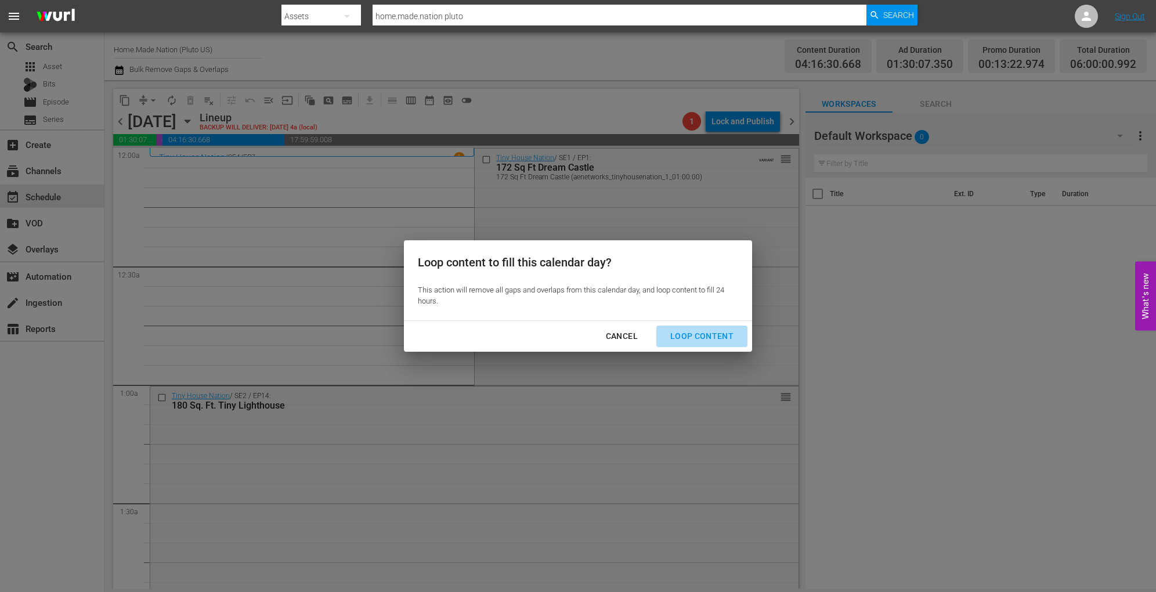
click at [729, 343] on div "Loop Content" at bounding box center [702, 336] width 82 height 15
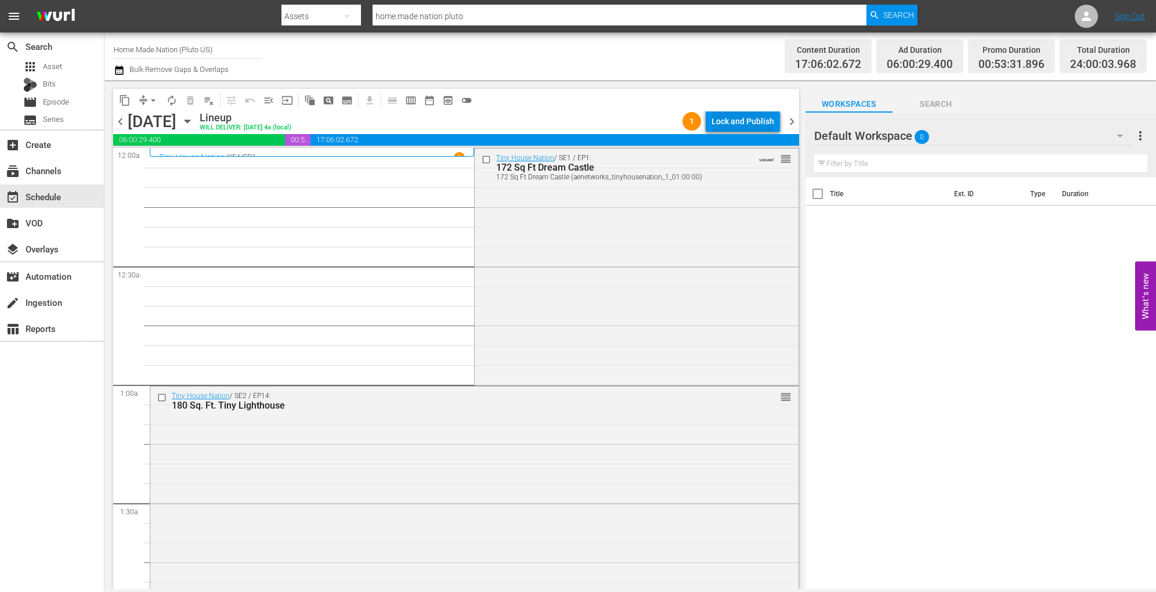
click at [729, 118] on div "Lock and Publish" at bounding box center [743, 121] width 63 height 21
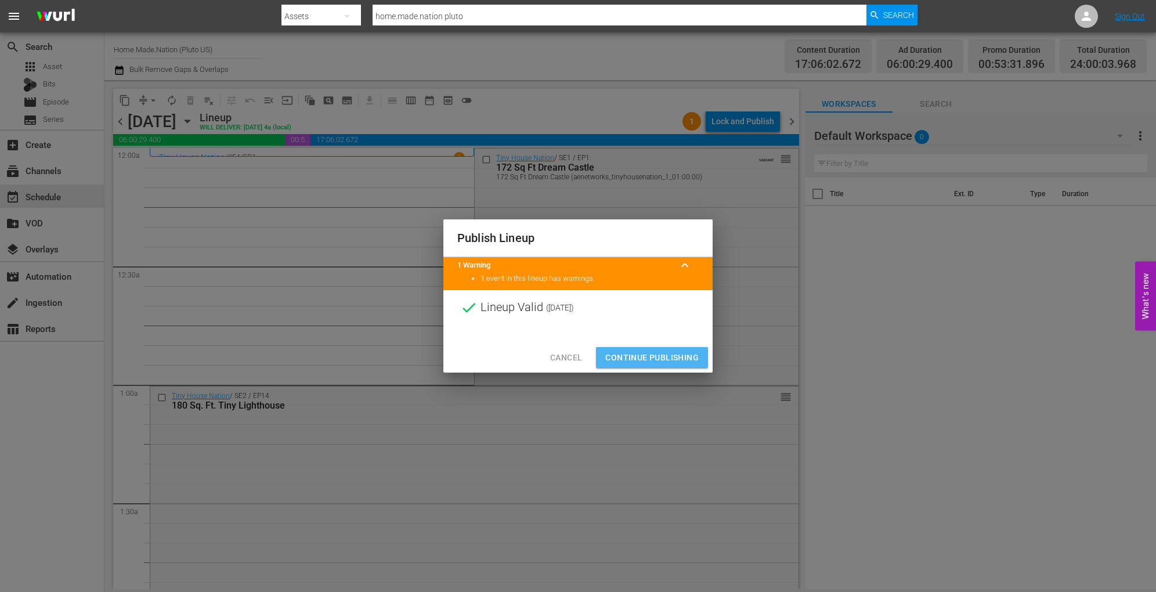
click at [662, 354] on span "Continue Publishing" at bounding box center [651, 358] width 93 height 15
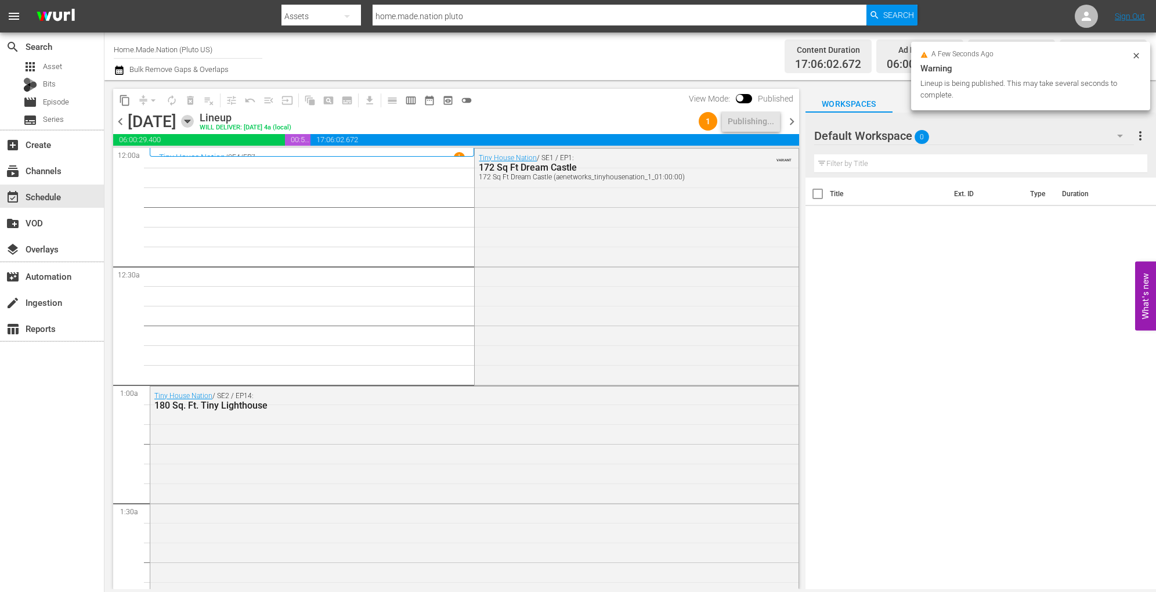
click at [194, 121] on icon "button" at bounding box center [187, 121] width 13 height 13
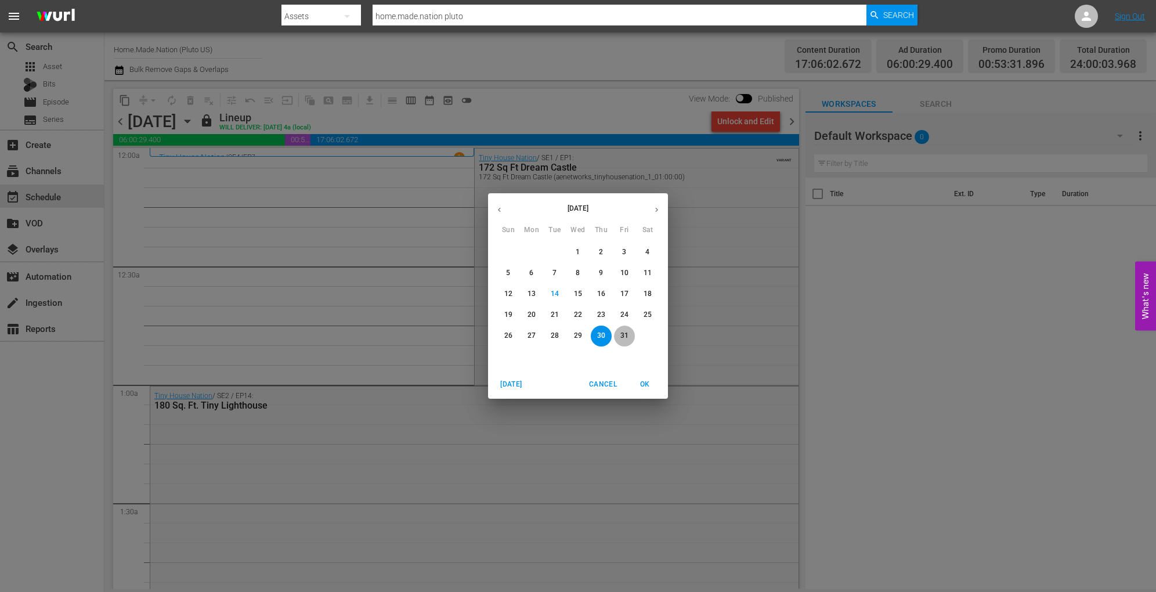
click at [622, 337] on p "31" at bounding box center [624, 336] width 8 height 10
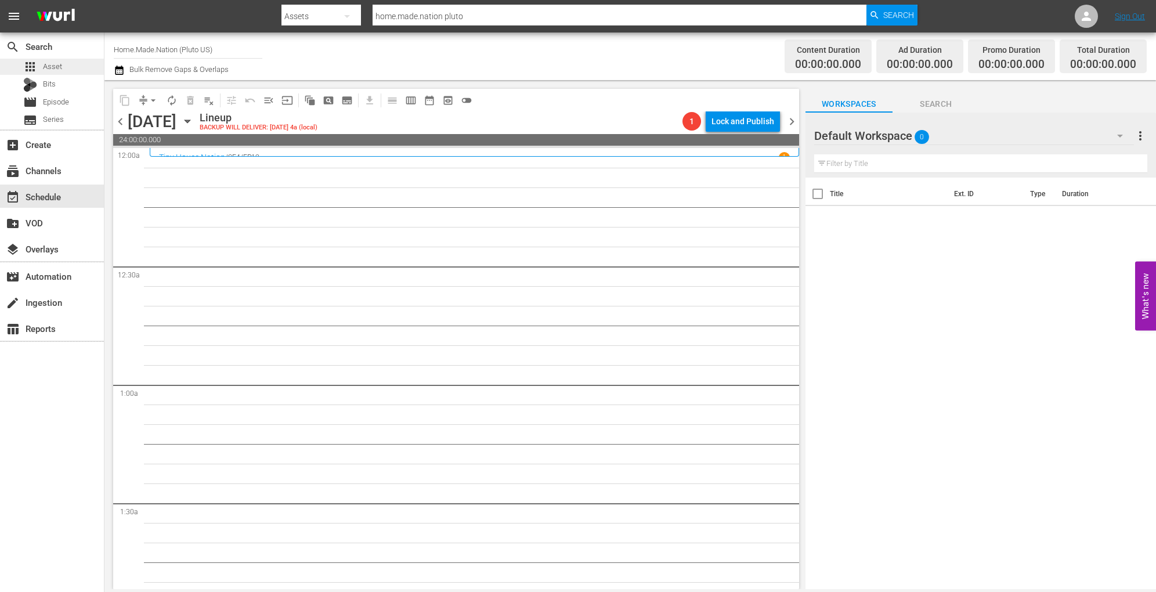
click at [59, 66] on span "Asset" at bounding box center [52, 67] width 19 height 12
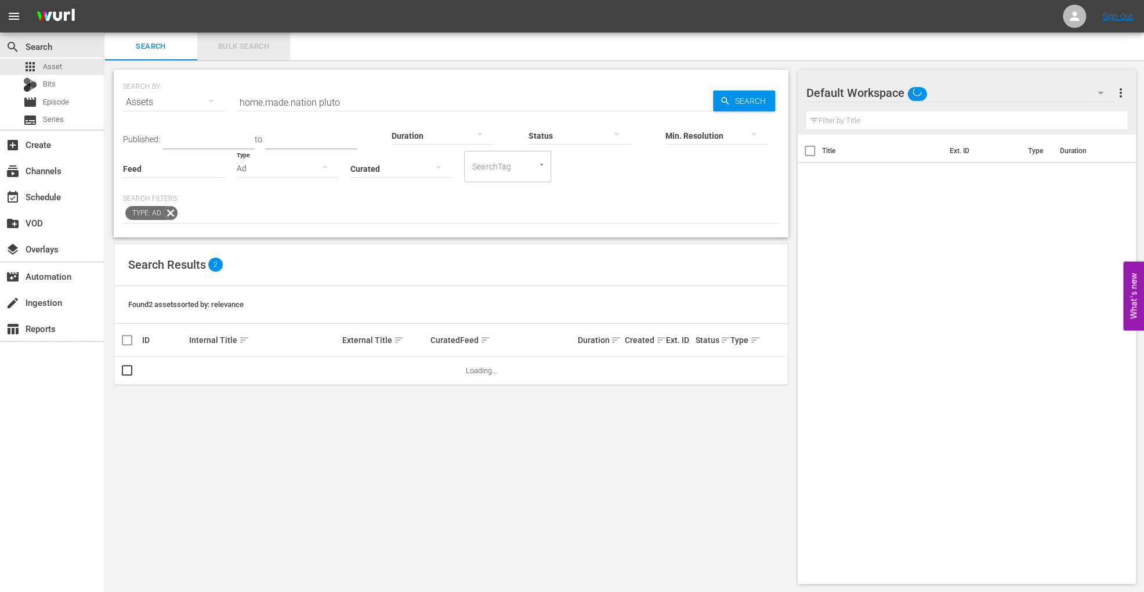
click at [256, 48] on span "Bulk Search" at bounding box center [243, 46] width 79 height 13
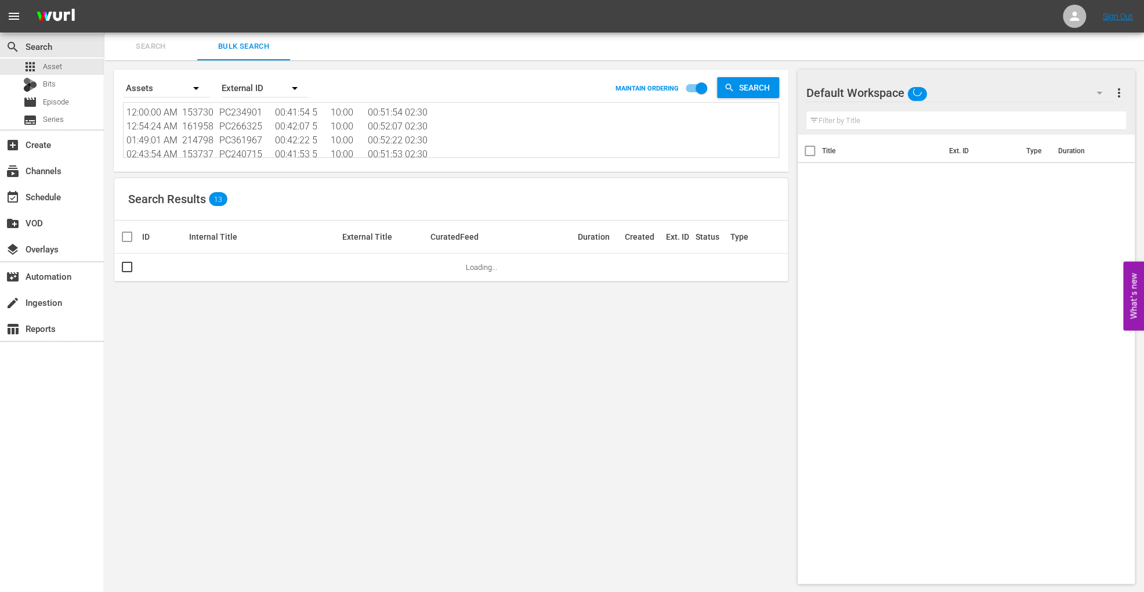
click at [272, 139] on textarea "12:00:00 AM 153730 PC234901 00:41:54 5 10:00 00:51:54 02:30 12:54:24 AM 161958 …" at bounding box center [453, 132] width 652 height 53
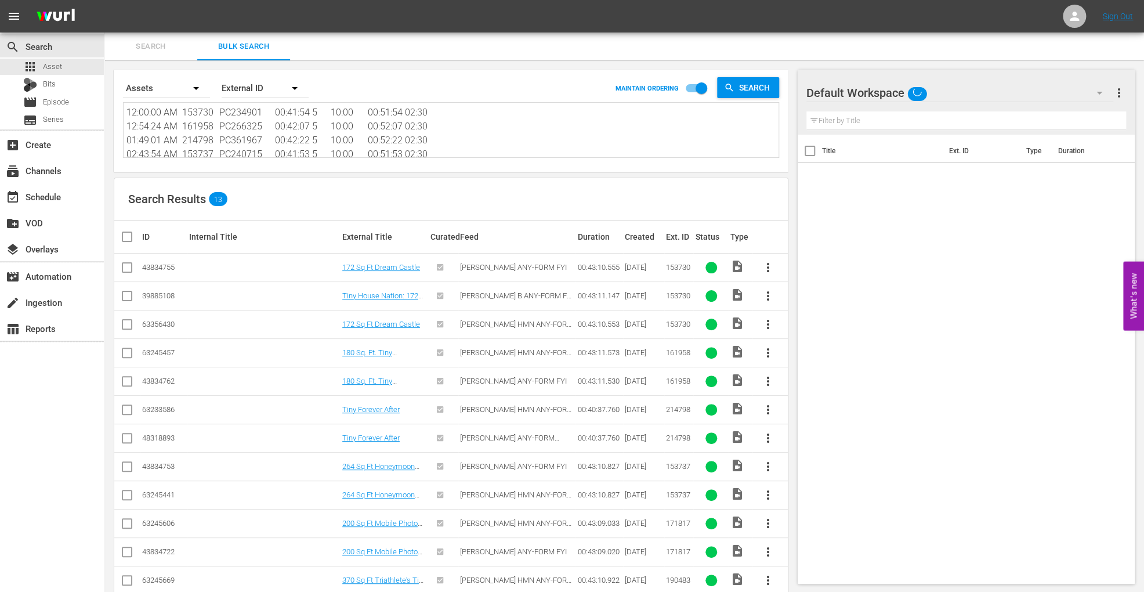
paste textarea "86382 PC321618 00:42:23 5 10:00 00:52:23 02:30 12:54:53 AM 212745 PC361101 00:4…"
type textarea "12:00:00 AM 186382 PC321618 00:42:23 5 10:00 00:52:23 02:30 12:54:53 AM 212745 …"
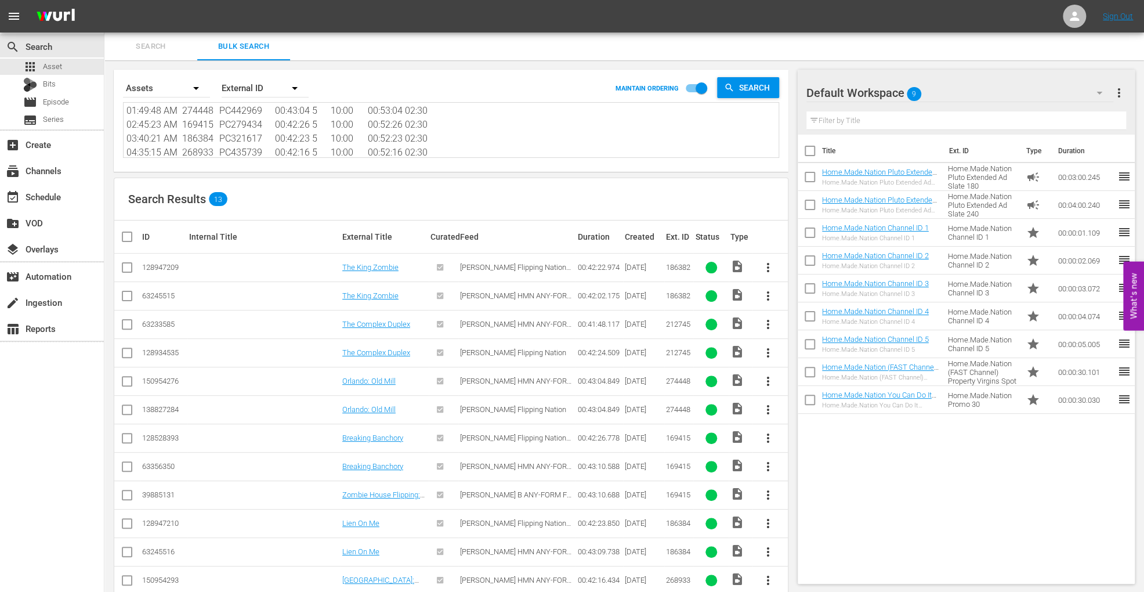
scroll to position [51, 0]
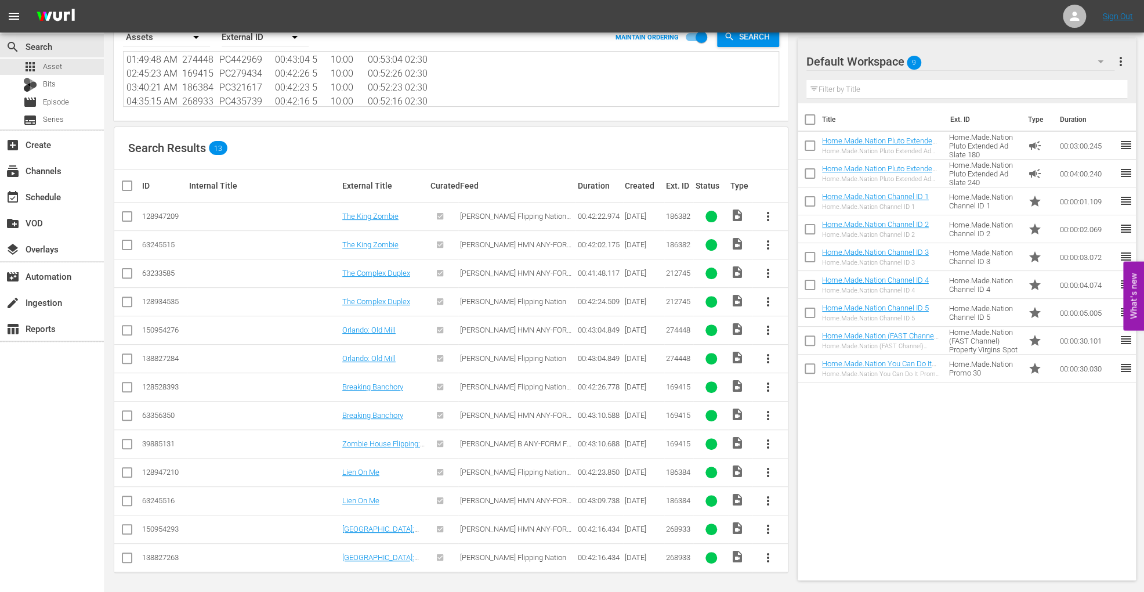
type textarea "12:00:00 AM 186382 PC321618 00:42:23 5 10:00 00:52:23 02:30 12:54:53 AM 212745 …"
click at [126, 248] on input "checkbox" at bounding box center [127, 247] width 14 height 14
checkbox input "true"
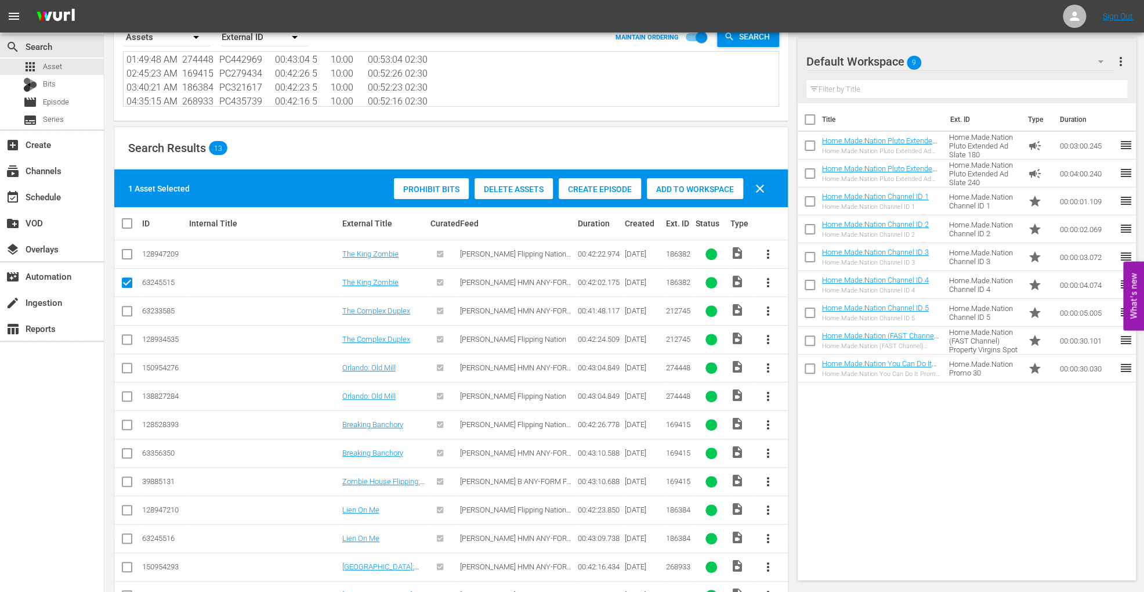
click at [127, 309] on input "checkbox" at bounding box center [127, 313] width 14 height 14
checkbox input "true"
click at [128, 369] on input "checkbox" at bounding box center [127, 370] width 14 height 14
checkbox input "true"
click at [128, 453] on input "checkbox" at bounding box center [127, 456] width 14 height 14
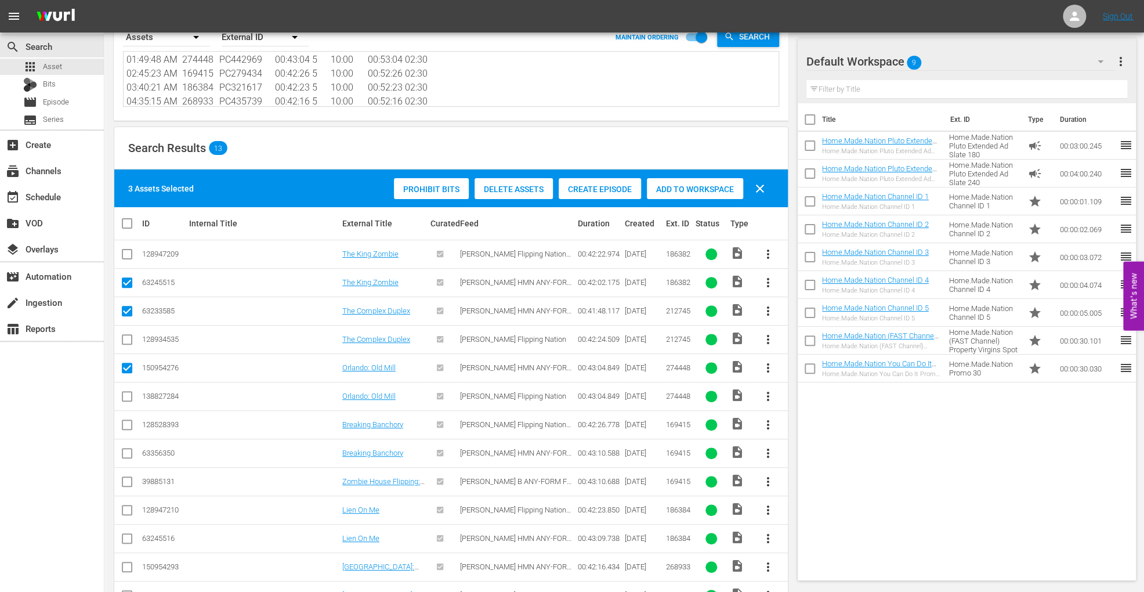
checkbox input "true"
click at [129, 535] on input "checkbox" at bounding box center [127, 541] width 14 height 14
checkbox input "true"
click at [129, 568] on input "checkbox" at bounding box center [127, 569] width 14 height 14
checkbox input "true"
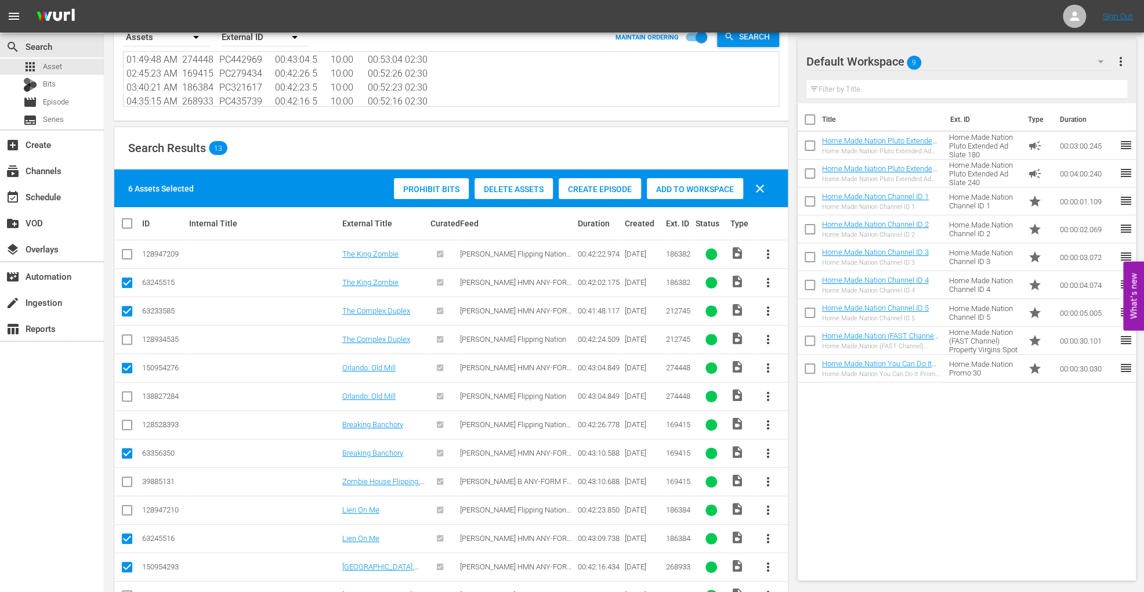
scroll to position [88, 0]
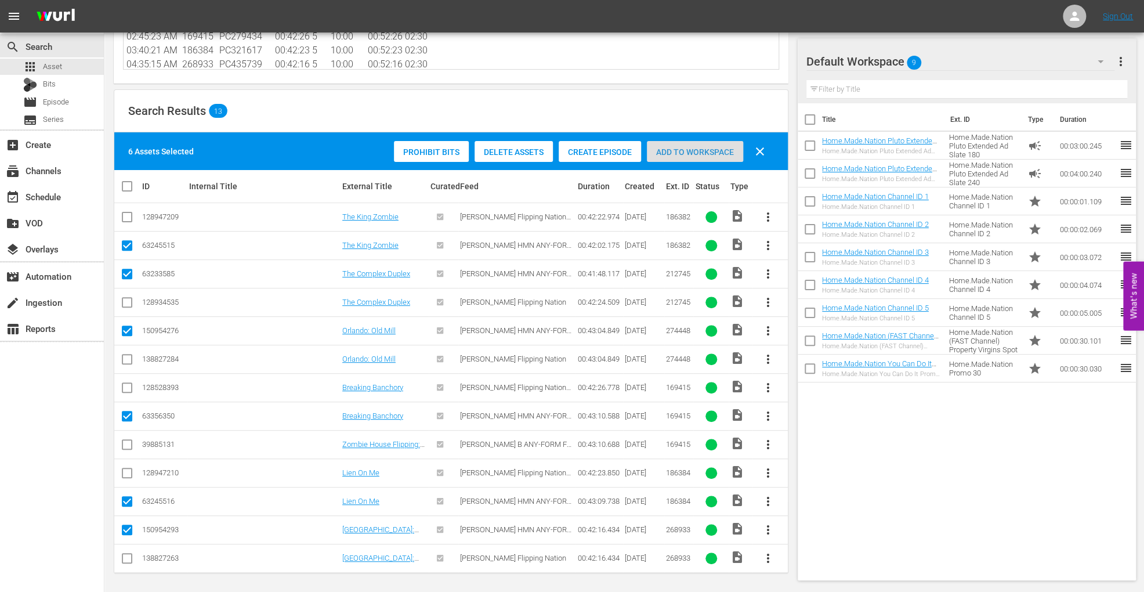
click at [713, 150] on span "Add to Workspace" at bounding box center [695, 151] width 96 height 9
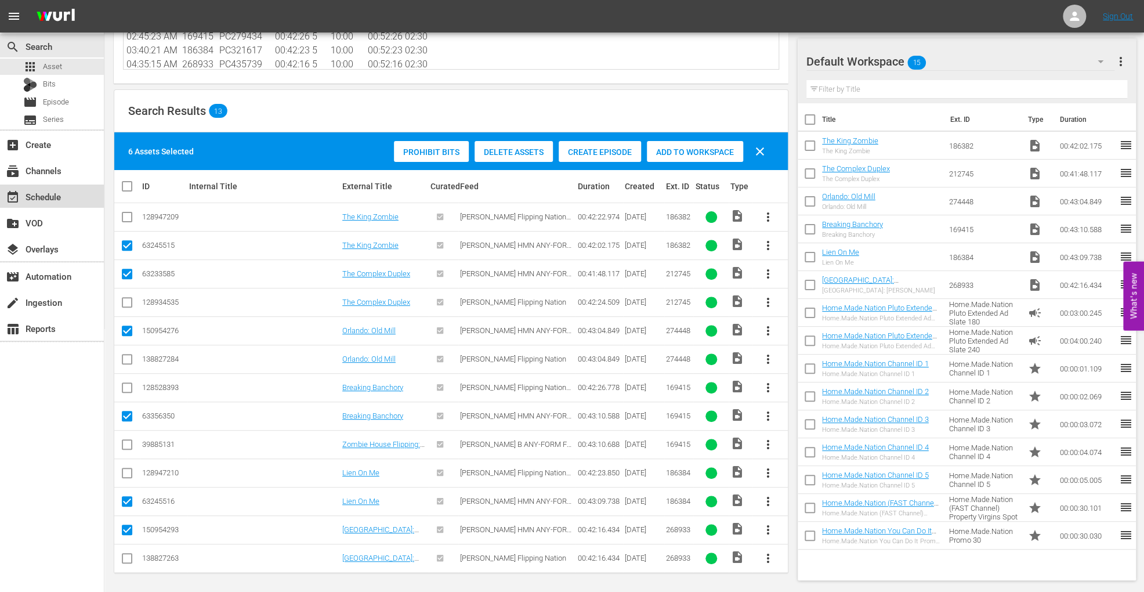
click at [59, 188] on div "event_available Schedule" at bounding box center [52, 196] width 104 height 23
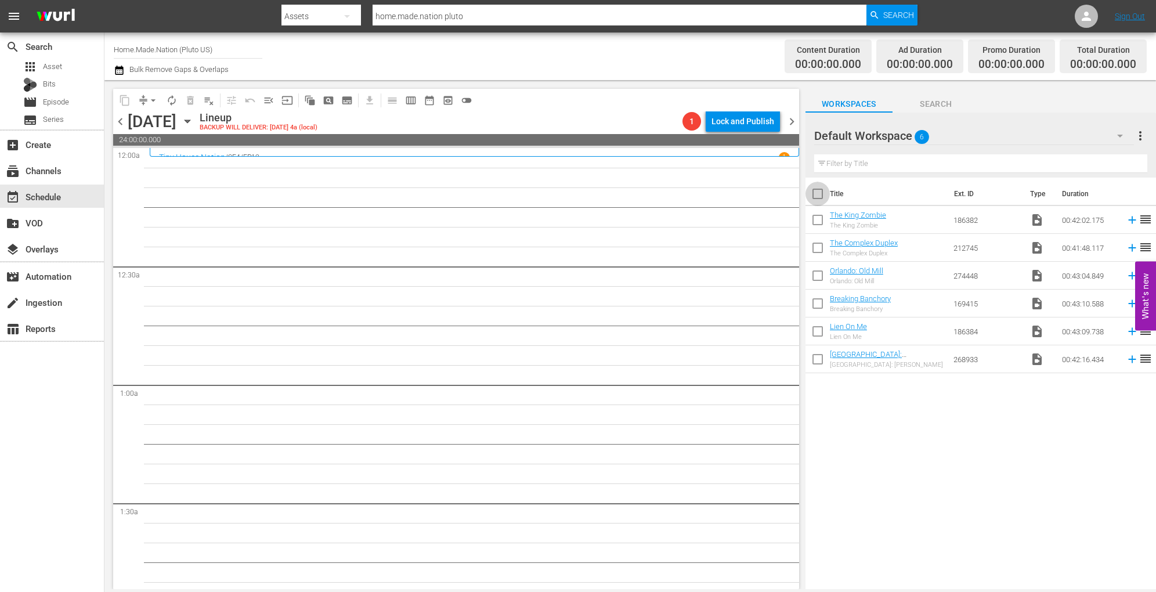
click at [821, 193] on input "checkbox" at bounding box center [818, 196] width 24 height 24
checkbox input "true"
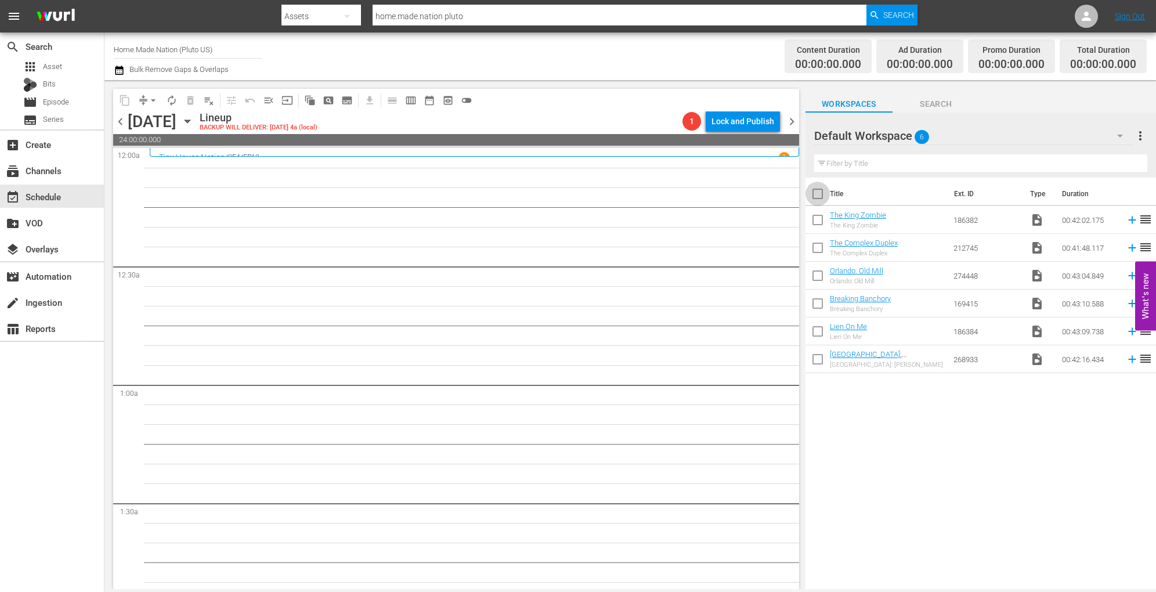
checkbox input "true"
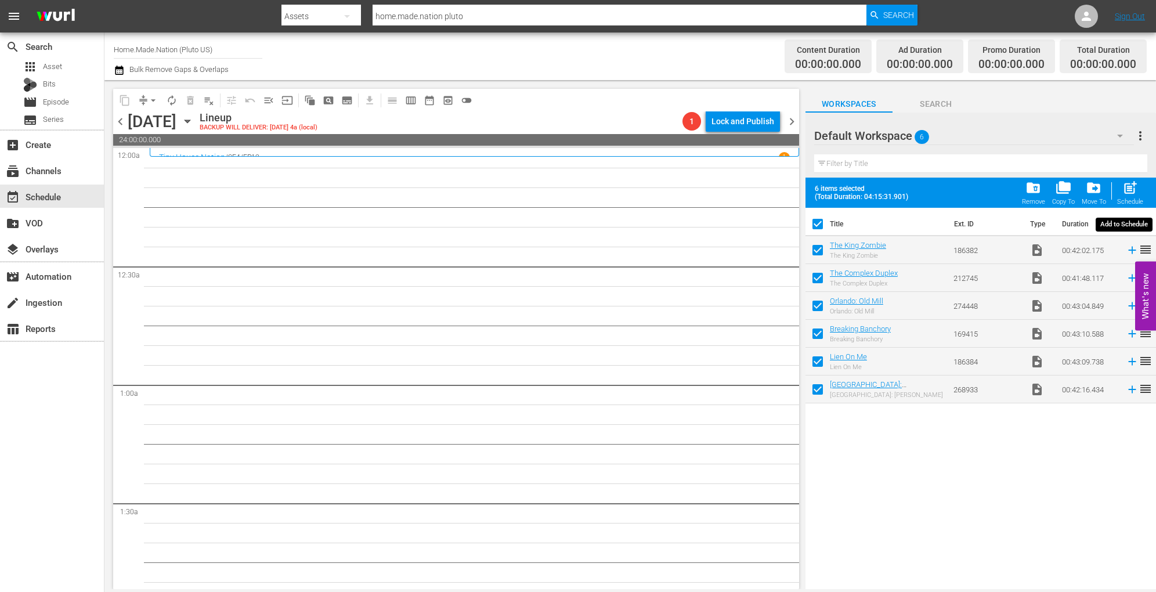
click at [1128, 194] on span "post_add" at bounding box center [1130, 188] width 16 height 16
checkbox input "false"
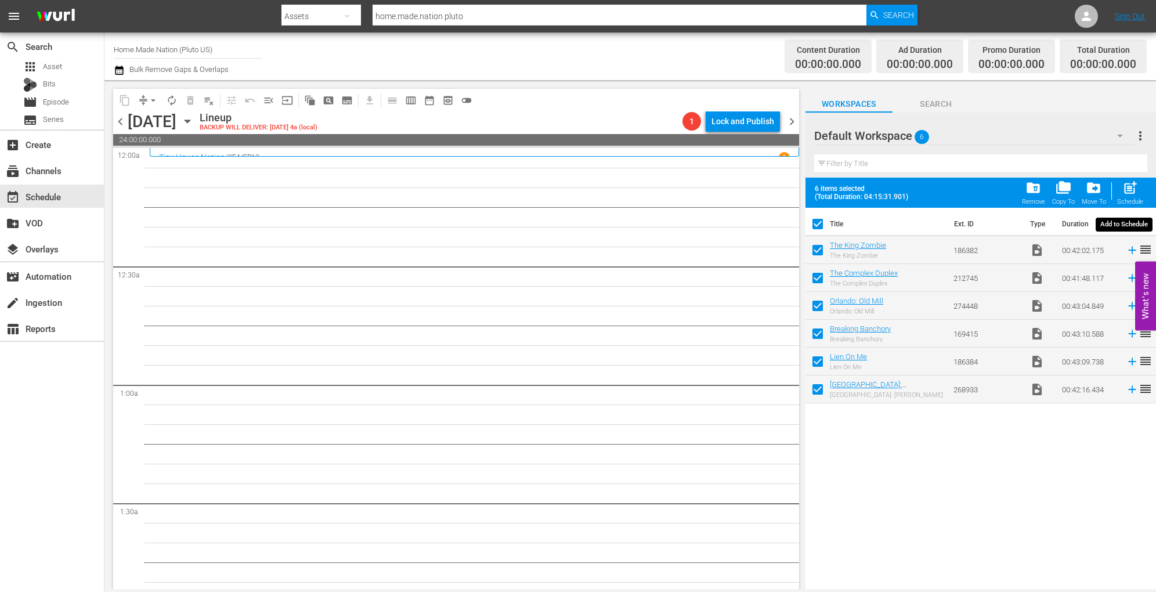
checkbox input "false"
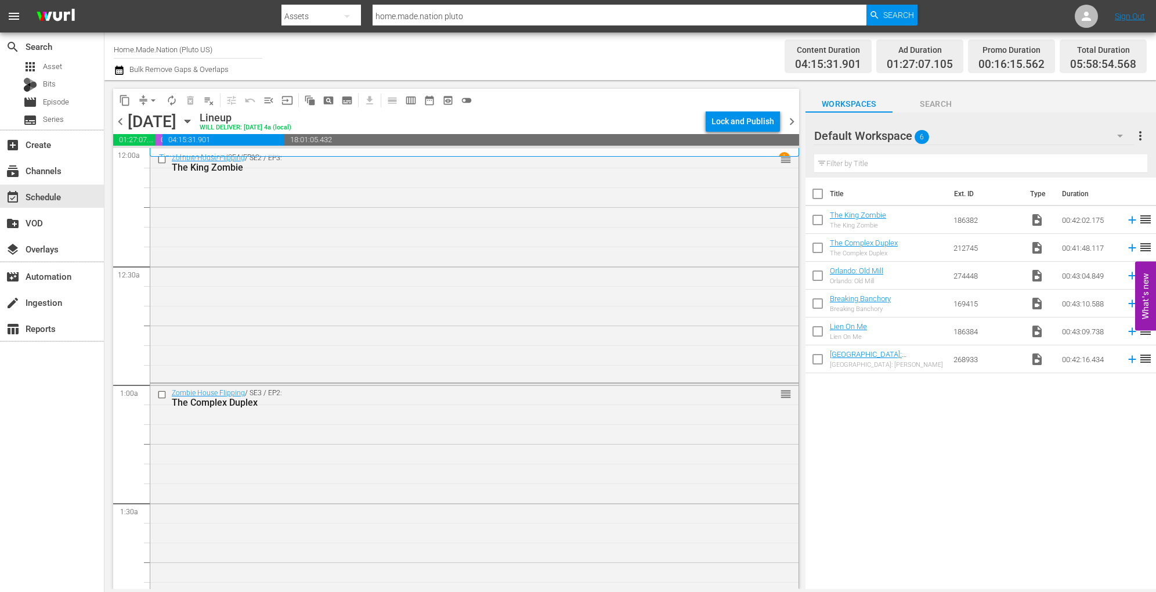
click at [818, 199] on input "checkbox" at bounding box center [818, 196] width 24 height 24
checkbox input "true"
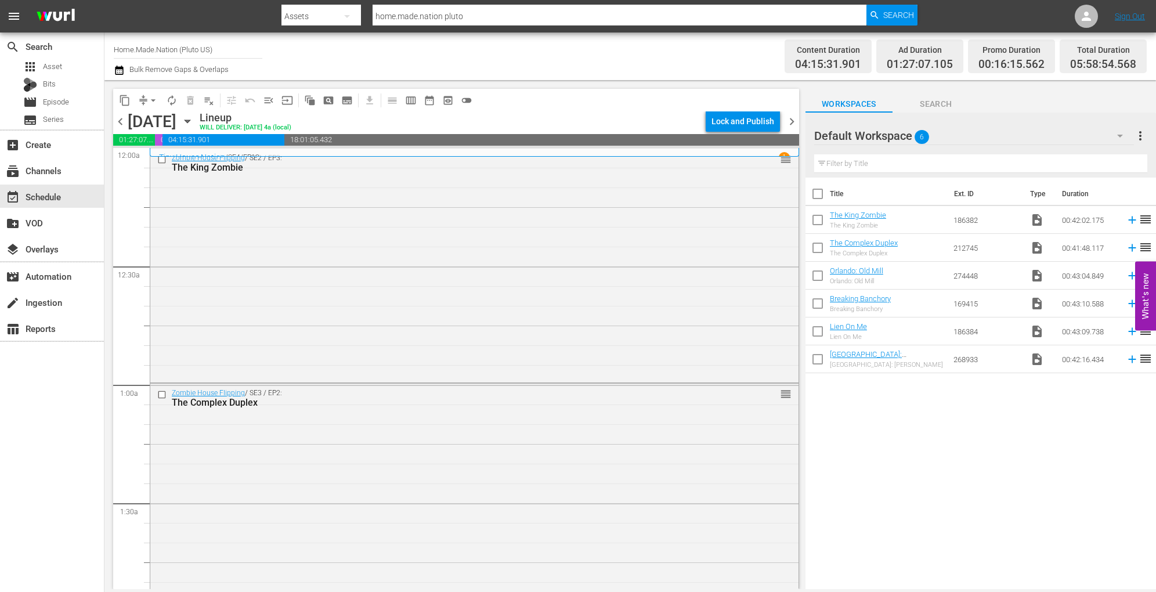
checkbox input "true"
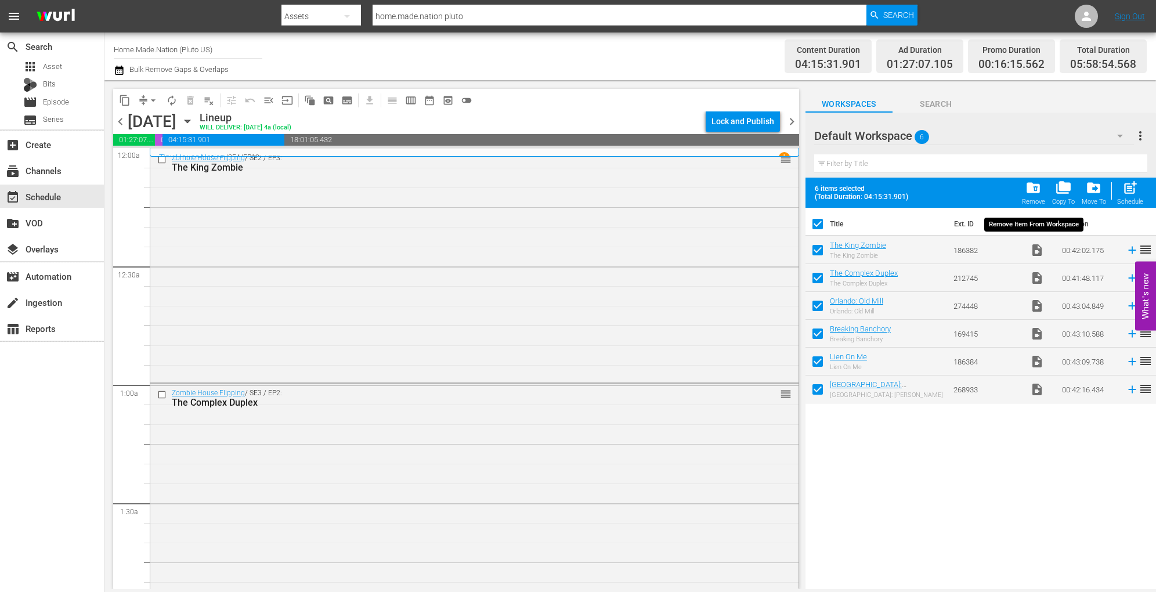
click at [1023, 187] on div "folder_delete Remove" at bounding box center [1033, 193] width 23 height 26
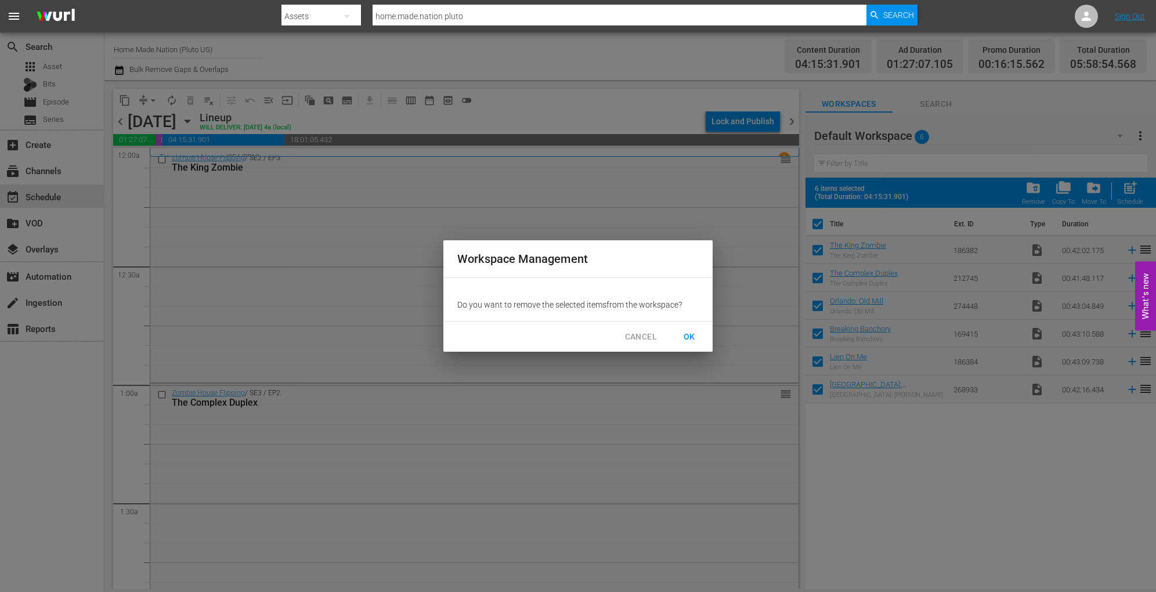
click at [699, 338] on button "OK" at bounding box center [689, 336] width 37 height 21
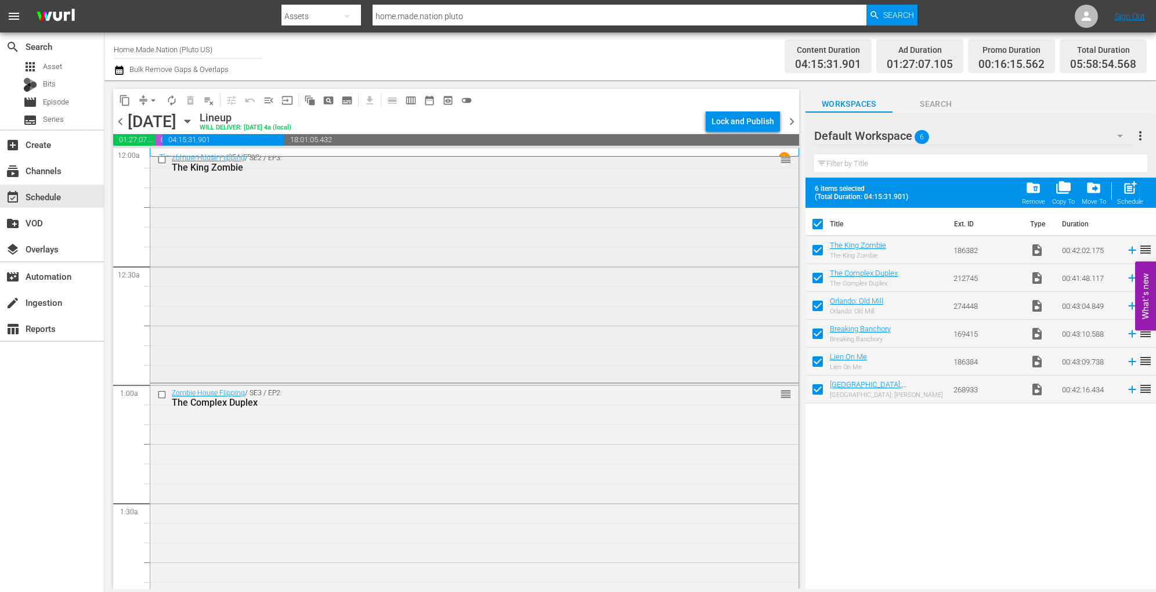
click at [291, 234] on div "Zombie House Flipping / SE2 / EP3: The King Zombie reorder" at bounding box center [474, 265] width 648 height 232
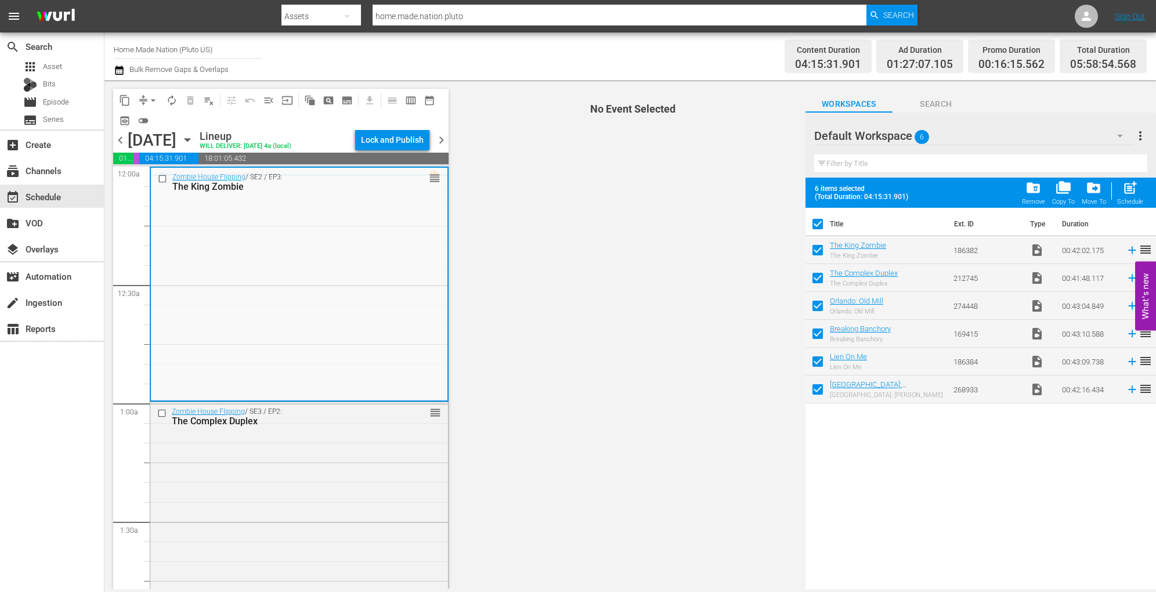
checkbox input "false"
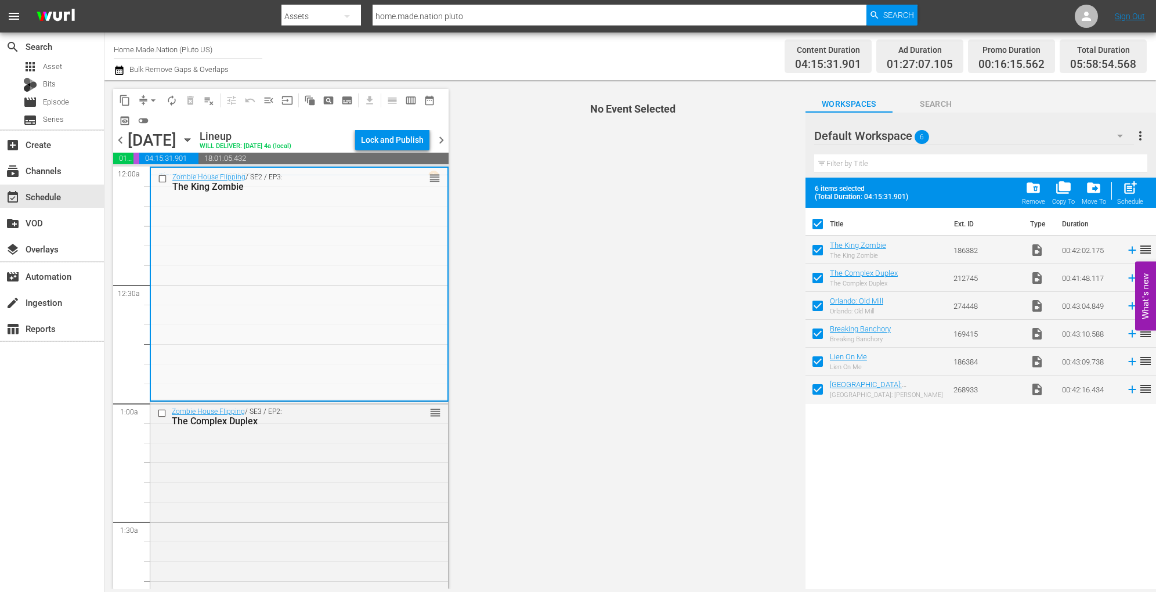
checkbox input "false"
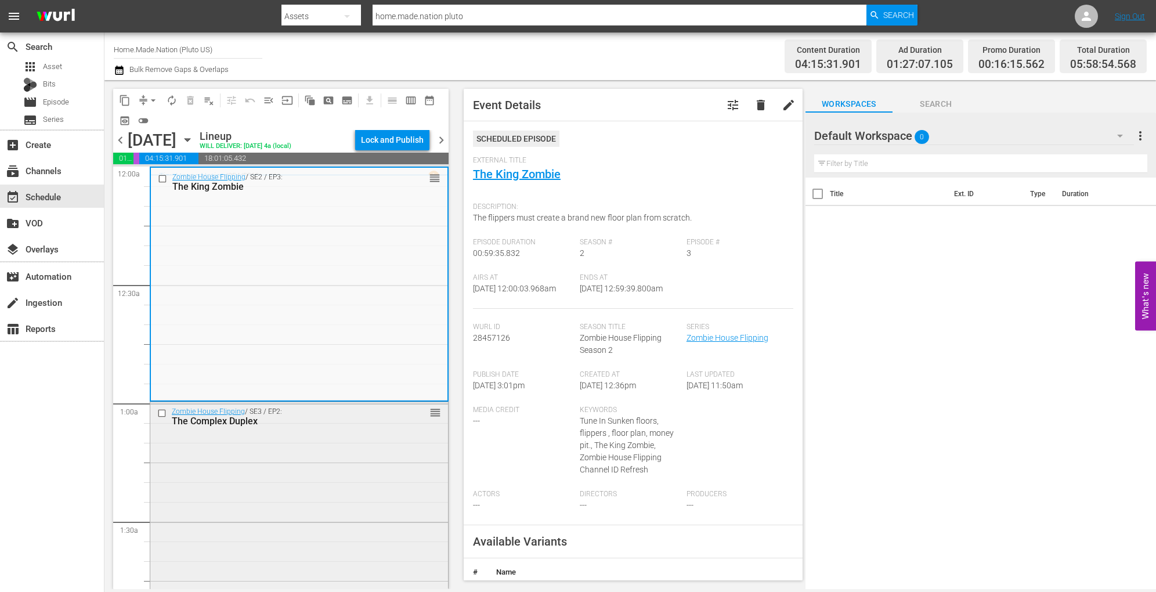
click at [359, 496] on div "Zombie House Flipping / SE3 / EP2: The Complex Duplex reorder" at bounding box center [299, 517] width 298 height 230
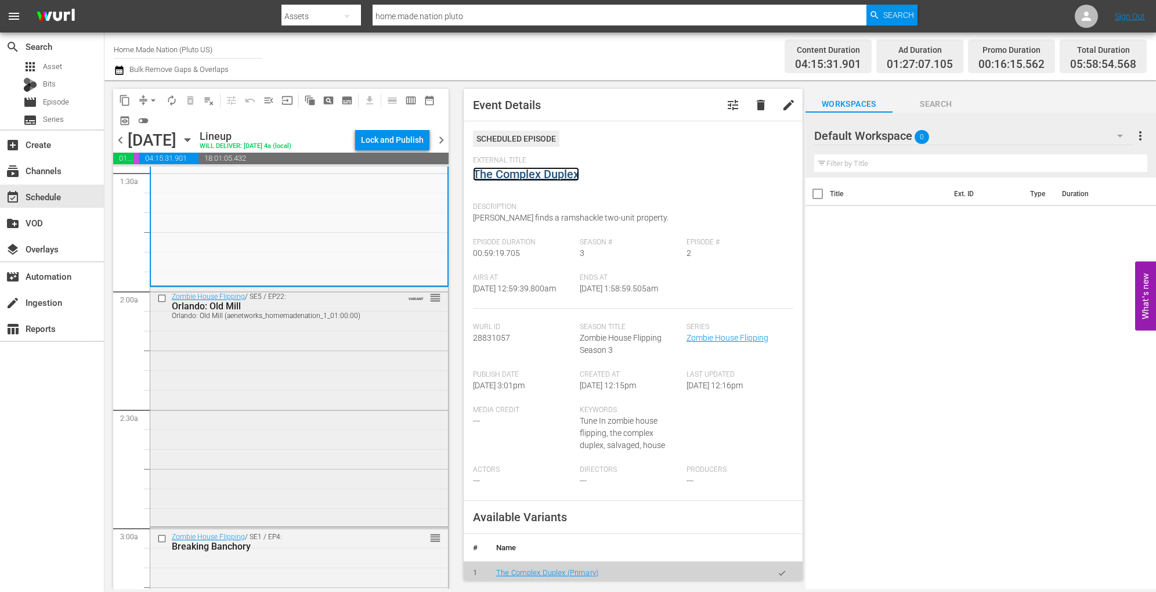
scroll to position [351, 0]
click at [322, 378] on div "Zombie House Flipping / SE5 / EP22: Orlando: Old Mill Orlando: Old Mill (aenetw…" at bounding box center [299, 404] width 298 height 236
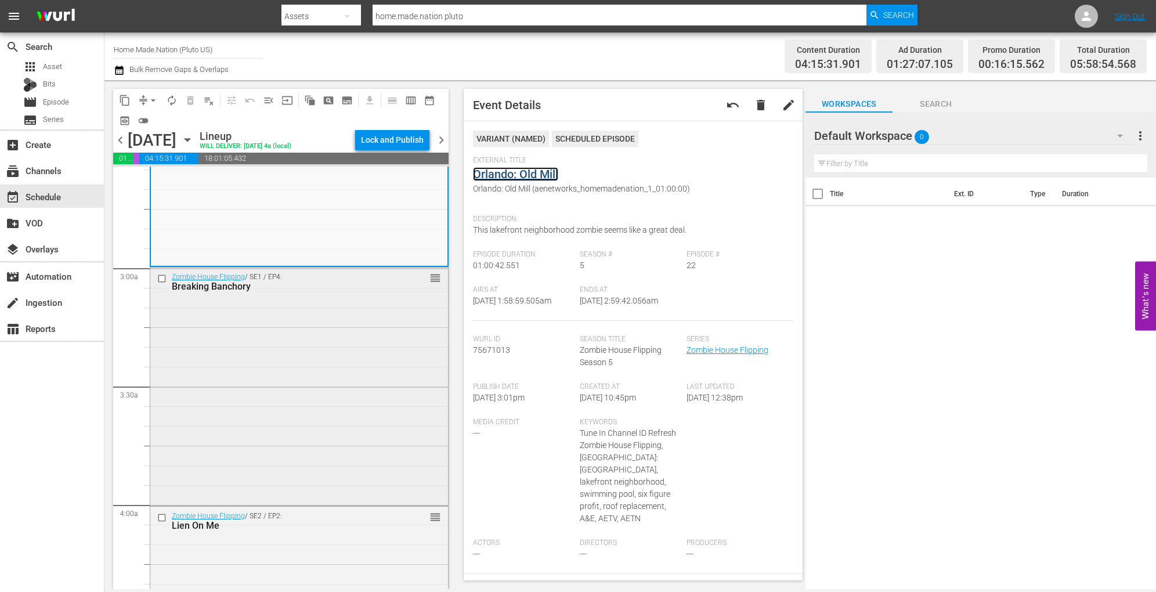
scroll to position [617, 0]
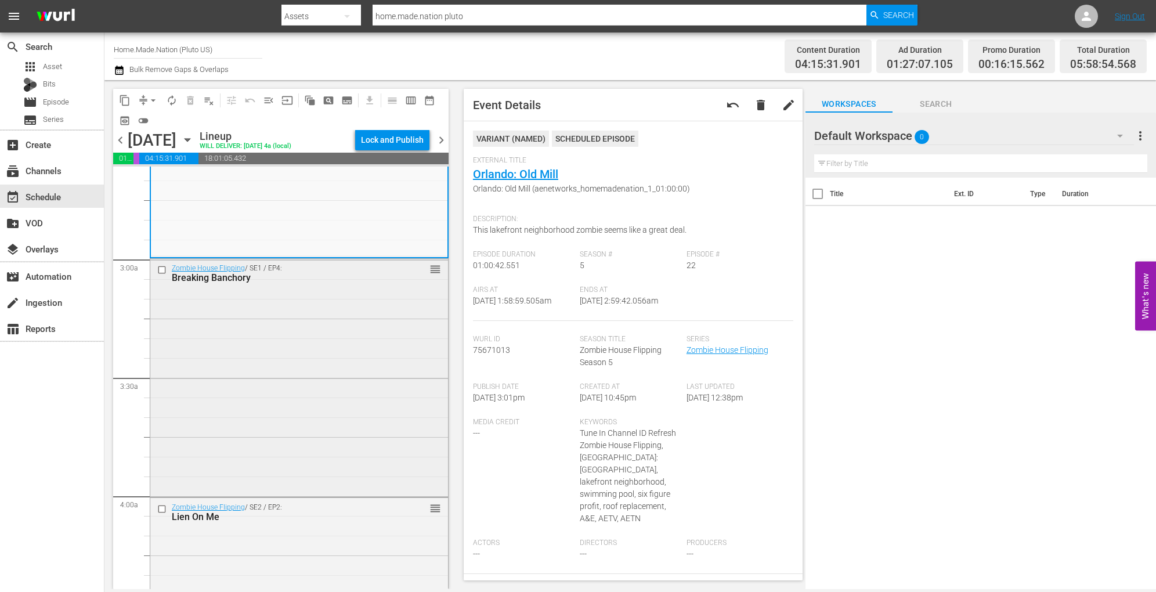
click at [341, 370] on div "Zombie House Flipping / SE1 / EP4: Breaking Banchory reorder" at bounding box center [299, 377] width 298 height 236
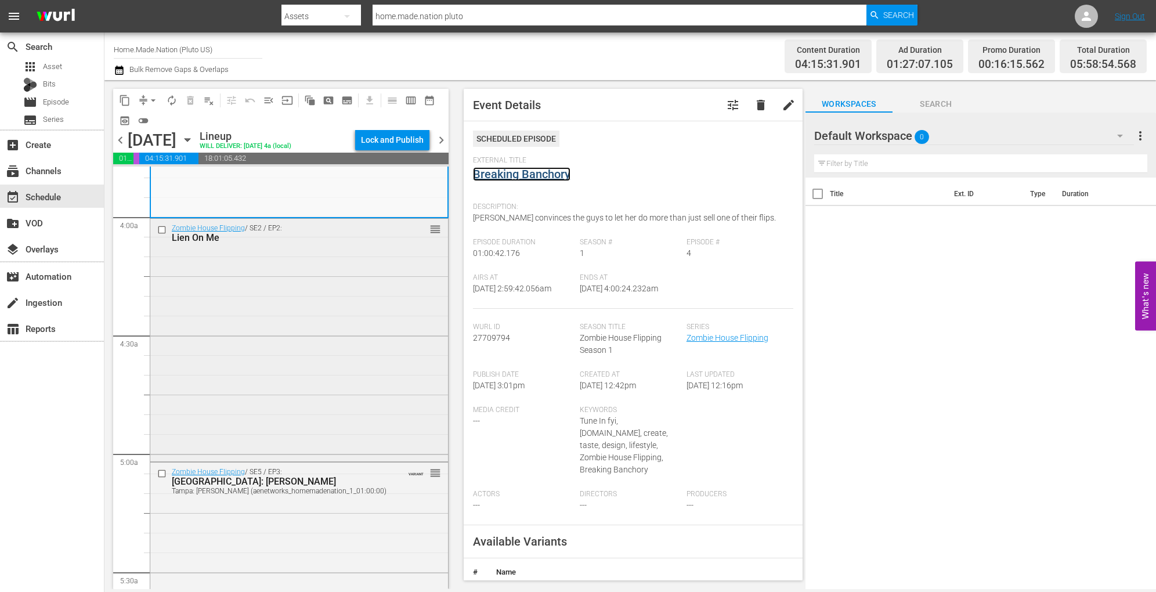
scroll to position [903, 0]
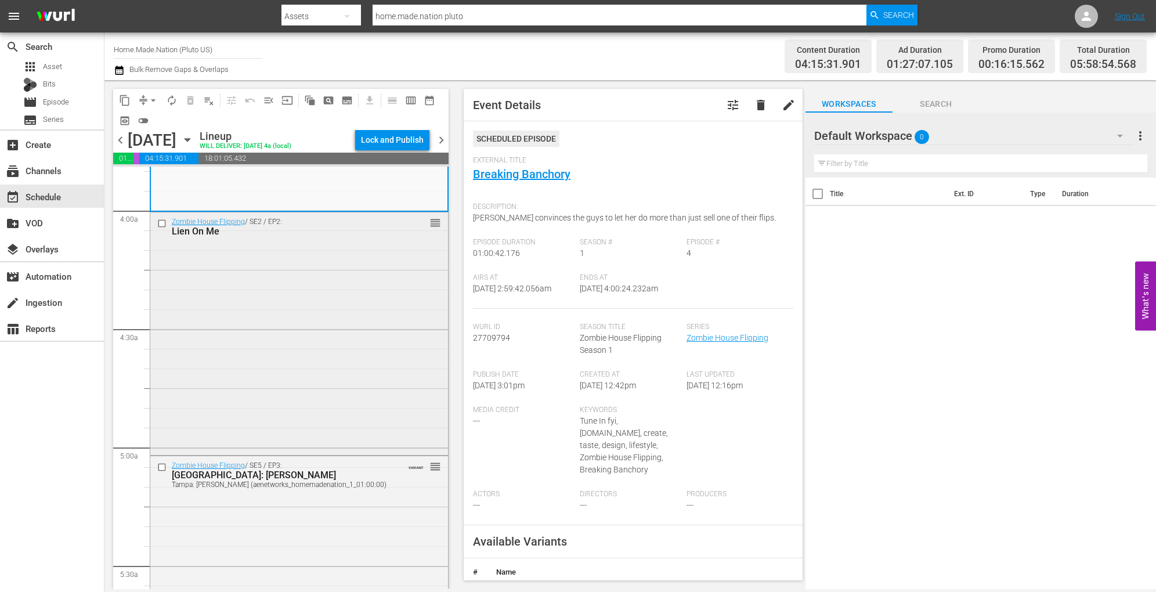
click at [354, 364] on div "Zombie House Flipping / SE2 / EP2: Lien On Me reorder" at bounding box center [299, 332] width 298 height 240
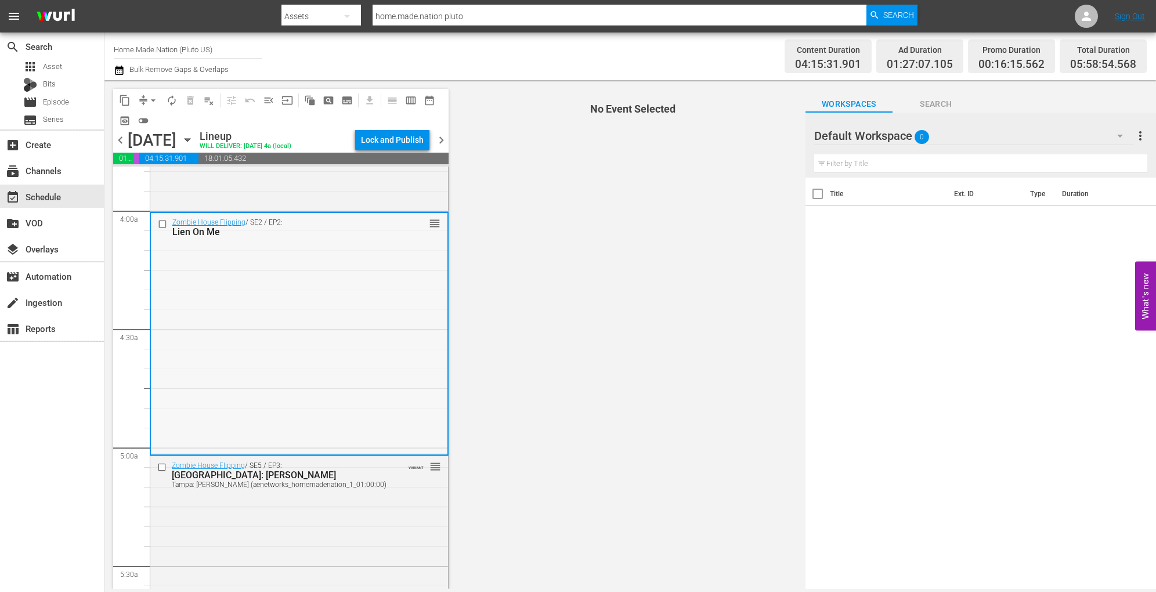
scroll to position [1003, 0]
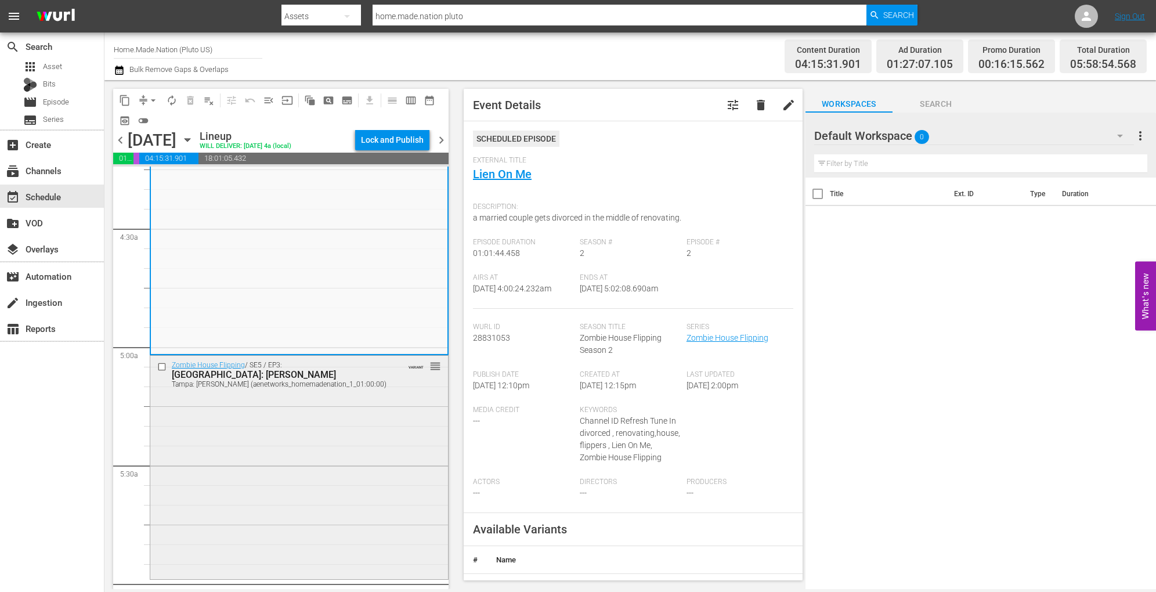
click at [337, 398] on div "Zombie House Flipping / SE5 / EP3: Tampa: Jean Tampa: Jean (aenetworks_homemade…" at bounding box center [299, 466] width 298 height 221
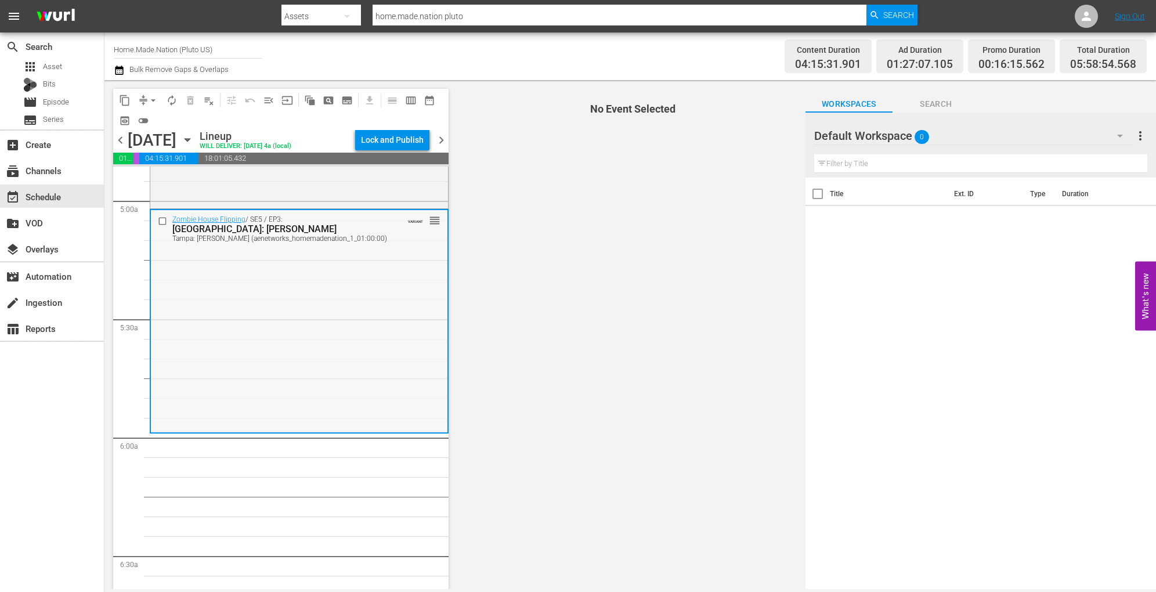
scroll to position [1151, 0]
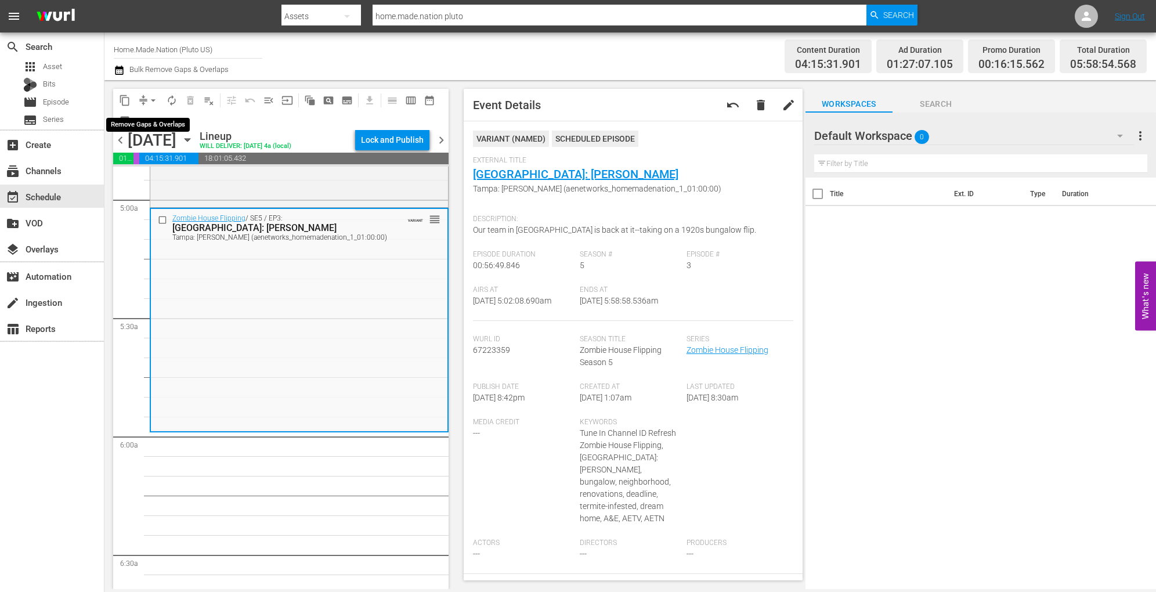
click at [150, 96] on span "arrow_drop_down" at bounding box center [153, 101] width 12 height 12
click at [148, 122] on li "Align to Midnight" at bounding box center [154, 123] width 122 height 19
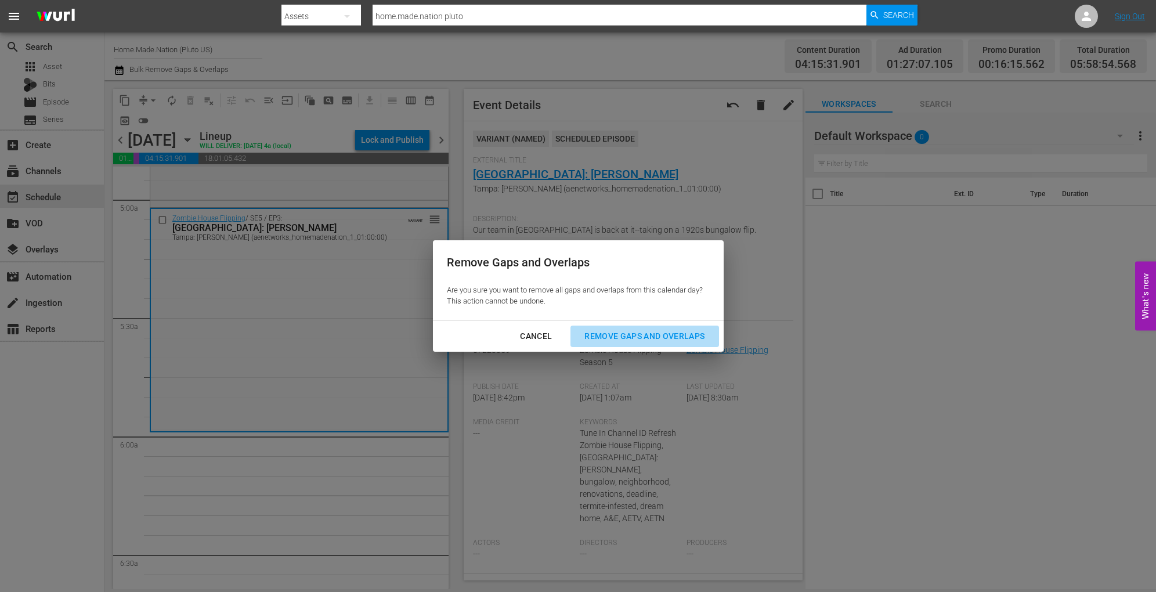
click at [604, 337] on div "Remove Gaps and Overlaps" at bounding box center [644, 336] width 139 height 15
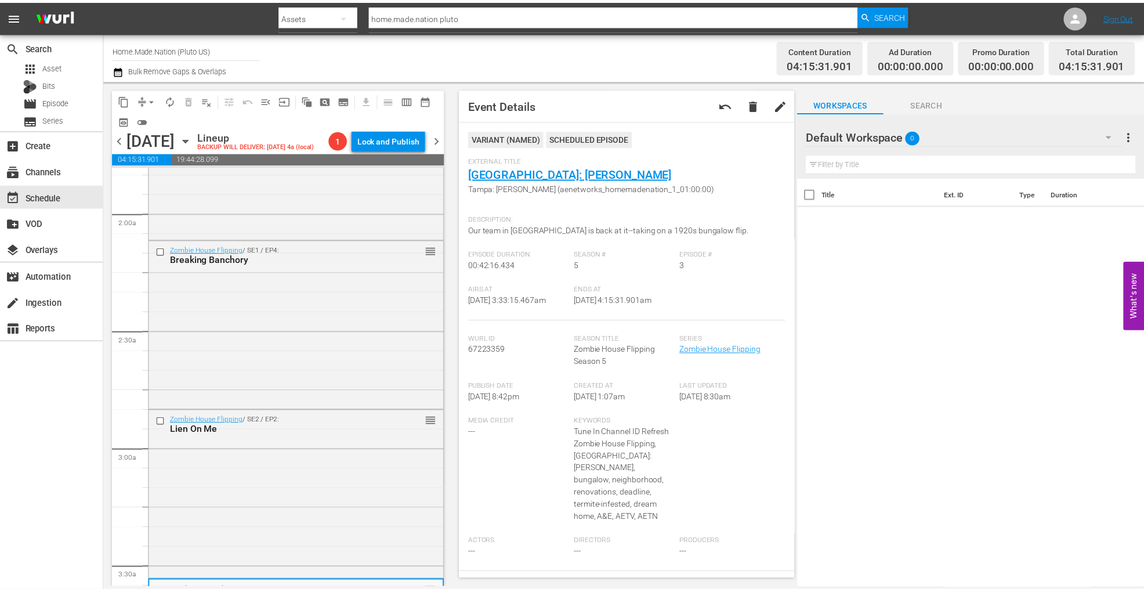
scroll to position [0, 0]
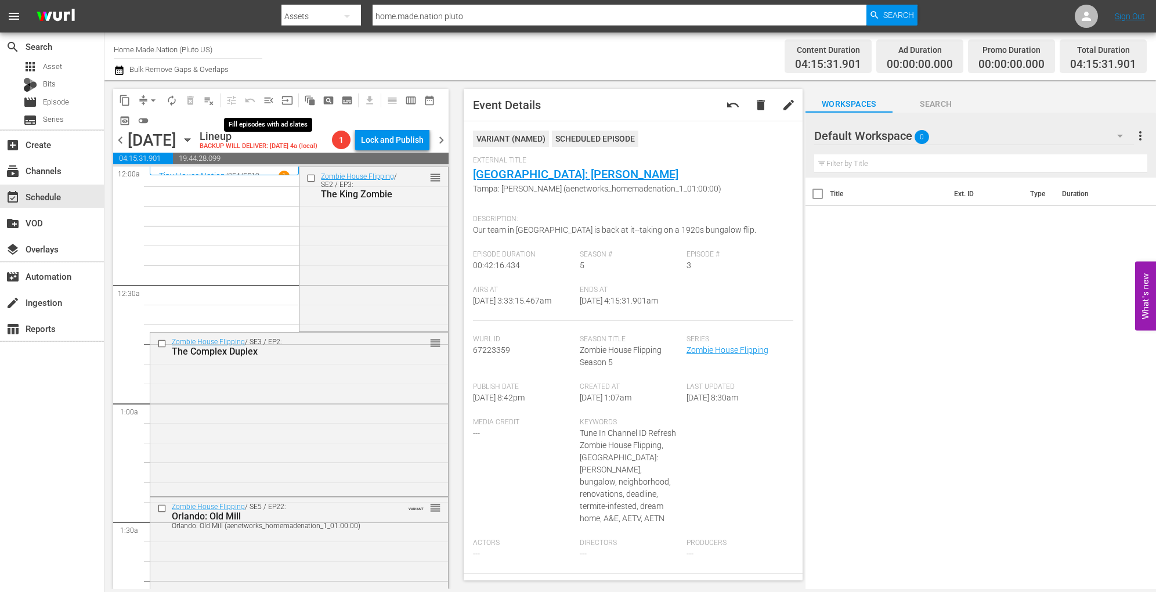
click at [270, 100] on span "menu_open" at bounding box center [269, 101] width 12 height 12
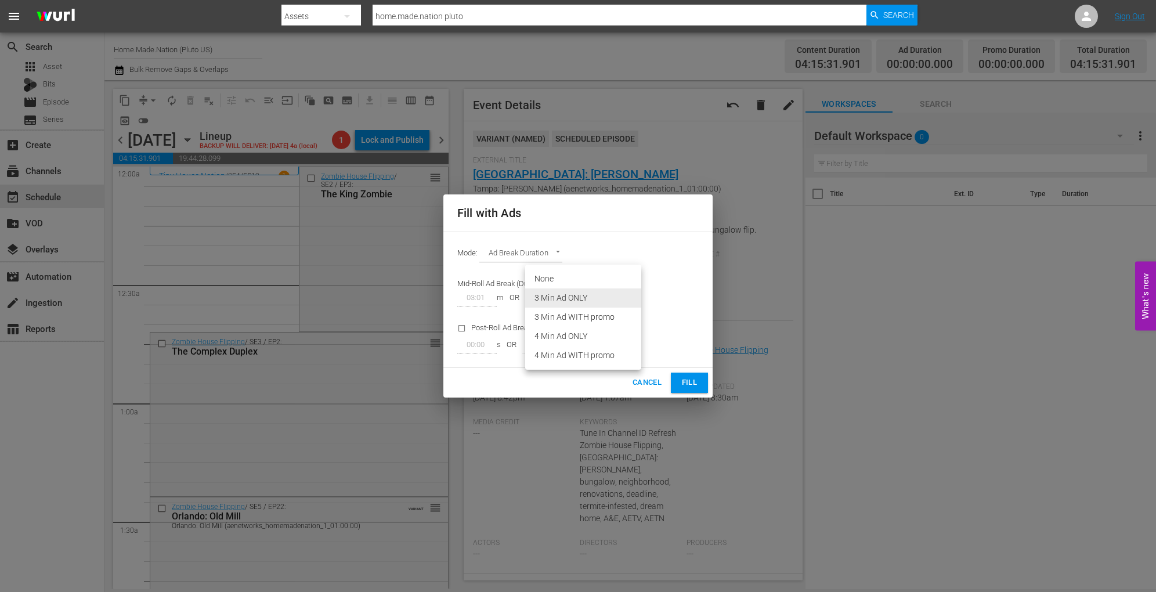
click at [631, 297] on body "menu Search By Assets Search ID, Title, Description, Keywords, or Category home…" at bounding box center [578, 296] width 1156 height 592
click at [590, 316] on li "3 Min Ad WITH promo" at bounding box center [583, 317] width 116 height 19
type input "89"
click at [687, 388] on span "Fill" at bounding box center [689, 382] width 19 height 13
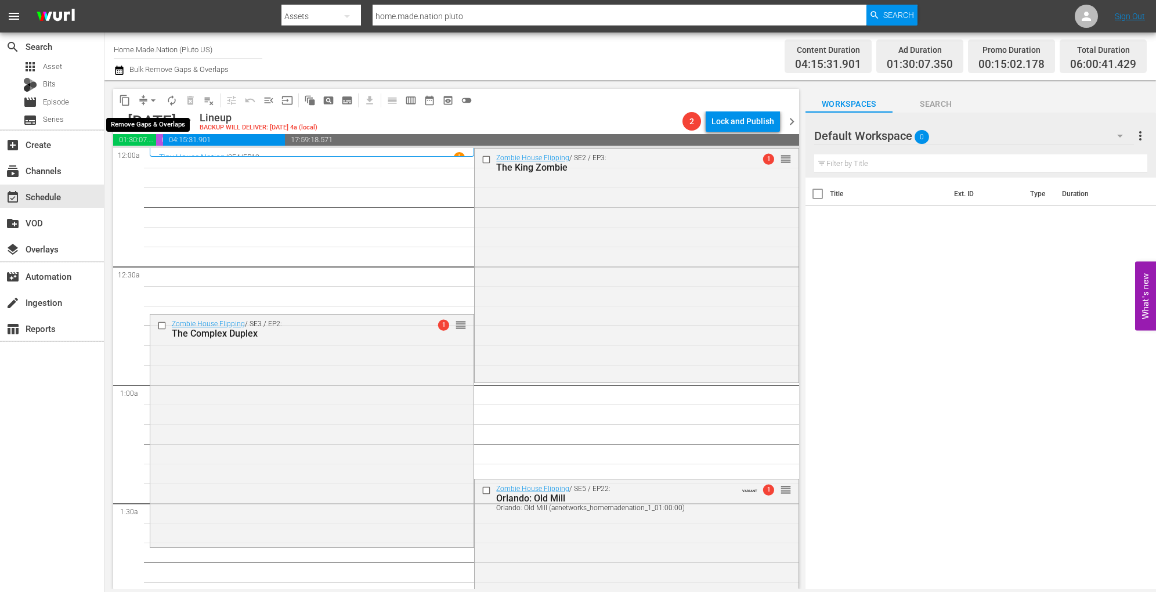
click at [149, 98] on span "arrow_drop_down" at bounding box center [153, 101] width 12 height 12
click at [150, 115] on li "Align to Midnight" at bounding box center [154, 123] width 122 height 19
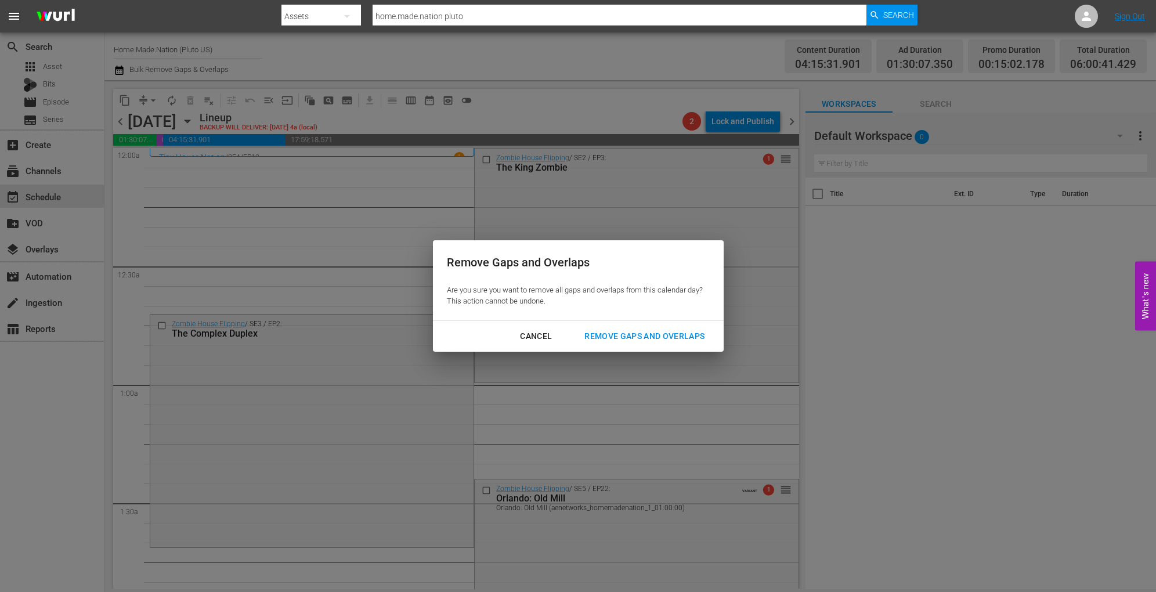
click at [604, 329] on div "Remove Gaps and Overlaps" at bounding box center [644, 336] width 139 height 15
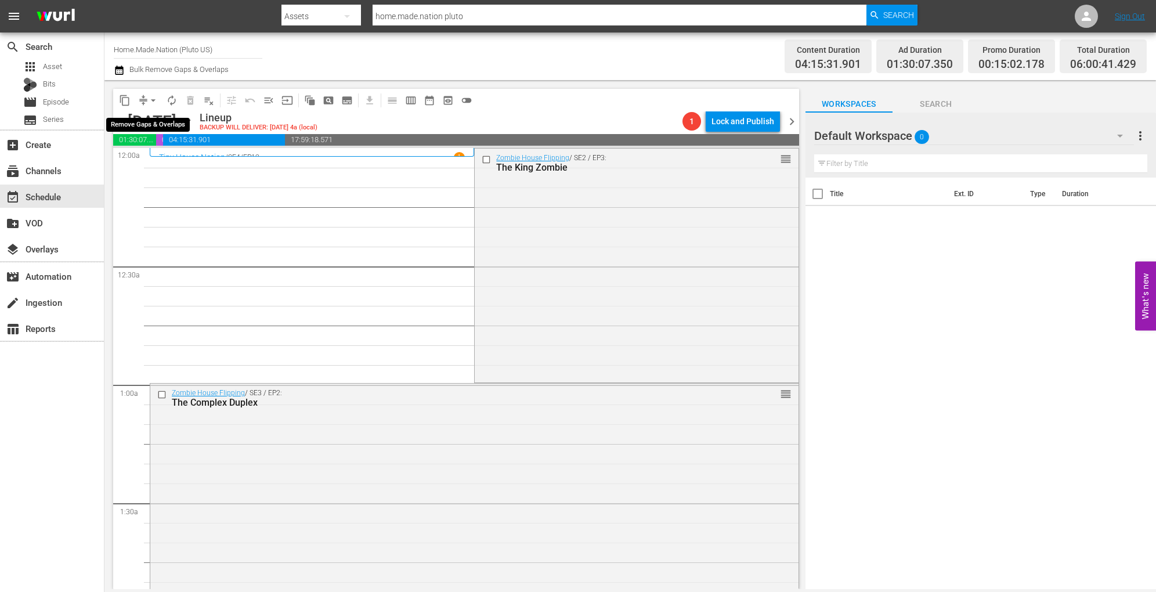
click at [150, 96] on span "arrow_drop_down" at bounding box center [153, 101] width 12 height 12
click at [149, 120] on li "Align to Midnight" at bounding box center [154, 123] width 122 height 19
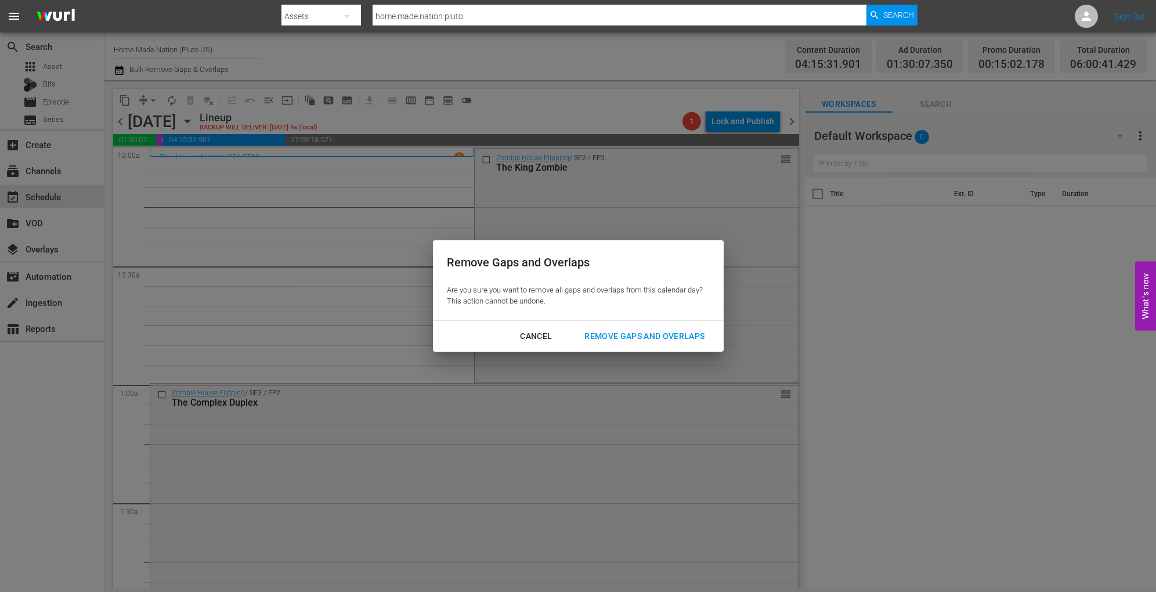
click at [613, 329] on div "Remove Gaps and Overlaps" at bounding box center [644, 336] width 139 height 15
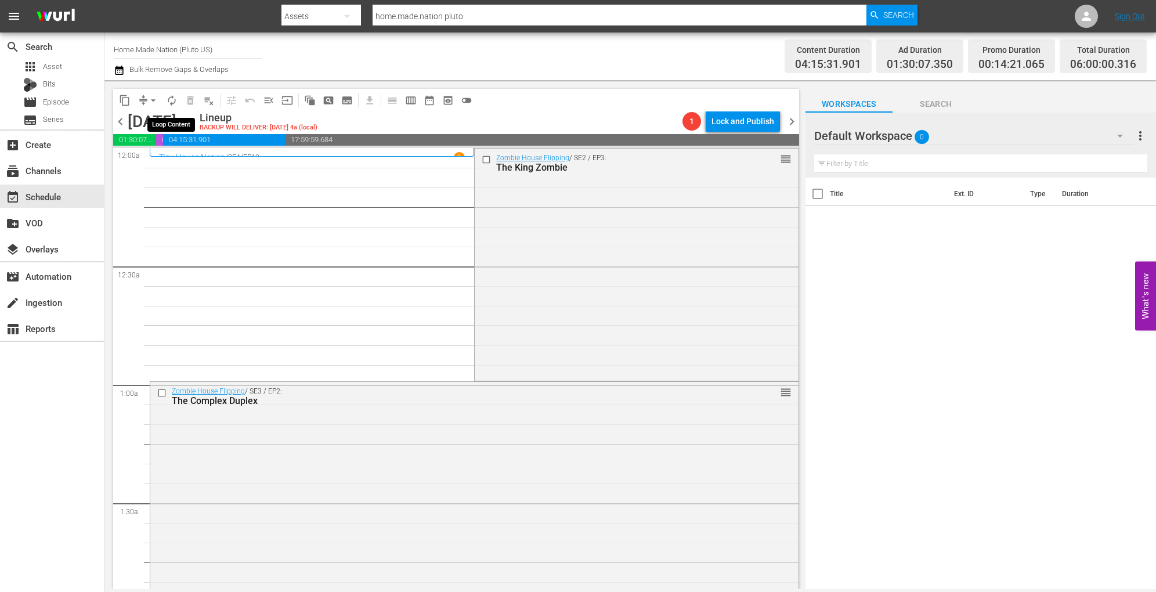
click at [168, 100] on span "autorenew_outlined" at bounding box center [172, 101] width 12 height 12
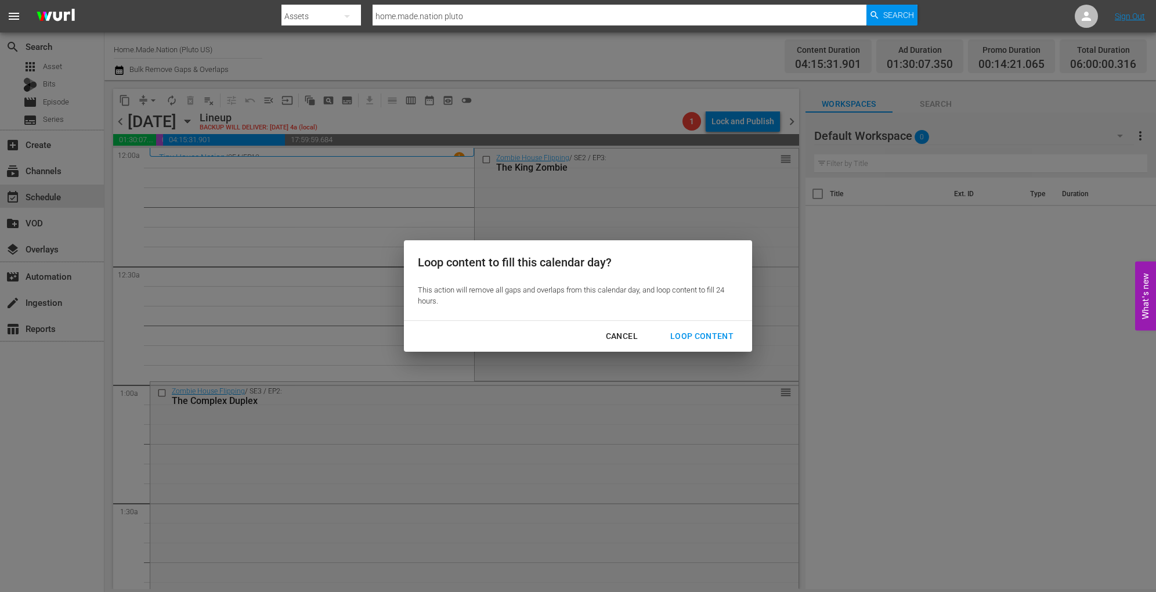
click at [691, 330] on div "Loop Content" at bounding box center [702, 336] width 82 height 15
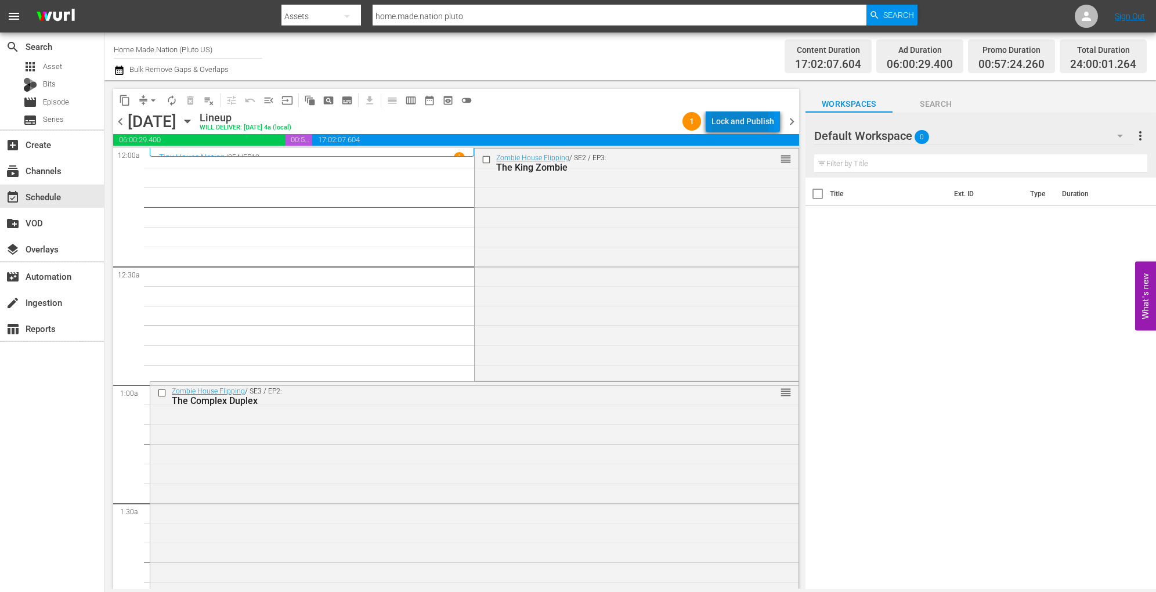
click at [729, 122] on div "Lock and Publish" at bounding box center [743, 121] width 63 height 21
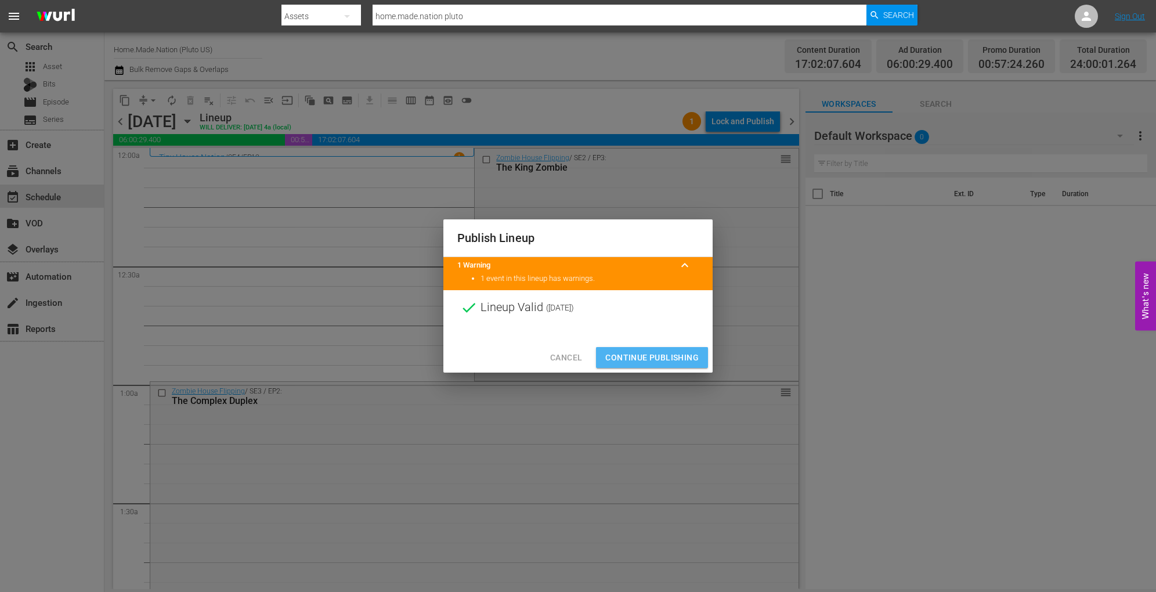
click at [622, 364] on button "Continue Publishing" at bounding box center [652, 357] width 112 height 21
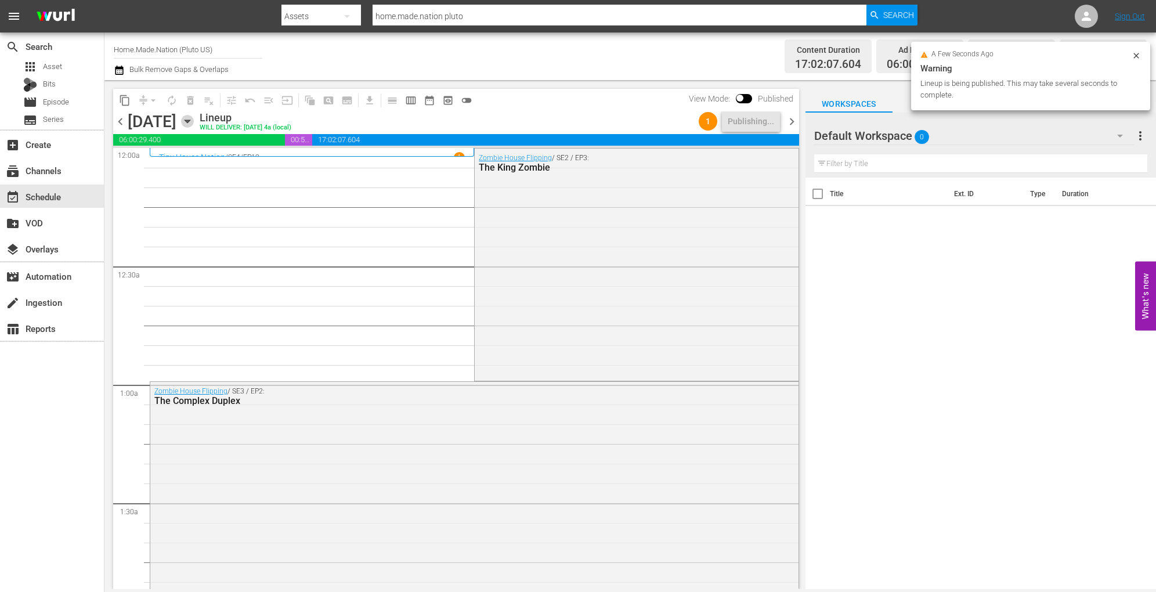
click at [194, 116] on icon "button" at bounding box center [187, 121] width 13 height 13
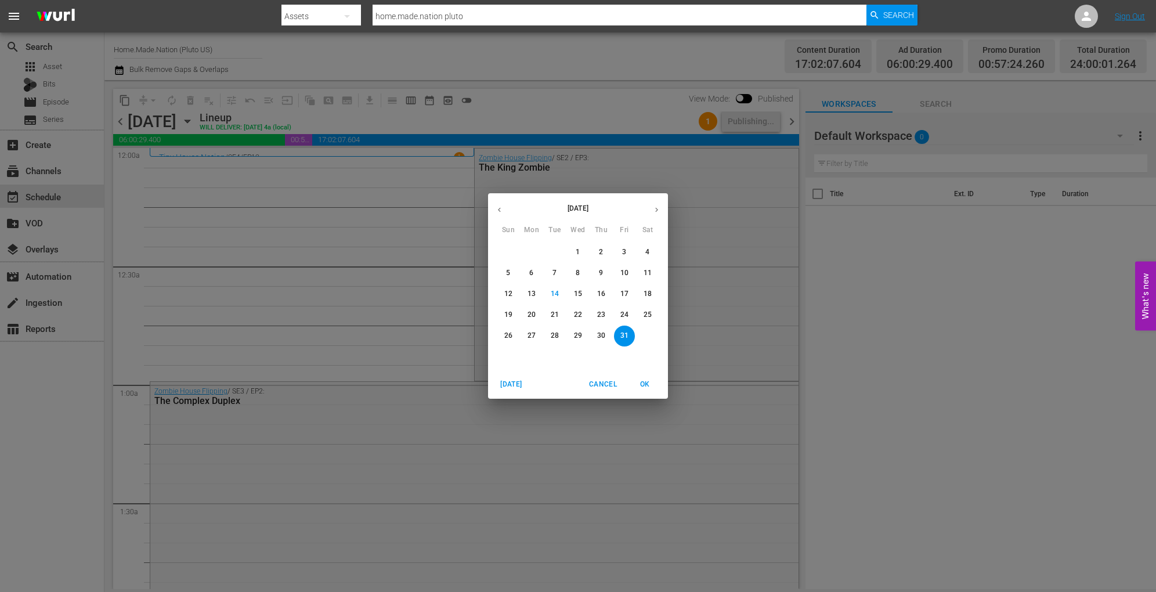
click at [657, 210] on icon "button" at bounding box center [656, 210] width 3 height 5
click at [647, 257] on p "1" at bounding box center [647, 252] width 4 height 10
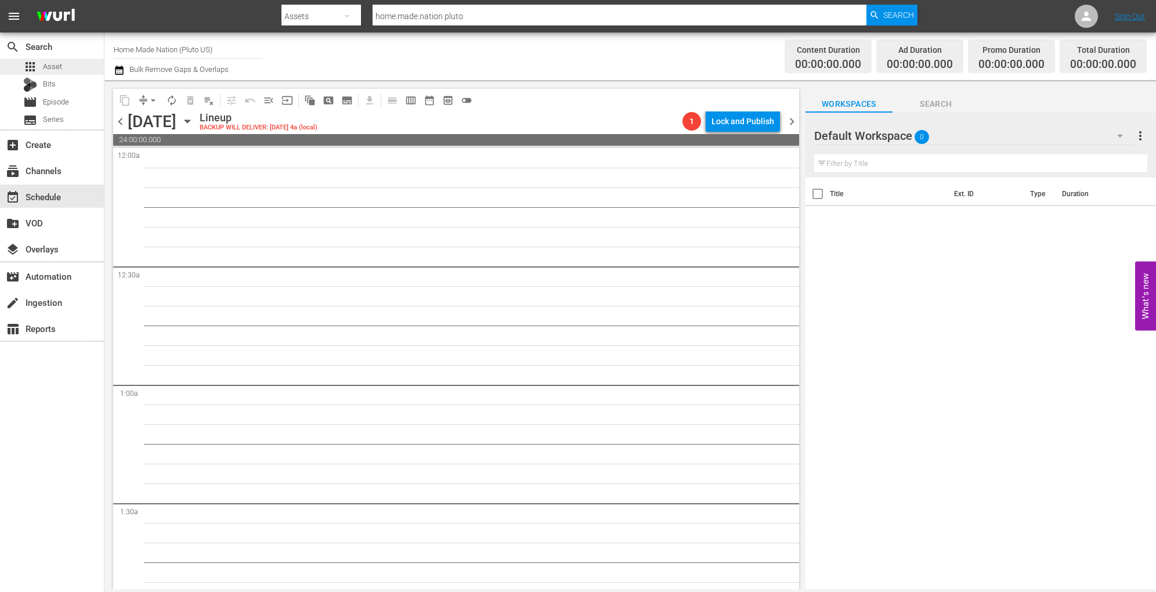
click at [58, 59] on div "apps Asset" at bounding box center [42, 67] width 39 height 16
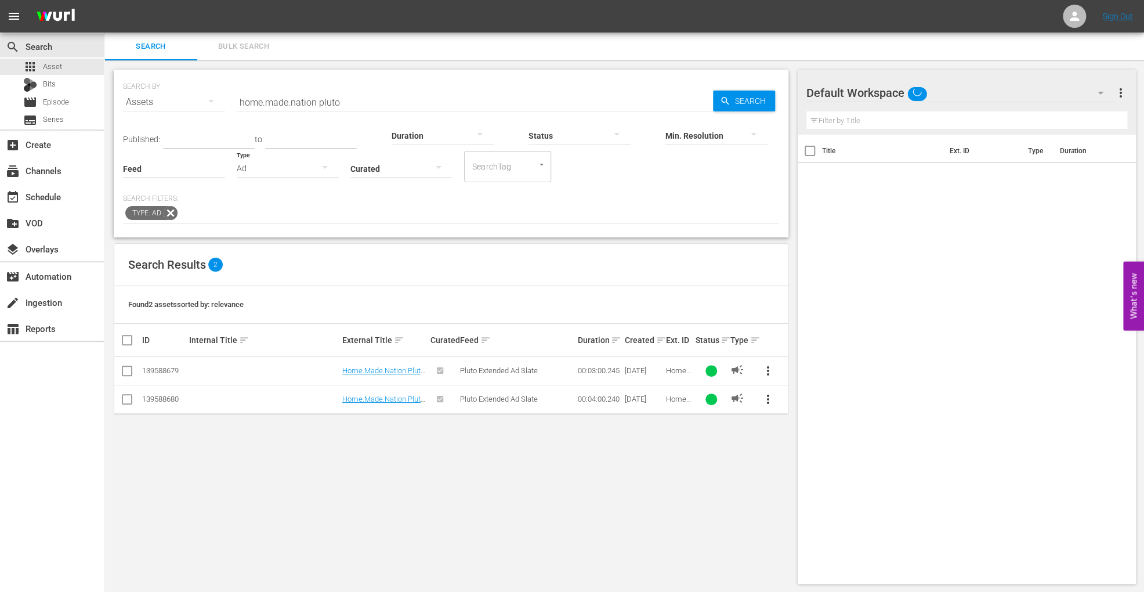
click at [255, 41] on span "Bulk Search" at bounding box center [243, 46] width 79 height 13
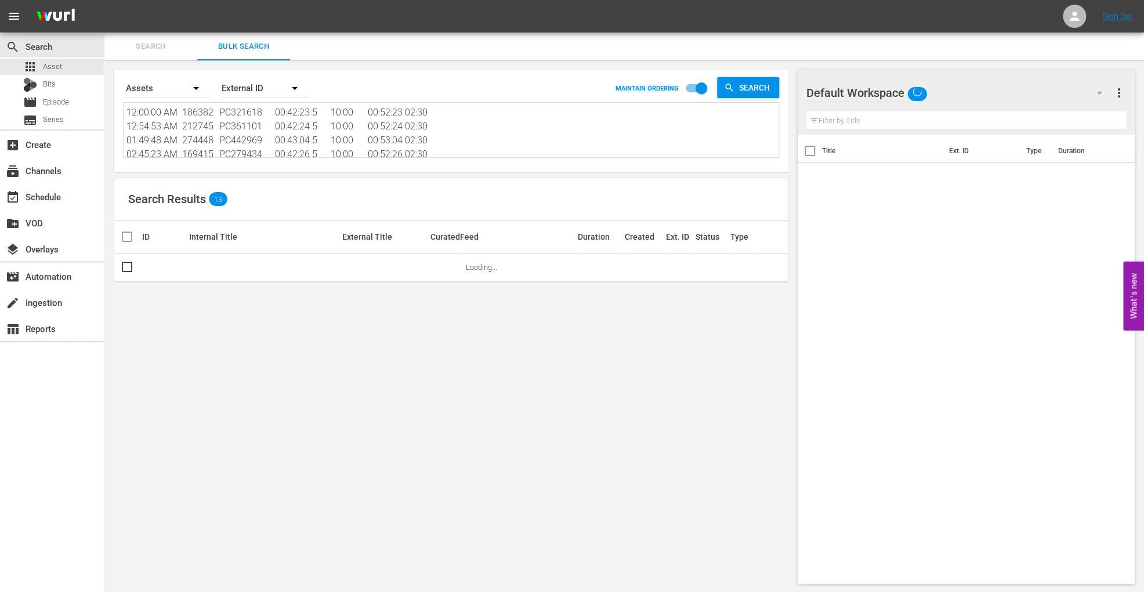
click at [399, 155] on textarea "12:00:00 AM 186382 PC321618 00:42:23 5 10:00 00:52:23 02:30 12:54:53 AM 212745 …" at bounding box center [453, 132] width 652 height 53
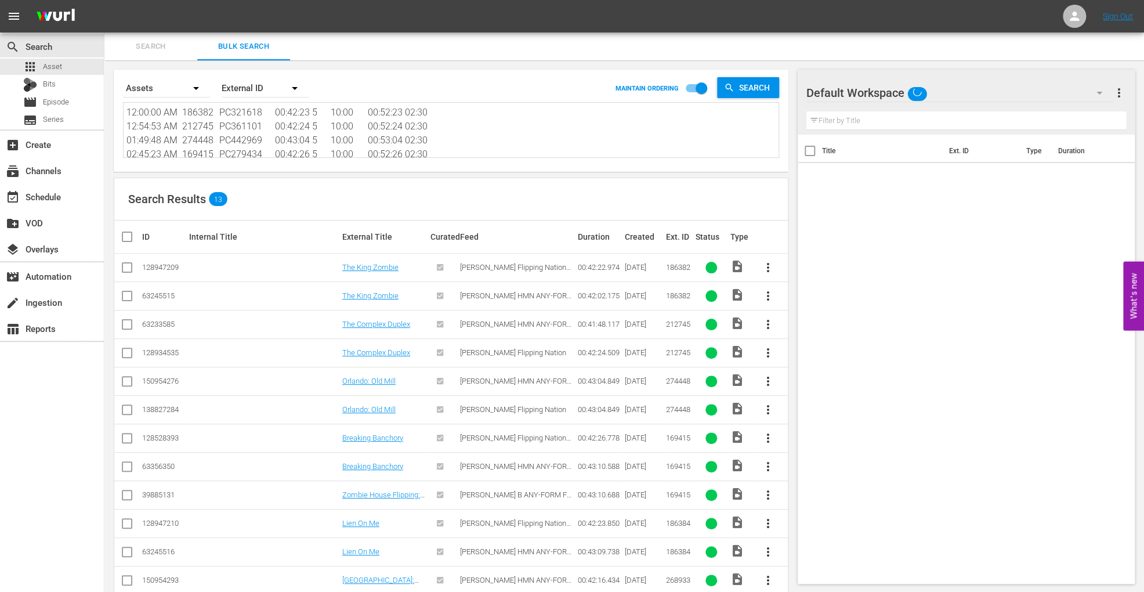
paste textarea "69413 PC279440 00:42:18 5 10:00 00:52:18 02:30 12:54:48 AM 268934 PC435741 00:4…"
type textarea "12:00:00 AM 169413 PC279440 00:42:18 5 10:00 00:52:18 02:30 12:54:48 AM 268934 …"
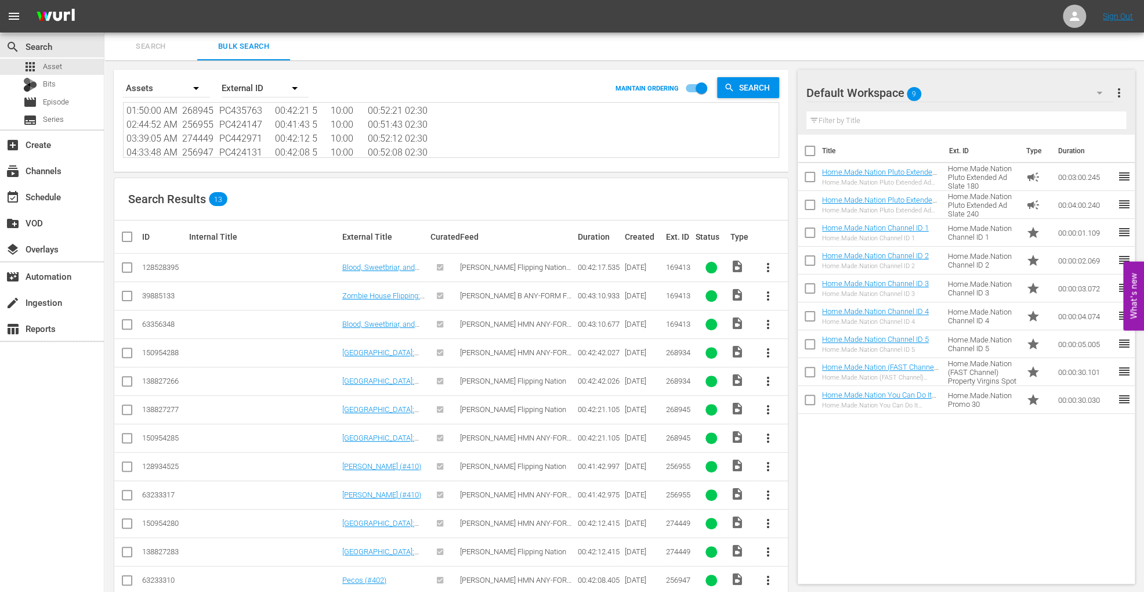
scroll to position [51, 0]
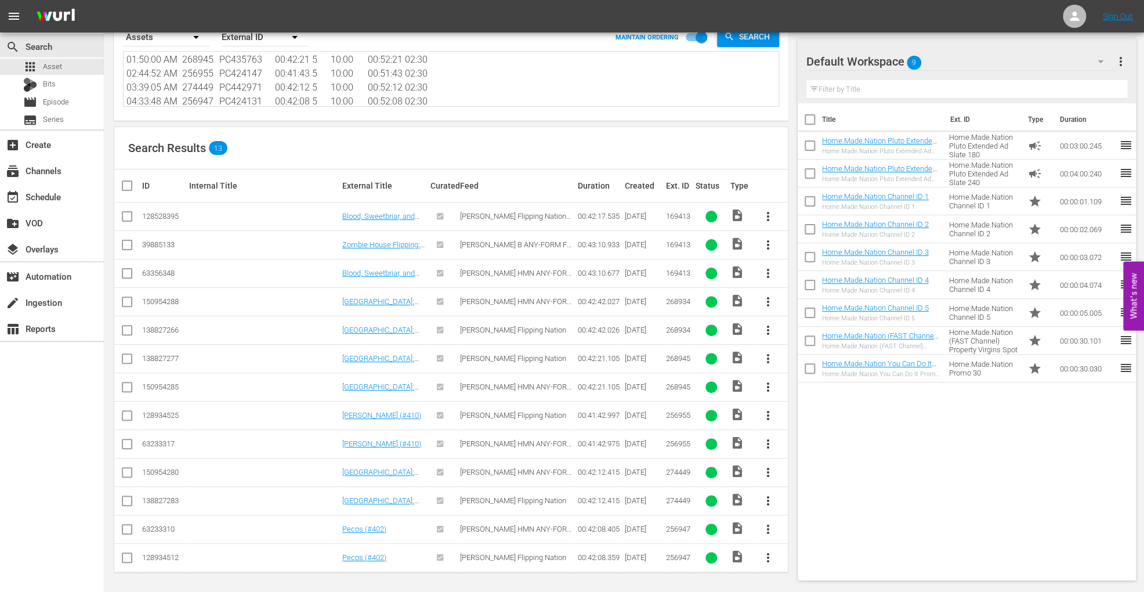
type textarea "12:00:00 AM 169413 PC279440 00:42:18 5 10:00 00:52:18 02:30 12:54:48 AM 268934 …"
click at [127, 275] on input "checkbox" at bounding box center [127, 276] width 14 height 14
checkbox input "true"
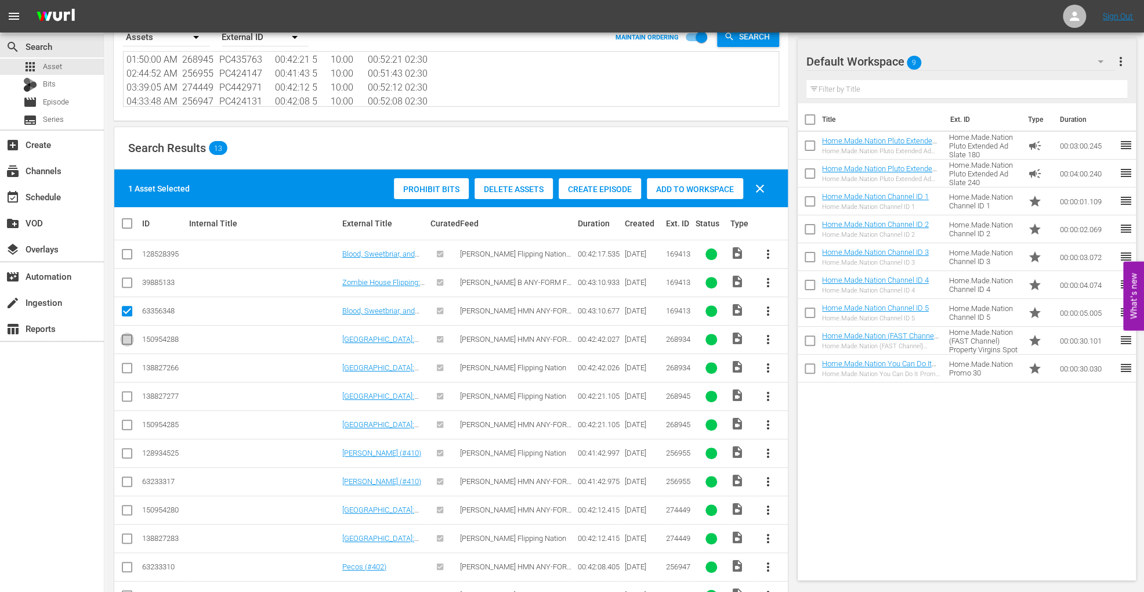
click at [129, 340] on input "checkbox" at bounding box center [127, 342] width 14 height 14
checkbox input "true"
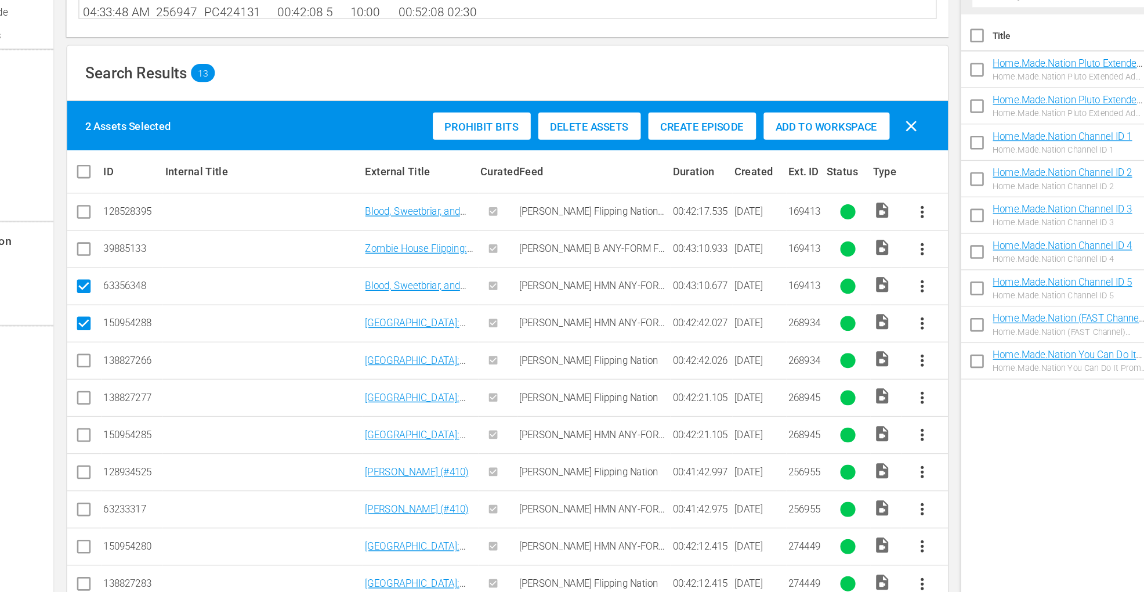
click at [125, 425] on input "checkbox" at bounding box center [127, 427] width 14 height 14
checkbox input "true"
click at [126, 482] on input "checkbox" at bounding box center [127, 484] width 14 height 14
checkbox input "true"
click at [128, 509] on input "checkbox" at bounding box center [127, 512] width 14 height 14
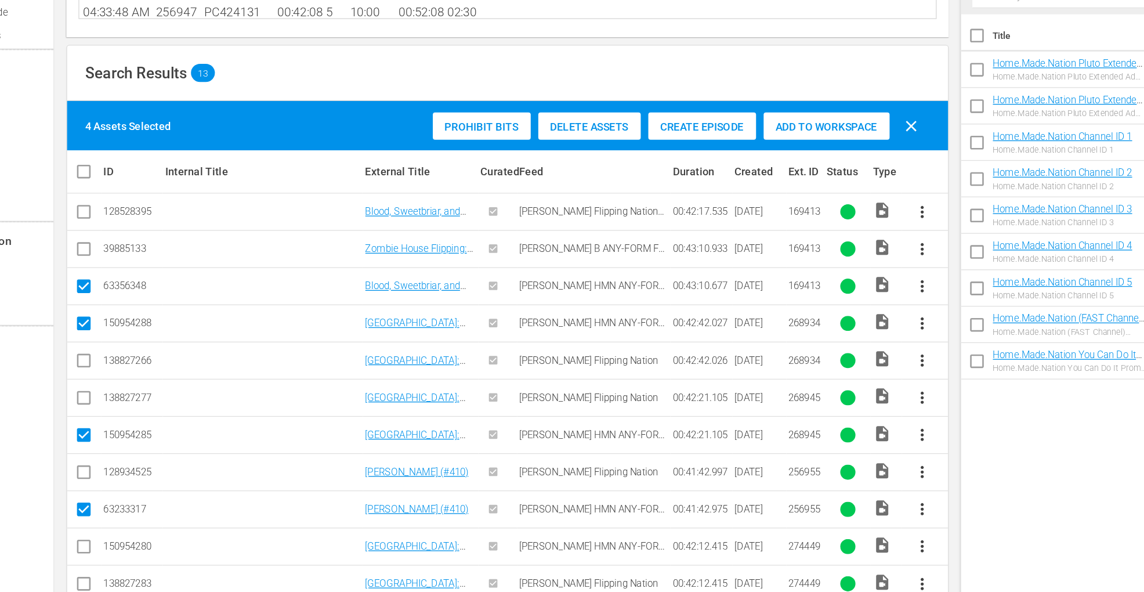
checkbox input "true"
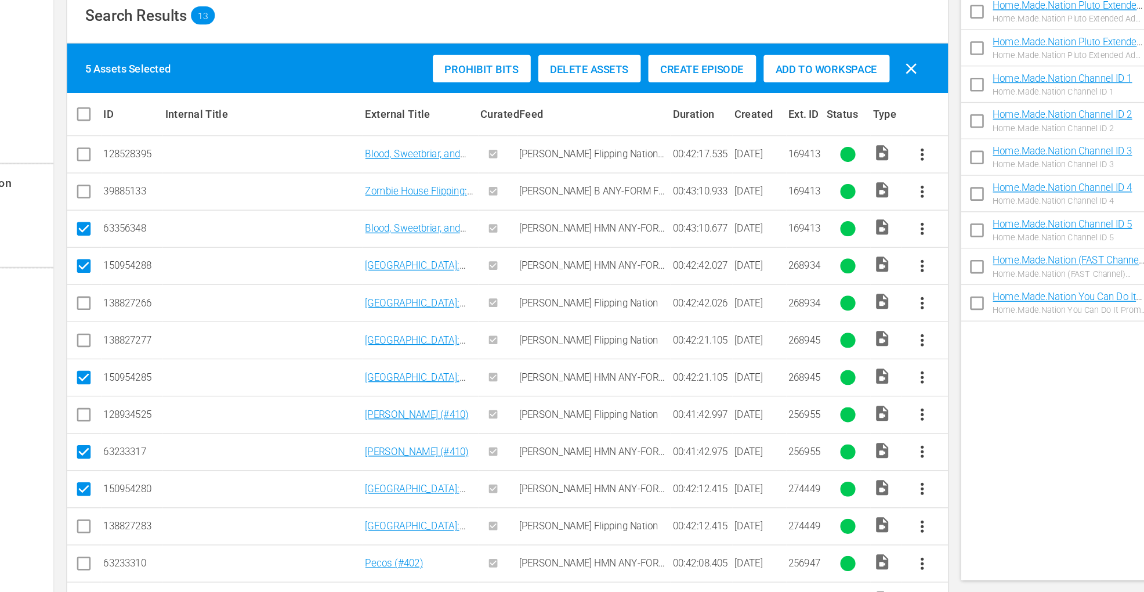
scroll to position [74, 0]
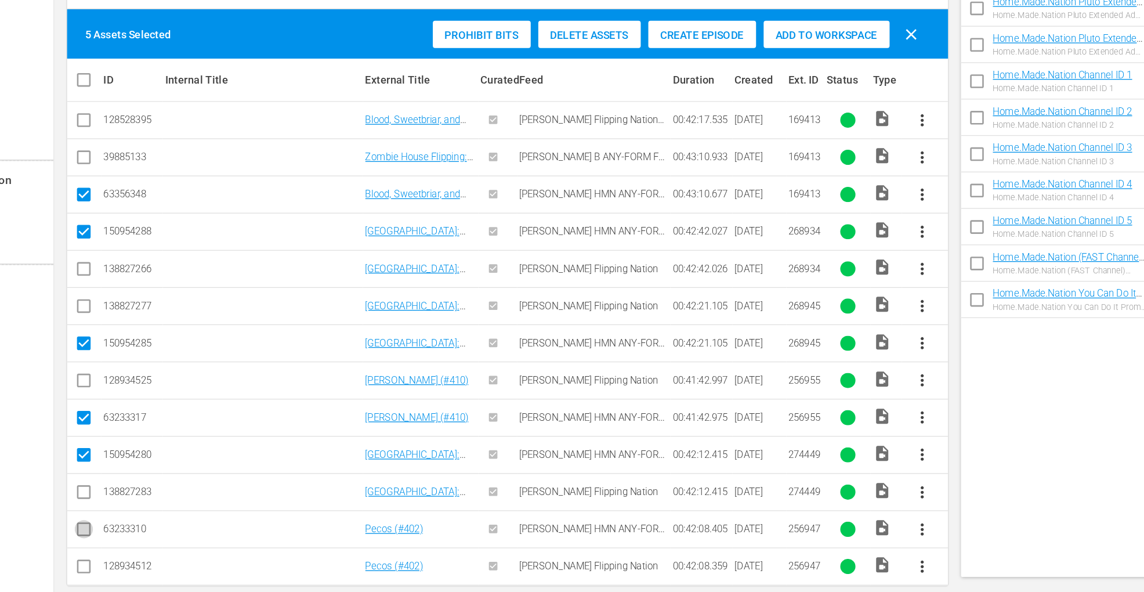
click at [127, 543] on input "checkbox" at bounding box center [127, 546] width 14 height 14
checkbox input "true"
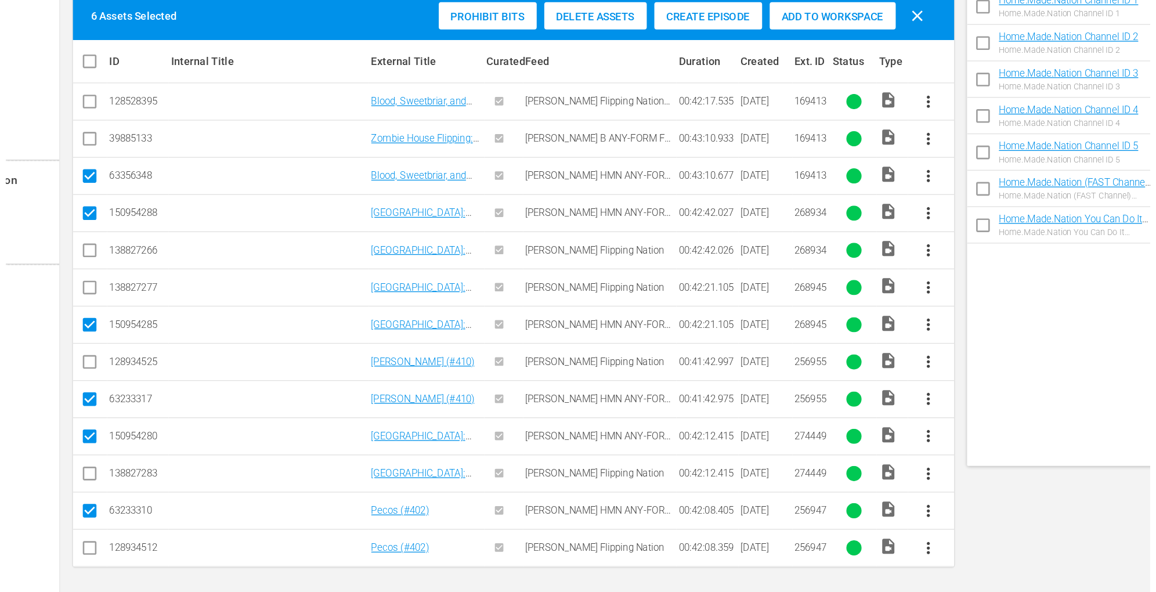
scroll to position [0, 0]
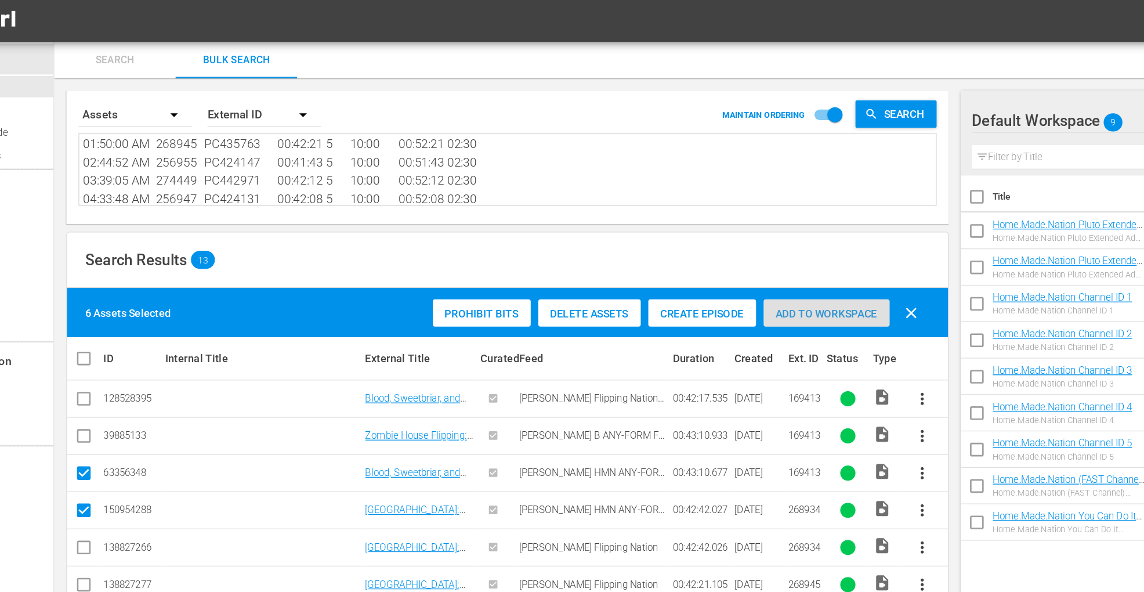
click at [704, 236] on span "Add to Workspace" at bounding box center [695, 240] width 96 height 9
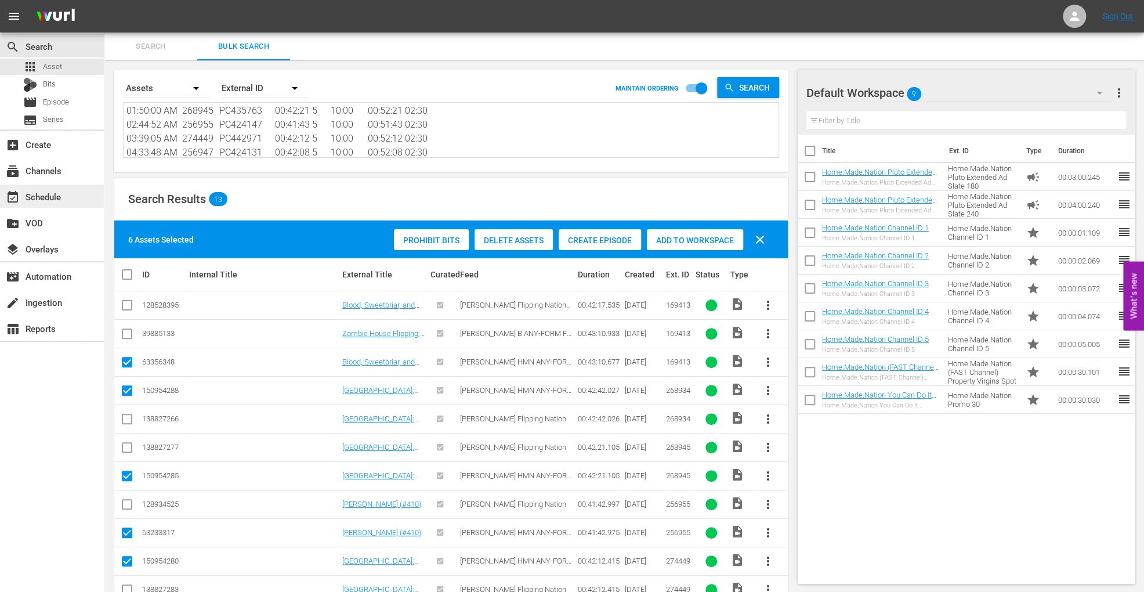
click at [49, 197] on div "event_available Schedule" at bounding box center [32, 195] width 65 height 10
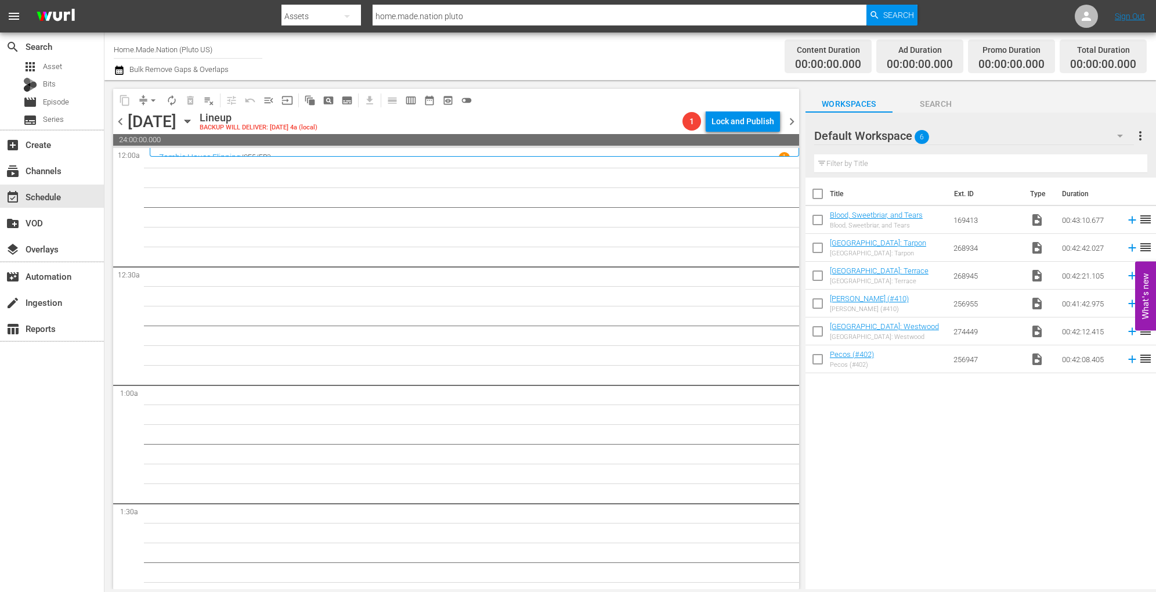
click at [818, 196] on input "checkbox" at bounding box center [818, 196] width 24 height 24
checkbox input "true"
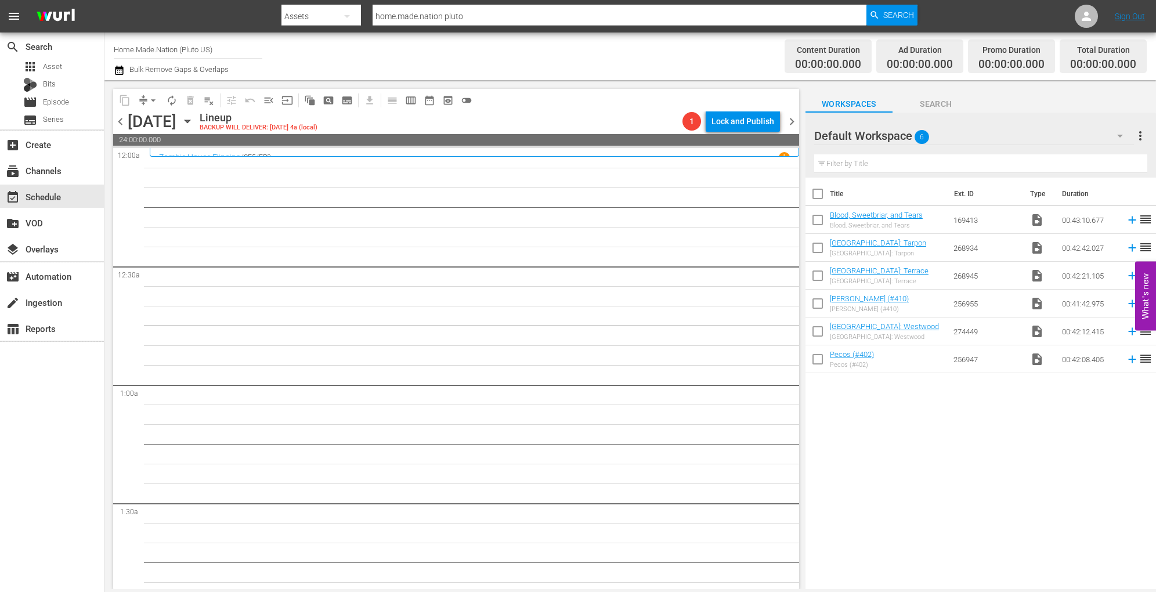
checkbox input "true"
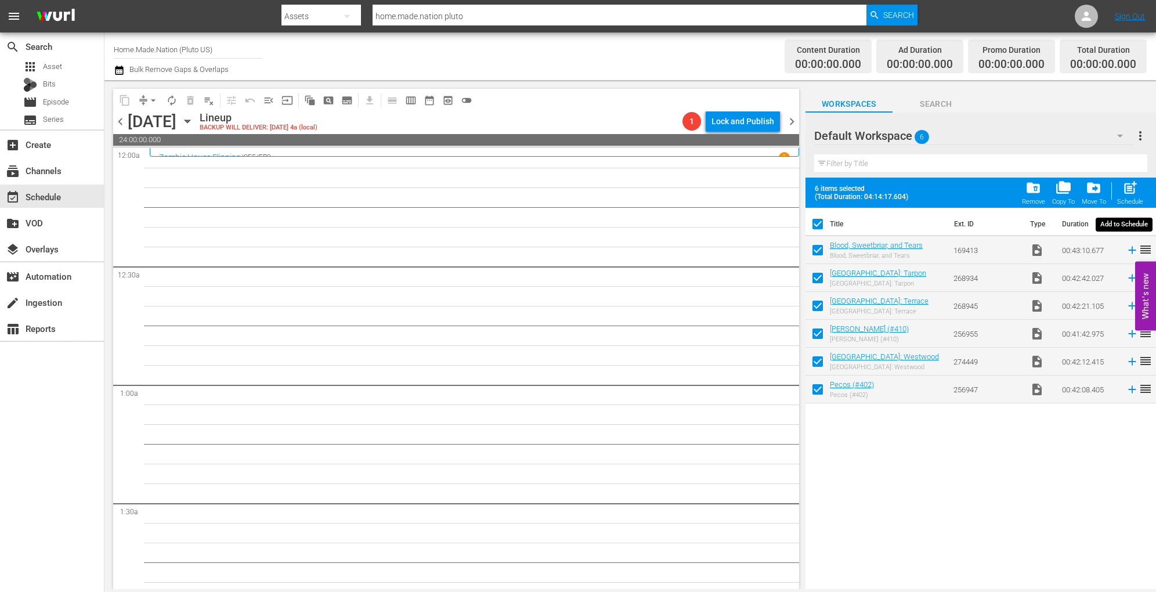
click at [1132, 195] on span "post_add" at bounding box center [1130, 188] width 16 height 16
checkbox input "false"
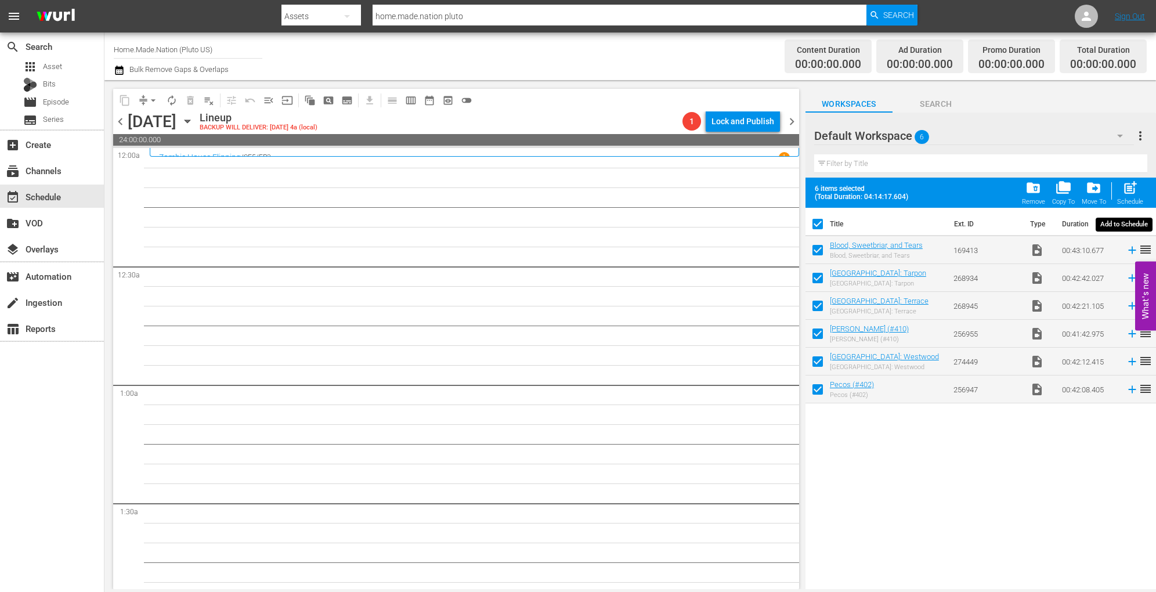
checkbox input "false"
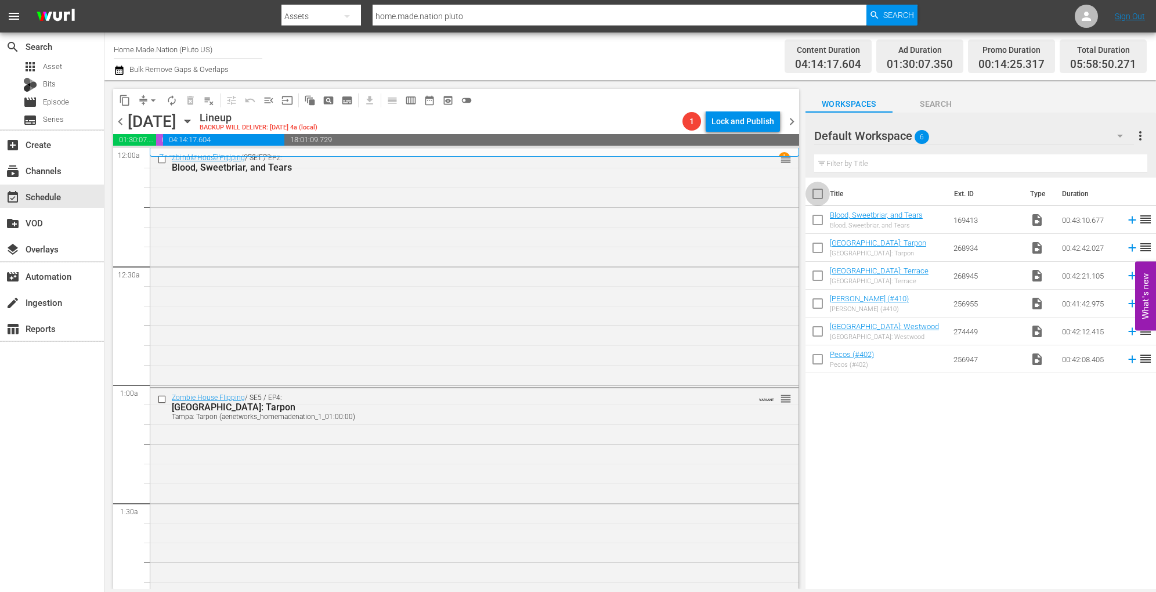
click at [817, 197] on input "checkbox" at bounding box center [818, 196] width 24 height 24
checkbox input "true"
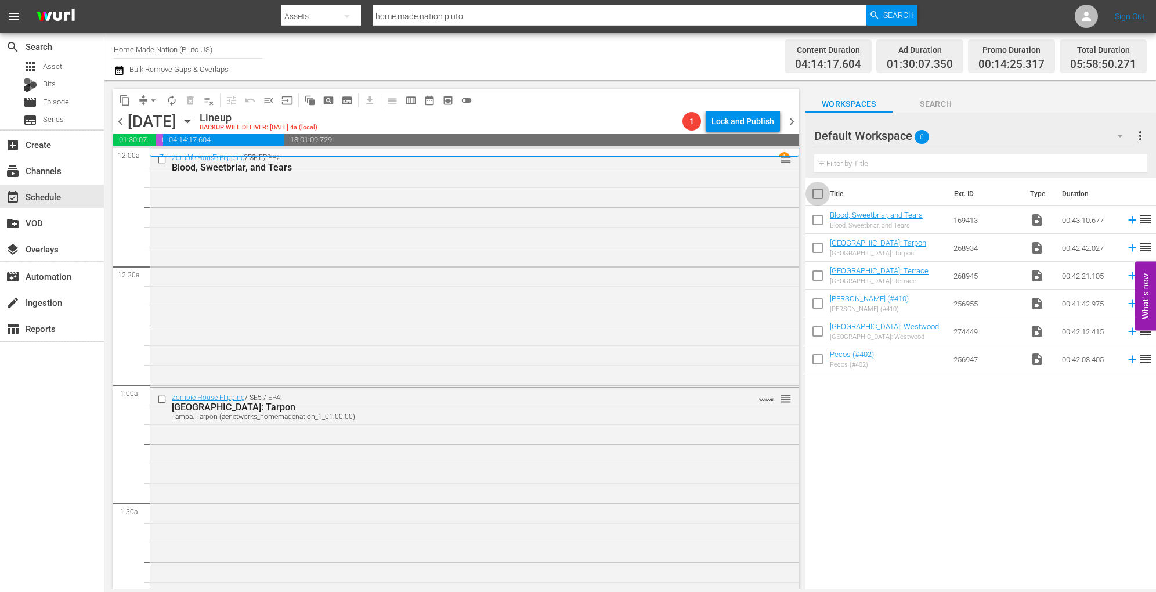
checkbox input "true"
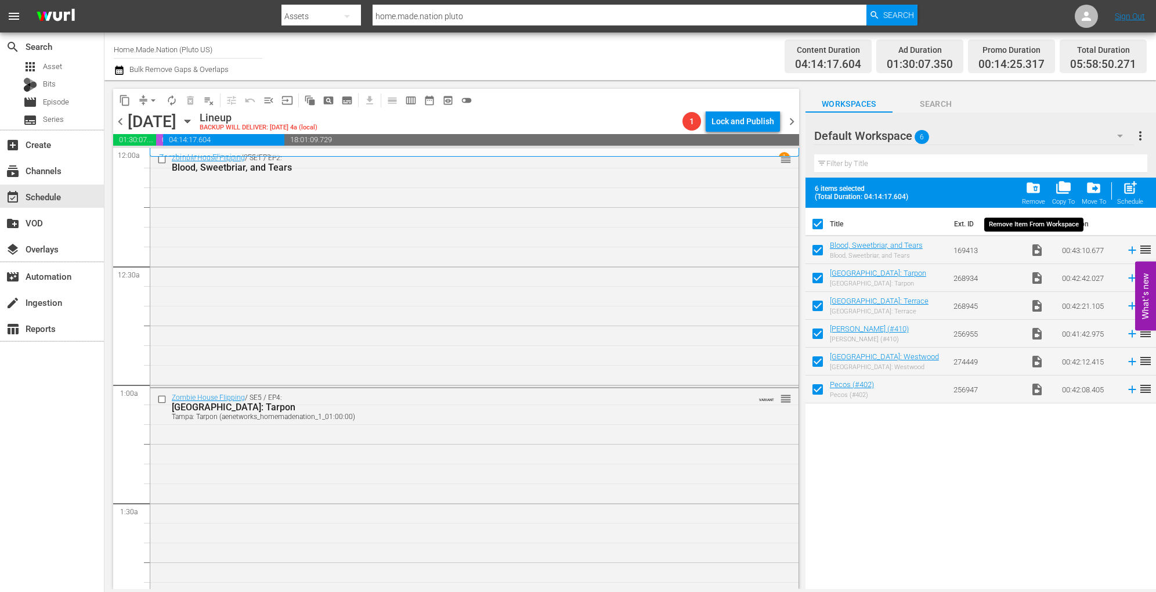
click at [1024, 196] on div "folder_delete Remove" at bounding box center [1033, 193] width 23 height 26
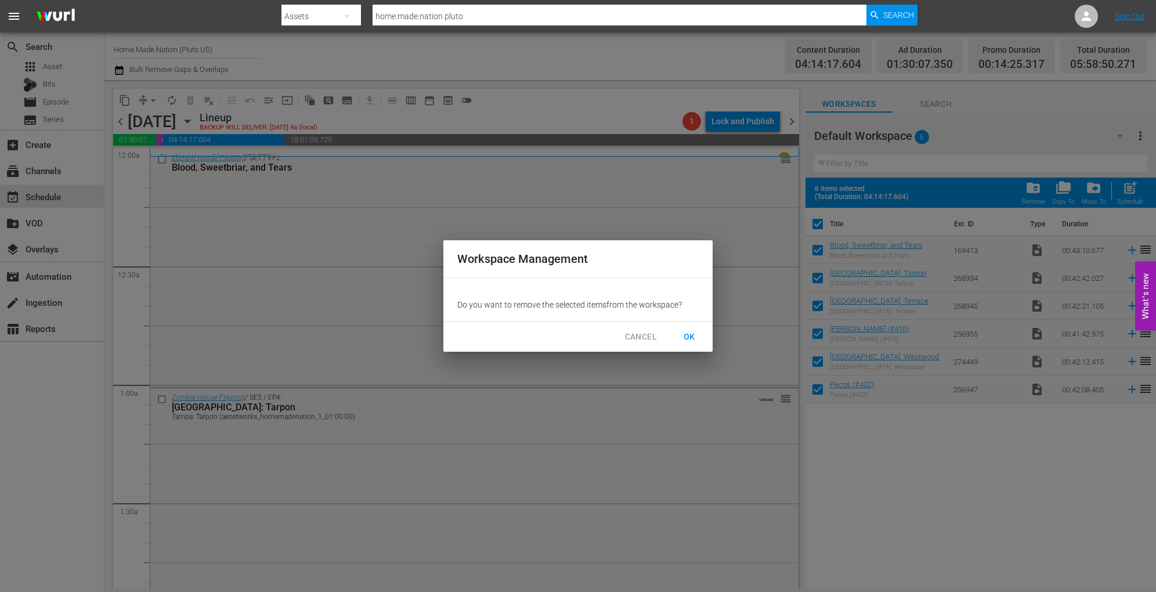
click at [680, 341] on span "OK" at bounding box center [689, 337] width 19 height 15
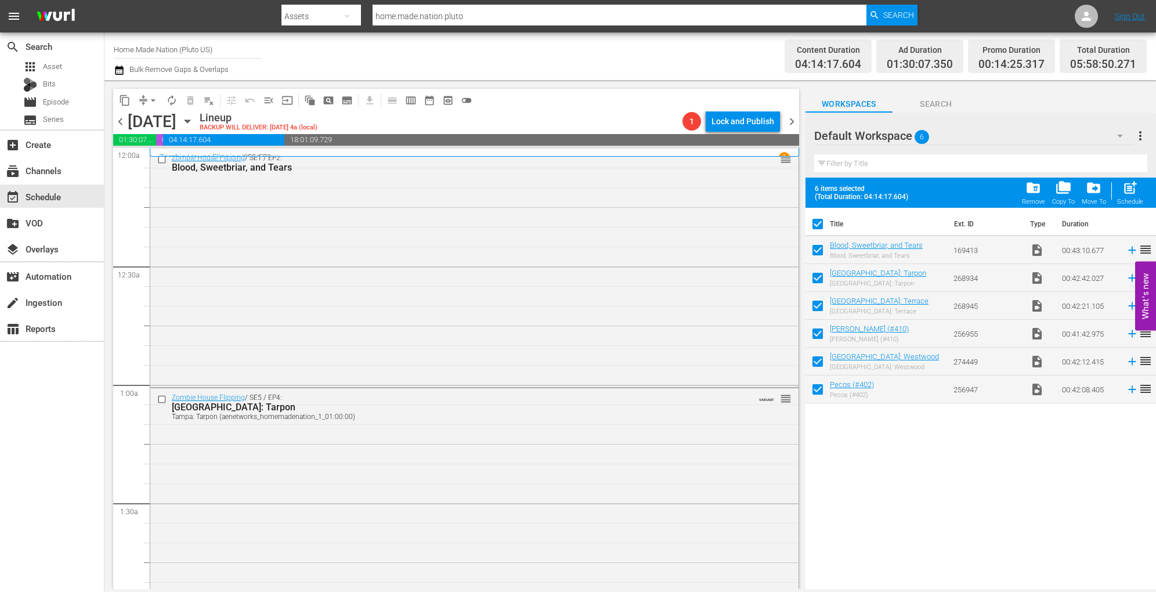
checkbox input "false"
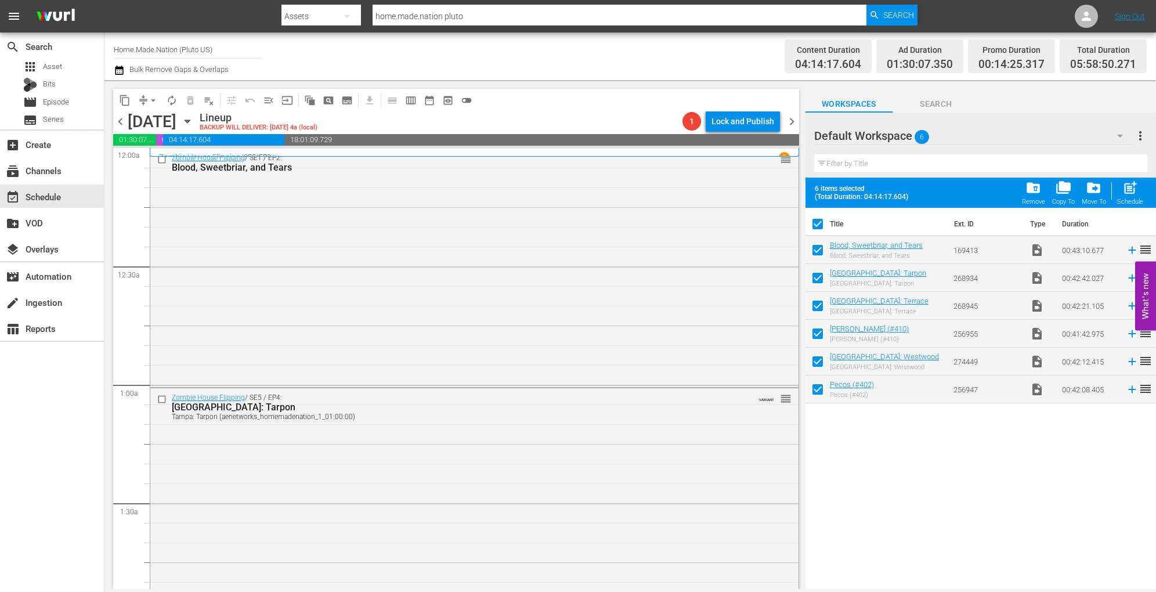
checkbox input "false"
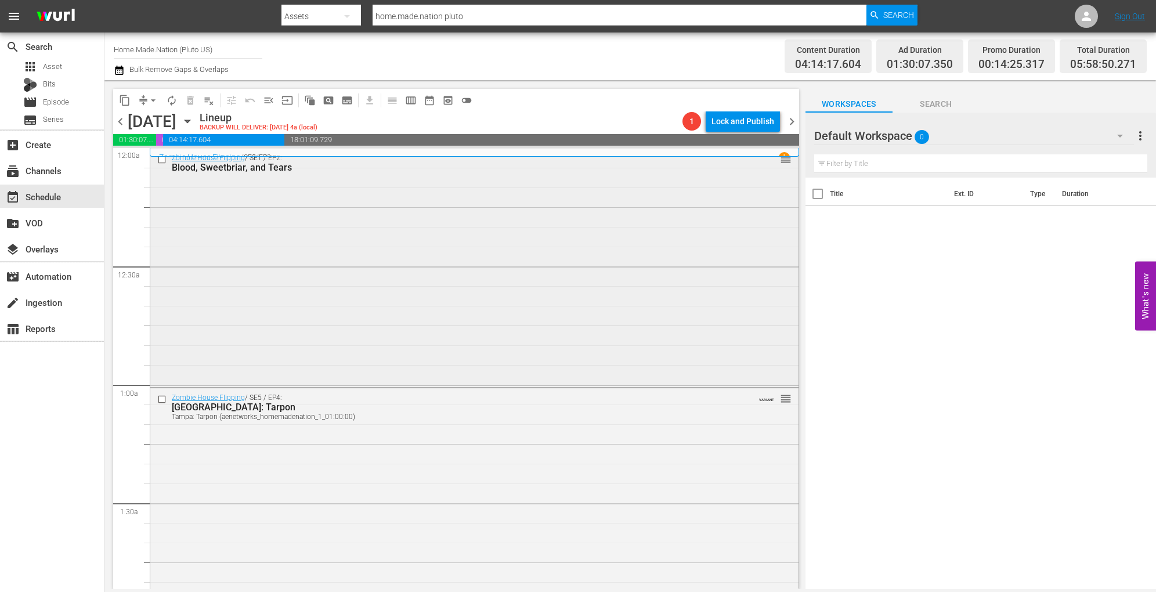
click at [416, 304] on div "Zombie House Flipping / SE1 / EP2: Blood, Sweetbriar, and Tears reorder" at bounding box center [474, 267] width 648 height 236
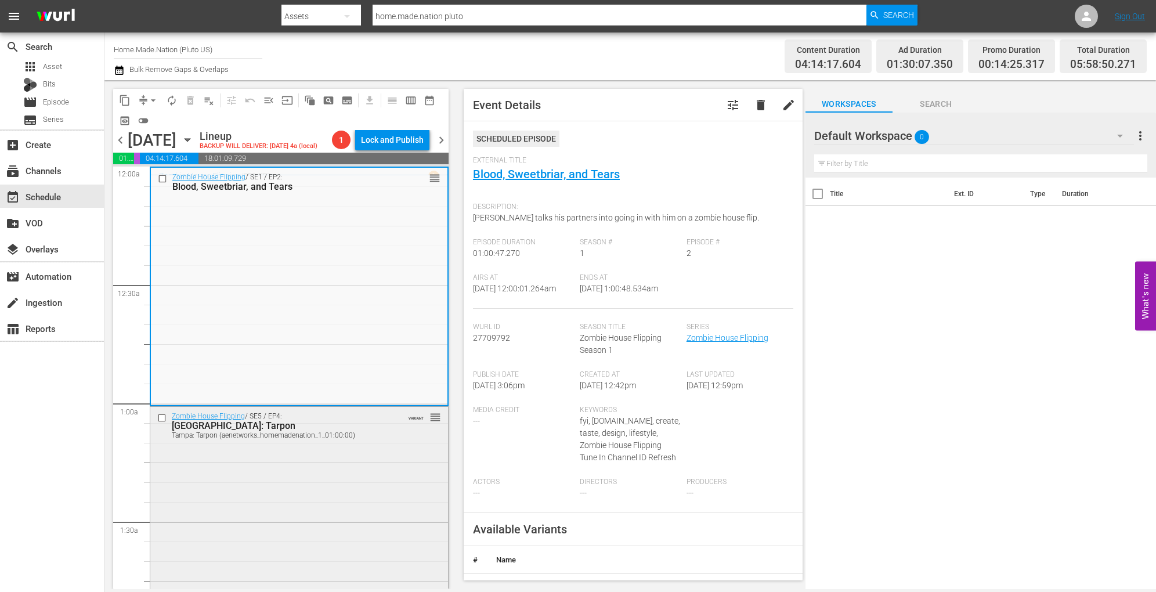
click at [312, 472] on div "Zombie House Flipping / SE5 / EP4: Tampa: Tarpon Tampa: Tarpon (aenetworks_home…" at bounding box center [299, 521] width 298 height 229
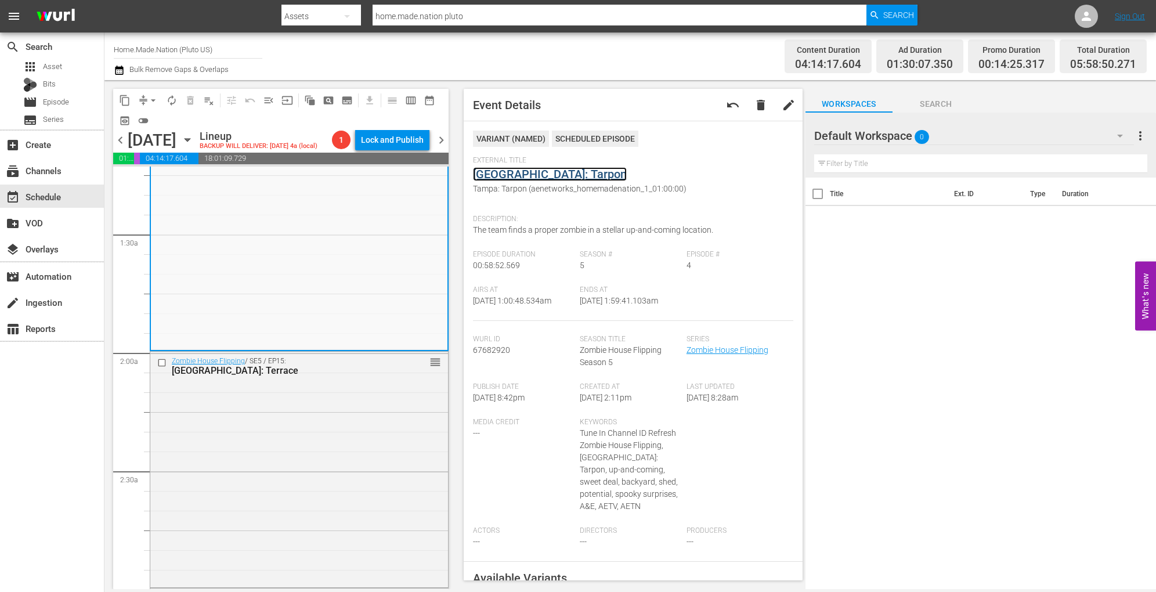
scroll to position [299, 0]
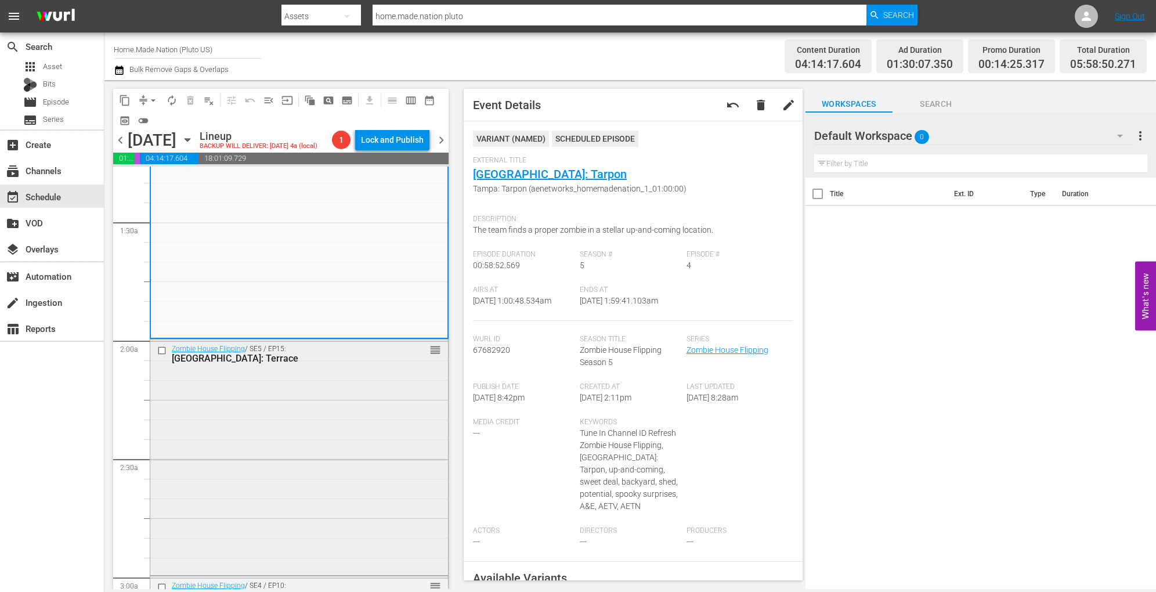
click at [306, 425] on div "Zombie House Flipping / SE5 / EP15: Tampa: Terrace reorder" at bounding box center [299, 456] width 298 height 233
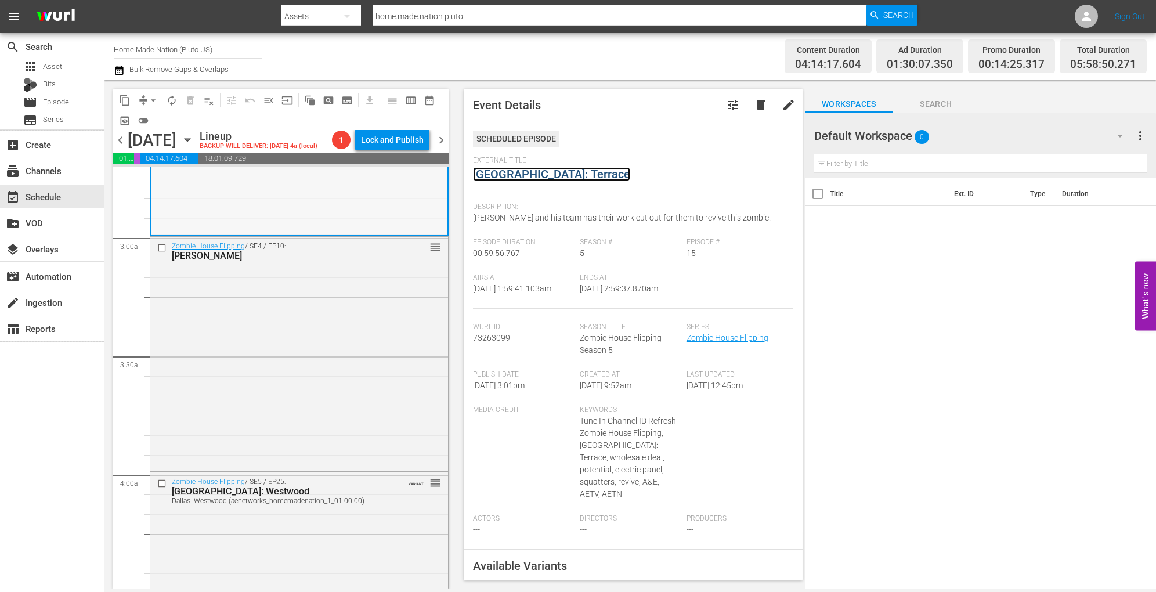
scroll to position [685, 0]
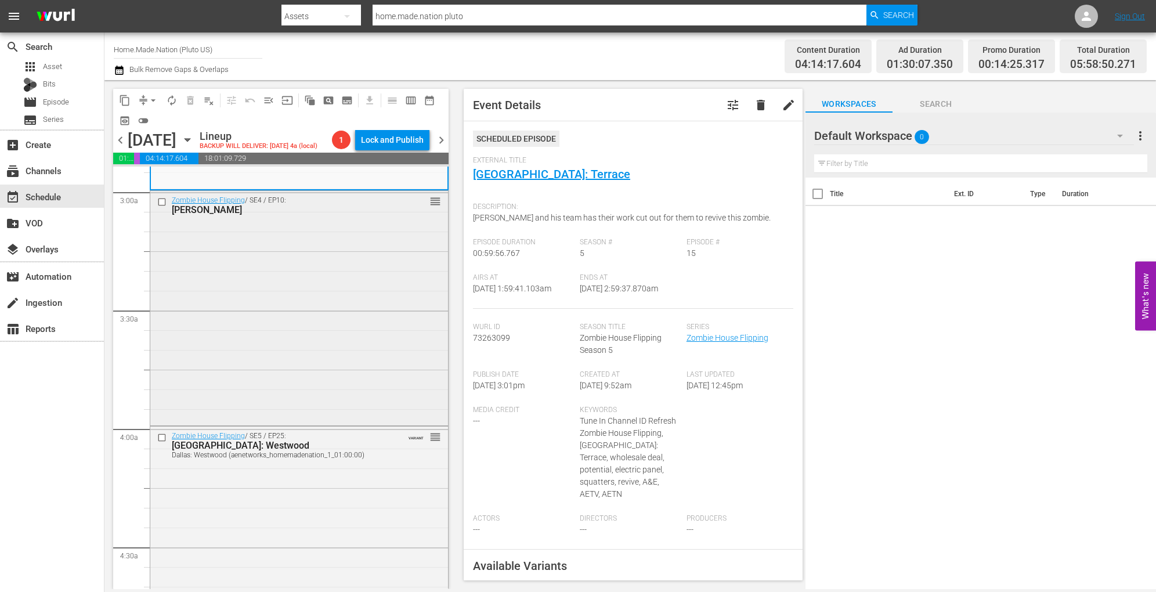
click at [392, 359] on div "Zombie House Flipping / SE4 / EP10: Florene reorder" at bounding box center [299, 307] width 298 height 232
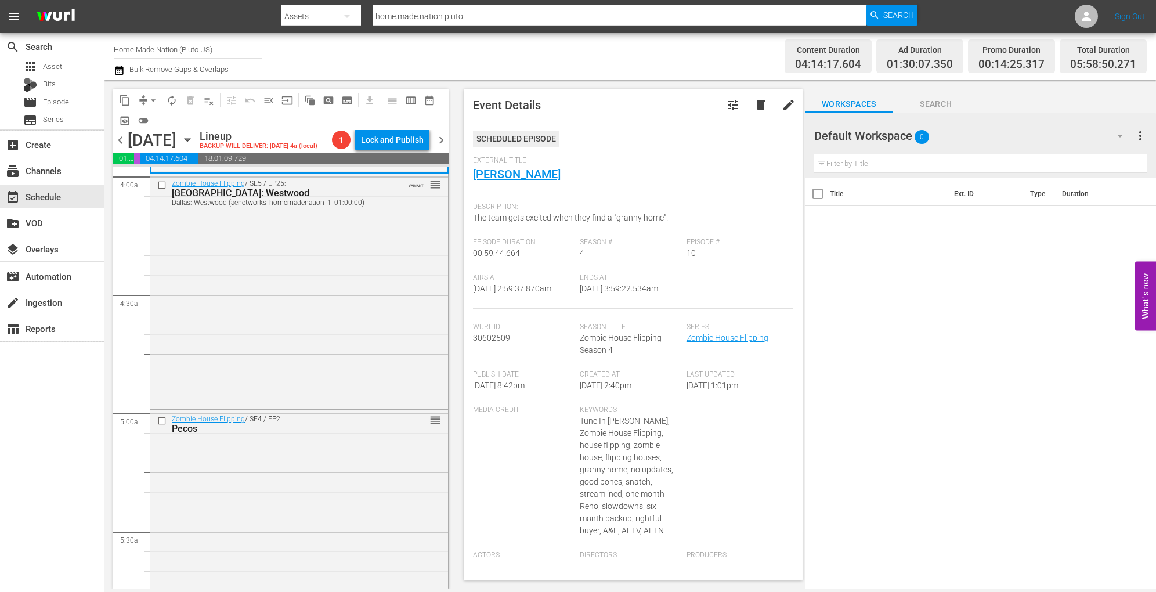
scroll to position [947, 0]
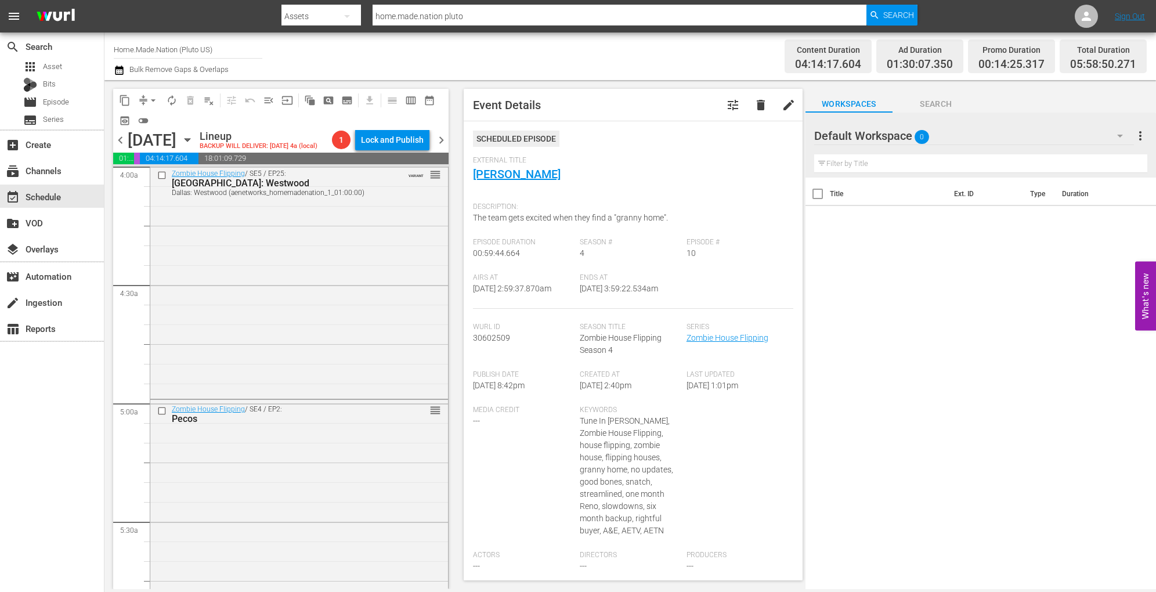
click at [314, 323] on div "Zombie House Flipping / SE5 / EP25: Dallas: Westwood Dallas: Westwood (aenetwor…" at bounding box center [299, 280] width 298 height 232
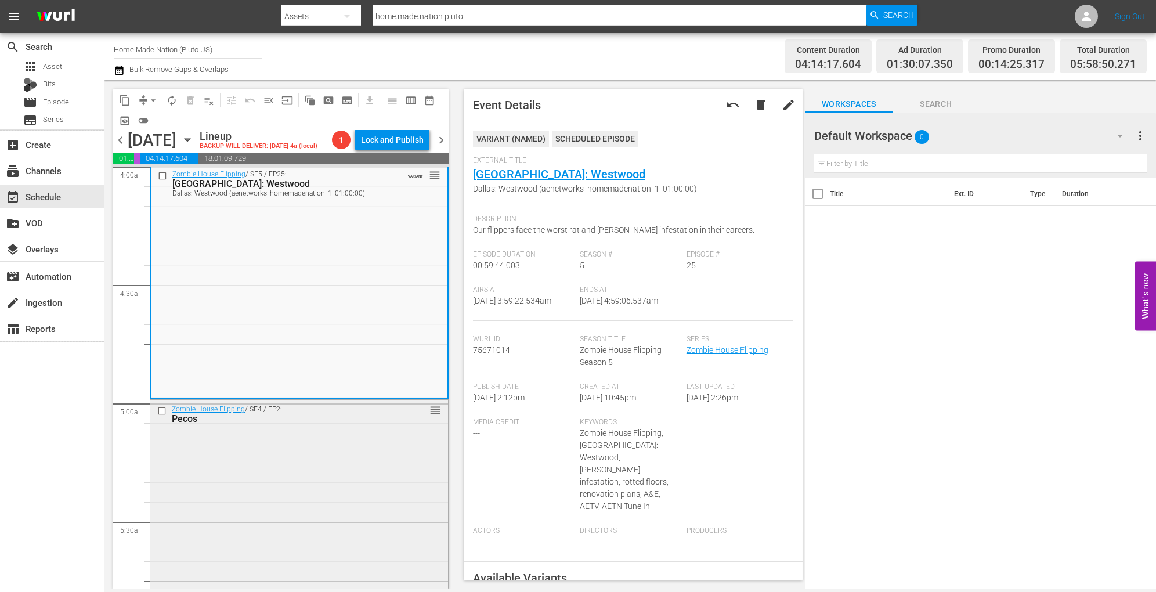
click at [317, 512] on div "Zombie House Flipping / SE4 / EP2: Pecos reorder" at bounding box center [299, 516] width 298 height 232
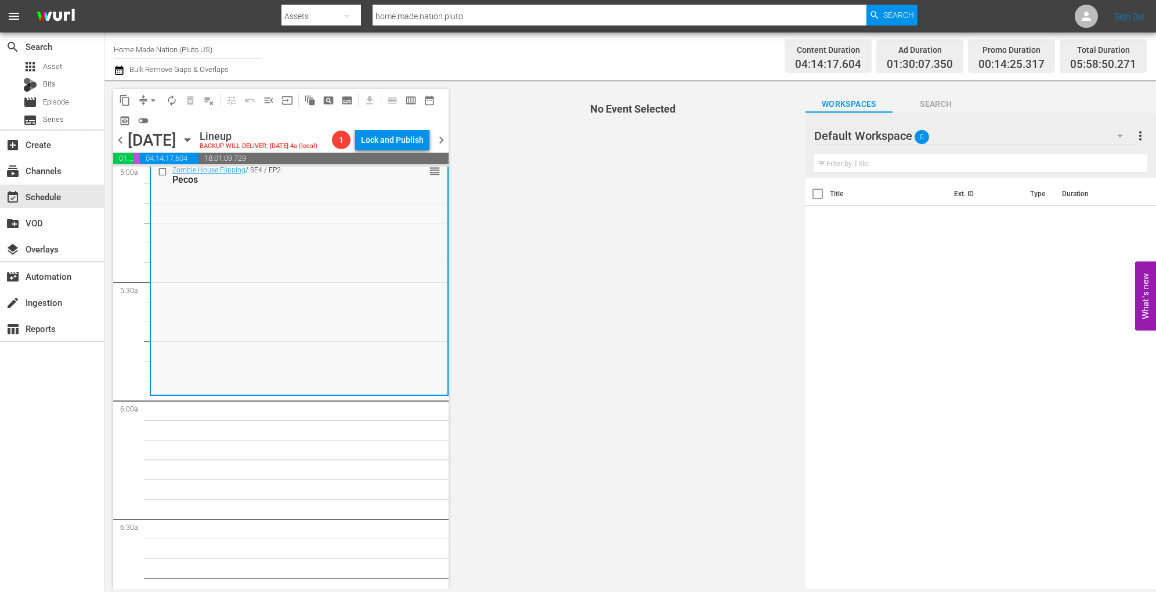
scroll to position [1189, 0]
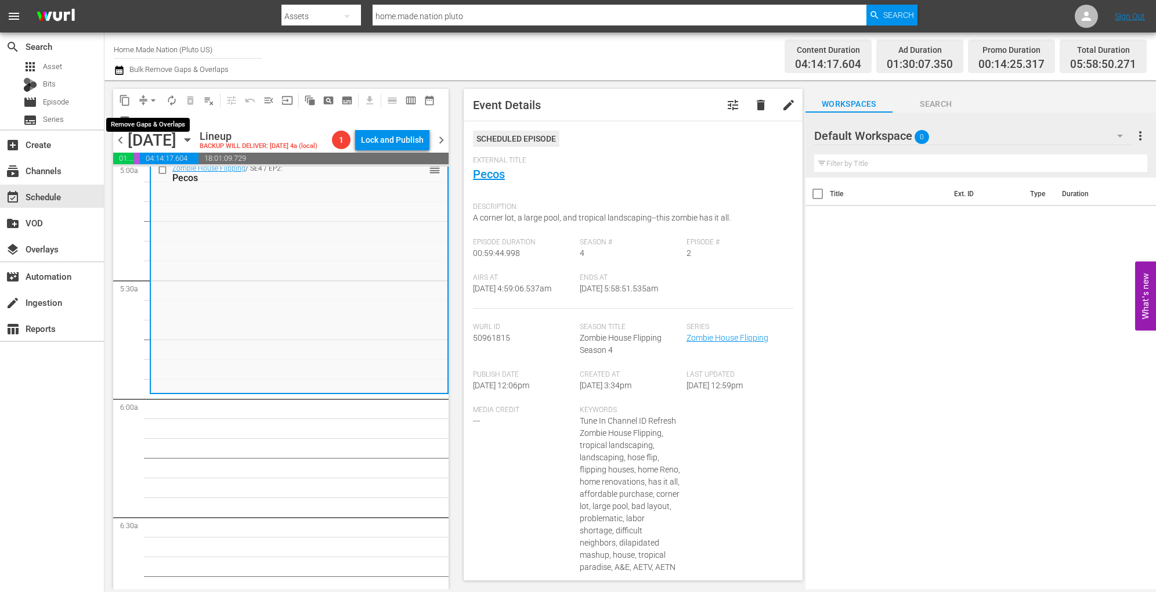
click at [146, 99] on button "arrow_drop_down" at bounding box center [153, 100] width 19 height 19
click at [148, 121] on li "Align to Midnight" at bounding box center [154, 123] width 122 height 19
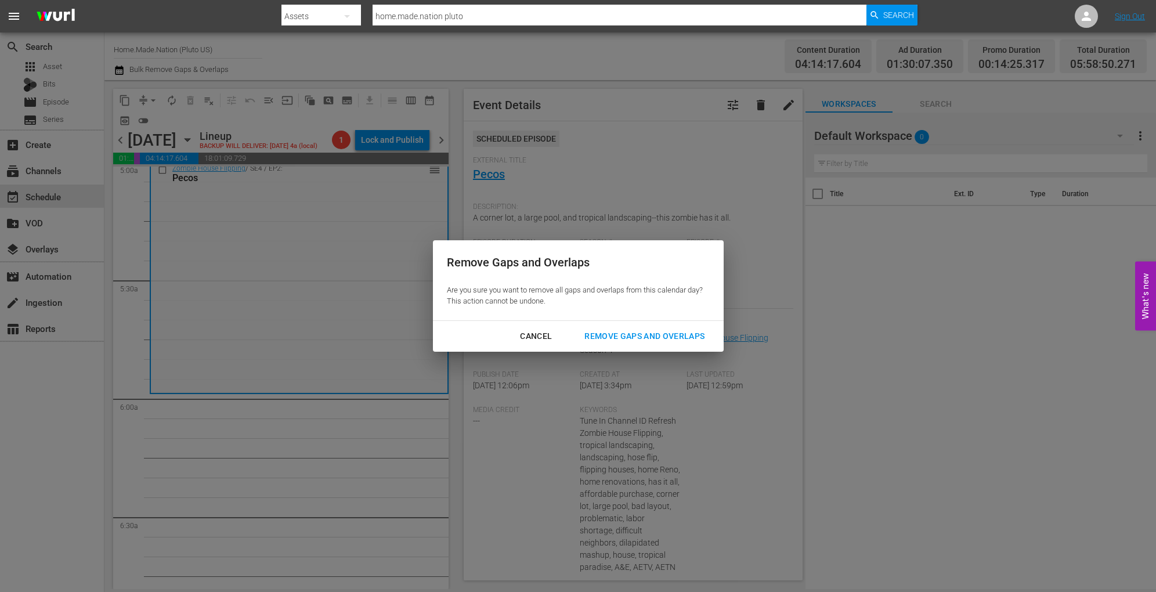
click at [608, 340] on div "Remove Gaps and Overlaps" at bounding box center [644, 336] width 139 height 15
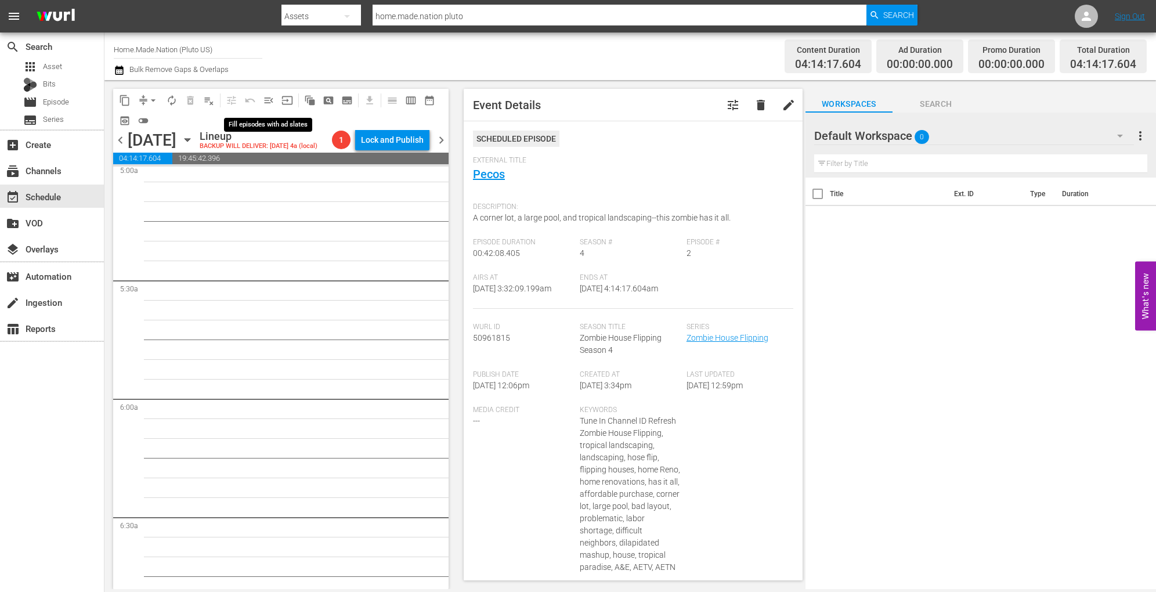
click at [270, 105] on span "menu_open" at bounding box center [269, 101] width 12 height 12
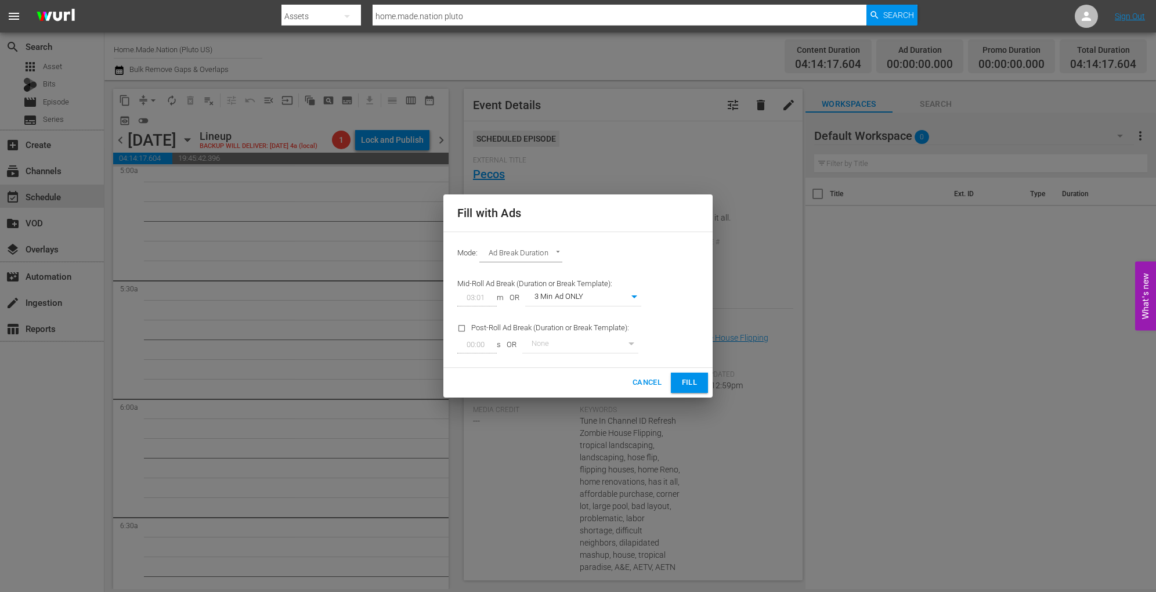
click at [634, 299] on body "menu Search By Assets Search ID, Title, Description, Keywords, or Category home…" at bounding box center [578, 296] width 1156 height 592
click at [615, 317] on li "3 Min Ad WITH promo" at bounding box center [583, 317] width 116 height 19
type input "89"
click at [698, 382] on span "Fill" at bounding box center [689, 382] width 19 height 13
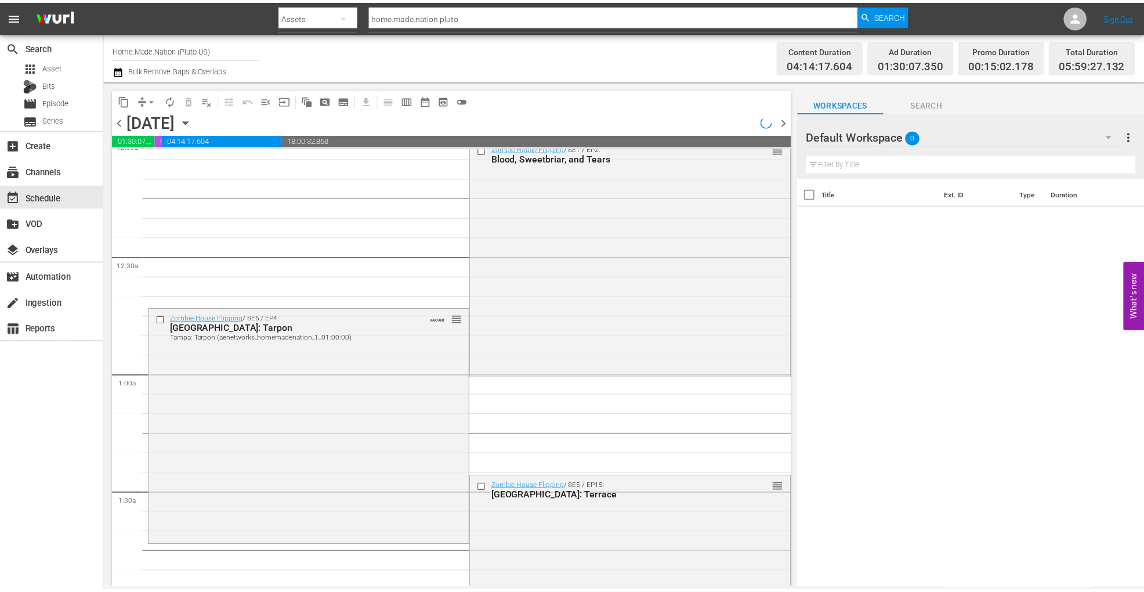
scroll to position [0, 0]
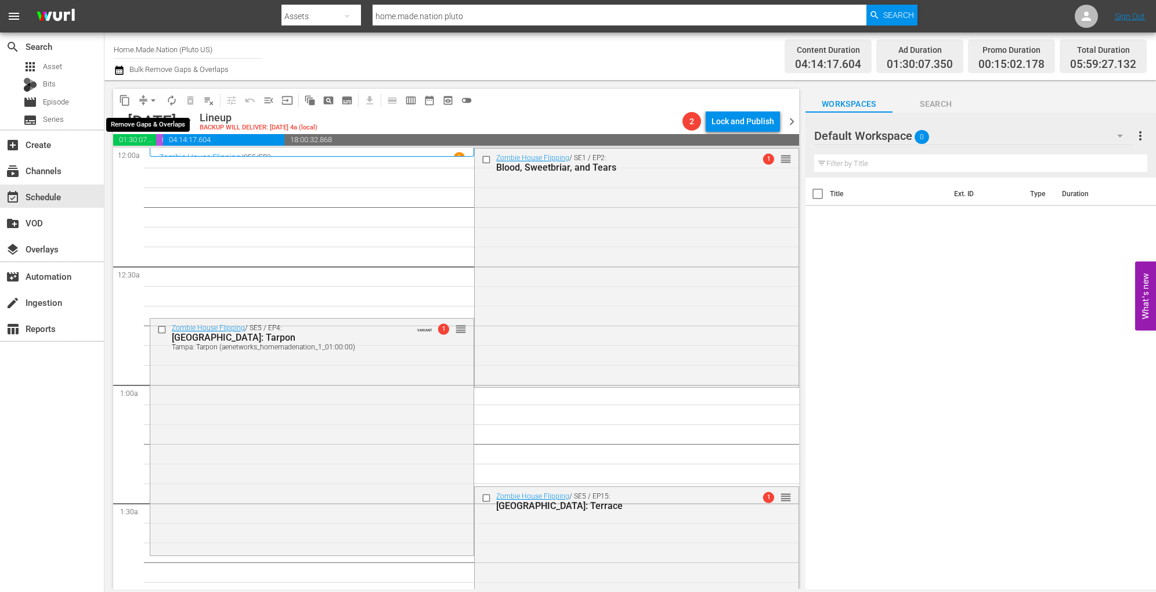
click at [153, 101] on span "arrow_drop_down" at bounding box center [153, 101] width 12 height 12
click at [153, 120] on li "Align to Midnight" at bounding box center [154, 123] width 122 height 19
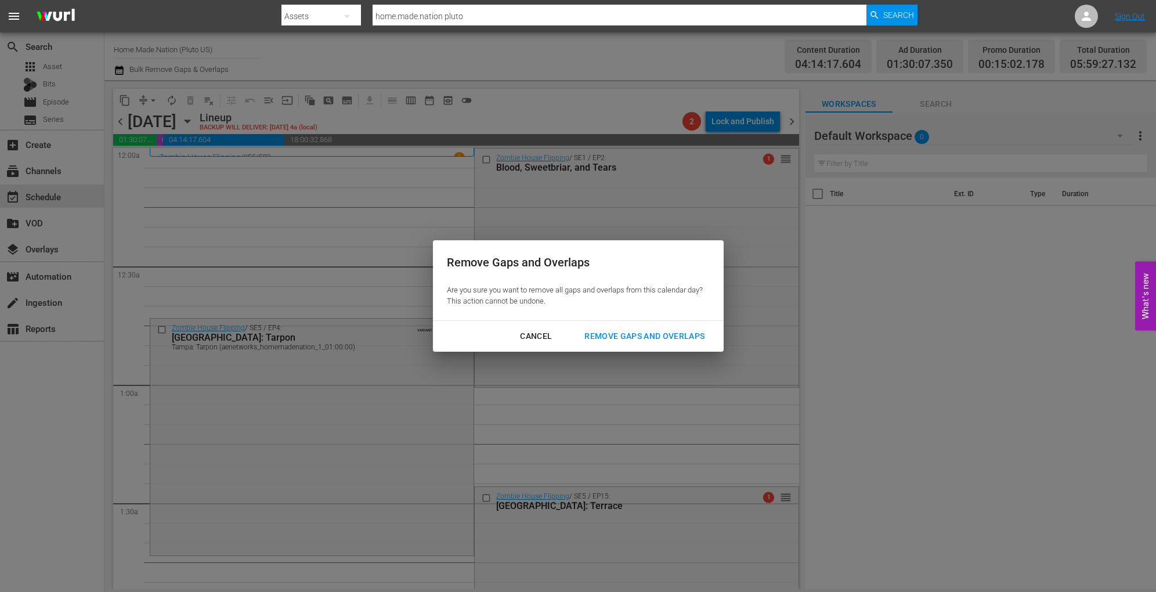
click at [648, 337] on div "Remove Gaps and Overlaps" at bounding box center [644, 336] width 139 height 15
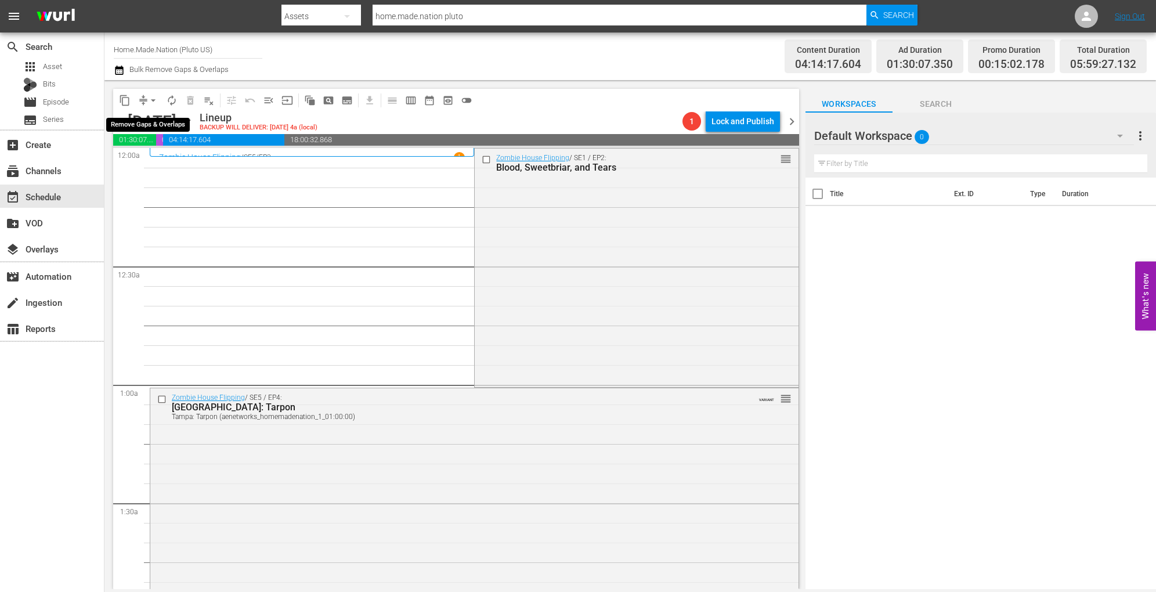
click at [153, 102] on span "arrow_drop_down" at bounding box center [153, 101] width 12 height 12
click at [152, 118] on li "Align to Midnight" at bounding box center [154, 123] width 122 height 19
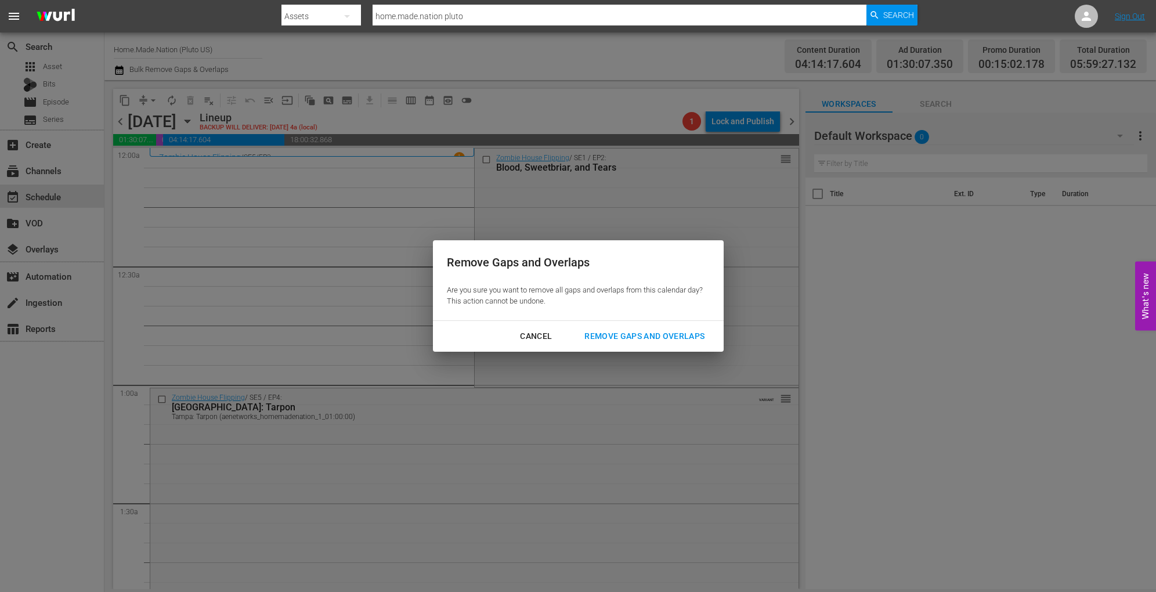
click at [638, 341] on div "Remove Gaps and Overlaps" at bounding box center [644, 336] width 139 height 15
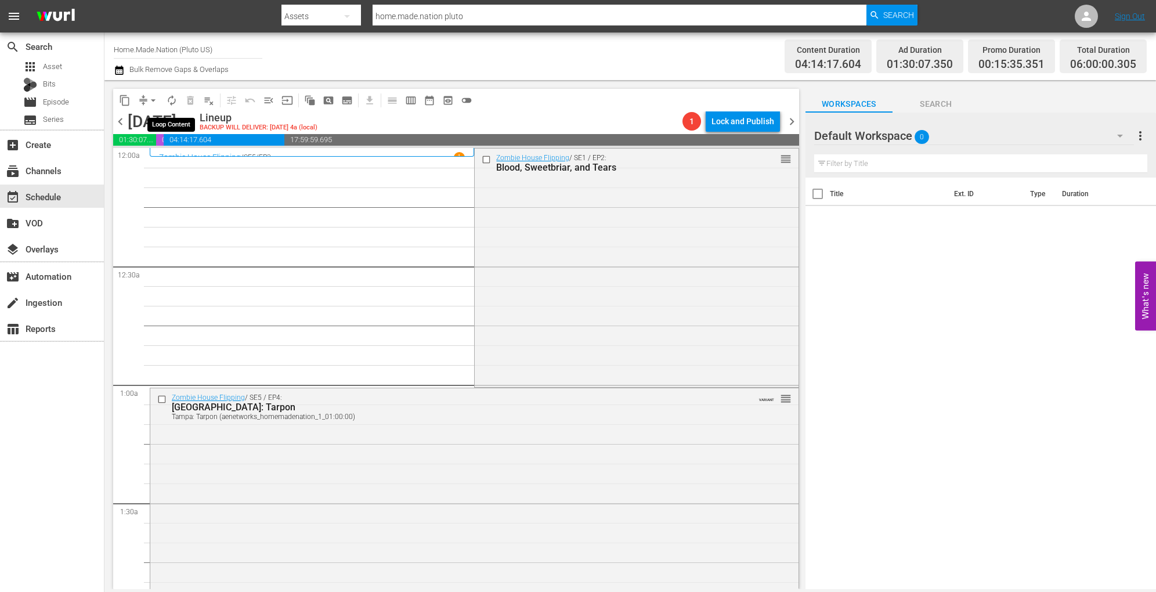
click at [171, 105] on span "autorenew_outlined" at bounding box center [172, 101] width 12 height 12
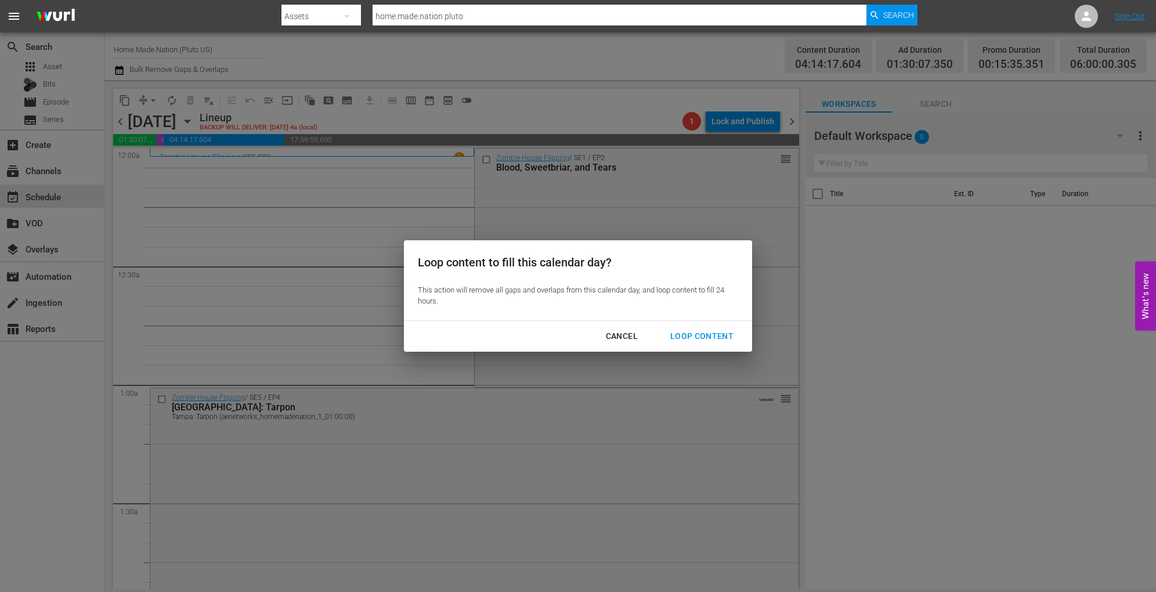
click at [719, 331] on div "Loop Content" at bounding box center [702, 336] width 82 height 15
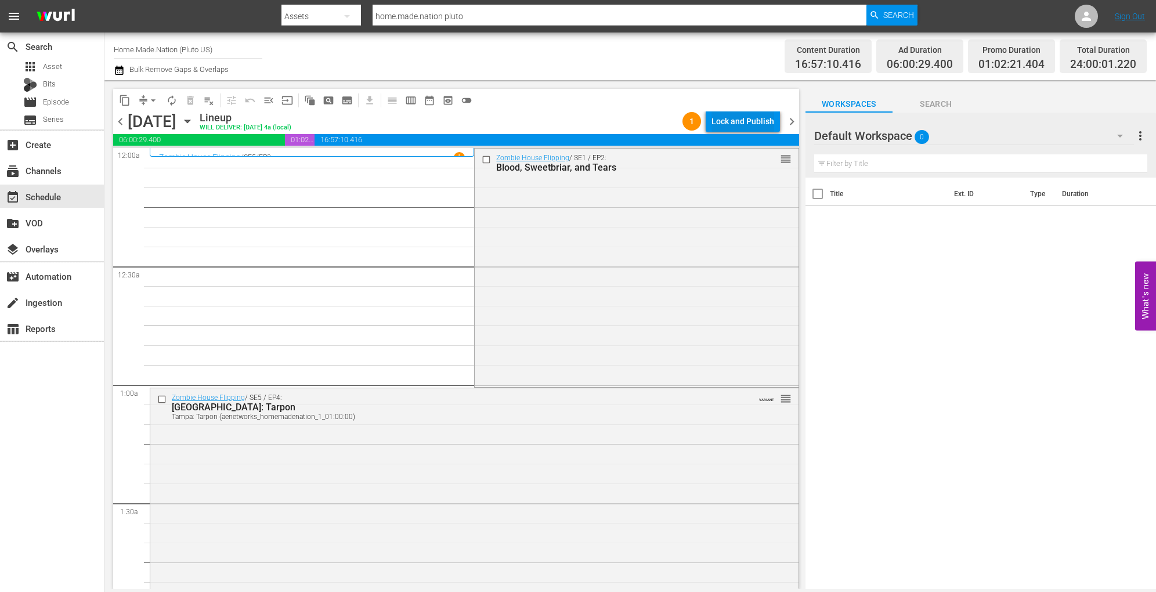
click at [719, 118] on div "Lock and Publish" at bounding box center [743, 121] width 63 height 21
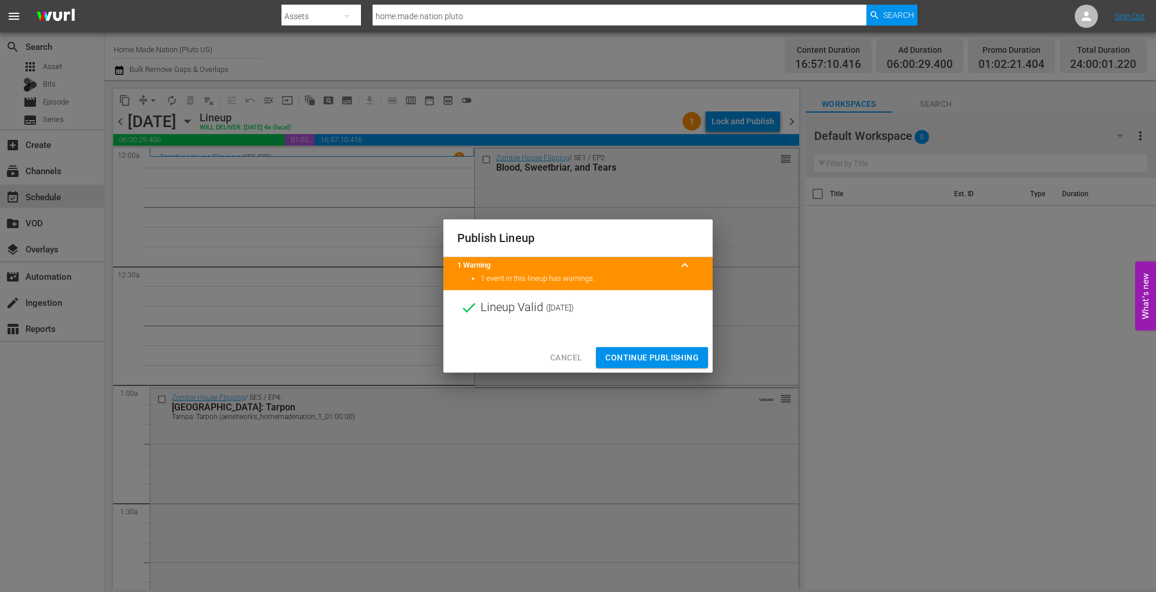
click at [631, 353] on span "Continue Publishing" at bounding box center [651, 358] width 93 height 15
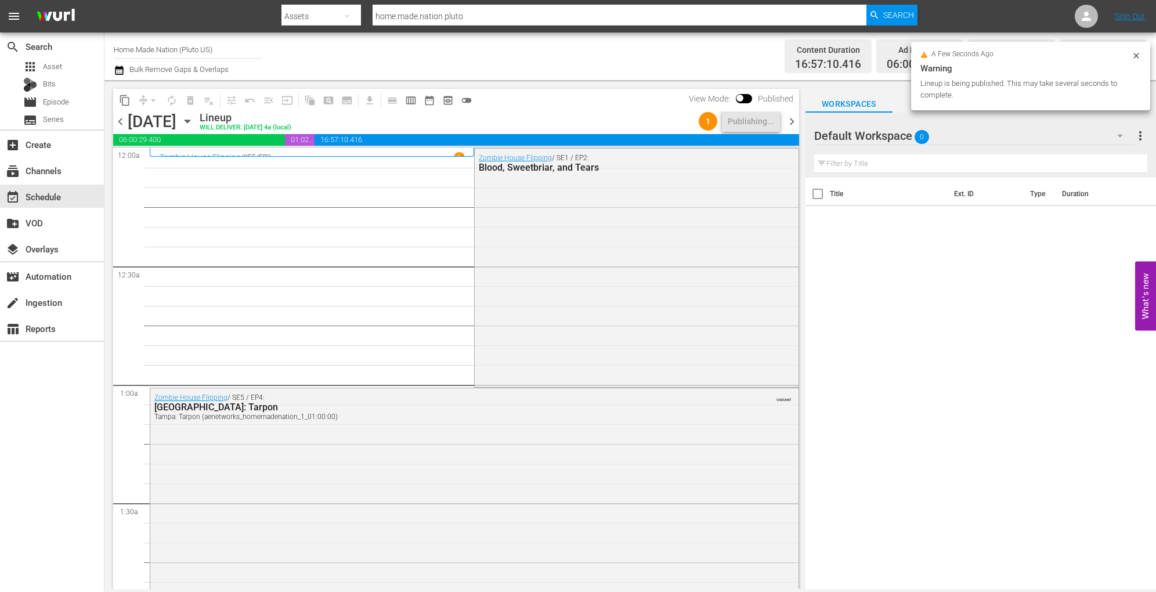
click at [194, 121] on icon "button" at bounding box center [187, 121] width 13 height 13
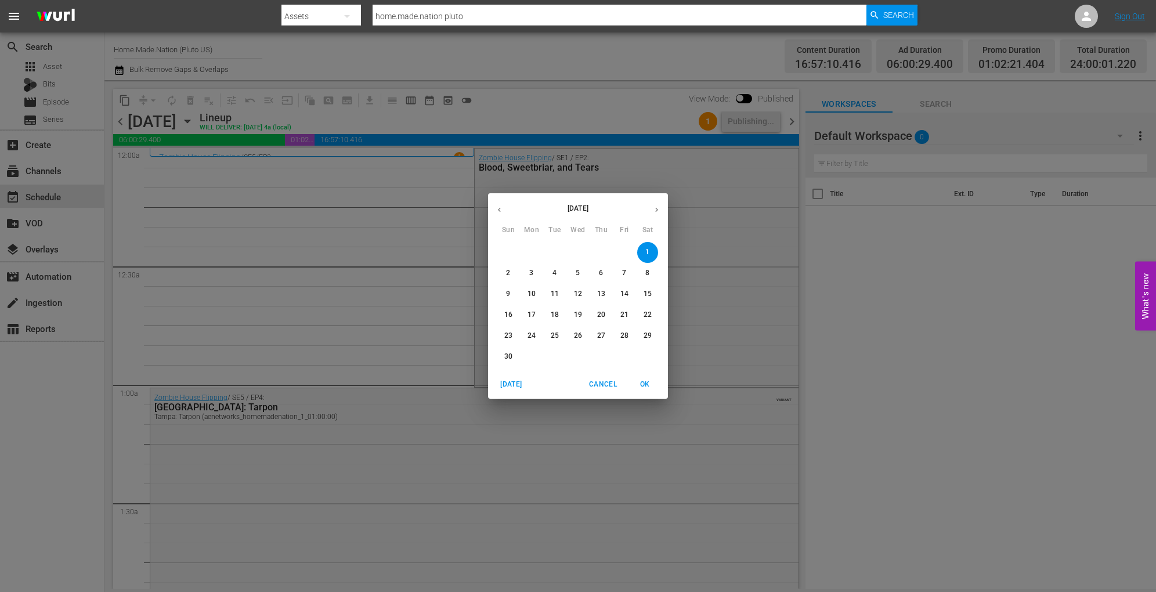
click at [511, 276] on span "2" at bounding box center [508, 273] width 21 height 10
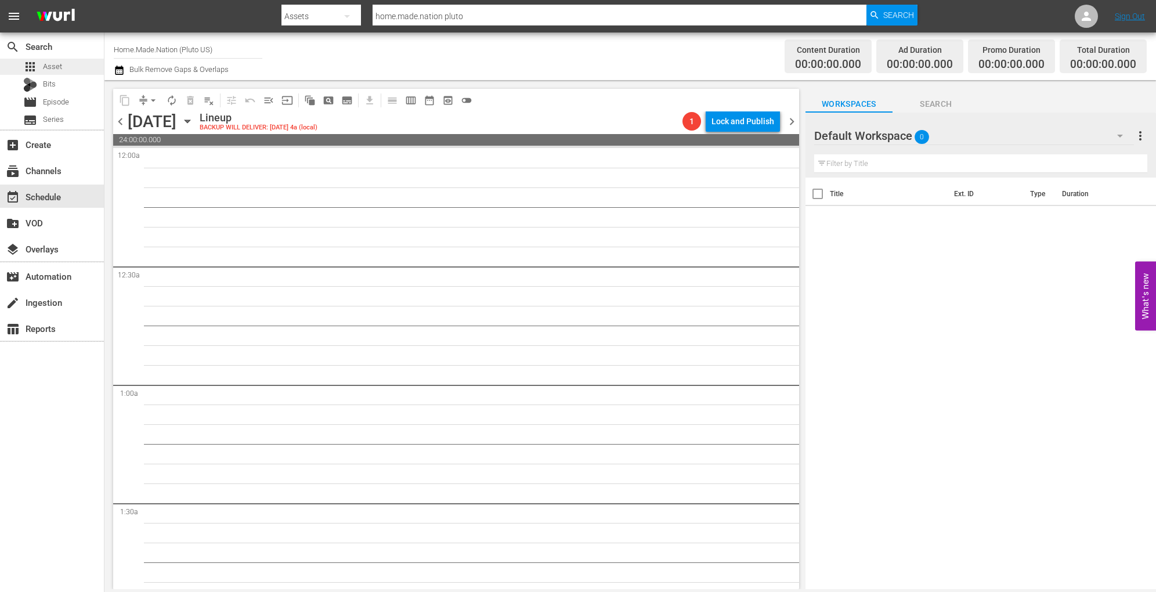
click at [69, 66] on div "apps Asset" at bounding box center [52, 67] width 104 height 16
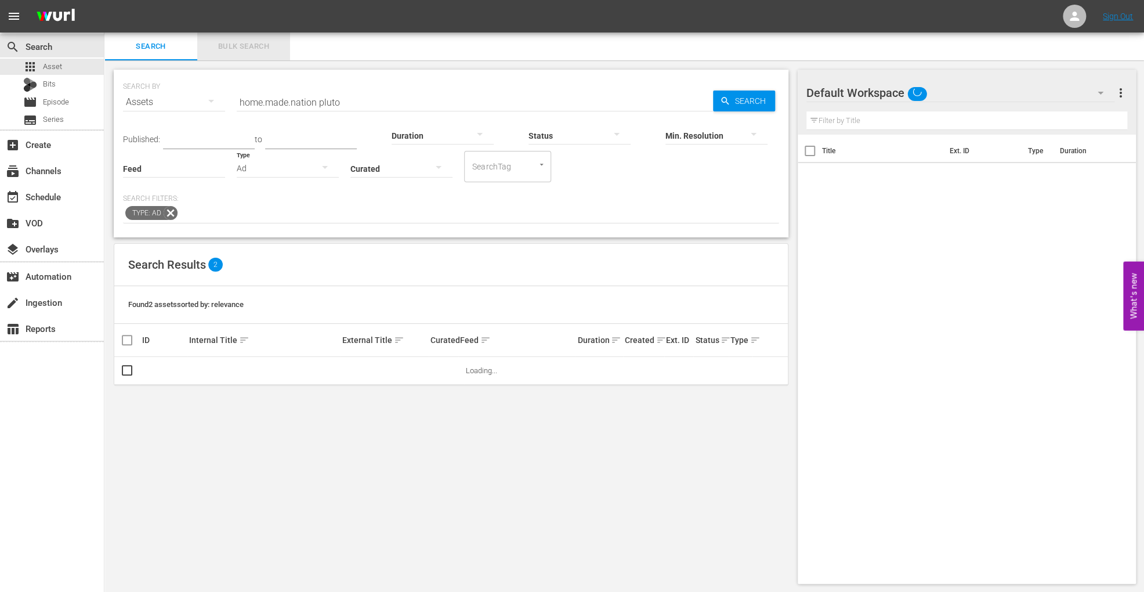
click at [261, 49] on span "Bulk Search" at bounding box center [243, 46] width 79 height 13
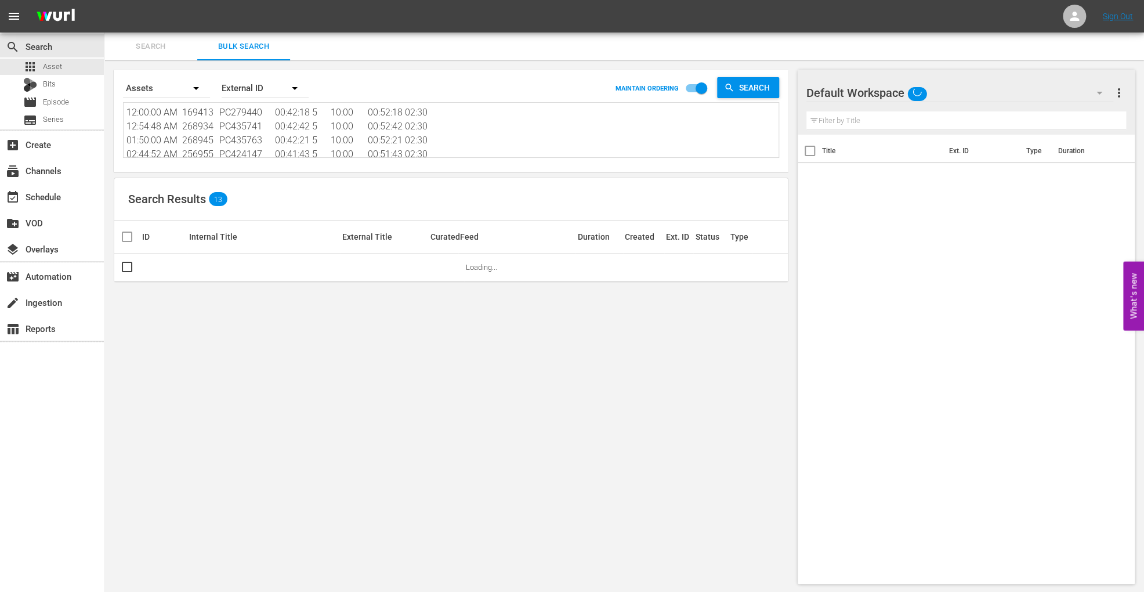
click at [262, 125] on textarea "12:00:00 AM 169413 PC279440 00:42:18 5 10:00 00:52:18 02:30 12:54:48 AM 268934 …" at bounding box center [453, 132] width 652 height 53
paste textarea "274450 PC442973 00:42:05 5 10:00 00:52:05 02:30 12:54:37 AM 274451 PC442975 00:…"
type textarea "12:00:00 AM 274450 PC442973 00:42:05 5 10:00 00:52:05 02:30 12:54:37 AM 274451 …"
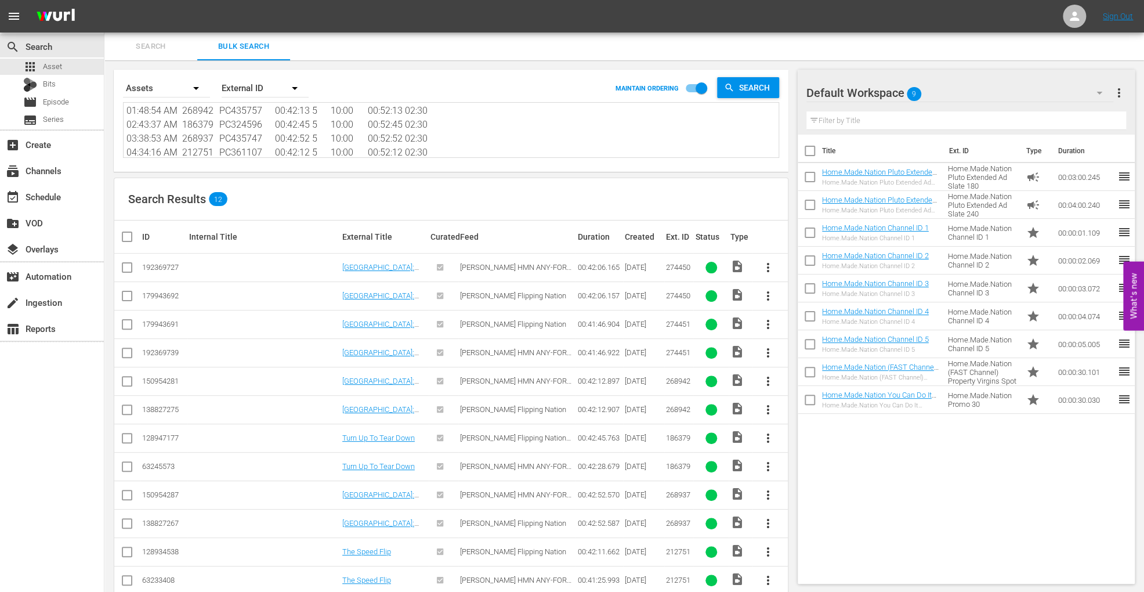
scroll to position [23, 0]
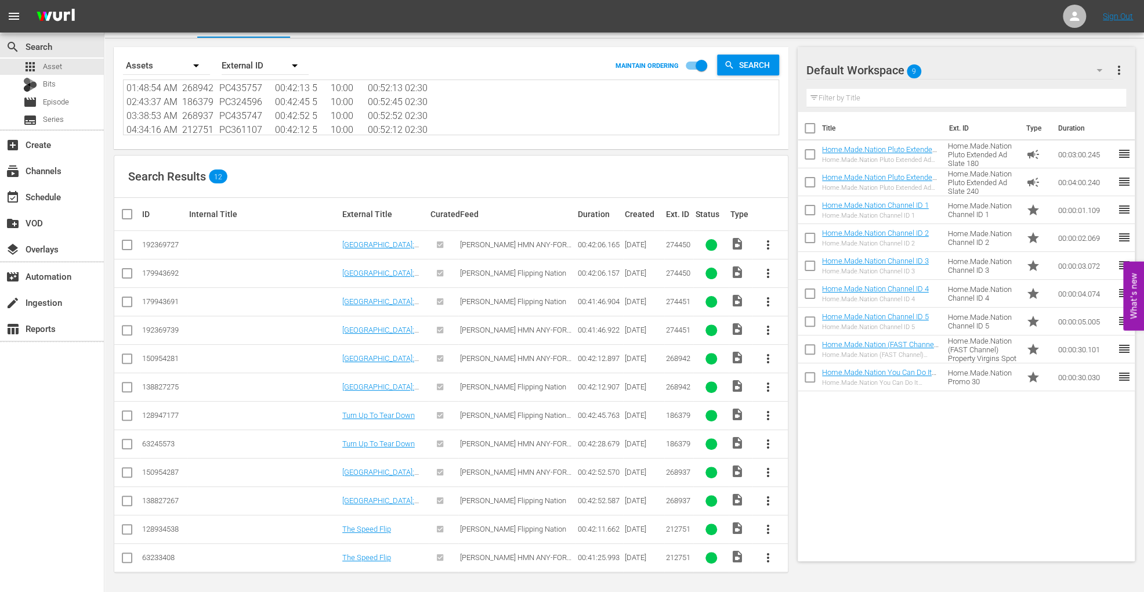
type textarea "12:00:00 AM 274450 PC442973 00:42:05 5 10:00 00:52:05 02:30 12:54:37 AM 274451 …"
click at [125, 245] on input "checkbox" at bounding box center [127, 247] width 14 height 14
checkbox input "true"
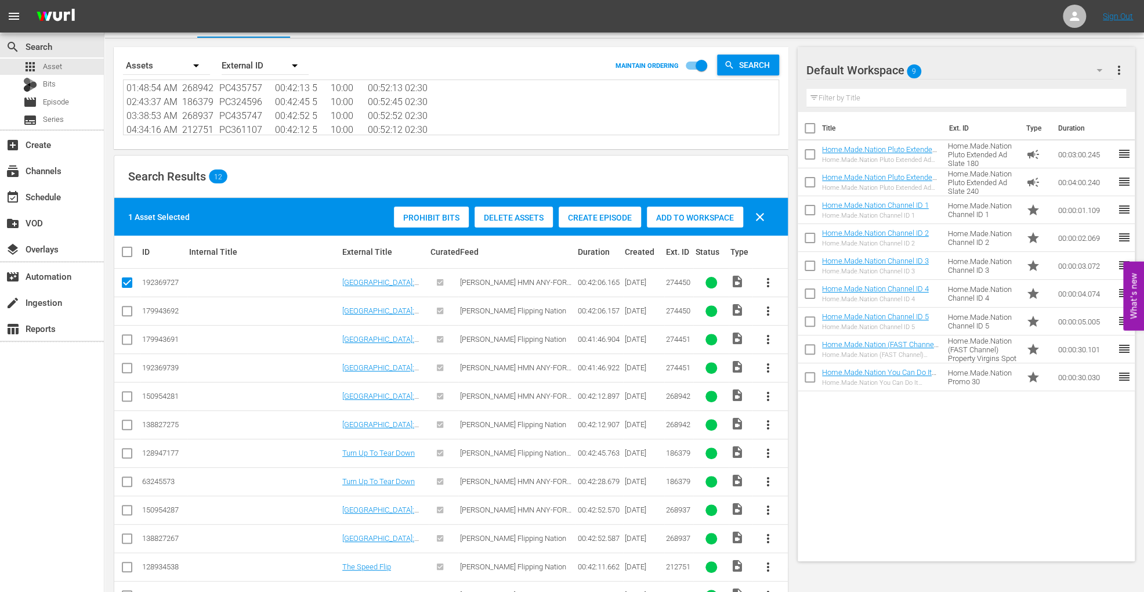
click at [126, 367] on input "checkbox" at bounding box center [127, 370] width 14 height 14
checkbox input "true"
click at [129, 399] on input "checkbox" at bounding box center [127, 399] width 14 height 14
checkbox input "true"
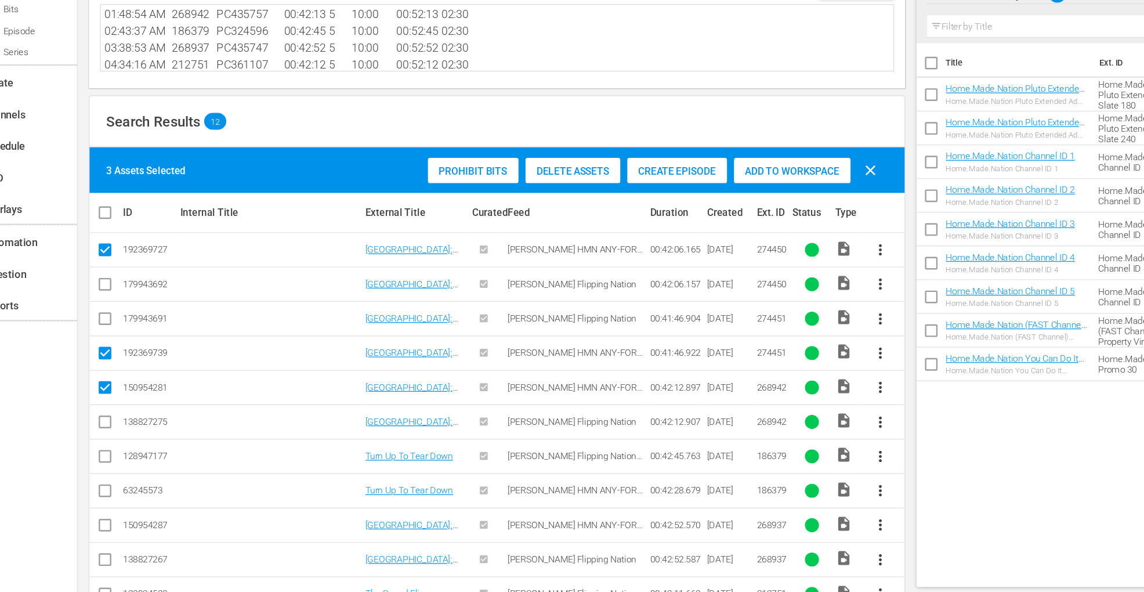
click at [127, 481] on input "checkbox" at bounding box center [127, 484] width 14 height 14
checkbox input "true"
click at [124, 510] on input "checkbox" at bounding box center [127, 512] width 14 height 14
checkbox input "true"
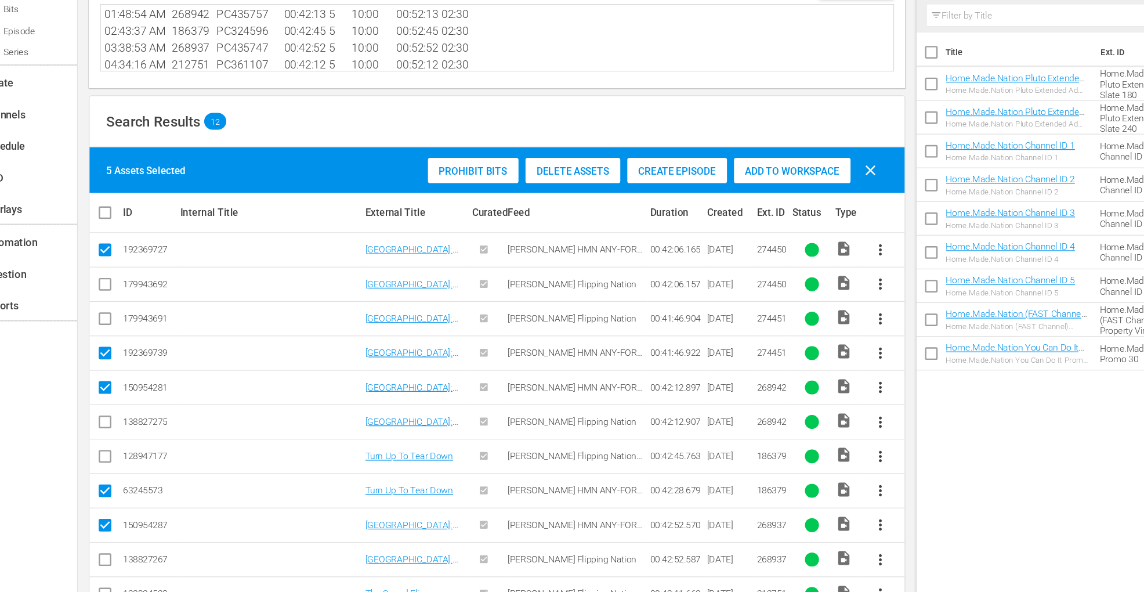
scroll to position [60, 0]
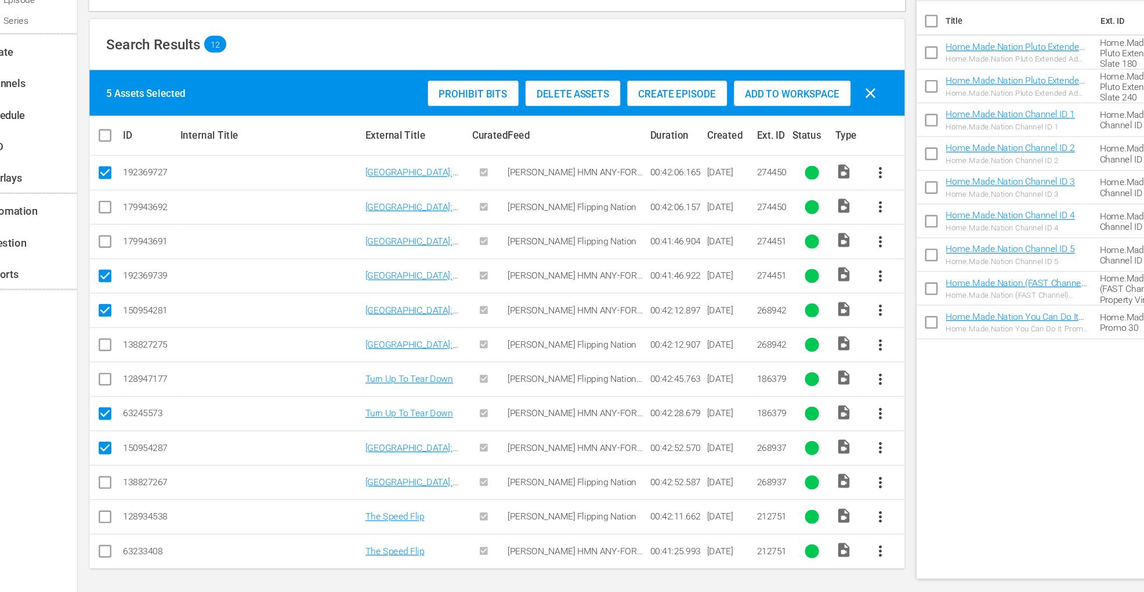
click at [124, 554] on input "checkbox" at bounding box center [127, 560] width 14 height 14
checkbox input "true"
click at [685, 176] on span "Add to Workspace" at bounding box center [695, 179] width 96 height 9
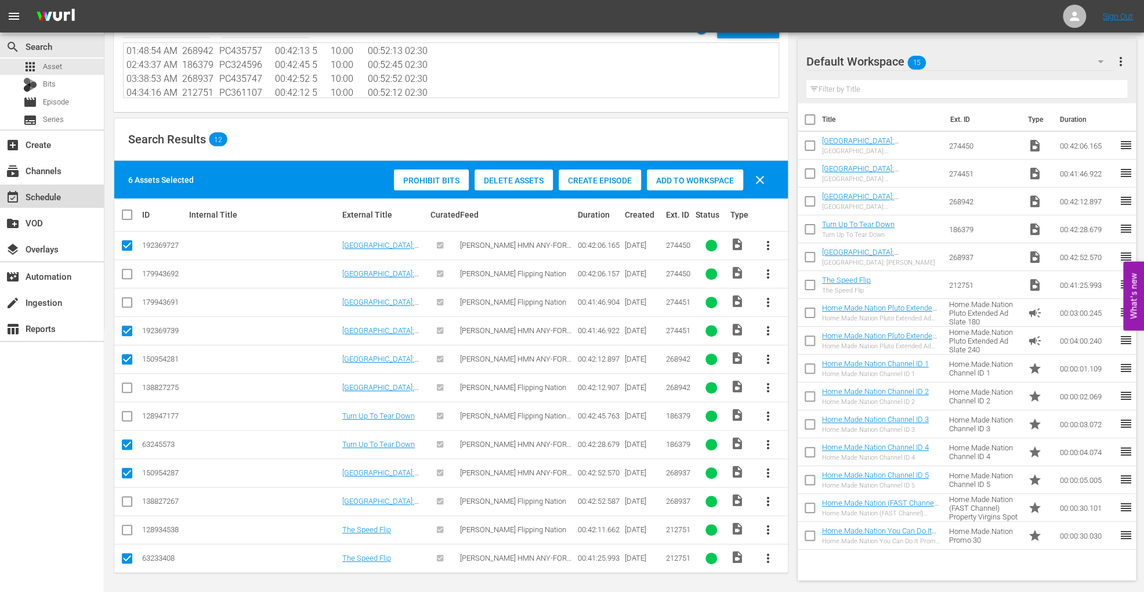
click at [64, 198] on div "event_available Schedule" at bounding box center [32, 195] width 65 height 10
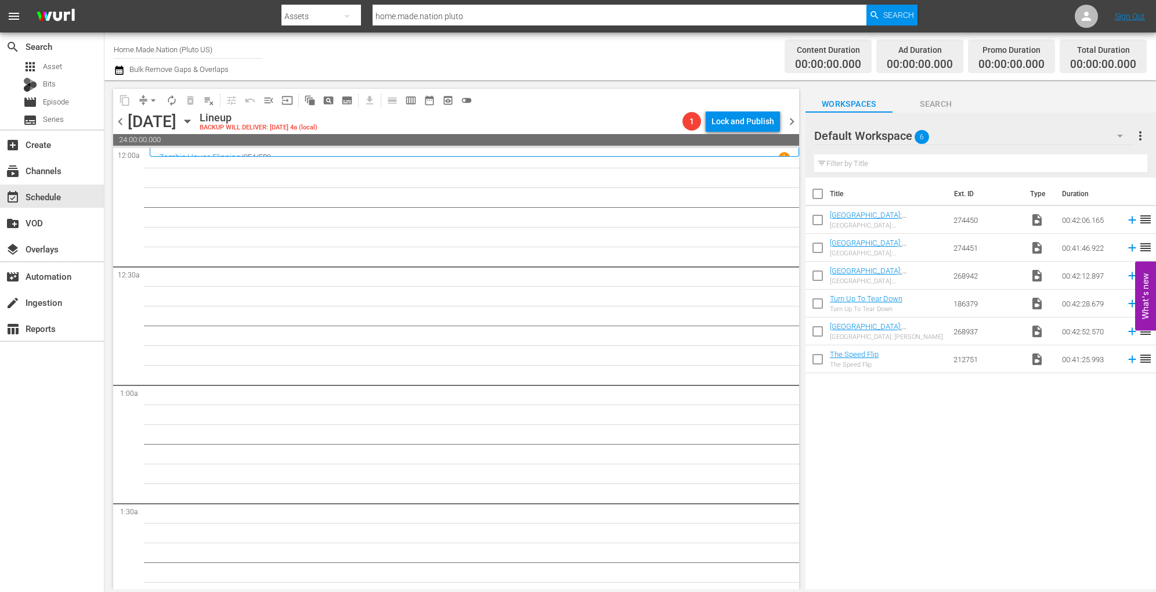
click at [820, 191] on input "checkbox" at bounding box center [818, 196] width 24 height 24
checkbox input "true"
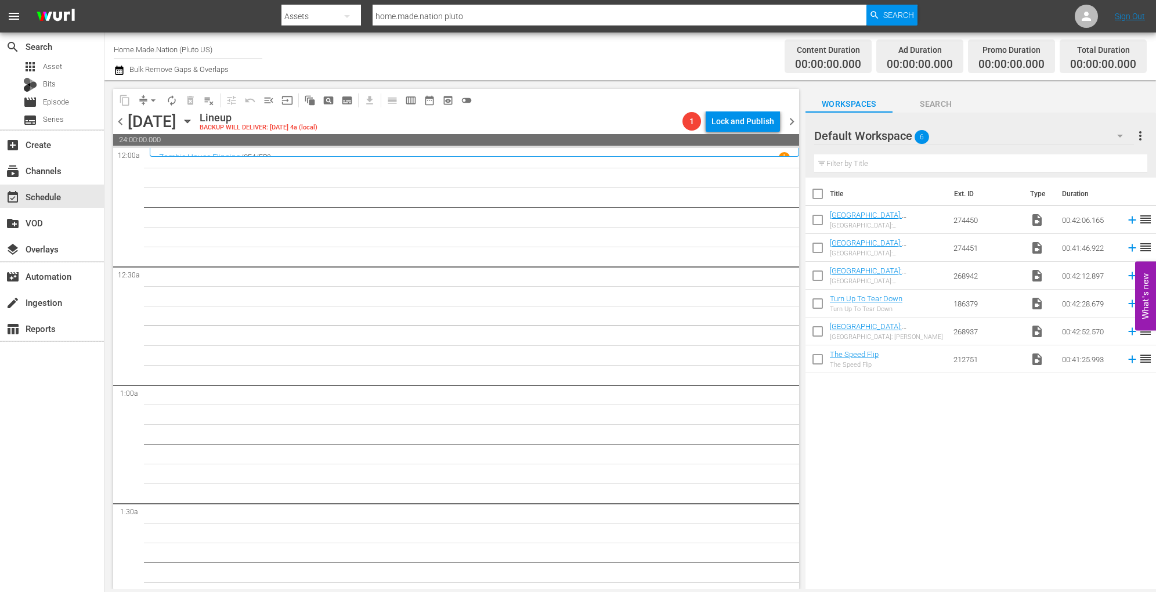
checkbox input "true"
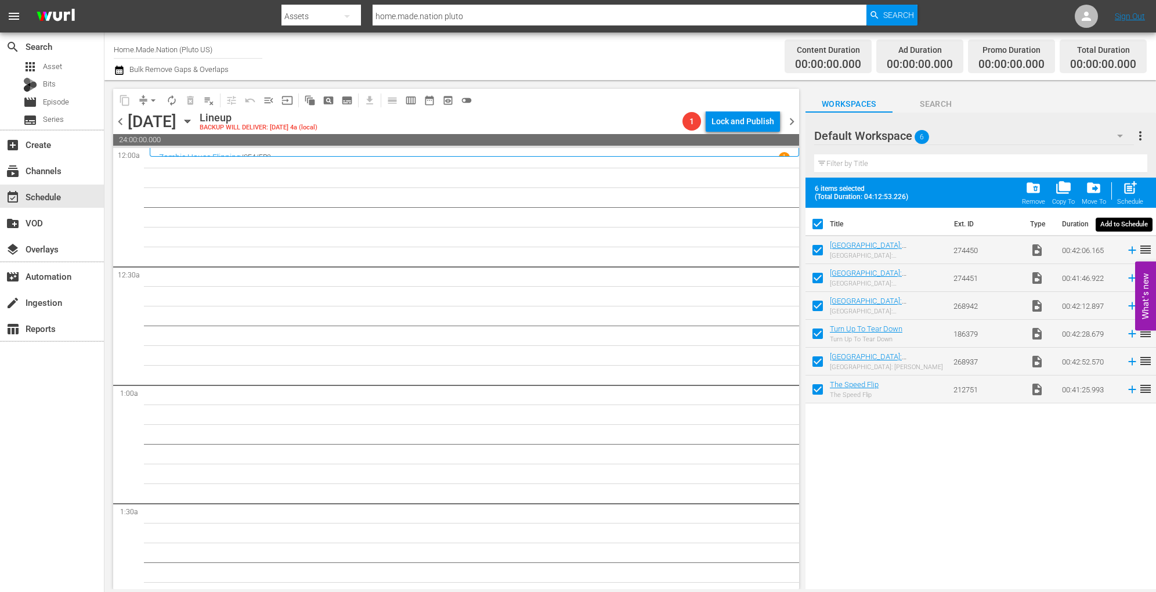
click at [1131, 191] on span "post_add" at bounding box center [1130, 188] width 16 height 16
checkbox input "false"
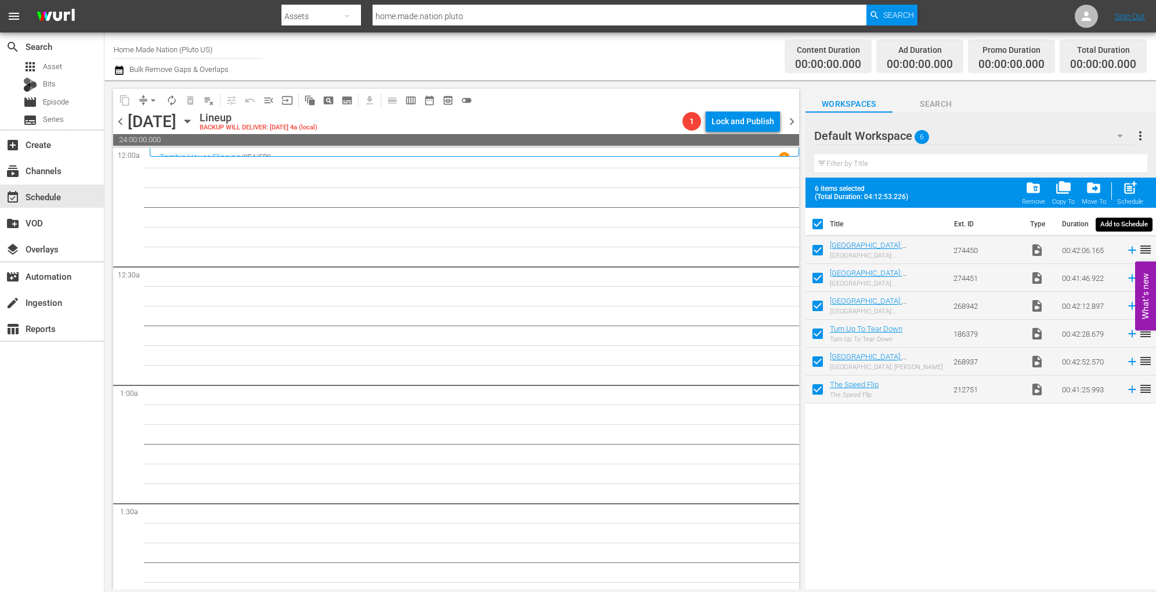
checkbox input "false"
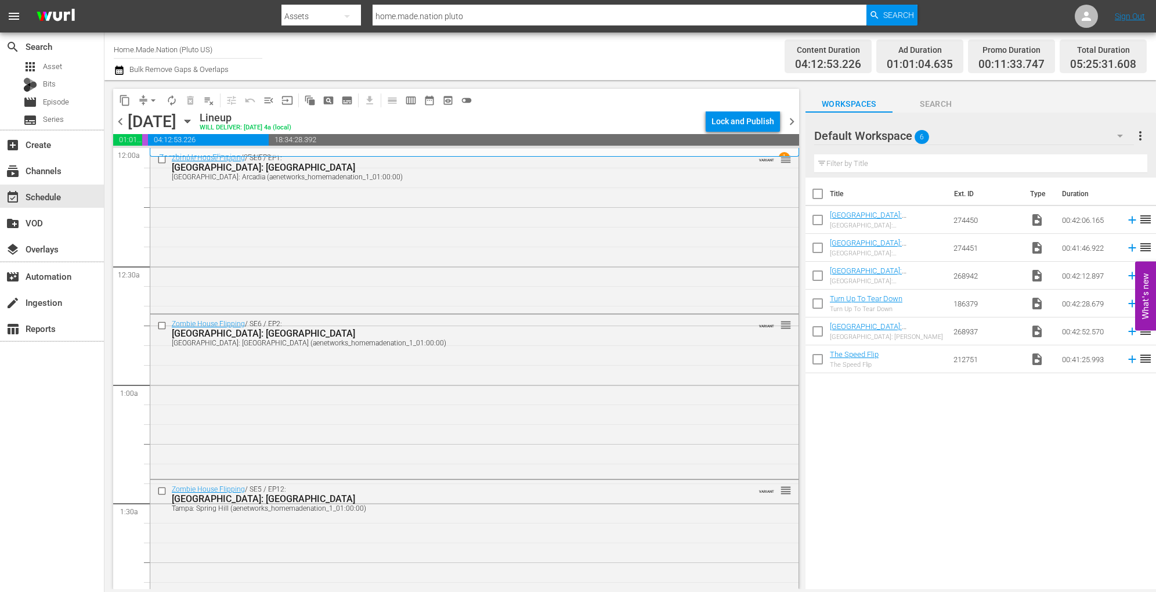
click at [817, 192] on input "checkbox" at bounding box center [818, 196] width 24 height 24
checkbox input "true"
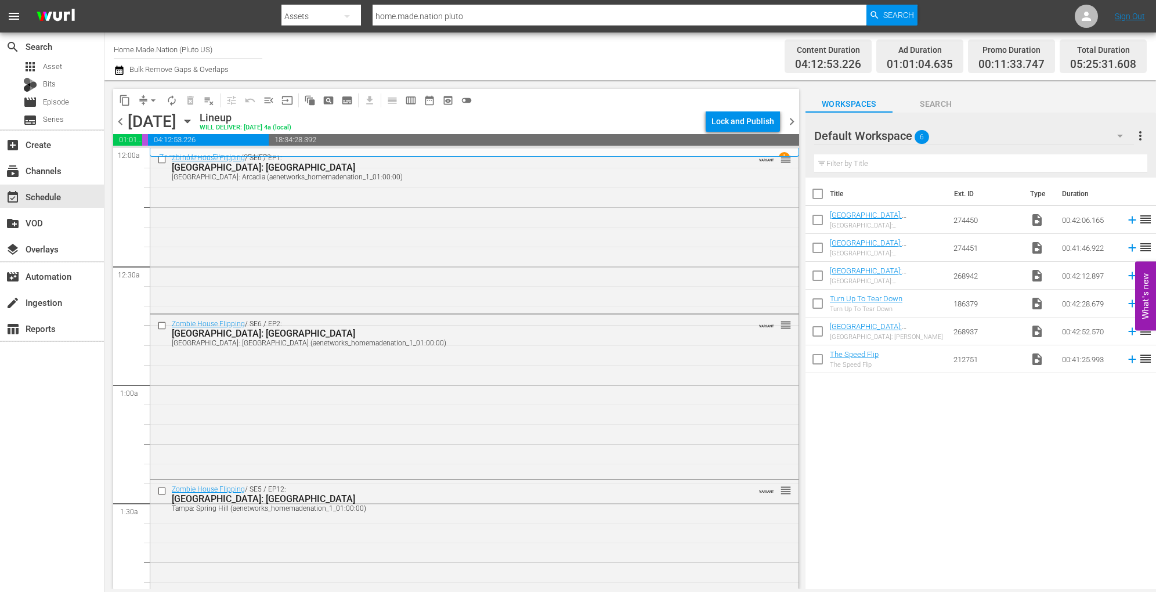
checkbox input "true"
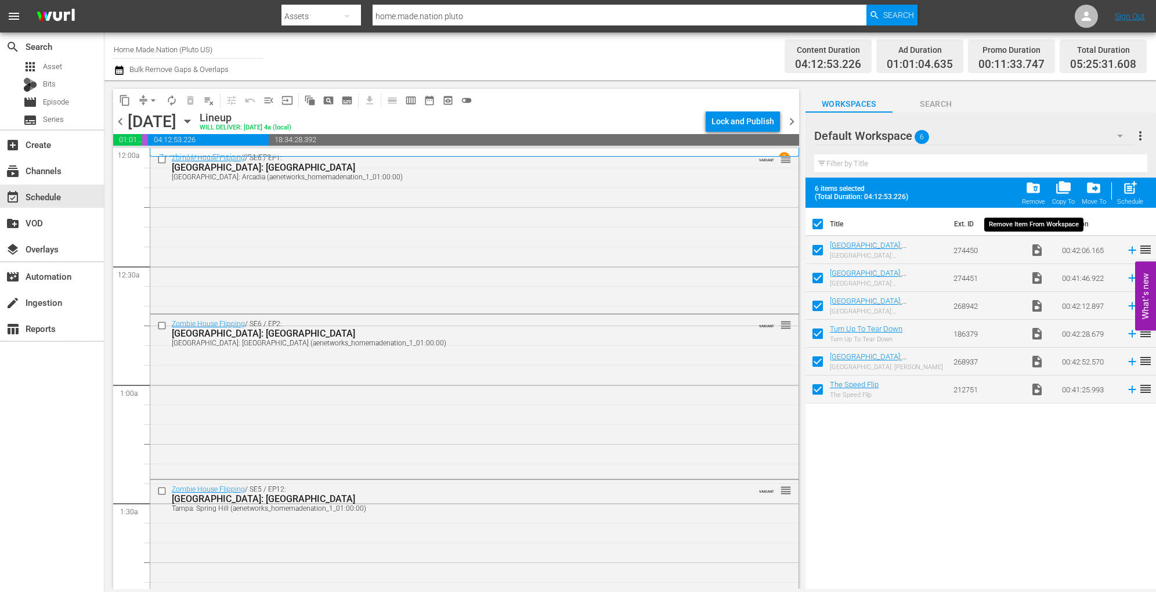
click at [1031, 189] on span "folder_delete" at bounding box center [1033, 188] width 16 height 16
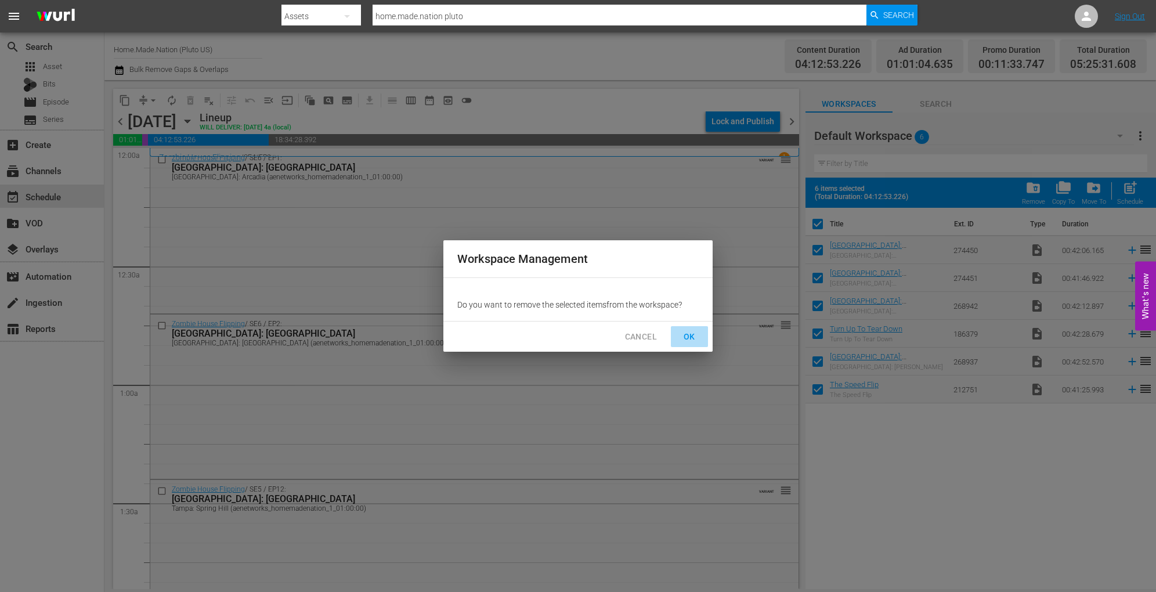
click at [693, 333] on span "OK" at bounding box center [689, 337] width 19 height 15
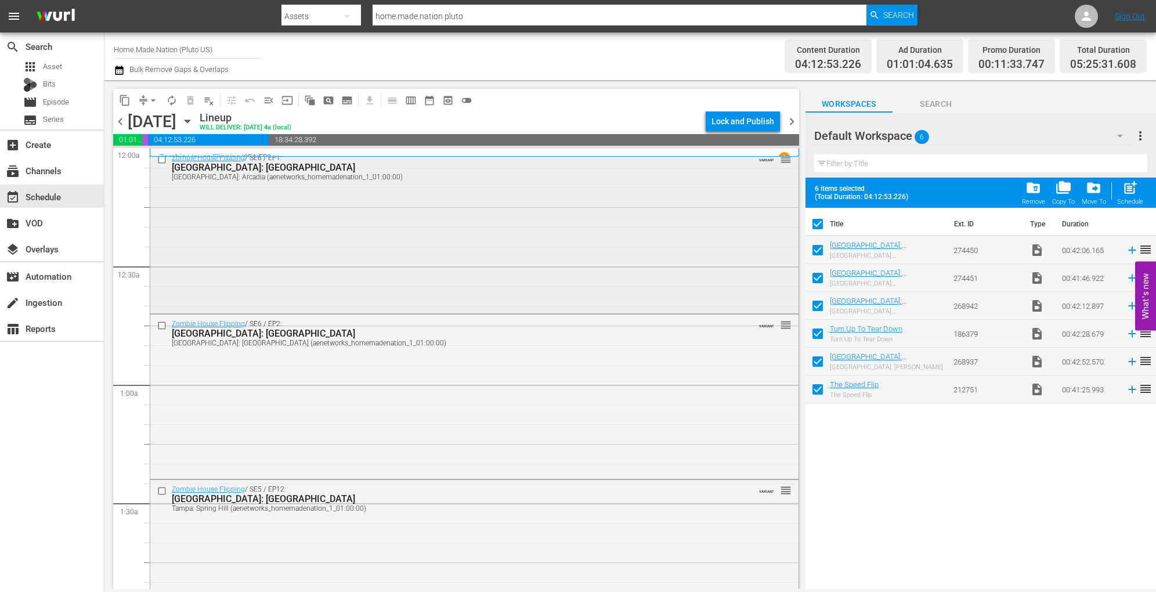
click at [330, 234] on div "Zombie House Flipping / SE6 / EP1: Dallas: Arcadia Dallas: Arcadia (aenetworks_…" at bounding box center [474, 230] width 648 height 162
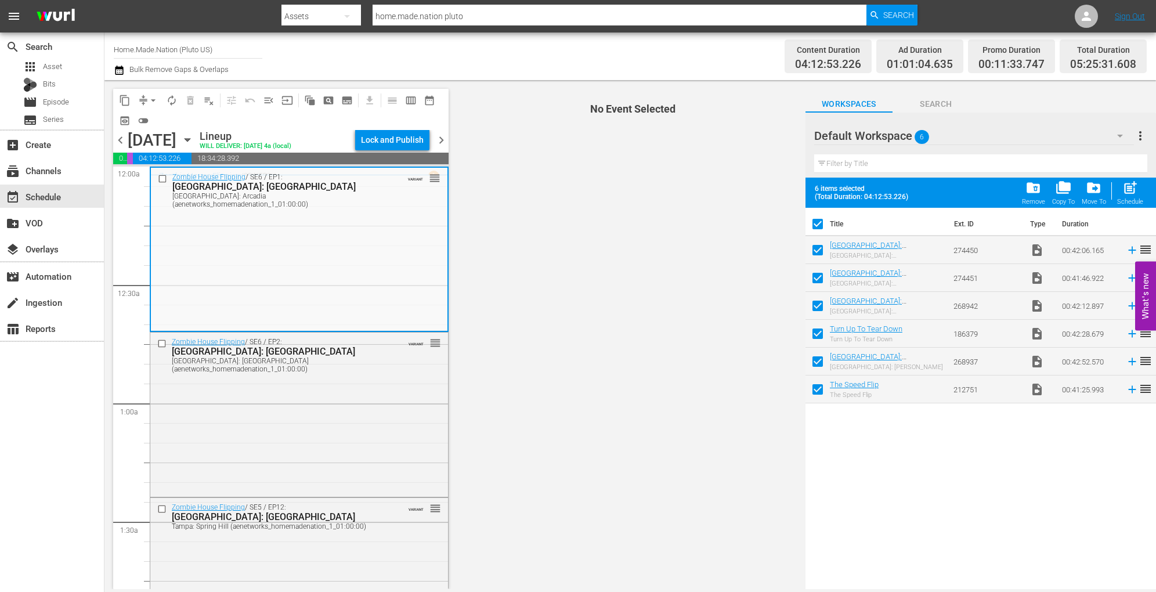
checkbox input "false"
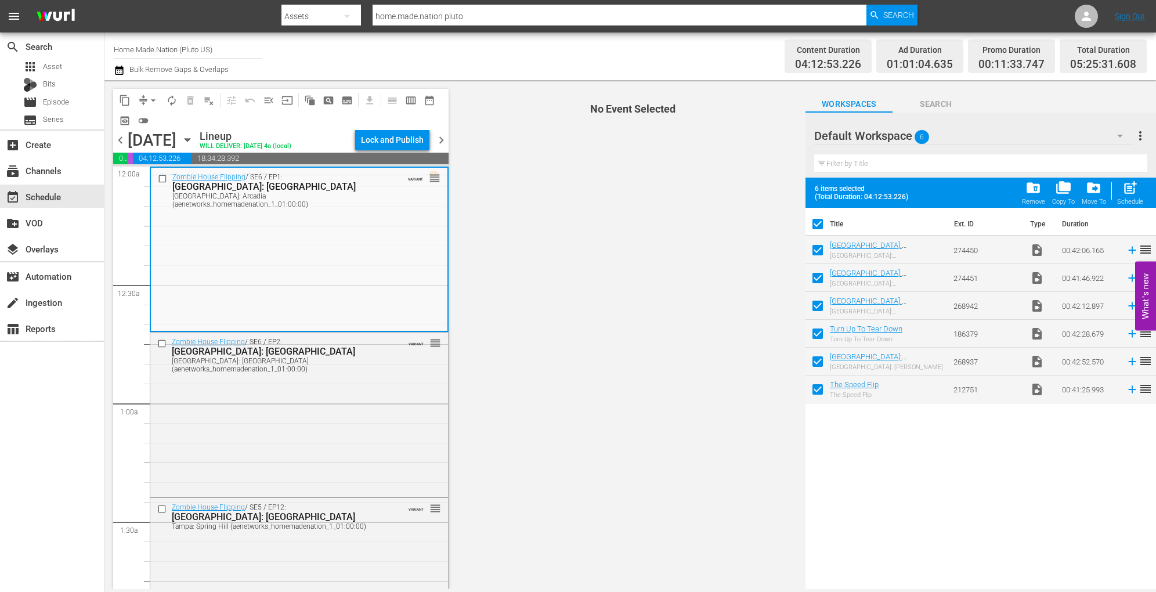
checkbox input "false"
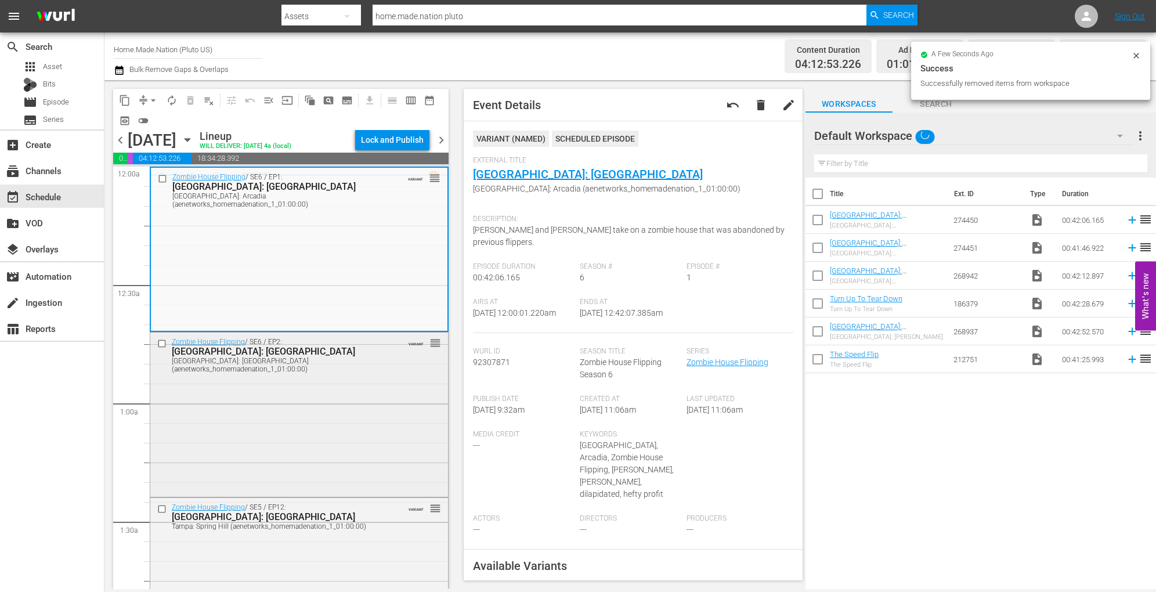
click at [334, 411] on div "Zombie House Flipping / SE6 / EP2: Dallas: Lake Cliff Dallas: Lake Cliff (aenet…" at bounding box center [299, 413] width 298 height 161
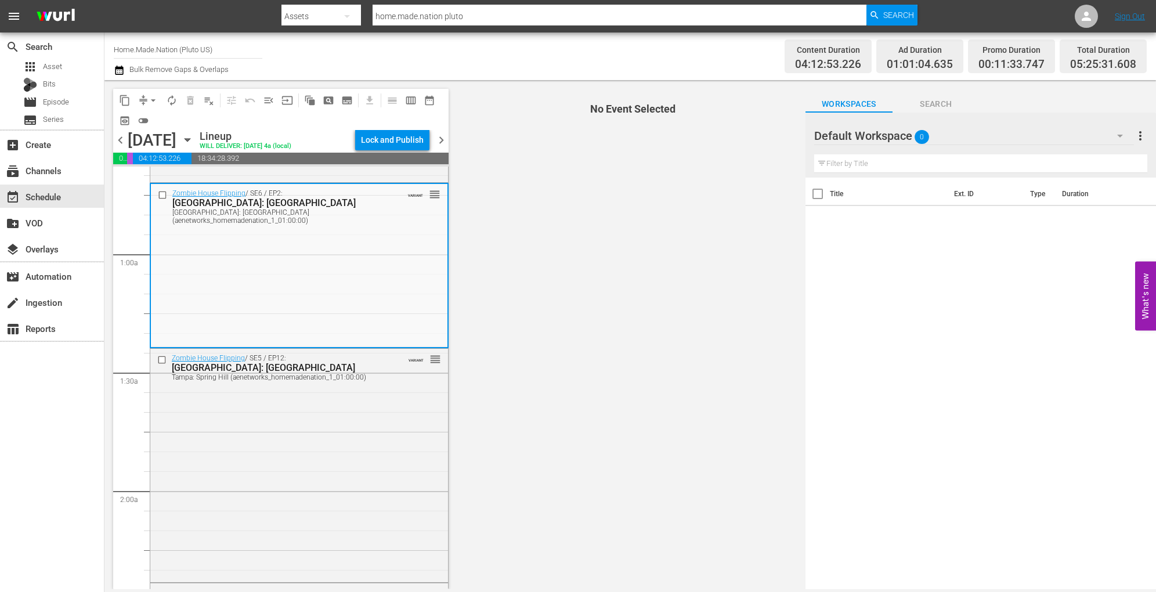
scroll to position [150, 0]
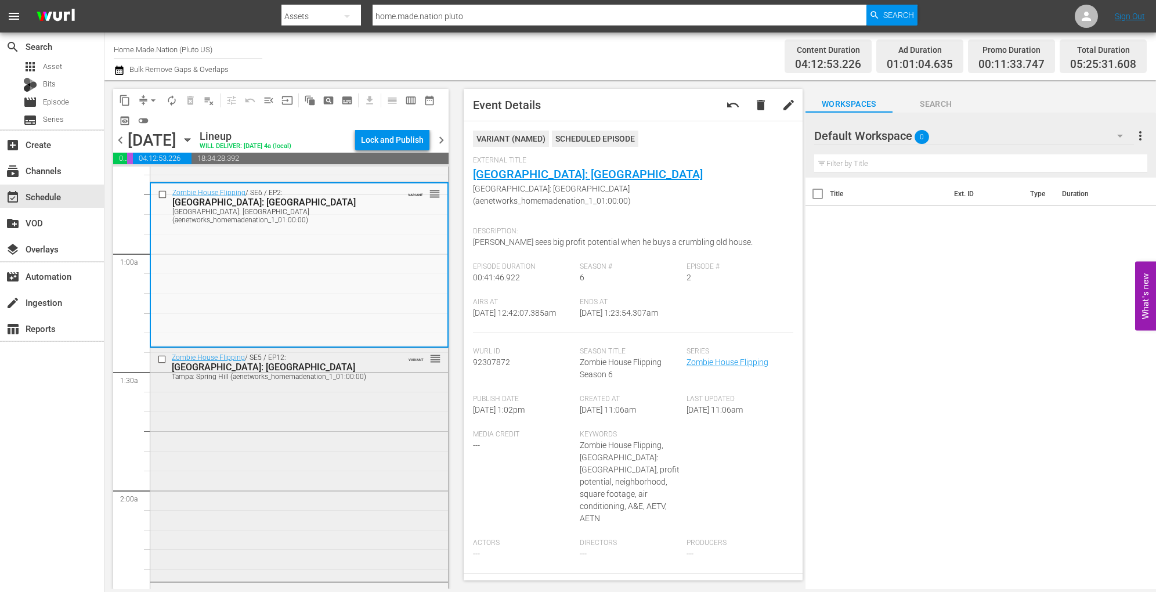
click at [311, 431] on div "Zombie House Flipping / SE5 / EP12: Tampa: Spring Hill Tampa: Spring Hill (aene…" at bounding box center [299, 463] width 298 height 230
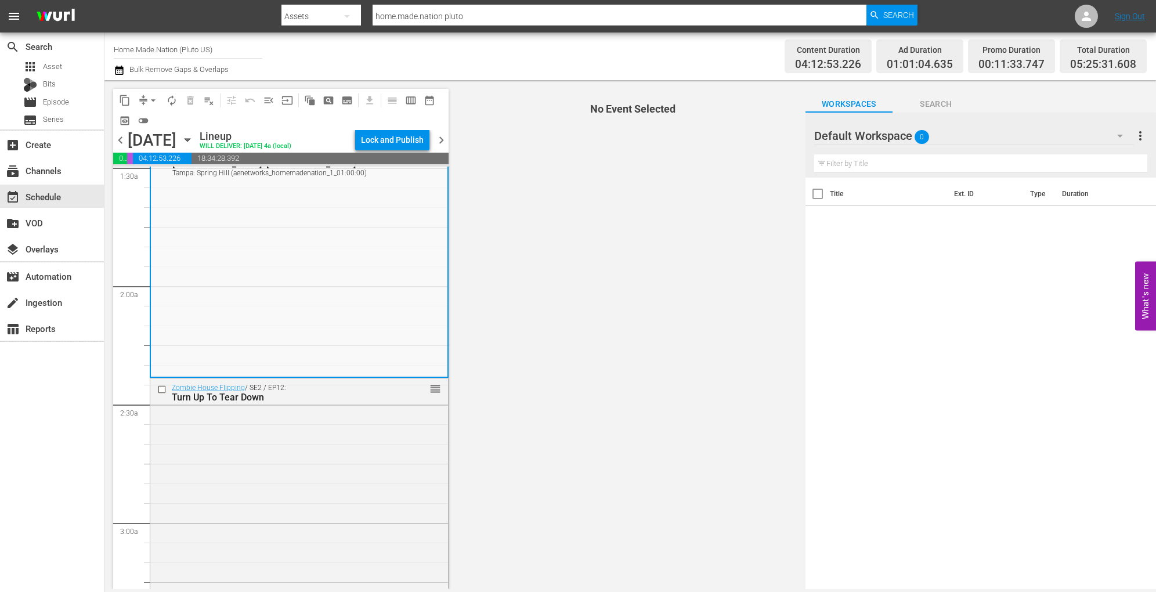
scroll to position [357, 0]
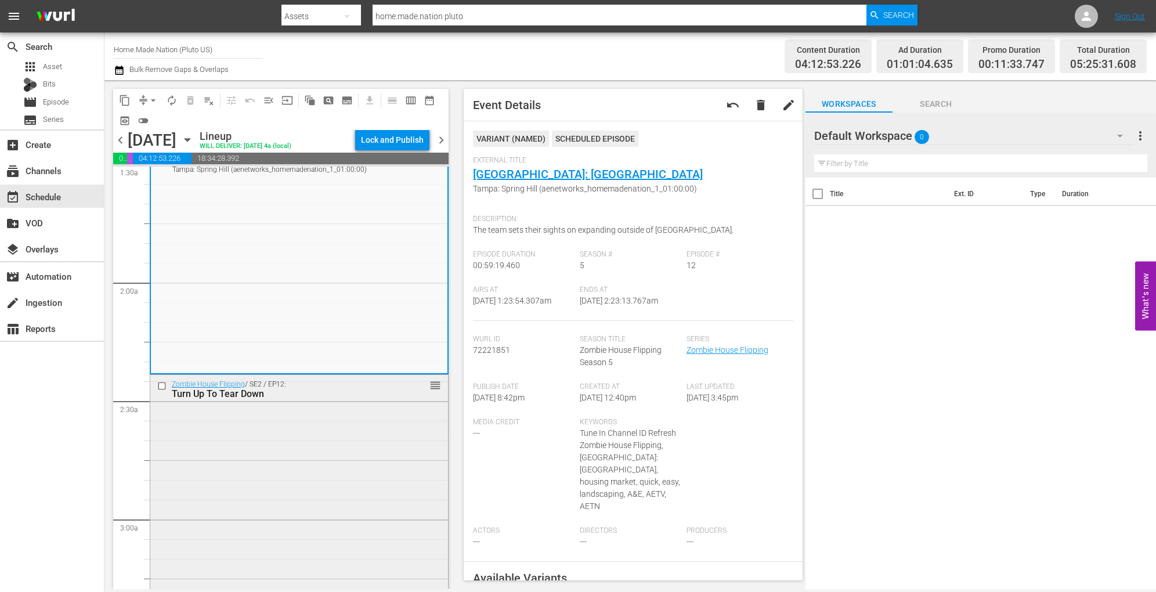
click at [308, 460] on div "Zombie House Flipping / SE2 / EP12: Turn Up To Tear Down reorder" at bounding box center [299, 492] width 298 height 234
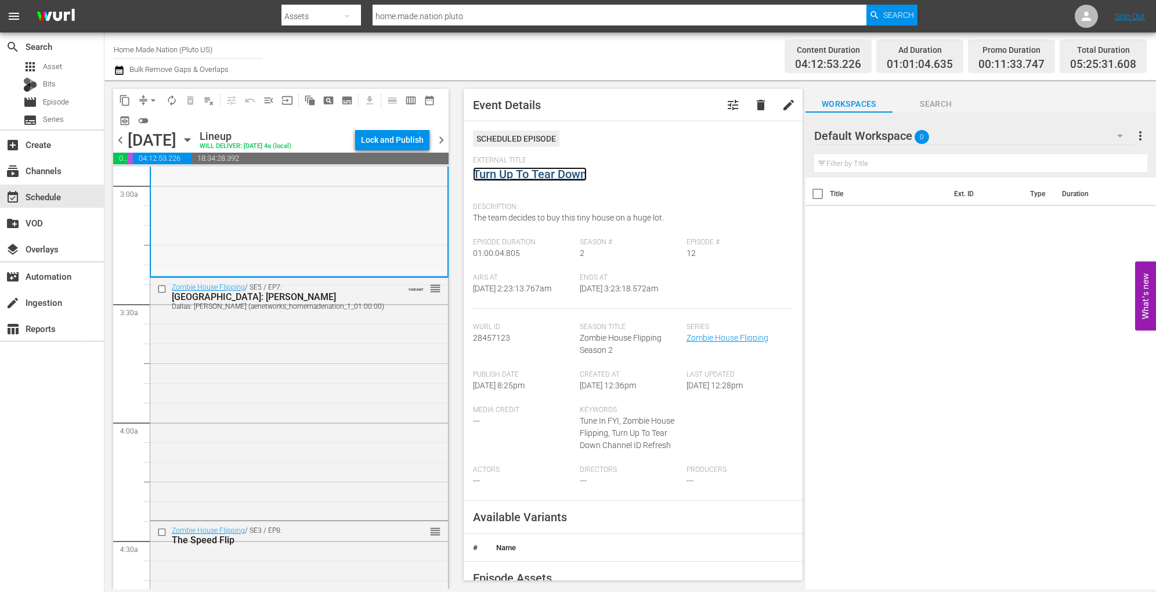
scroll to position [693, 0]
click at [344, 363] on div "Zombie House Flipping / SE5 / EP7: Dallas: Ivandell Dallas: Ivandell (aenetwork…" at bounding box center [299, 396] width 298 height 240
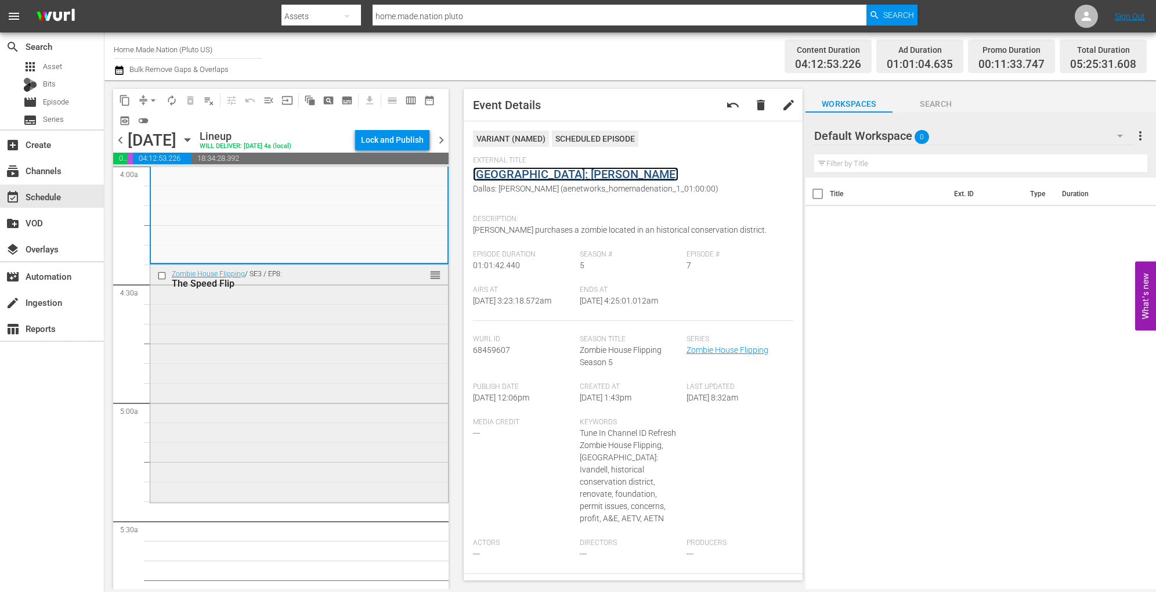
scroll to position [958, 0]
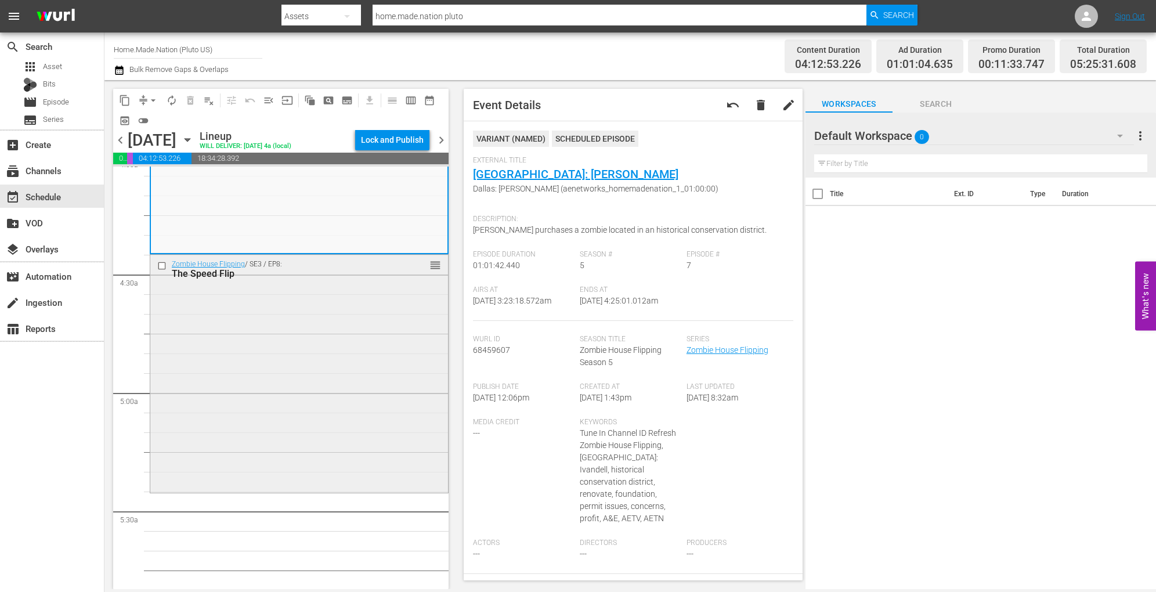
click at [320, 375] on div "Zombie House Flipping / SE3 / EP8: The Speed Flip reorder" at bounding box center [299, 373] width 298 height 236
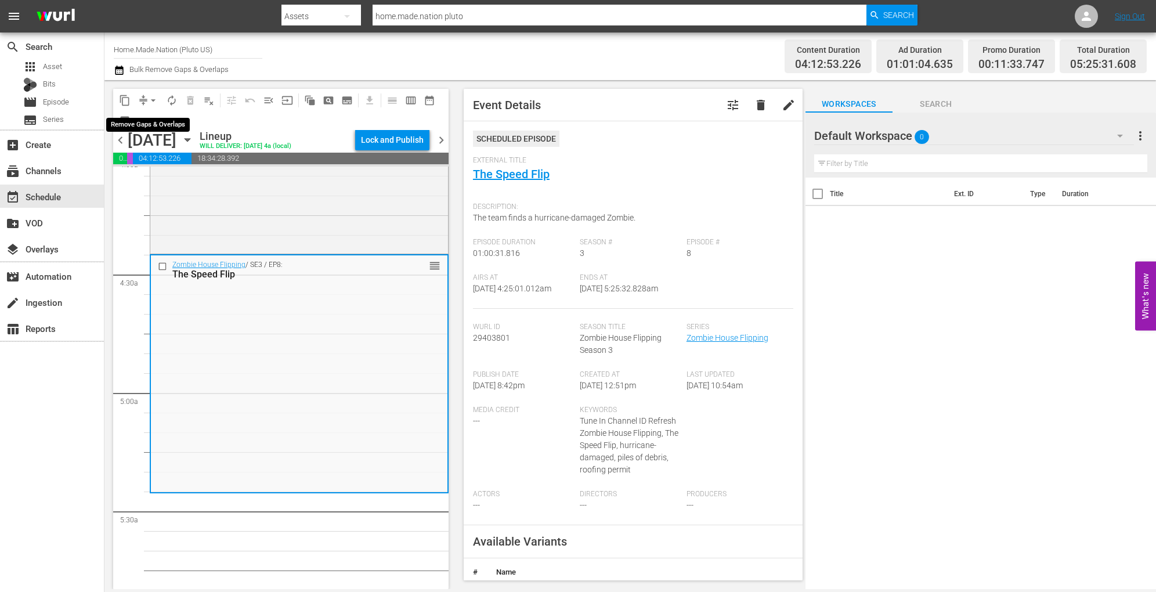
click at [151, 95] on span "arrow_drop_down" at bounding box center [153, 101] width 12 height 12
click at [150, 115] on li "Align to Midnight" at bounding box center [154, 123] width 122 height 19
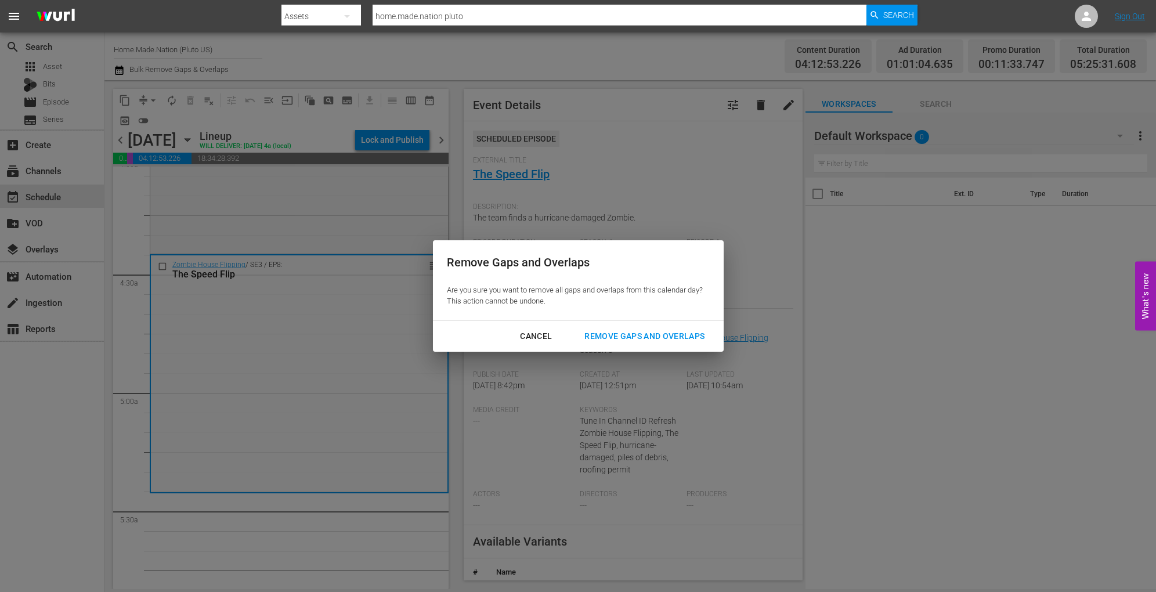
click at [604, 333] on div "Remove Gaps and Overlaps" at bounding box center [644, 336] width 139 height 15
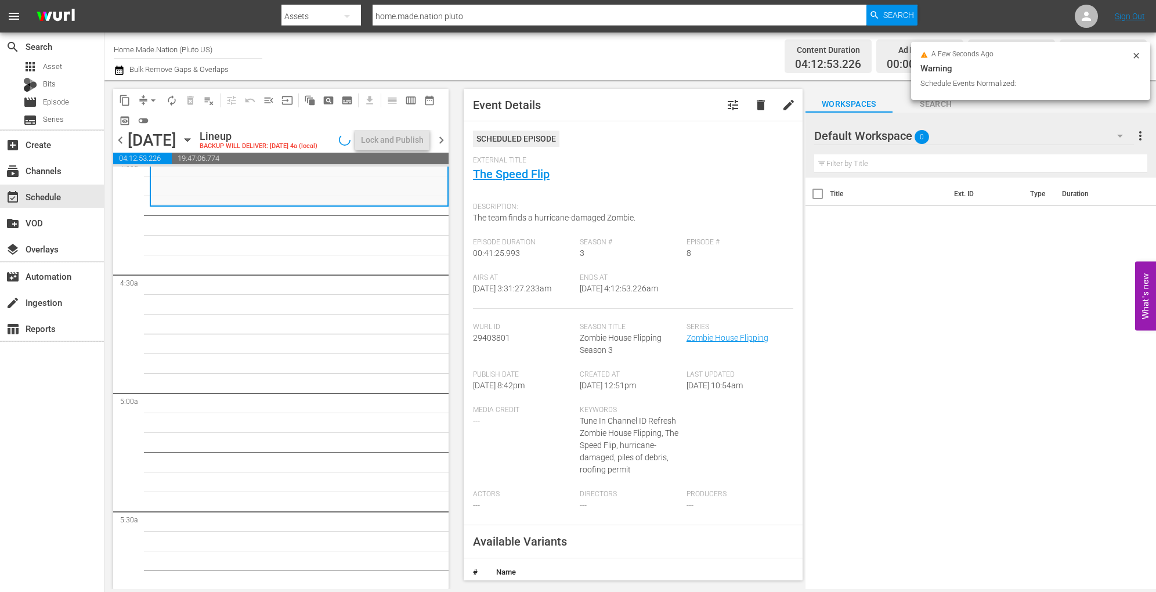
scroll to position [938, 0]
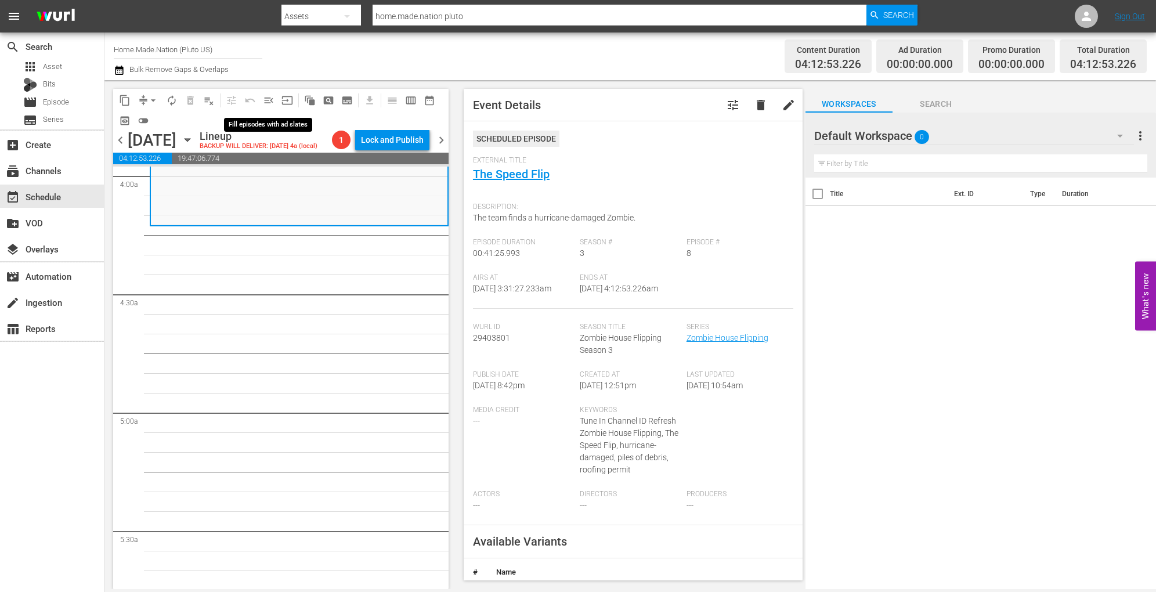
click at [275, 103] on button "menu_open" at bounding box center [268, 100] width 19 height 19
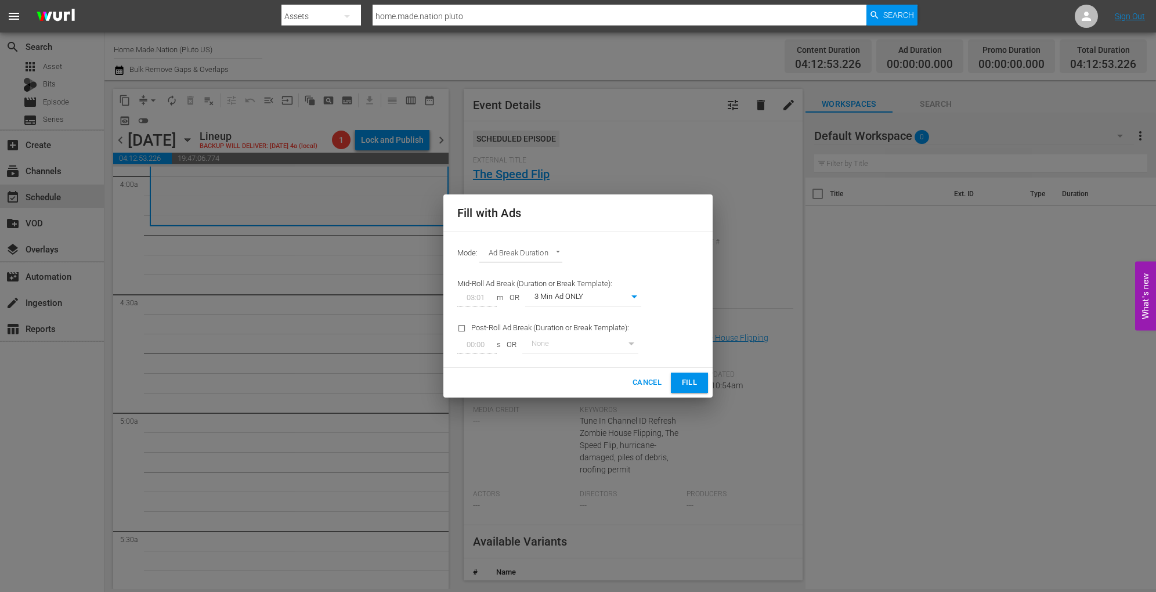
click at [640, 387] on span "Cancel" at bounding box center [647, 382] width 29 height 13
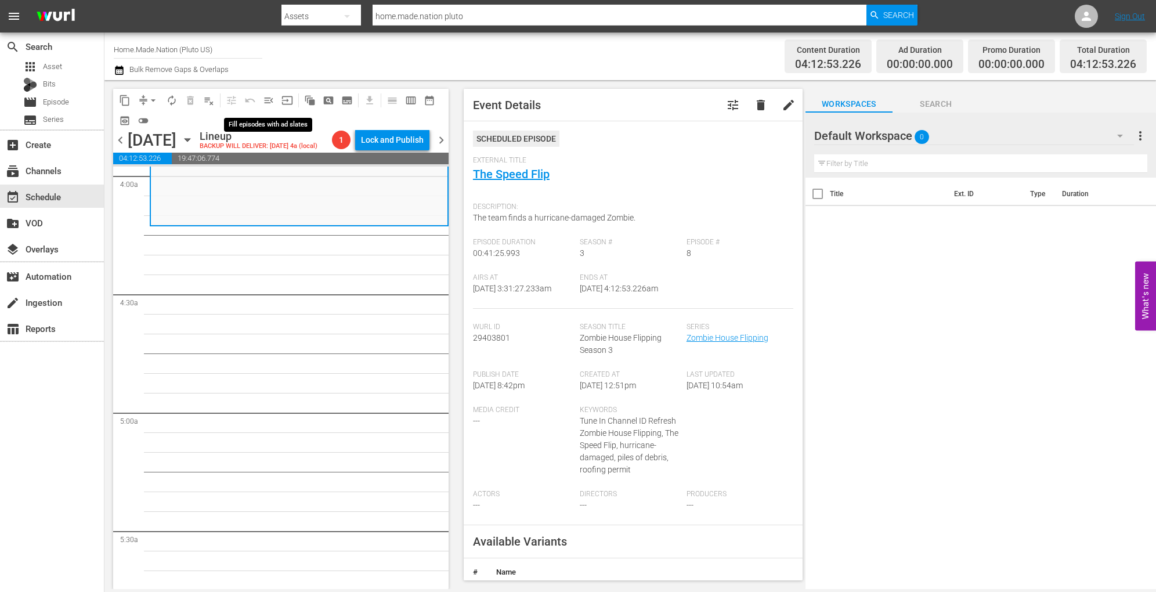
click at [269, 100] on span "menu_open" at bounding box center [269, 101] width 12 height 12
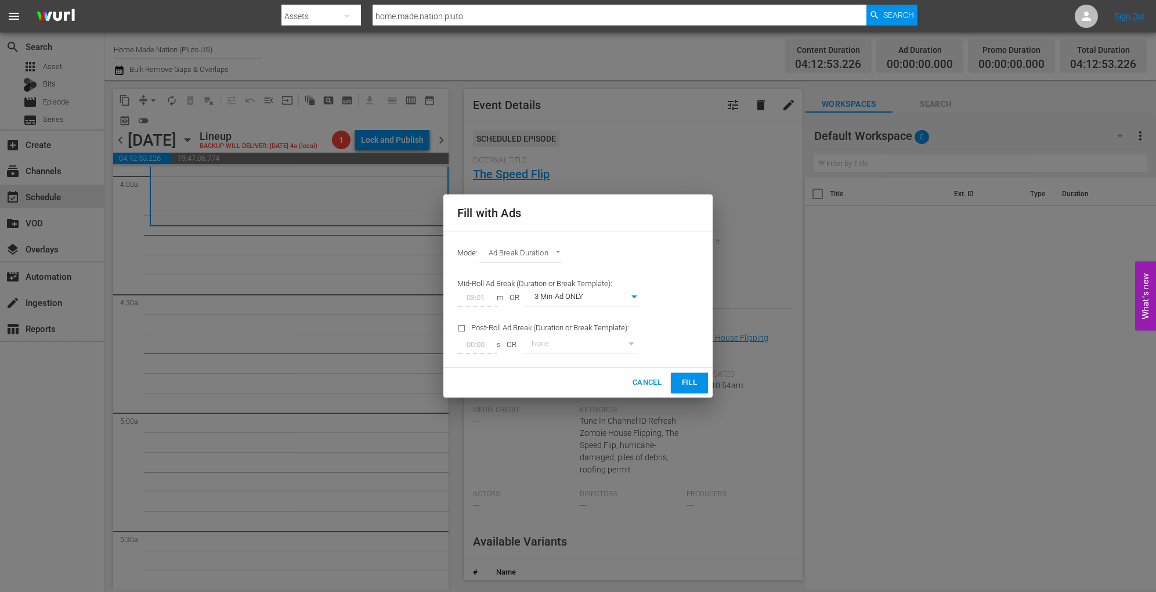
click at [636, 298] on body "menu Search By Assets Search ID, Title, Description, Keywords, or Category home…" at bounding box center [578, 296] width 1156 height 592
click at [587, 316] on li "3 Min Ad WITH promo" at bounding box center [583, 317] width 116 height 19
type input "89"
click at [690, 380] on span "Fill" at bounding box center [689, 382] width 19 height 13
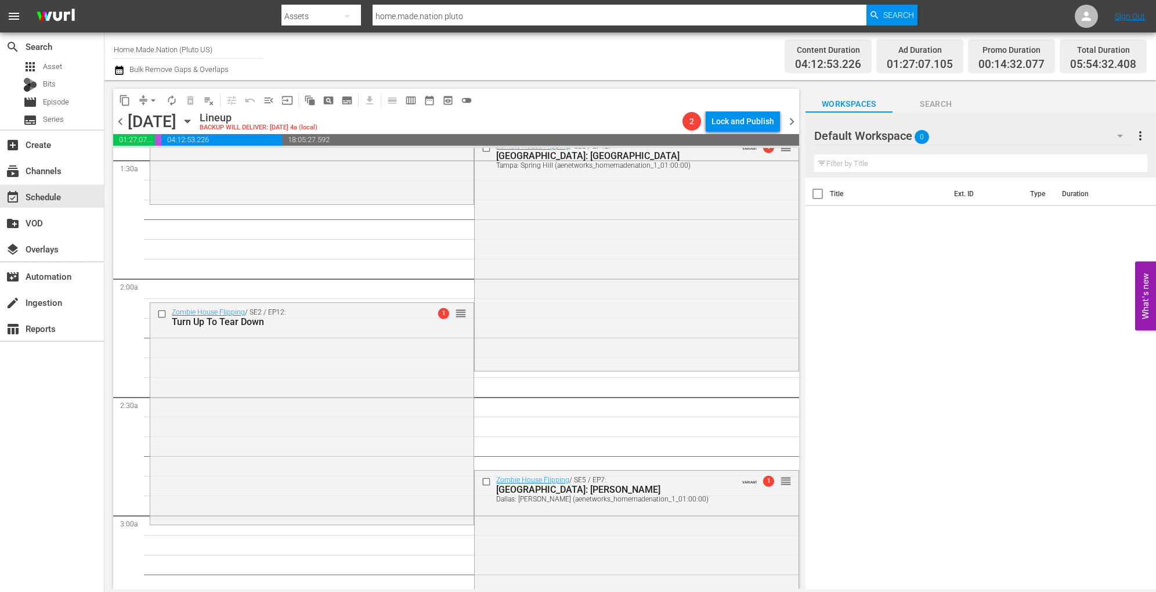
scroll to position [0, 0]
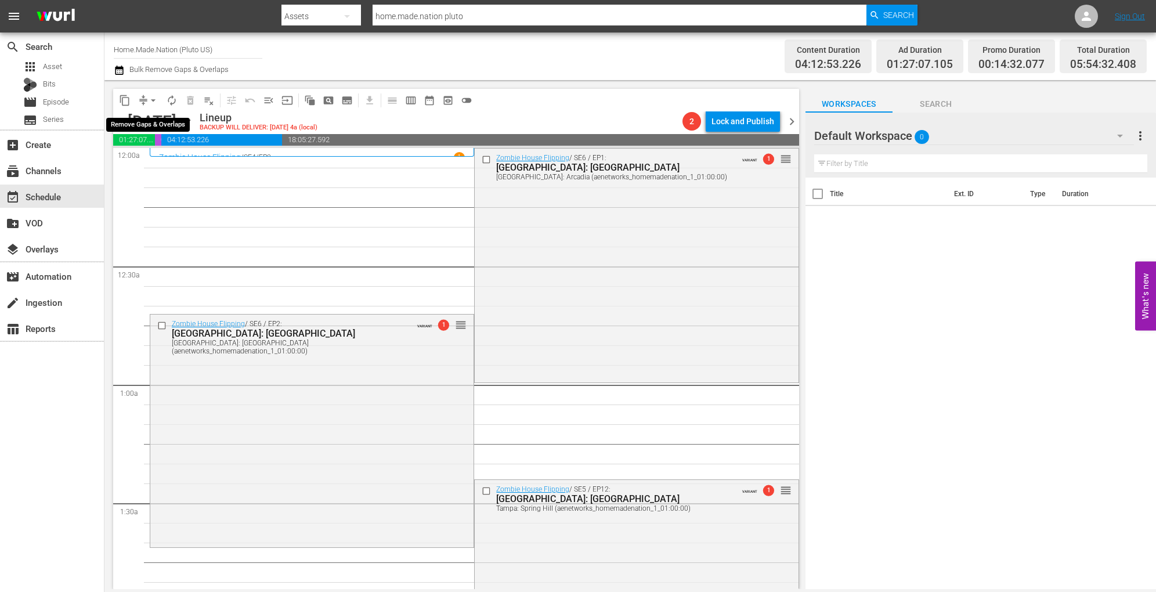
click at [151, 103] on span "arrow_drop_down" at bounding box center [153, 101] width 12 height 12
click at [153, 124] on li "Align to Midnight" at bounding box center [154, 123] width 122 height 19
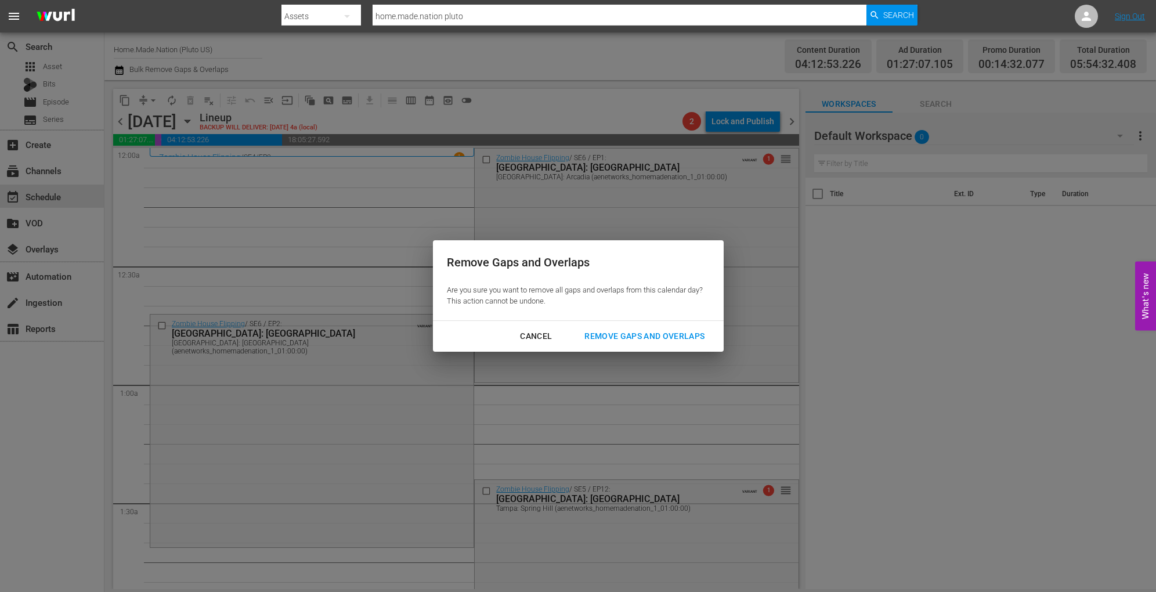
click at [607, 333] on div "Remove Gaps and Overlaps" at bounding box center [644, 336] width 139 height 15
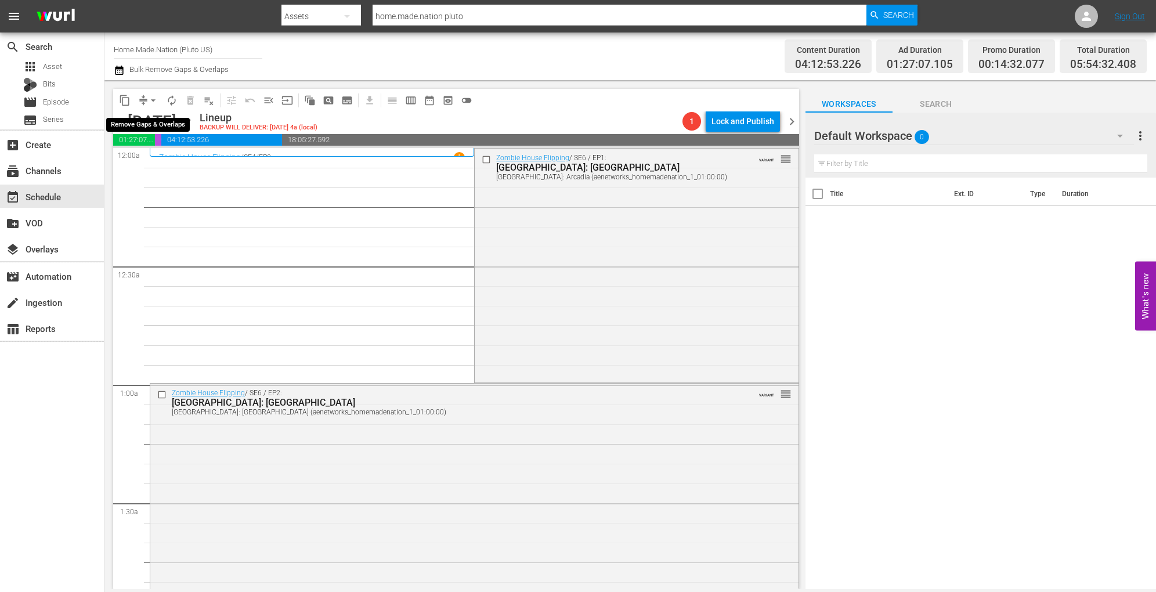
click at [151, 98] on span "arrow_drop_down" at bounding box center [153, 101] width 12 height 12
click at [151, 122] on li "Align to Midnight" at bounding box center [154, 123] width 122 height 19
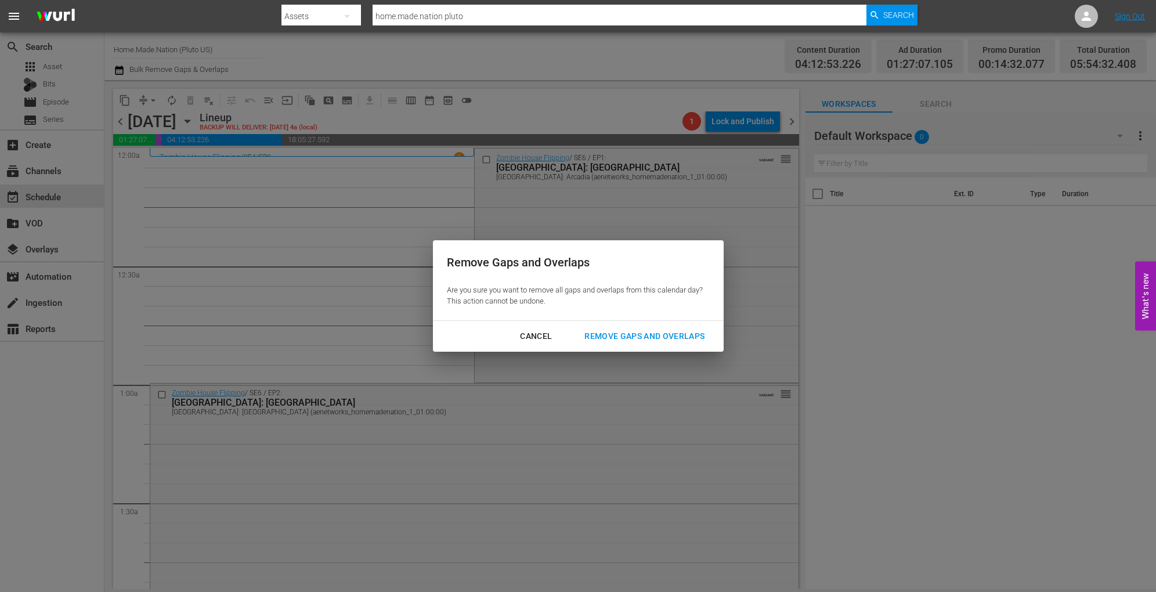
click at [591, 334] on div "Remove Gaps and Overlaps" at bounding box center [644, 336] width 139 height 15
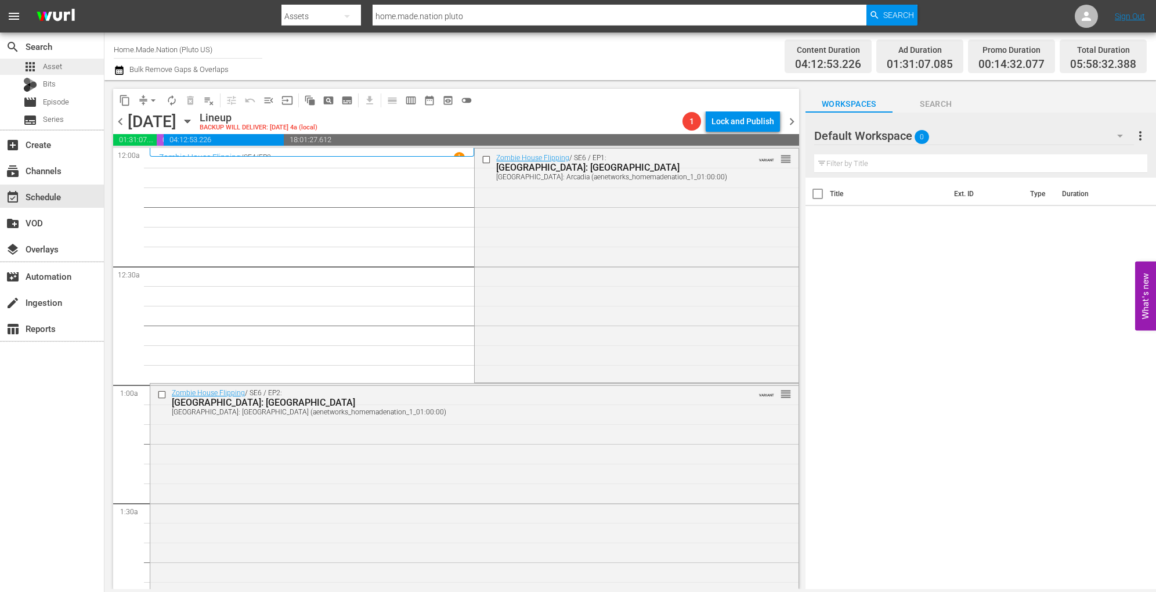
click at [50, 71] on span "Asset" at bounding box center [52, 67] width 19 height 12
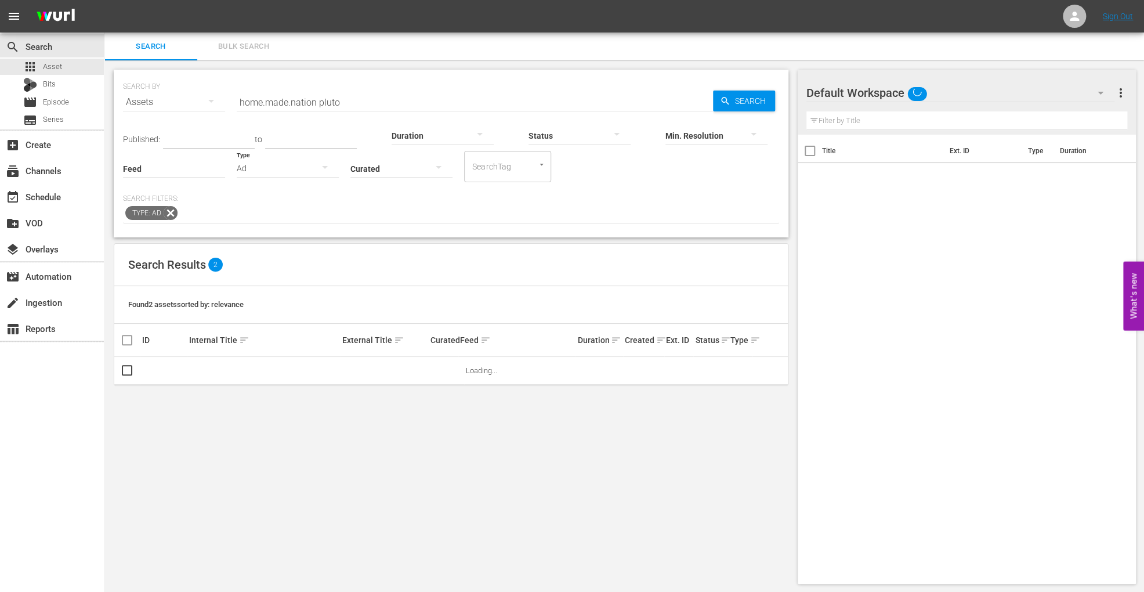
click at [246, 46] on span "Bulk Search" at bounding box center [243, 46] width 79 height 13
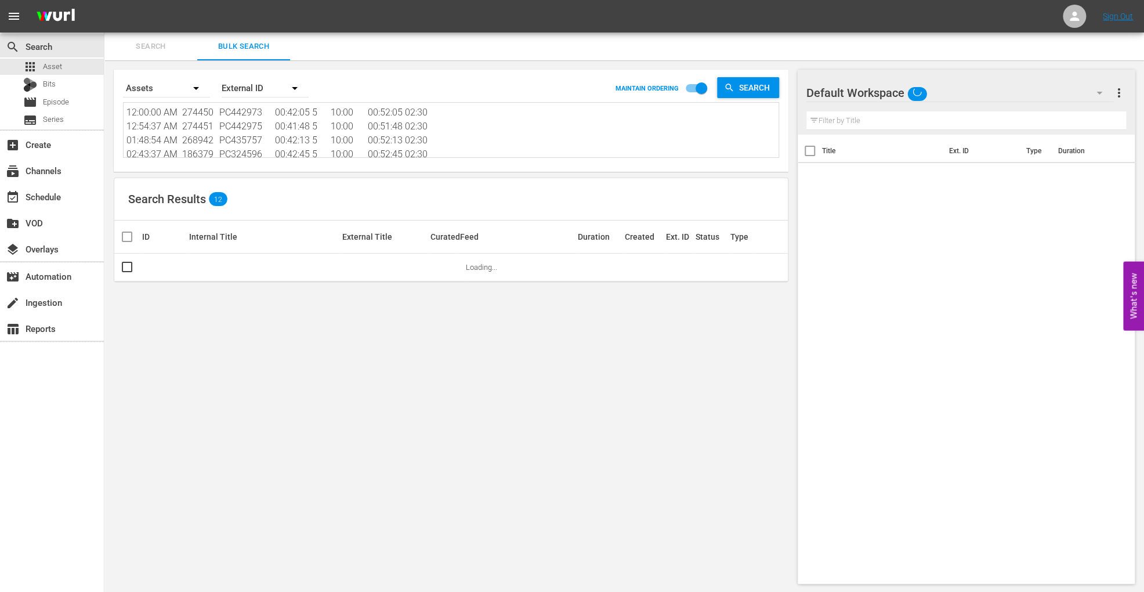
click at [254, 123] on textarea "12:00:00 AM 274450 PC442973 00:42:05 5 10:00 00:52:05 02:30 12:54:37 AM 274451 …" at bounding box center [453, 132] width 652 height 53
paste textarea "205959"
type textarea "205959"
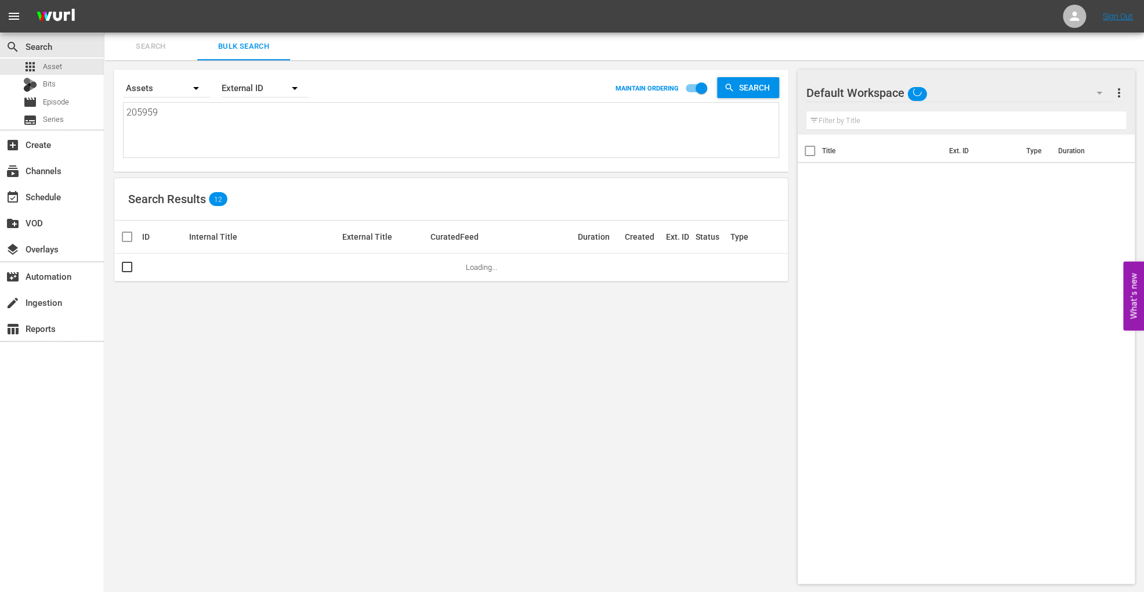
type textarea "205959"
click at [248, 86] on div "External ID" at bounding box center [265, 88] width 87 height 32
click at [258, 136] on div "Wurl ID" at bounding box center [259, 139] width 46 height 19
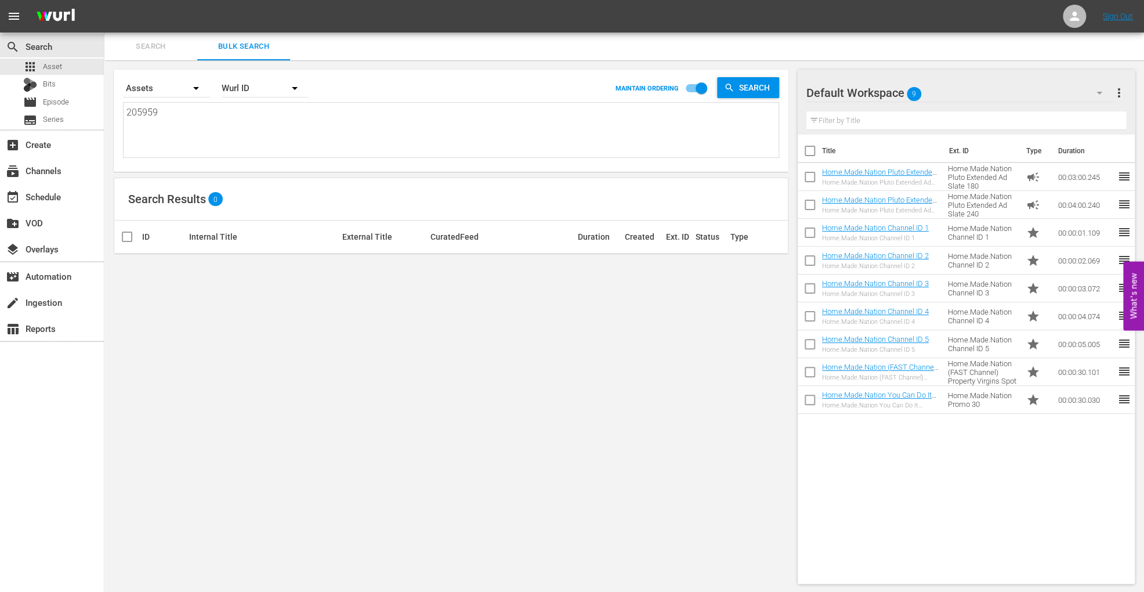
click at [255, 88] on div "Wurl ID" at bounding box center [265, 88] width 87 height 32
click at [255, 113] on div "External ID" at bounding box center [259, 120] width 46 height 19
click at [127, 272] on input "checkbox" at bounding box center [127, 270] width 14 height 14
checkbox input "true"
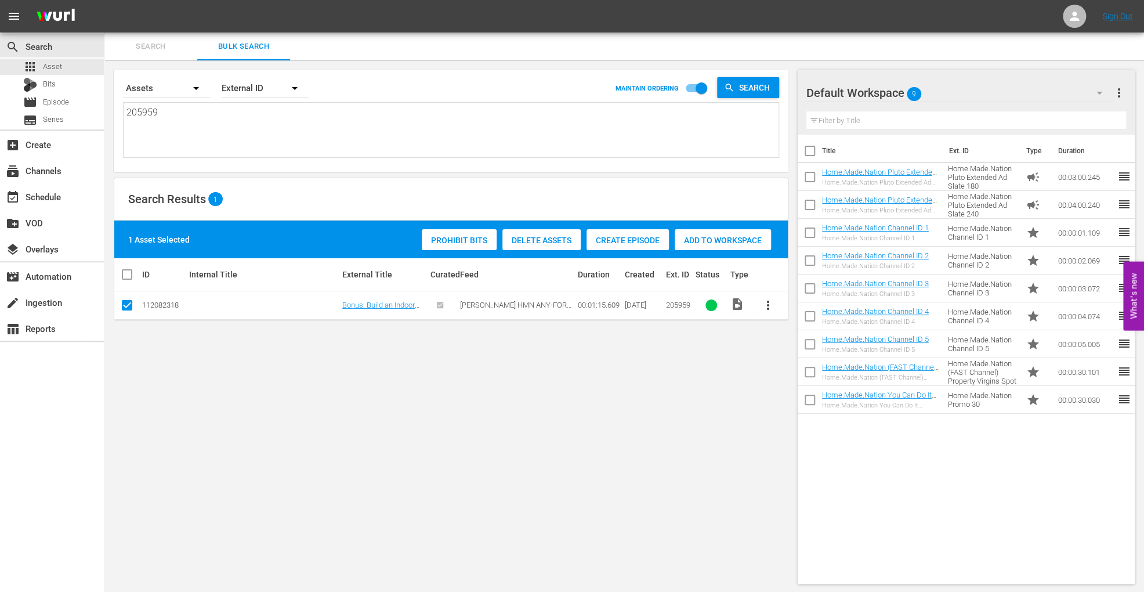
click at [700, 239] on span "Add to Workspace" at bounding box center [723, 240] width 96 height 9
click at [57, 200] on div "event_available Schedule" at bounding box center [32, 195] width 65 height 10
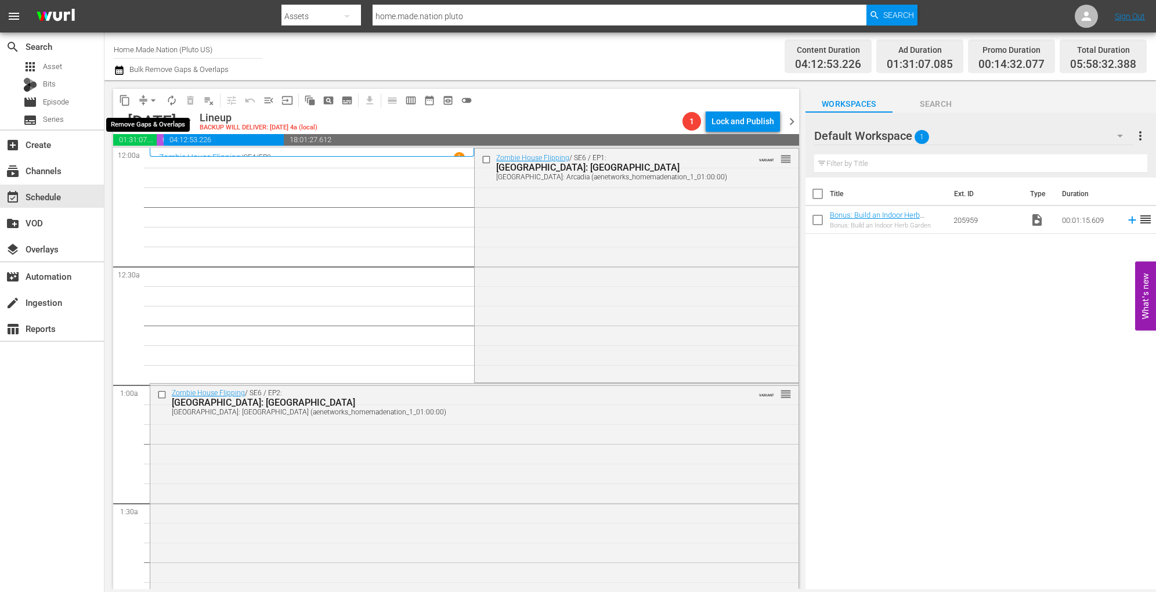
click at [149, 93] on button "arrow_drop_down" at bounding box center [153, 100] width 19 height 19
click at [153, 123] on li "Align to Midnight" at bounding box center [154, 123] width 122 height 19
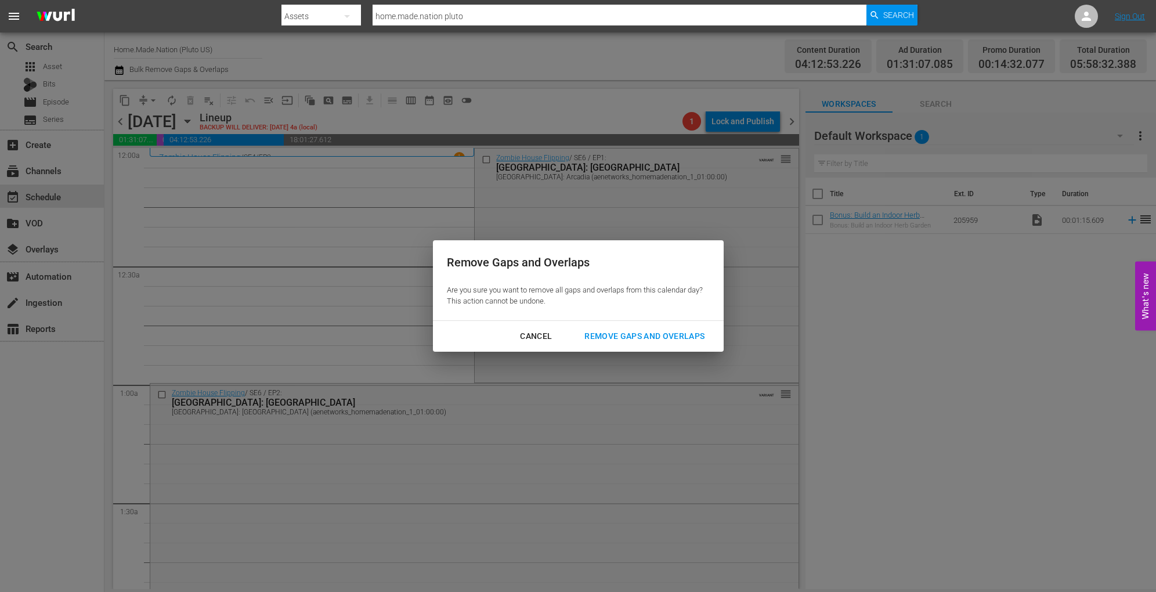
click at [609, 348] on div "Cancel Remove Gaps and Overlaps" at bounding box center [578, 336] width 291 height 31
click at [627, 337] on div "Remove Gaps and Overlaps" at bounding box center [644, 336] width 139 height 15
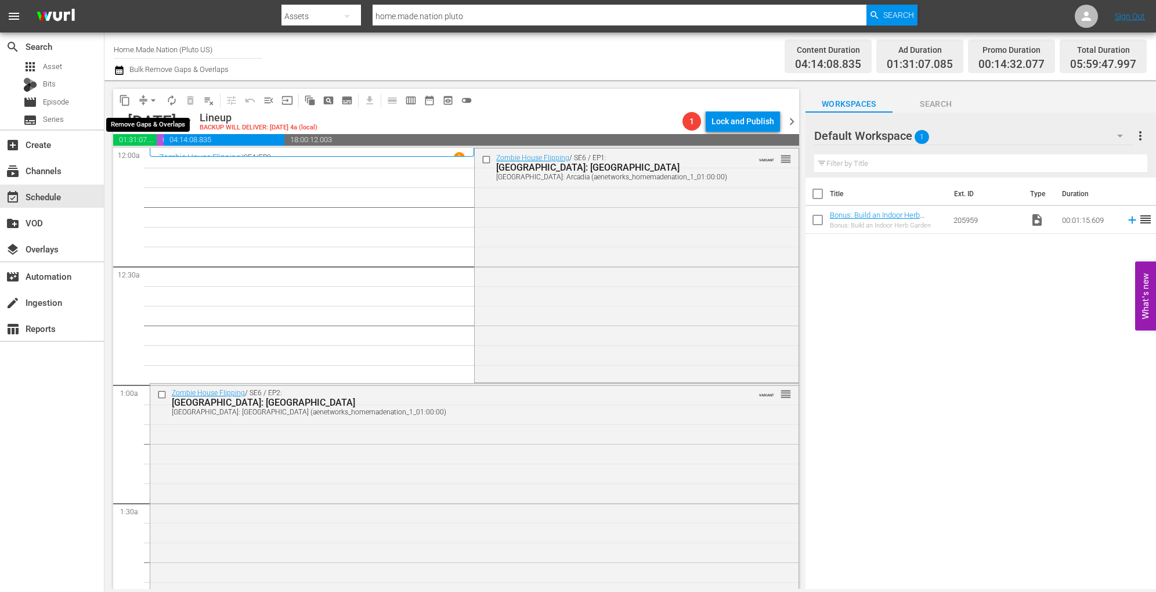
click at [150, 93] on button "arrow_drop_down" at bounding box center [153, 100] width 19 height 19
click at [150, 121] on li "Align to Midnight" at bounding box center [154, 123] width 122 height 19
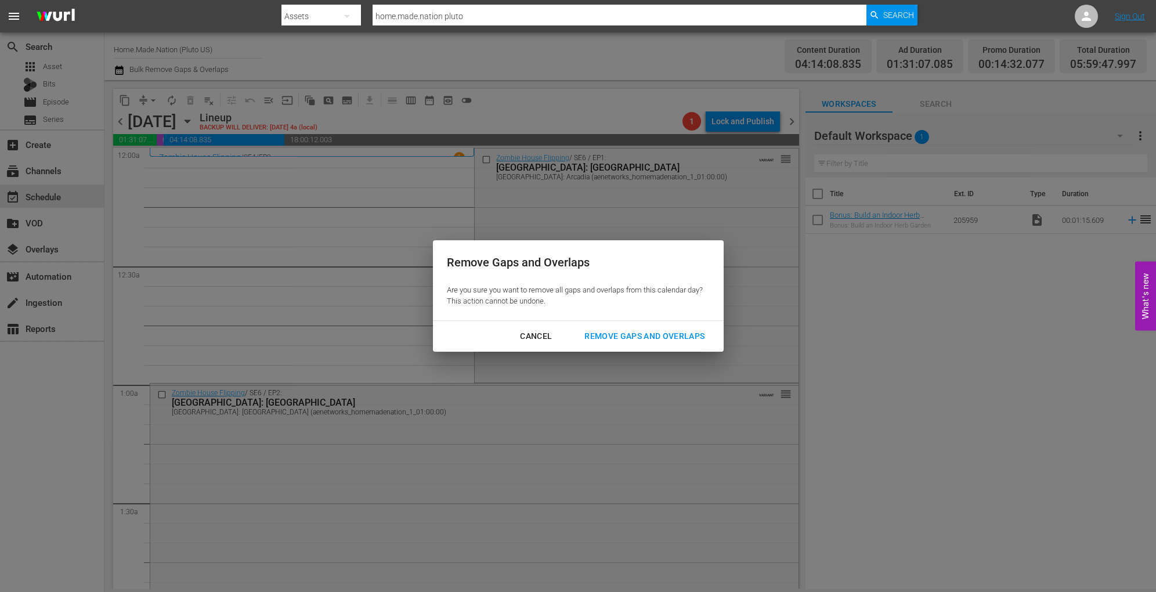
click at [643, 337] on div "Remove Gaps and Overlaps" at bounding box center [644, 336] width 139 height 15
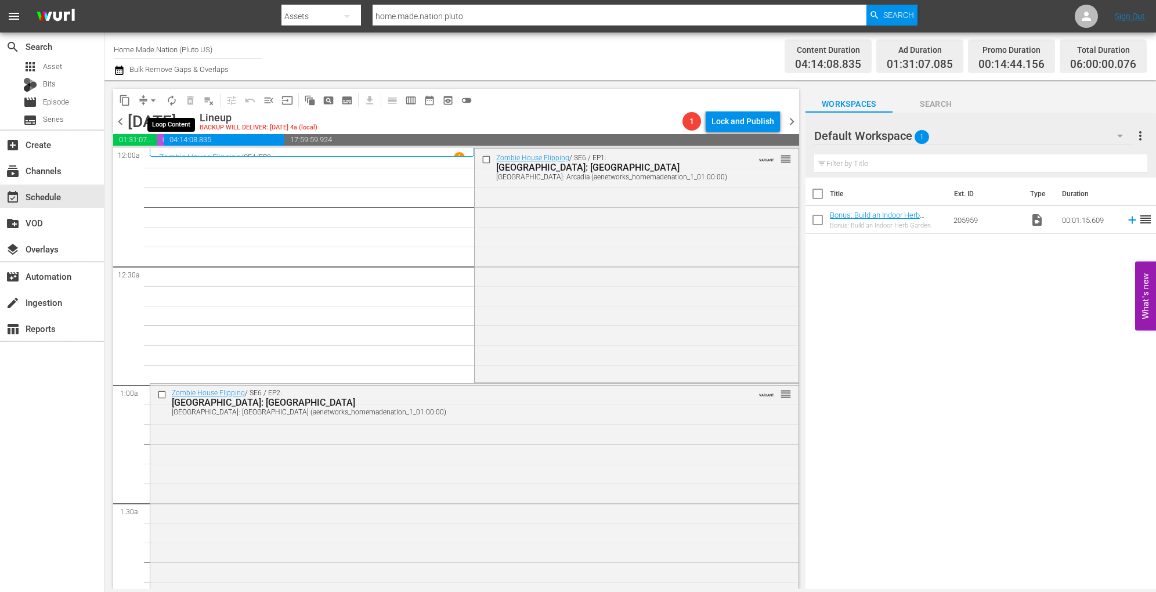
click at [169, 96] on span "autorenew_outlined" at bounding box center [172, 101] width 12 height 12
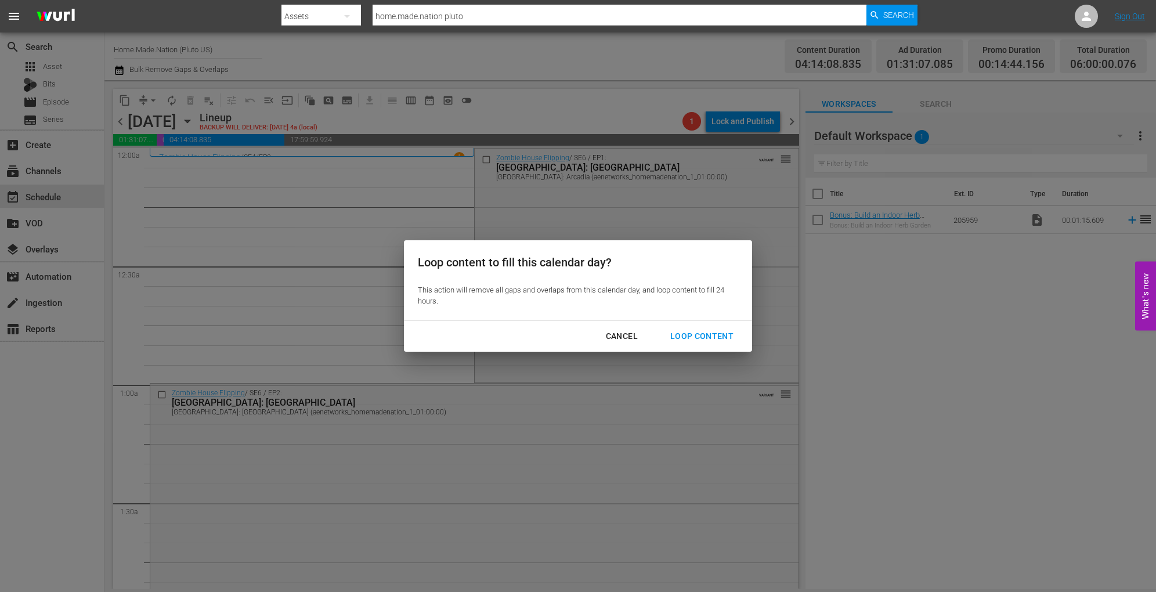
click at [706, 328] on button "Loop Content" at bounding box center [701, 336] width 91 height 21
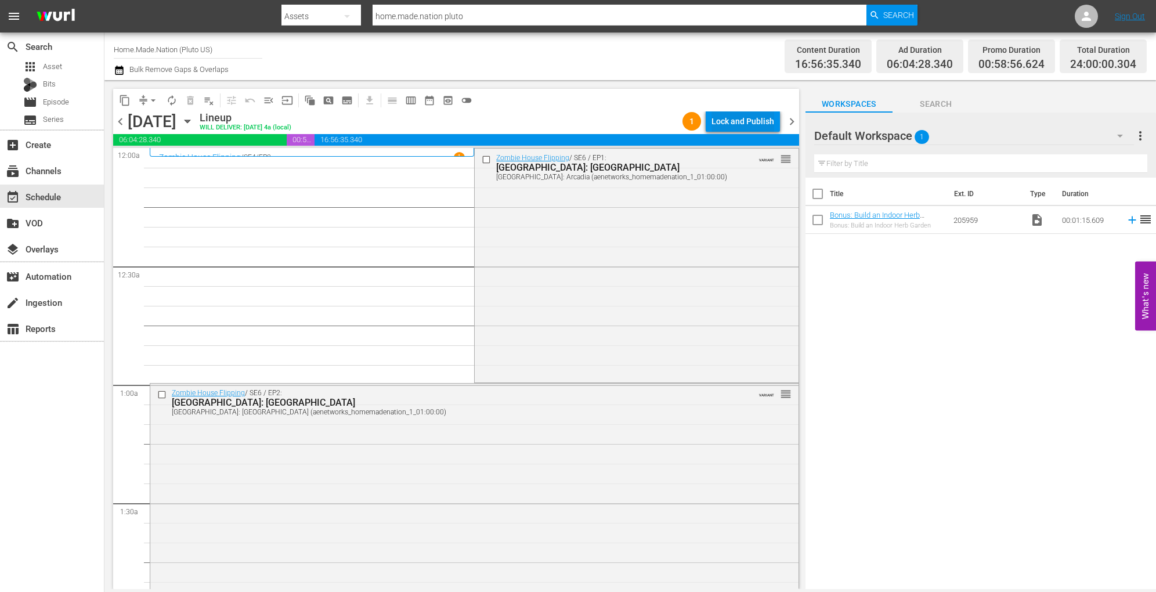
click at [746, 123] on div "Lock and Publish" at bounding box center [743, 121] width 63 height 21
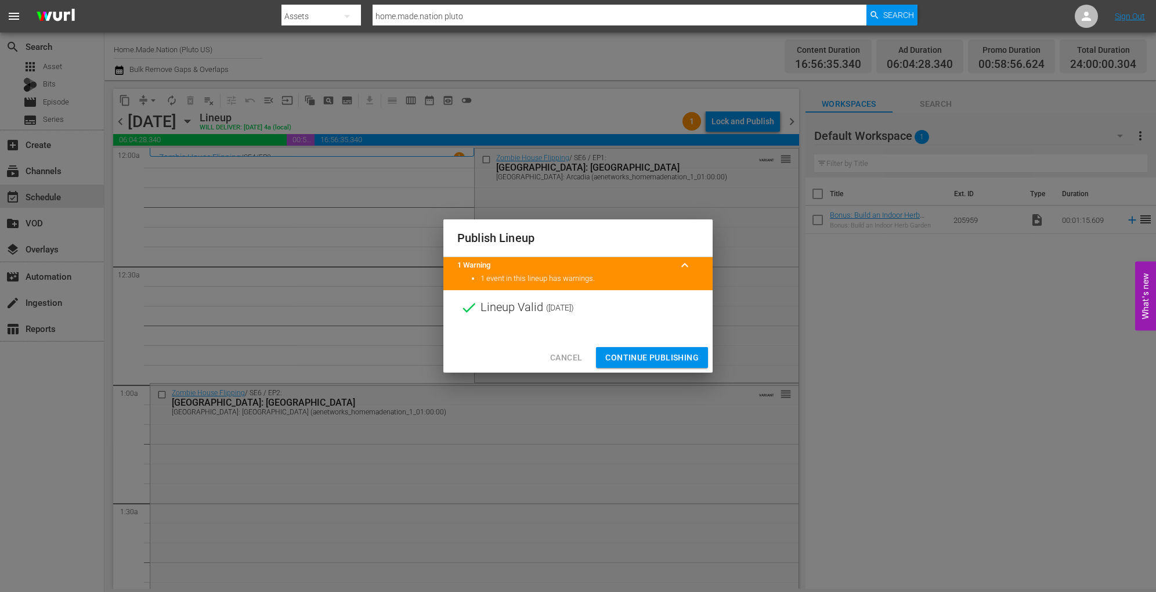
click at [615, 356] on span "Continue Publishing" at bounding box center [651, 358] width 93 height 15
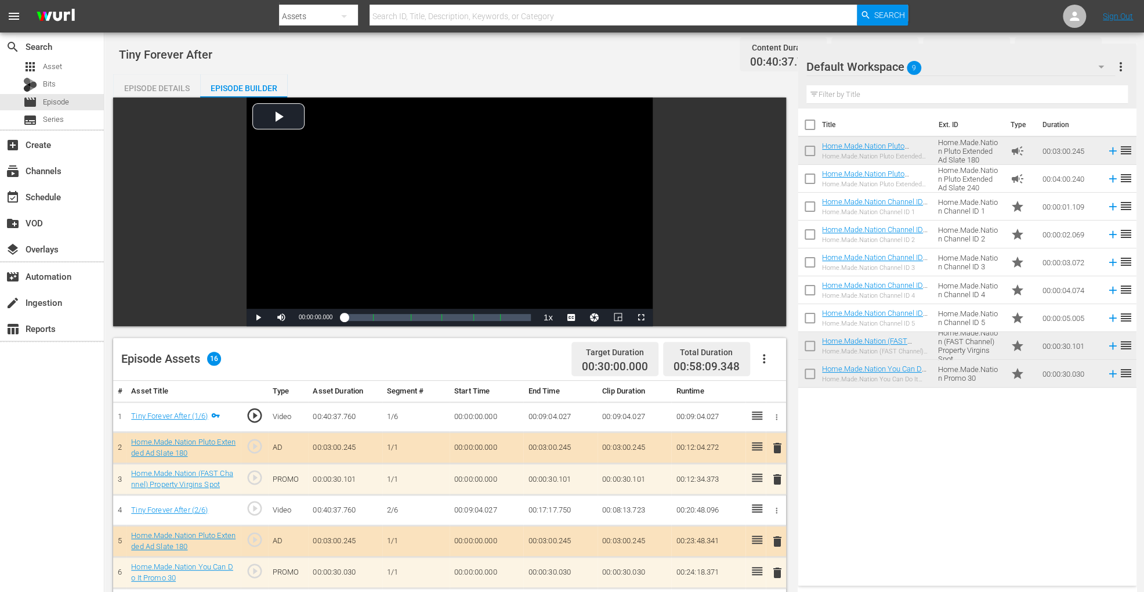
scroll to position [311, 0]
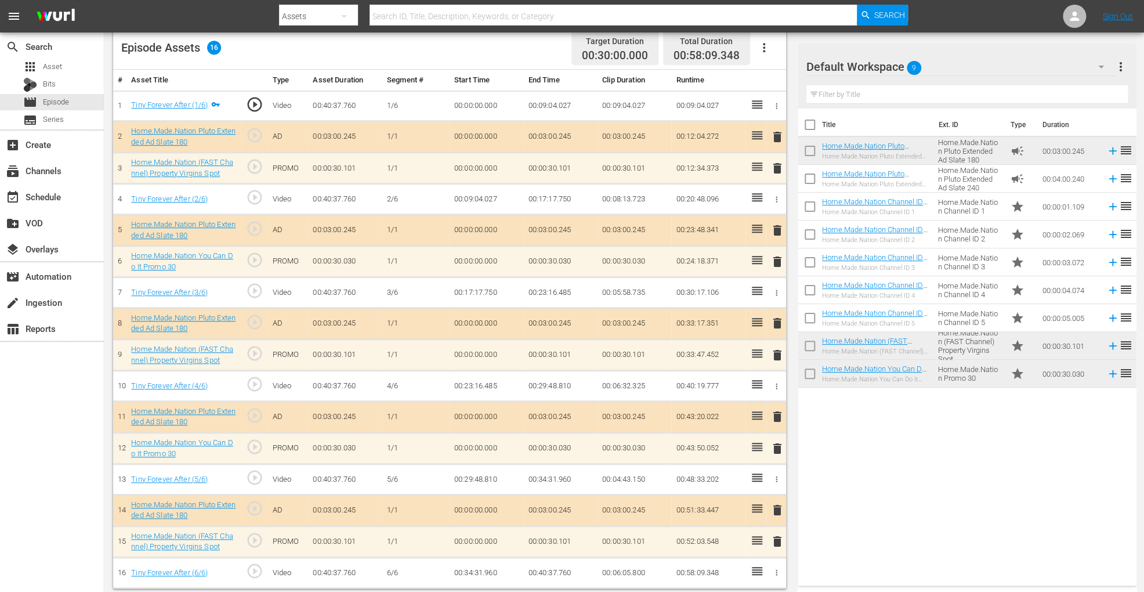
click at [778, 543] on span "delete" at bounding box center [778, 542] width 14 height 14
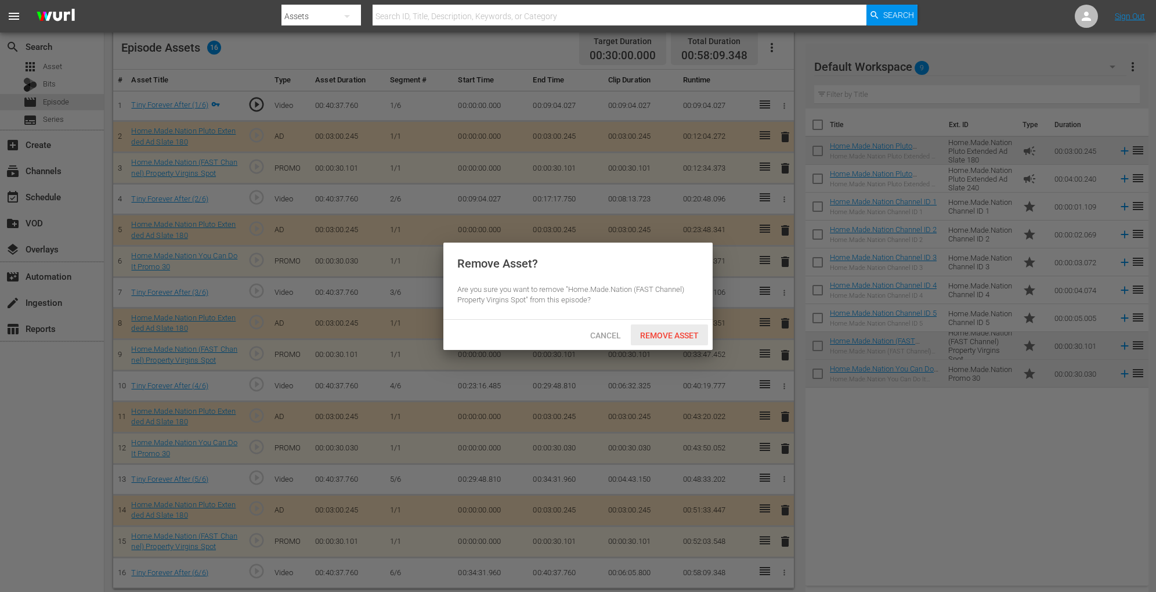
click at [680, 342] on div "Remove Asset" at bounding box center [669, 334] width 77 height 21
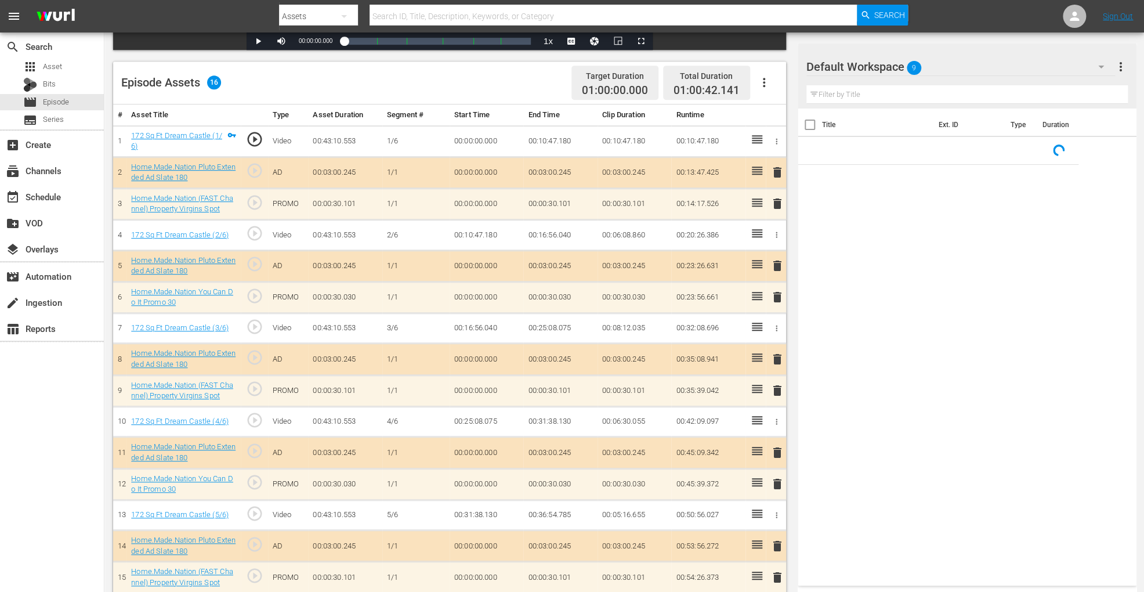
scroll to position [312, 0]
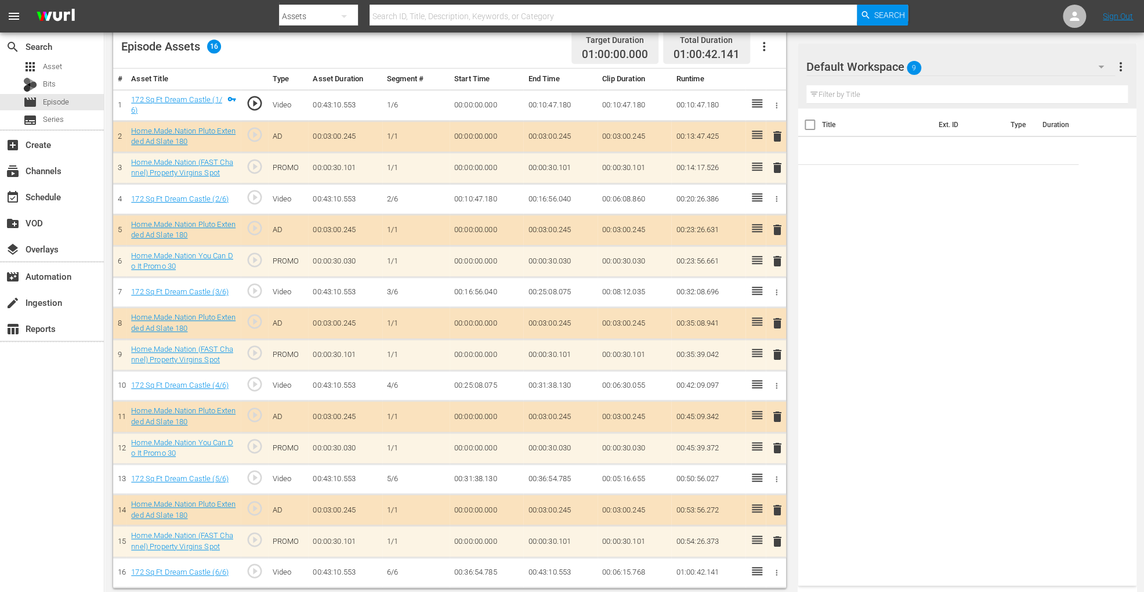
click at [779, 355] on span "delete" at bounding box center [778, 355] width 14 height 14
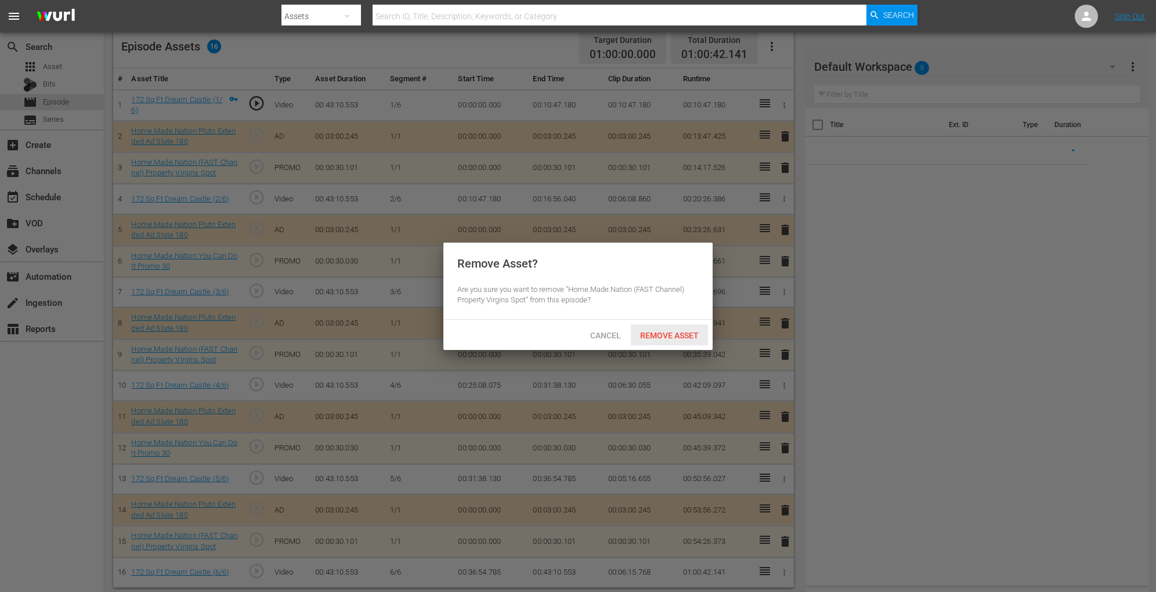
click at [681, 337] on span "Remove Asset" at bounding box center [669, 335] width 77 height 9
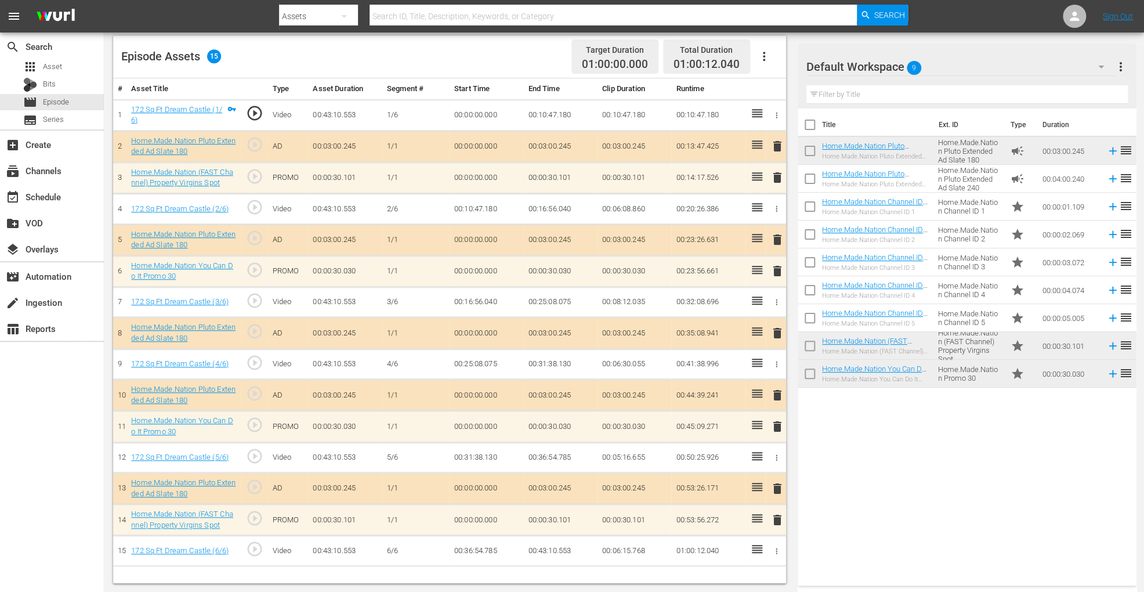
scroll to position [302, 0]
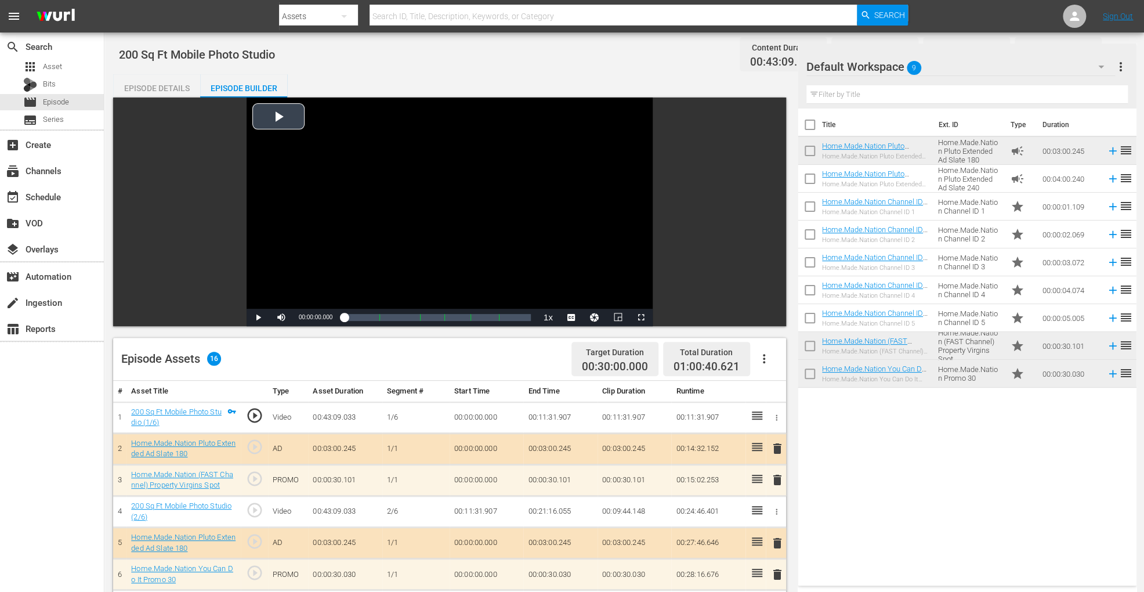
scroll to position [320, 0]
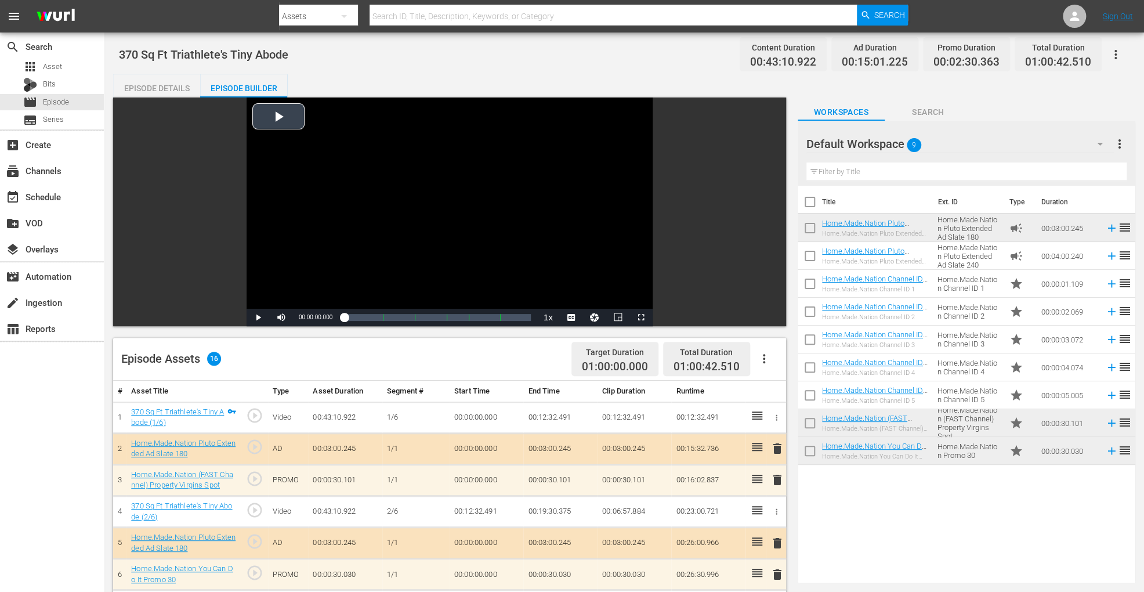
scroll to position [320, 0]
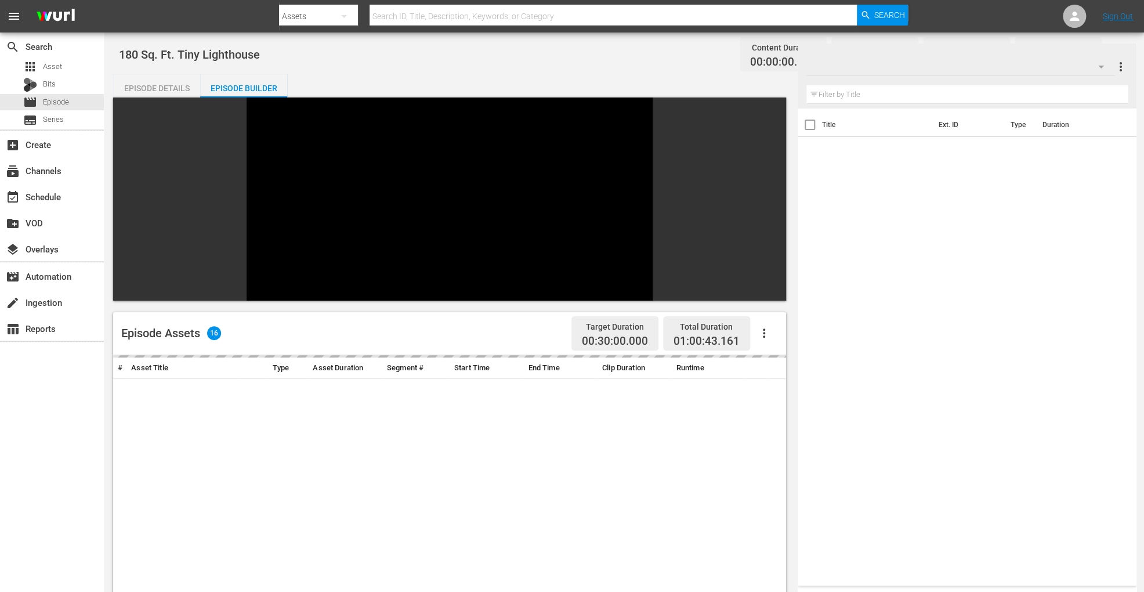
scroll to position [276, 0]
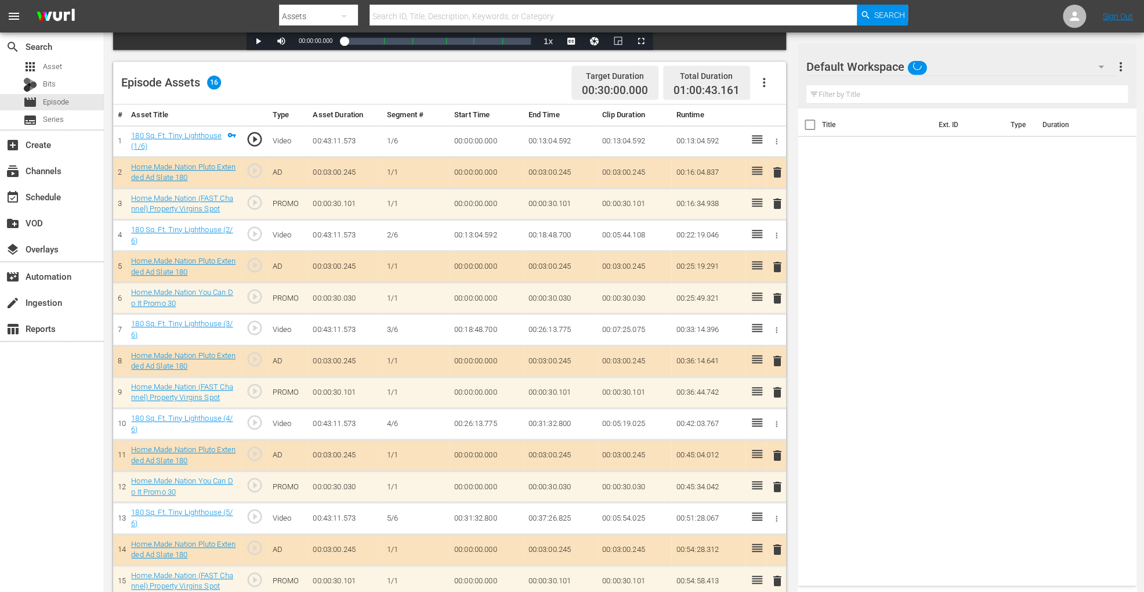
click at [775, 493] on button "delete" at bounding box center [778, 486] width 14 height 17
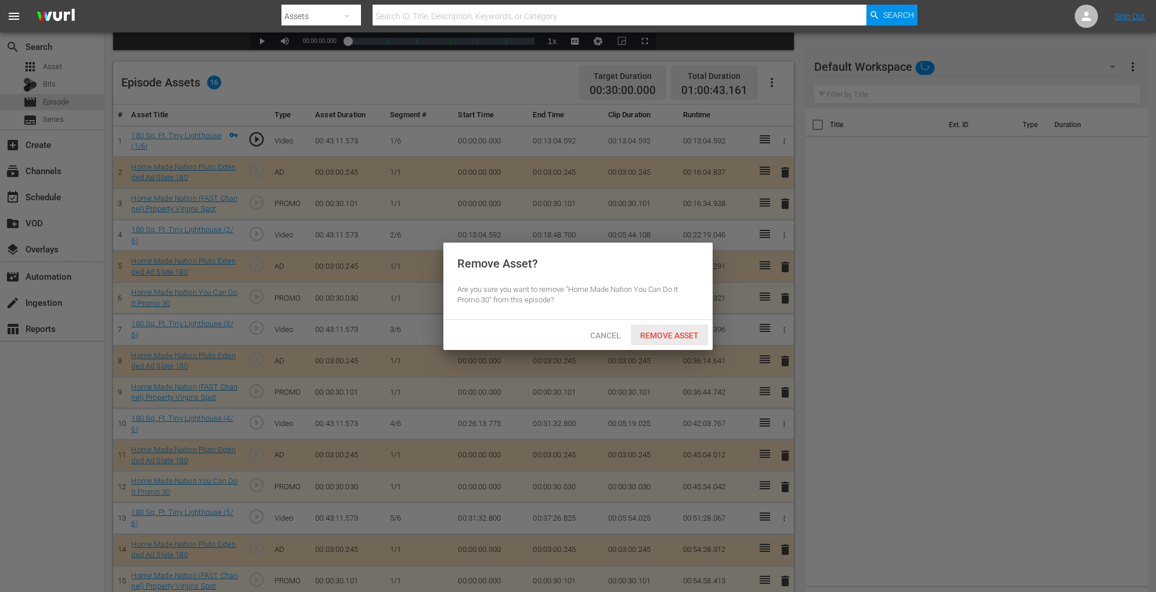
click at [667, 339] on span "Remove Asset" at bounding box center [669, 335] width 77 height 9
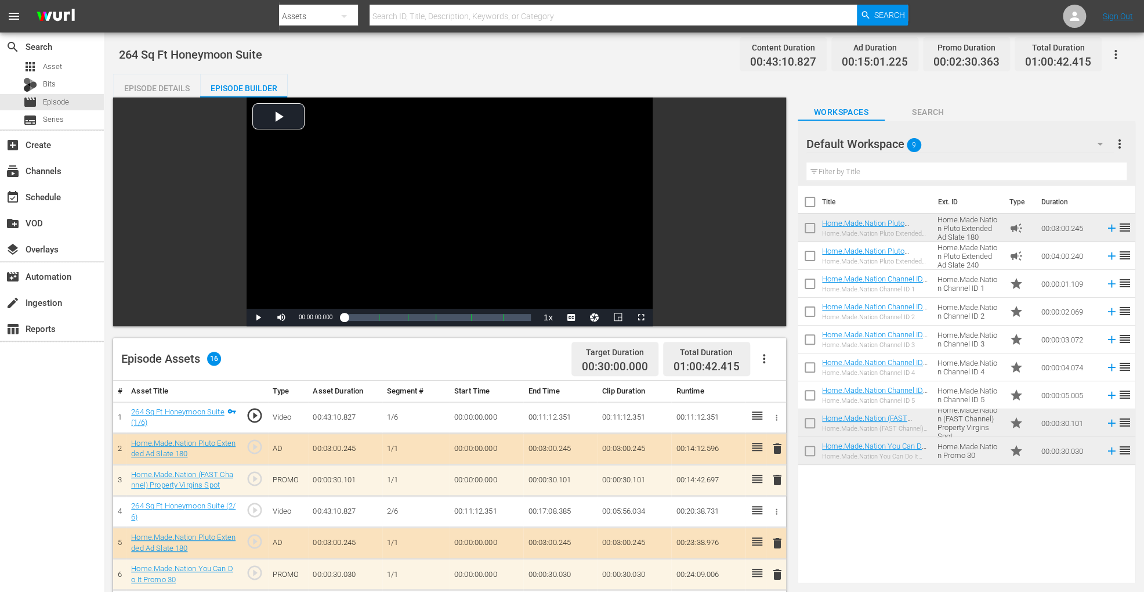
scroll to position [320, 0]
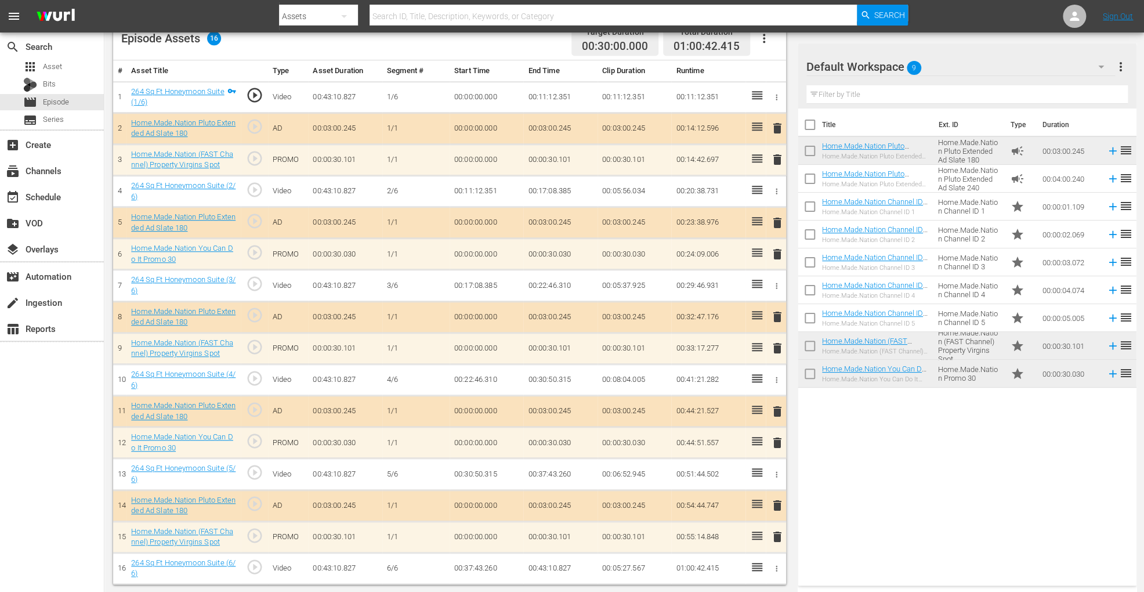
click at [776, 345] on span "delete" at bounding box center [778, 348] width 14 height 14
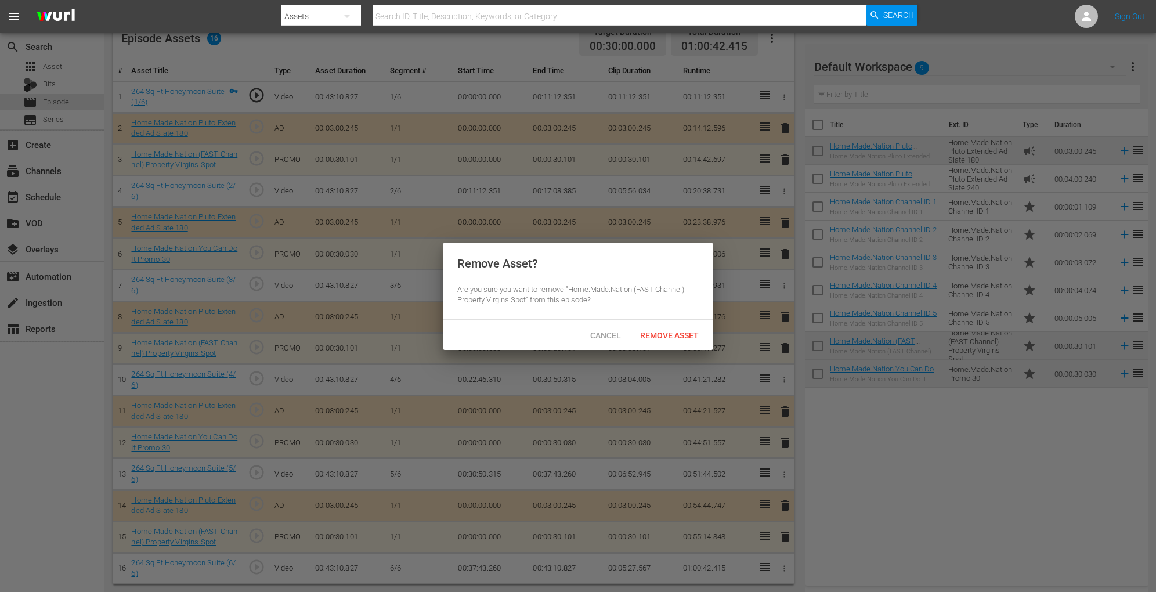
click at [681, 320] on div "Cancel Remove Asset" at bounding box center [577, 335] width 269 height 30
click at [670, 327] on div "Remove Asset" at bounding box center [669, 334] width 77 height 21
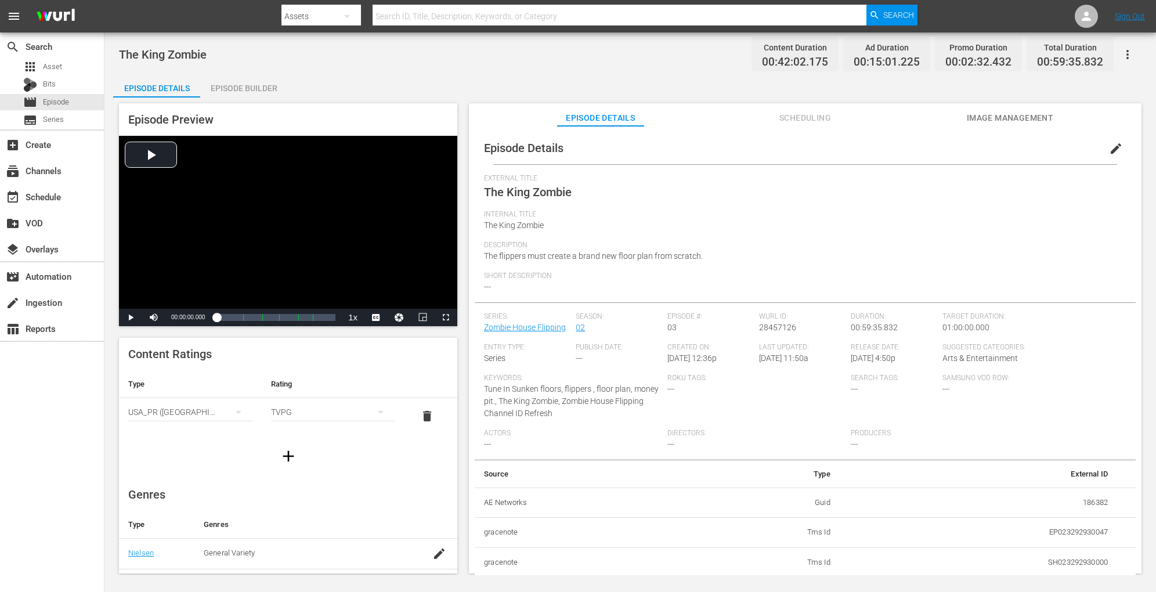
click at [240, 87] on div "Episode Builder" at bounding box center [243, 88] width 87 height 28
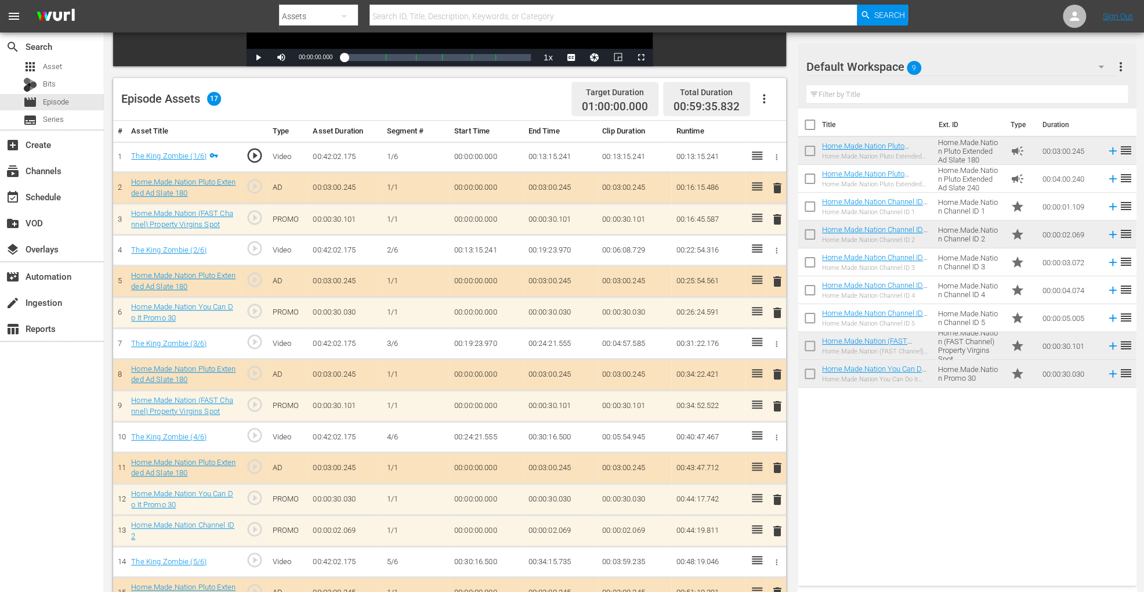
scroll to position [260, 0]
click at [766, 92] on icon "button" at bounding box center [764, 99] width 14 height 14
click at [771, 127] on div "Clear Ads" at bounding box center [798, 131] width 79 height 28
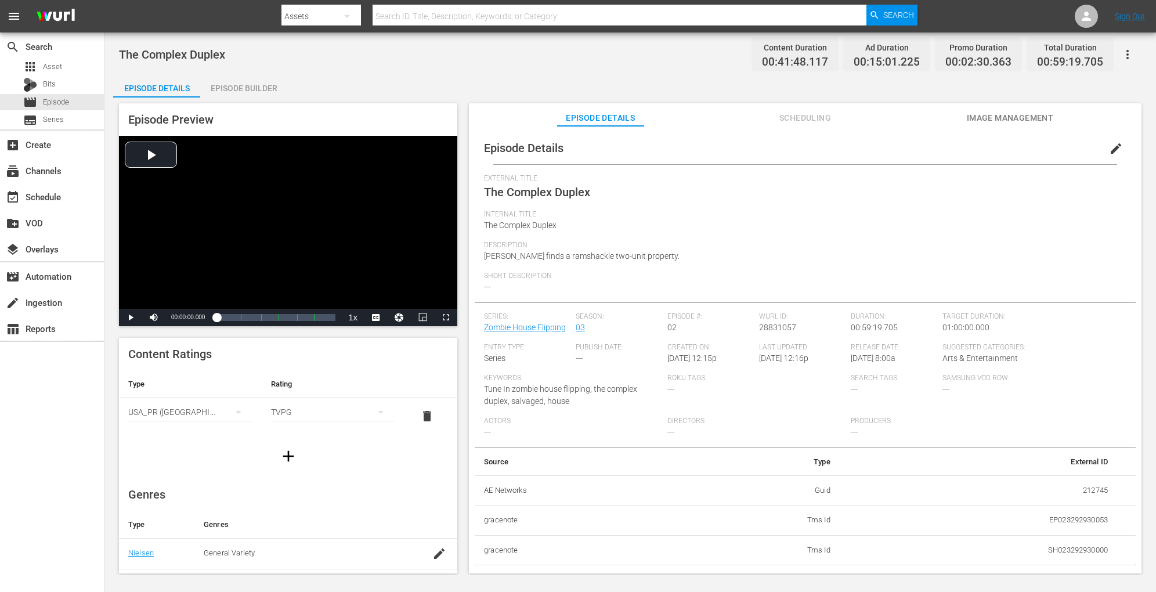
click at [270, 79] on div "Episode Builder" at bounding box center [243, 88] width 87 height 28
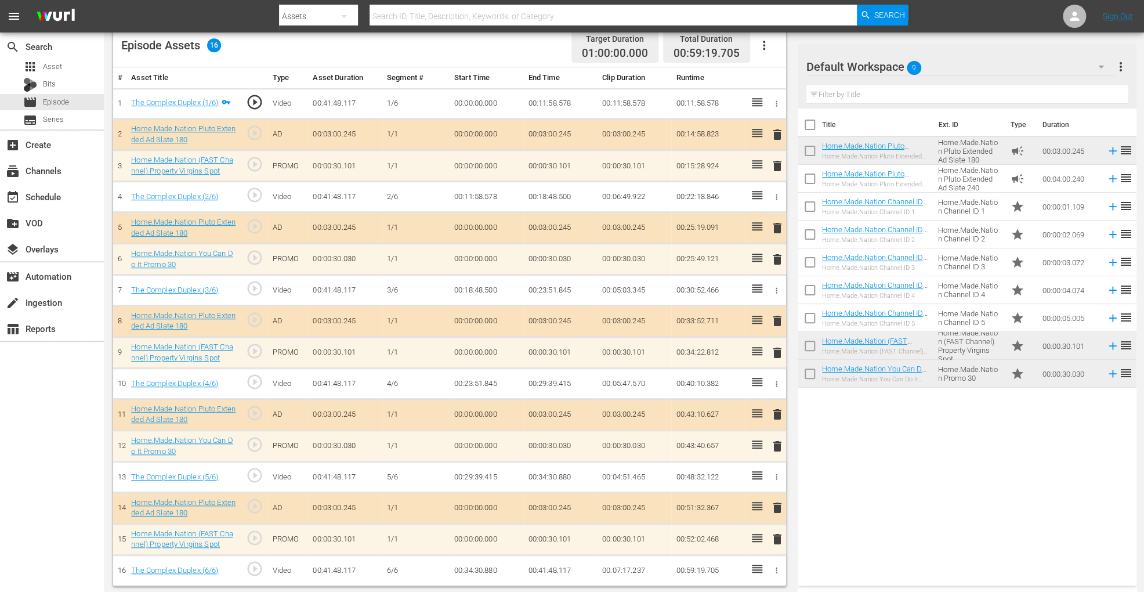
scroll to position [311, 0]
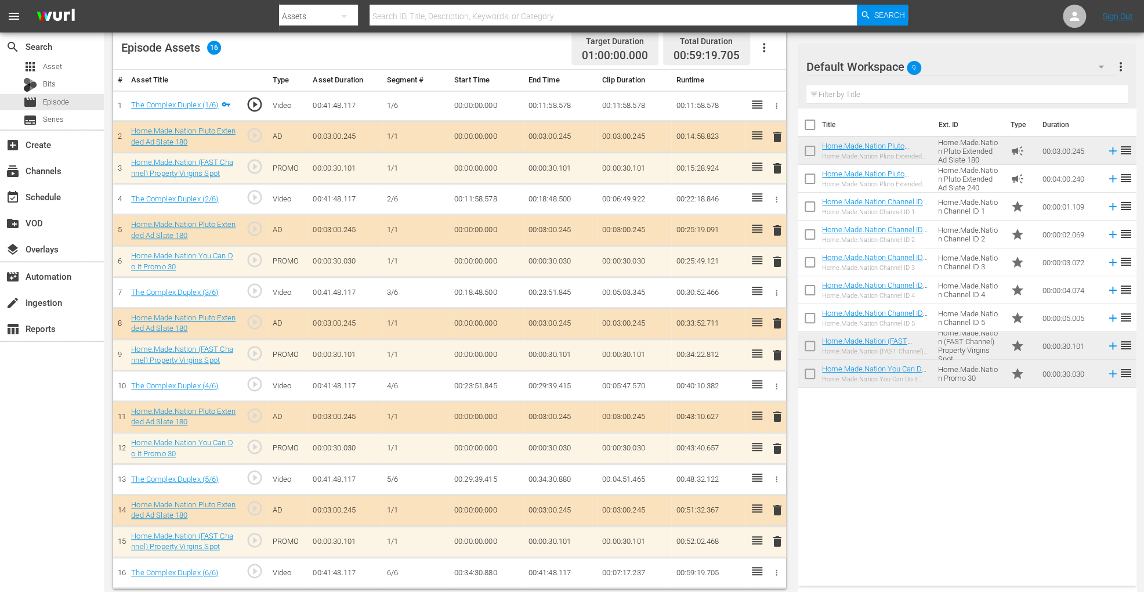
click at [767, 44] on icon "button" at bounding box center [764, 48] width 14 height 14
click at [767, 75] on div "Clear Ads" at bounding box center [798, 80] width 79 height 28
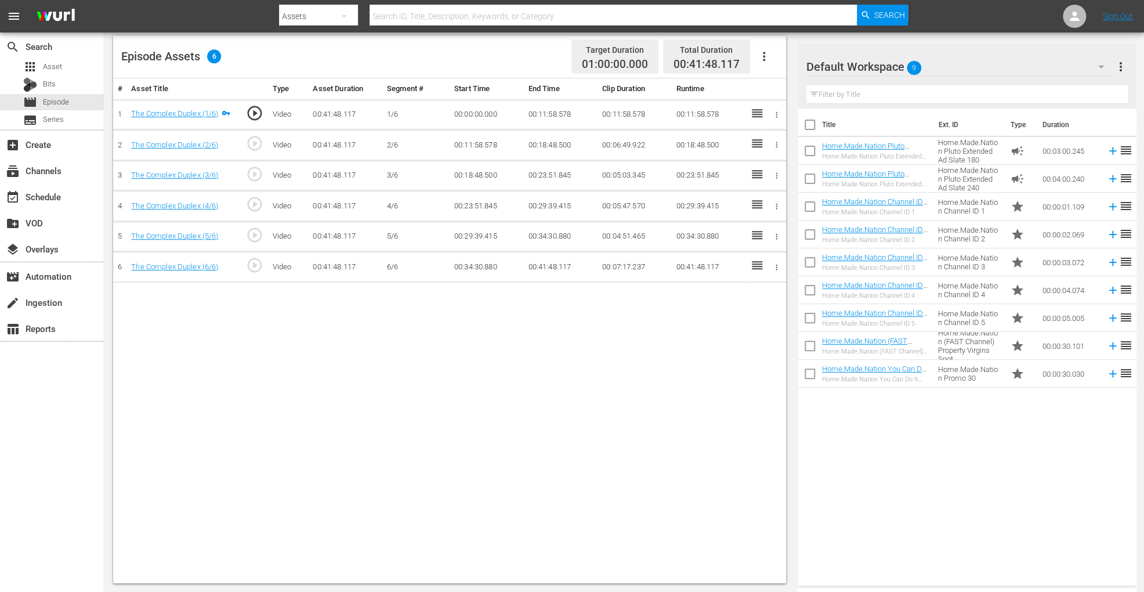
scroll to position [302, 0]
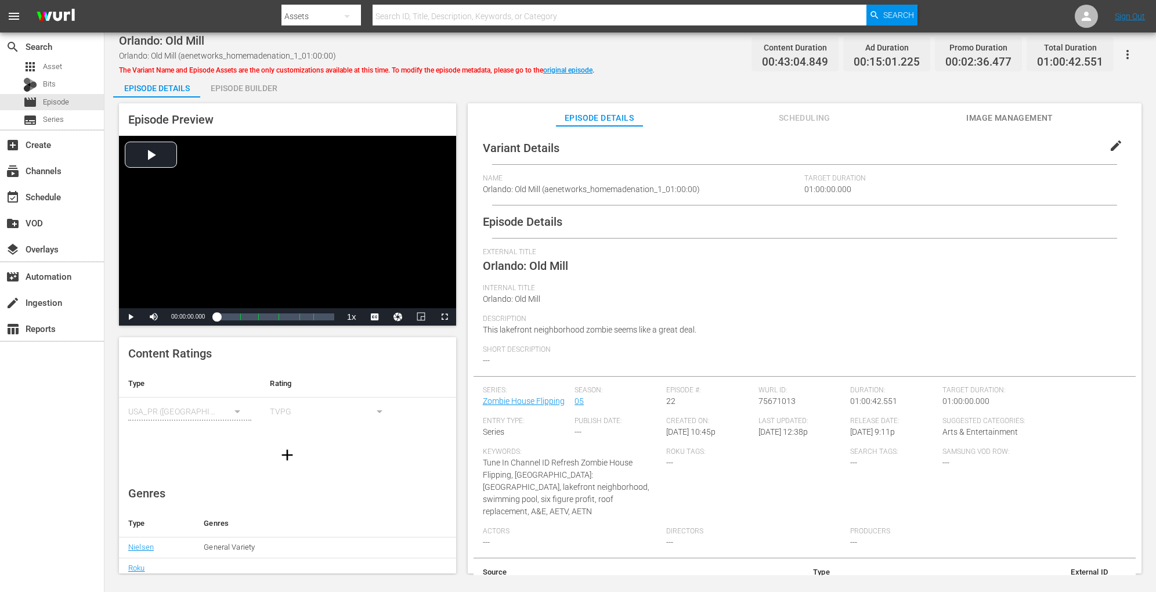
click at [258, 78] on div "Episode Builder" at bounding box center [243, 88] width 87 height 28
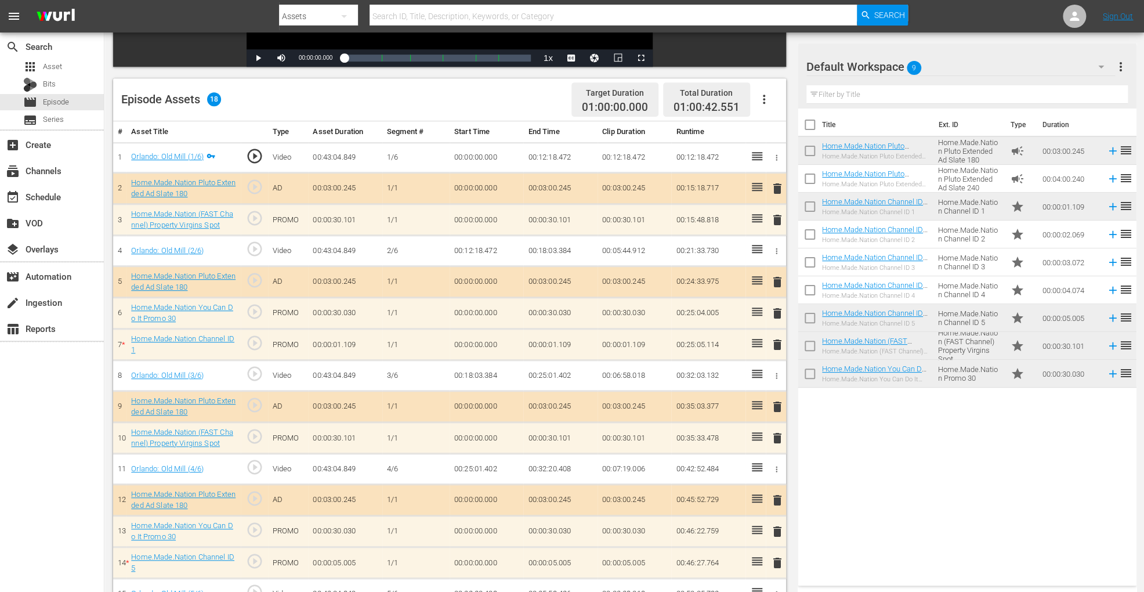
scroll to position [255, 0]
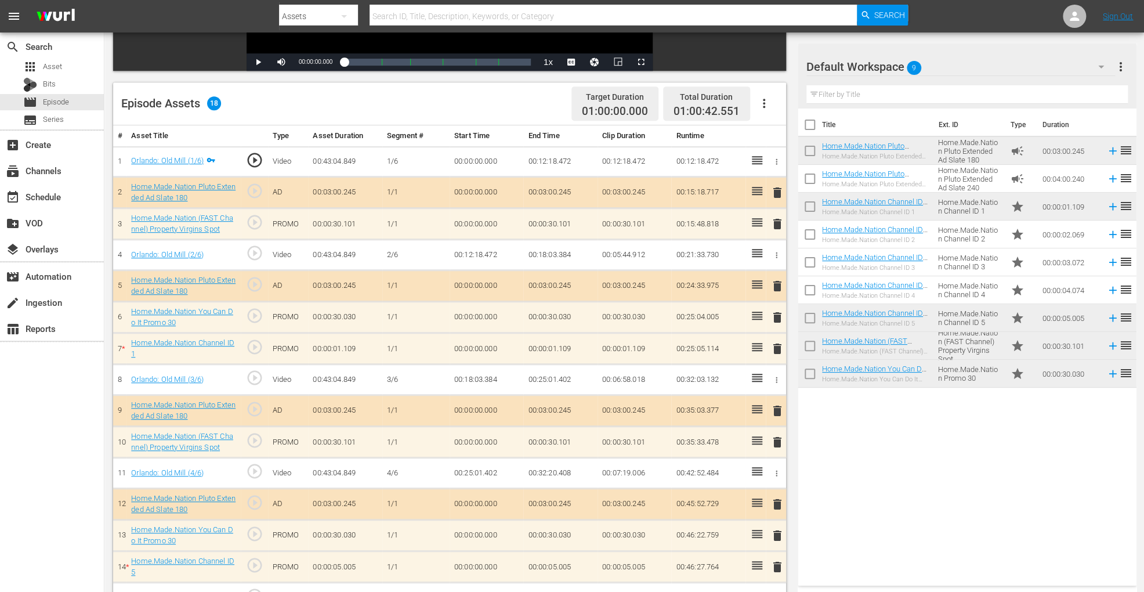
click at [769, 104] on icon "button" at bounding box center [764, 103] width 14 height 14
click at [771, 132] on div "Clear Ads" at bounding box center [798, 135] width 79 height 28
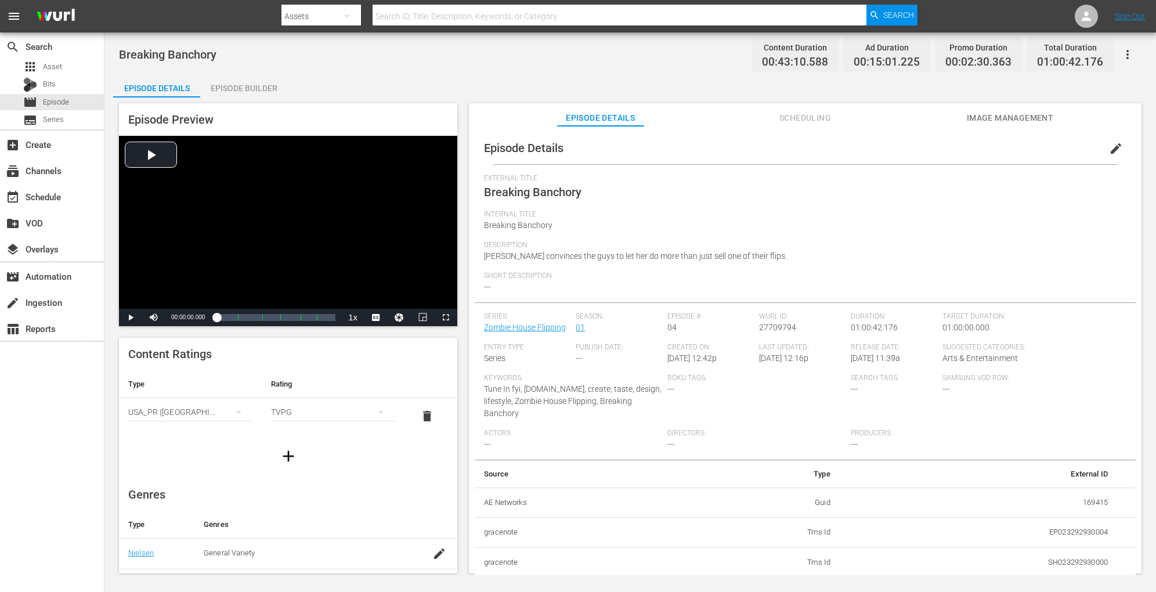
click at [259, 78] on div "Episode Builder" at bounding box center [243, 88] width 87 height 28
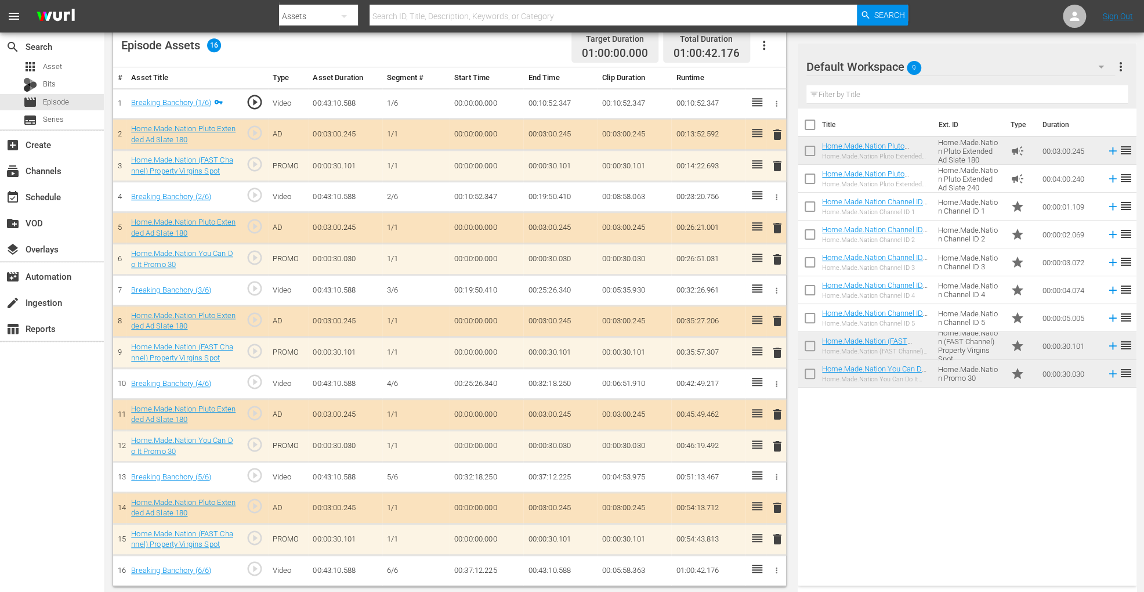
scroll to position [311, 0]
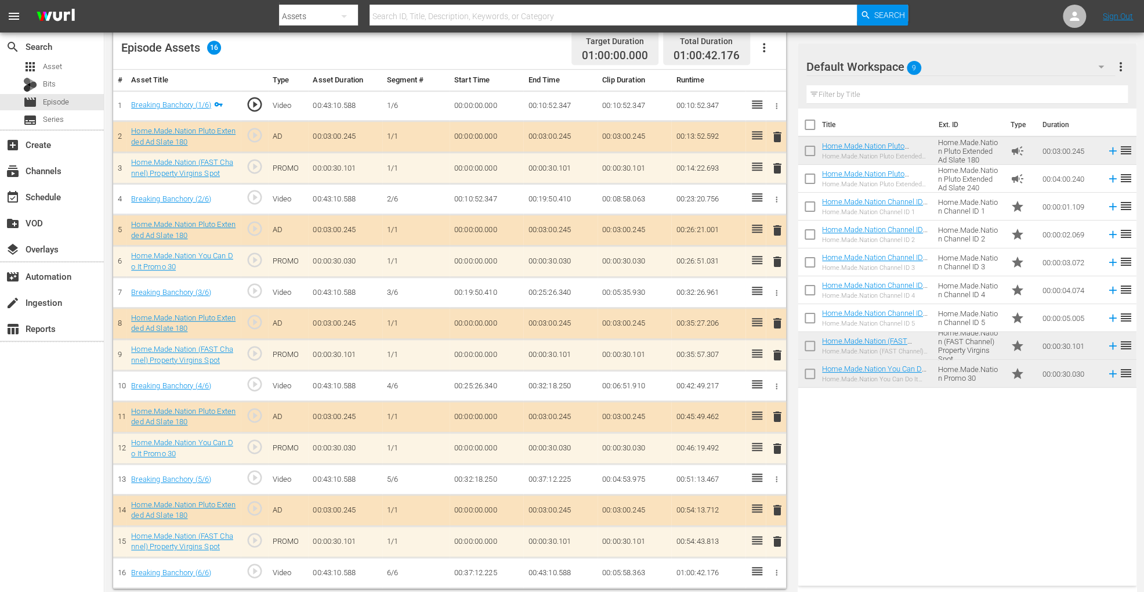
click at [764, 48] on icon "button" at bounding box center [764, 47] width 2 height 9
click at [767, 76] on div "Clear Ads" at bounding box center [798, 80] width 79 height 28
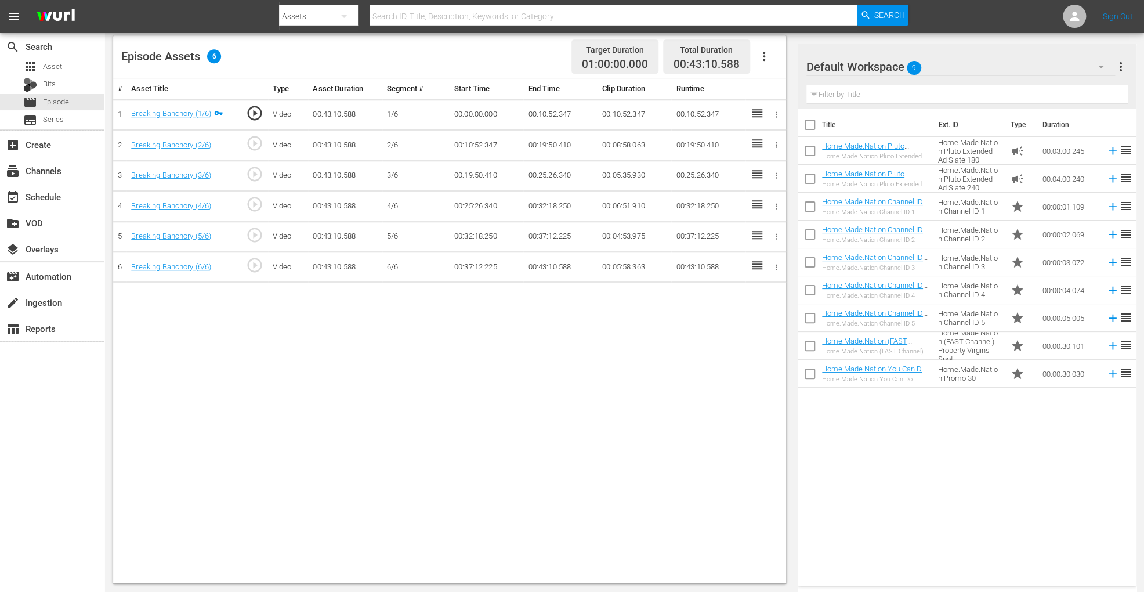
scroll to position [302, 0]
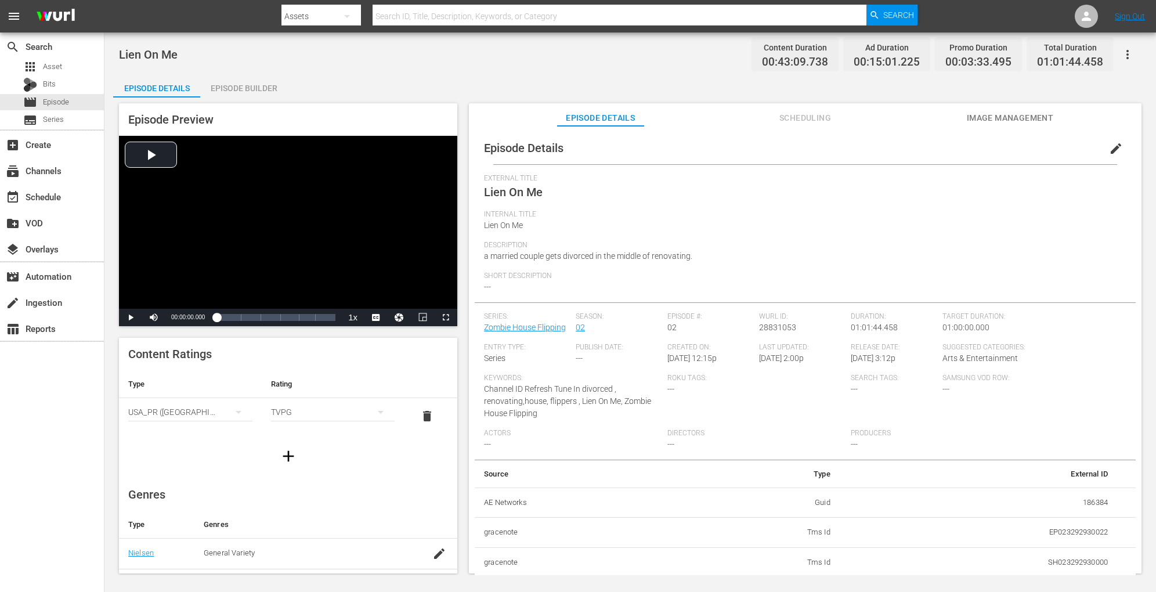
click at [245, 91] on div "Episode Builder" at bounding box center [243, 88] width 87 height 28
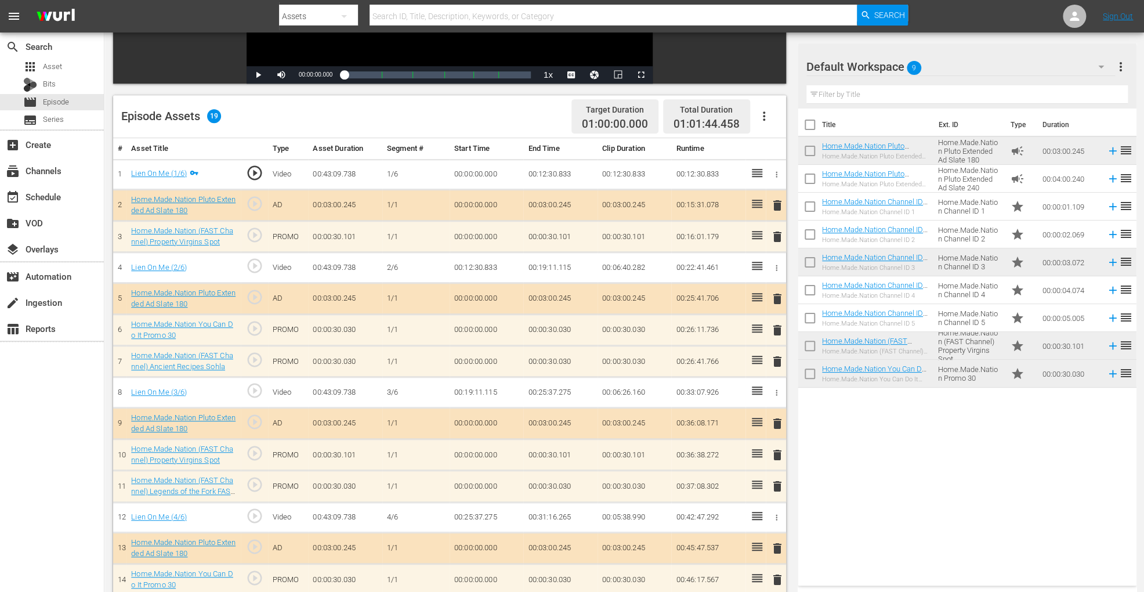
scroll to position [242, 0]
click at [770, 118] on icon "button" at bounding box center [764, 117] width 14 height 14
click at [772, 149] on div "Clear Ads" at bounding box center [798, 149] width 79 height 28
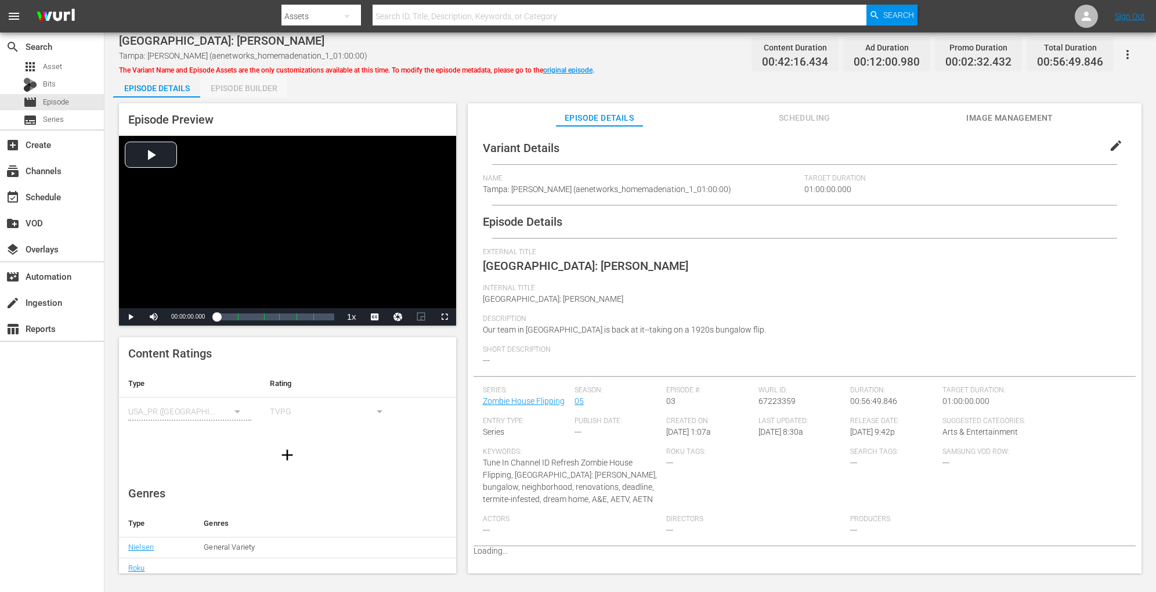
click at [259, 89] on div "Episode Builder" at bounding box center [243, 88] width 87 height 28
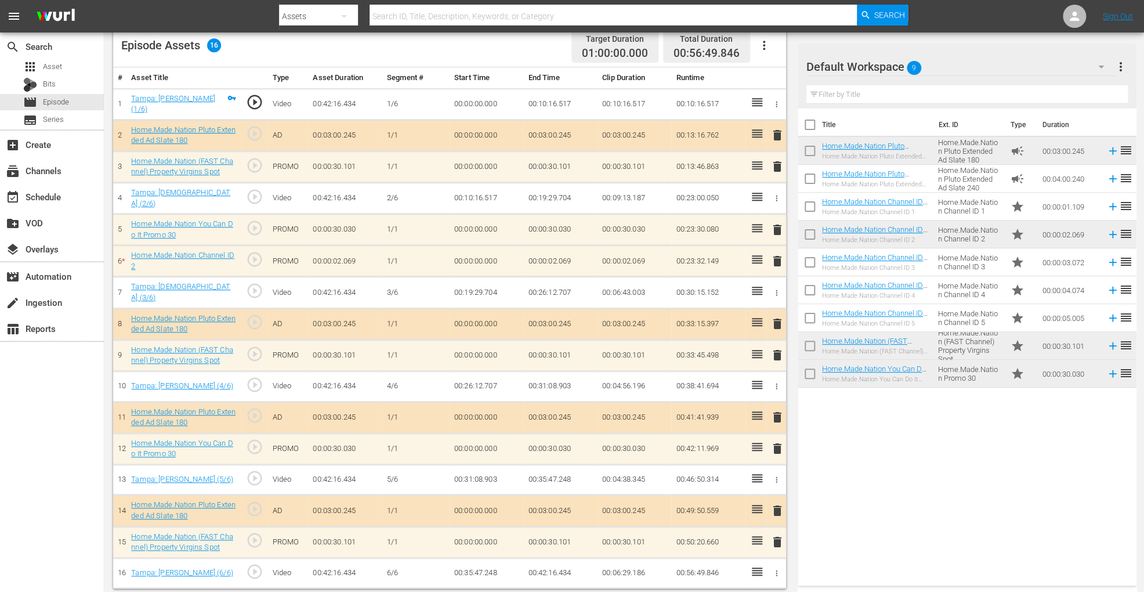
scroll to position [311, 0]
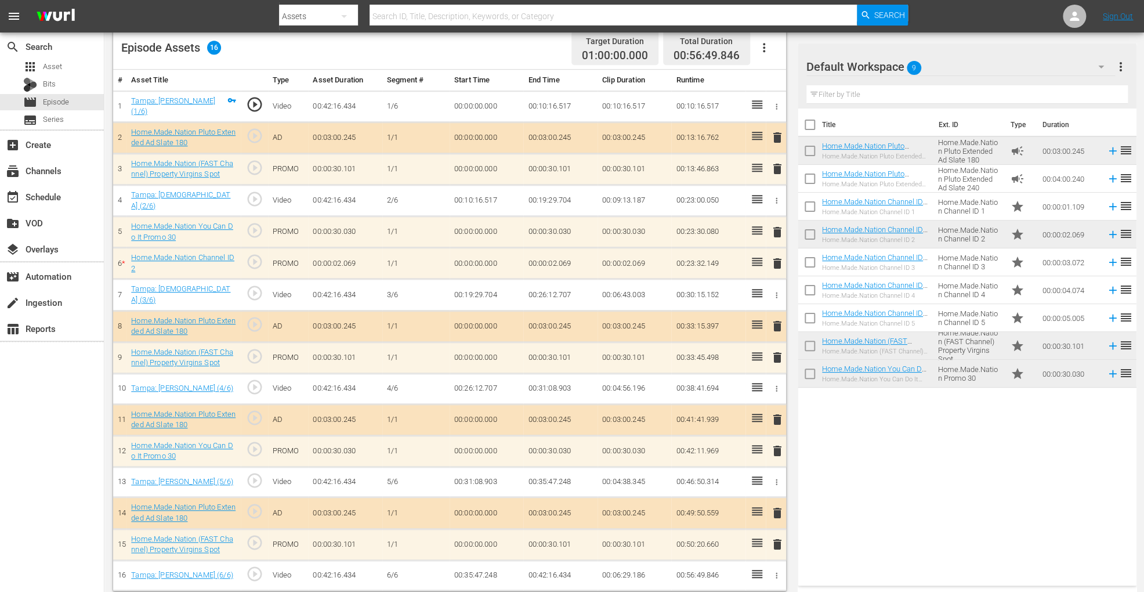
click at [761, 50] on icon "button" at bounding box center [764, 48] width 14 height 14
click at [765, 78] on div "Clear Ads" at bounding box center [798, 80] width 79 height 28
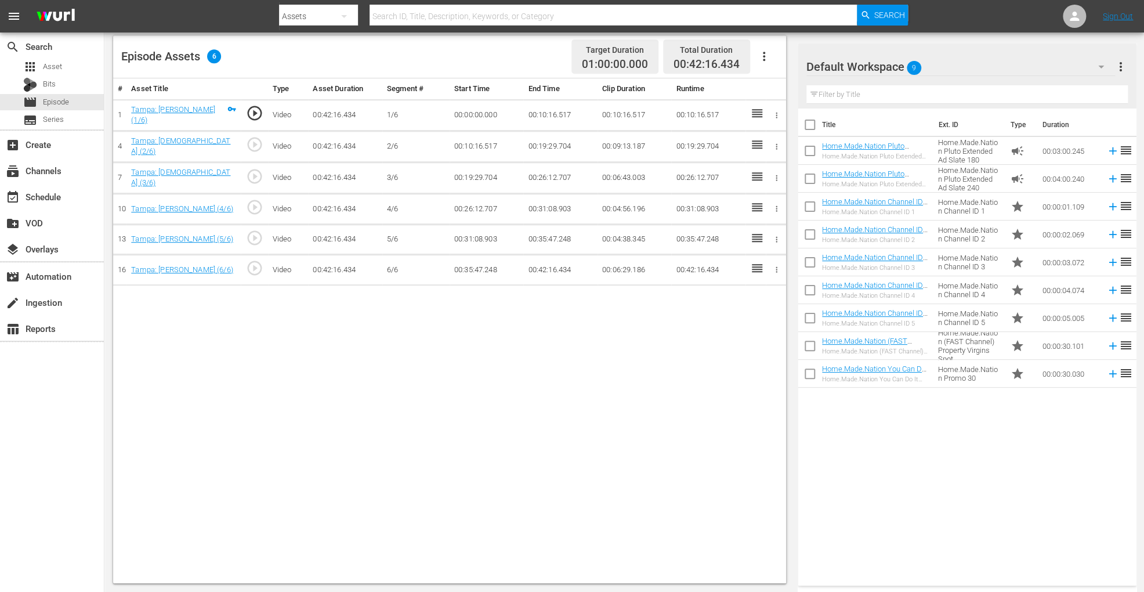
scroll to position [302, 0]
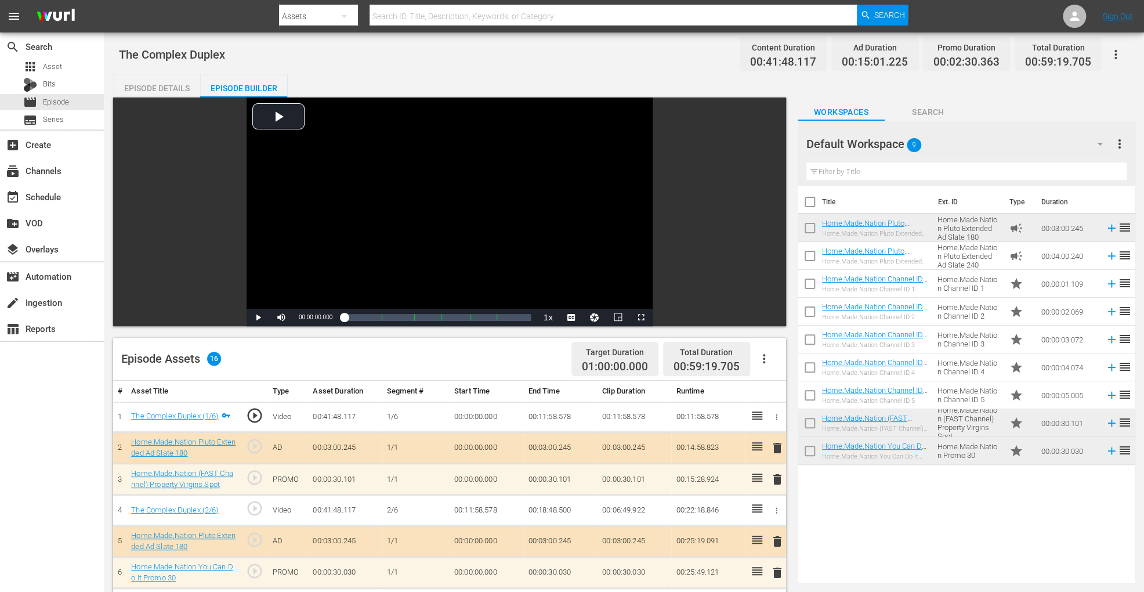
click at [779, 481] on span "delete" at bounding box center [778, 479] width 14 height 14
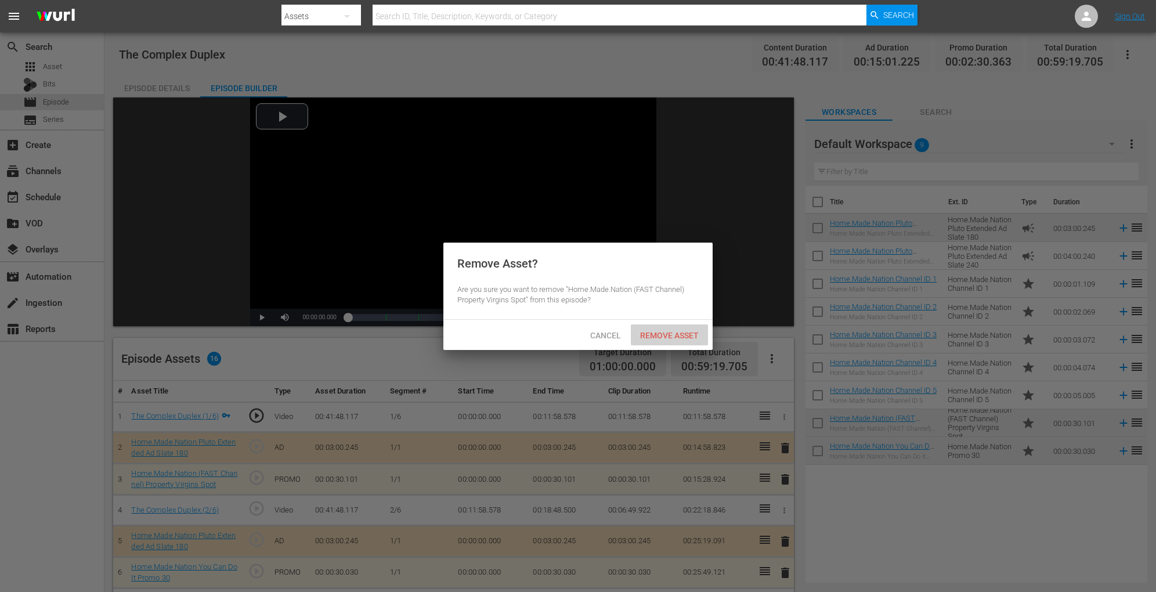
click at [678, 340] on div "Remove Asset" at bounding box center [669, 334] width 77 height 21
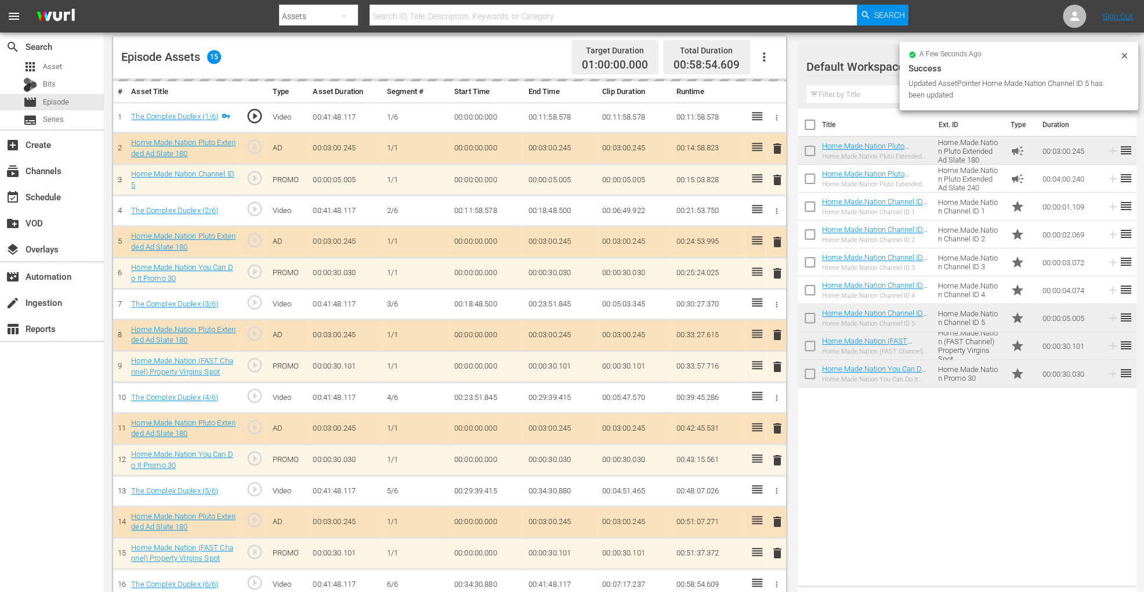
scroll to position [311, 0]
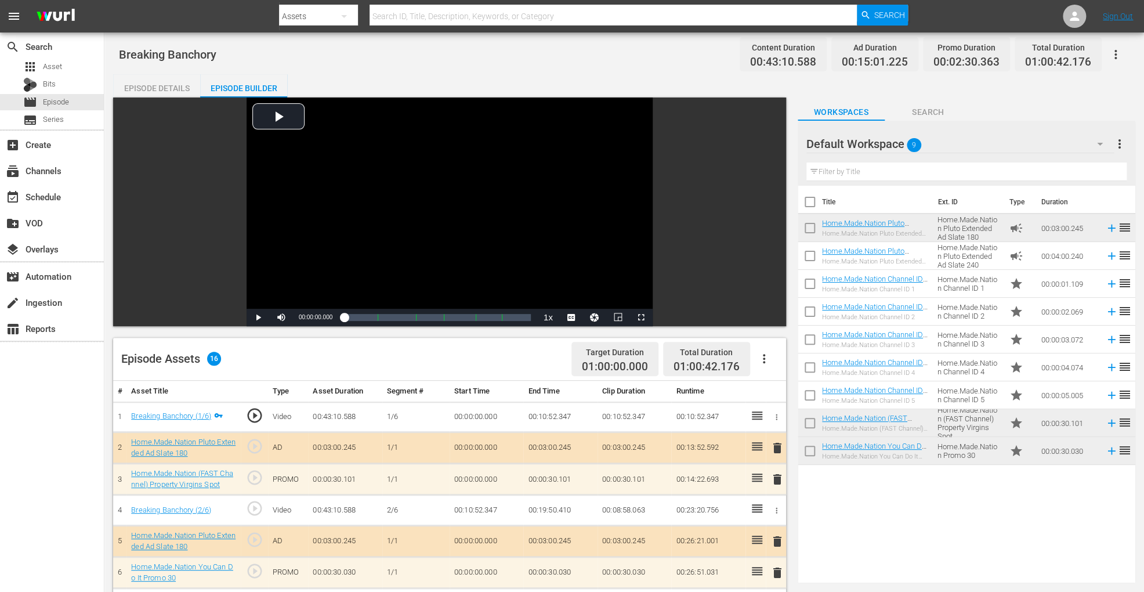
scroll to position [311, 0]
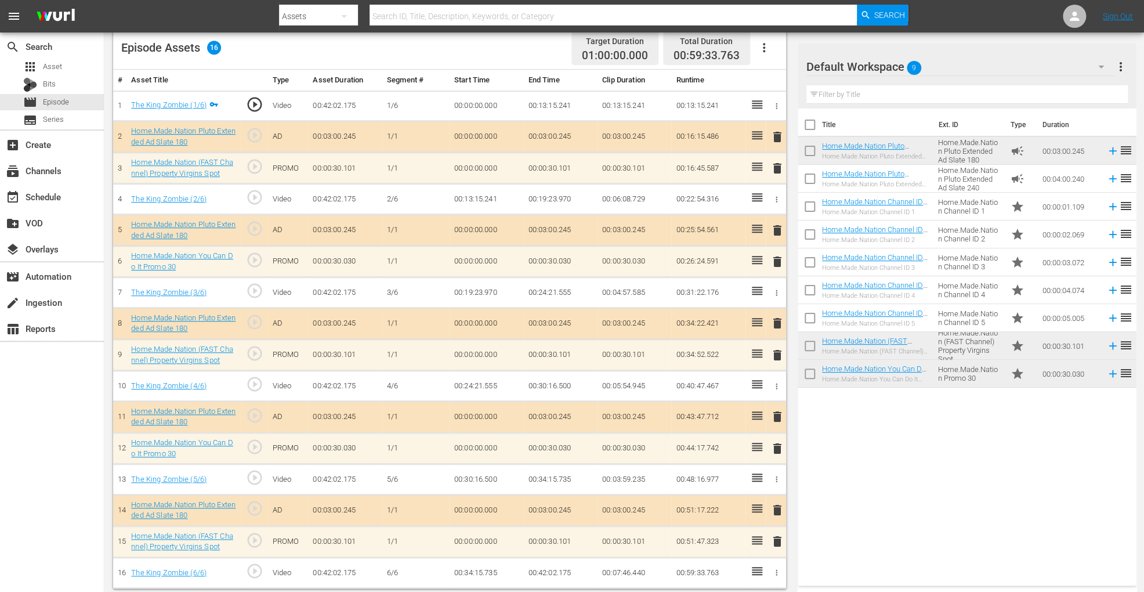
click at [776, 351] on span "delete" at bounding box center [778, 355] width 14 height 14
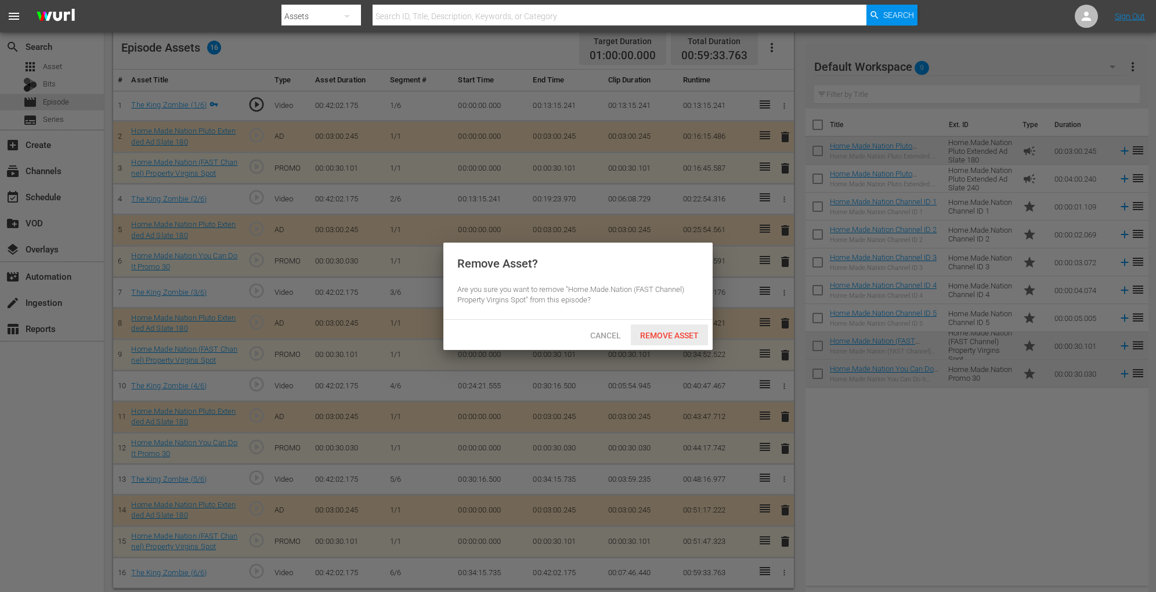
click at [679, 338] on span "Remove Asset" at bounding box center [669, 335] width 77 height 9
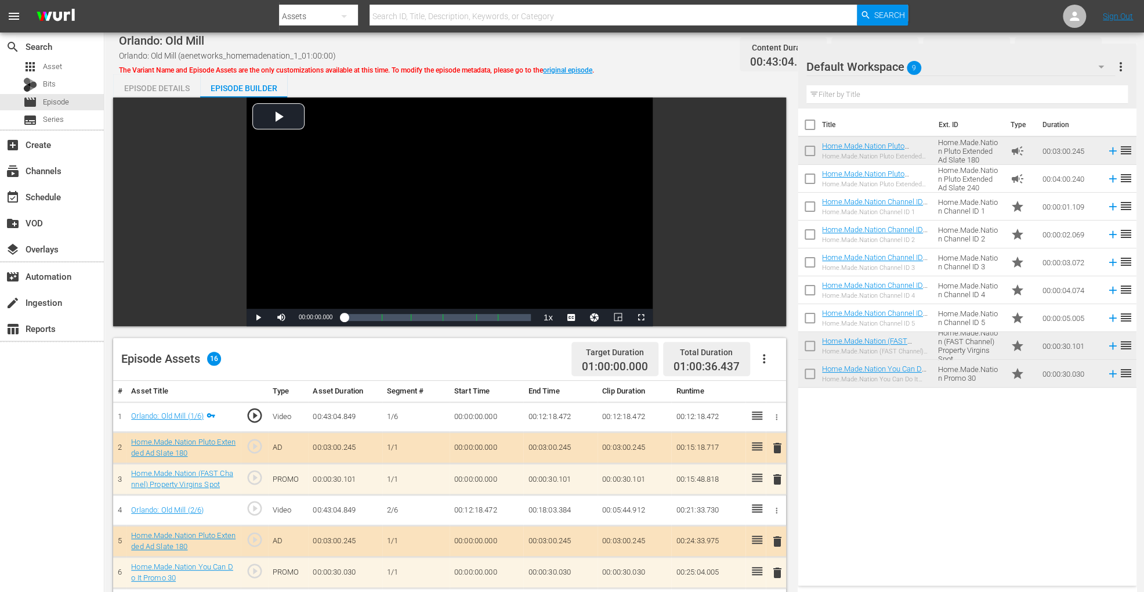
scroll to position [311, 0]
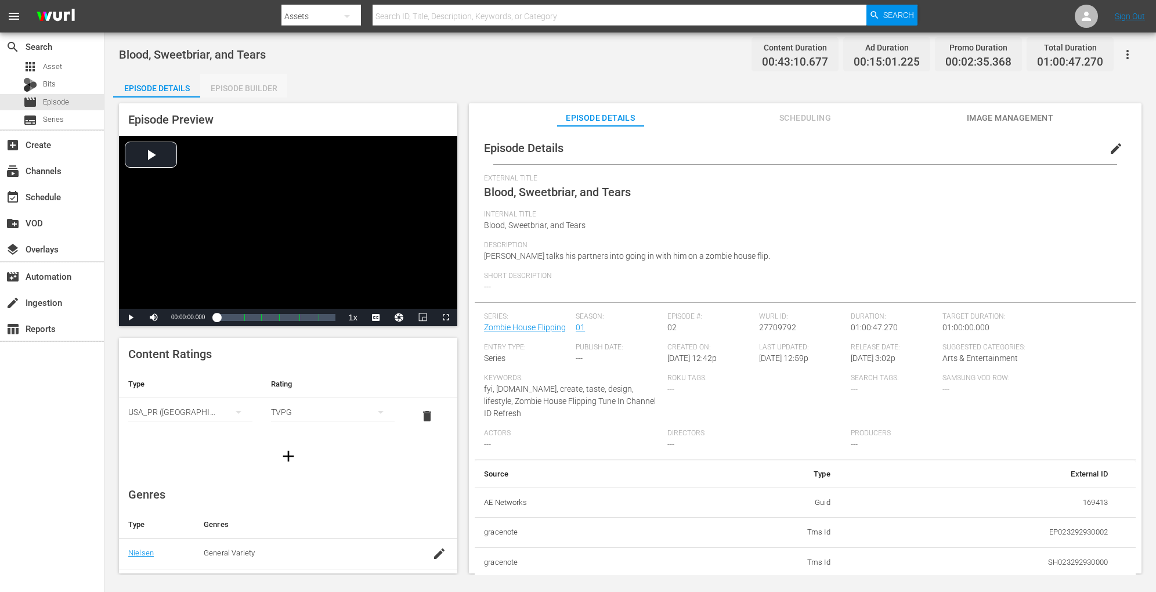
click at [260, 91] on div "Episode Builder" at bounding box center [243, 88] width 87 height 28
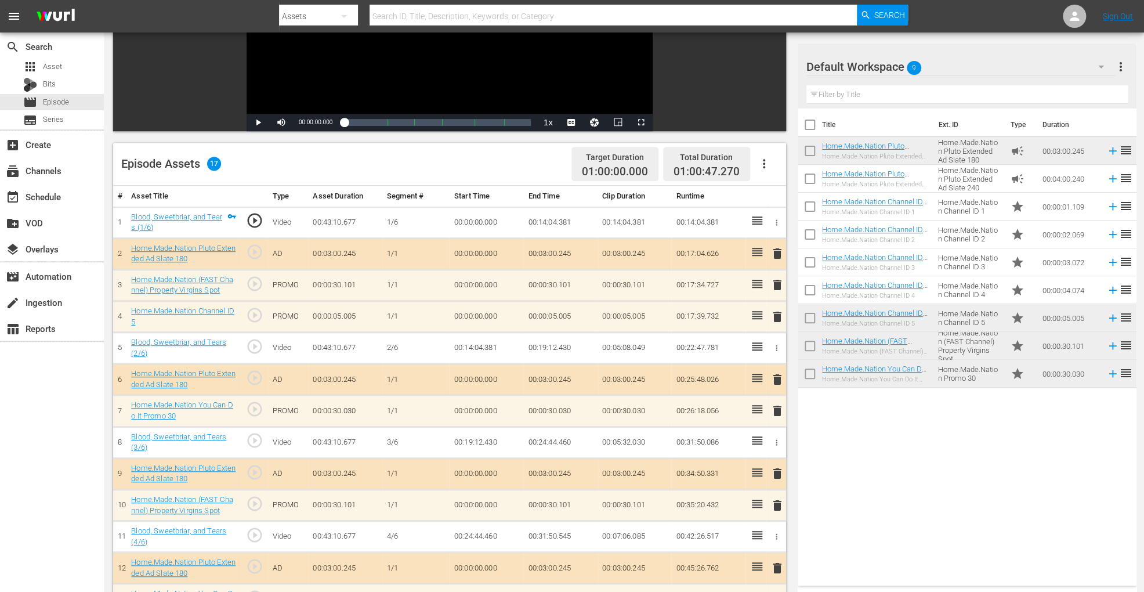
scroll to position [194, 0]
click at [769, 161] on icon "button" at bounding box center [764, 165] width 14 height 14
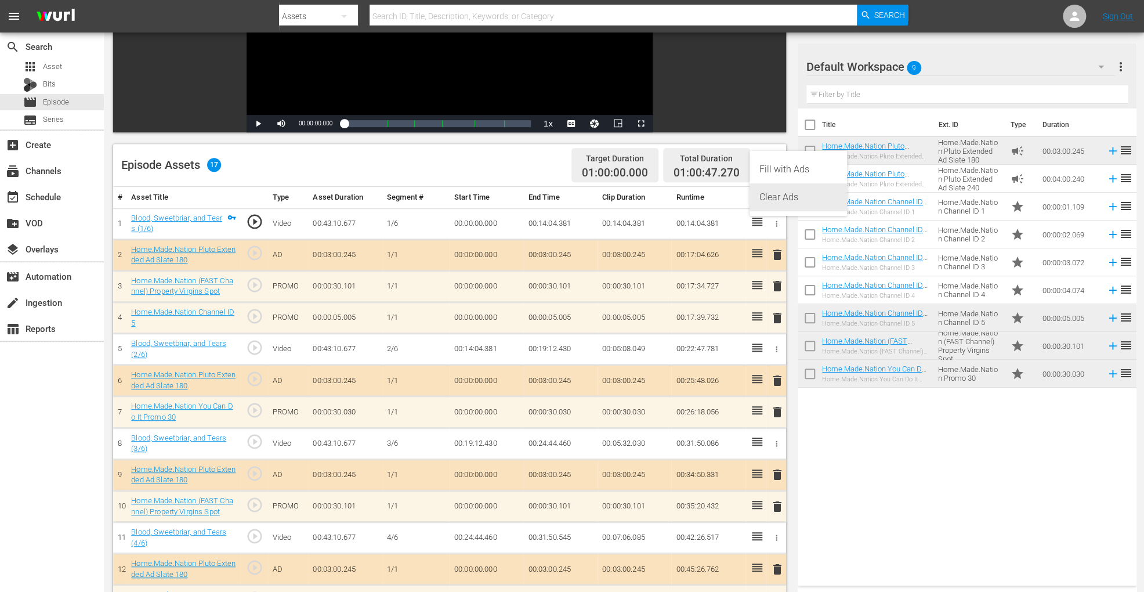
click at [771, 192] on div "Clear Ads" at bounding box center [798, 197] width 79 height 28
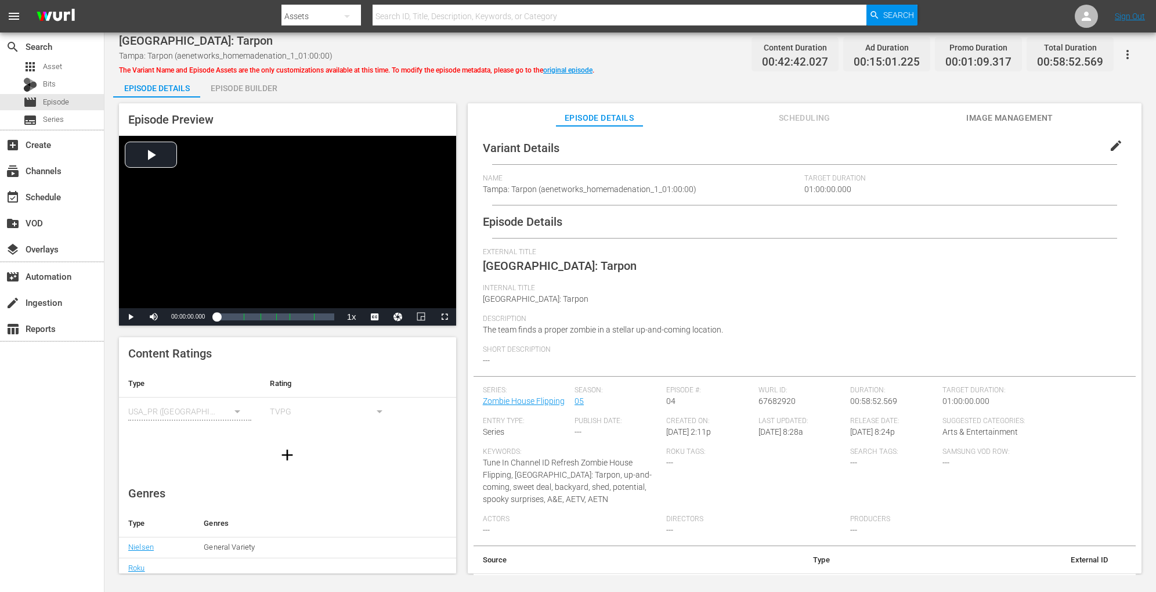
click at [246, 96] on div "Episode Builder" at bounding box center [243, 88] width 87 height 28
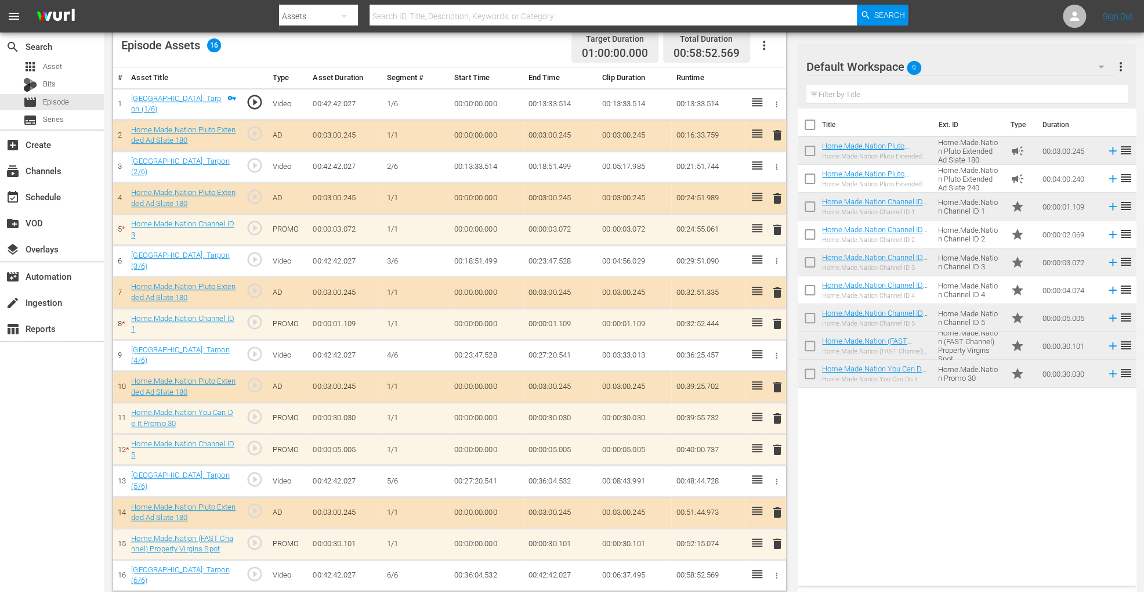
scroll to position [311, 0]
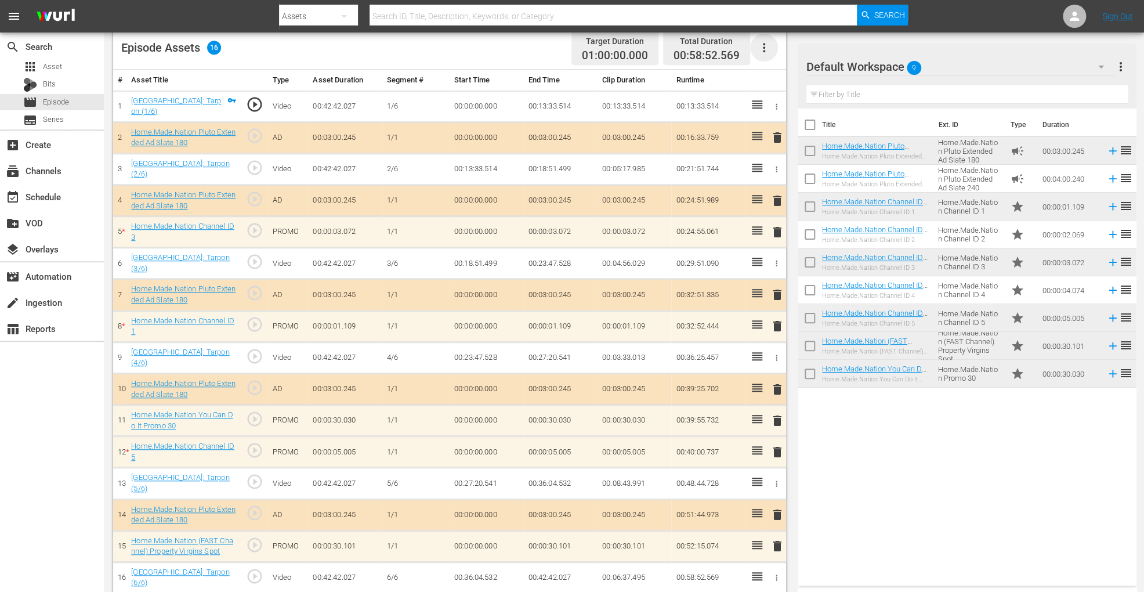
click at [762, 52] on icon "button" at bounding box center [764, 48] width 14 height 14
click at [765, 78] on div "Clear Ads" at bounding box center [798, 80] width 79 height 28
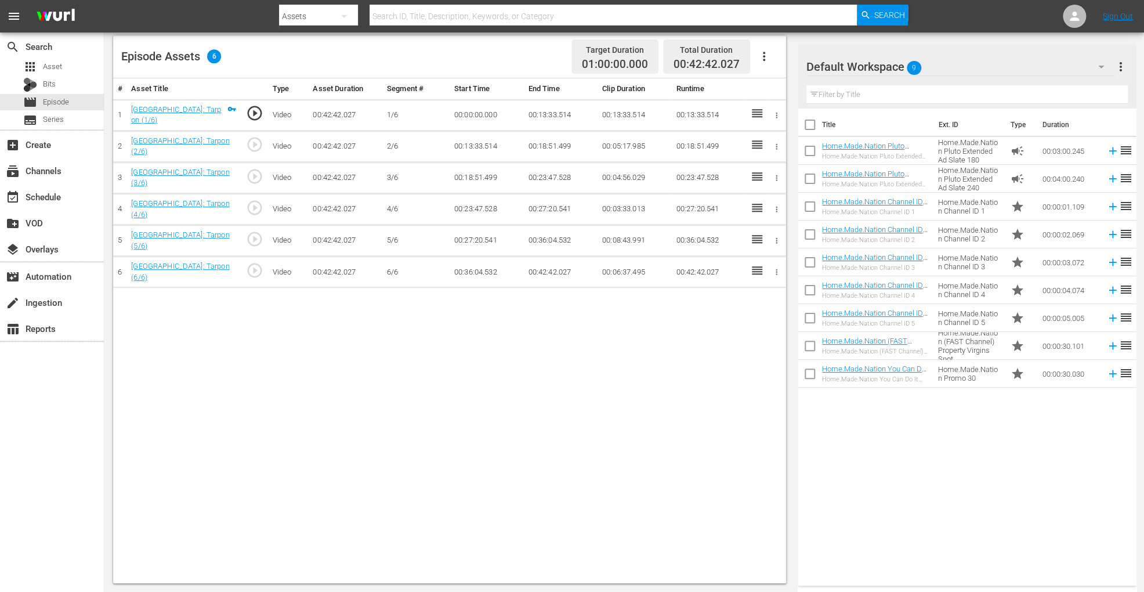
scroll to position [302, 0]
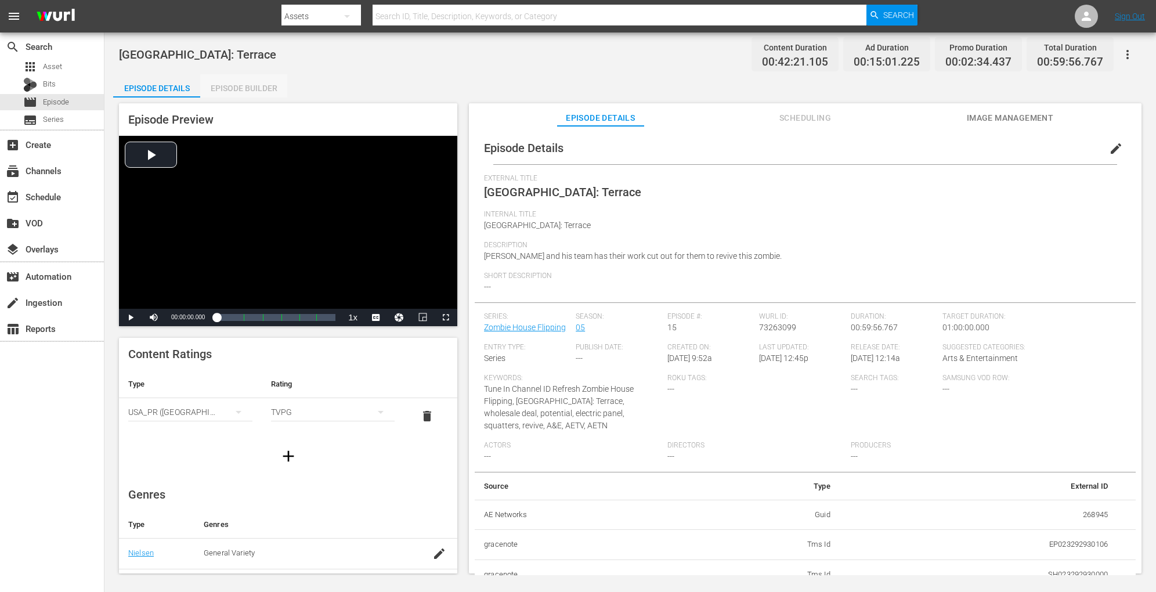
click at [252, 81] on div "Episode Builder" at bounding box center [243, 88] width 87 height 28
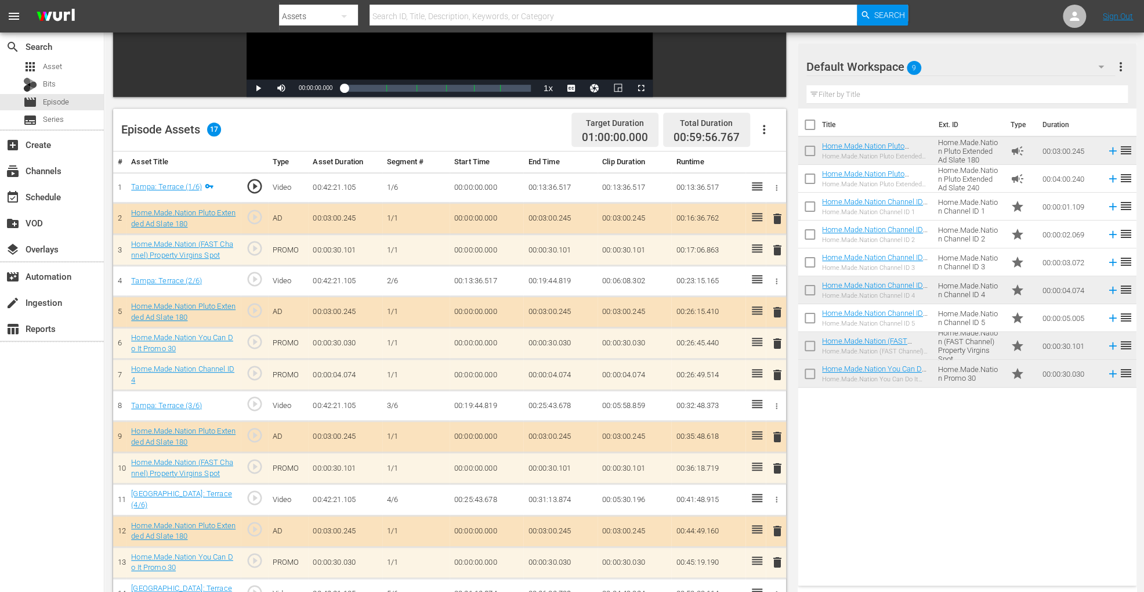
scroll to position [225, 0]
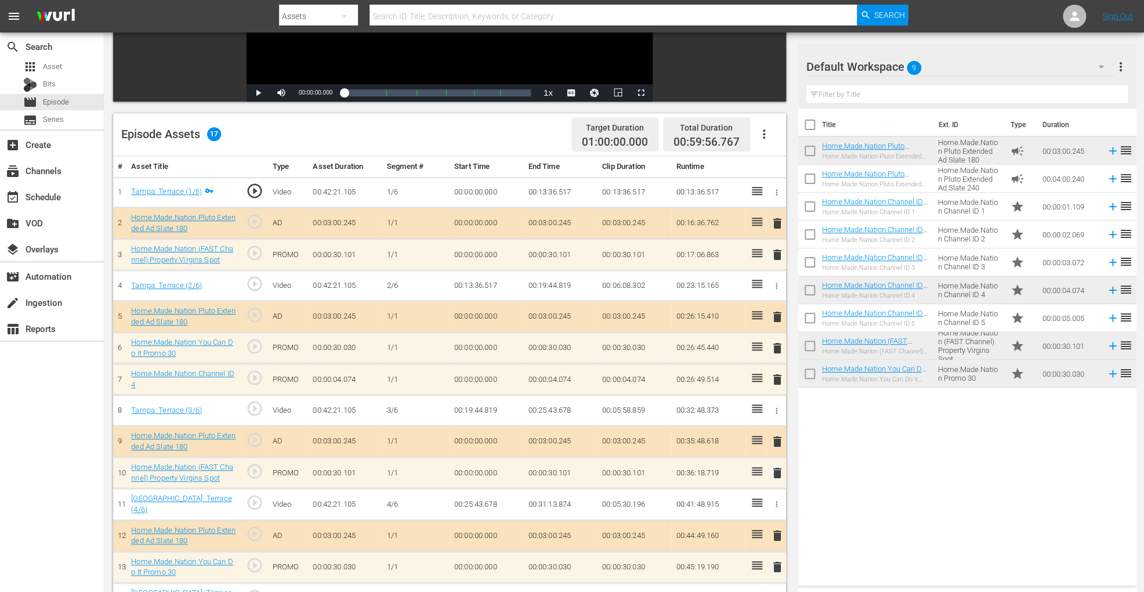
click at [766, 143] on button "button" at bounding box center [764, 134] width 28 height 28
click at [768, 167] on div "Clear Ads" at bounding box center [798, 167] width 79 height 28
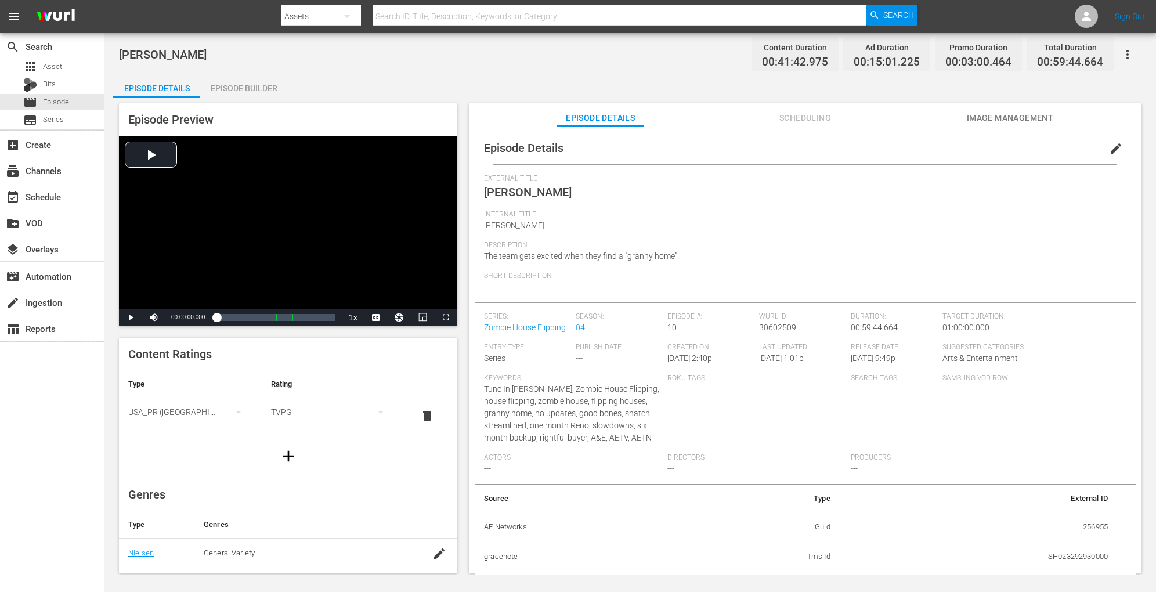
click at [254, 86] on div "Episode Builder" at bounding box center [243, 88] width 87 height 28
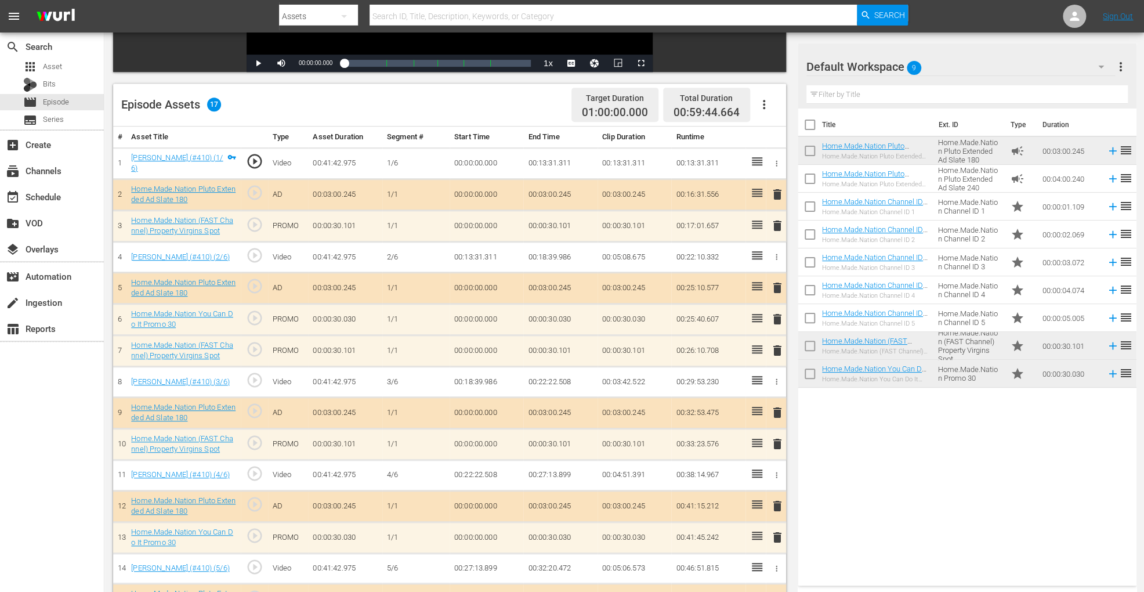
scroll to position [254, 0]
click at [767, 102] on icon "button" at bounding box center [764, 105] width 14 height 14
click at [771, 137] on div "Clear Ads" at bounding box center [798, 138] width 79 height 28
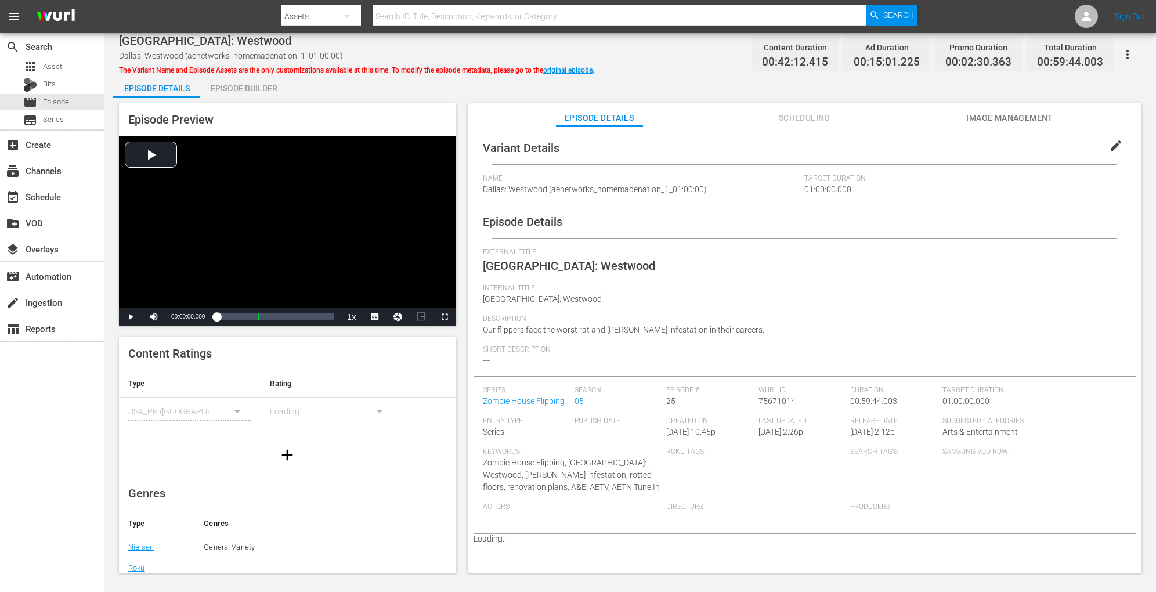
click at [259, 95] on div "Episode Builder" at bounding box center [243, 88] width 87 height 28
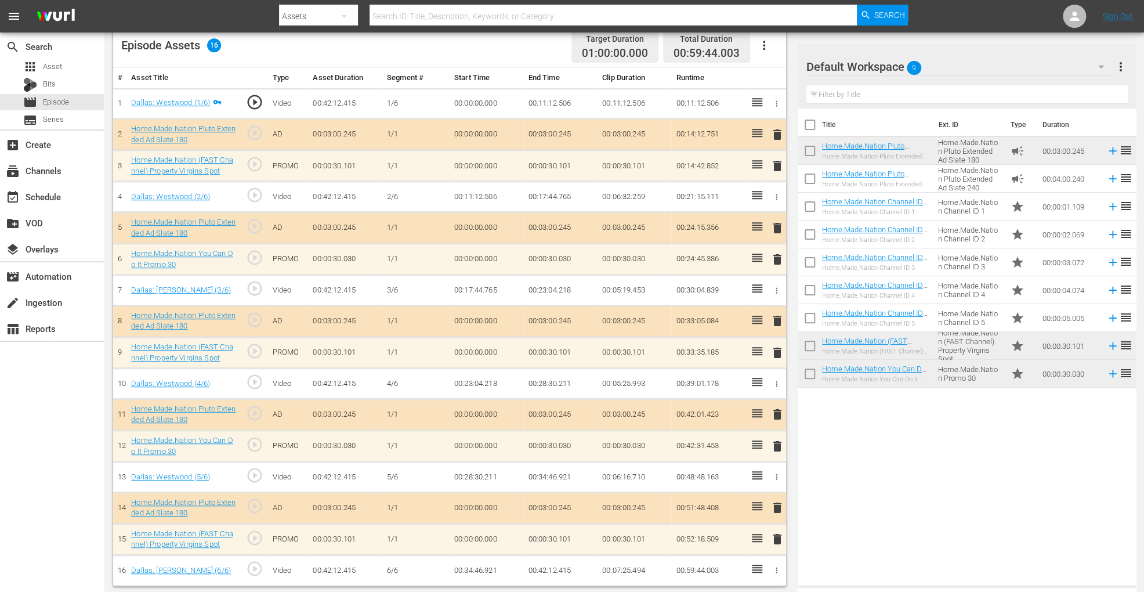
scroll to position [311, 0]
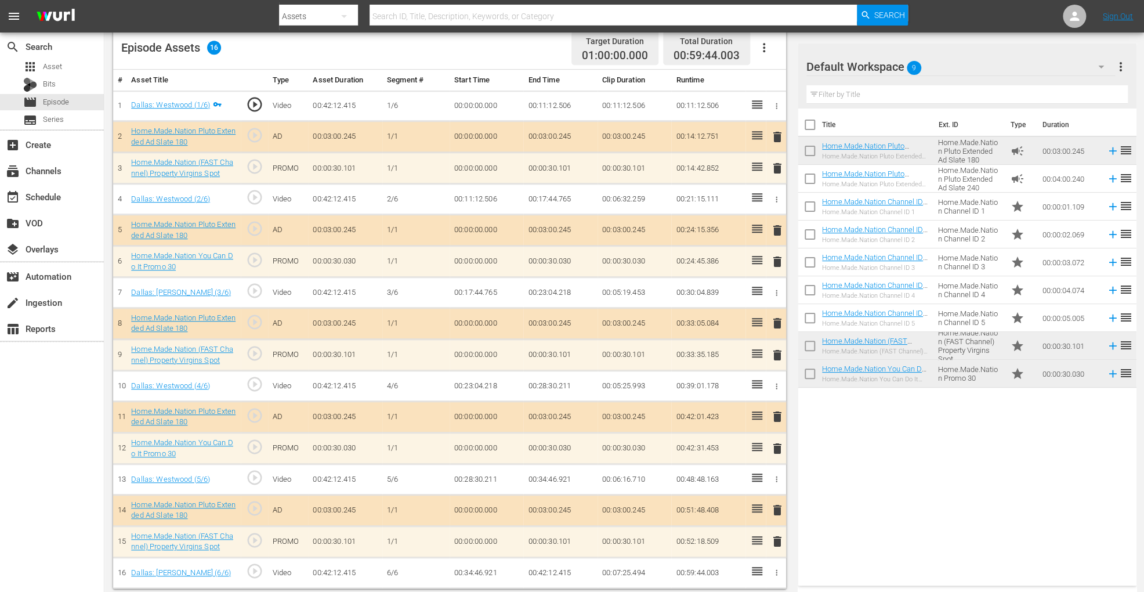
click at [760, 41] on icon "button" at bounding box center [764, 48] width 14 height 14
click at [764, 80] on div "Clear Ads" at bounding box center [798, 80] width 79 height 28
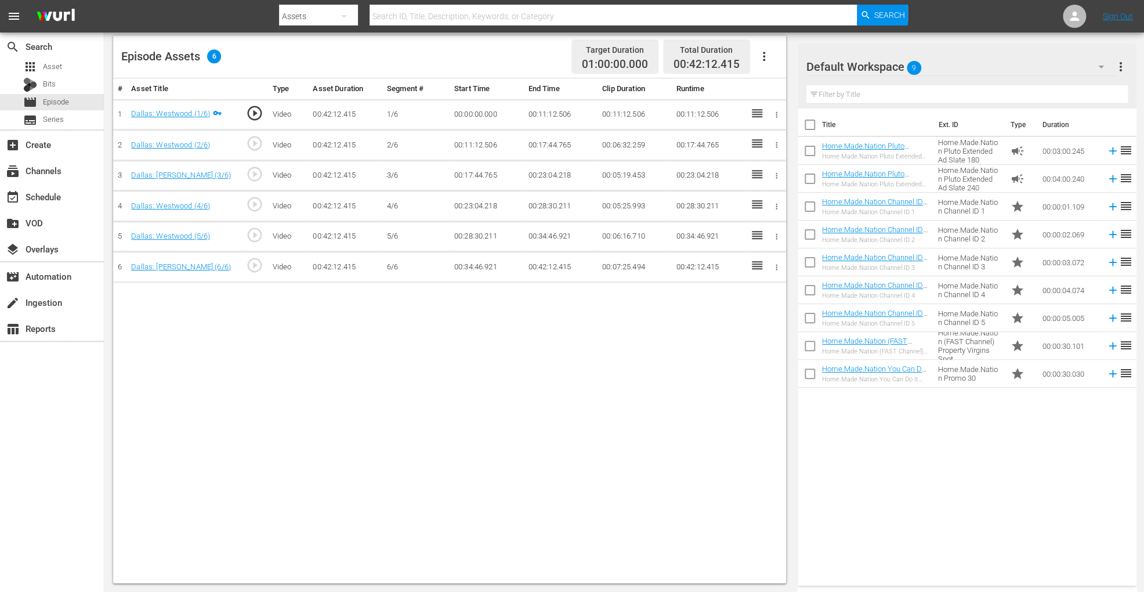
scroll to position [302, 0]
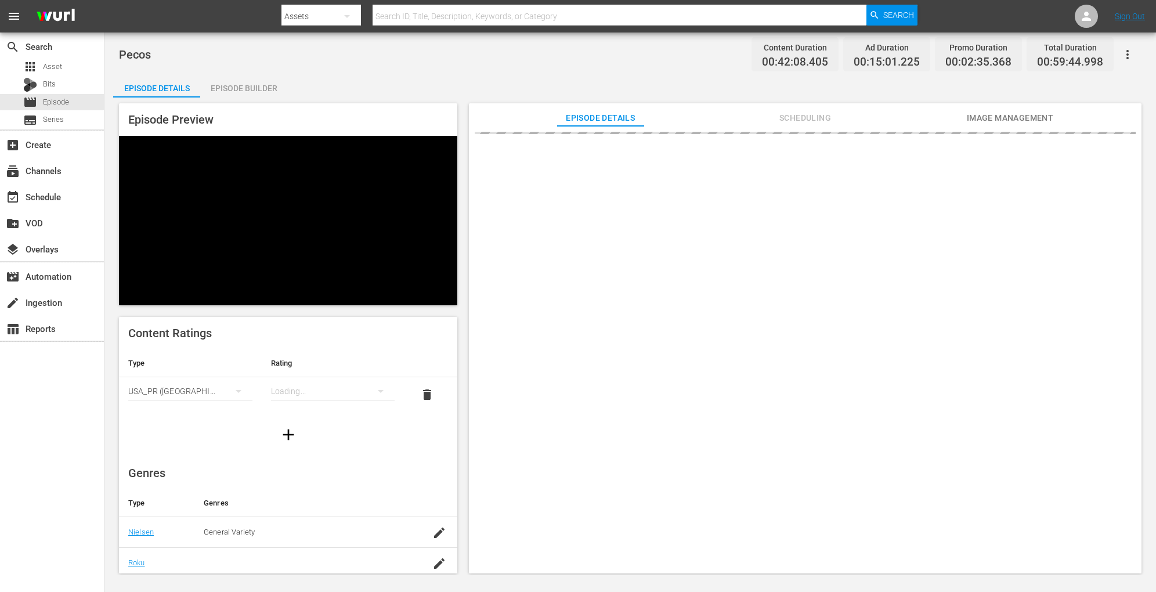
click at [255, 82] on div "Episode Builder" at bounding box center [243, 88] width 87 height 28
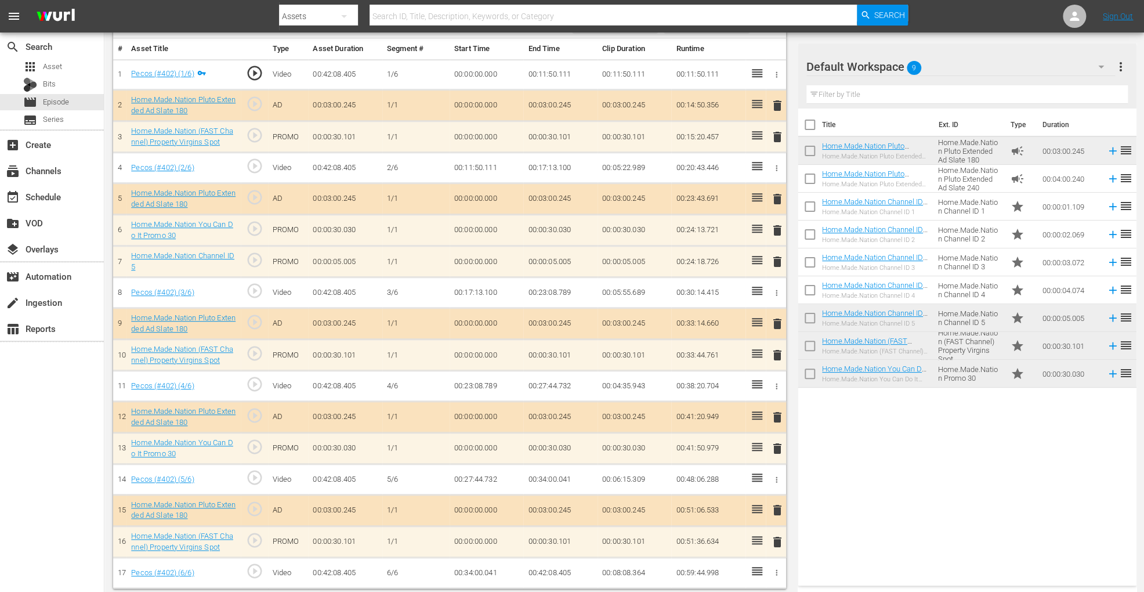
scroll to position [306, 0]
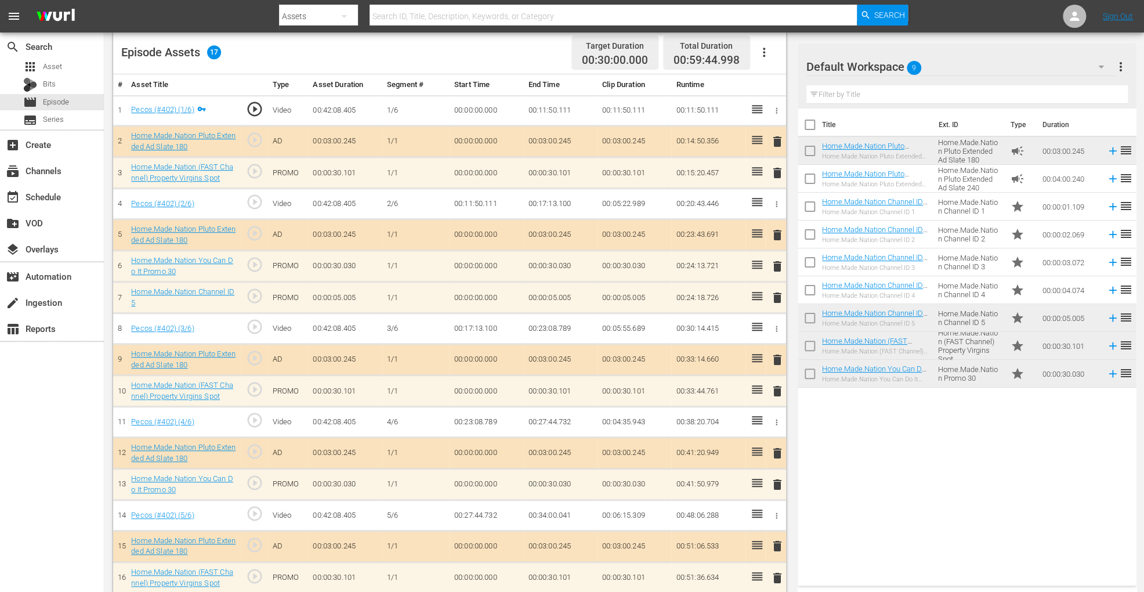
click at [765, 53] on icon "button" at bounding box center [764, 52] width 14 height 14
click at [770, 85] on div "Clear Ads" at bounding box center [798, 85] width 79 height 28
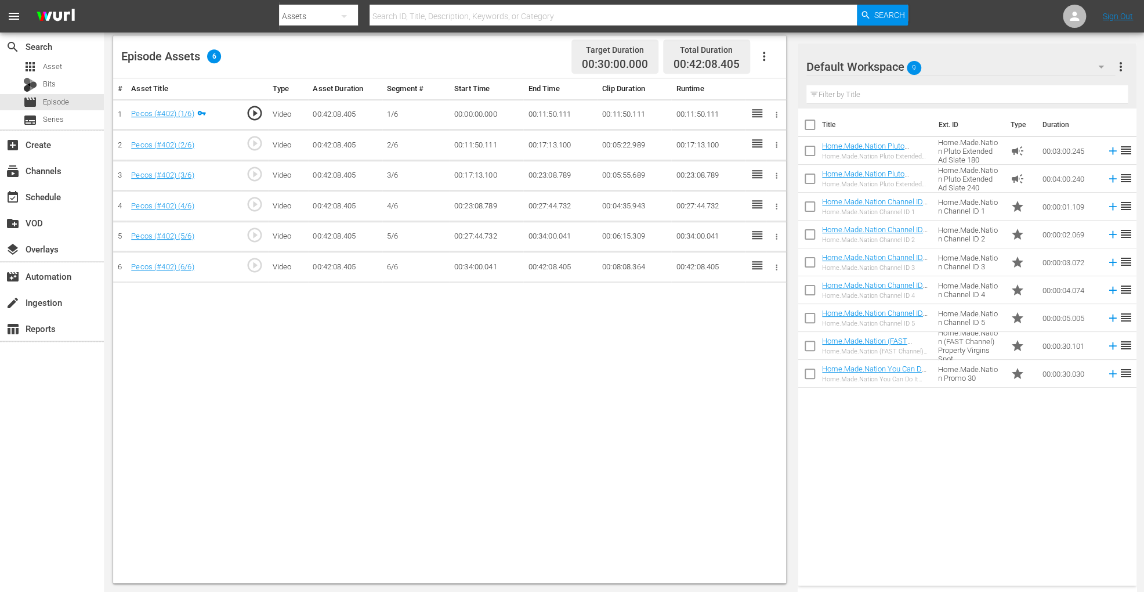
scroll to position [302, 0]
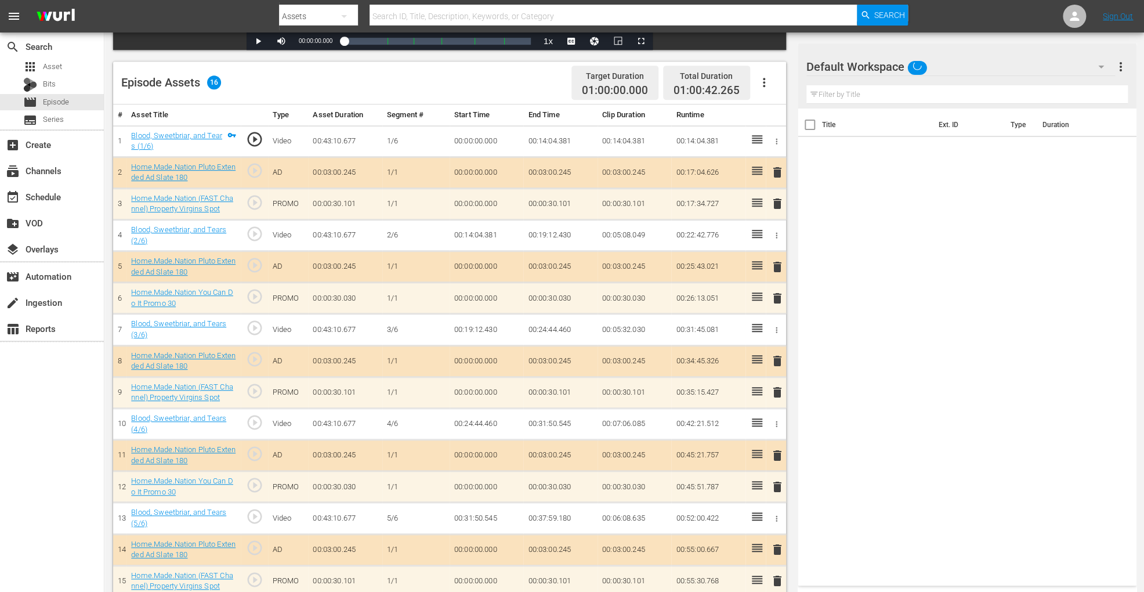
scroll to position [320, 0]
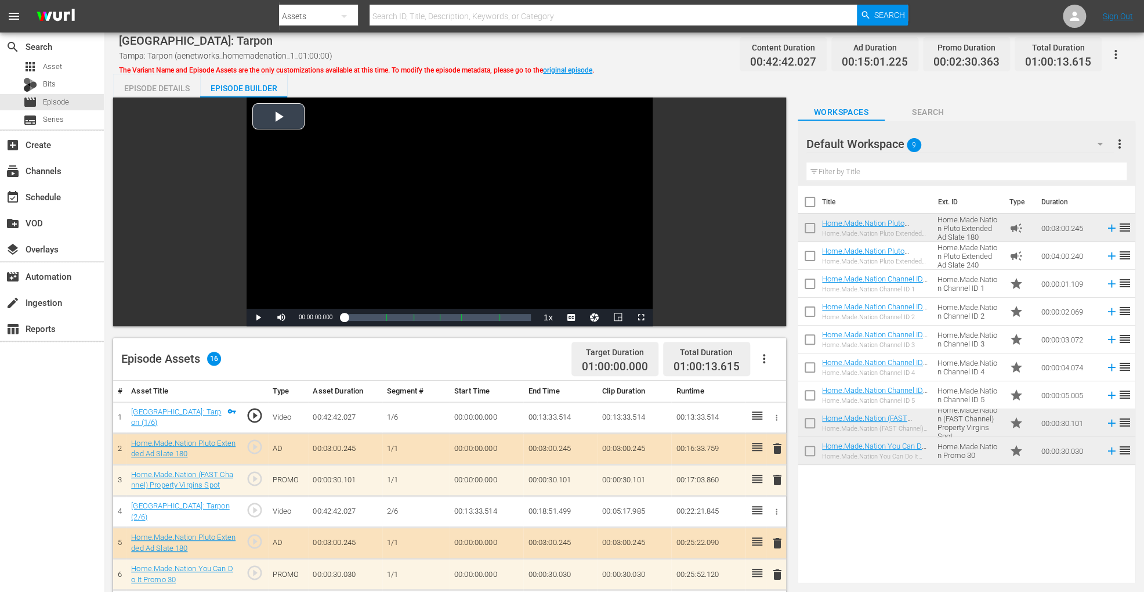
scroll to position [311, 0]
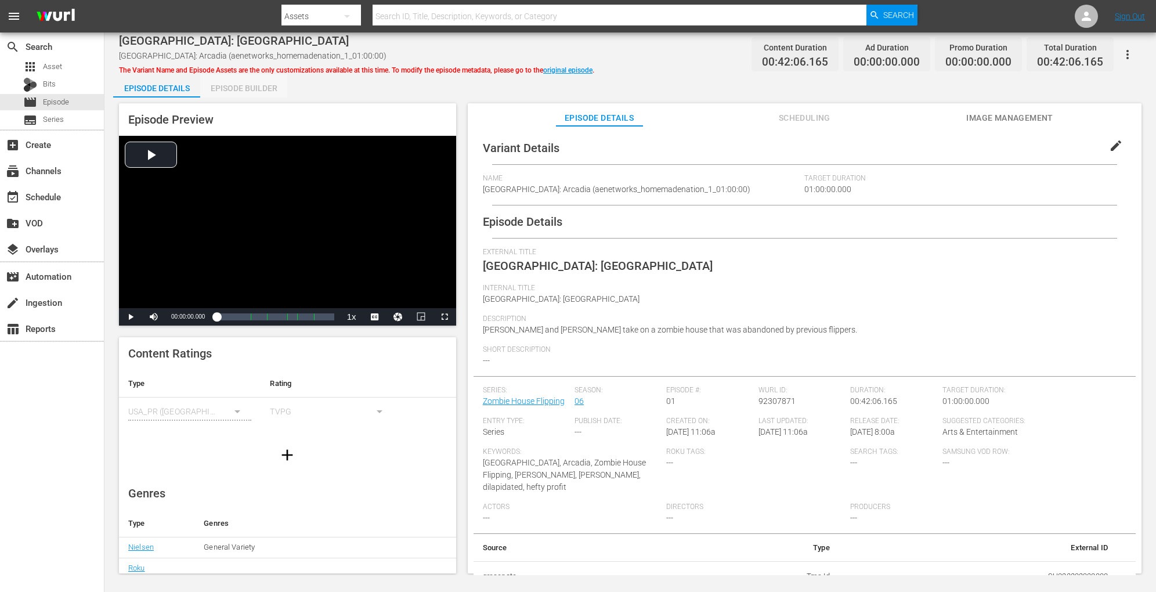
click at [269, 88] on div "Episode Builder" at bounding box center [243, 88] width 87 height 28
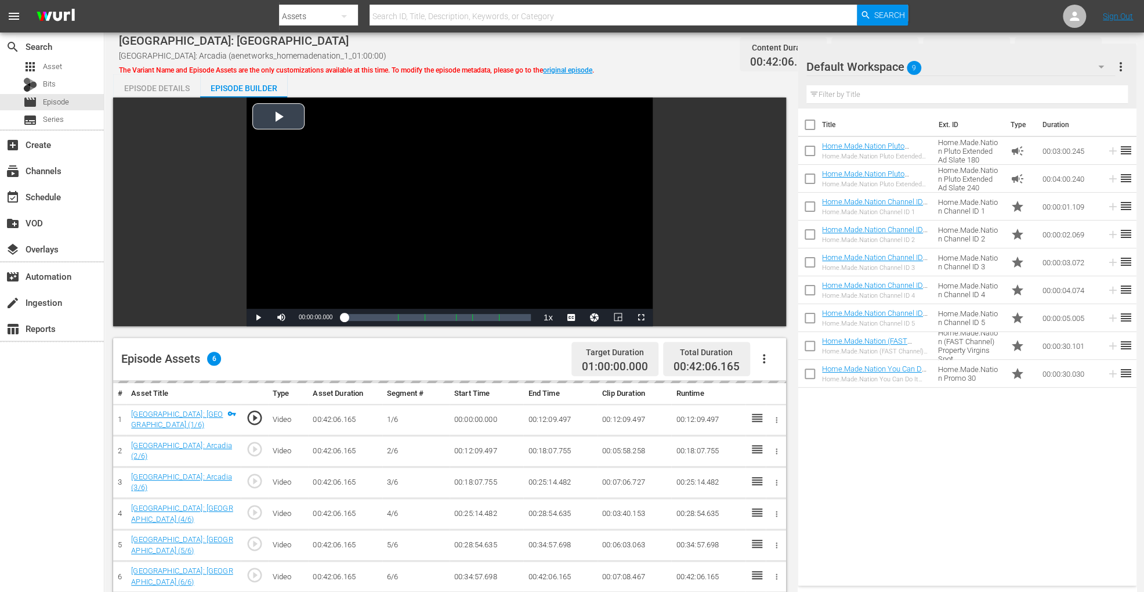
scroll to position [302, 0]
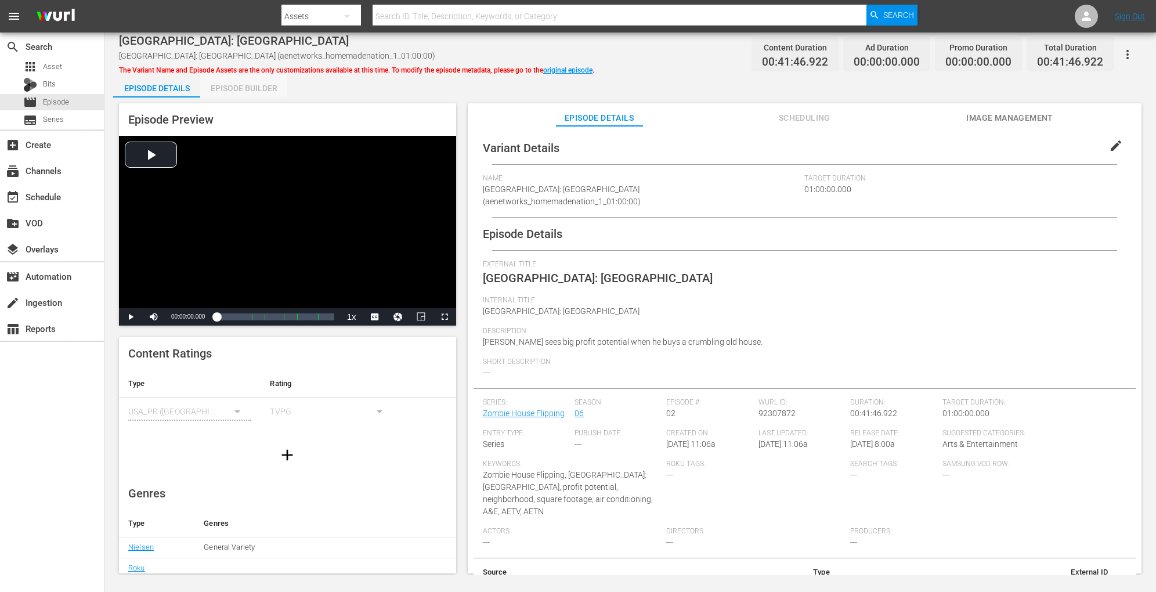
click at [258, 78] on div "Episode Builder" at bounding box center [243, 88] width 87 height 28
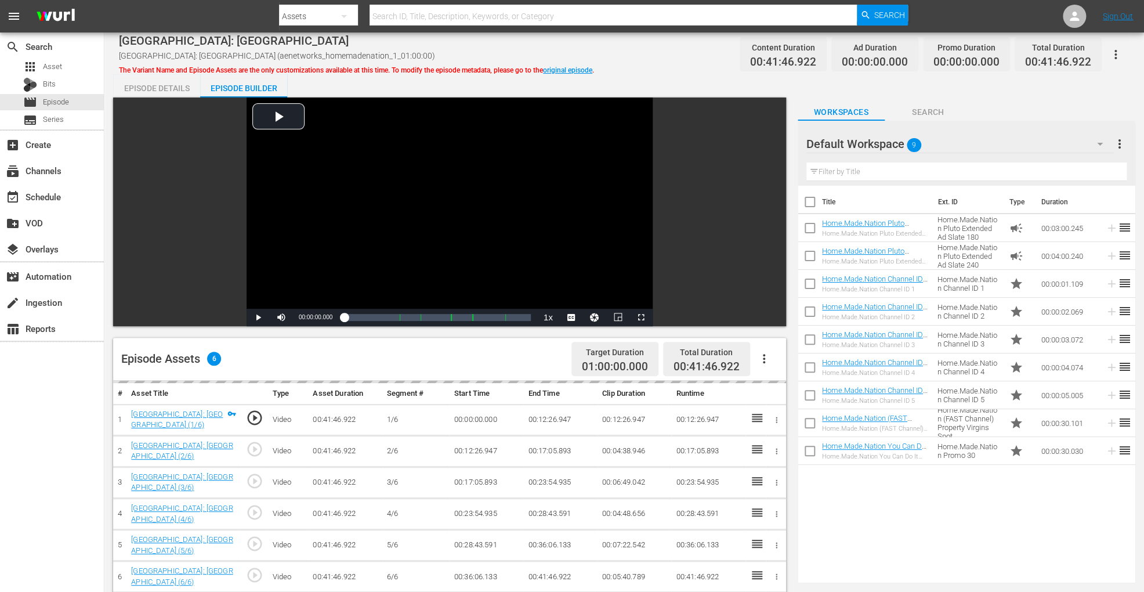
scroll to position [302, 0]
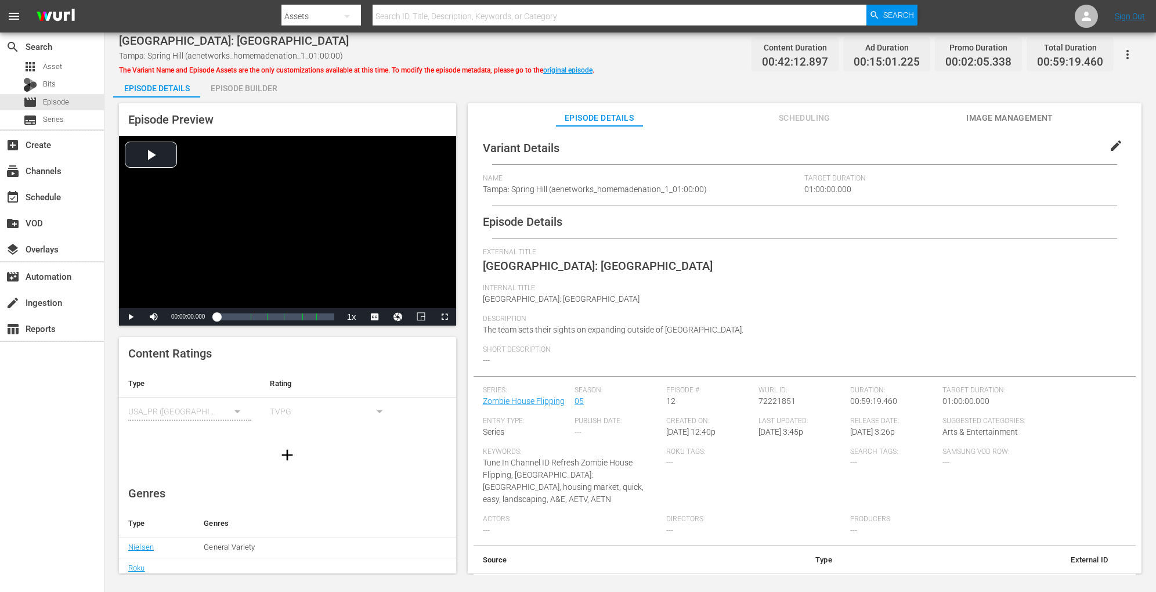
click at [262, 85] on div "Episode Builder" at bounding box center [243, 88] width 87 height 28
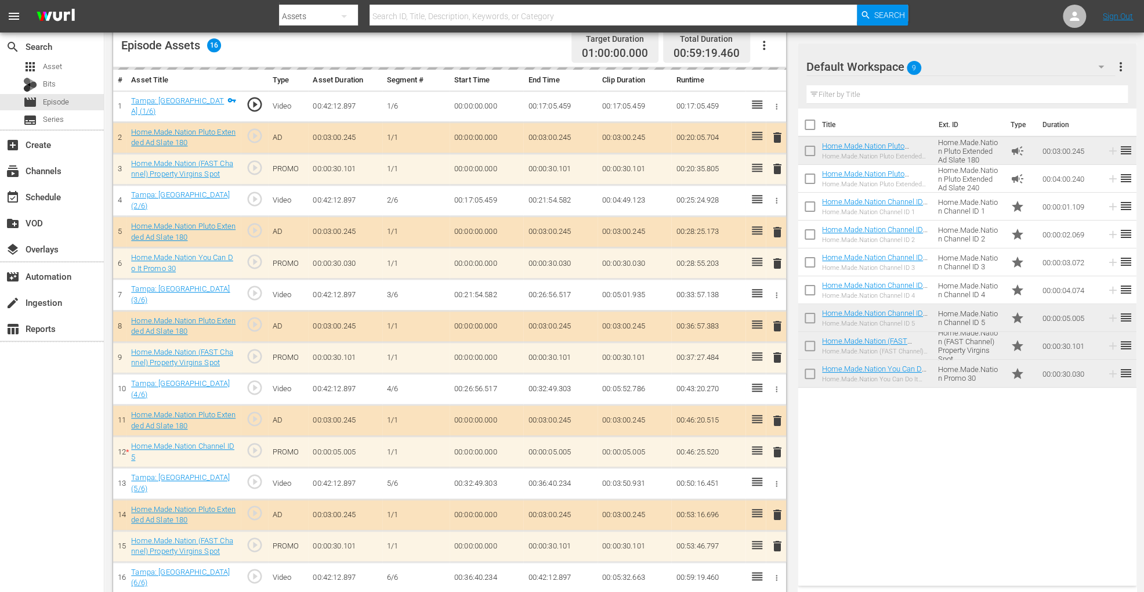
scroll to position [311, 0]
click at [767, 41] on icon "button" at bounding box center [764, 48] width 14 height 14
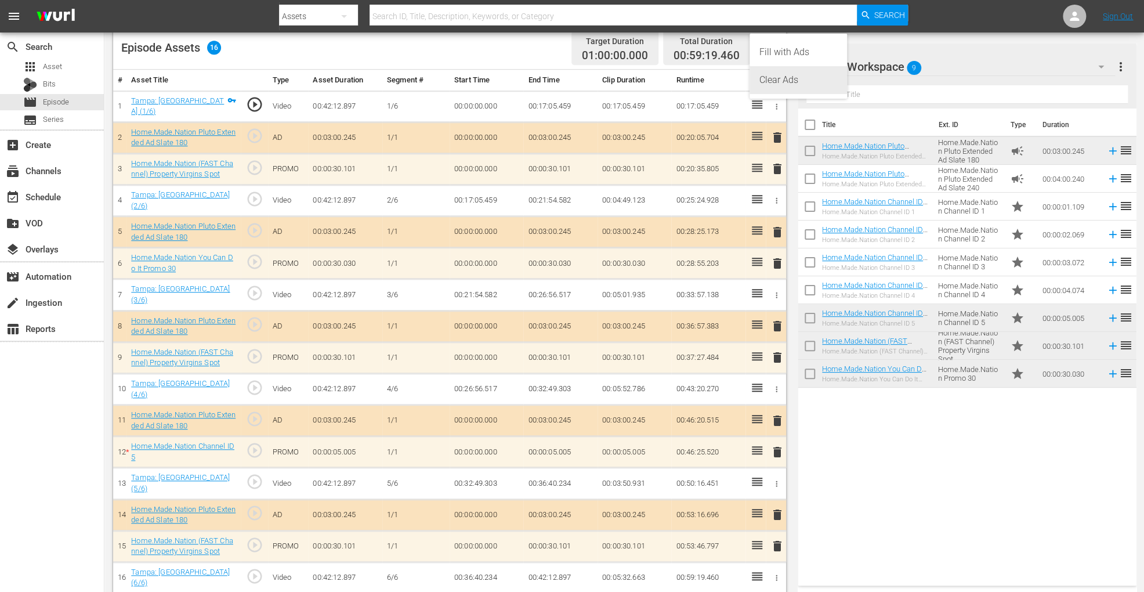
click at [770, 77] on div "Clear Ads" at bounding box center [798, 80] width 79 height 28
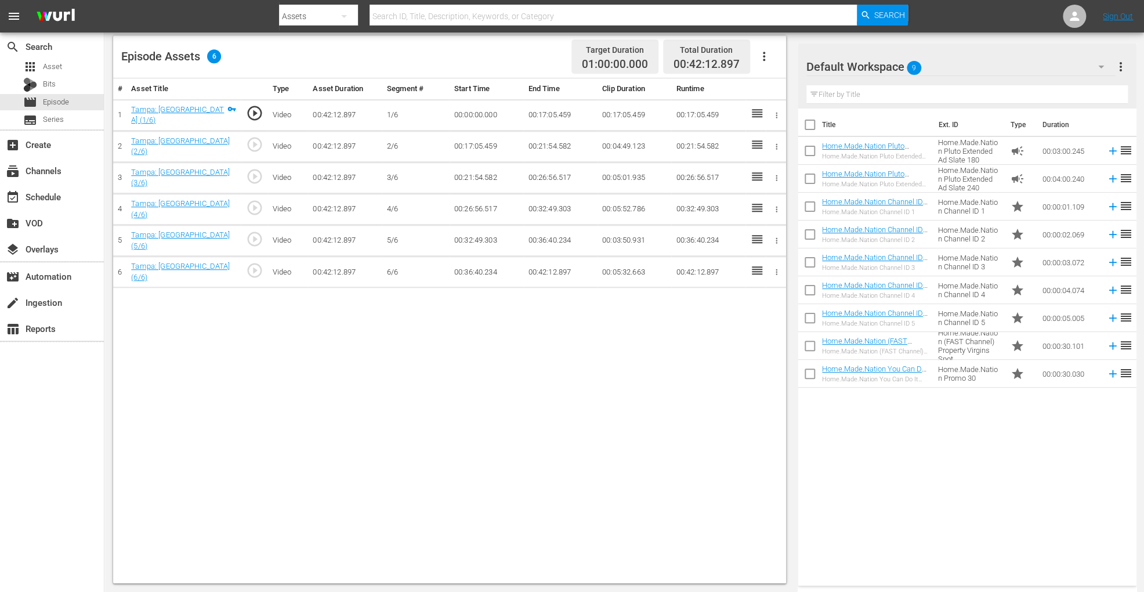
scroll to position [302, 0]
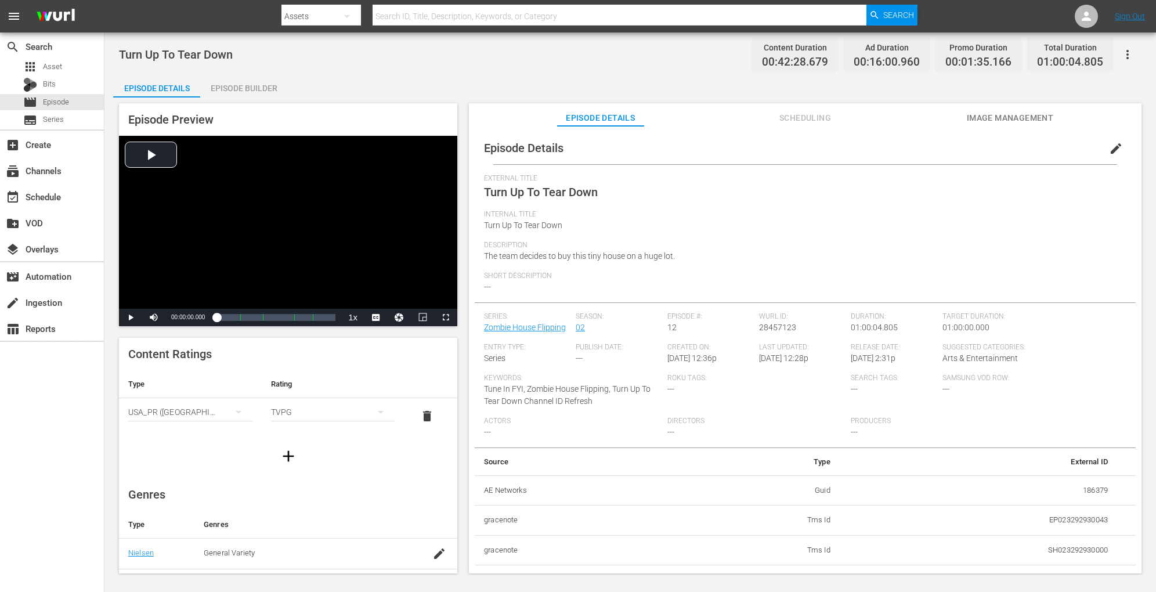
click at [259, 82] on div "Episode Builder" at bounding box center [243, 88] width 87 height 28
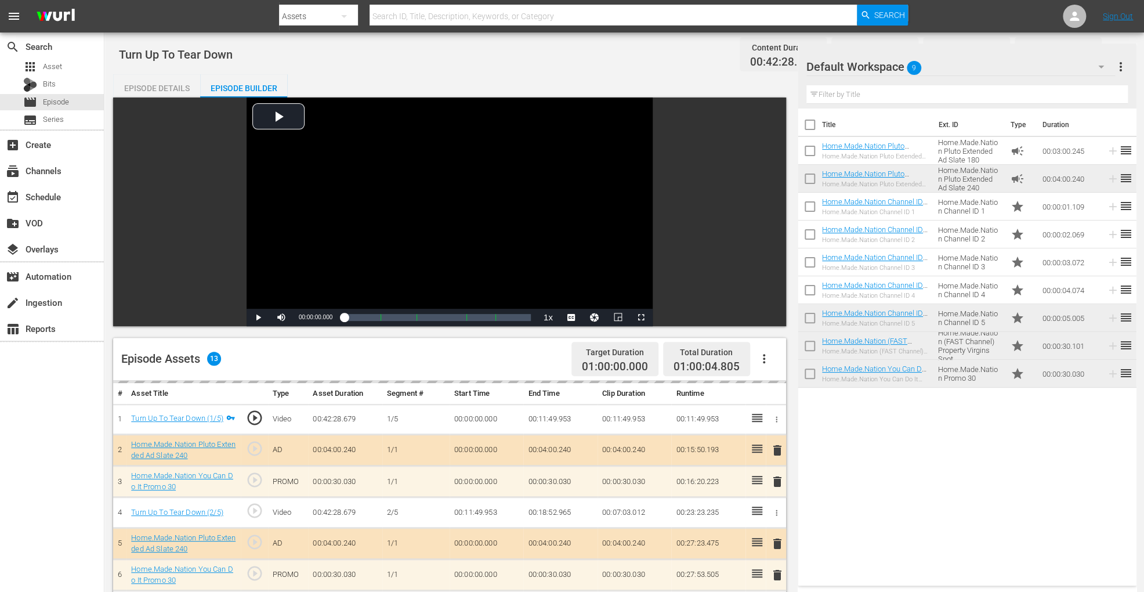
scroll to position [302, 0]
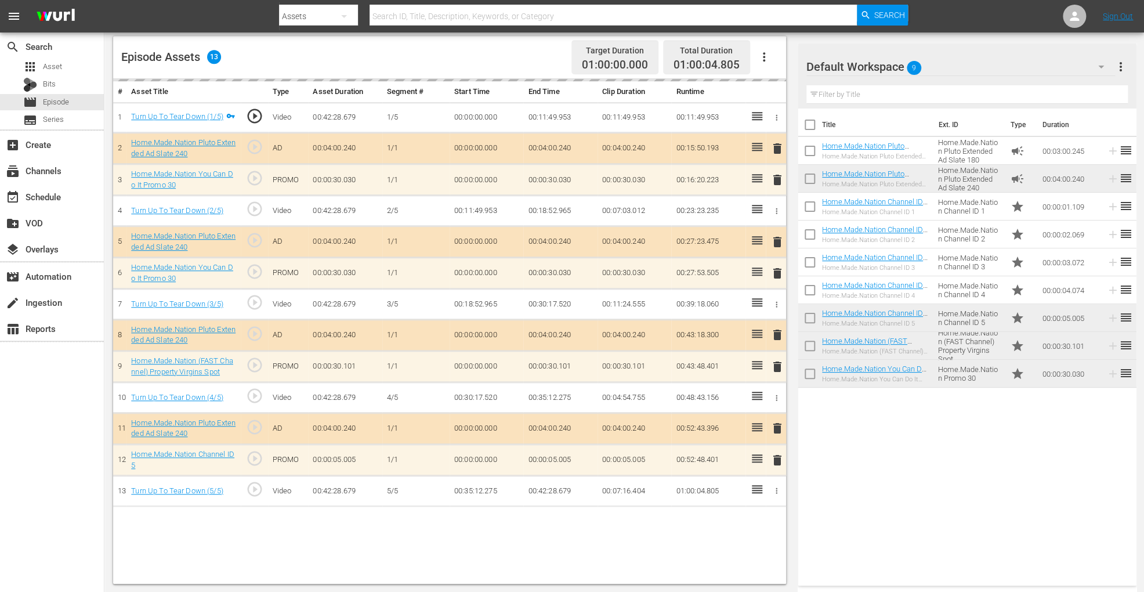
click at [762, 56] on icon "button" at bounding box center [764, 57] width 14 height 14
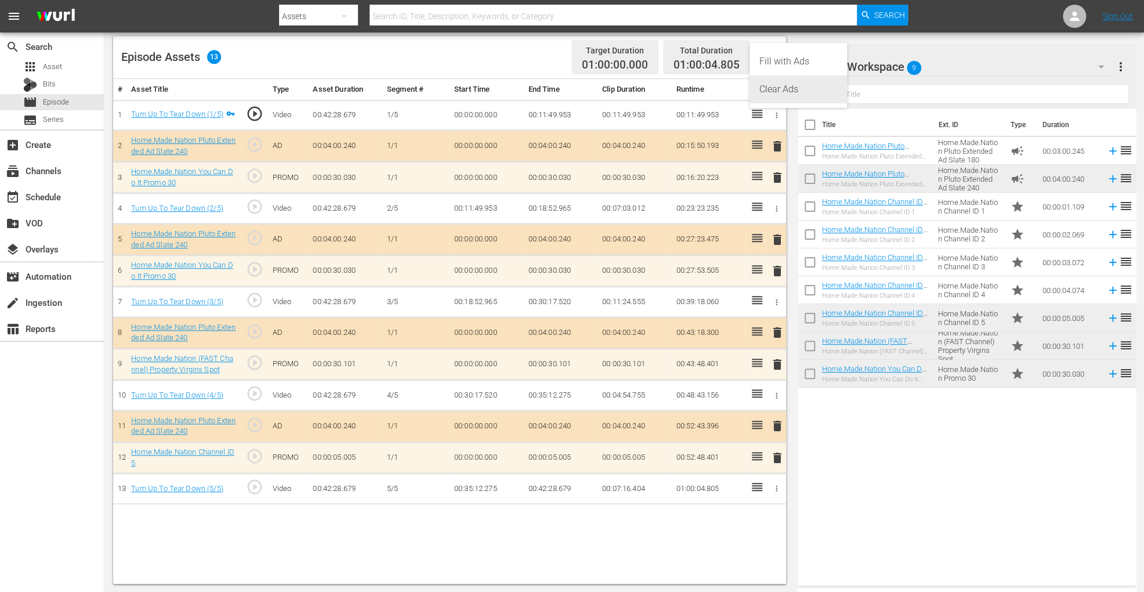
click at [779, 91] on div "Clear Ads" at bounding box center [798, 89] width 79 height 28
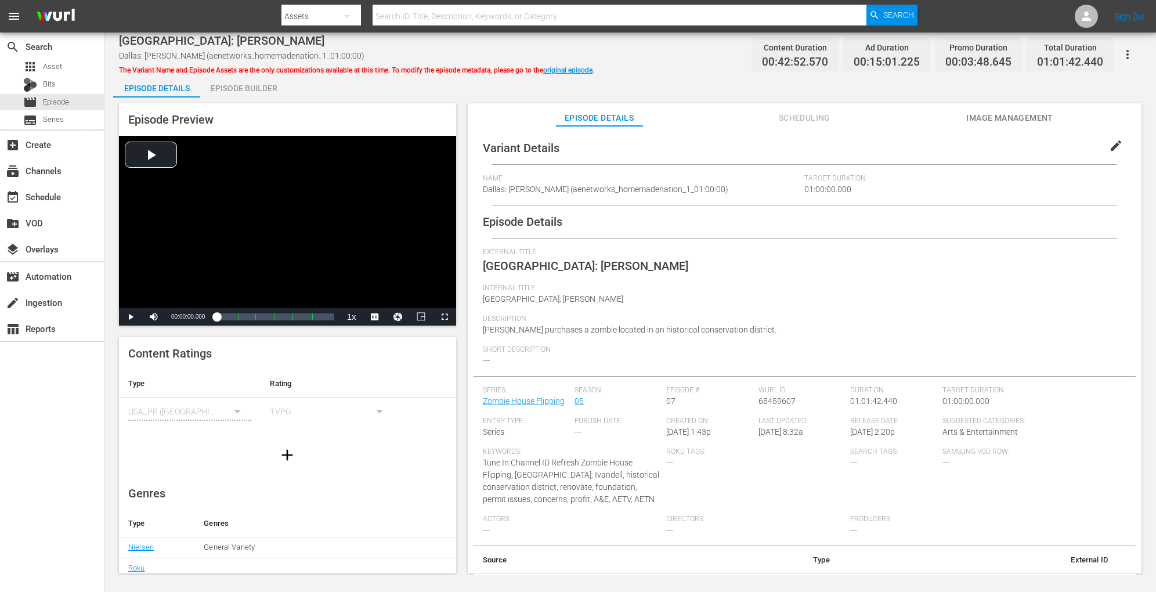
click at [269, 73] on span "The Variant Name and Episode Assets are the only customizations available at th…" at bounding box center [356, 70] width 475 height 8
click at [262, 85] on div "Episode Builder" at bounding box center [243, 88] width 87 height 28
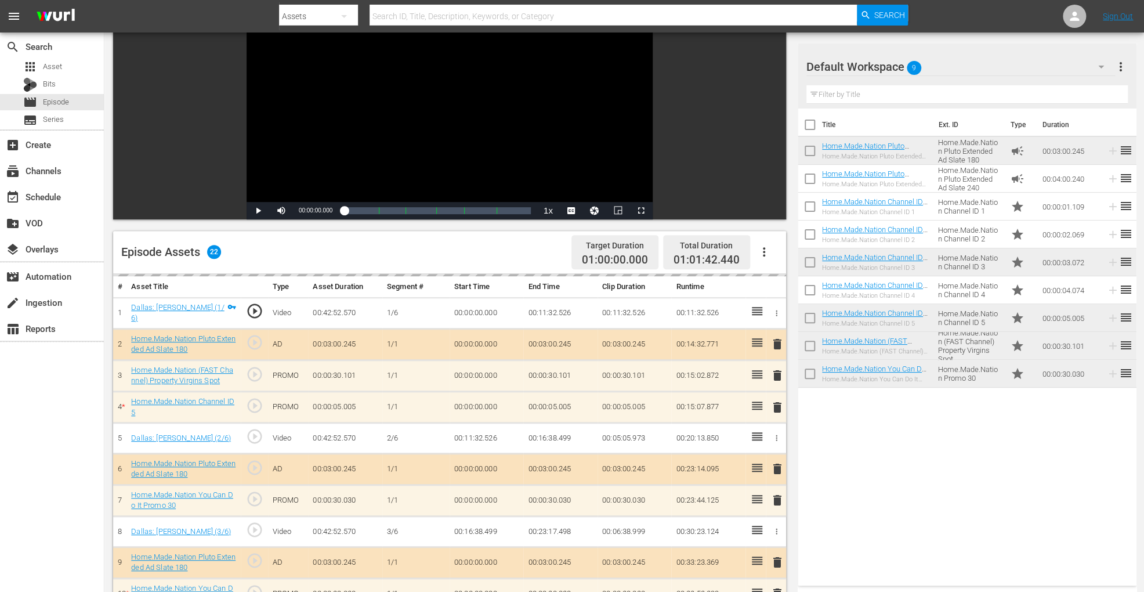
scroll to position [97, 0]
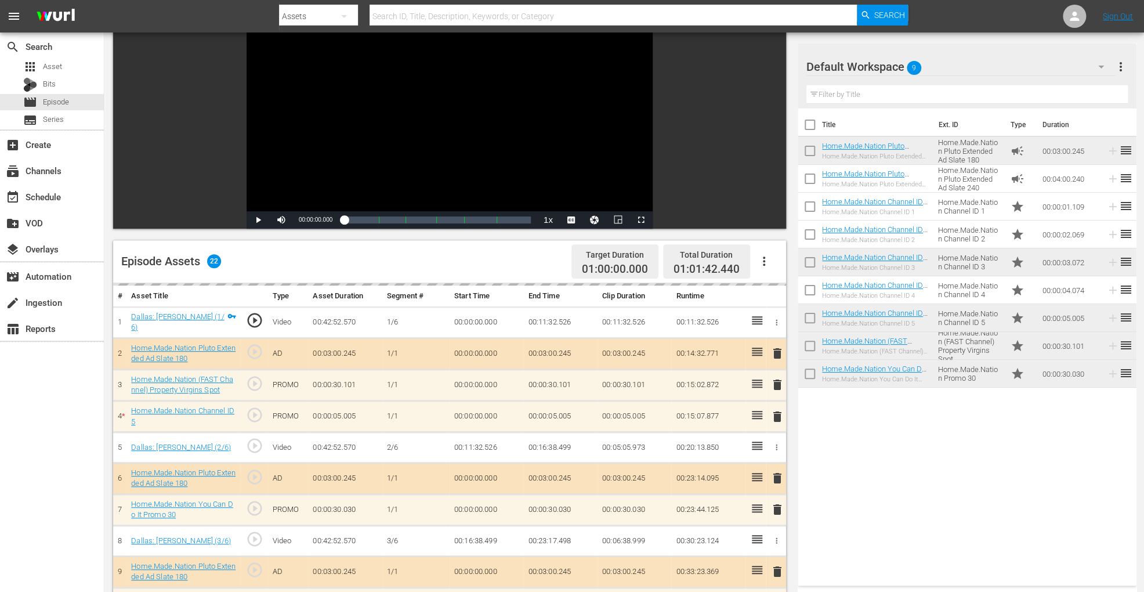
click at [768, 258] on icon "button" at bounding box center [764, 261] width 14 height 14
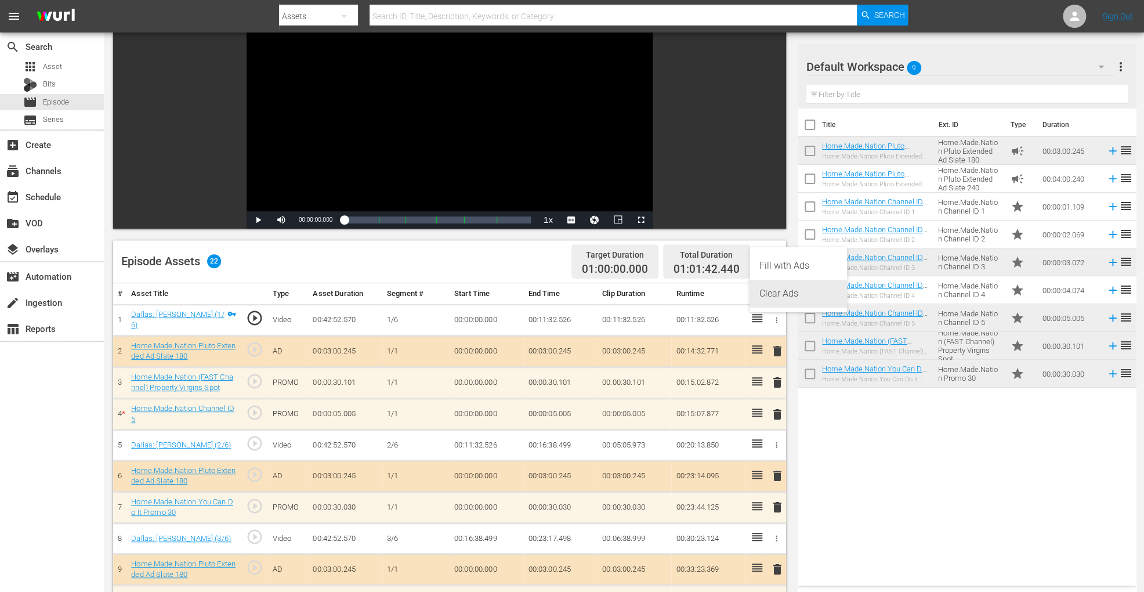
click at [772, 293] on div "Clear Ads" at bounding box center [798, 294] width 79 height 28
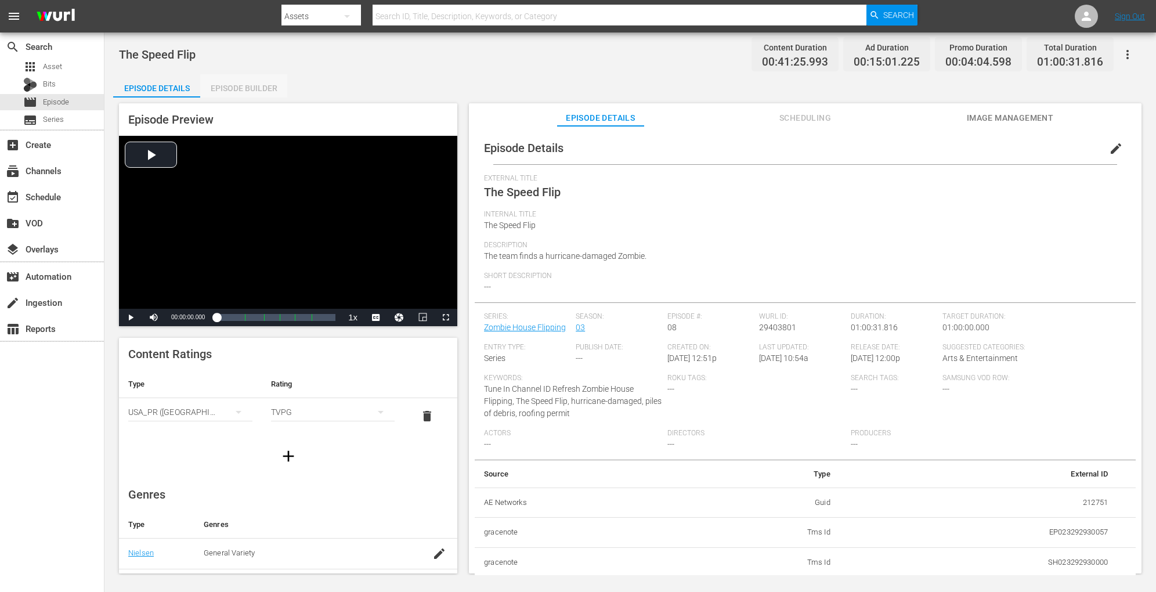
click at [268, 86] on div "Episode Builder" at bounding box center [243, 88] width 87 height 28
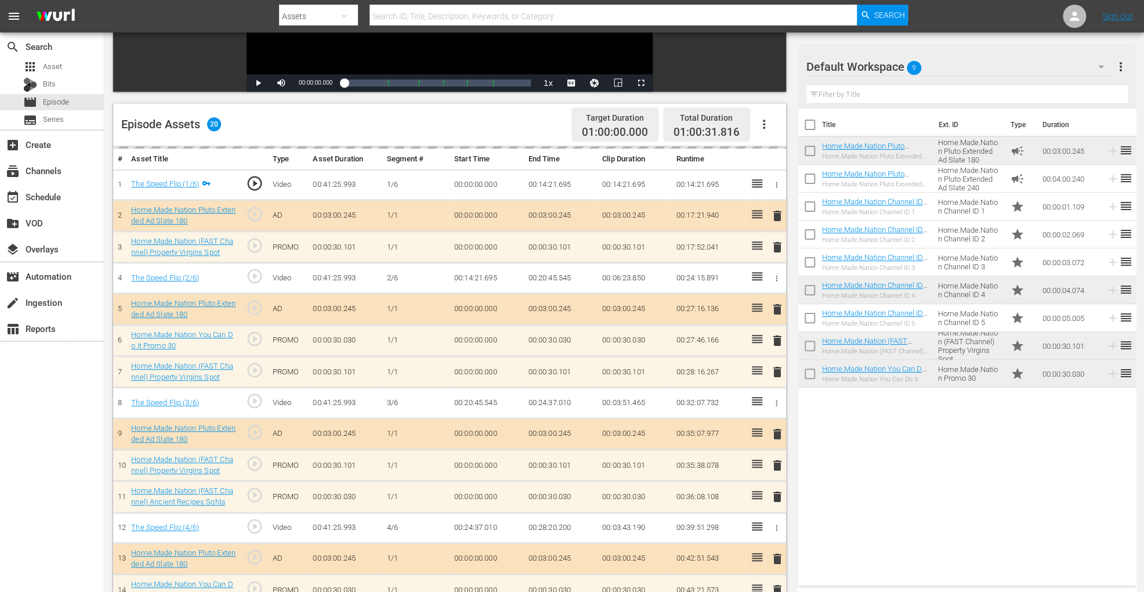
scroll to position [233, 0]
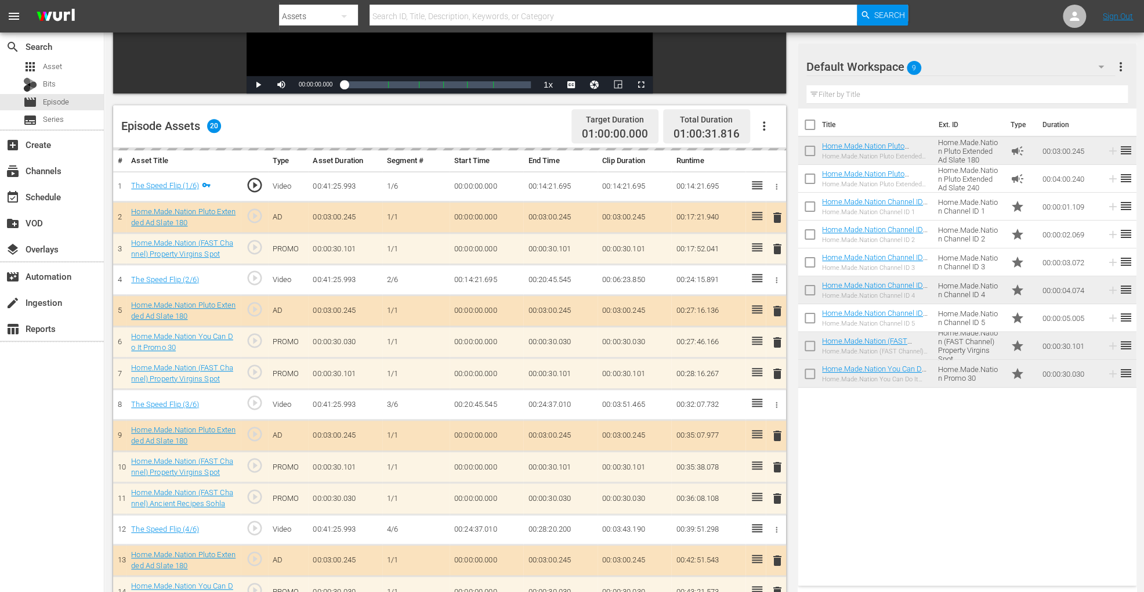
click at [770, 120] on icon "button" at bounding box center [764, 126] width 14 height 14
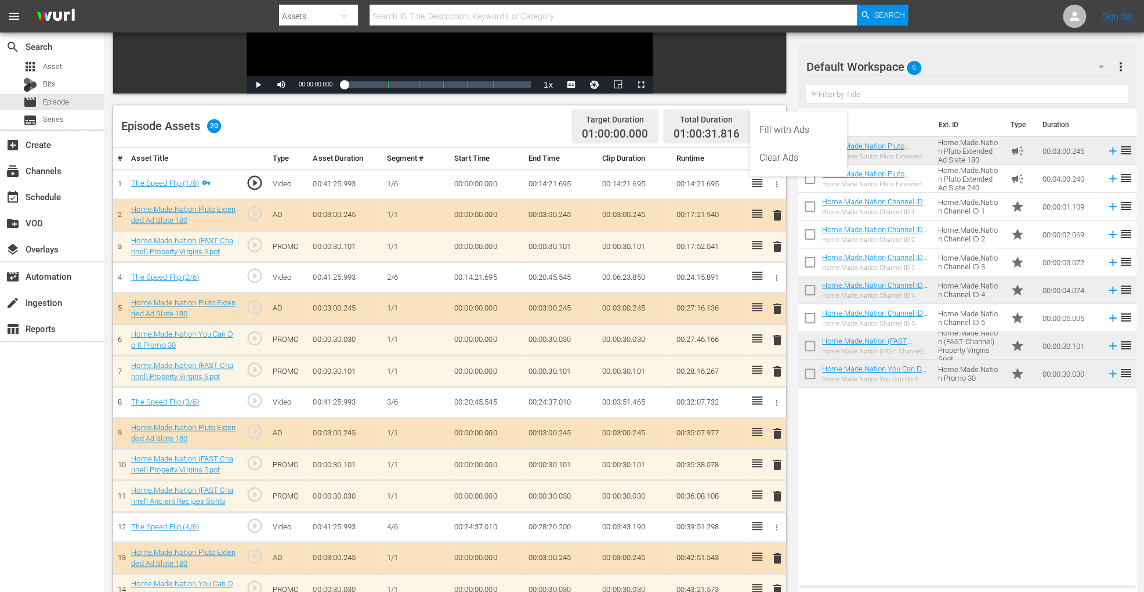
click at [780, 161] on div "Clear Ads" at bounding box center [798, 158] width 79 height 28
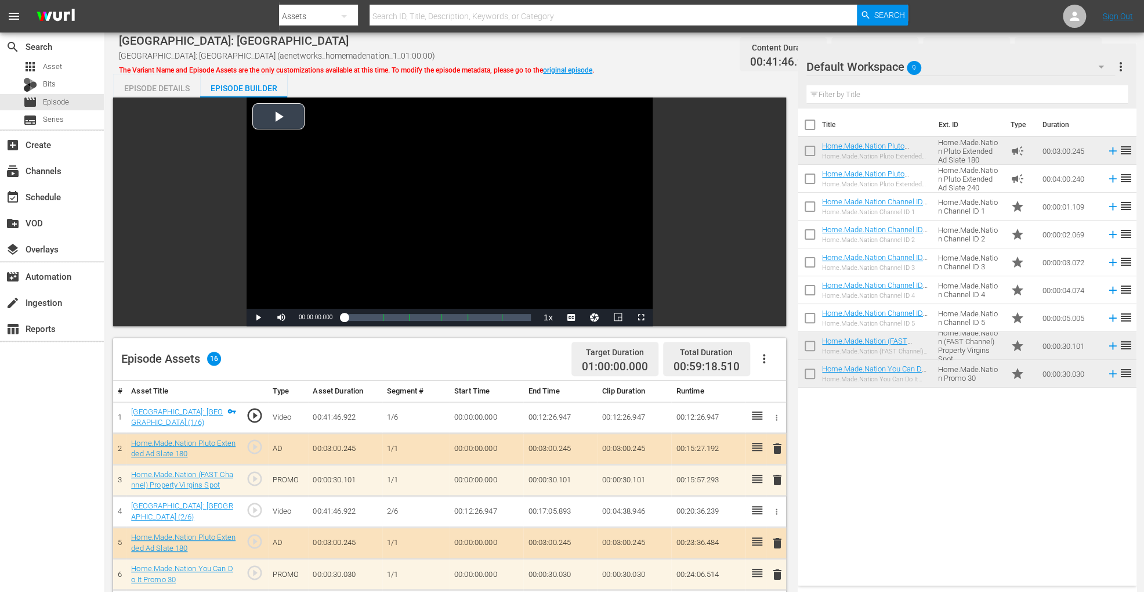
scroll to position [311, 0]
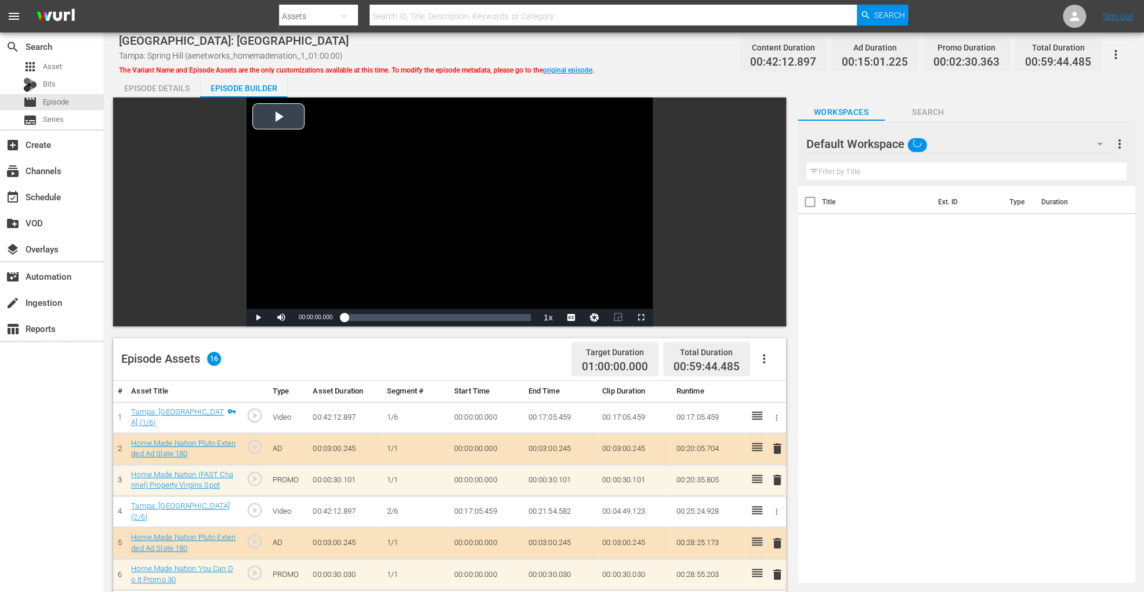
scroll to position [311, 0]
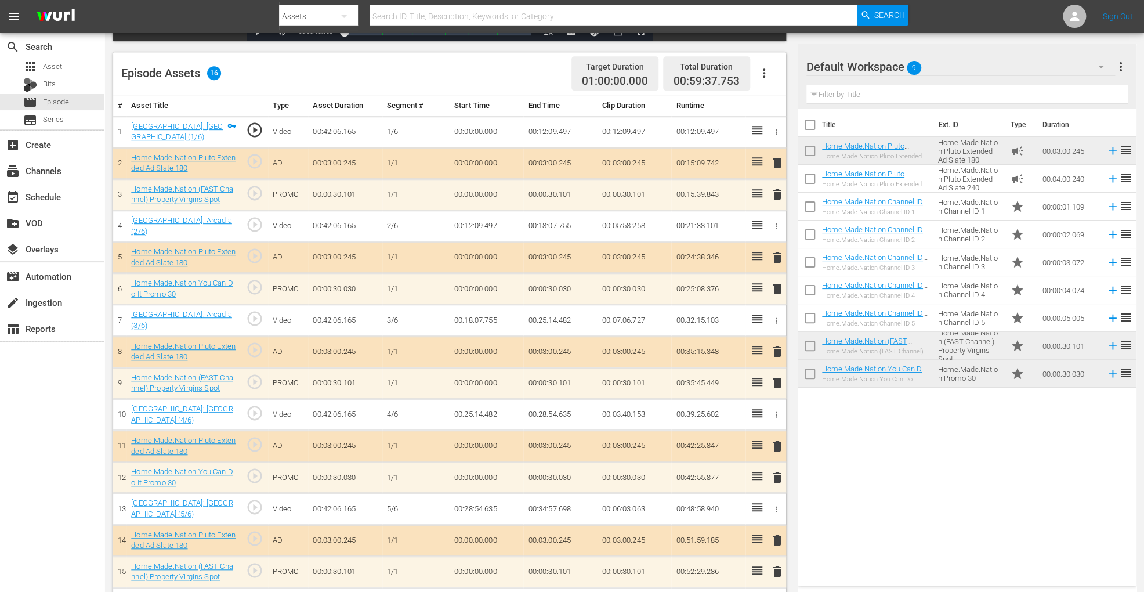
scroll to position [311, 0]
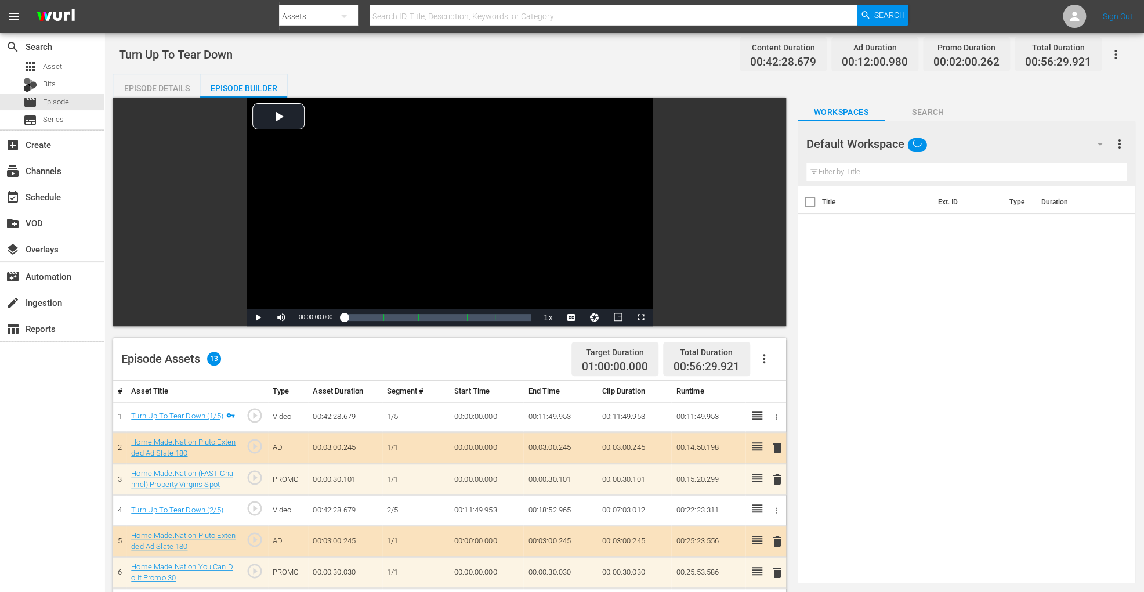
scroll to position [302, 0]
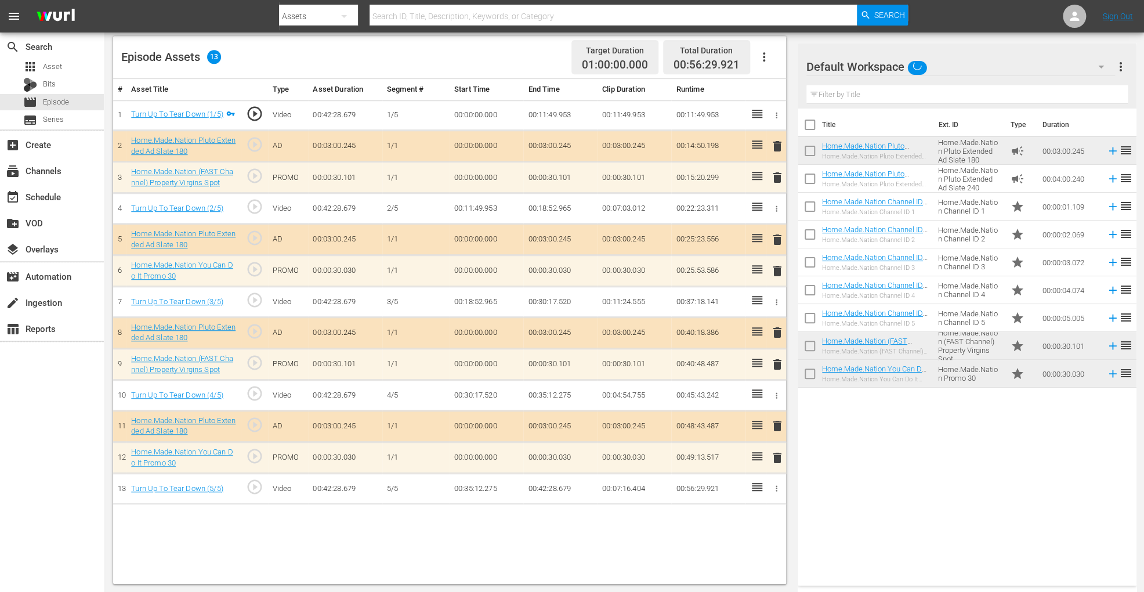
click at [779, 424] on span "delete" at bounding box center [778, 426] width 14 height 14
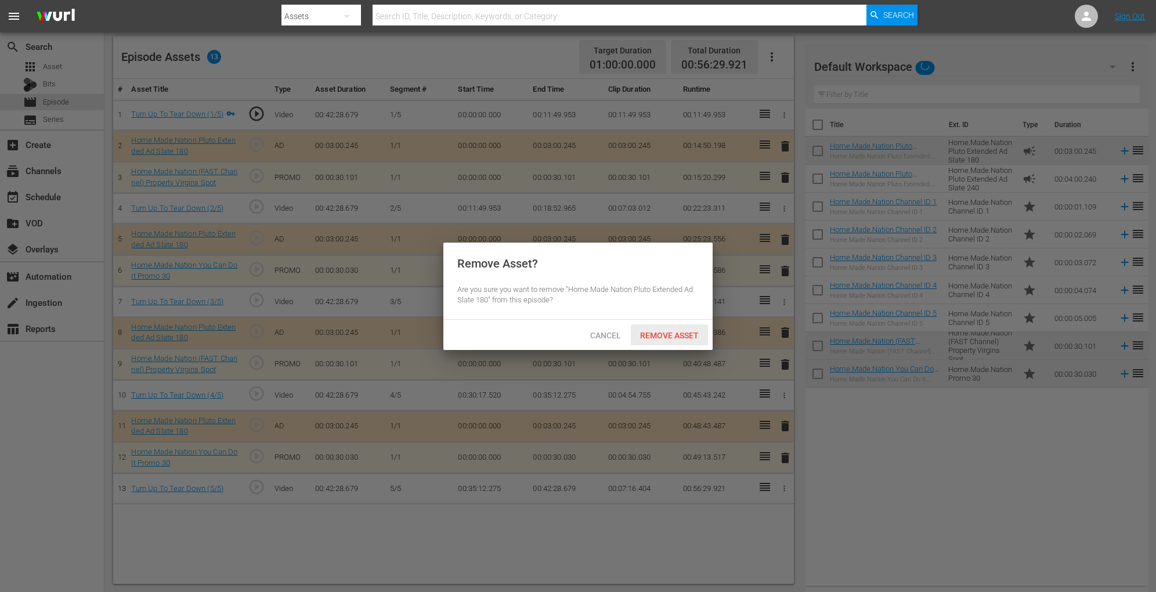
click at [682, 327] on div "Remove Asset" at bounding box center [669, 334] width 77 height 21
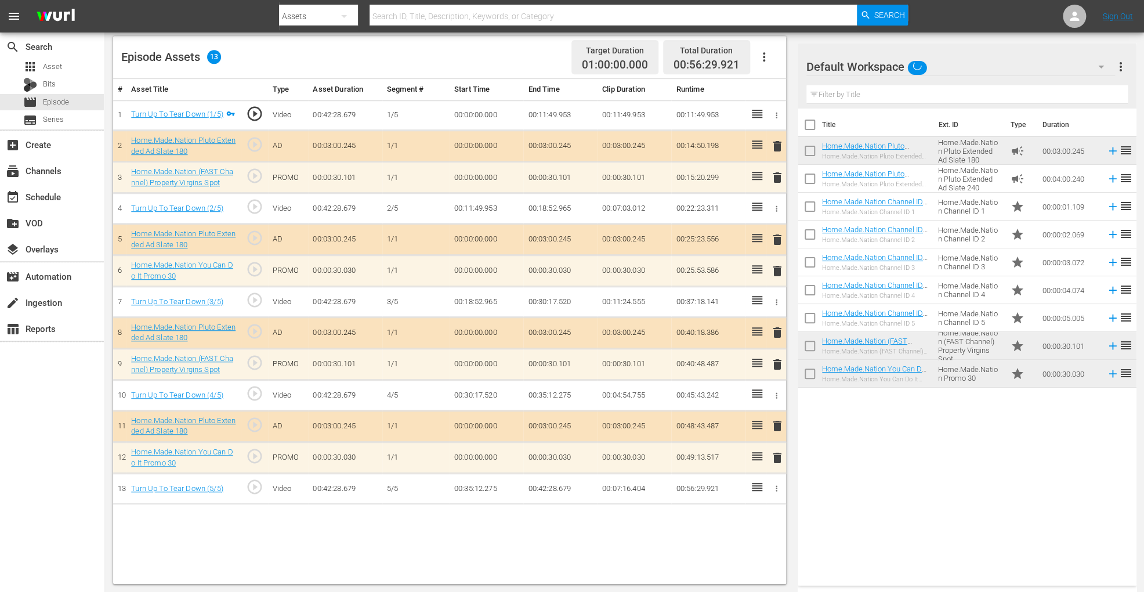
click at [777, 331] on span "delete" at bounding box center [778, 333] width 14 height 14
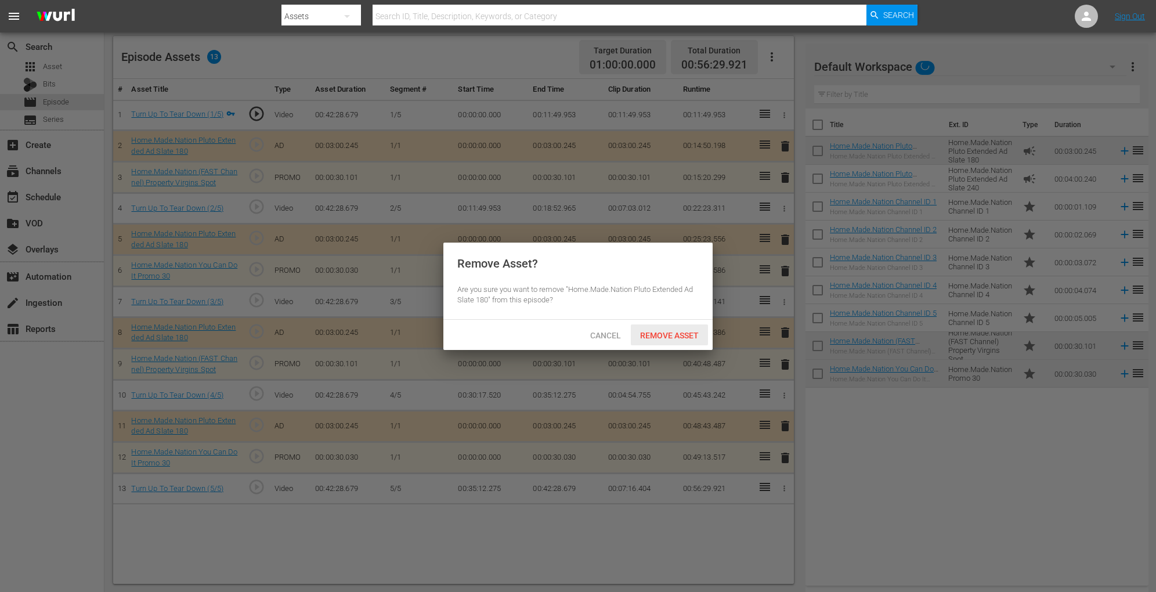
click at [665, 331] on span "Remove Asset" at bounding box center [669, 335] width 77 height 9
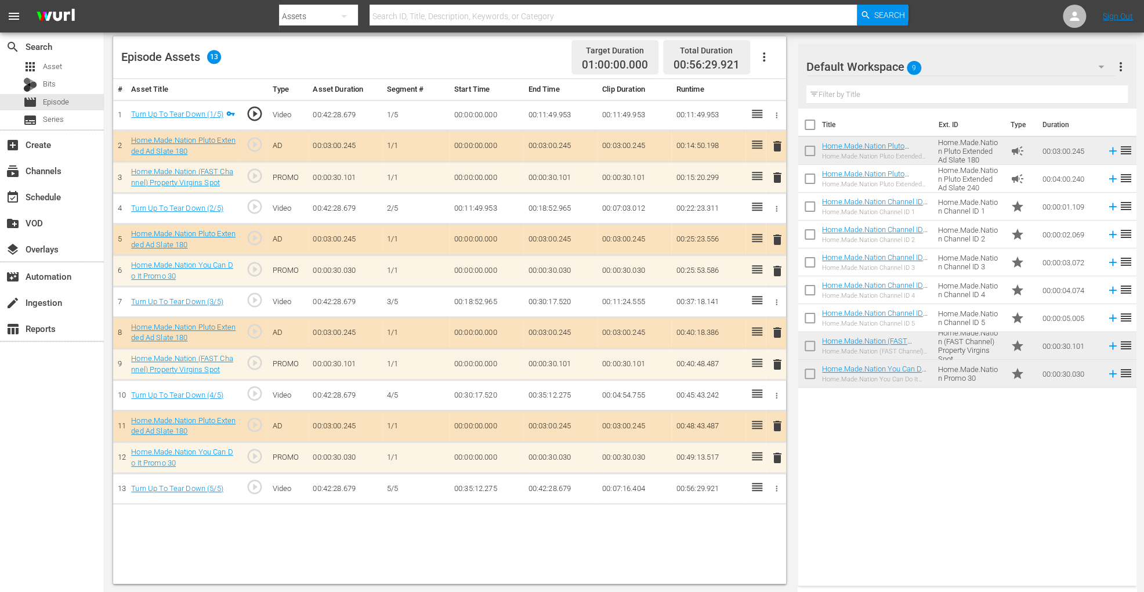
click at [776, 235] on span "delete" at bounding box center [778, 240] width 14 height 14
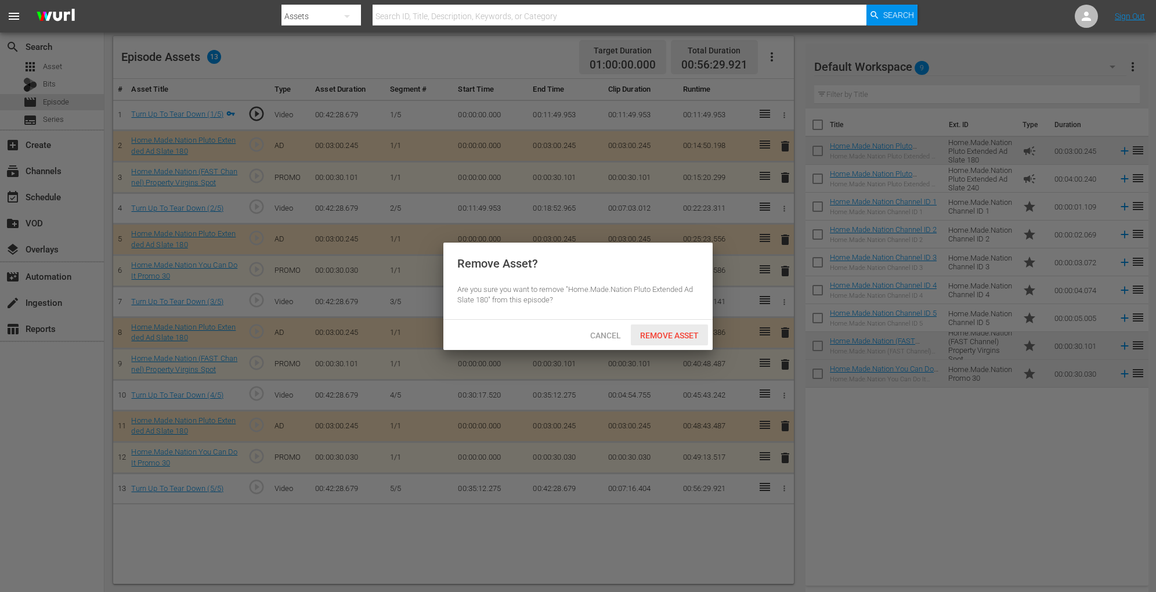
click at [669, 331] on span "Remove Asset" at bounding box center [669, 335] width 77 height 9
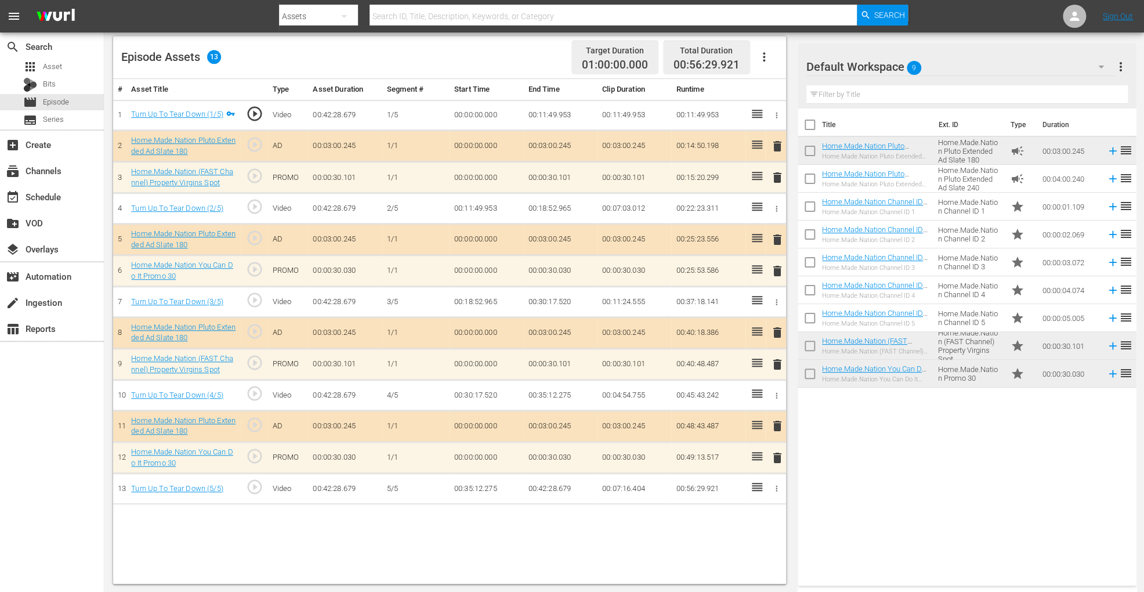
click at [778, 142] on span "delete" at bounding box center [778, 146] width 14 height 14
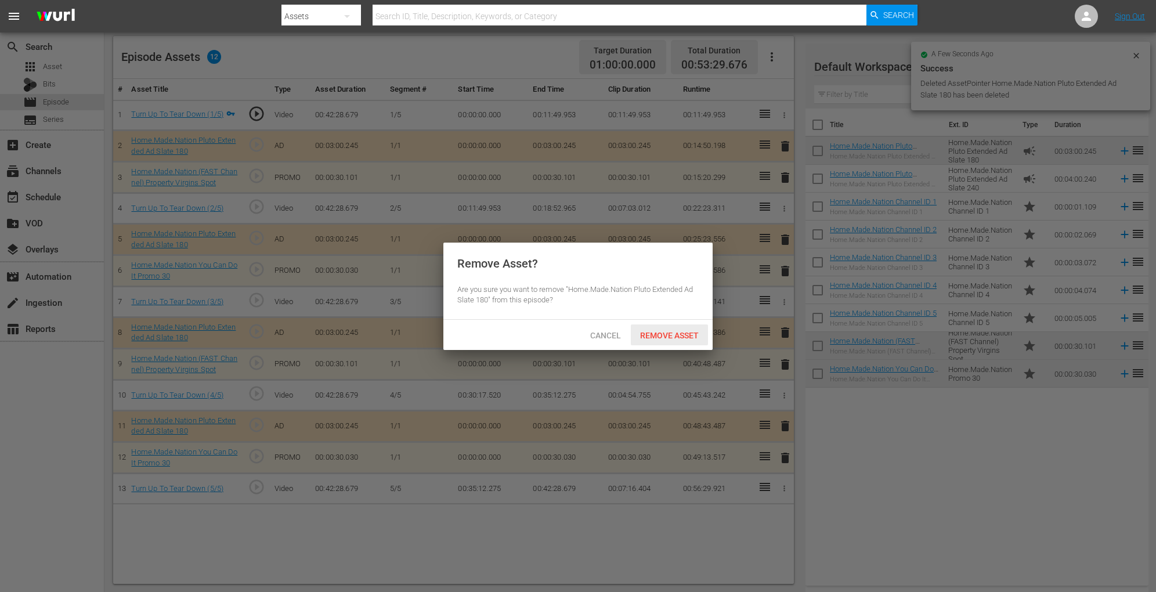
click at [645, 337] on span "Remove Asset" at bounding box center [669, 335] width 77 height 9
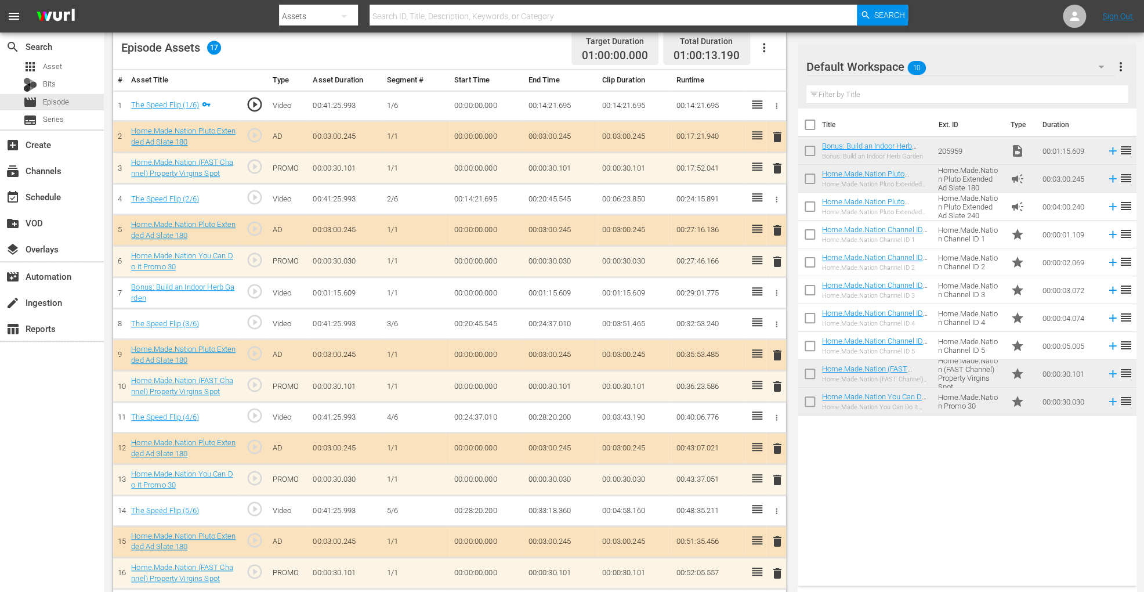
scroll to position [342, 0]
